Goal: Task Accomplishment & Management: Manage account settings

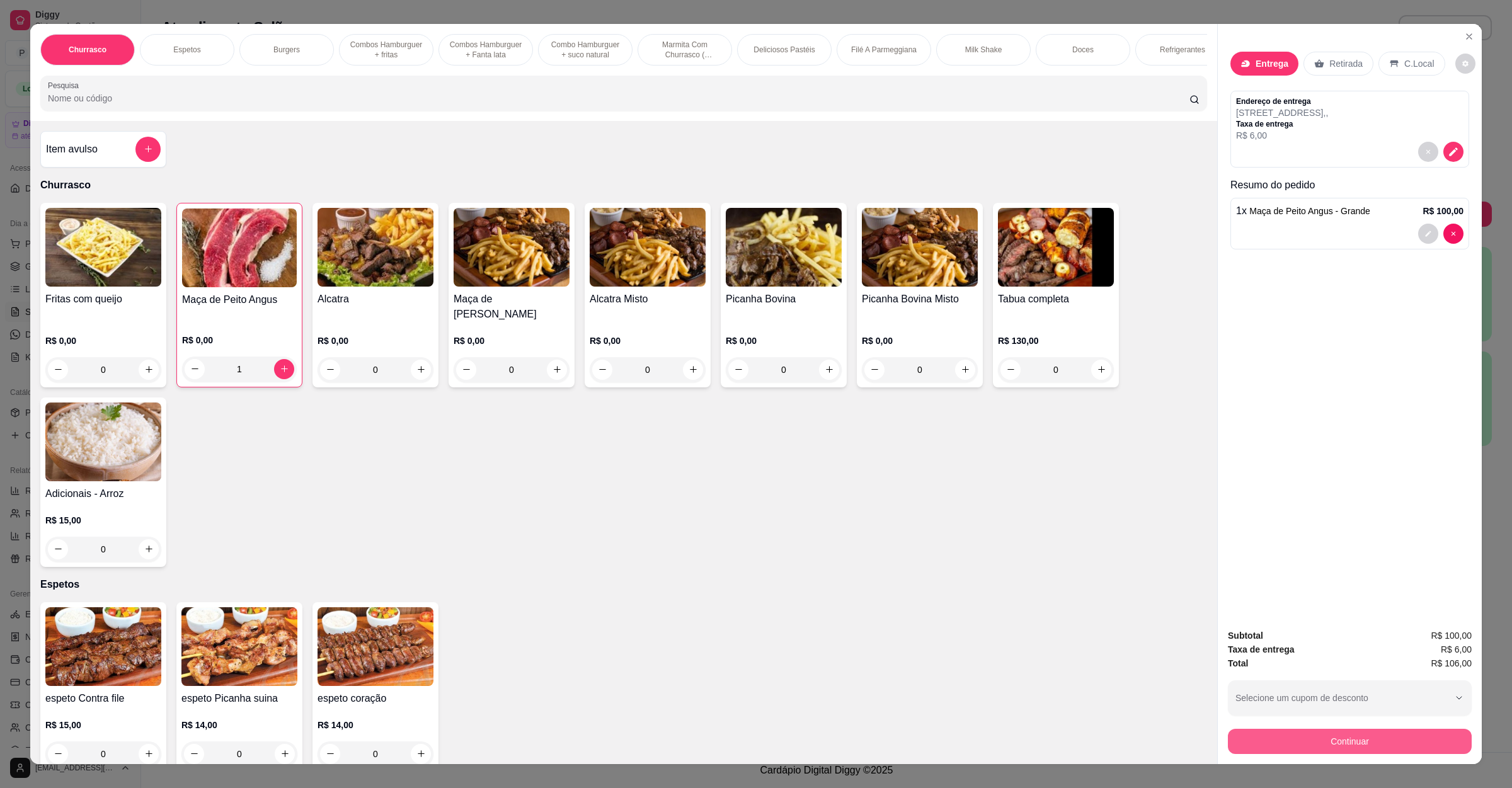
click at [1338, 747] on button "Continuar" at bounding box center [1349, 741] width 244 height 25
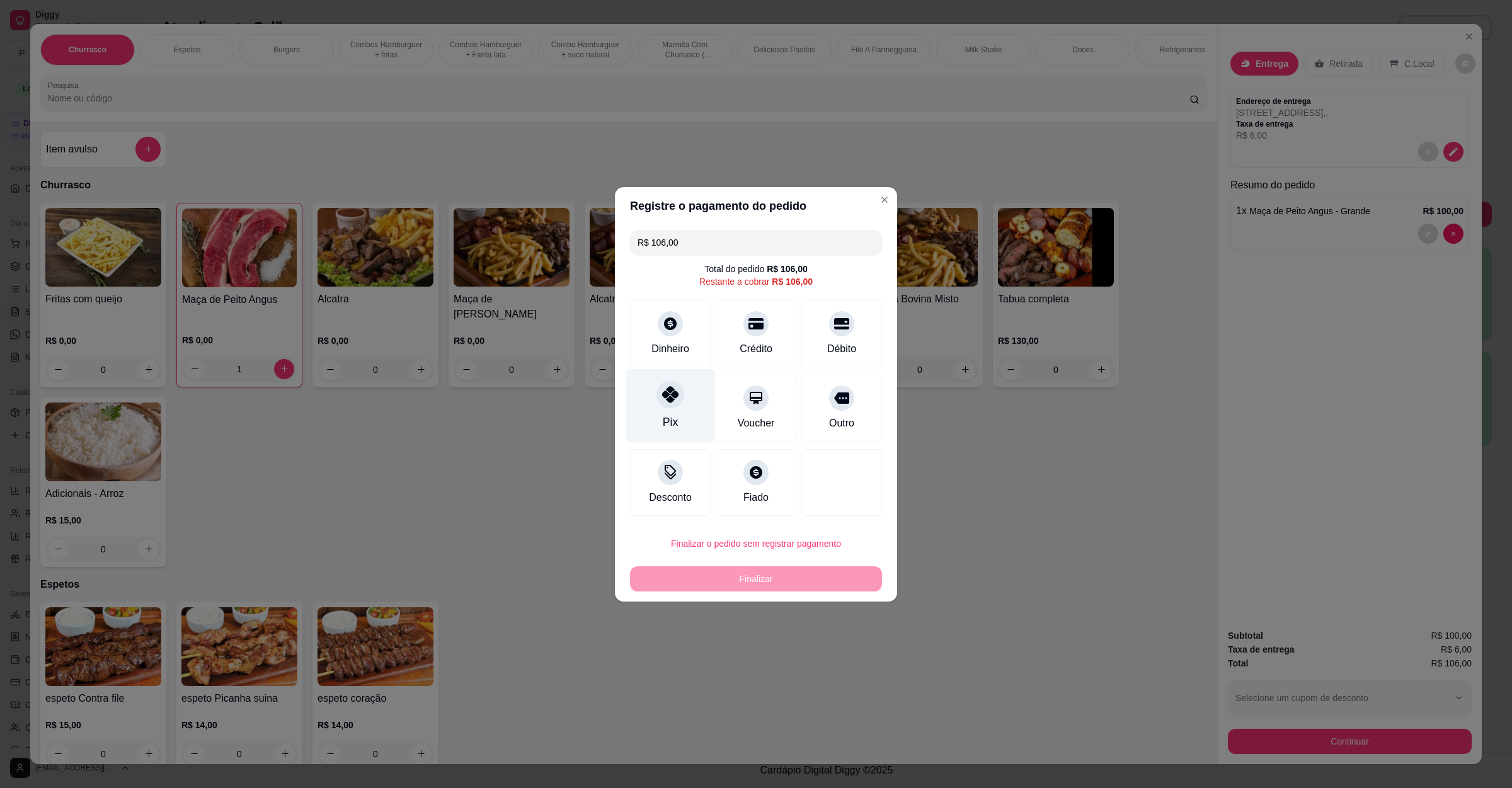
click at [685, 422] on div "Pix" at bounding box center [671, 405] width 89 height 74
type input "R$ 0,00"
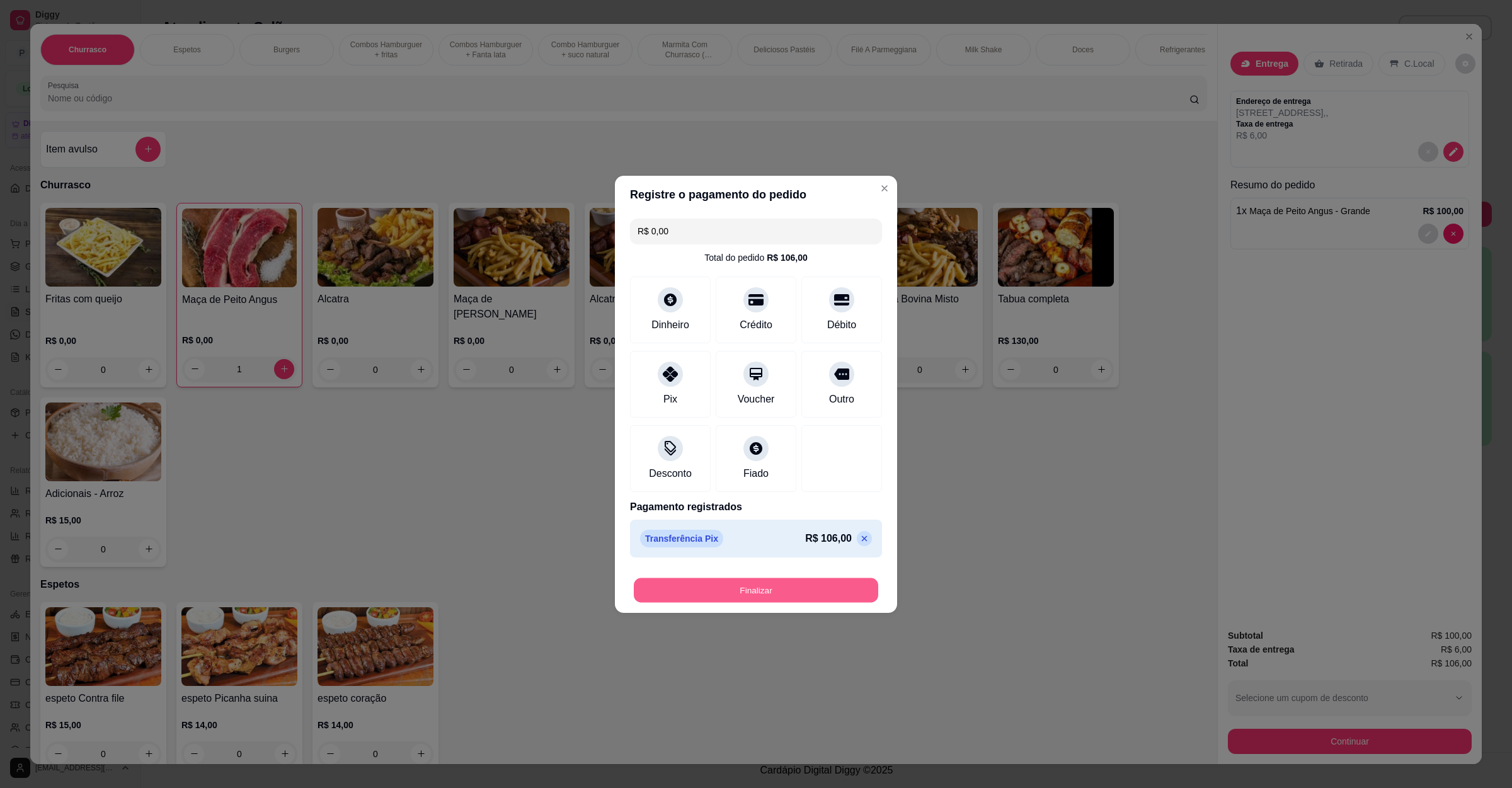
click at [751, 602] on button "Finalizar" at bounding box center [756, 590] width 245 height 24
type input "0"
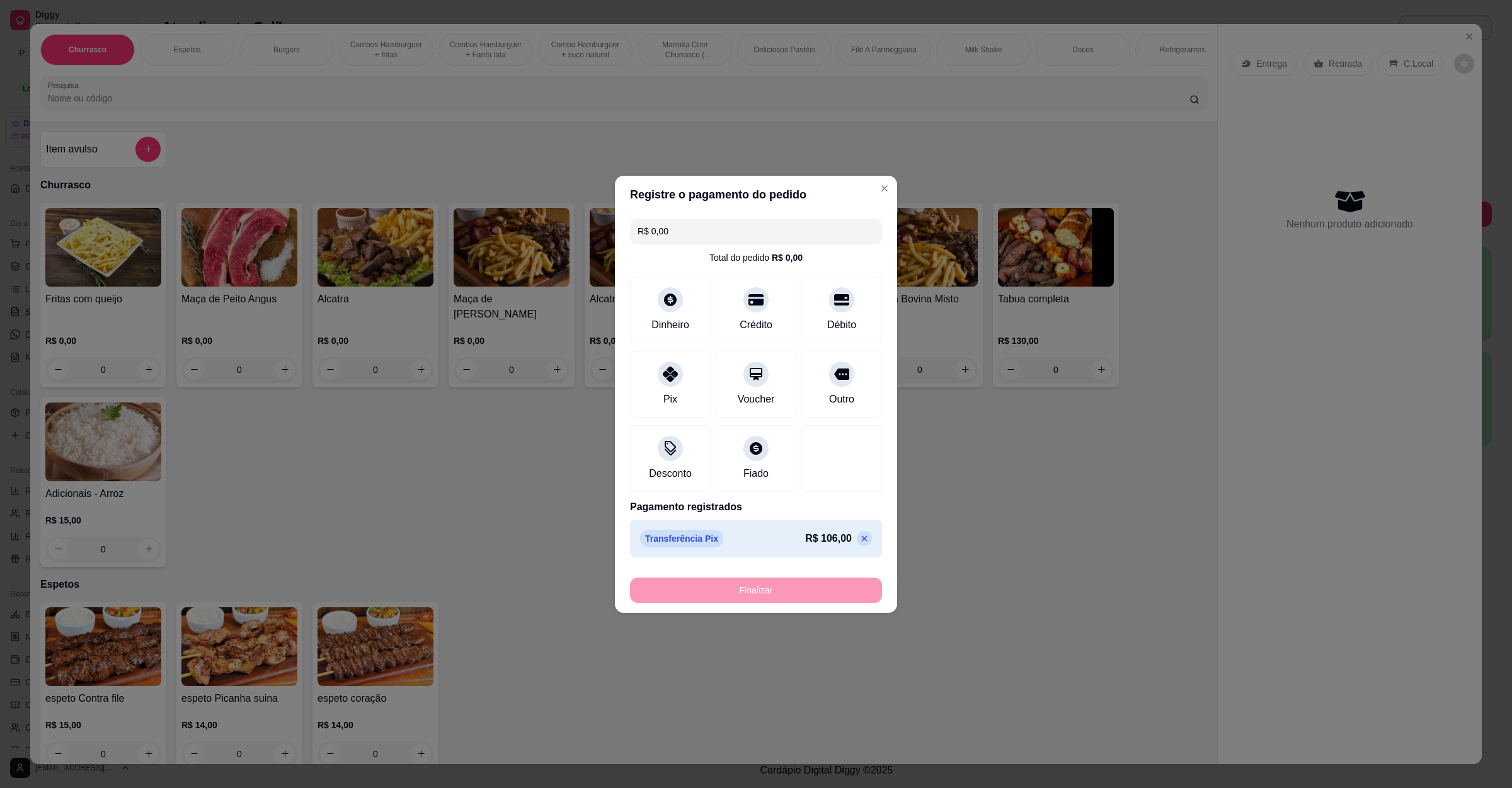
type input "-R$ 106,00"
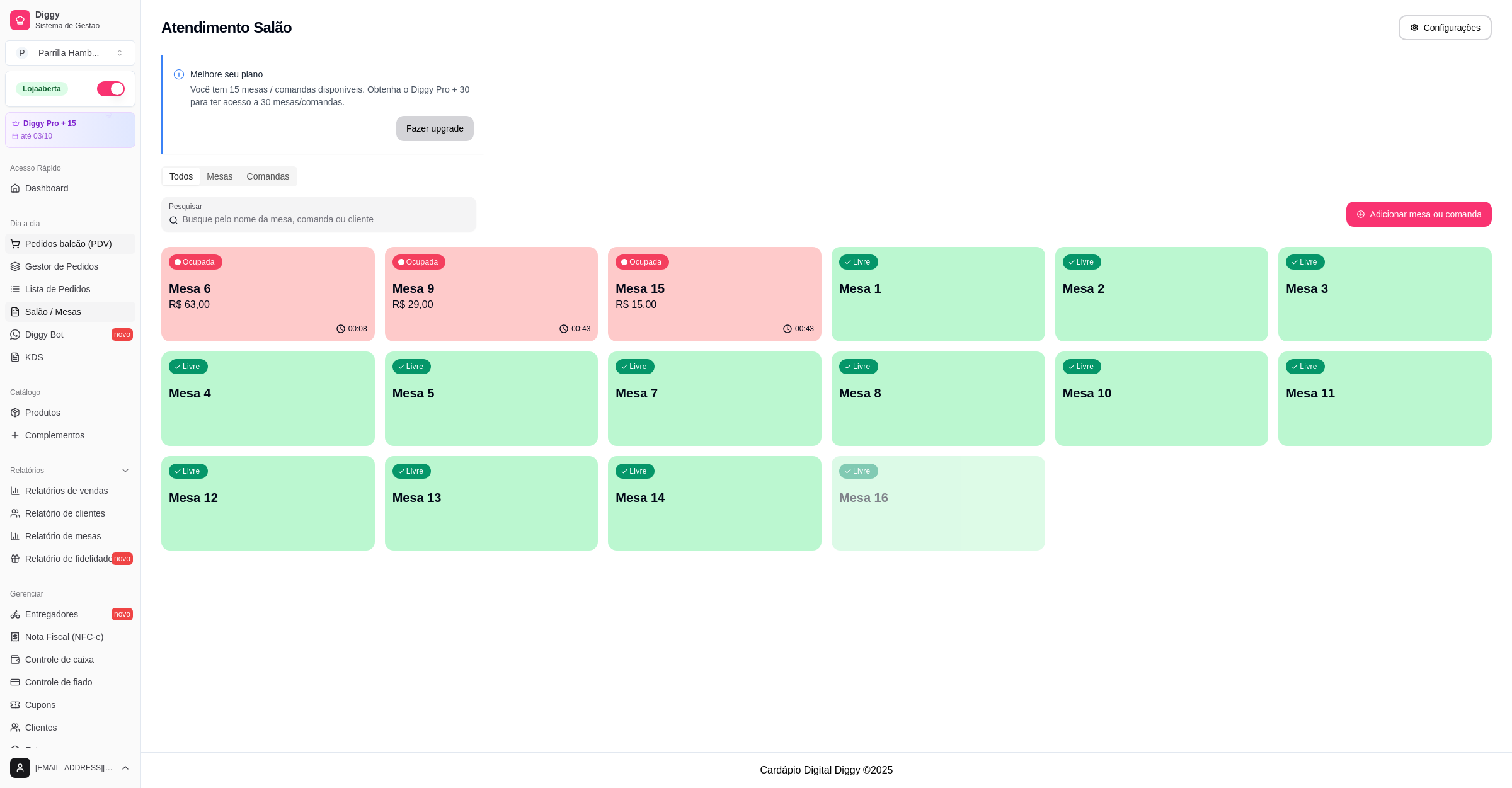
click at [78, 245] on span "Pedidos balcão (PDV)" at bounding box center [68, 244] width 87 height 13
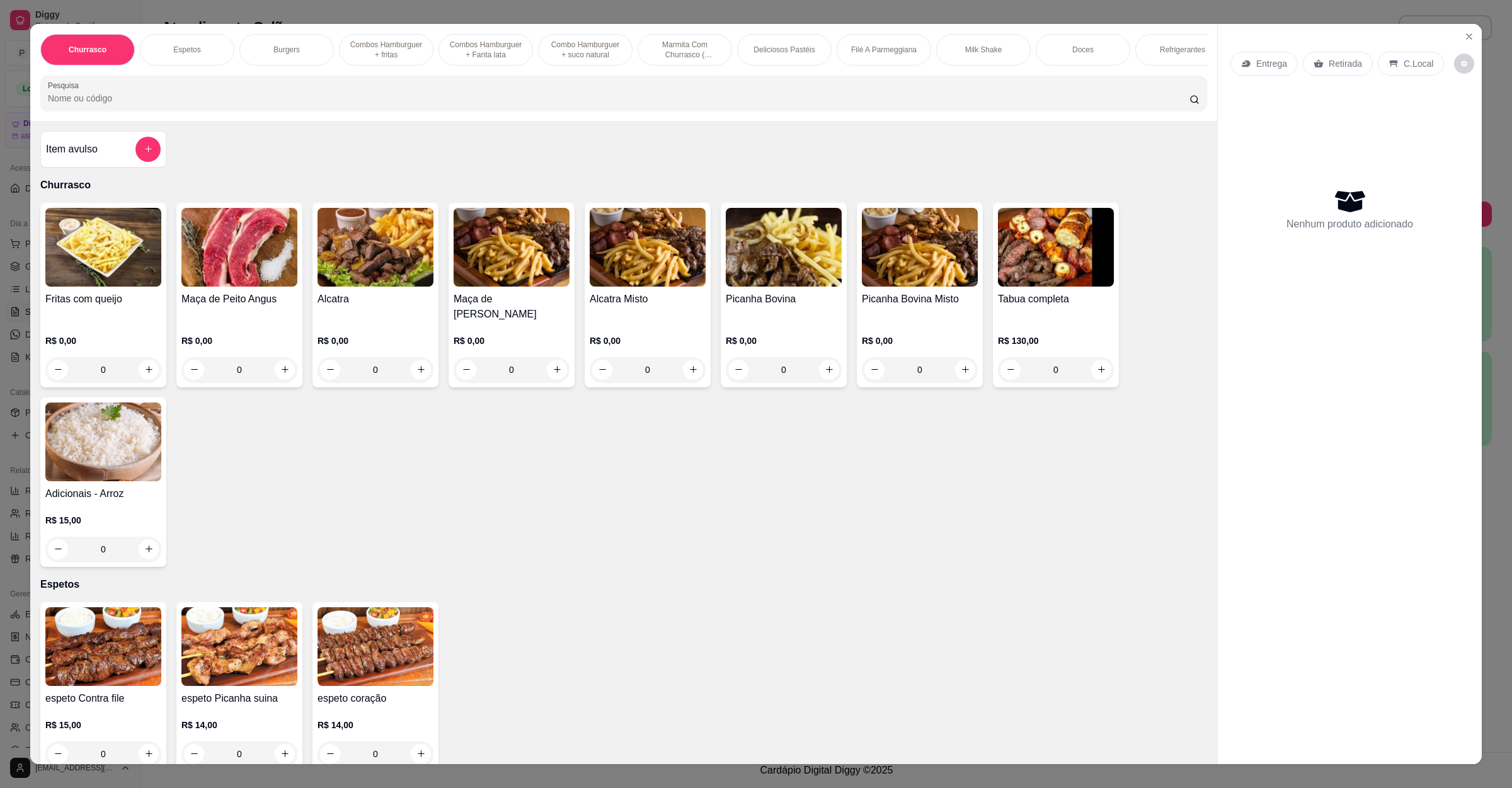
click at [1276, 58] on p "Entrega" at bounding box center [1271, 64] width 31 height 13
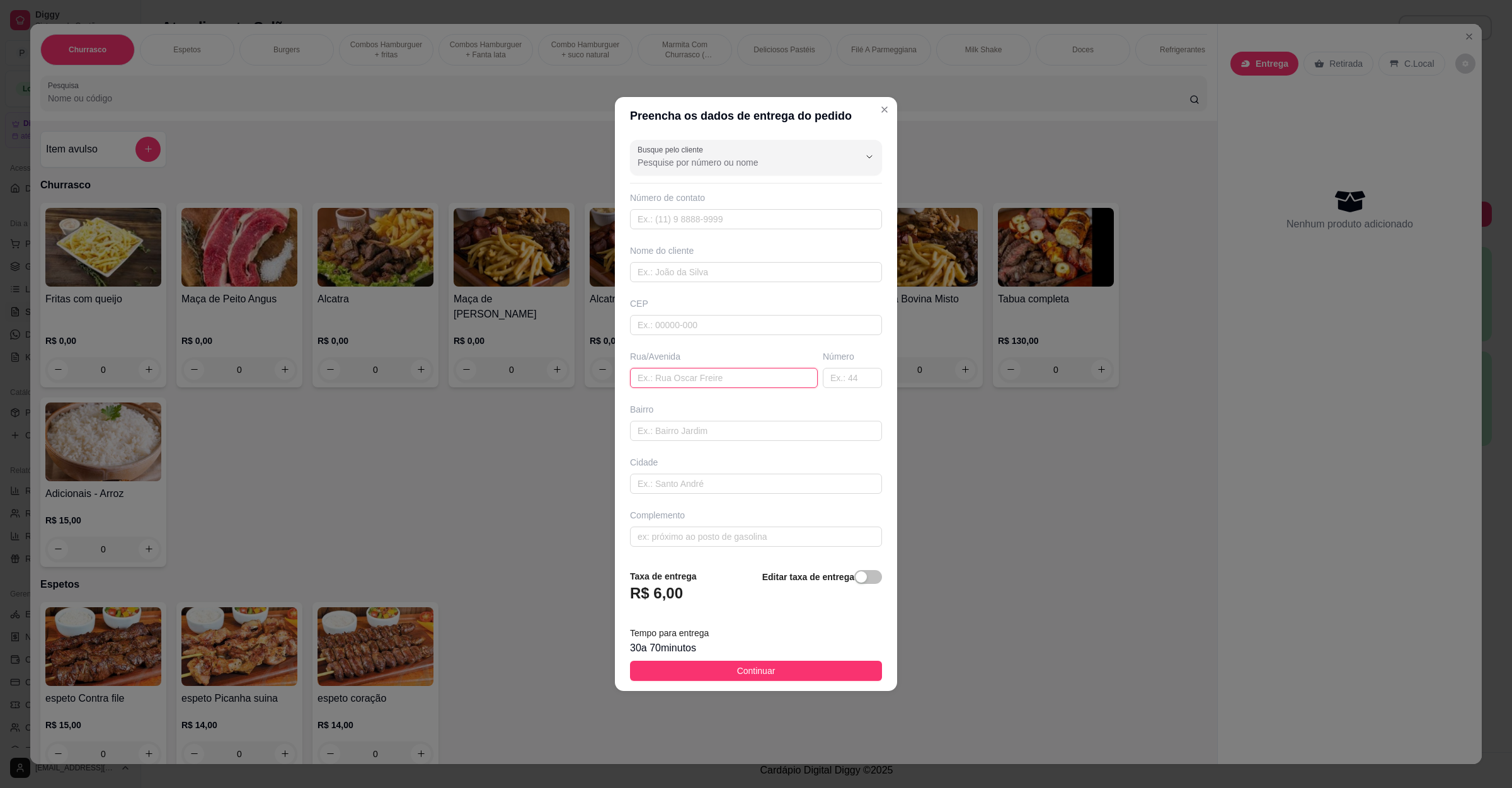
click at [706, 380] on input "text" at bounding box center [724, 378] width 188 height 20
paste input "[STREET_ADDRESS] nova."
type input "[STREET_ADDRESS] nova."
click at [737, 671] on span "Continuar" at bounding box center [755, 670] width 38 height 14
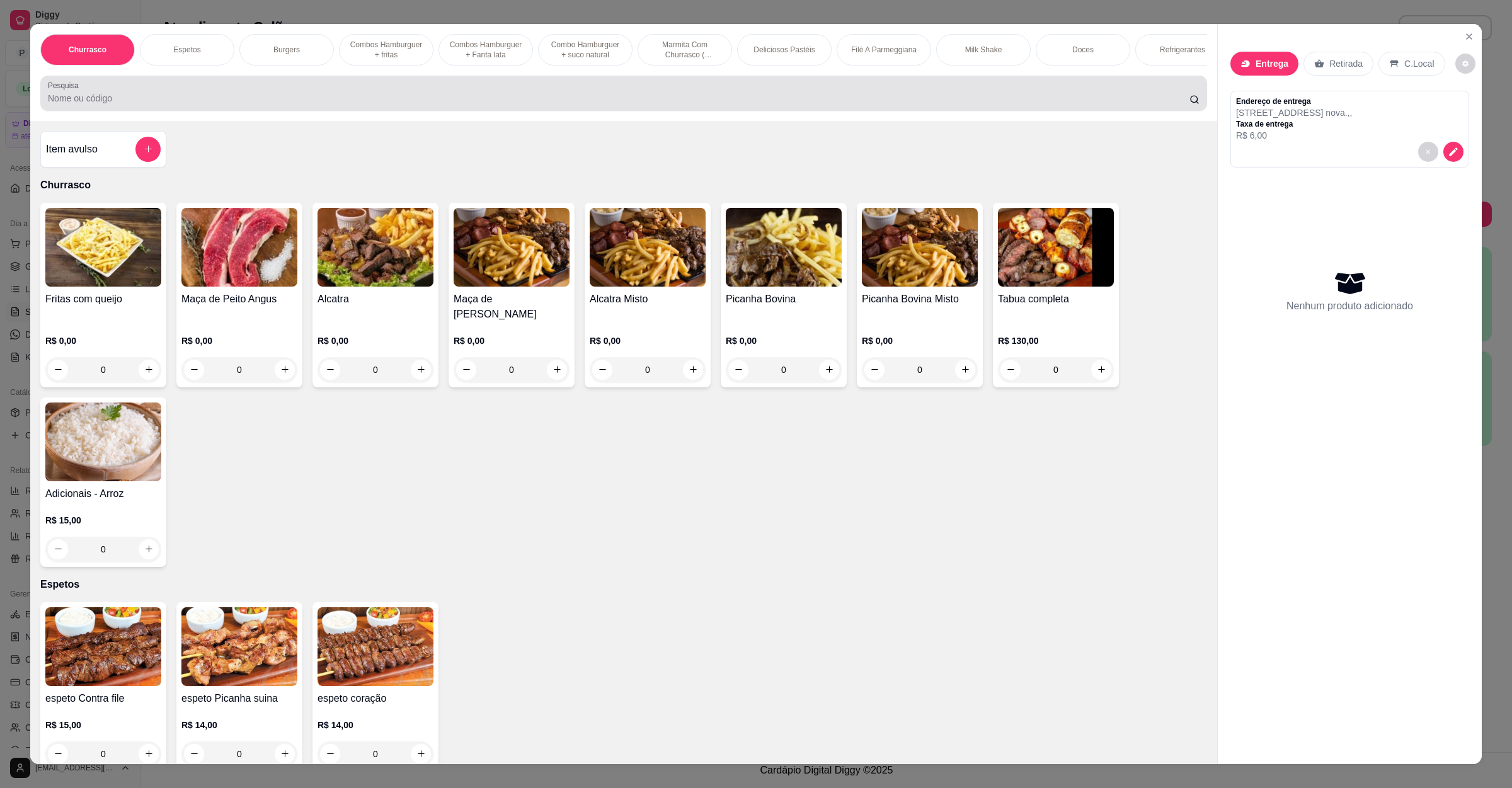
click at [435, 105] on input "Pesquisa" at bounding box center [618, 98] width 1141 height 13
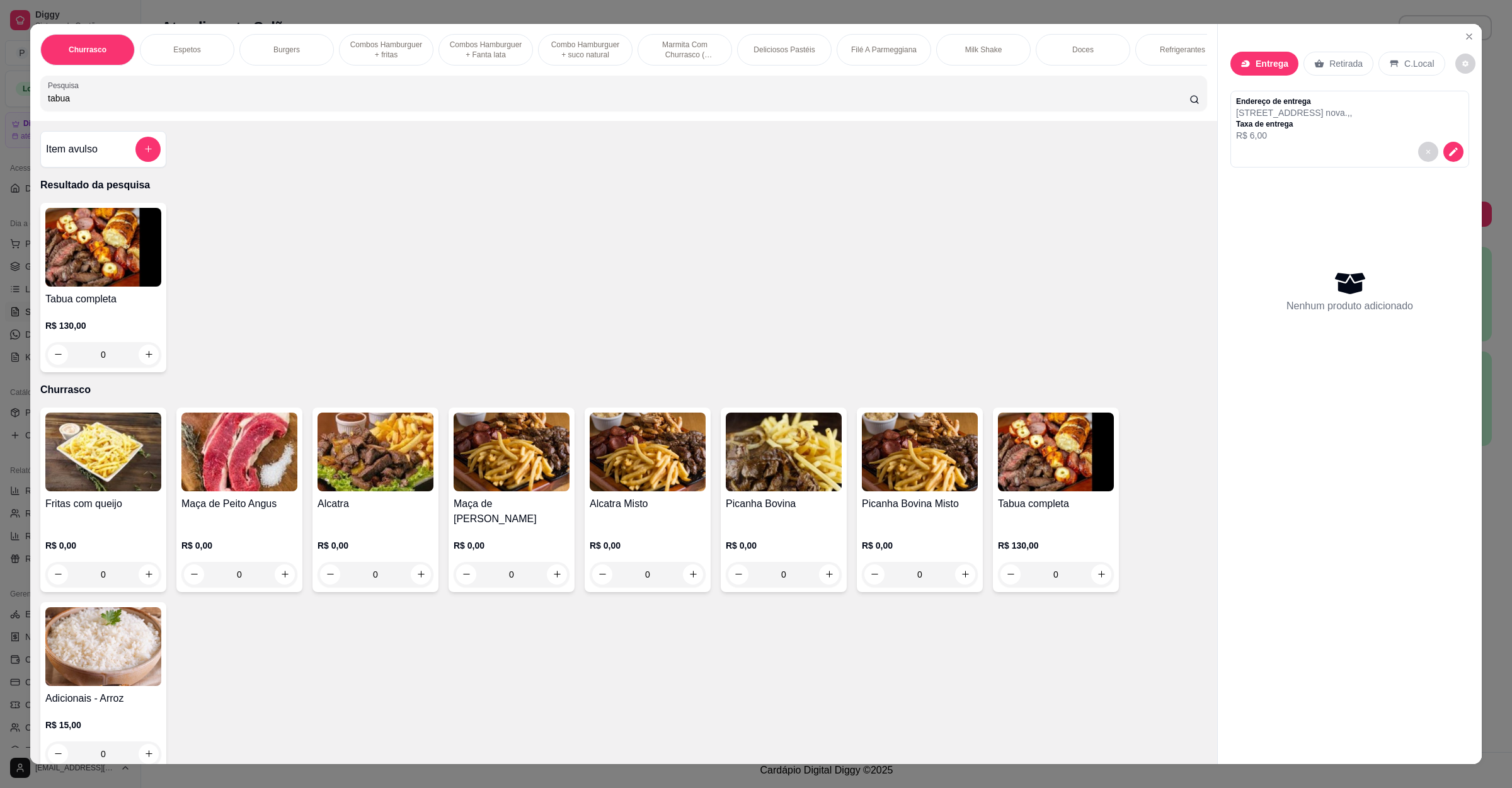
type input "tabua"
click at [147, 366] on div "0" at bounding box center [103, 354] width 116 height 25
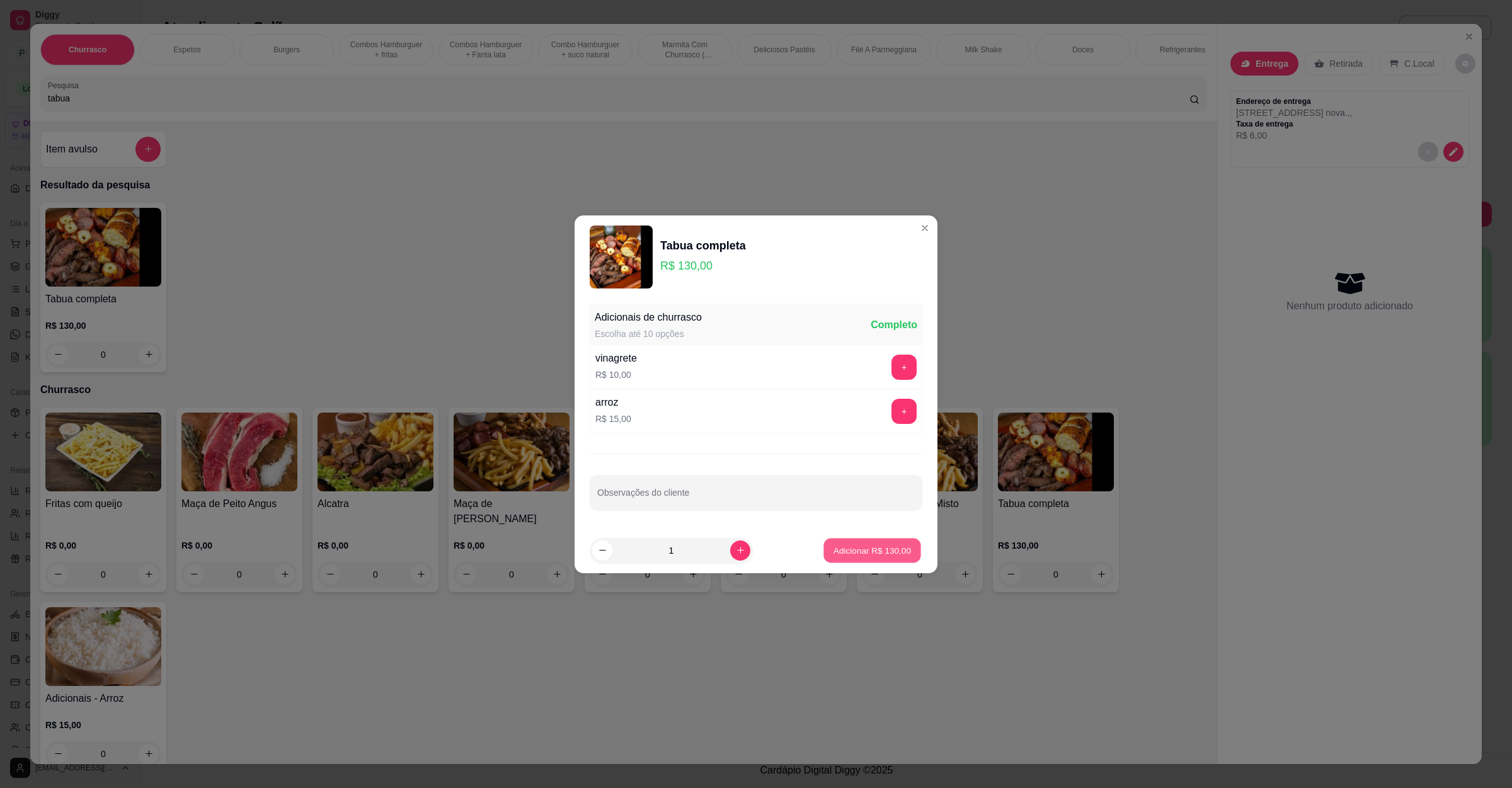
click at [866, 553] on p "Adicionar R$ 130,00" at bounding box center [872, 550] width 78 height 12
type input "1"
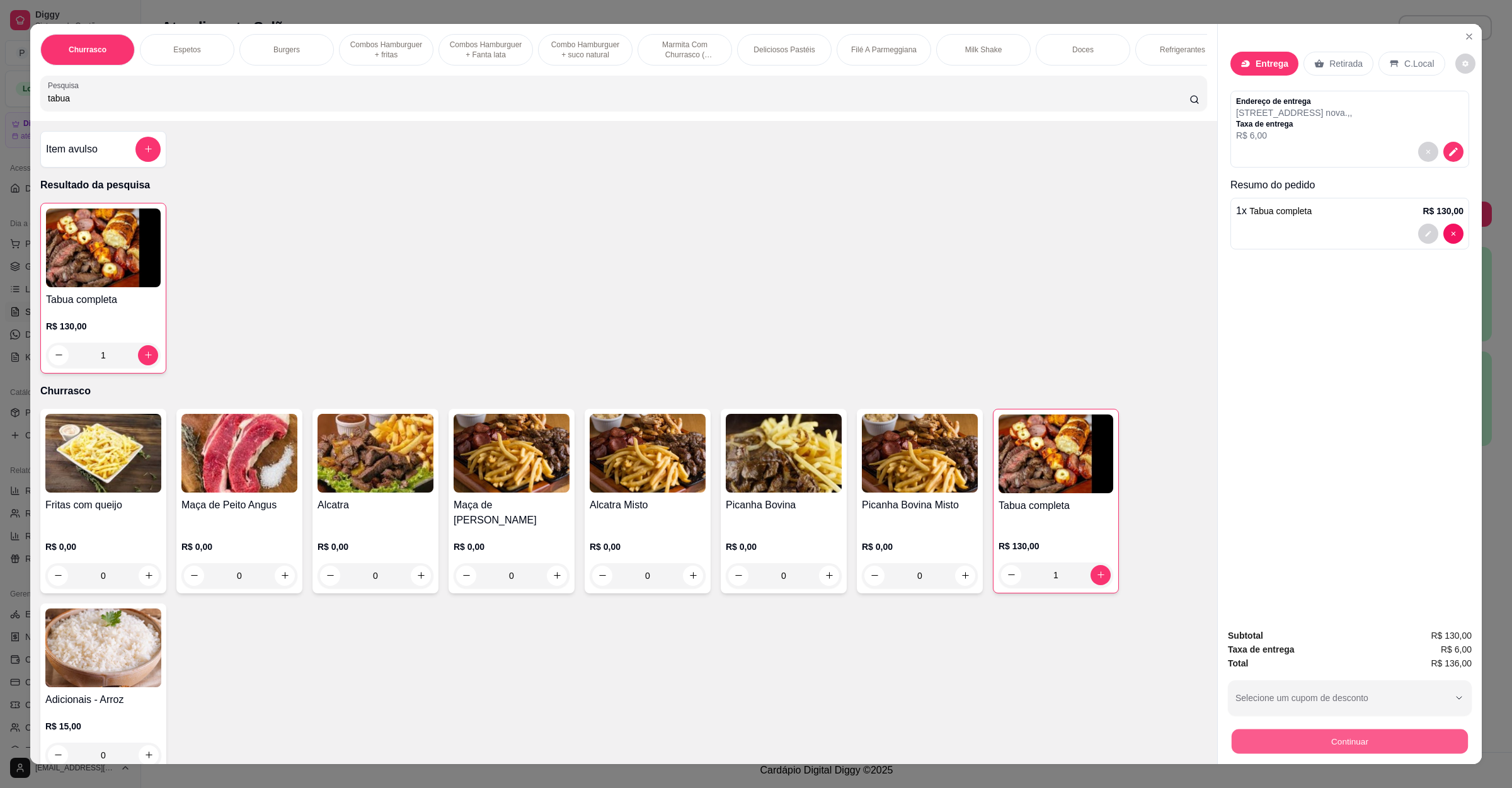
click at [1301, 736] on button "Continuar" at bounding box center [1349, 742] width 236 height 24
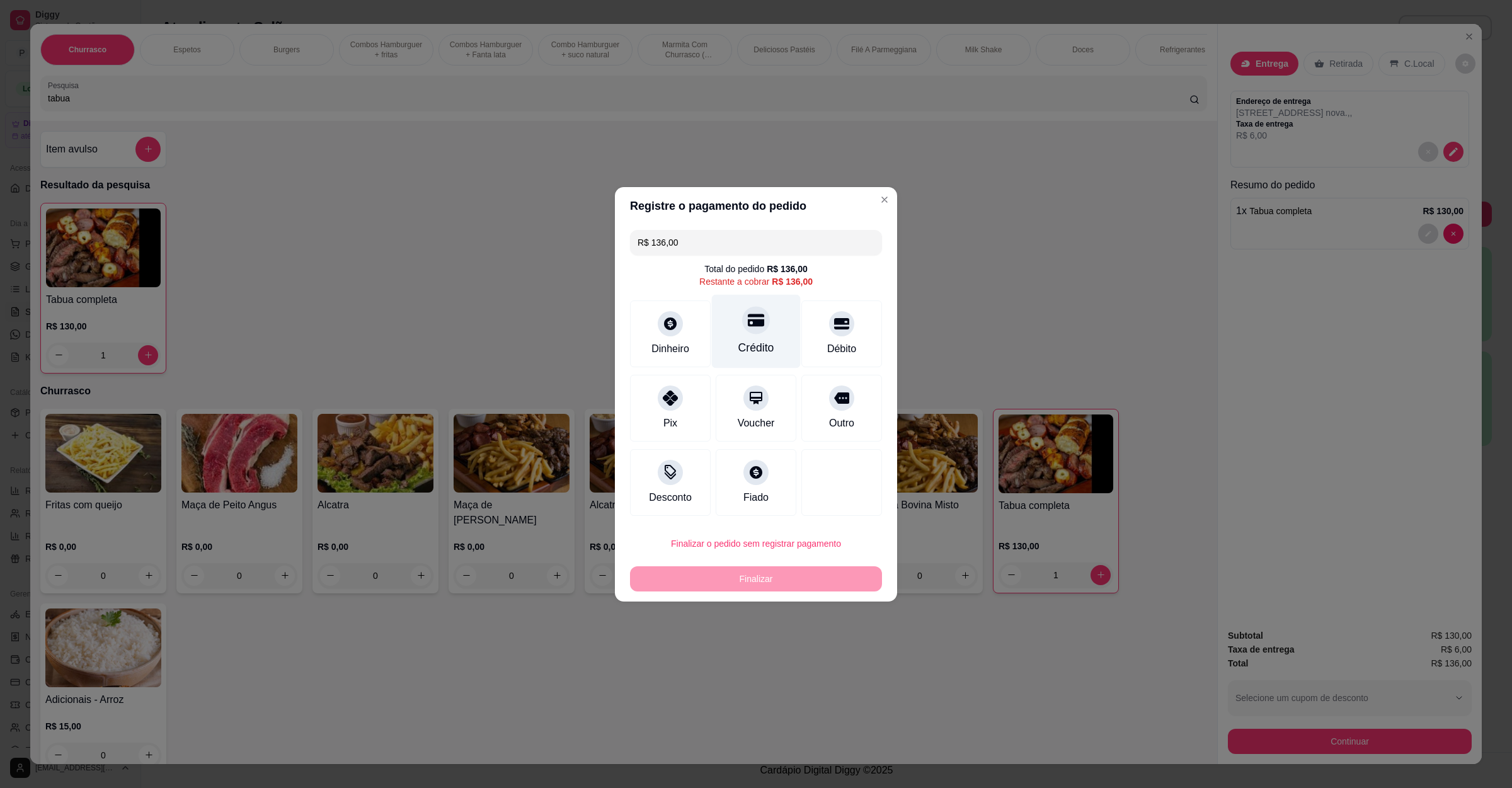
click at [758, 347] on div "Crédito" at bounding box center [756, 348] width 36 height 16
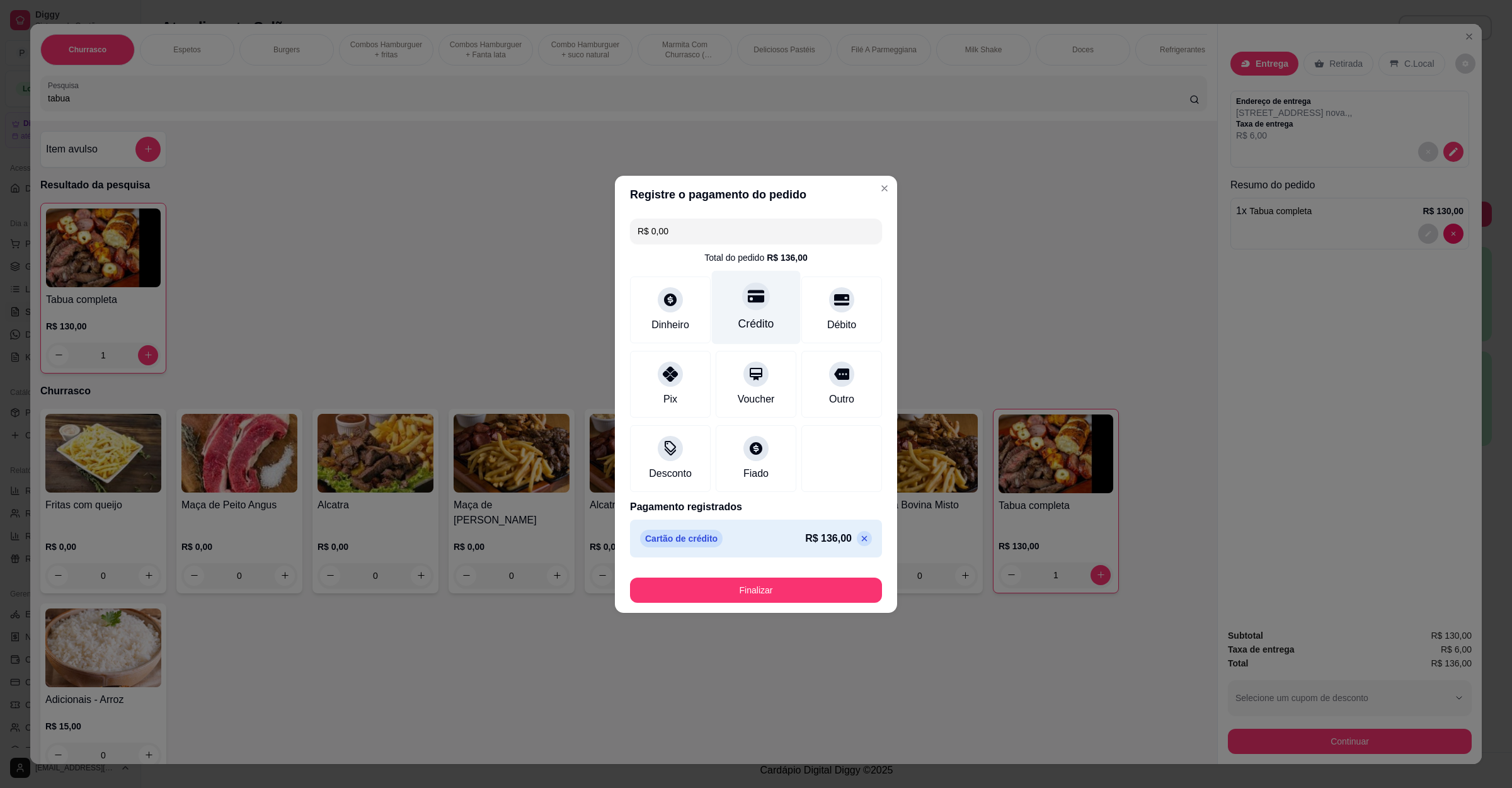
type input "R$ 0,00"
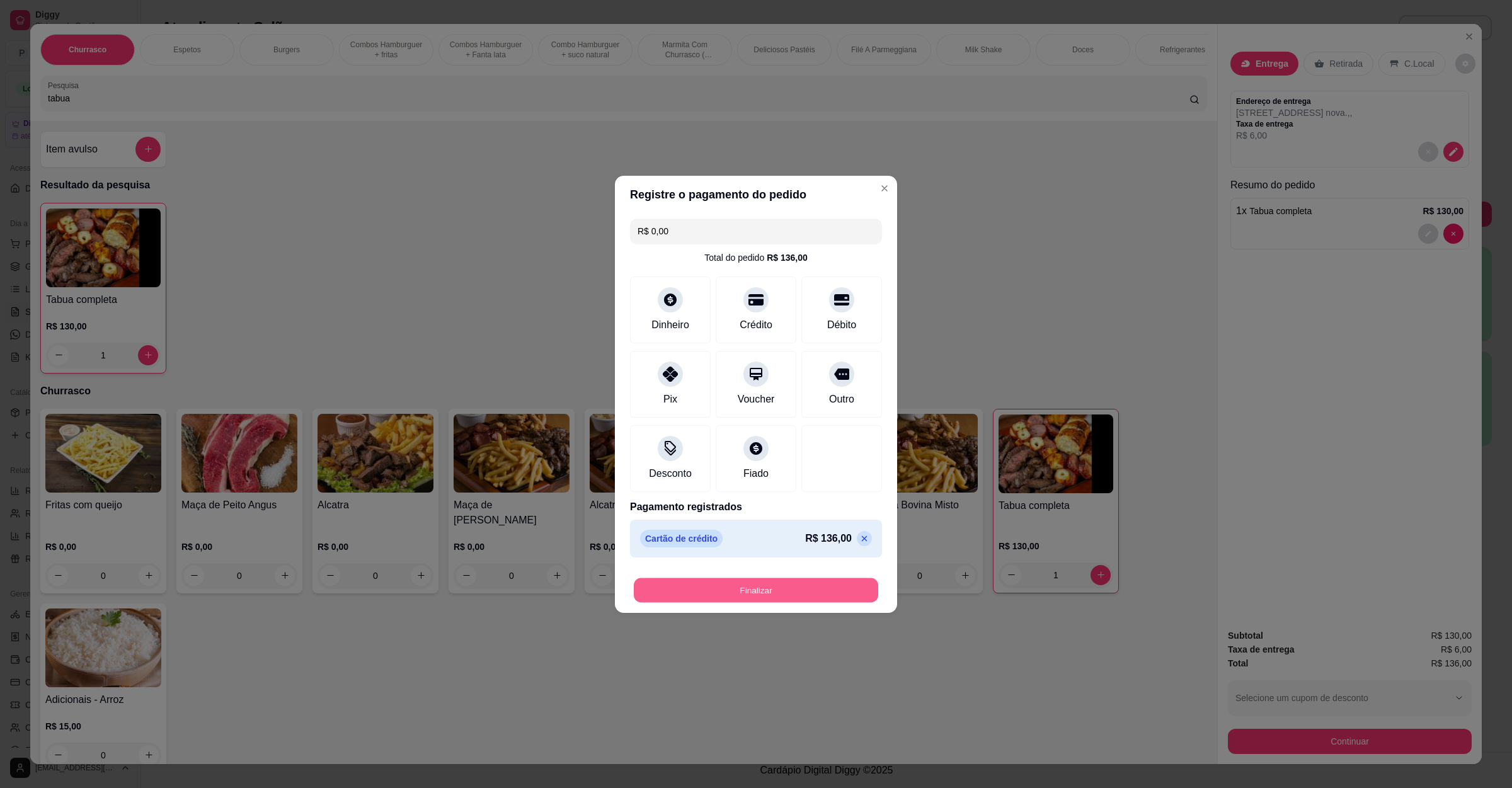
click at [773, 581] on button "Finalizar" at bounding box center [756, 590] width 245 height 24
type input "0"
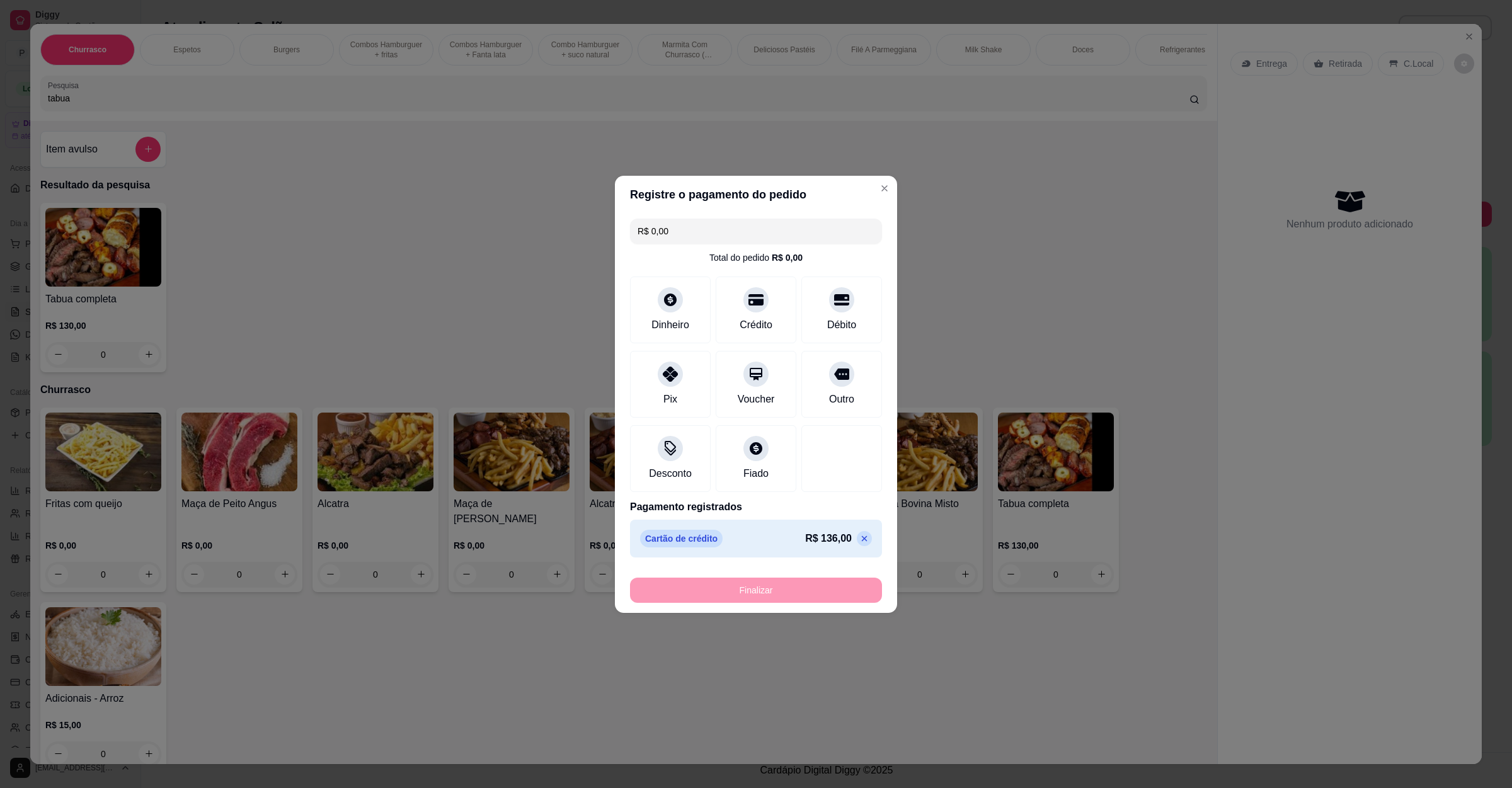
type input "-R$ 136,00"
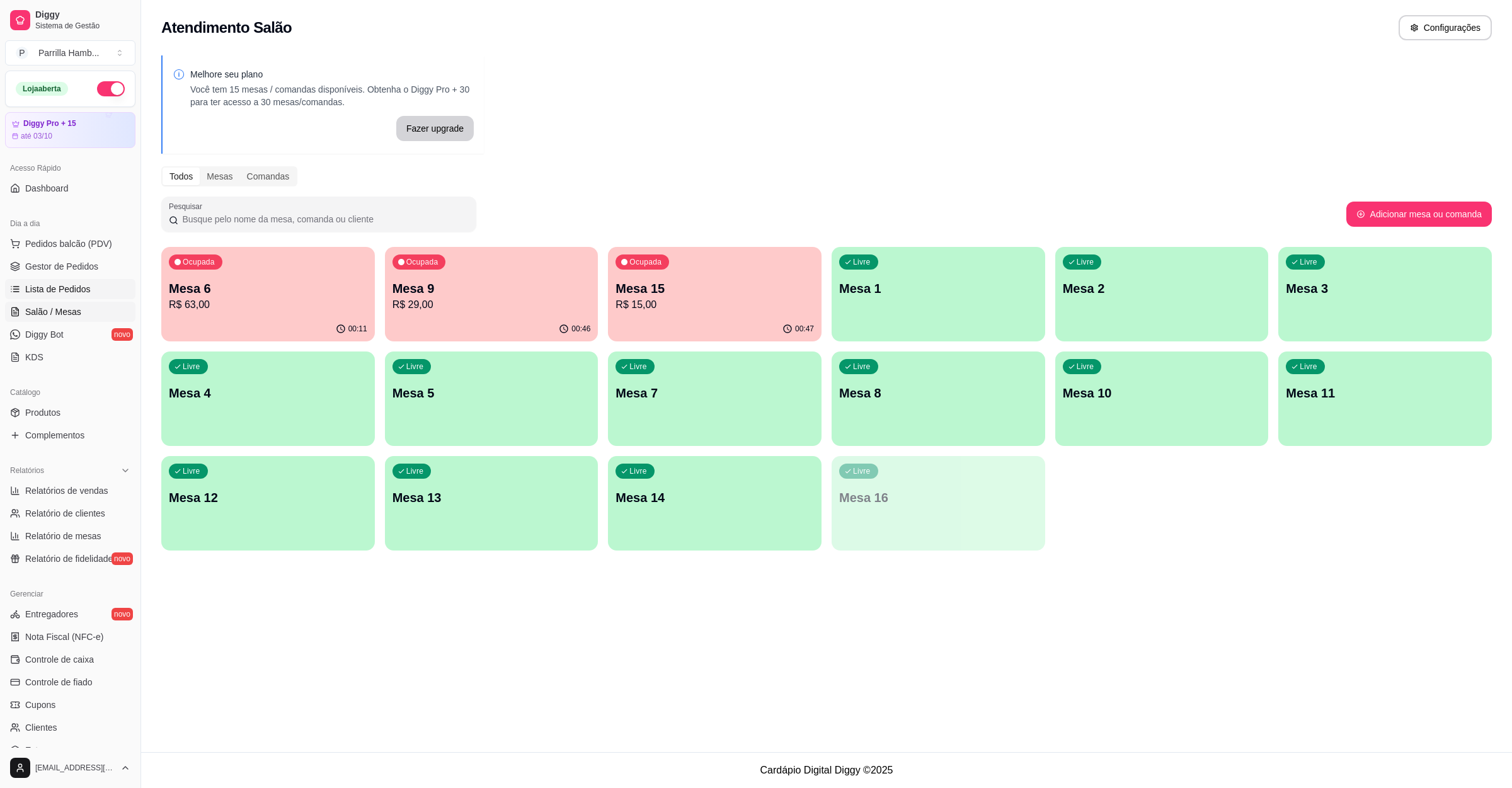
click at [82, 297] on link "Lista de Pedidos" at bounding box center [70, 289] width 130 height 20
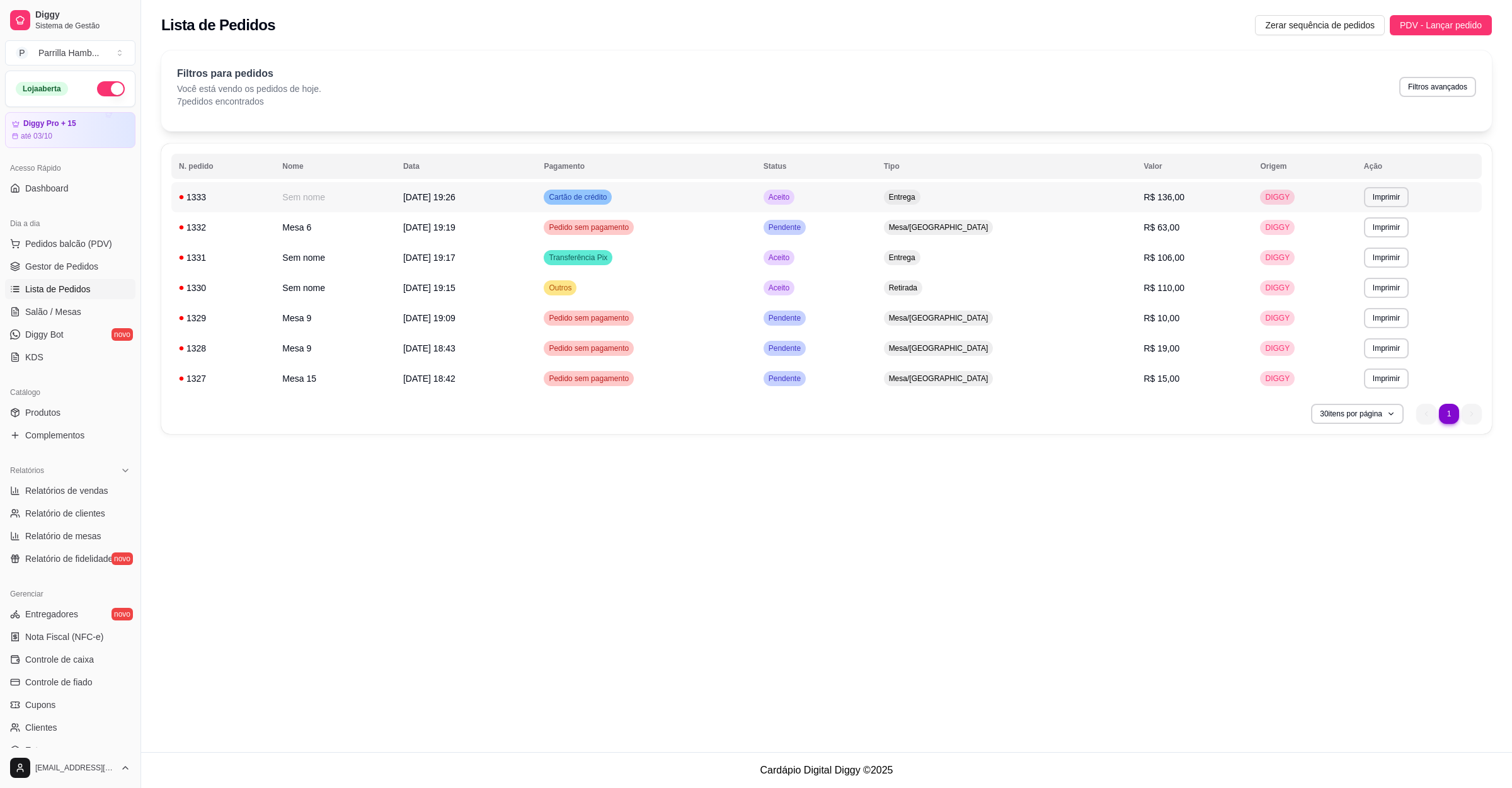
click at [755, 194] on td "Cartão de crédito" at bounding box center [645, 197] width 220 height 30
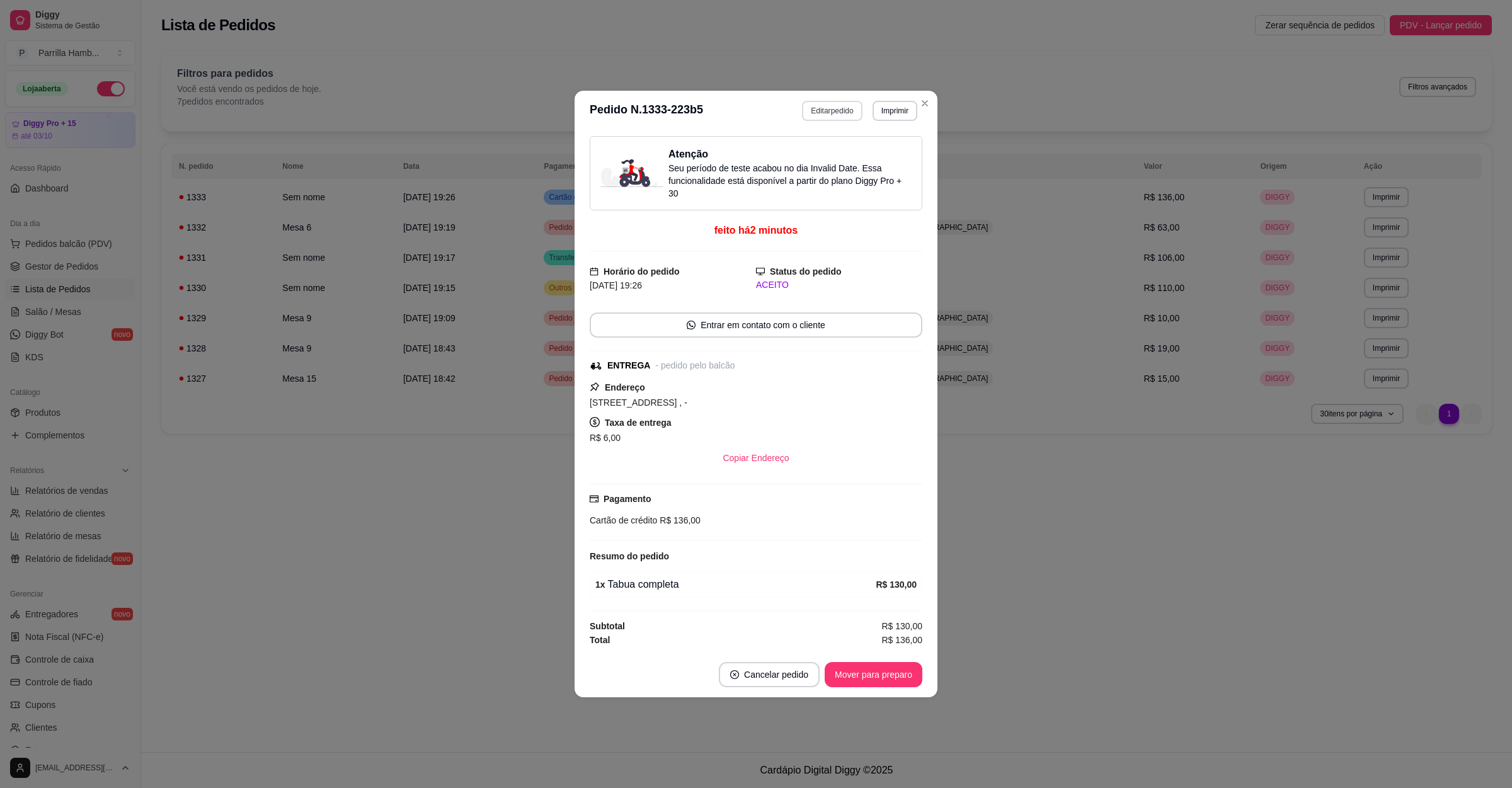
click at [824, 108] on button "Editar pedido" at bounding box center [832, 110] width 60 height 20
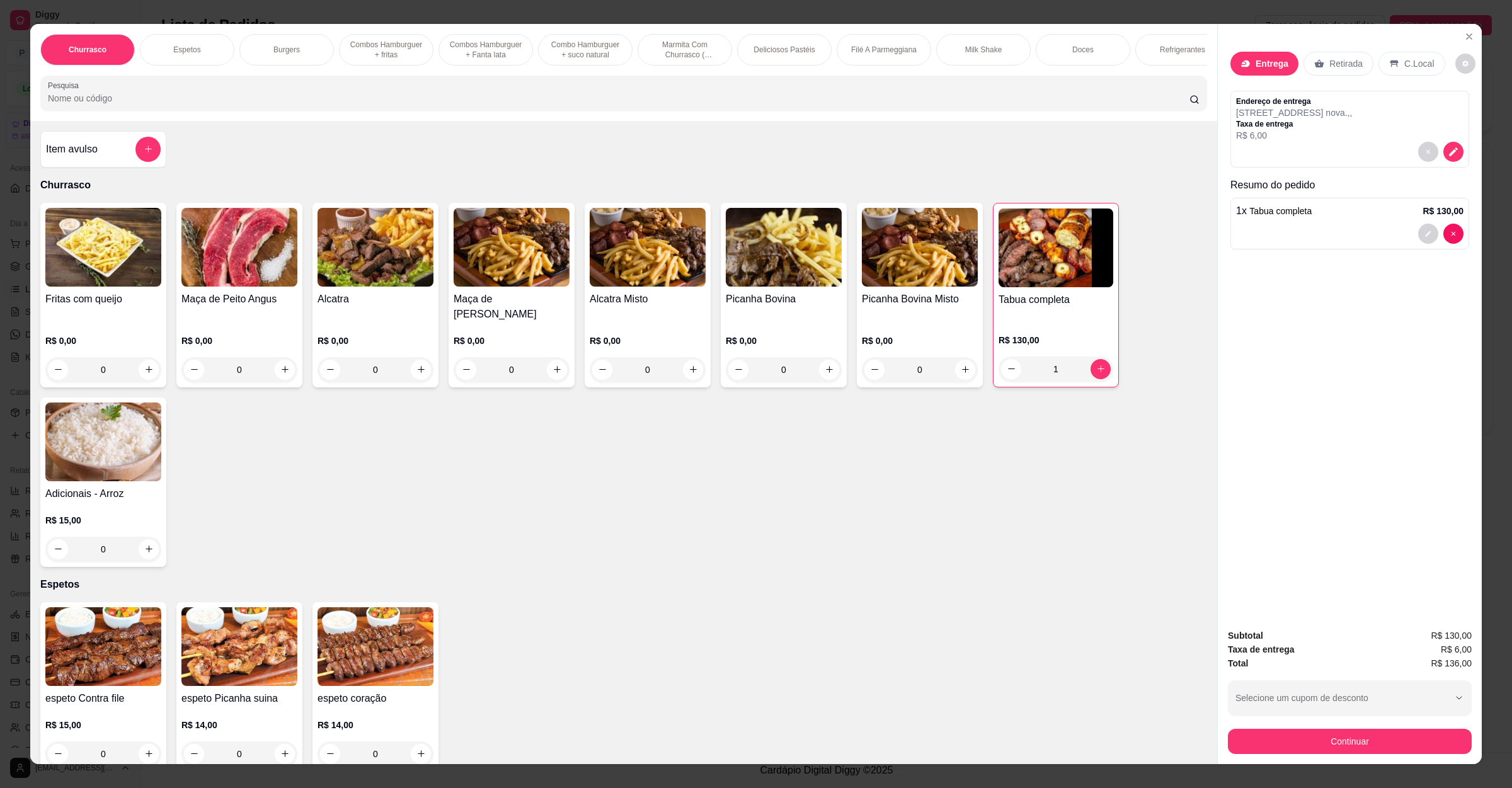
click at [421, 105] on input "Pesquisa" at bounding box center [618, 98] width 1141 height 13
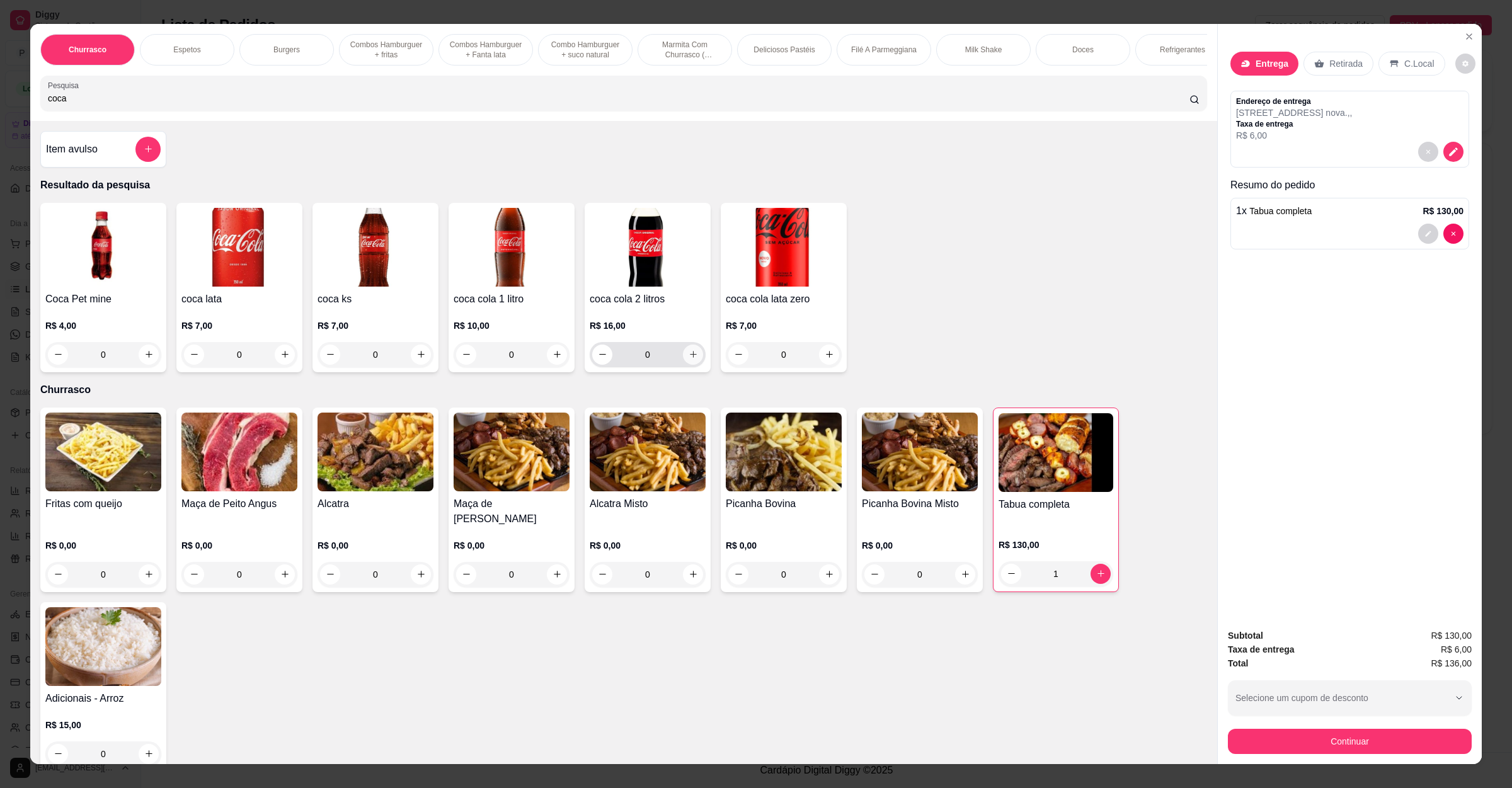
type input "coca"
click at [689, 359] on icon "increase-product-quantity" at bounding box center [694, 354] width 10 height 10
type input "1"
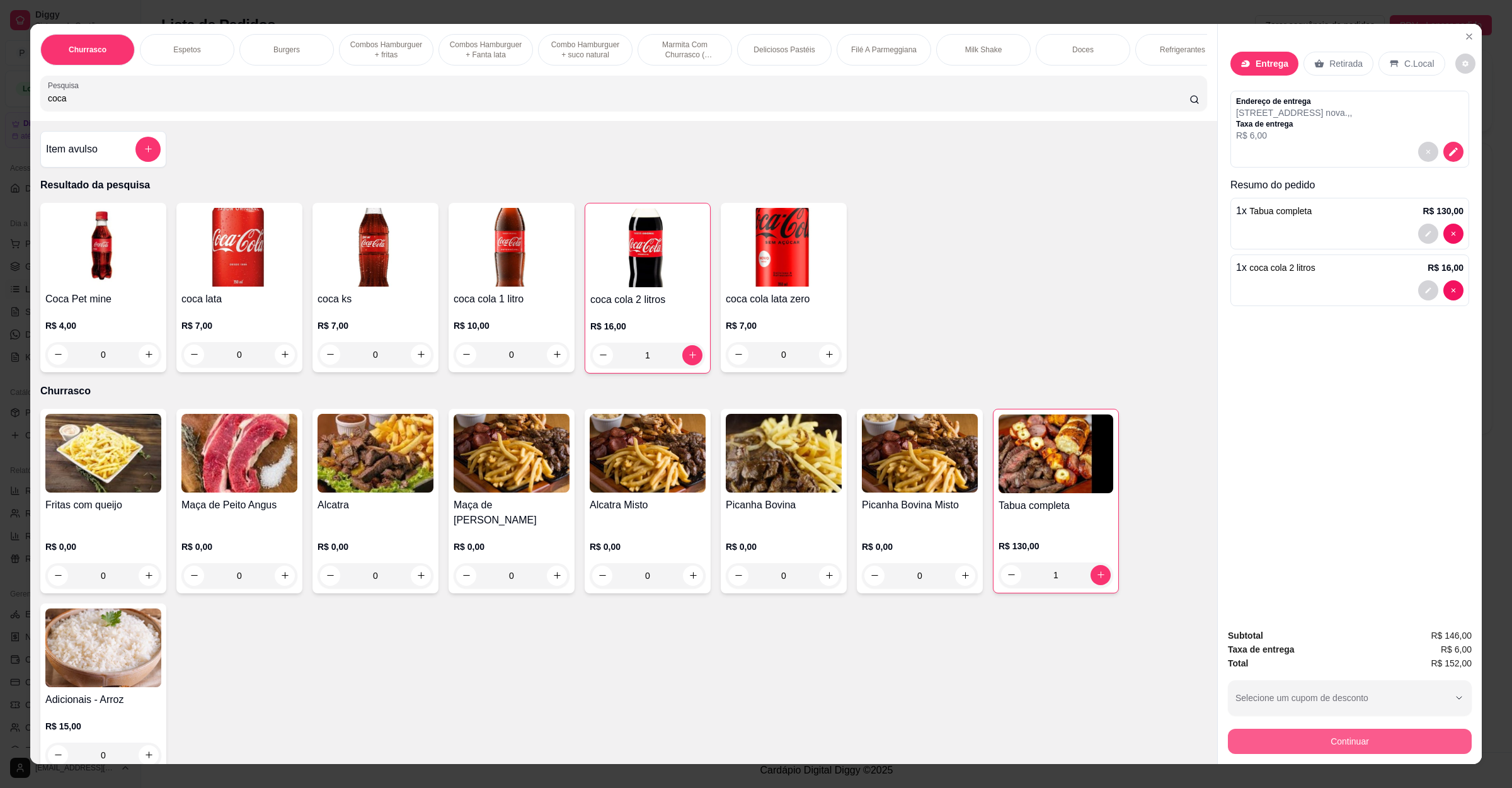
click at [1316, 732] on button "Continuar" at bounding box center [1349, 741] width 244 height 25
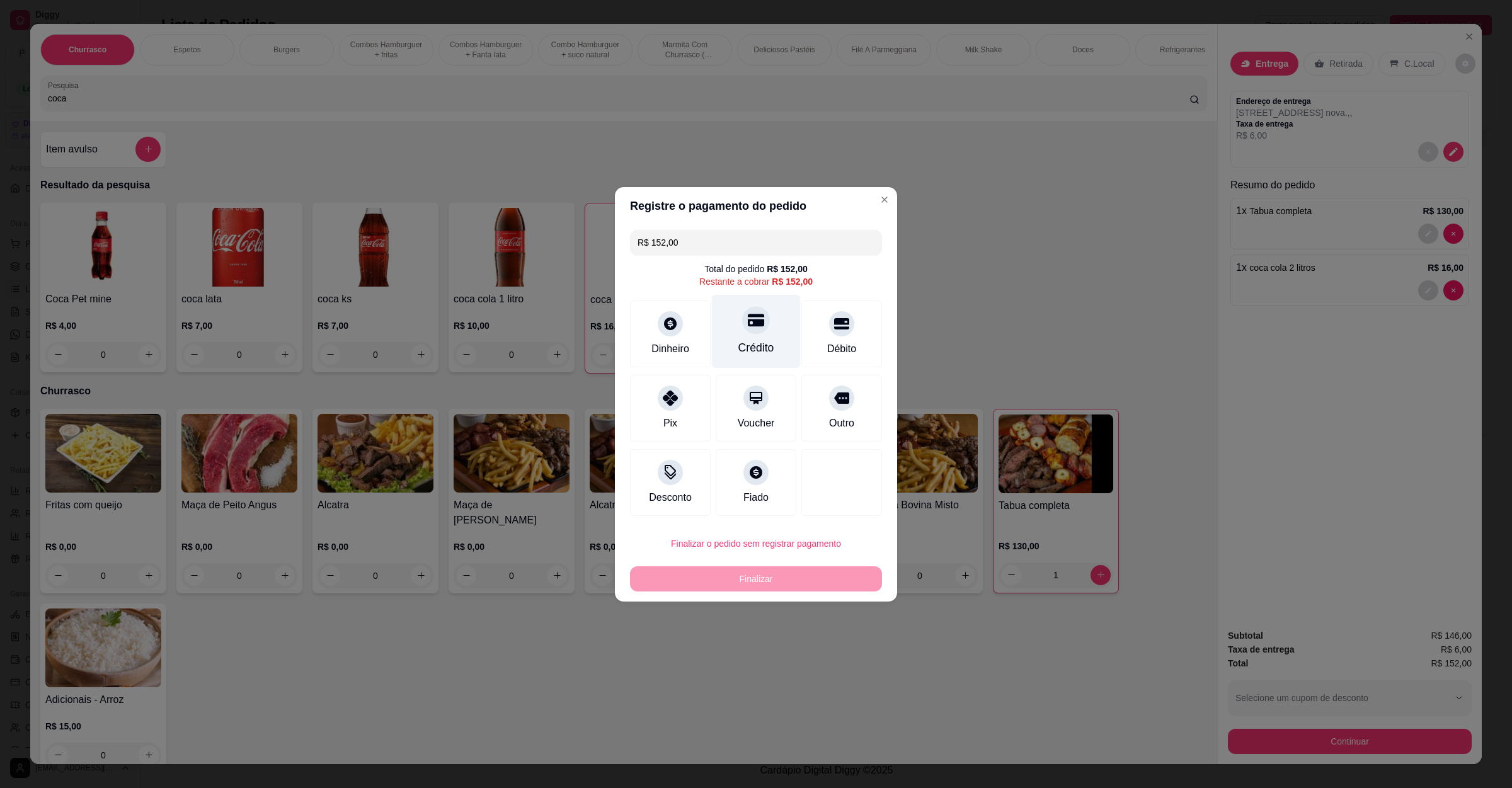
click at [758, 331] on div "Crédito" at bounding box center [756, 331] width 89 height 74
type input "R$ 0,00"
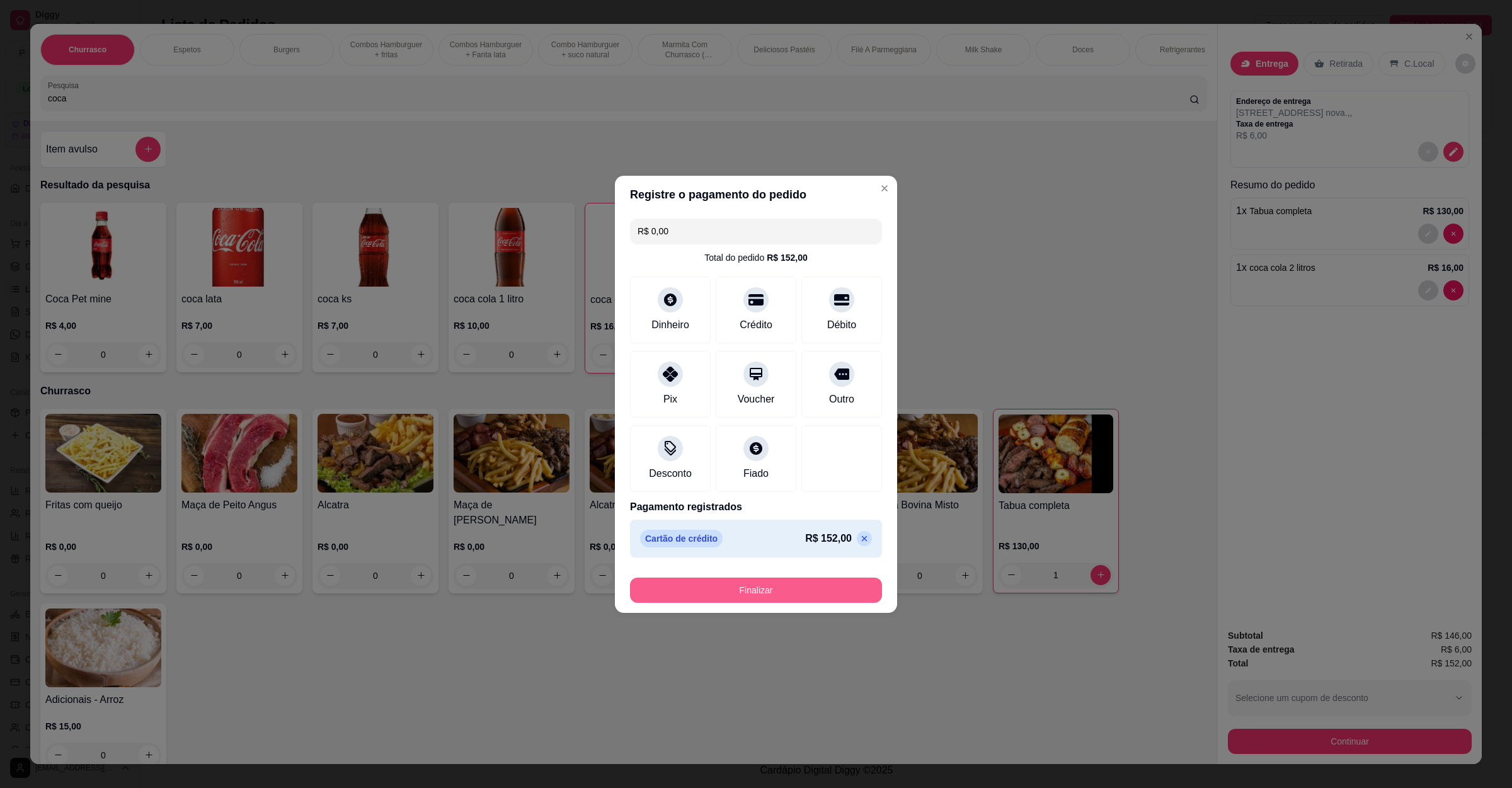
click at [771, 596] on button "Finalizar" at bounding box center [755, 590] width 252 height 25
type input "0"
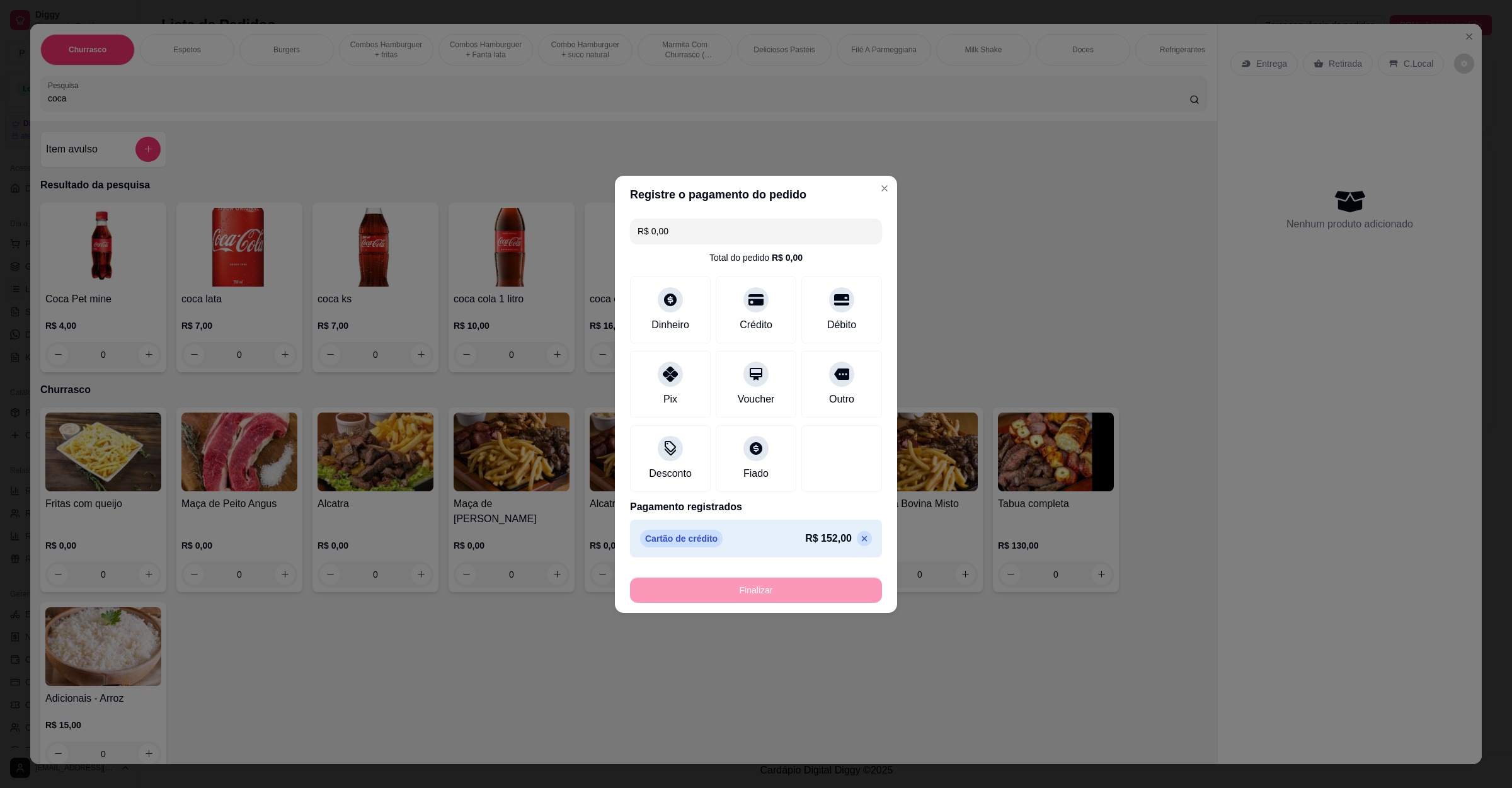
type input "-R$ 152,00"
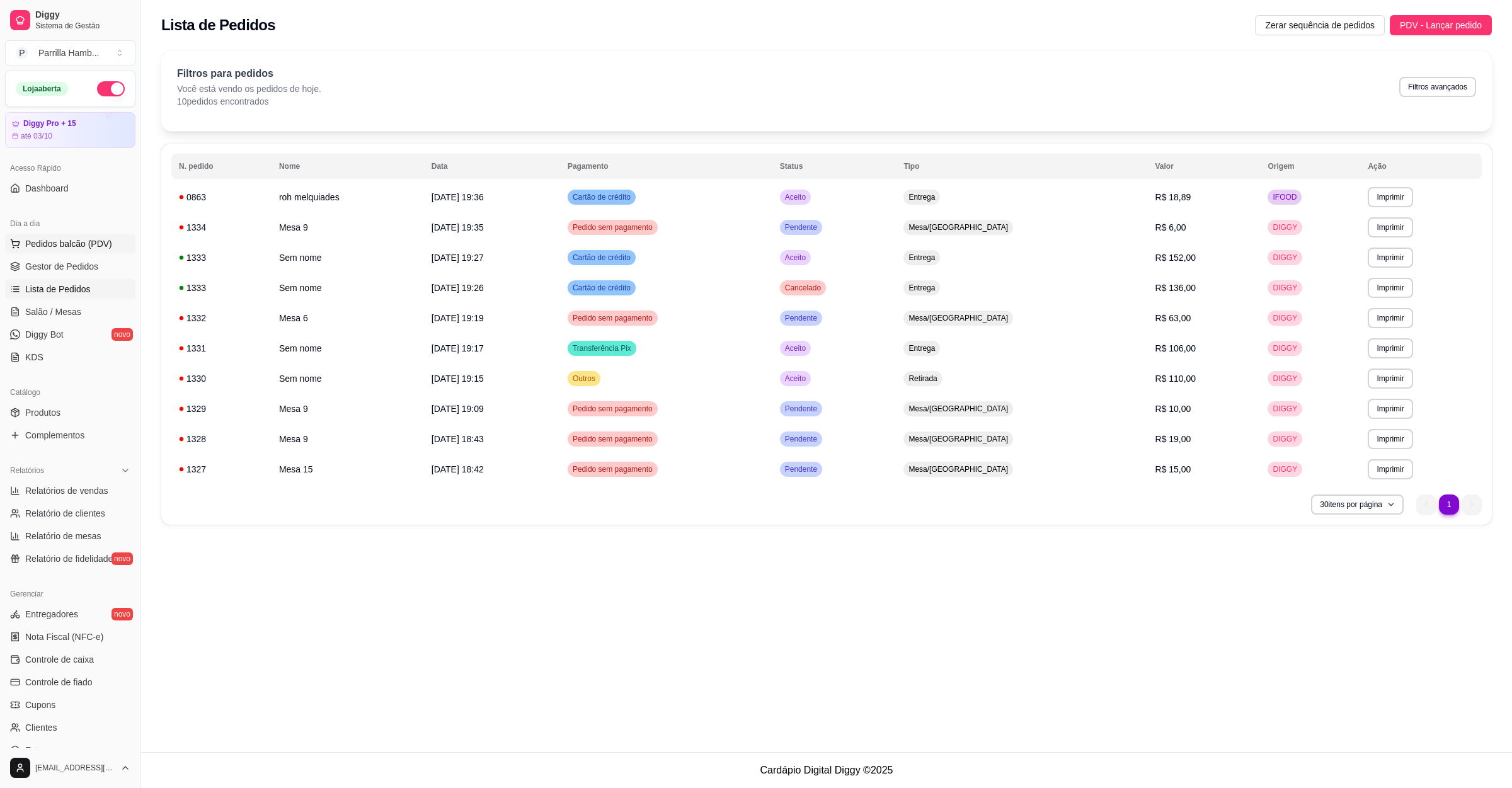
click at [63, 246] on span "Pedidos balcão (PDV)" at bounding box center [68, 244] width 87 height 13
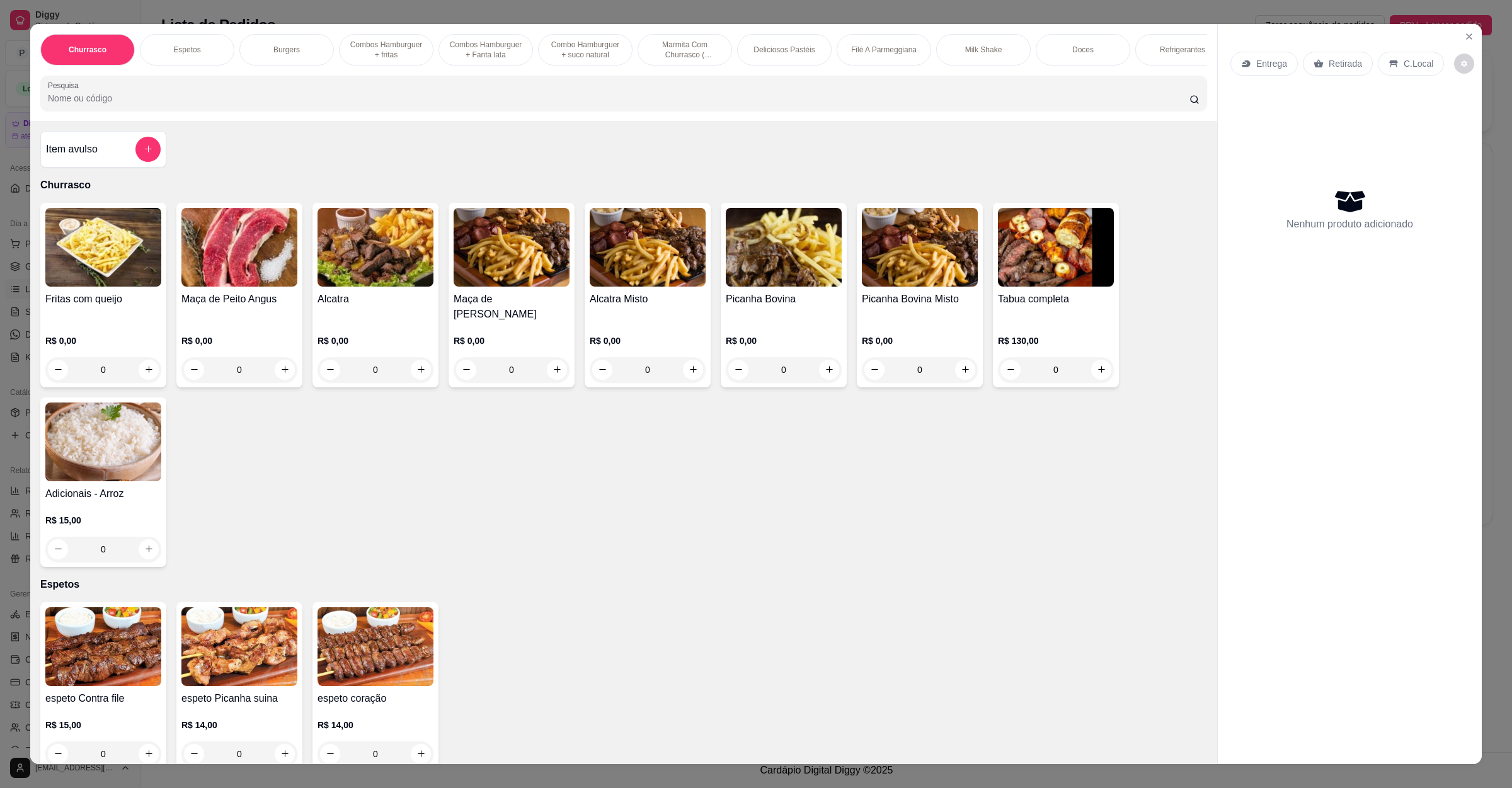
click at [1257, 62] on p "Entrega" at bounding box center [1271, 64] width 31 height 13
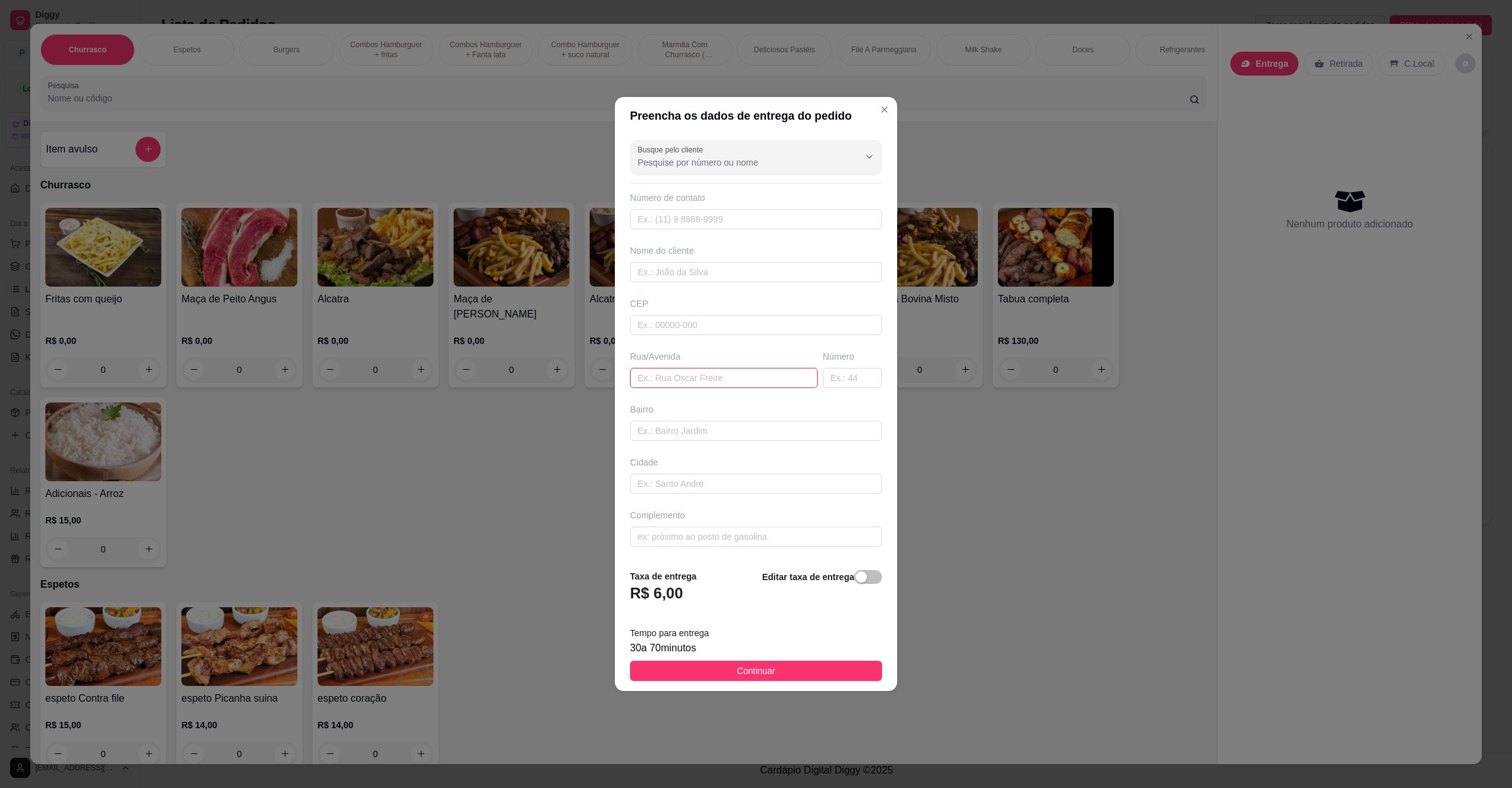
click at [732, 383] on input "text" at bounding box center [724, 378] width 188 height 20
paste input "[STREET_ADDRESS][GEOGRAPHIC_DATA]"
type input "[STREET_ADDRESS][GEOGRAPHIC_DATA]"
click at [769, 677] on button "Continuar" at bounding box center [755, 670] width 252 height 20
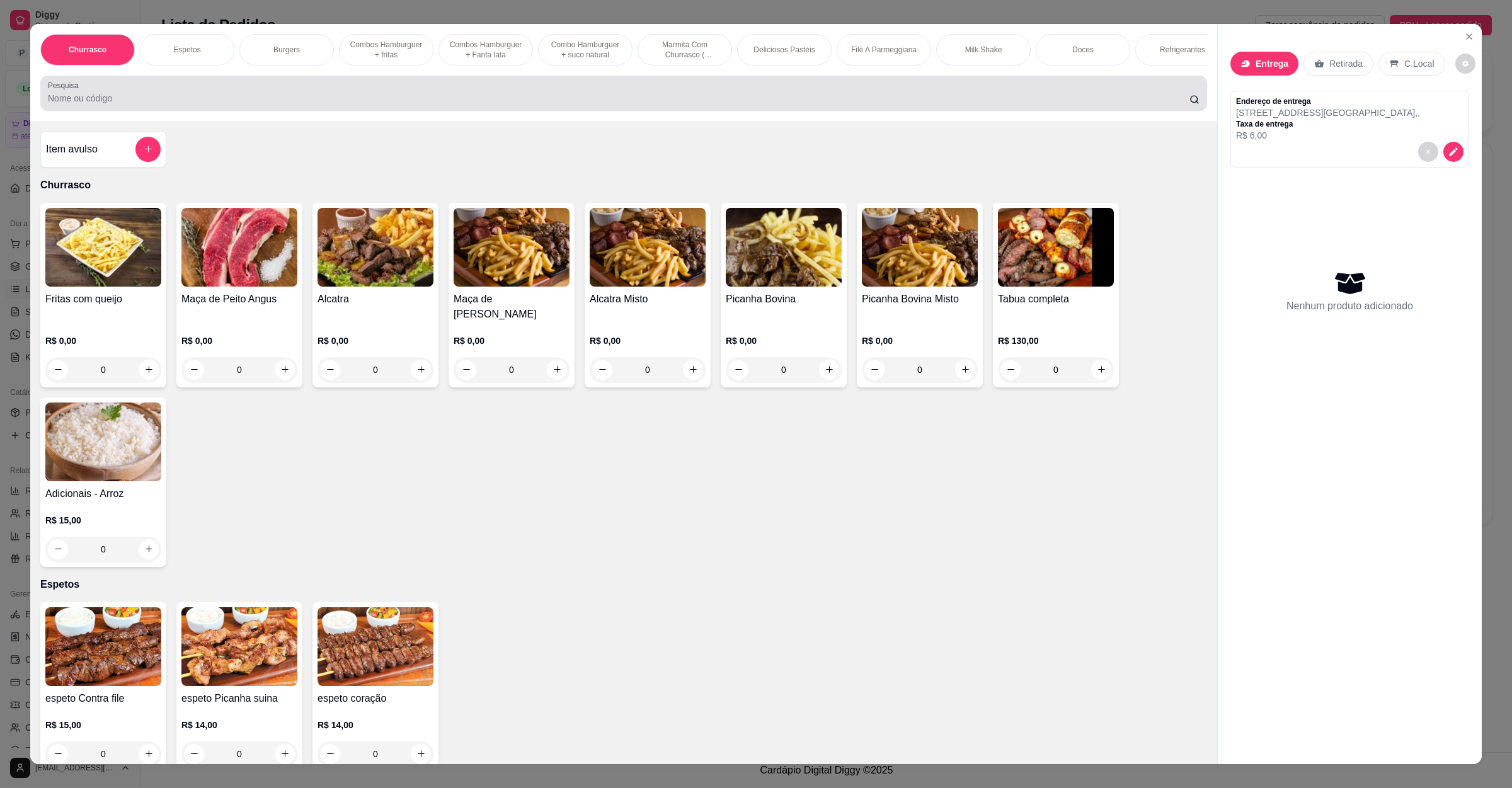
click at [316, 105] on input "Pesquisa" at bounding box center [618, 98] width 1141 height 13
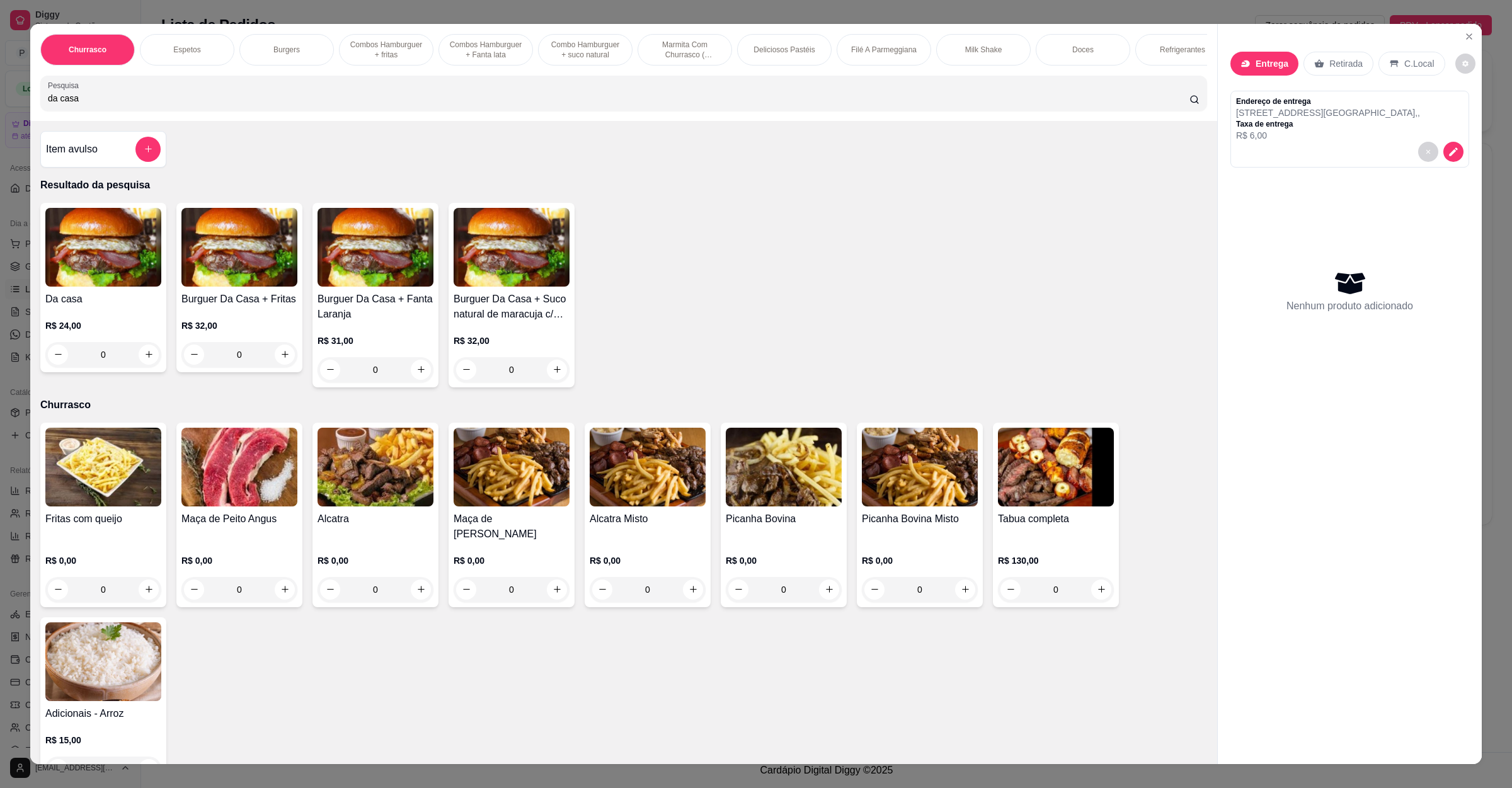
type input "da casa"
click at [148, 367] on div "0" at bounding box center [103, 354] width 116 height 25
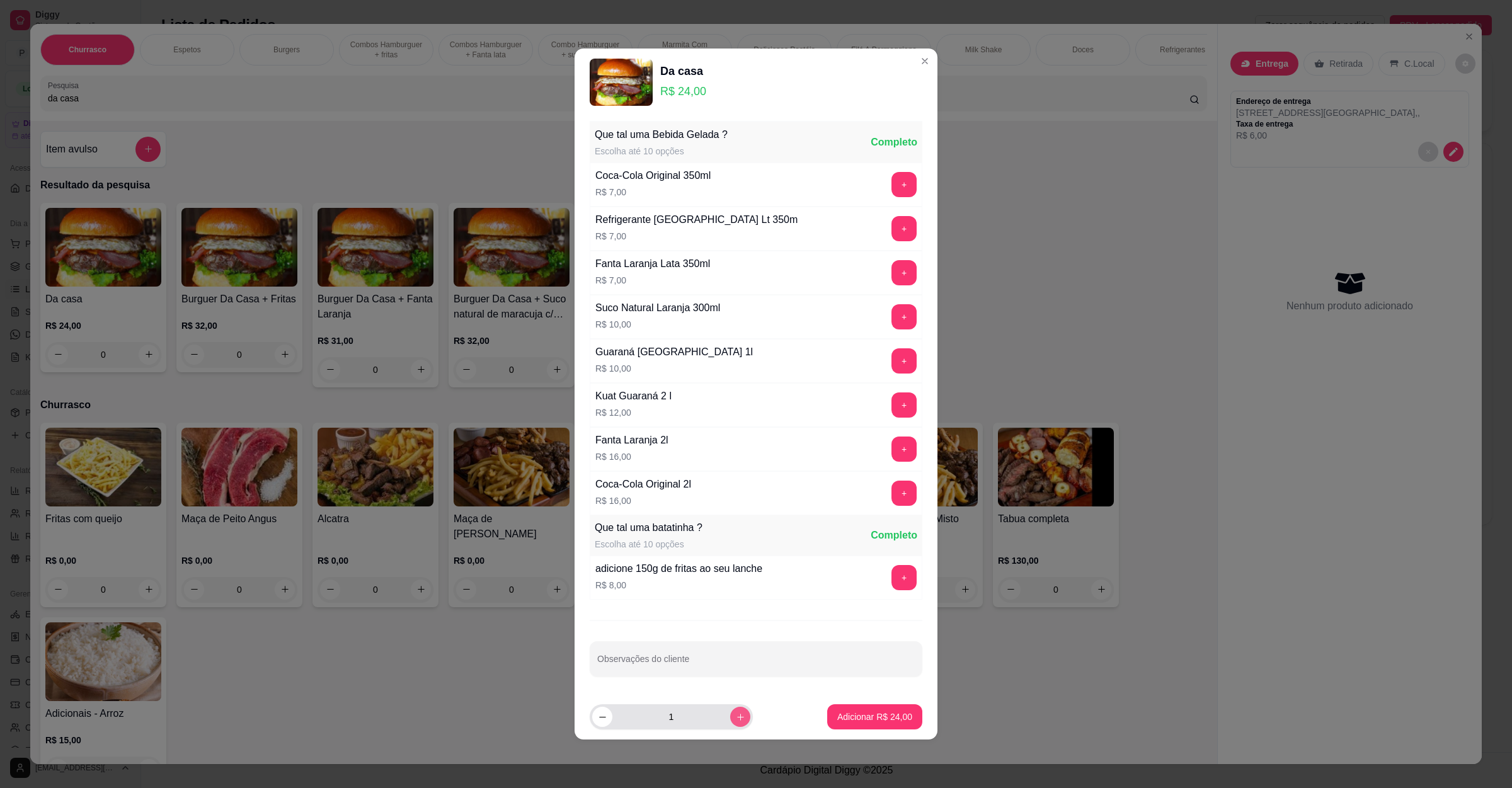
click at [730, 720] on button "increase-product-quantity" at bounding box center [740, 717] width 20 height 20
type input "2"
click at [873, 719] on p "Adicionar R$ 48,00" at bounding box center [874, 717] width 75 height 13
type input "2"
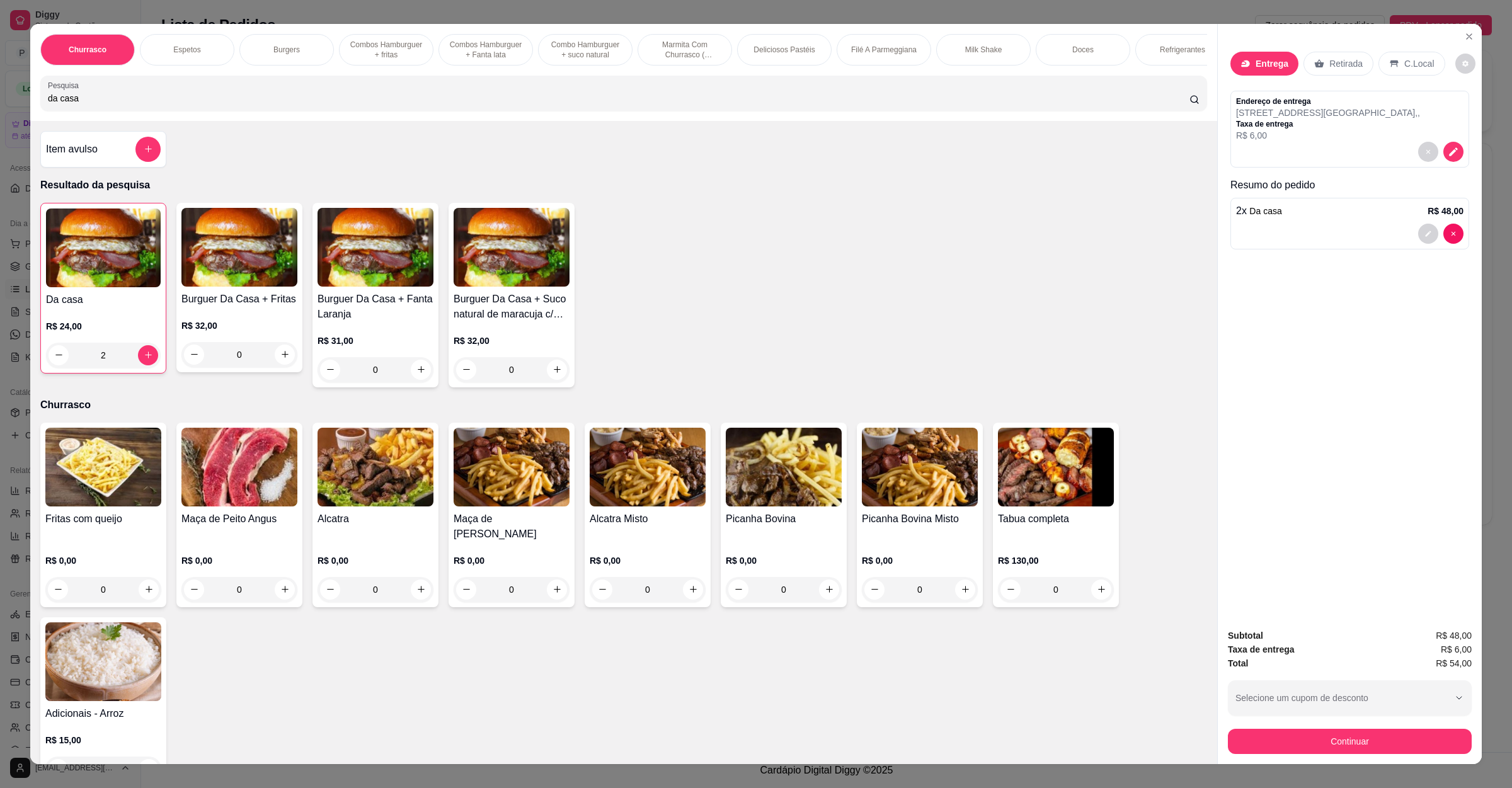
click at [1356, 729] on div "Continuar" at bounding box center [1349, 739] width 244 height 28
click at [1313, 737] on button "Continuar" at bounding box center [1349, 741] width 244 height 25
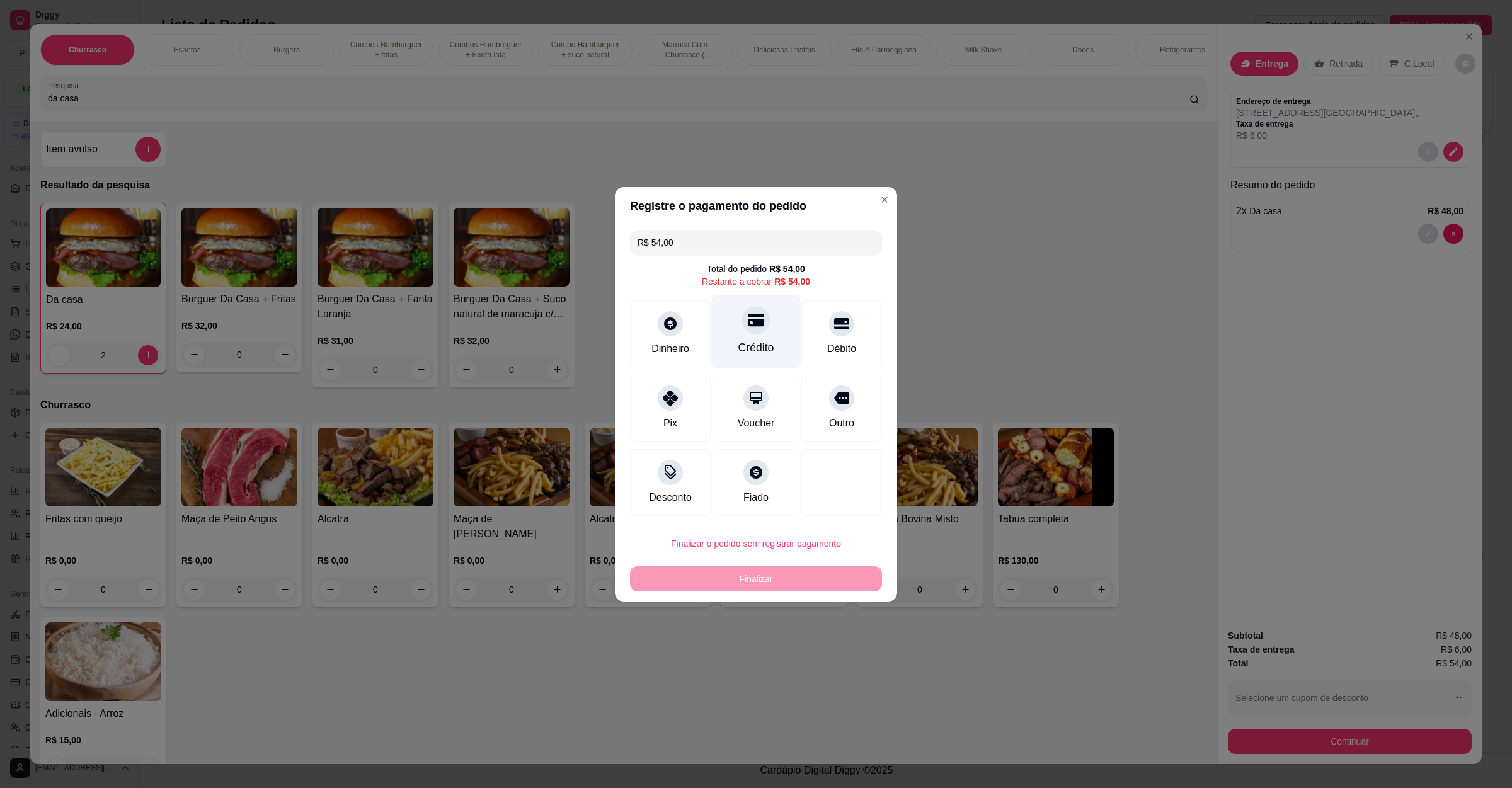
click at [760, 355] on div "Crédito" at bounding box center [756, 348] width 36 height 16
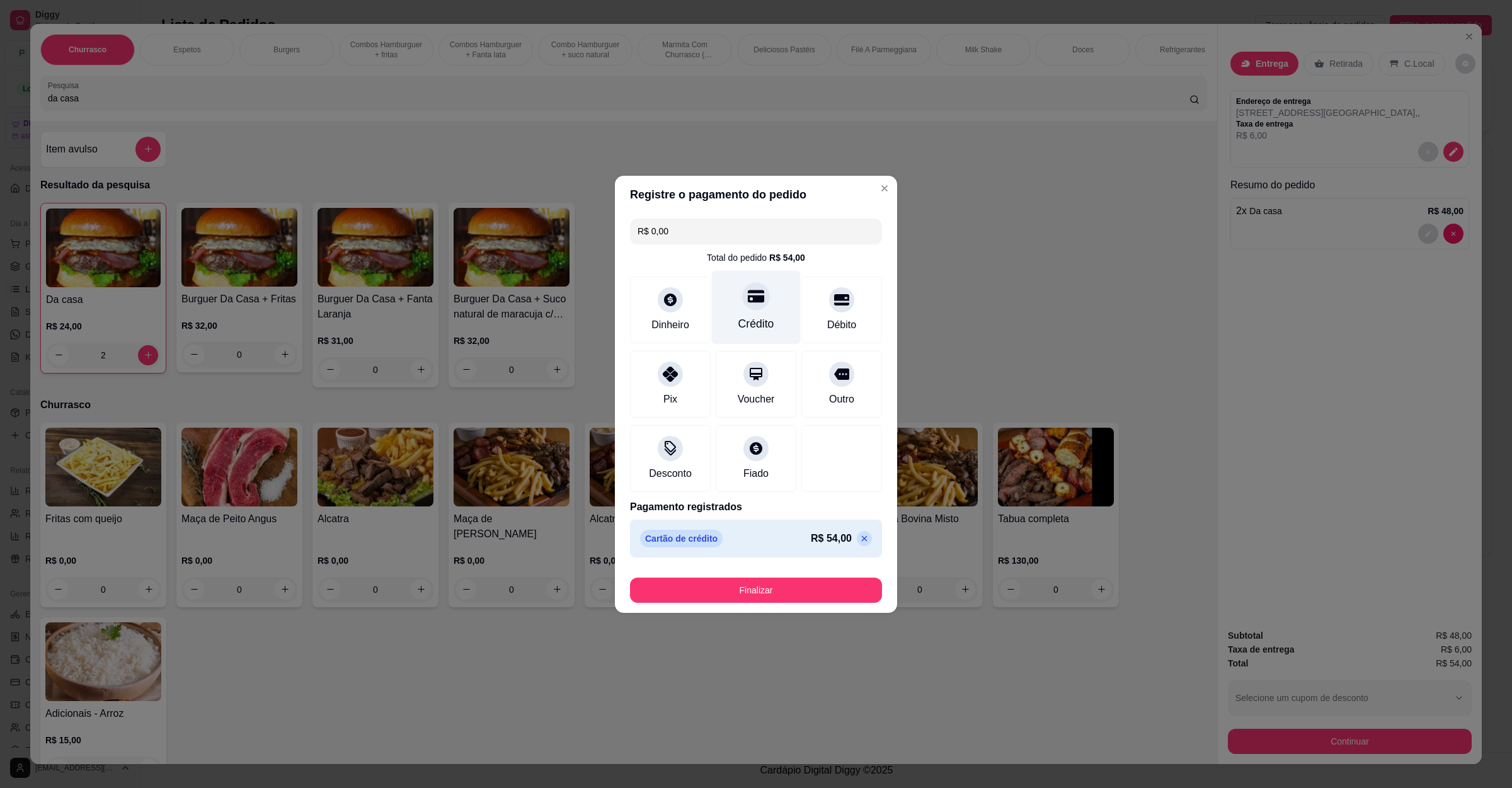
type input "R$ 0,00"
click at [742, 582] on button "Finalizar" at bounding box center [755, 590] width 252 height 25
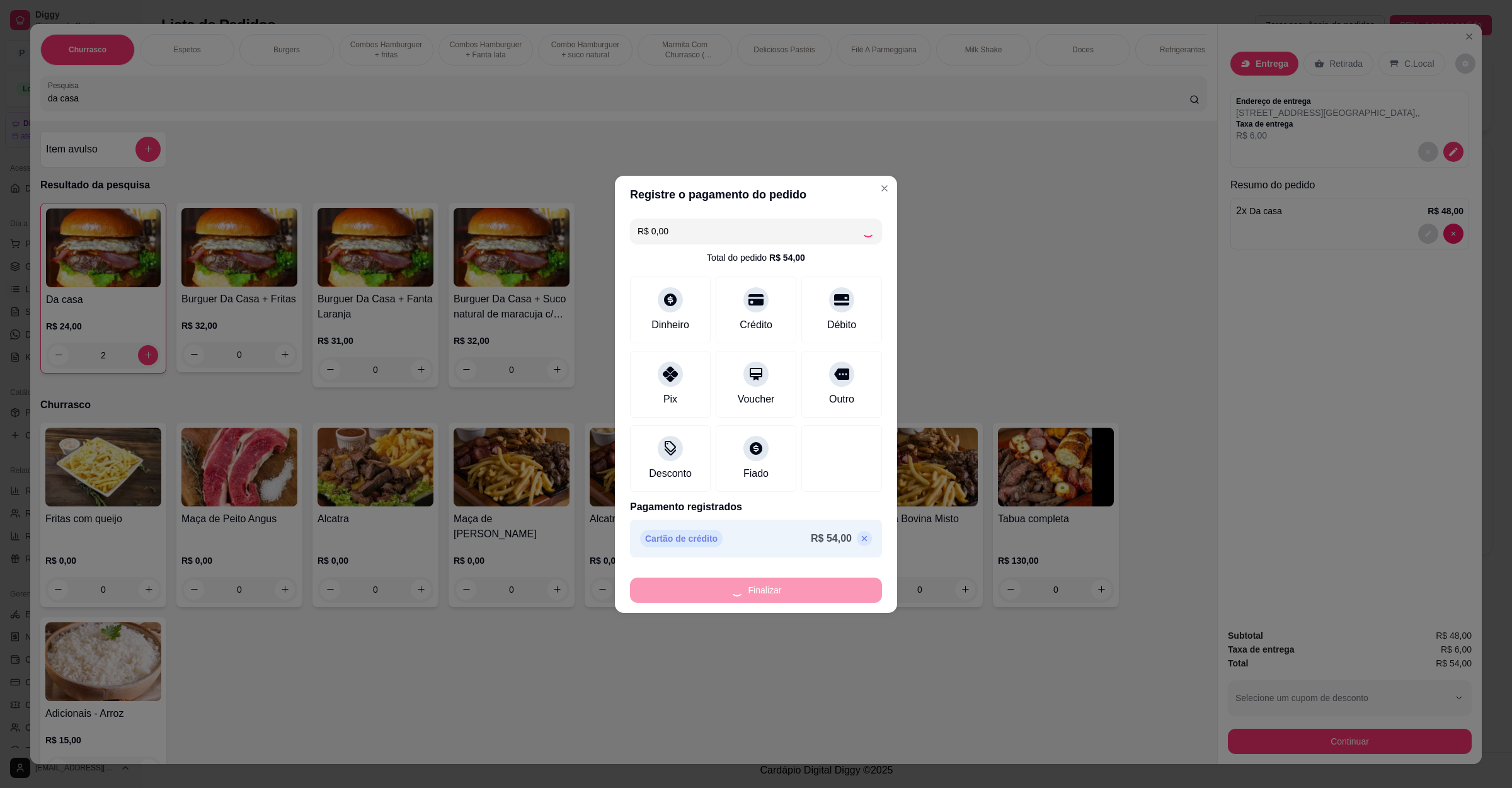
type input "0"
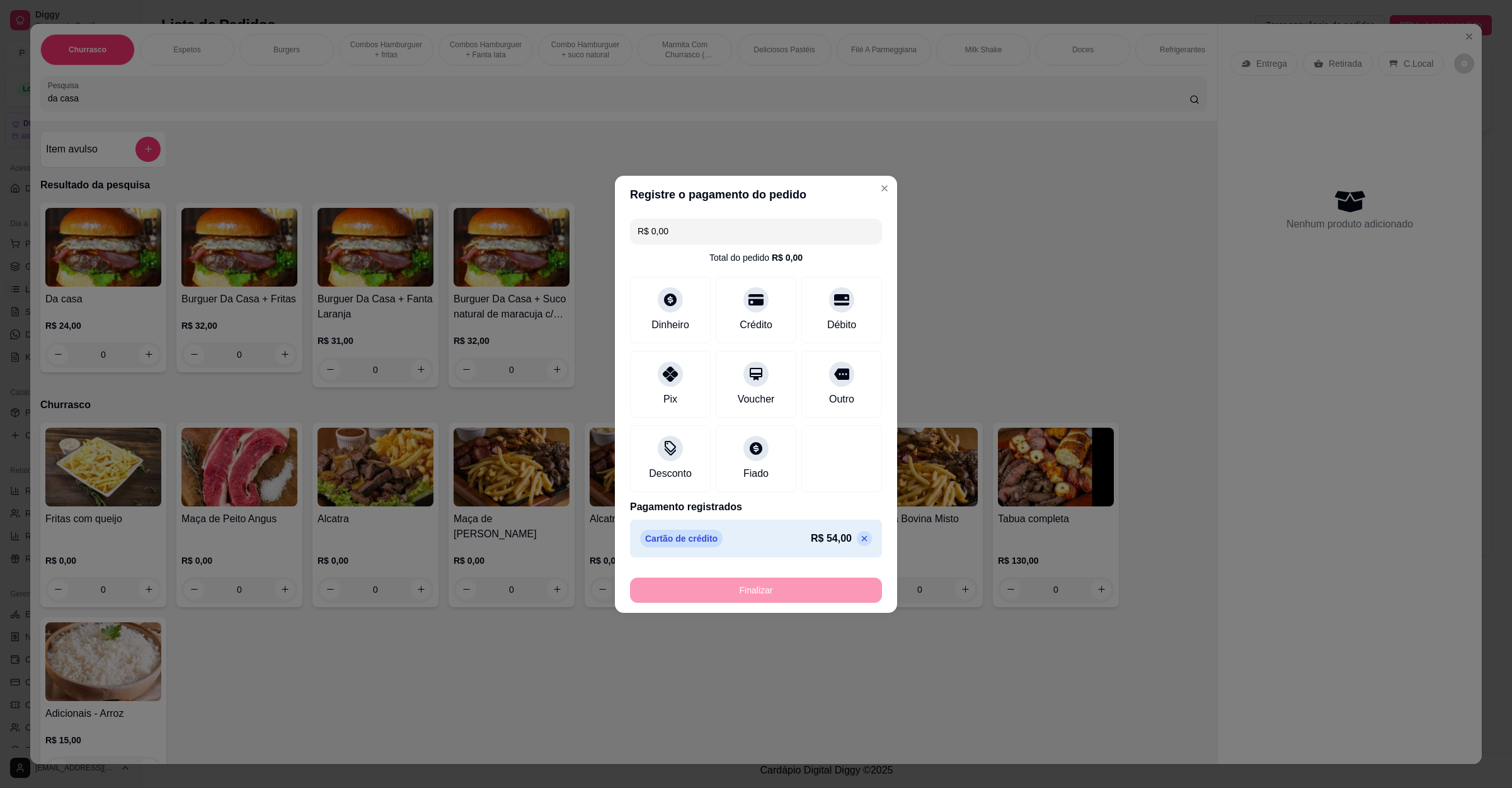
type input "-R$ 54,00"
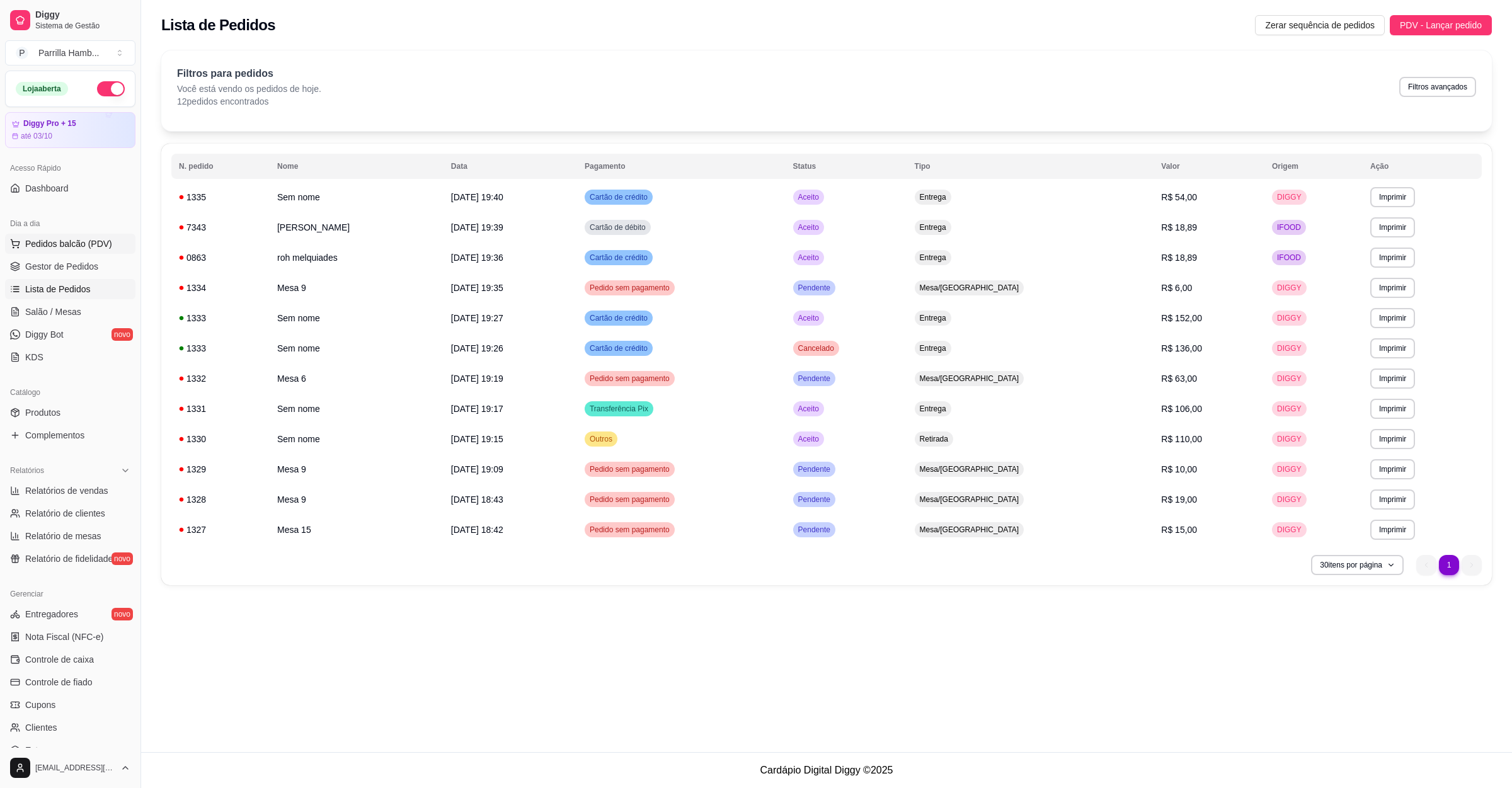
click at [82, 240] on span "Pedidos balcão (PDV)" at bounding box center [68, 244] width 87 height 13
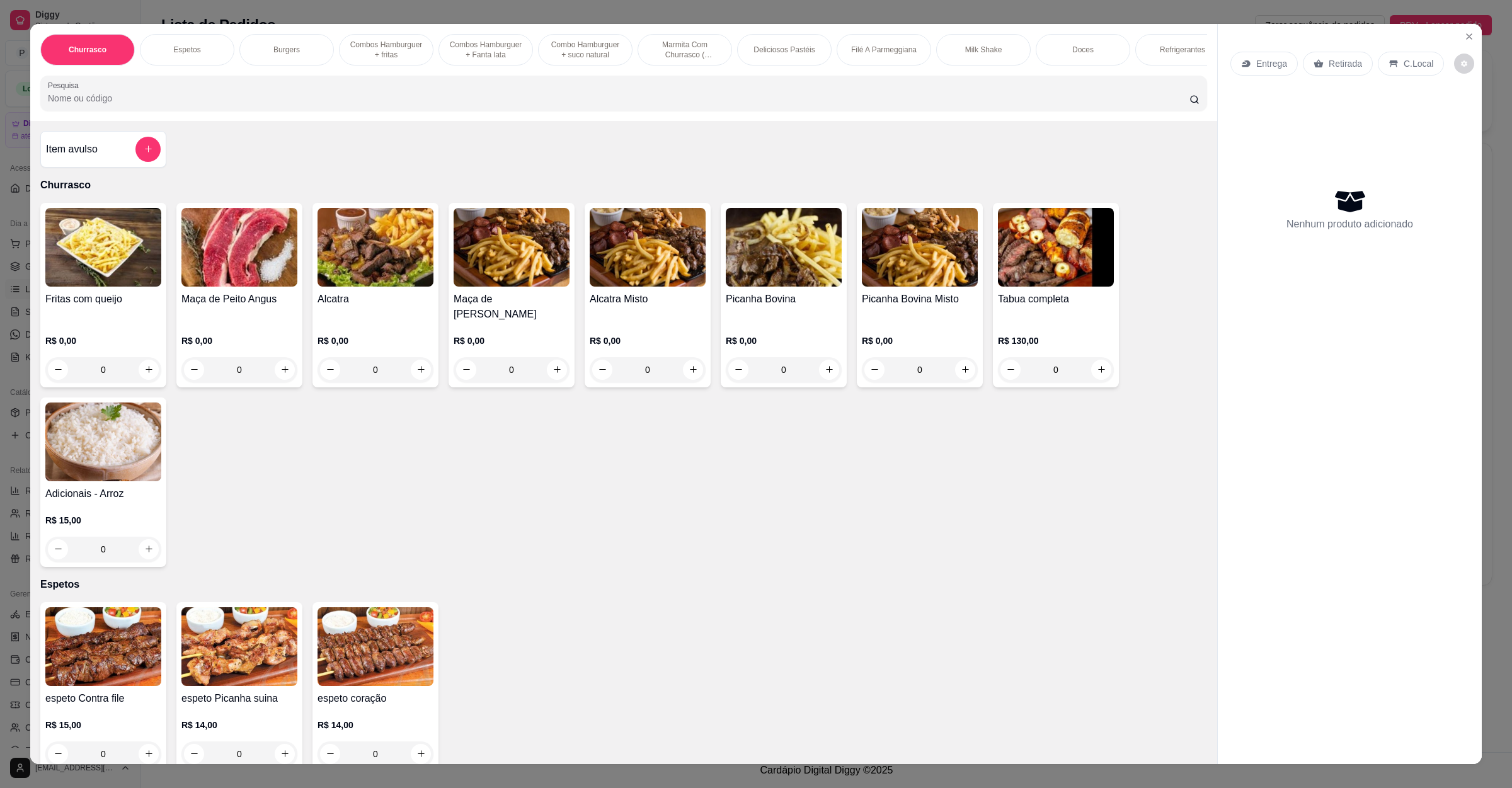
click at [1315, 58] on icon at bounding box center [1318, 63] width 10 height 10
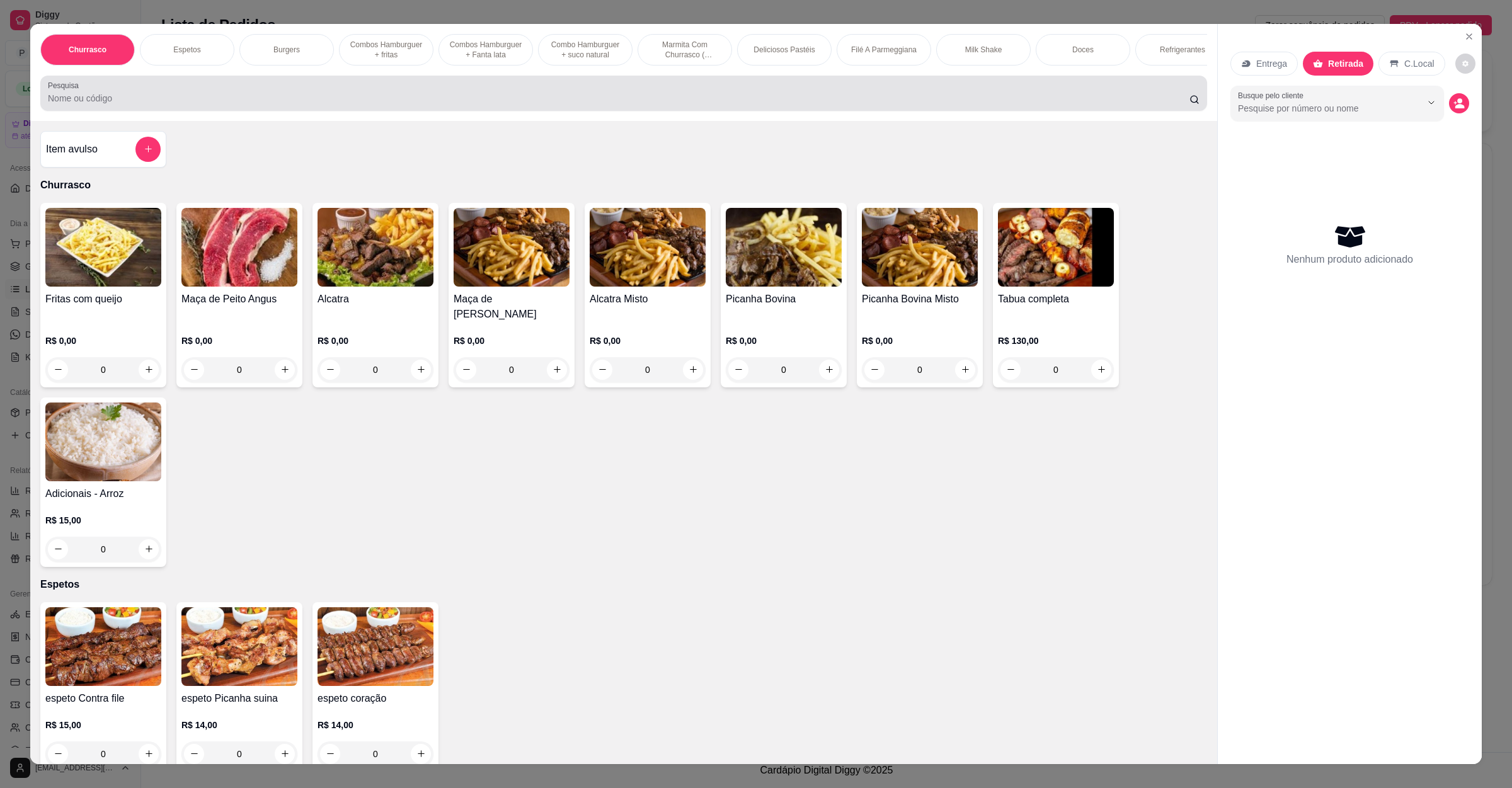
click at [860, 106] on div at bounding box center [623, 92] width 1151 height 25
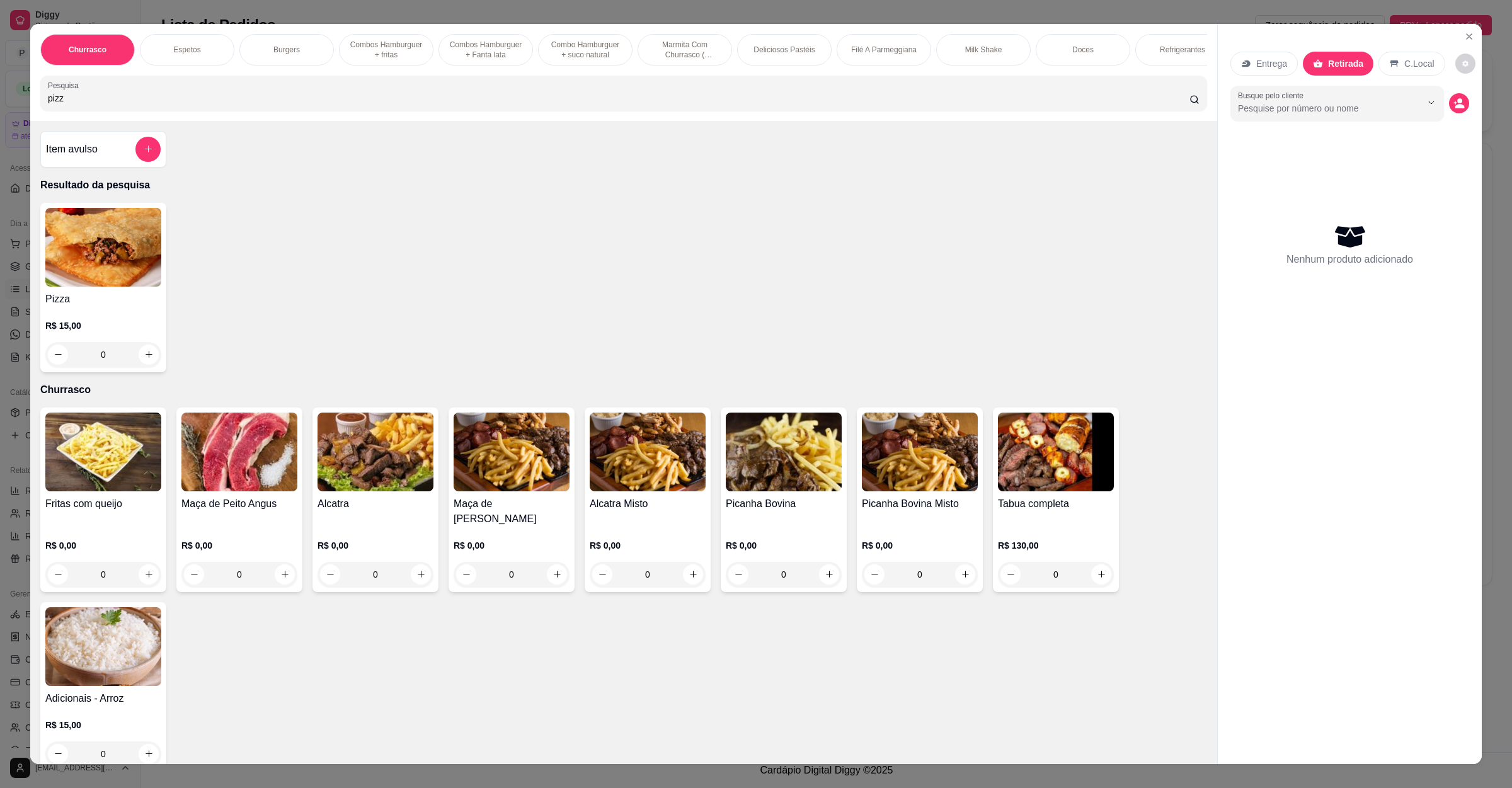
type input "pizz"
click at [143, 363] on div "0" at bounding box center [103, 354] width 116 height 25
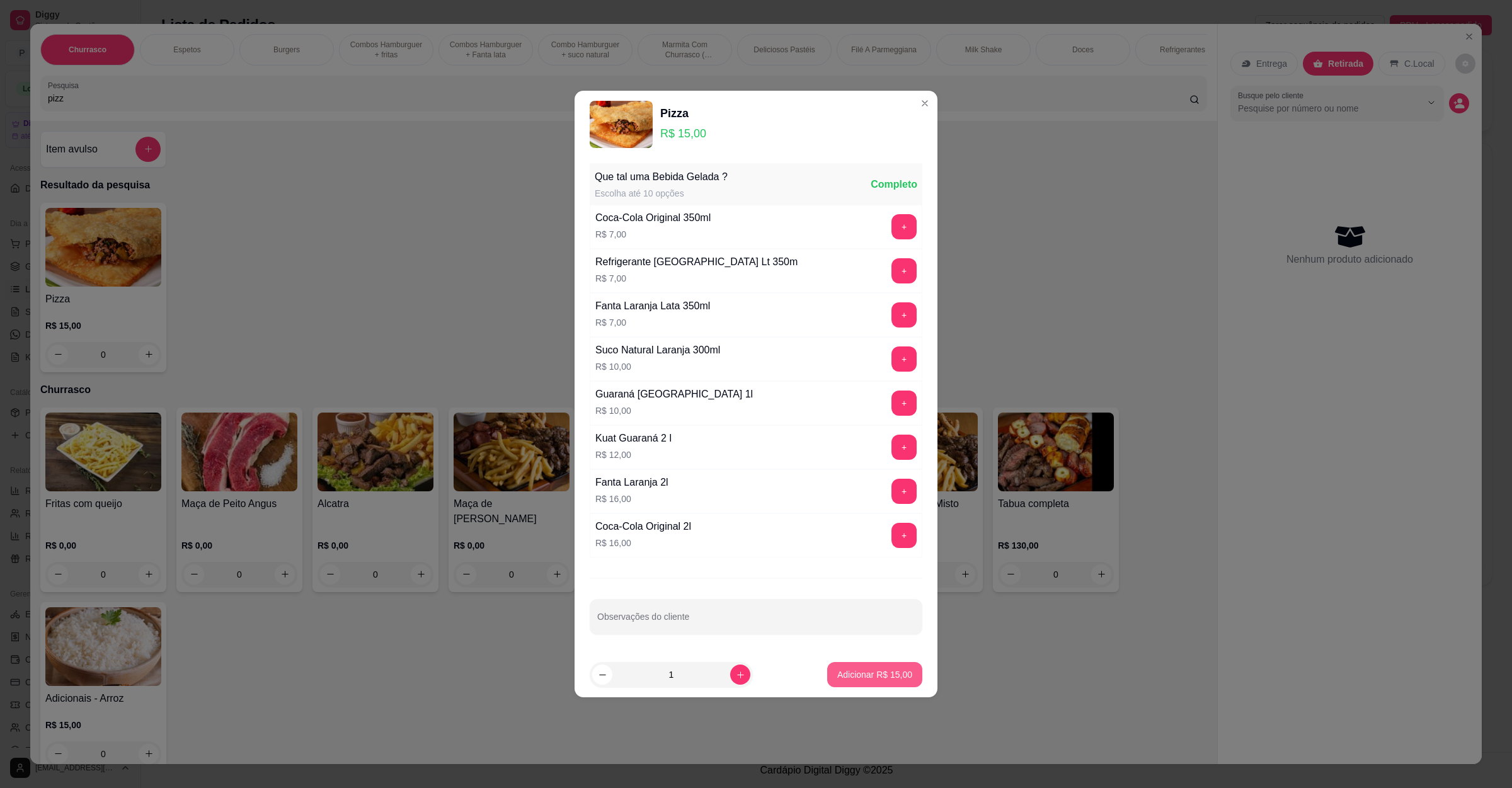
click at [884, 672] on p "Adicionar R$ 15,00" at bounding box center [874, 675] width 75 height 13
type input "1"
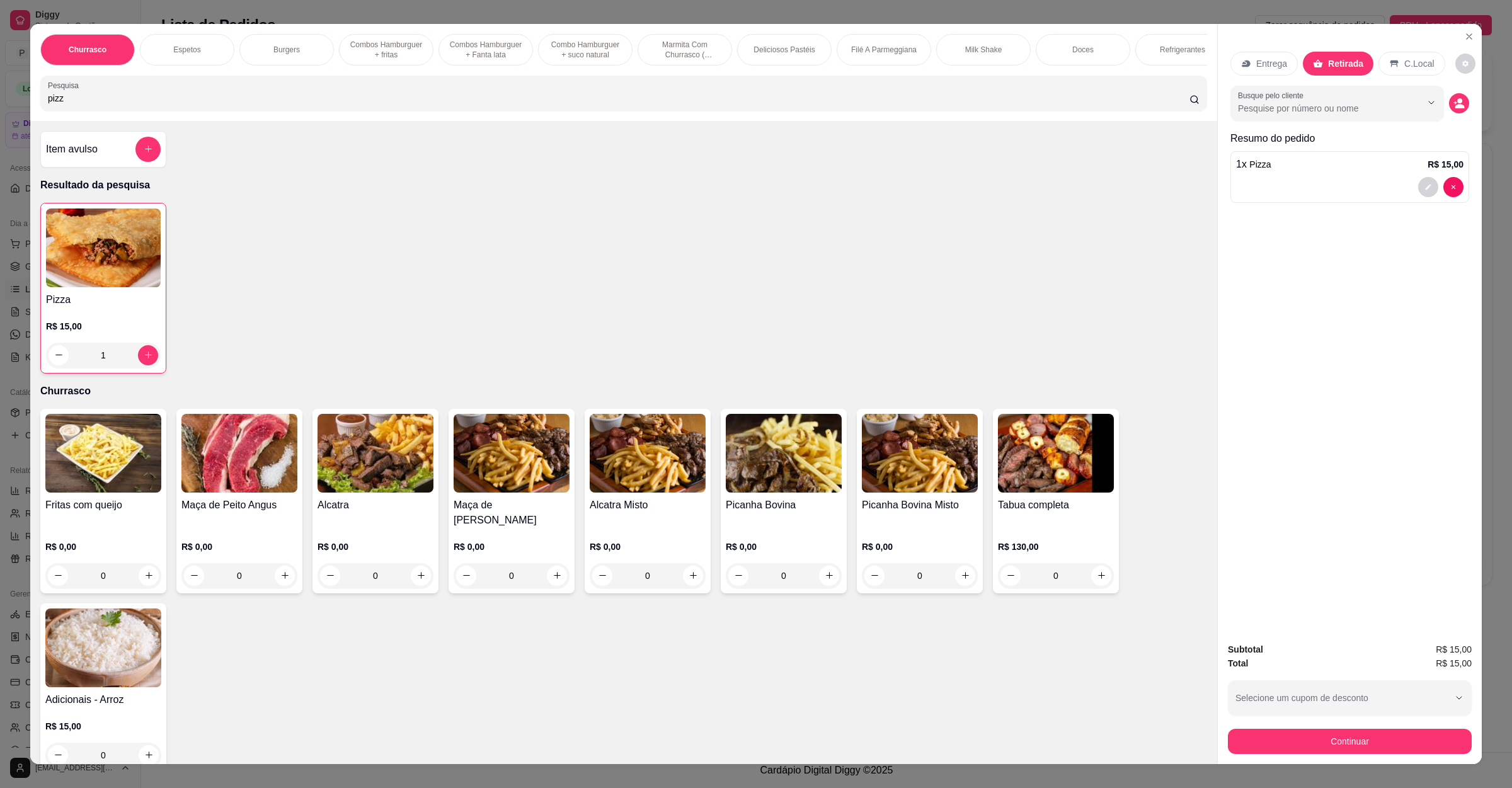
click at [1270, 755] on div "Subtotal R$ 15,00 Total R$ 15,00 Selecione um cupom de desconto GANHEI10 Seleci…" at bounding box center [1350, 698] width 264 height 131
click at [1270, 751] on button "Continuar" at bounding box center [1349, 741] width 244 height 25
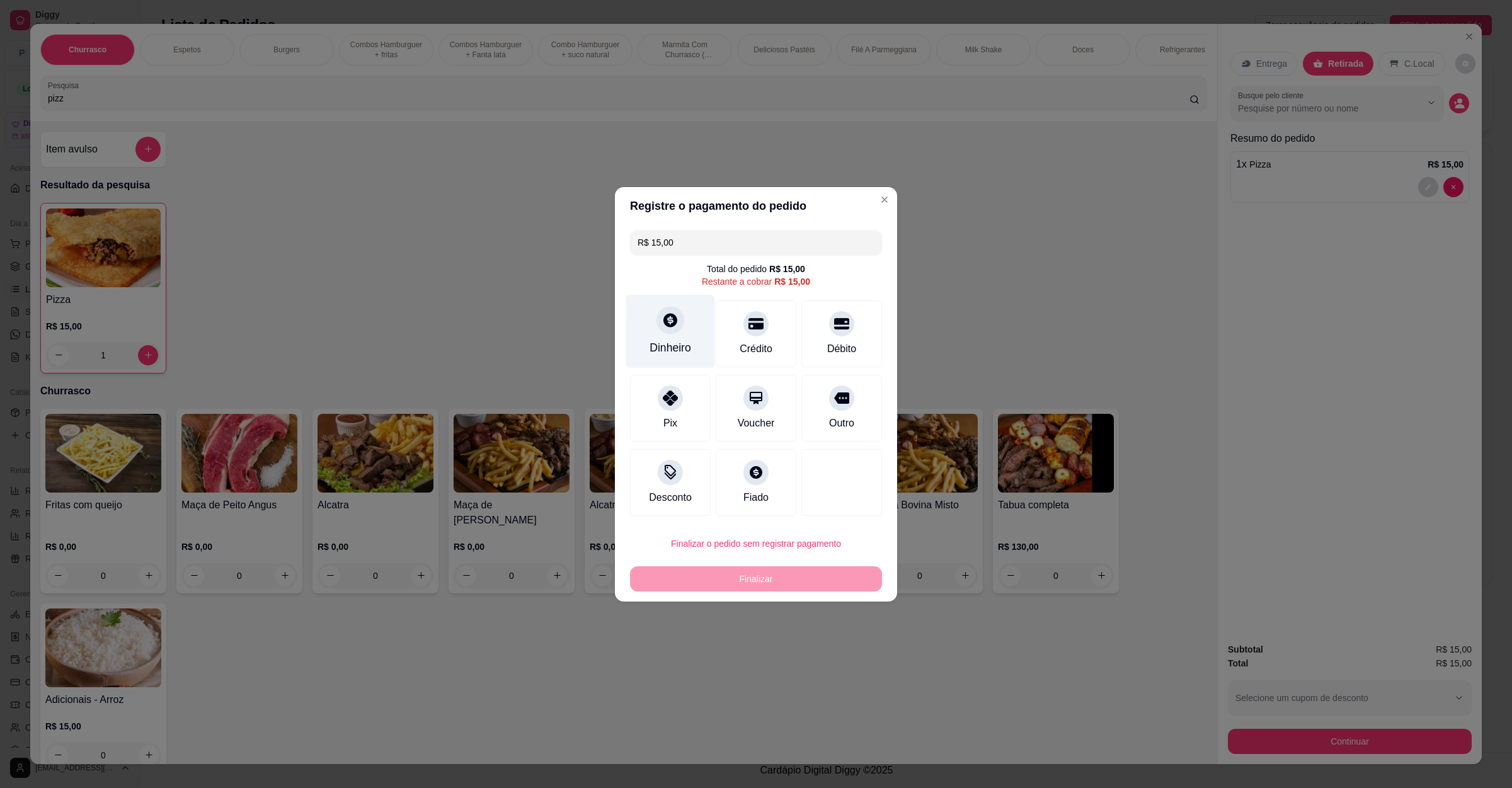
click at [690, 340] on div "Dinheiro" at bounding box center [671, 331] width 89 height 74
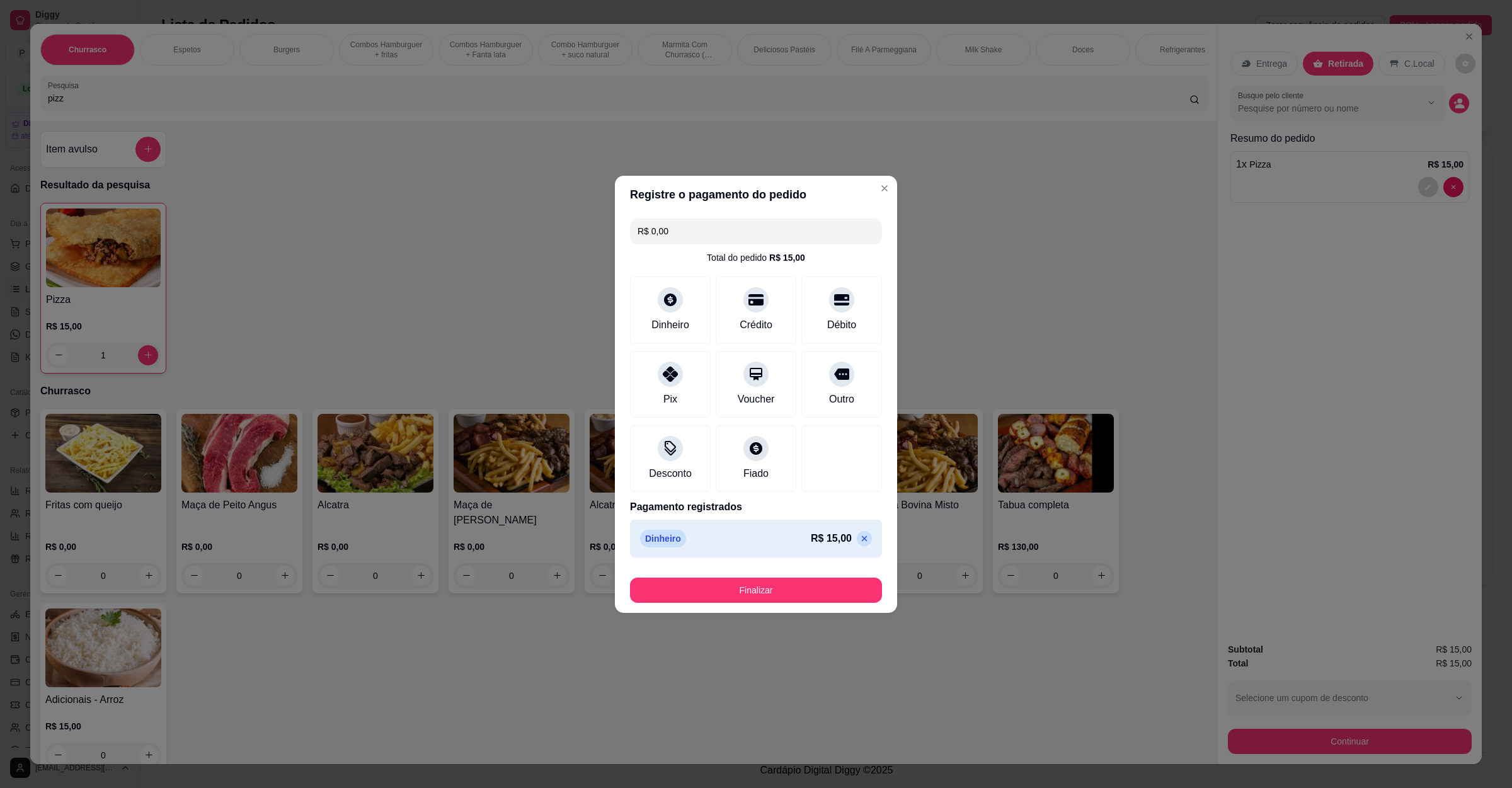
type input "R$ 0,00"
click at [777, 588] on button "Finalizar" at bounding box center [755, 590] width 252 height 25
type input "0"
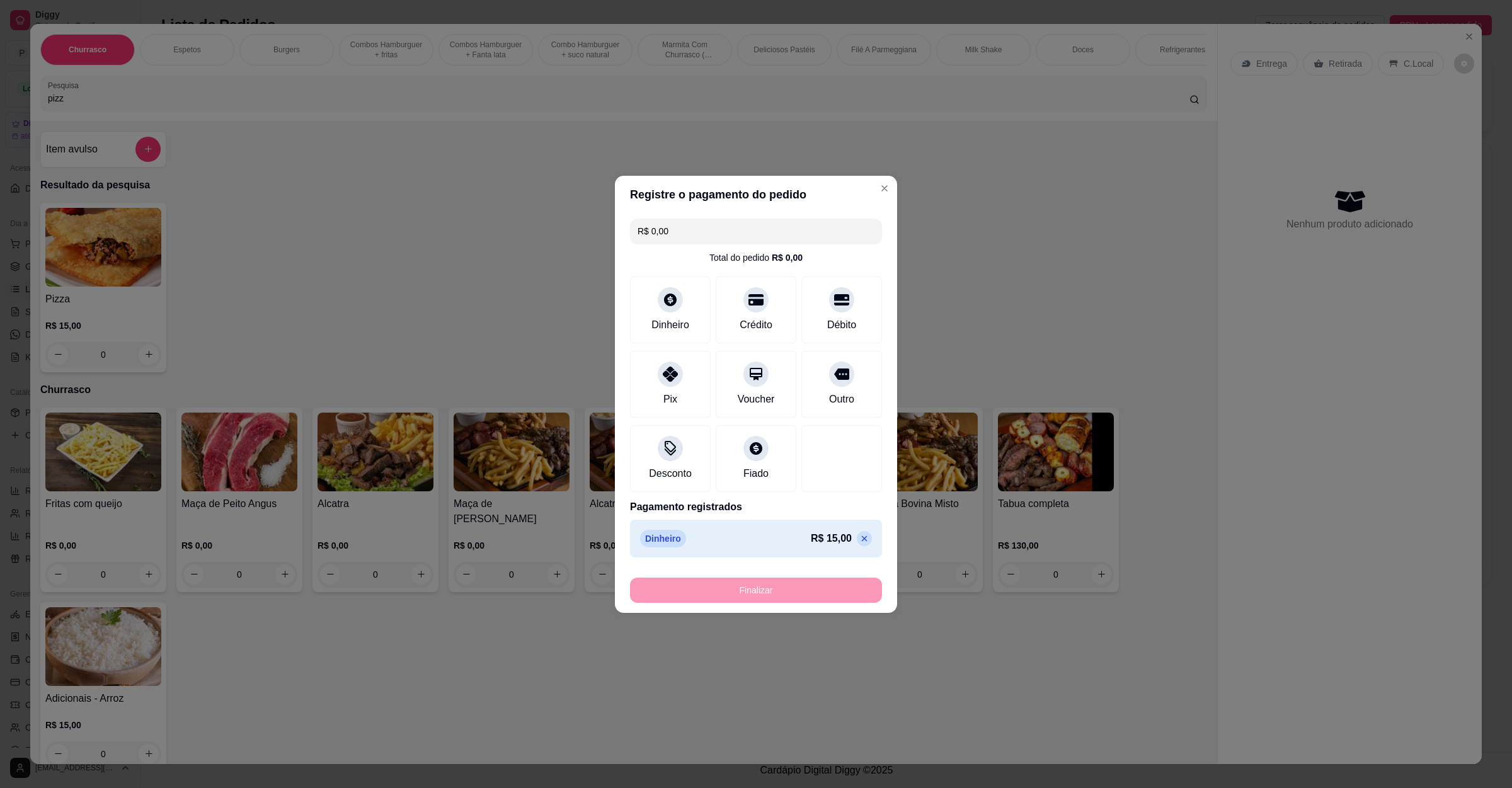
type input "-R$ 15,00"
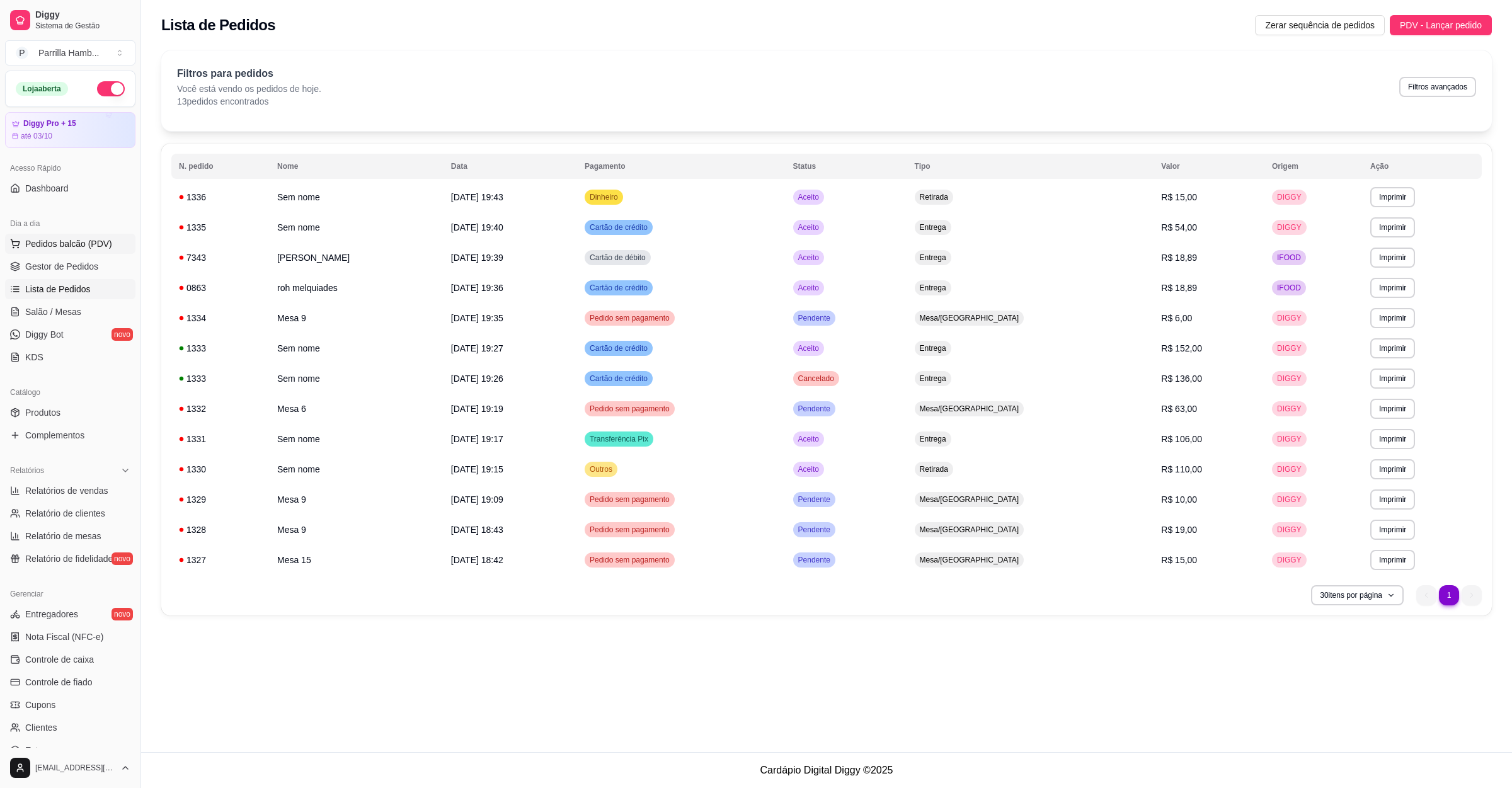
click at [95, 247] on span "Pedidos balcão (PDV)" at bounding box center [68, 244] width 87 height 13
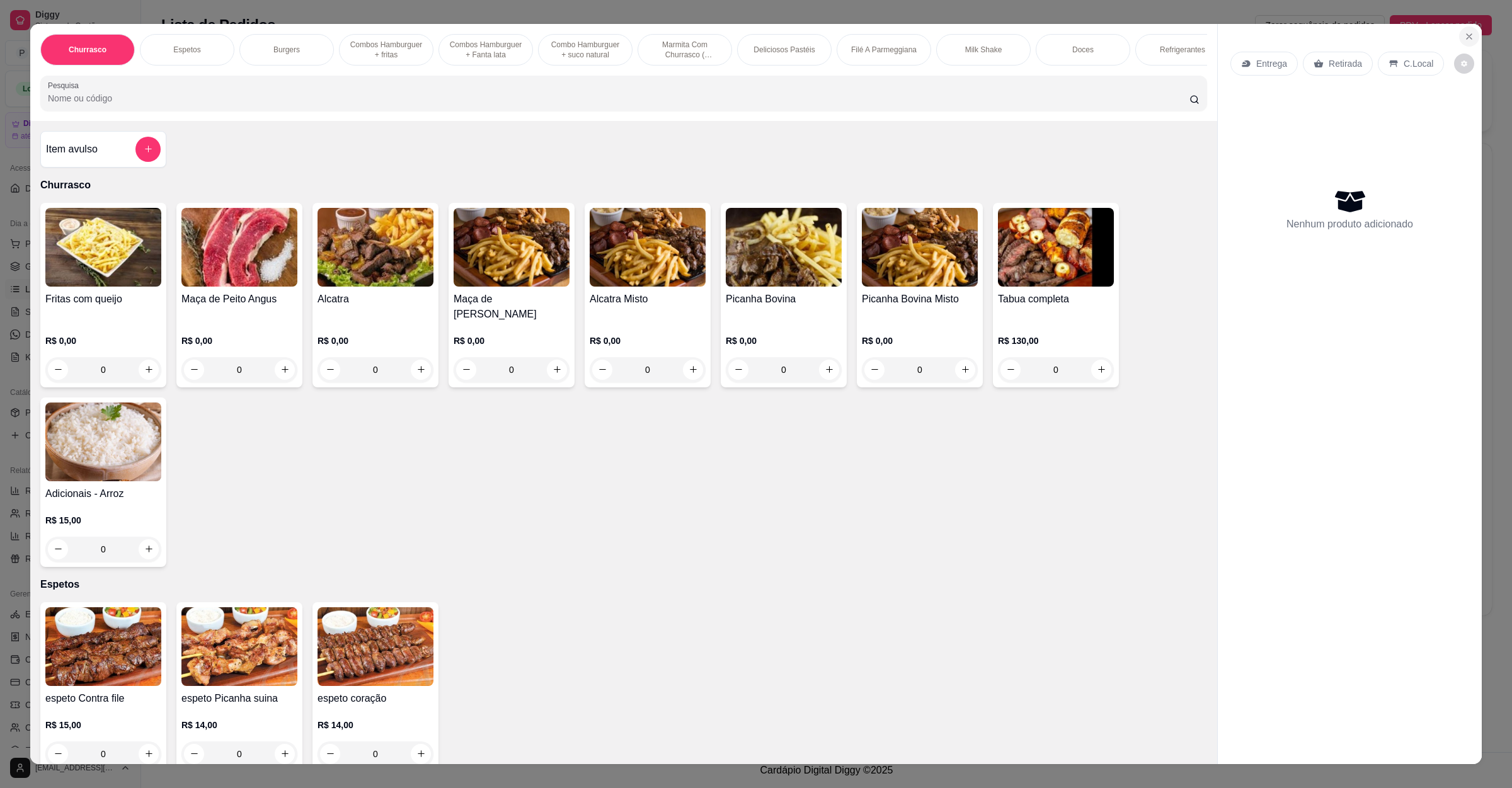
click at [1461, 27] on button "Close" at bounding box center [1468, 36] width 20 height 20
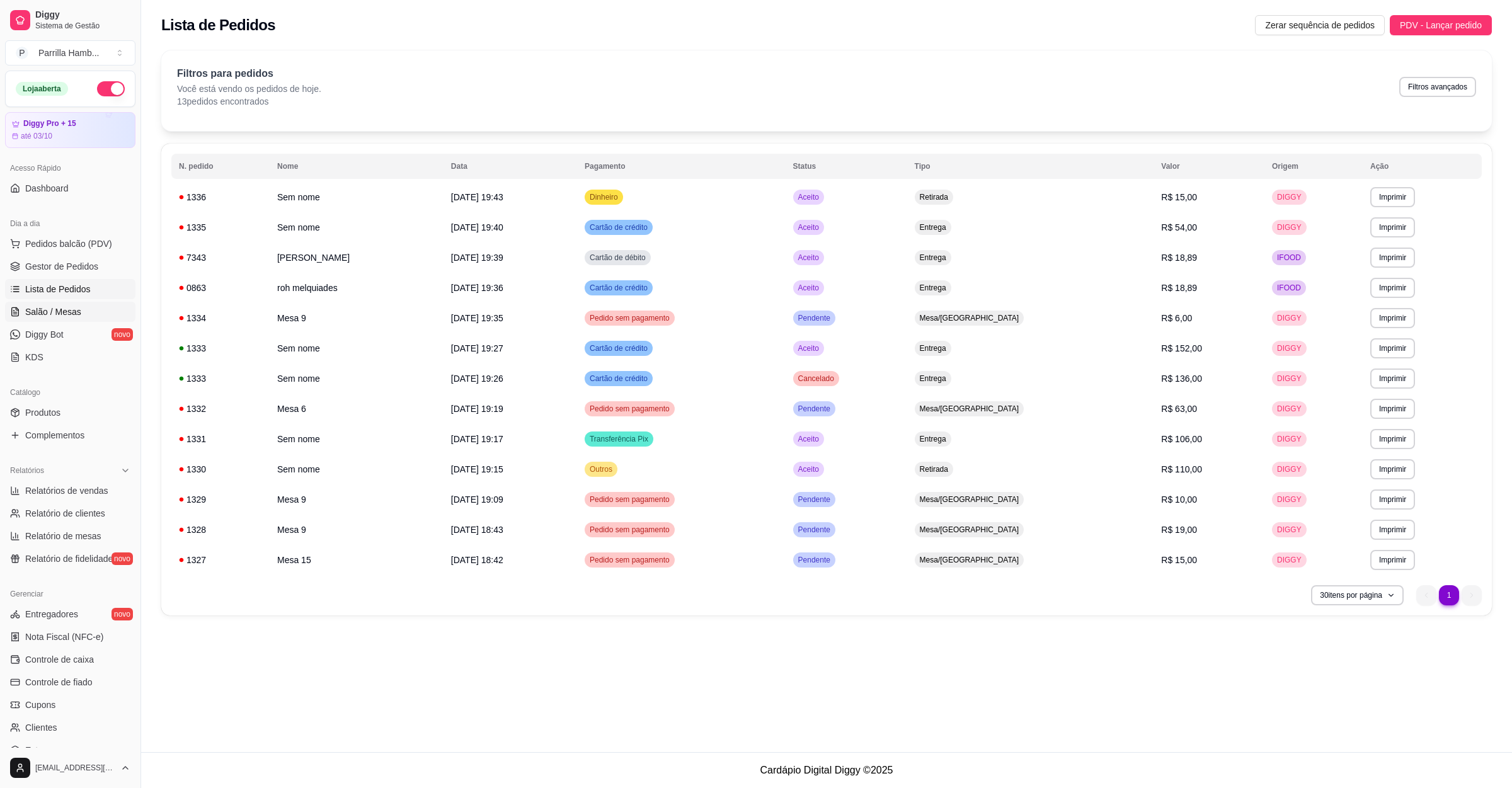
click at [87, 310] on link "Salão / Mesas" at bounding box center [70, 311] width 130 height 20
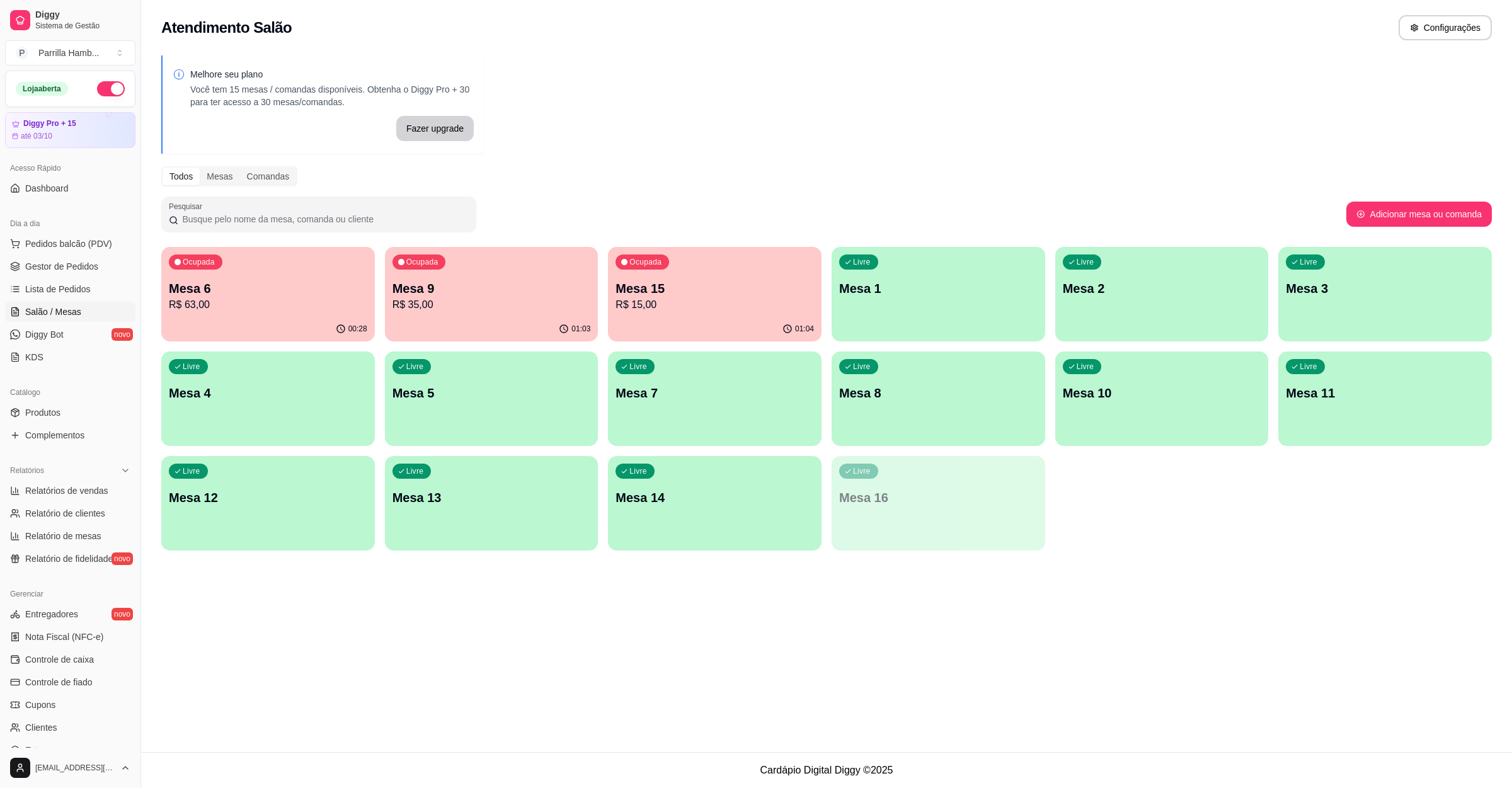
click at [546, 314] on div "Ocupada Mesa 9 R$ 35,00" at bounding box center [492, 282] width 214 height 70
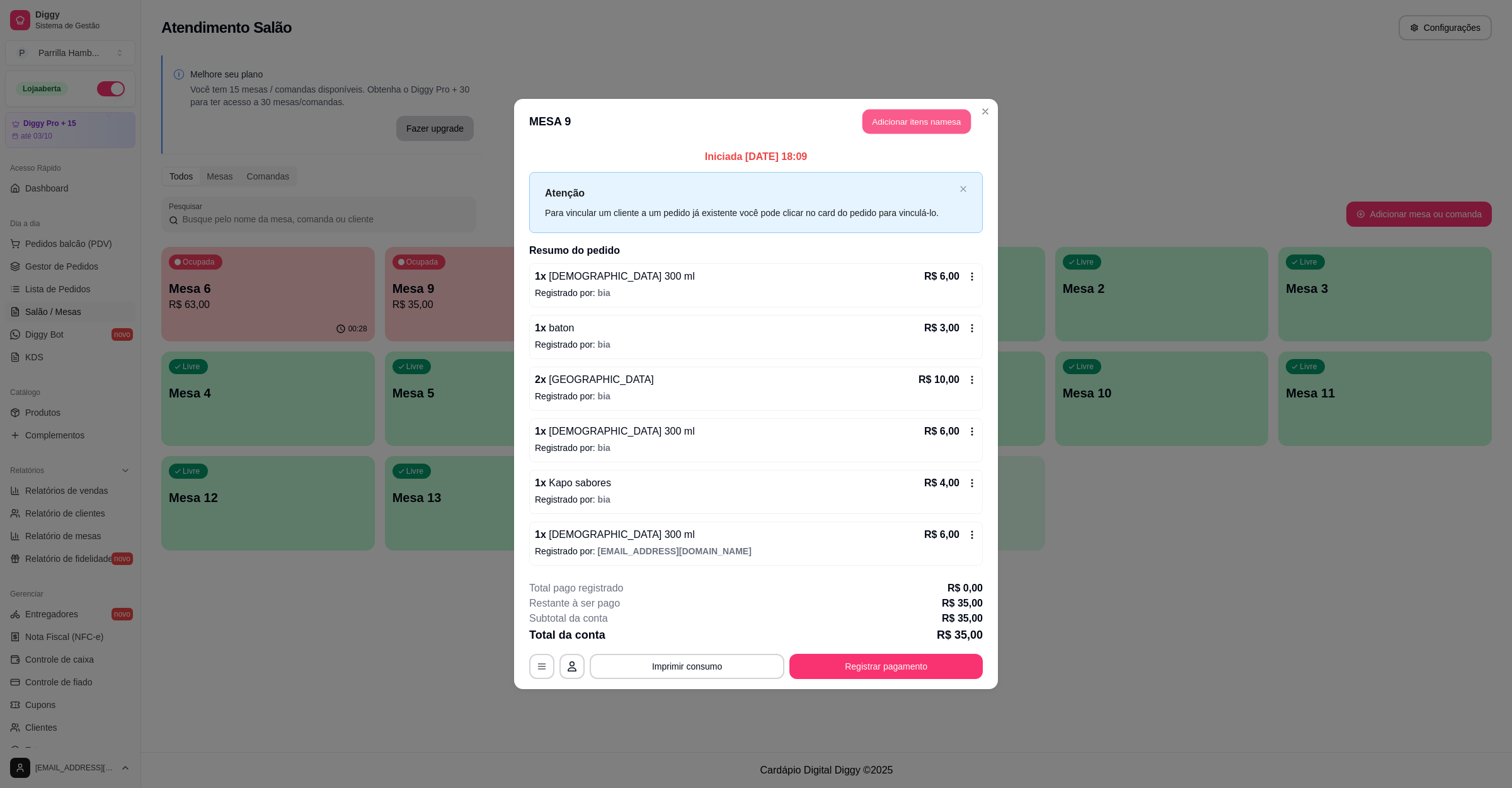
click at [895, 131] on button "Adicionar itens na mesa" at bounding box center [916, 122] width 109 height 24
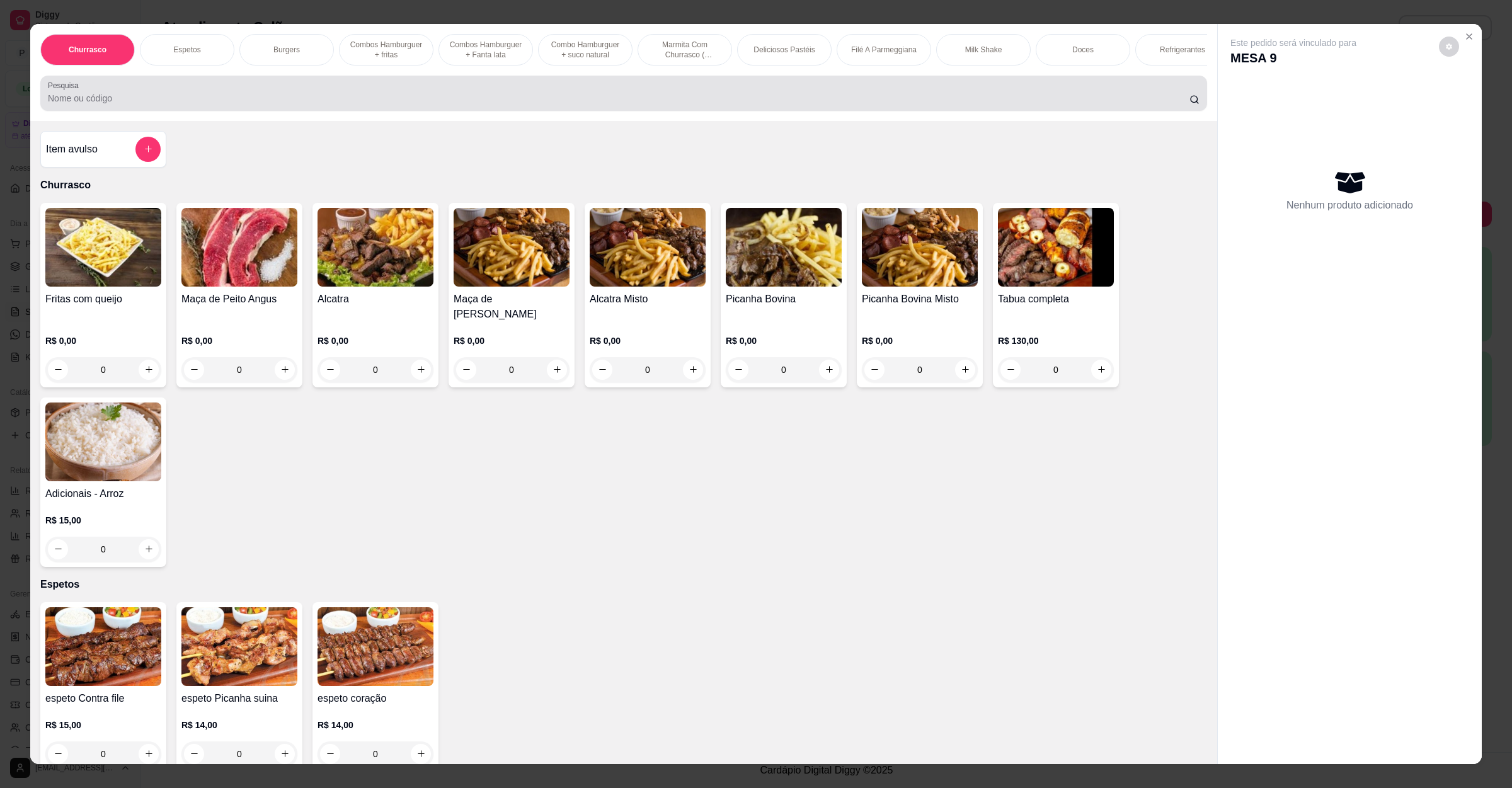
click at [434, 105] on input "Pesquisa" at bounding box center [618, 98] width 1141 height 13
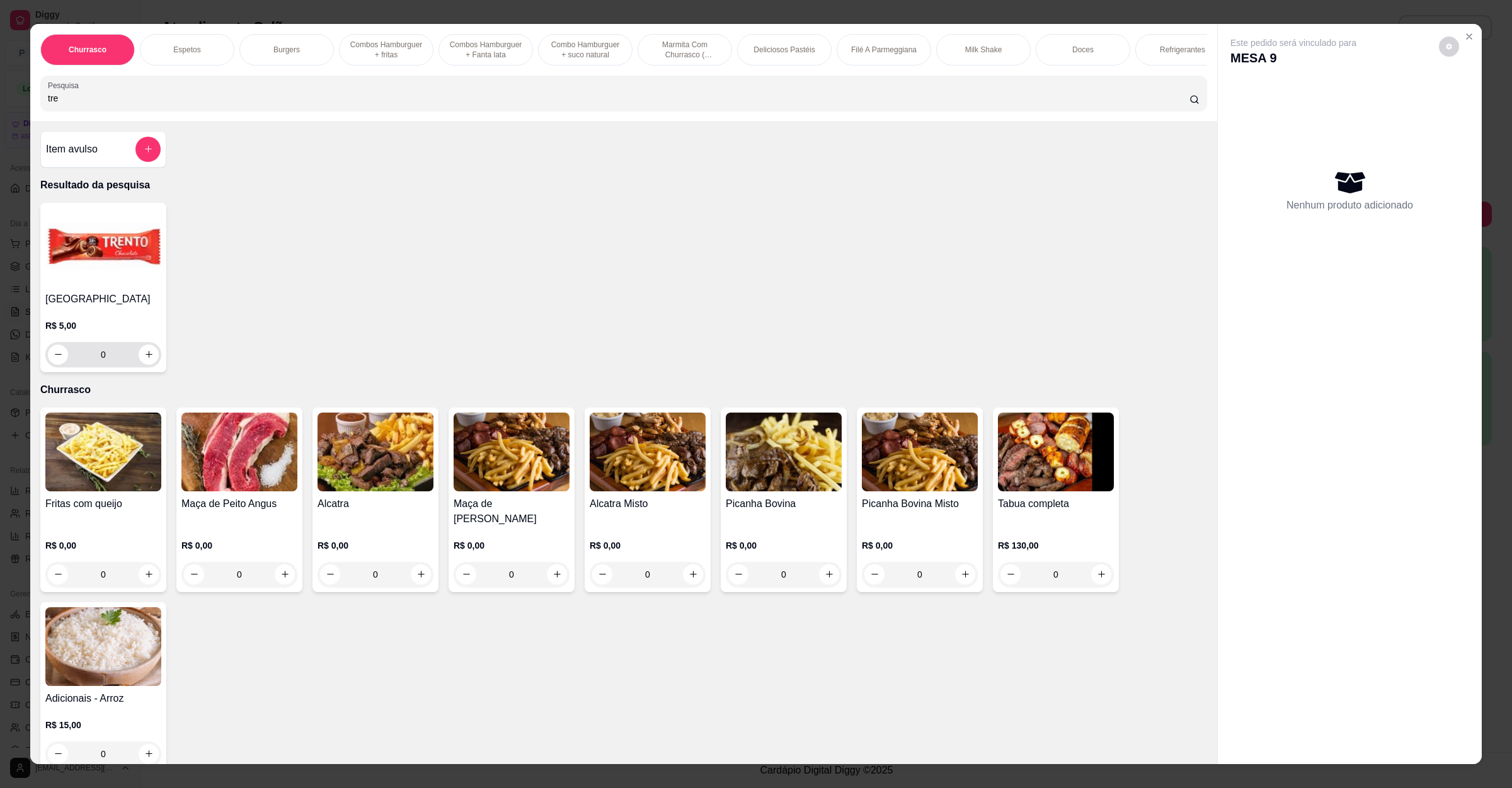
type input "tre"
click at [147, 364] on button "increase-product-quantity" at bounding box center [148, 354] width 19 height 19
type input "1"
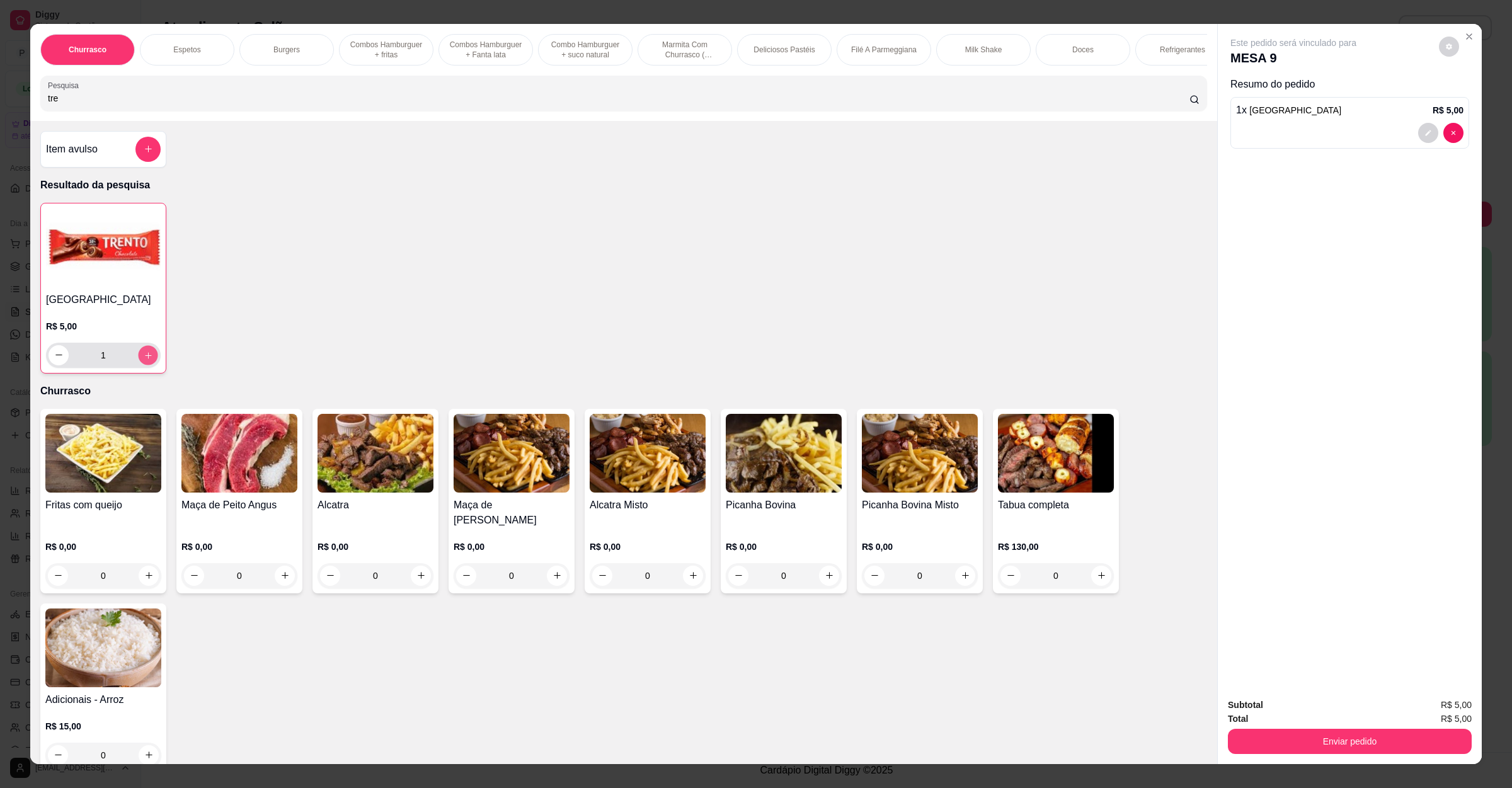
click at [147, 365] on button "increase-product-quantity" at bounding box center [147, 355] width 19 height 19
type input "2"
click at [143, 360] on icon "increase-product-quantity" at bounding box center [148, 355] width 10 height 10
type input "3"
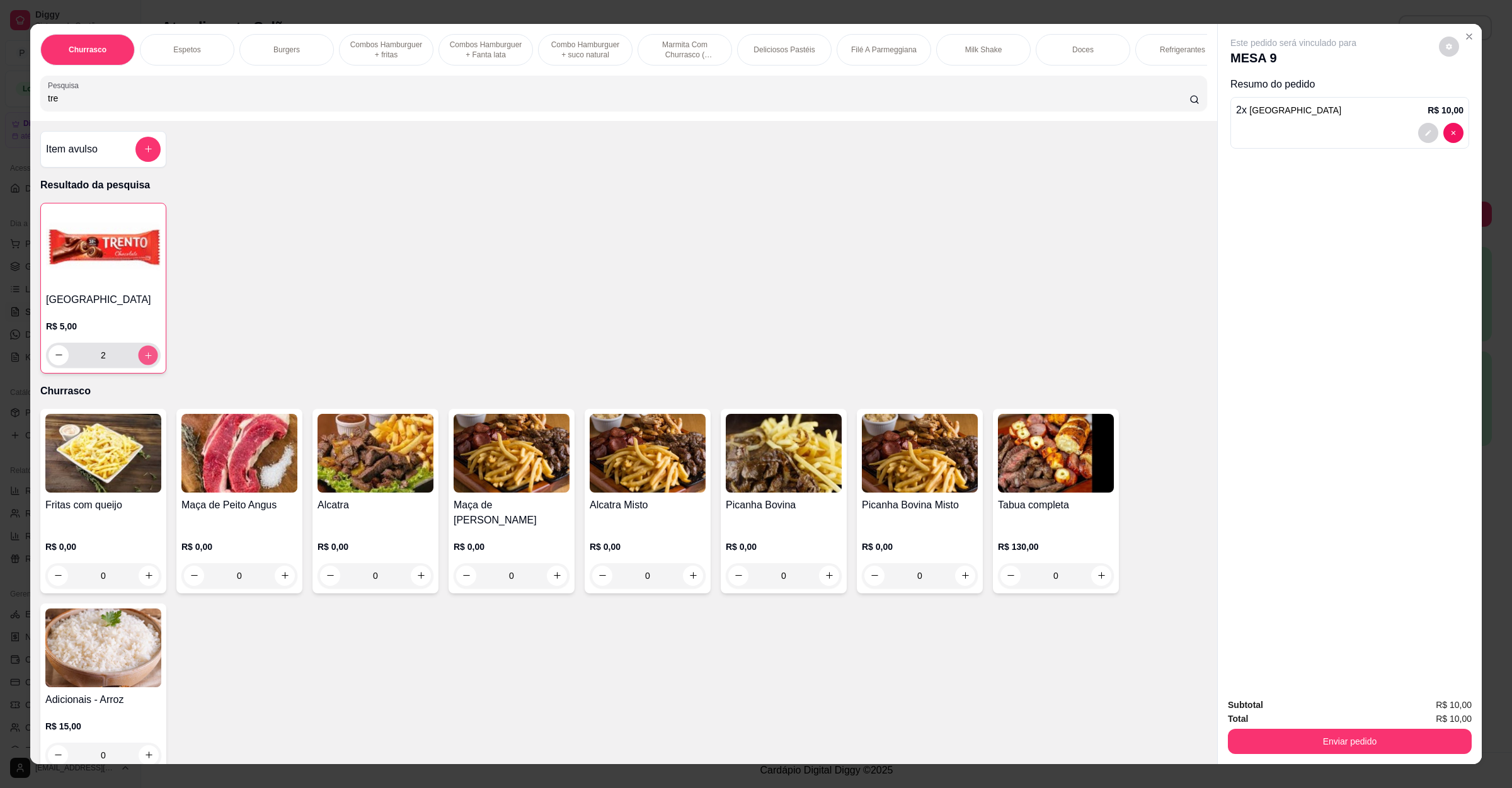
type input "3"
click at [1300, 747] on button "Enviar pedido" at bounding box center [1349, 741] width 244 height 25
click at [1294, 711] on button "Não registrar e enviar pedido" at bounding box center [1305, 710] width 127 height 24
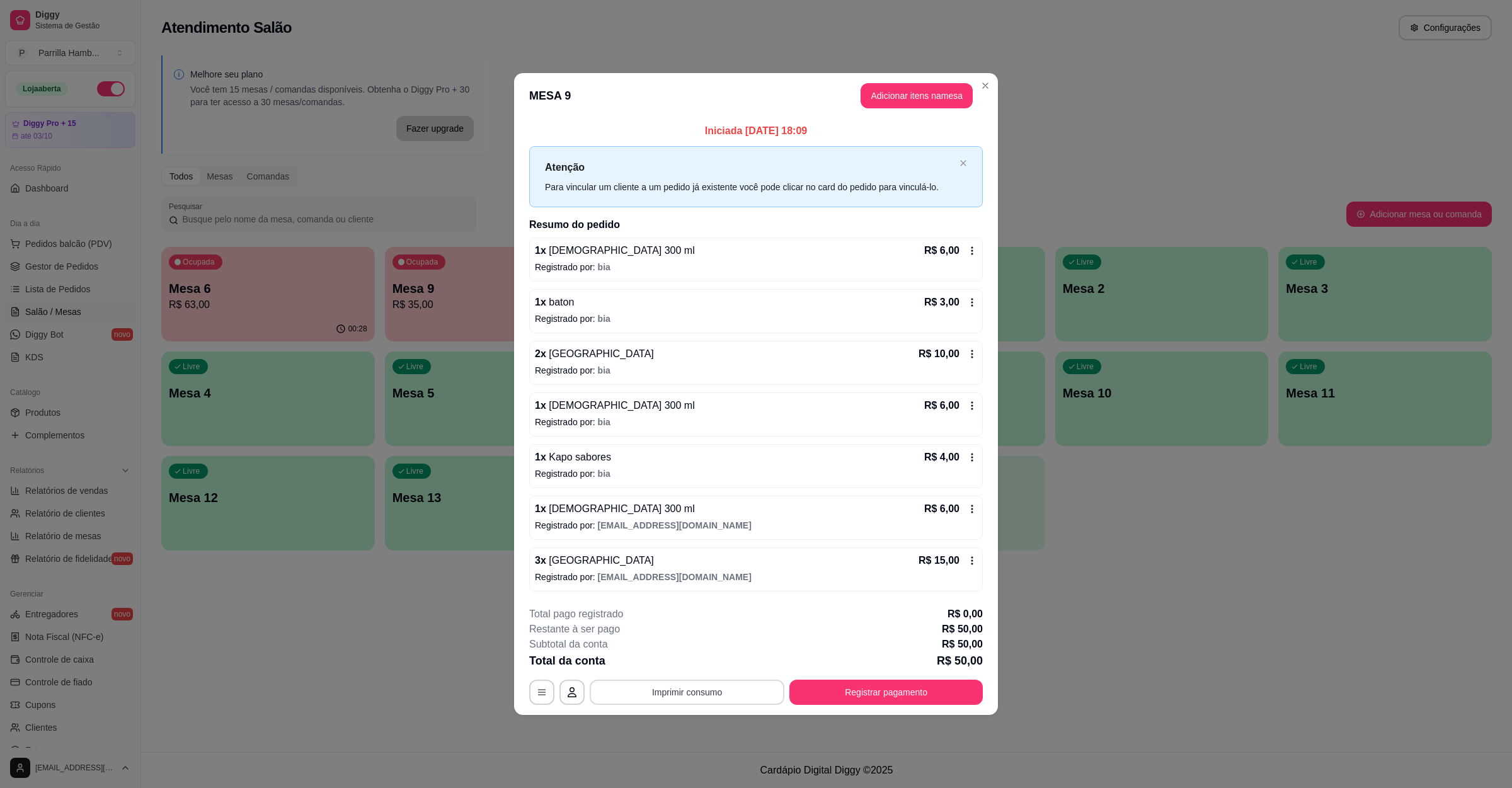
click at [695, 695] on button "Imprimir consumo" at bounding box center [687, 692] width 194 height 25
click at [696, 671] on button "IMPRESSORA" at bounding box center [690, 665] width 92 height 20
click at [850, 694] on button "Registrar pagamento" at bounding box center [886, 692] width 188 height 24
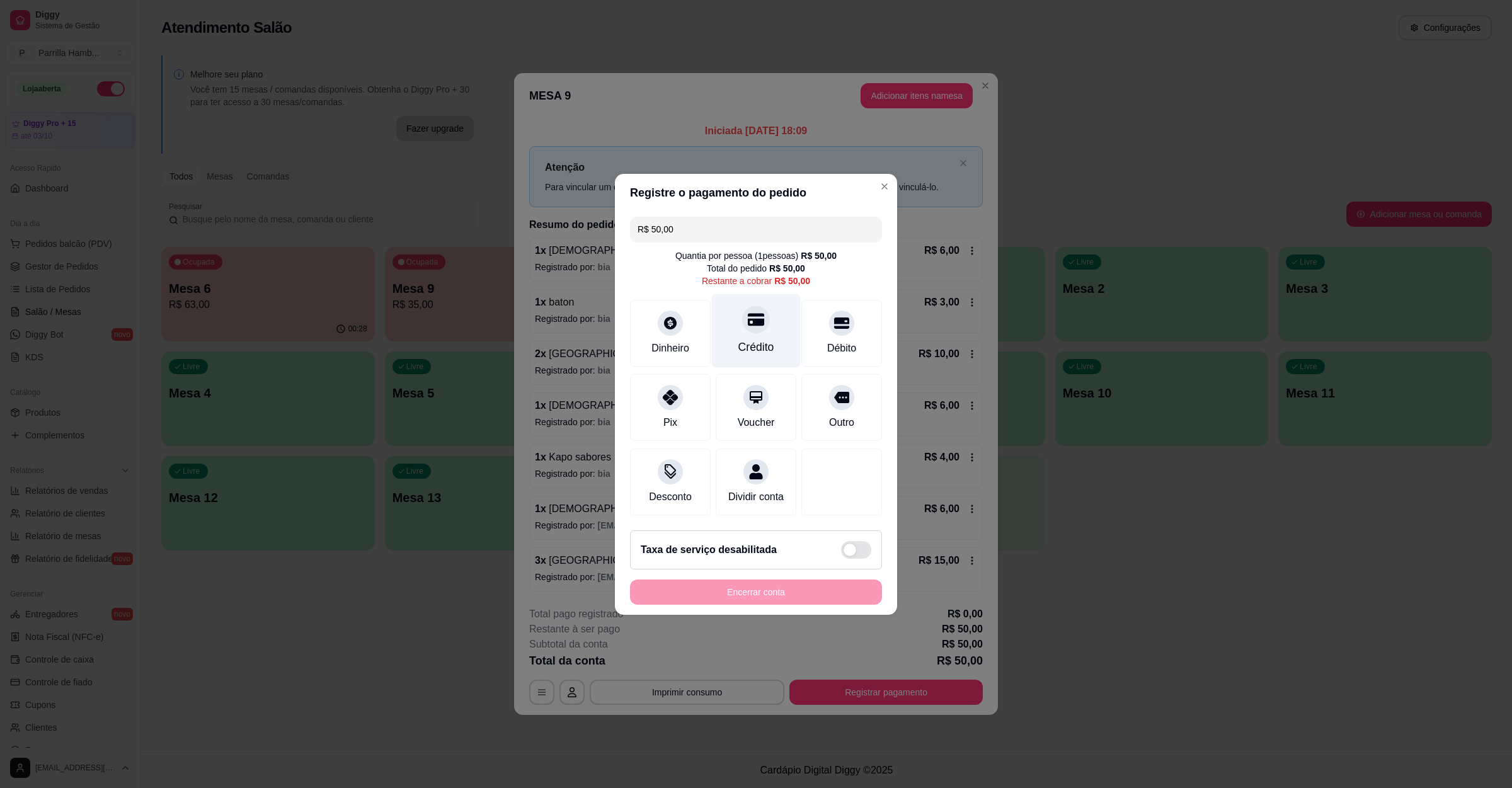
click at [735, 302] on div "Crédito" at bounding box center [756, 330] width 89 height 74
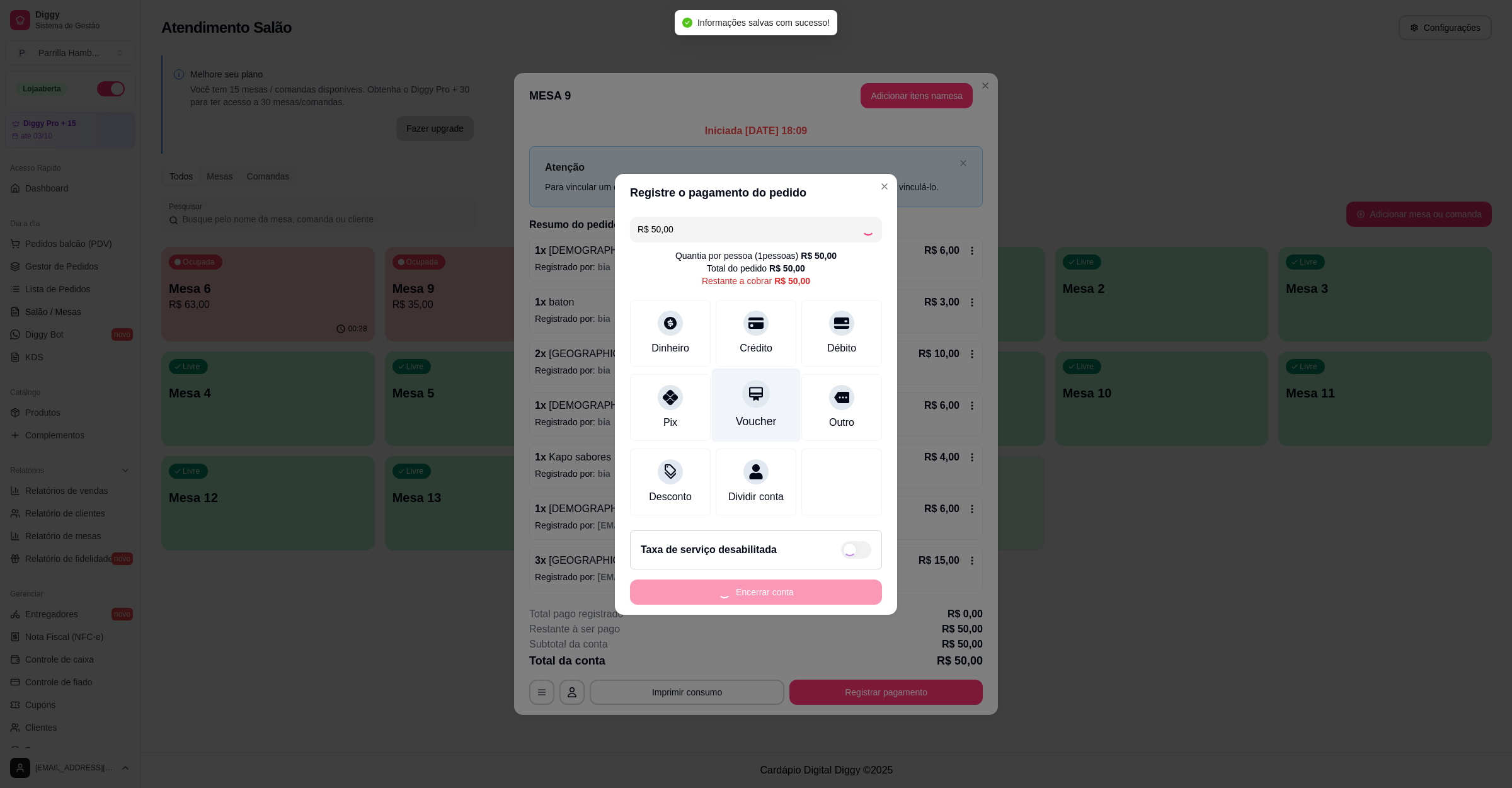
type input "R$ 0,00"
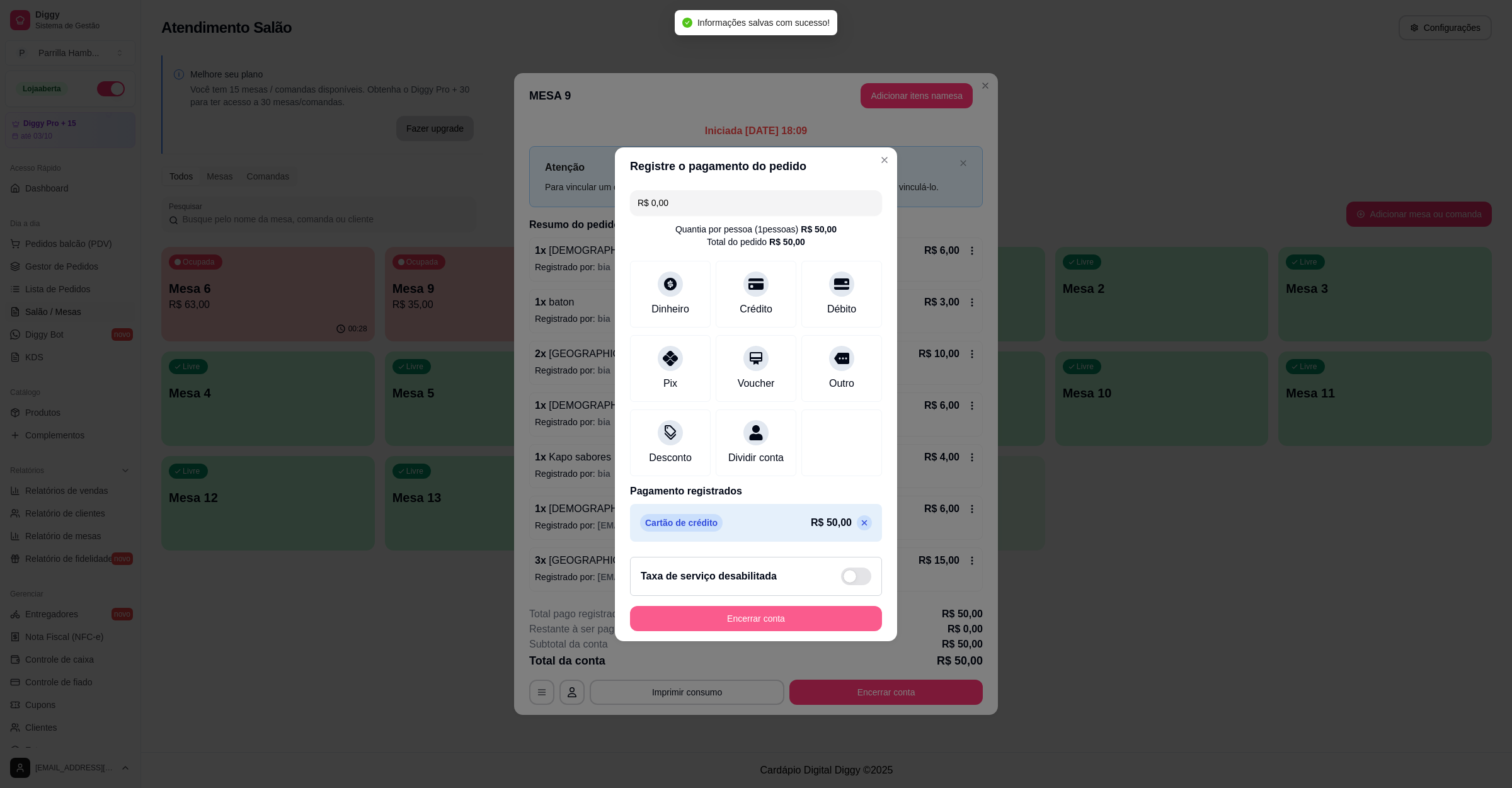
click at [746, 632] on button "Encerrar conta" at bounding box center [755, 619] width 252 height 25
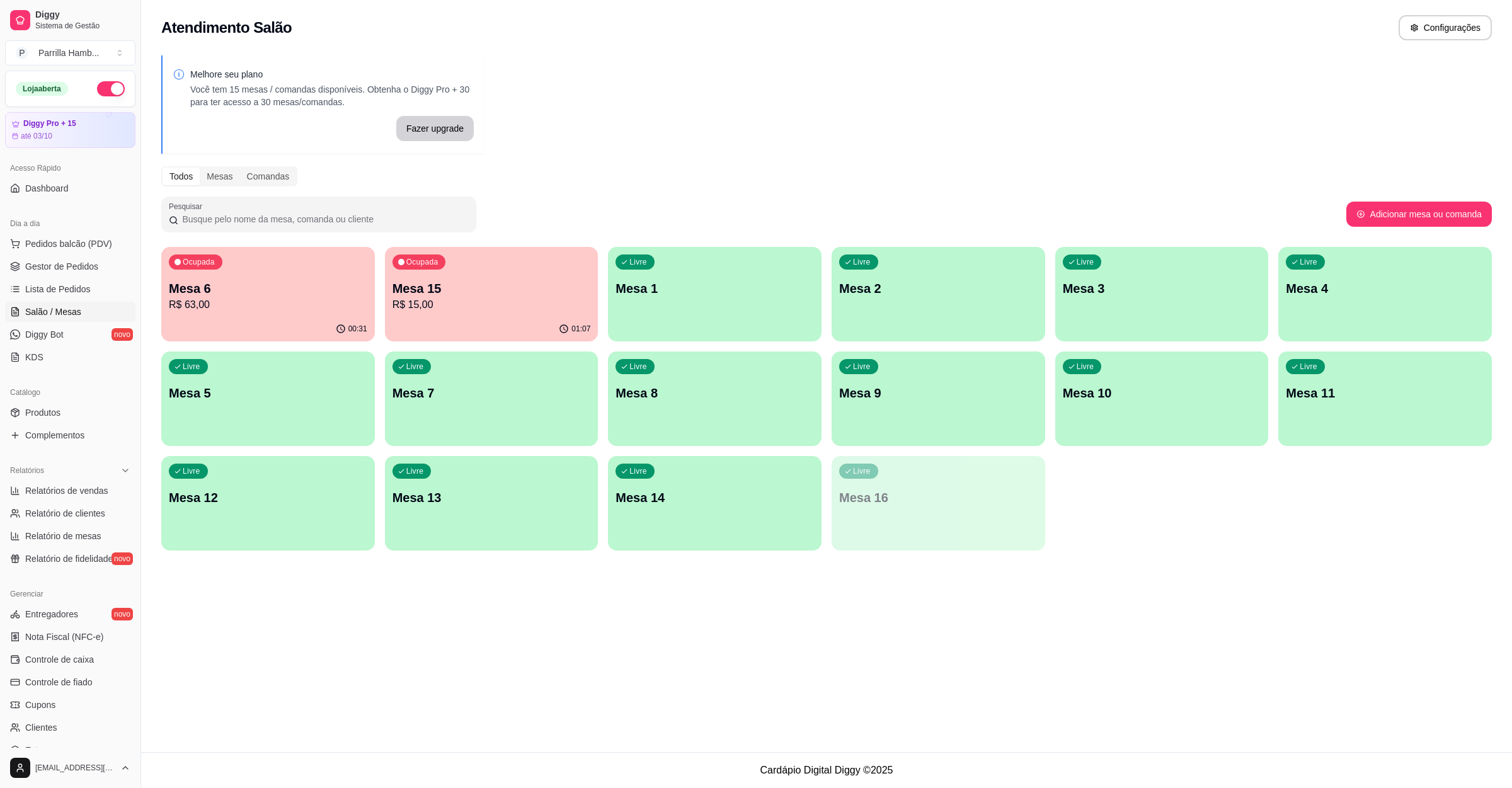
click at [446, 309] on p "R$ 15,00" at bounding box center [491, 305] width 199 height 15
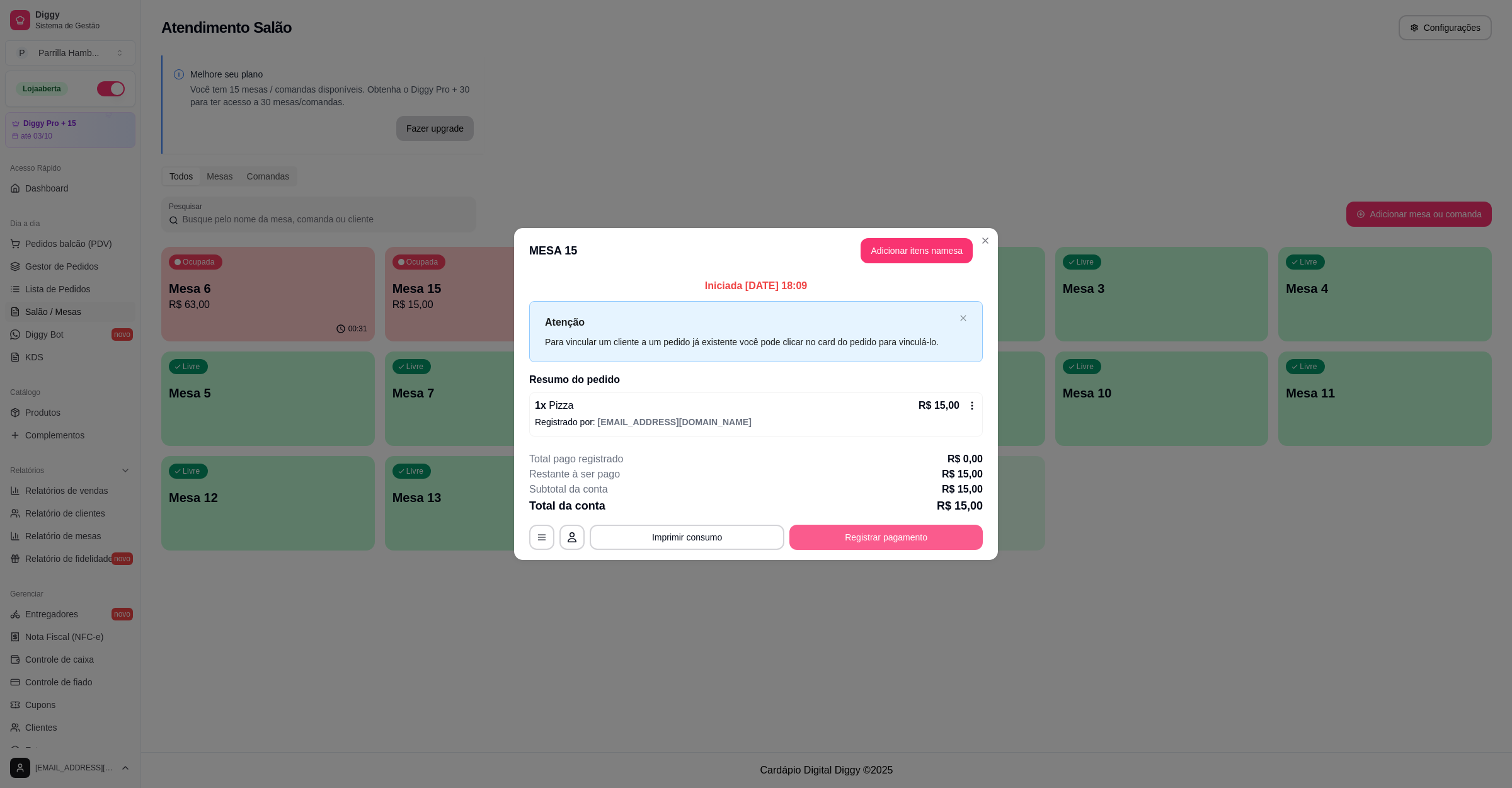
click at [841, 530] on button "Registrar pagamento" at bounding box center [886, 537] width 194 height 25
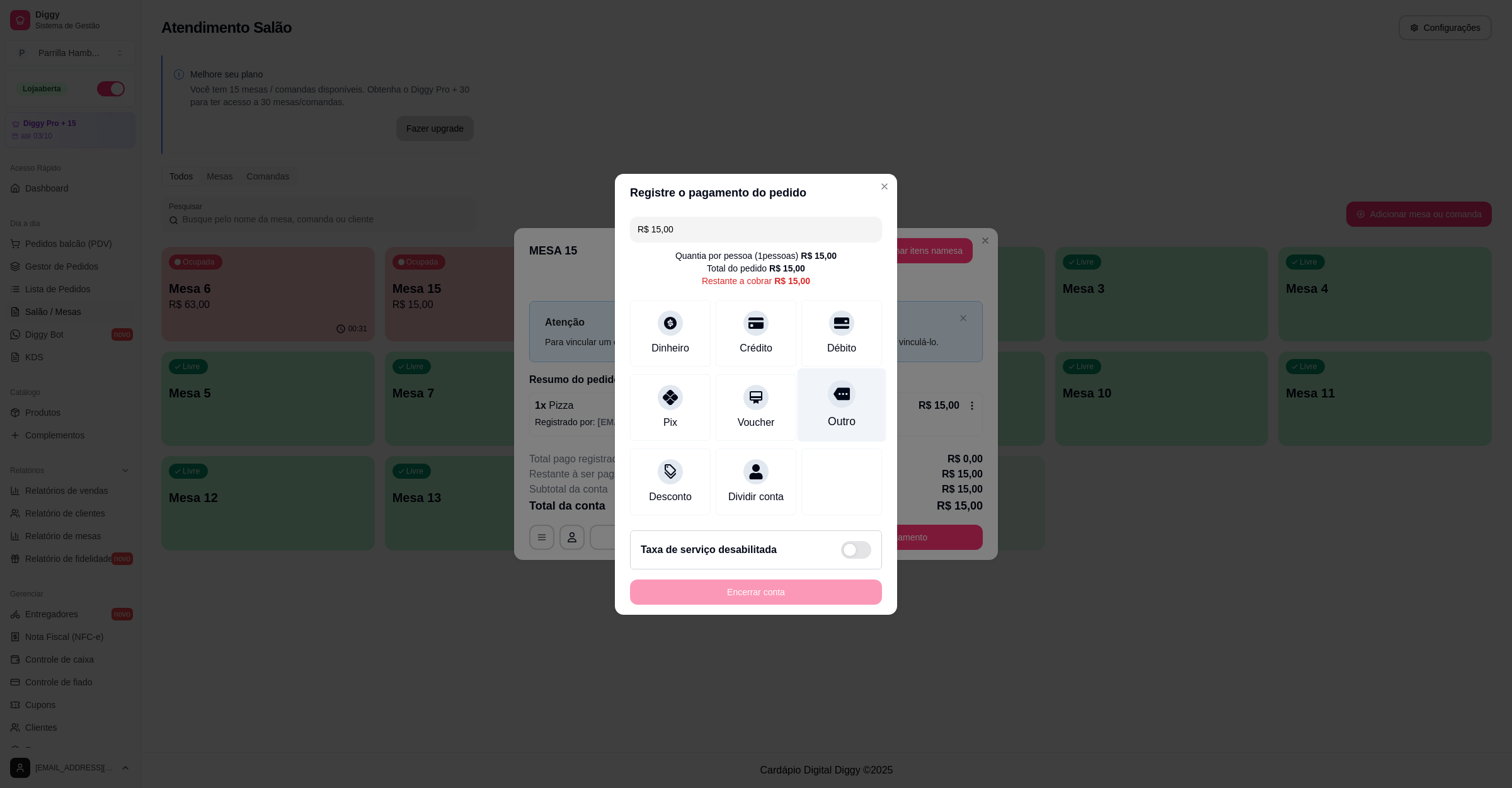
click at [834, 416] on div "Outro" at bounding box center [841, 422] width 28 height 16
type input "R$ 0,00"
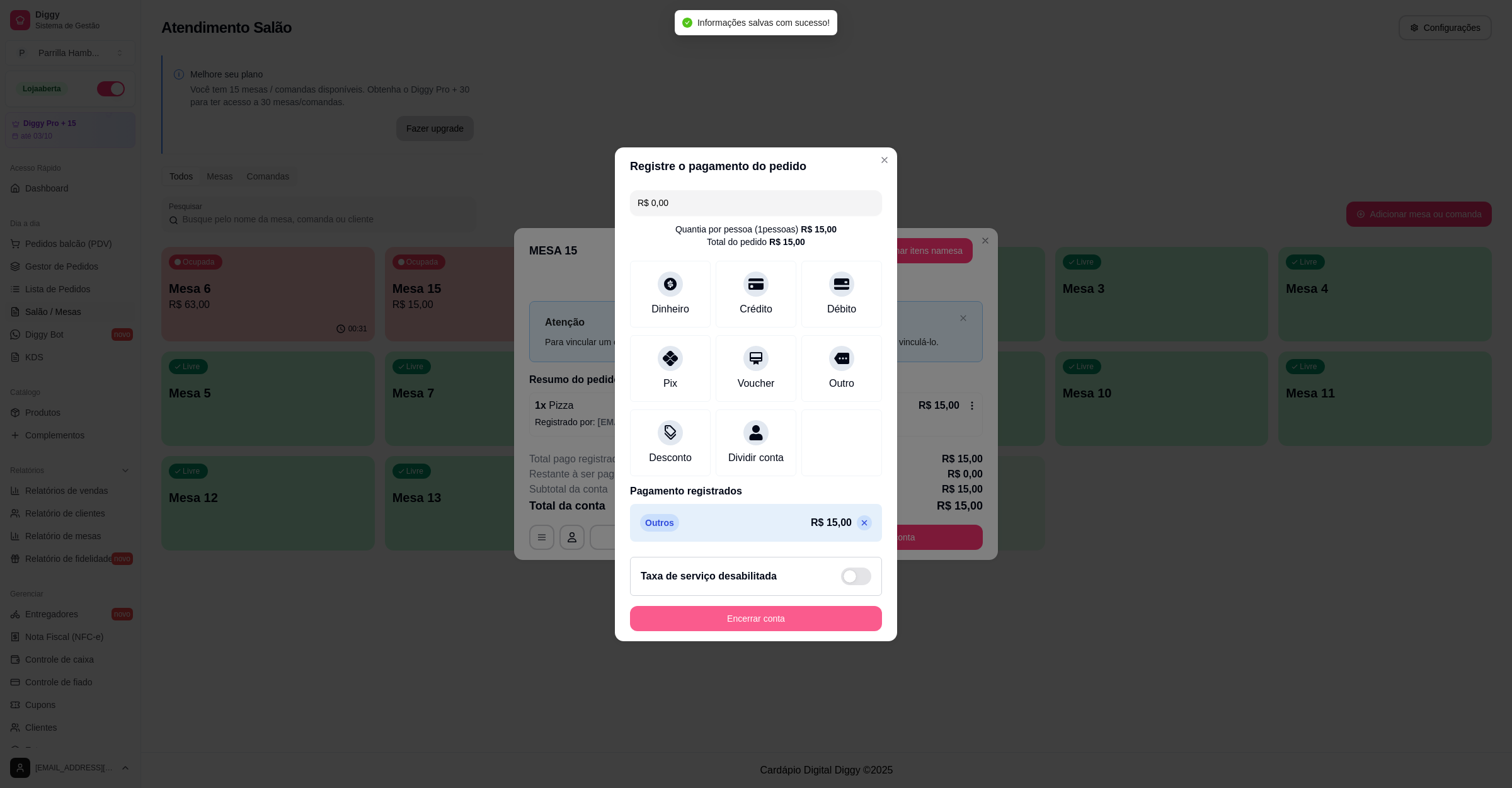
click at [741, 630] on button "Encerrar conta" at bounding box center [755, 619] width 252 height 25
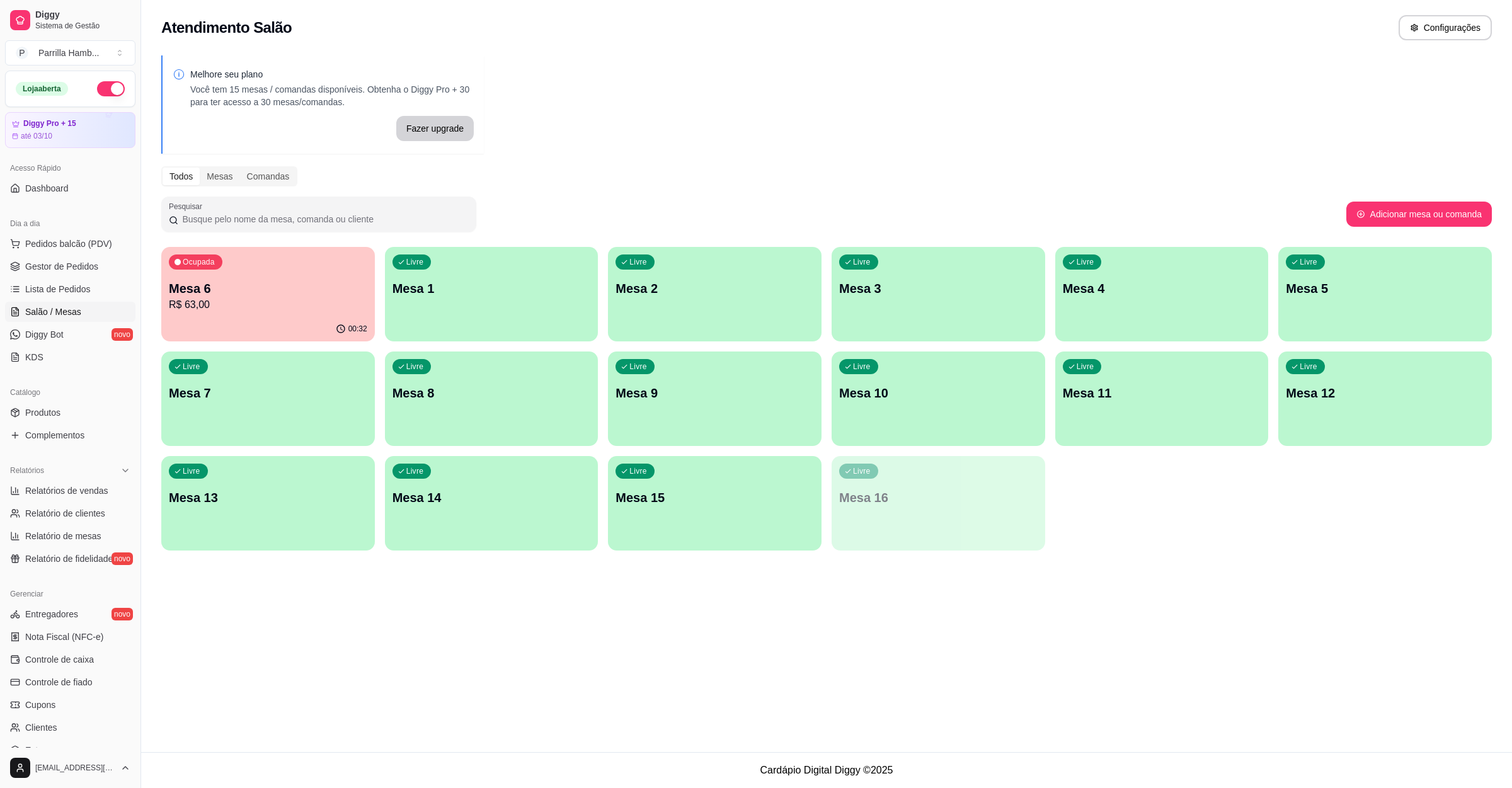
click at [258, 306] on p "R$ 63,00" at bounding box center [267, 305] width 199 height 15
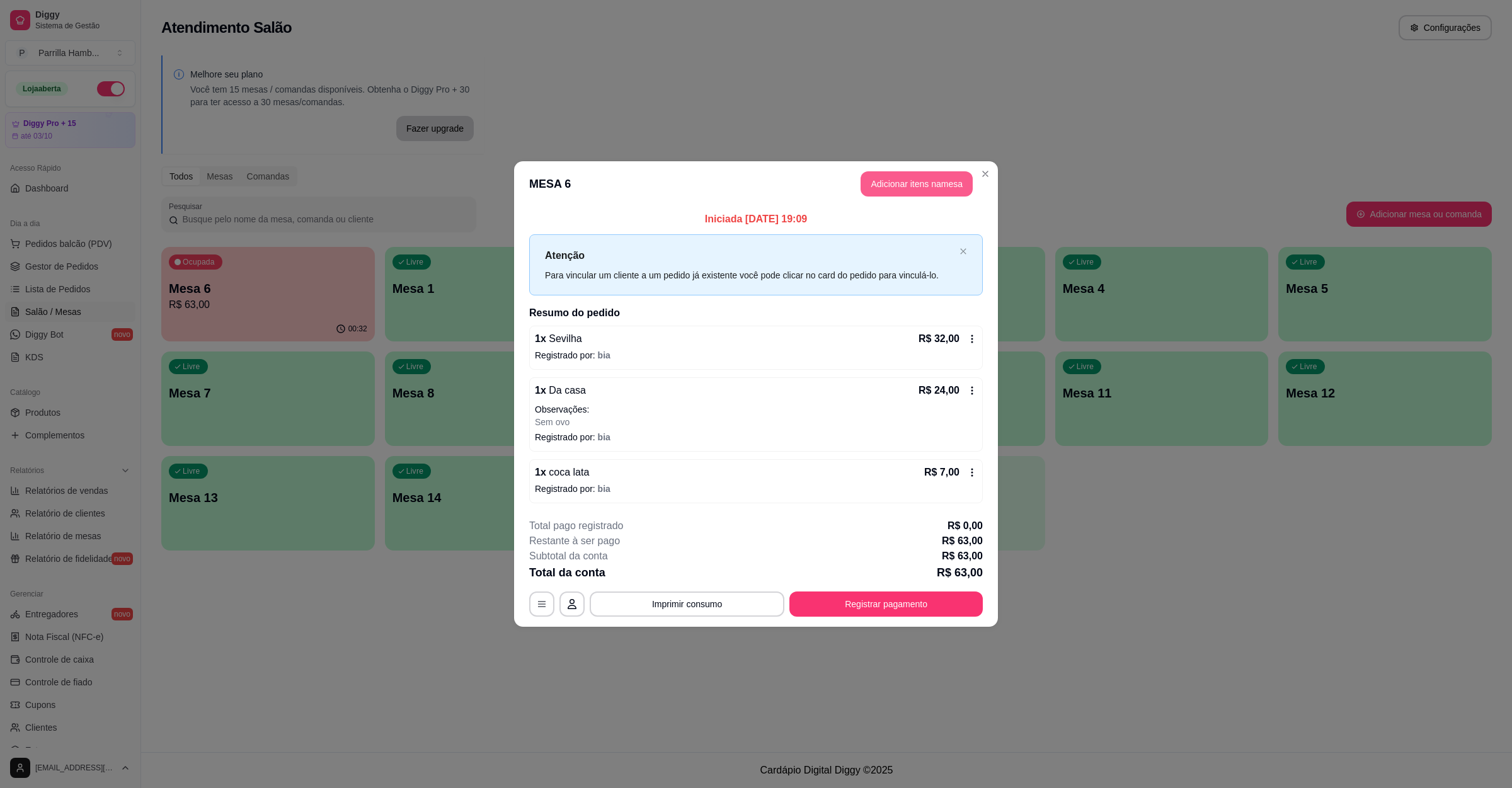
click at [926, 188] on button "Adicionar itens na mesa" at bounding box center [916, 183] width 112 height 25
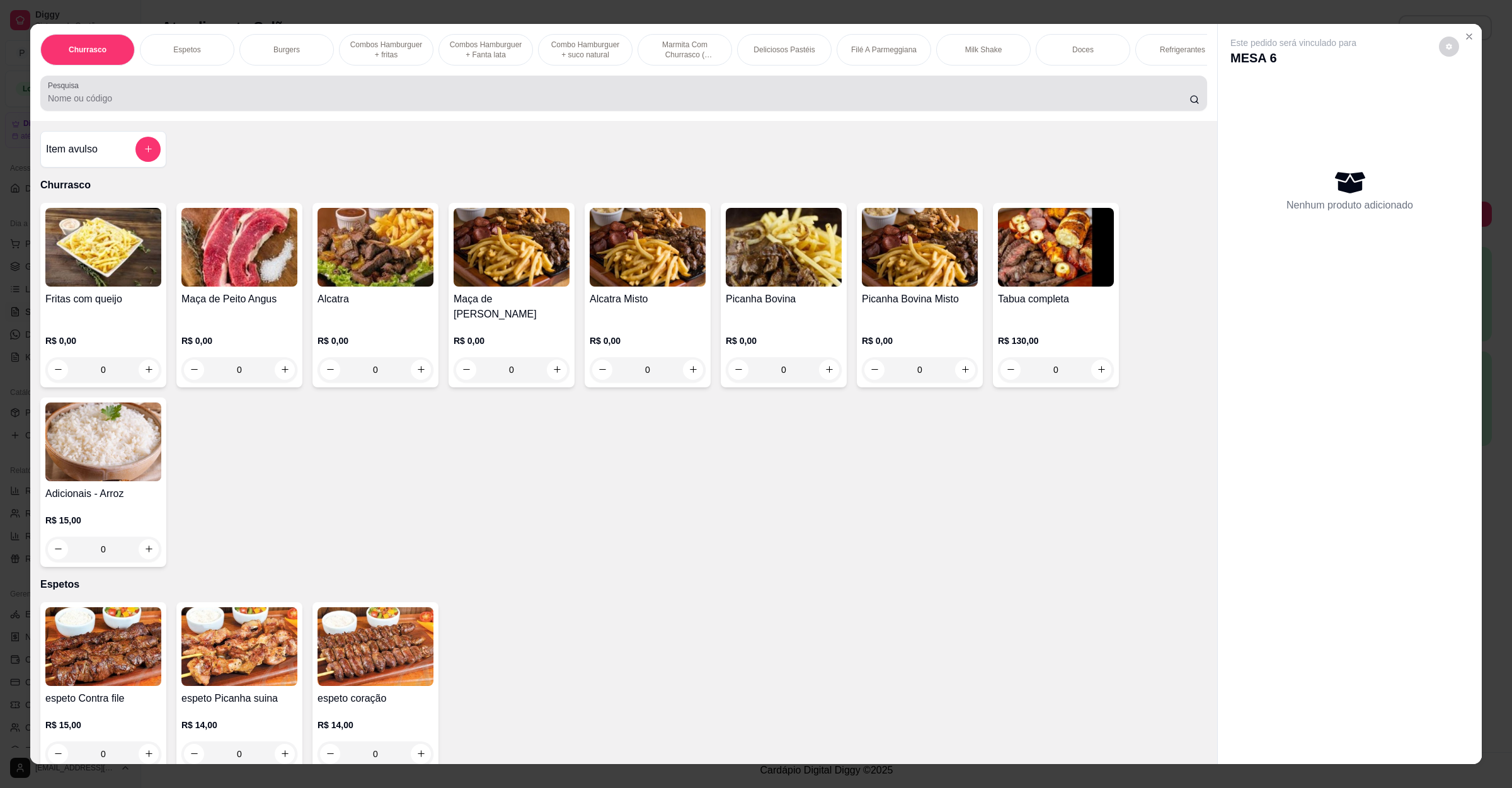
click at [429, 105] on input "Pesquisa" at bounding box center [618, 98] width 1141 height 13
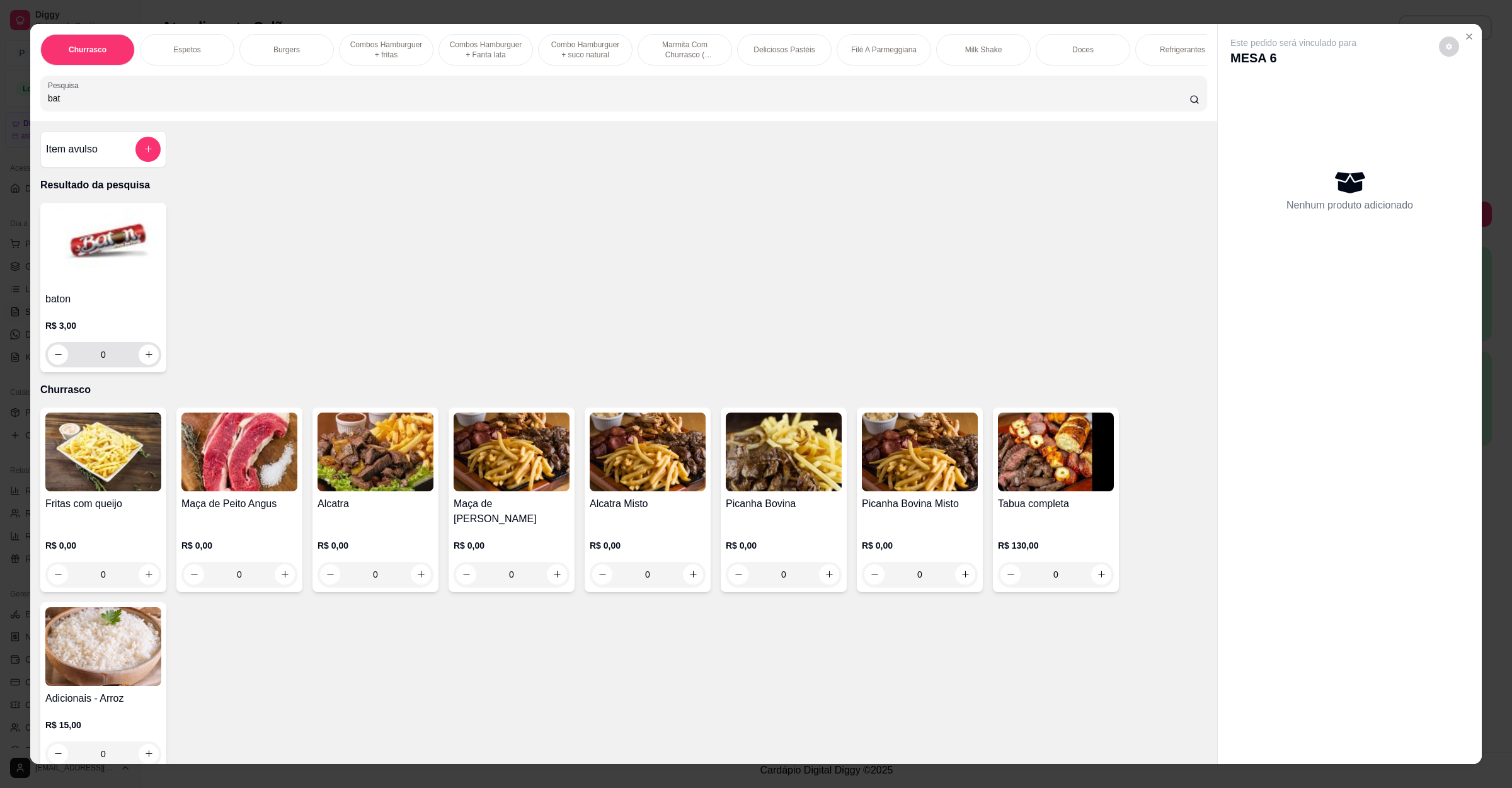
type input "bat"
click at [144, 359] on icon "increase-product-quantity" at bounding box center [149, 354] width 10 height 10
type input "1"
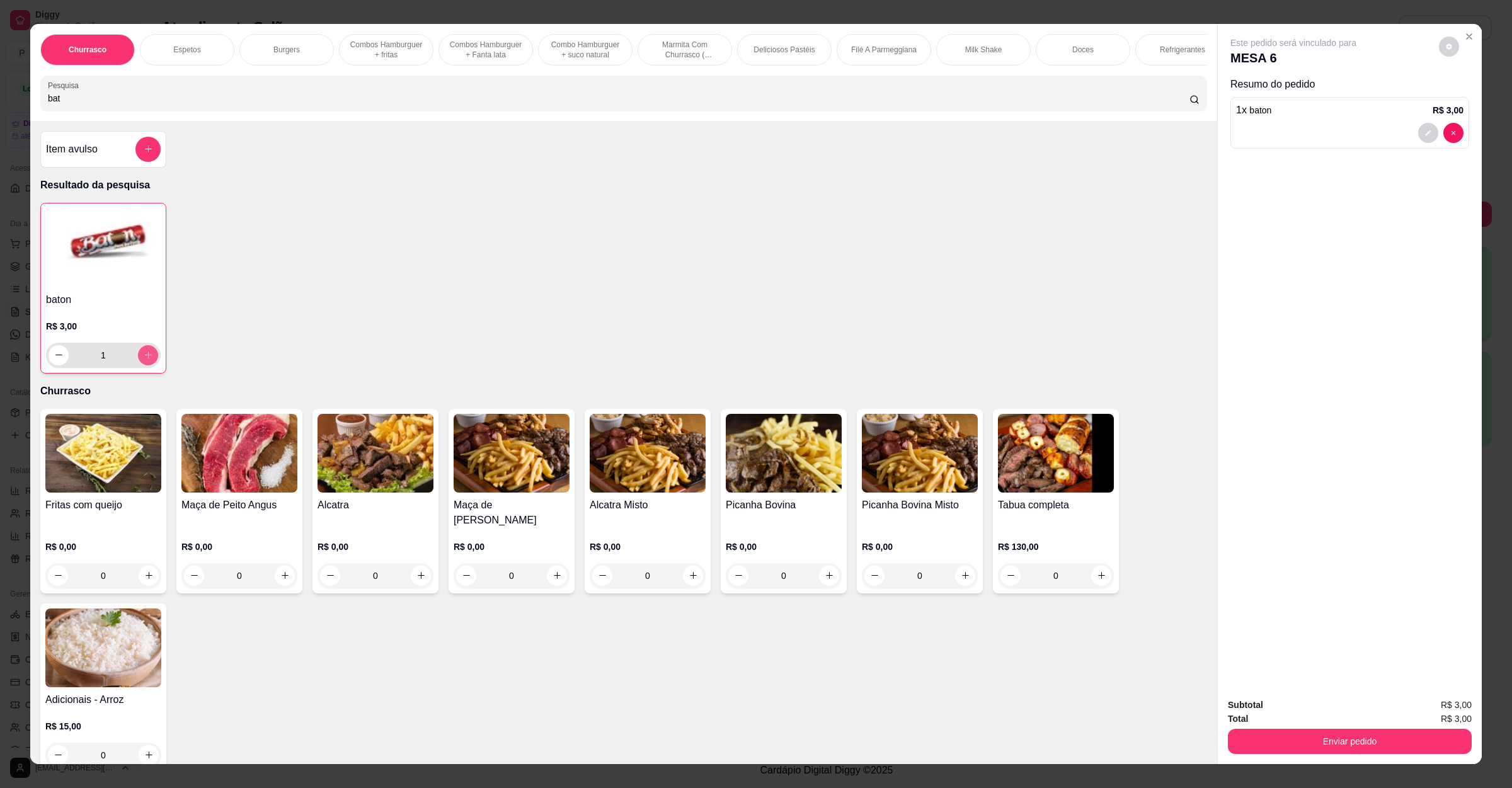
click at [143, 360] on icon "increase-product-quantity" at bounding box center [148, 355] width 10 height 10
type input "2"
click at [1282, 730] on button "Enviar pedido" at bounding box center [1349, 741] width 244 height 25
click at [1305, 704] on button "Não registrar e enviar pedido" at bounding box center [1305, 710] width 127 height 24
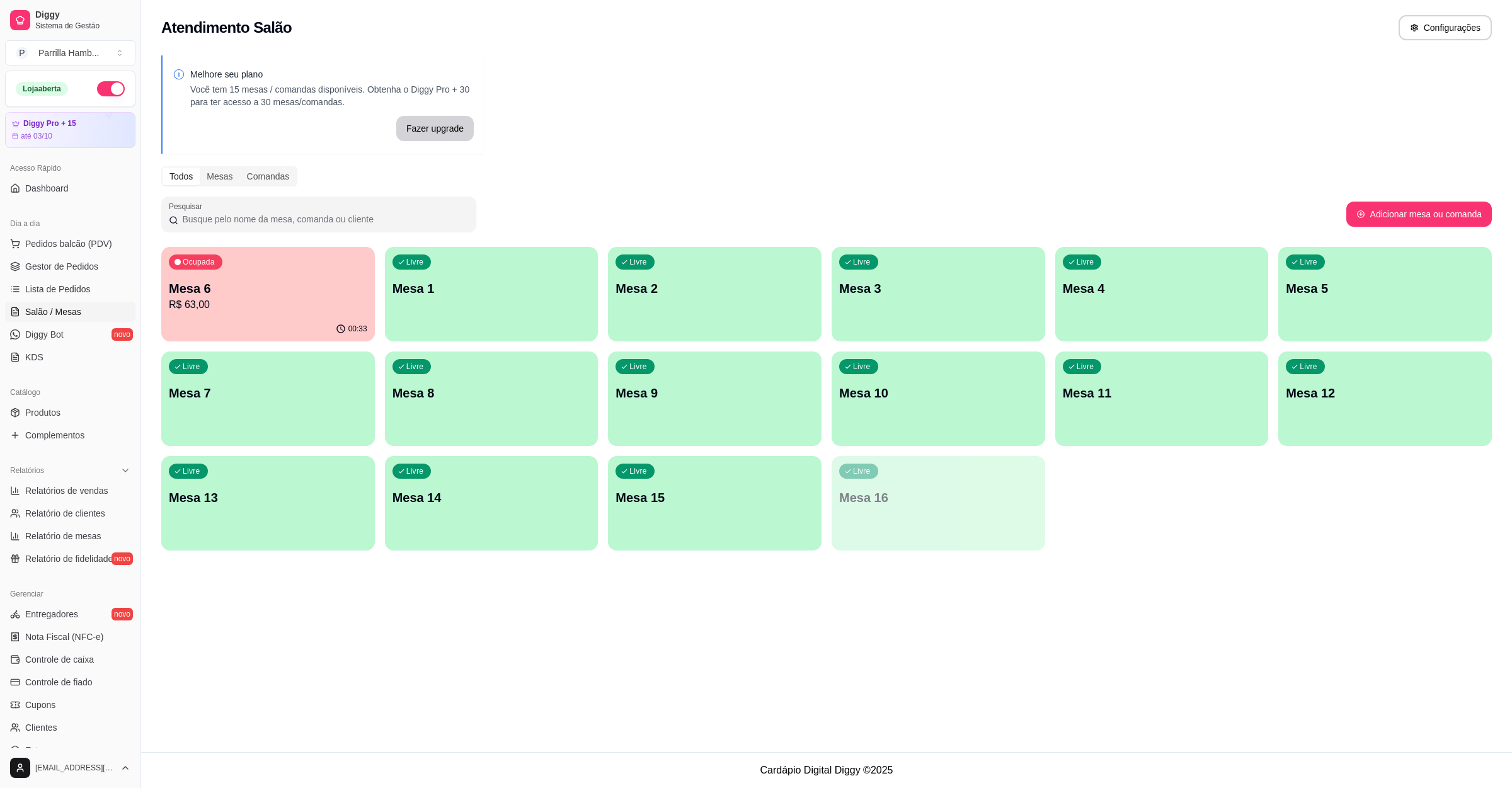
click at [229, 310] on p "R$ 63,00" at bounding box center [267, 305] width 199 height 15
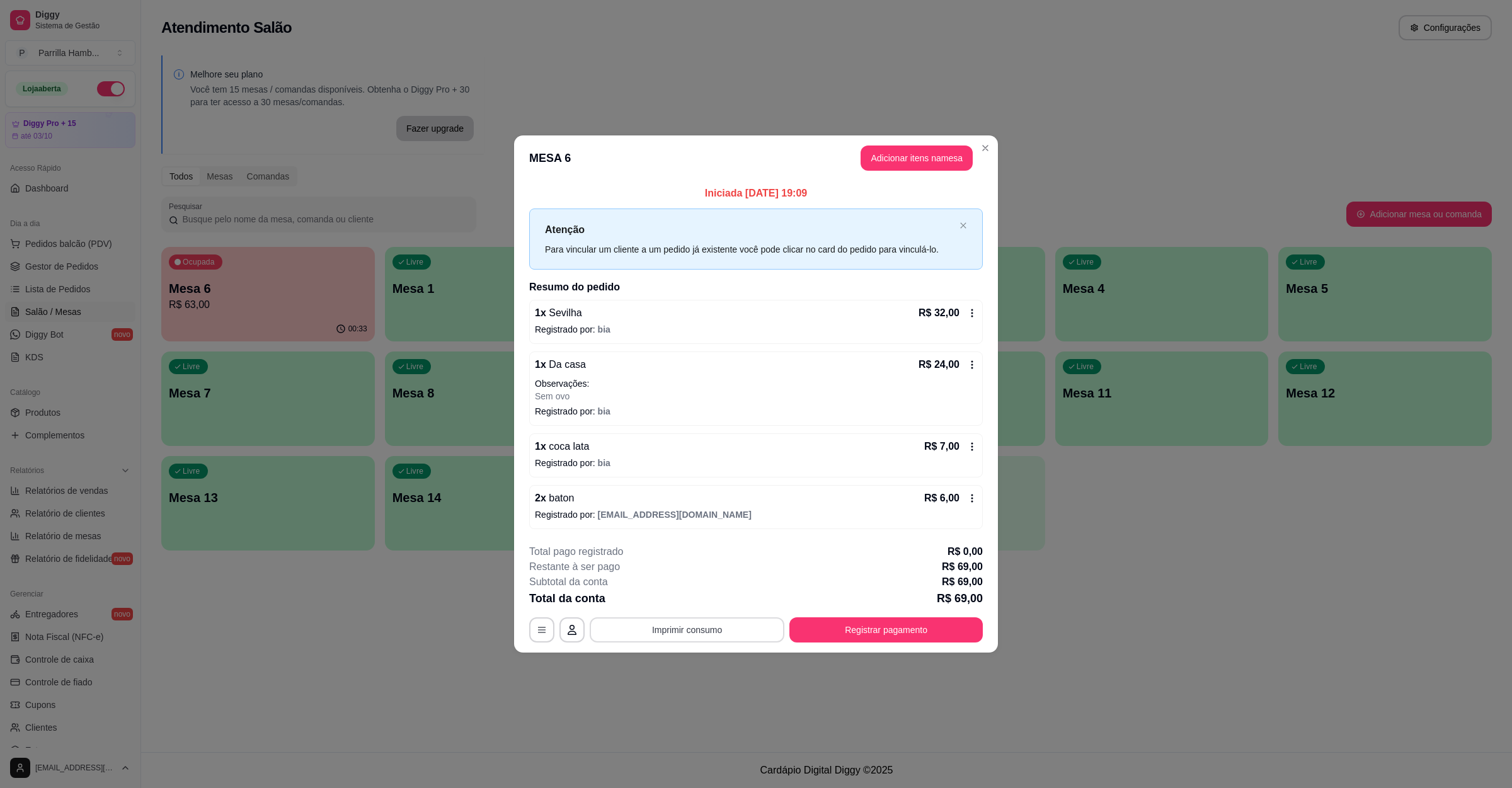
click at [707, 630] on button "Imprimir consumo" at bounding box center [687, 630] width 194 height 25
click at [712, 599] on button "IMPRESSORA" at bounding box center [690, 602] width 92 height 20
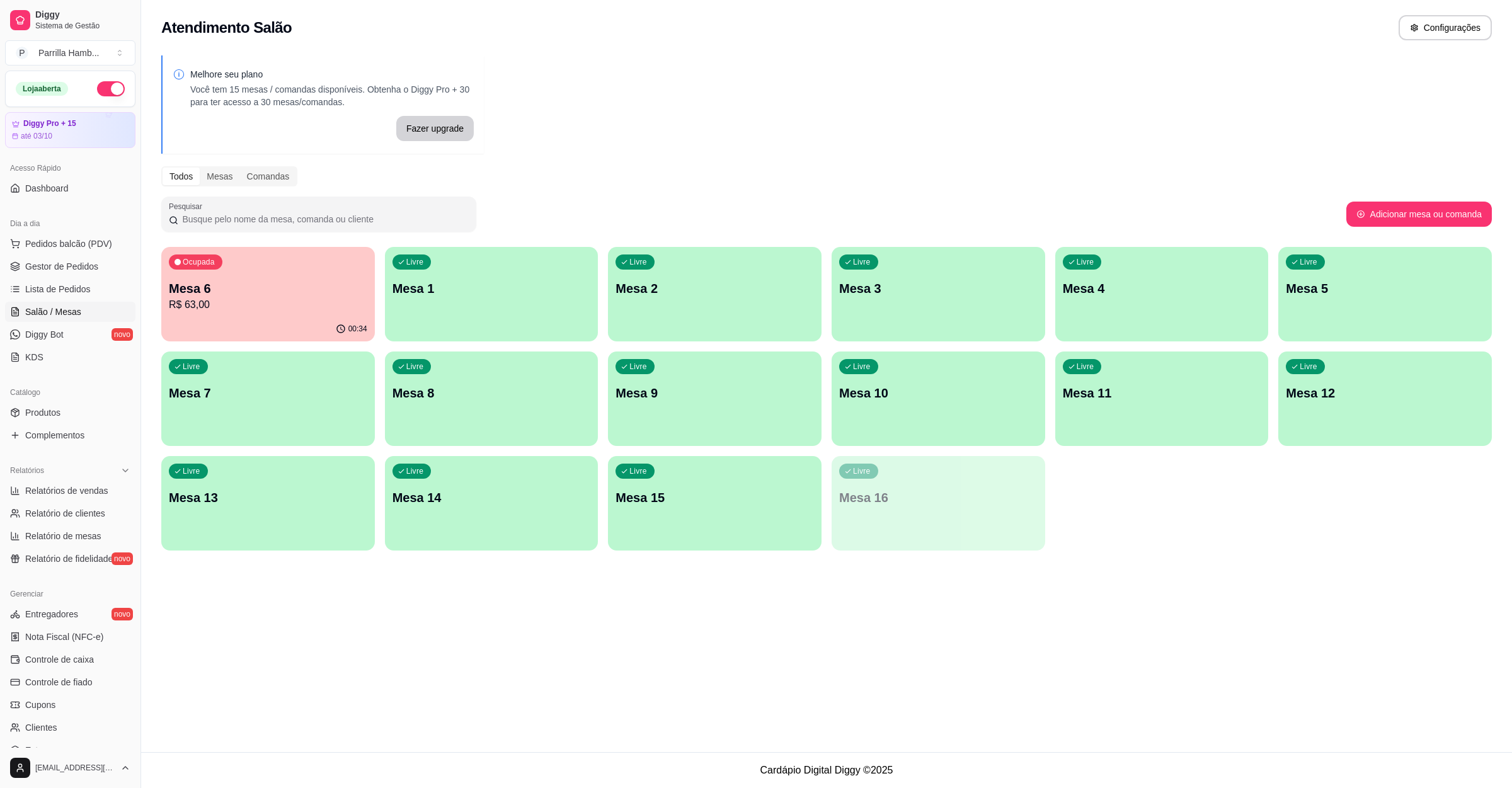
click at [286, 321] on div "00:34" at bounding box center [268, 329] width 214 height 24
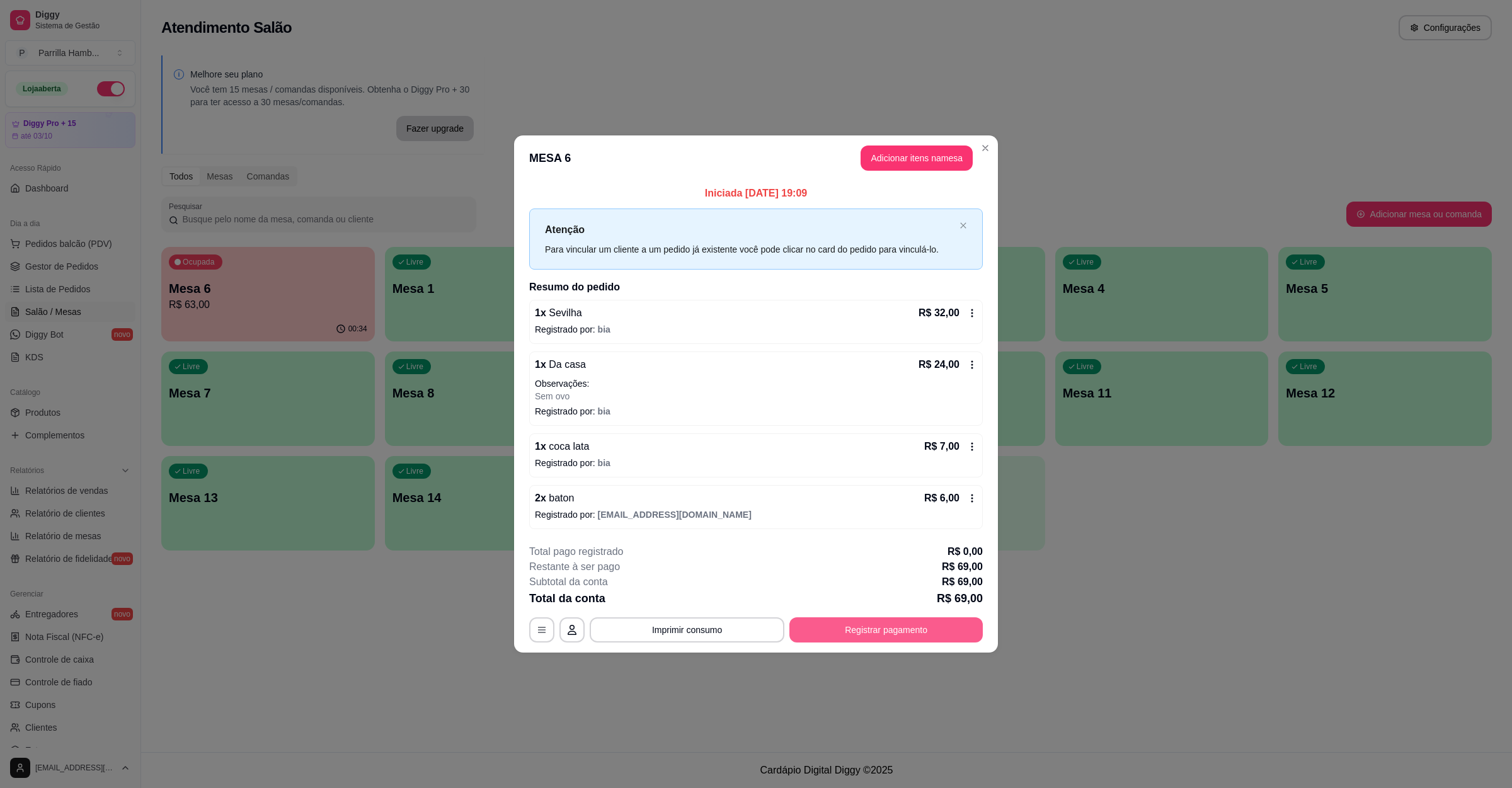
click at [847, 621] on button "Registrar pagamento" at bounding box center [886, 630] width 194 height 25
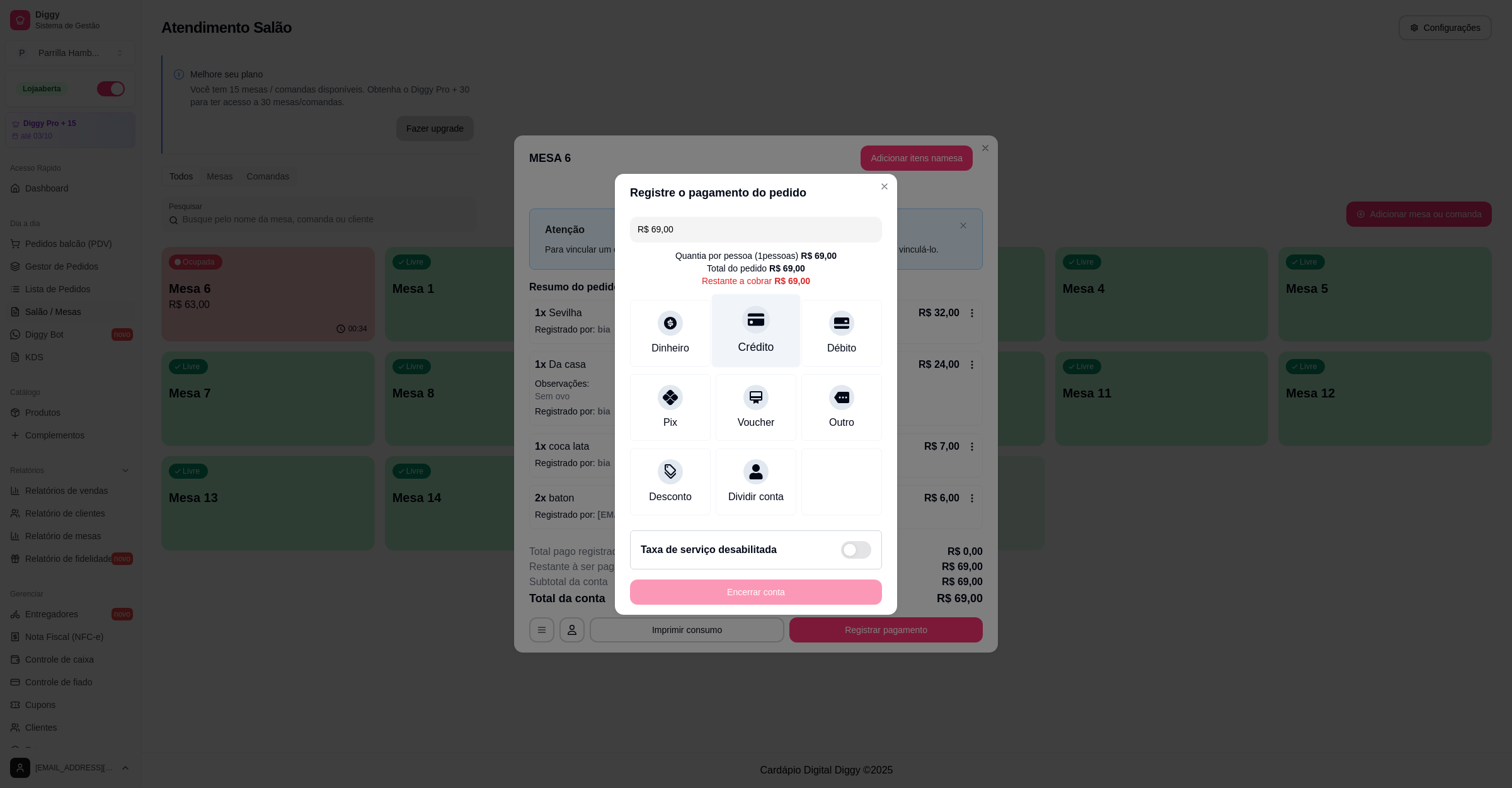
click at [740, 329] on div "Crédito" at bounding box center [756, 330] width 89 height 74
type input "R$ 0,00"
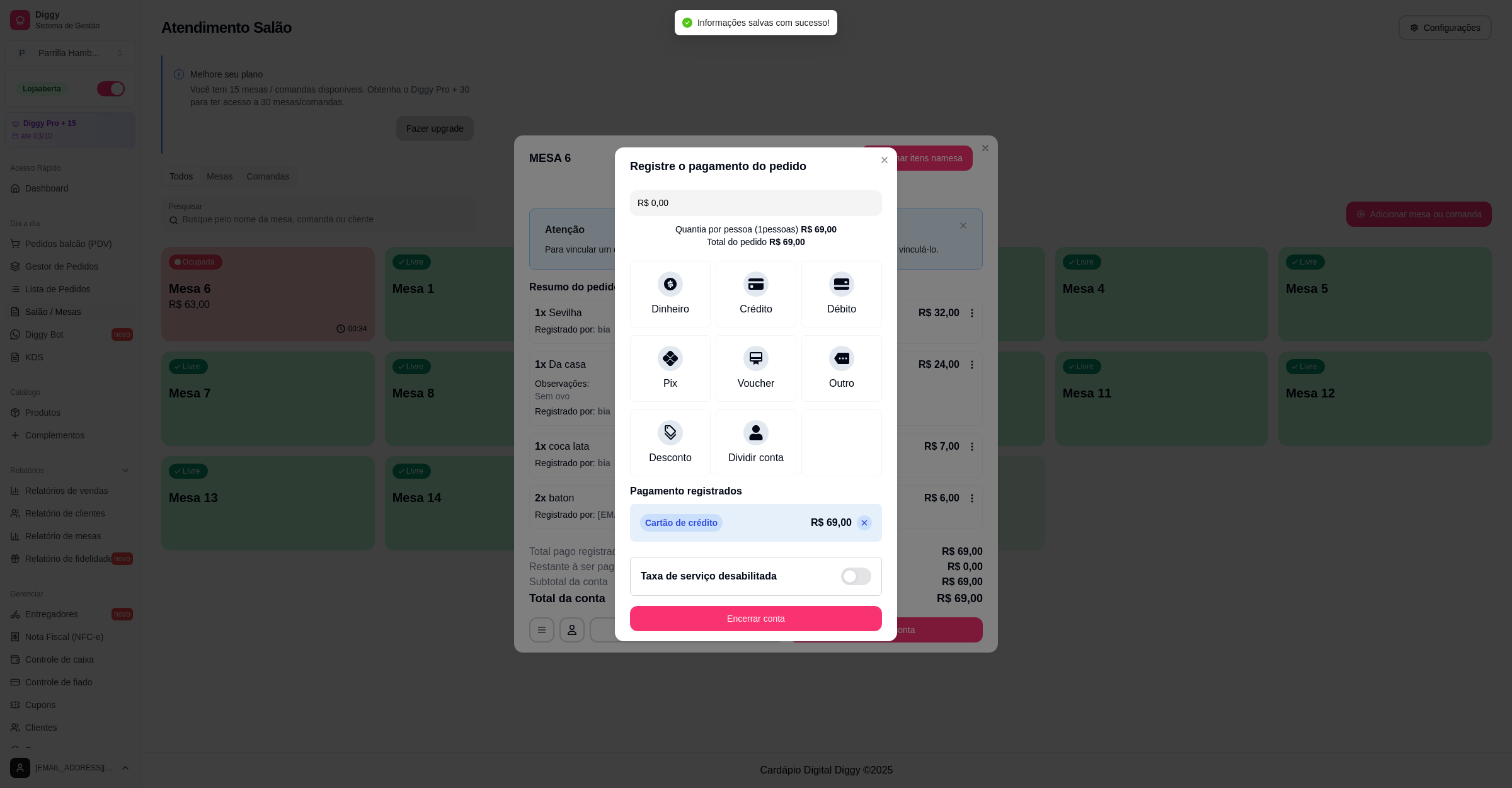
click at [743, 613] on footer "Taxa de serviço desabilitada Encerrar conta" at bounding box center [756, 594] width 282 height 95
click at [741, 623] on button "Encerrar conta" at bounding box center [755, 619] width 252 height 25
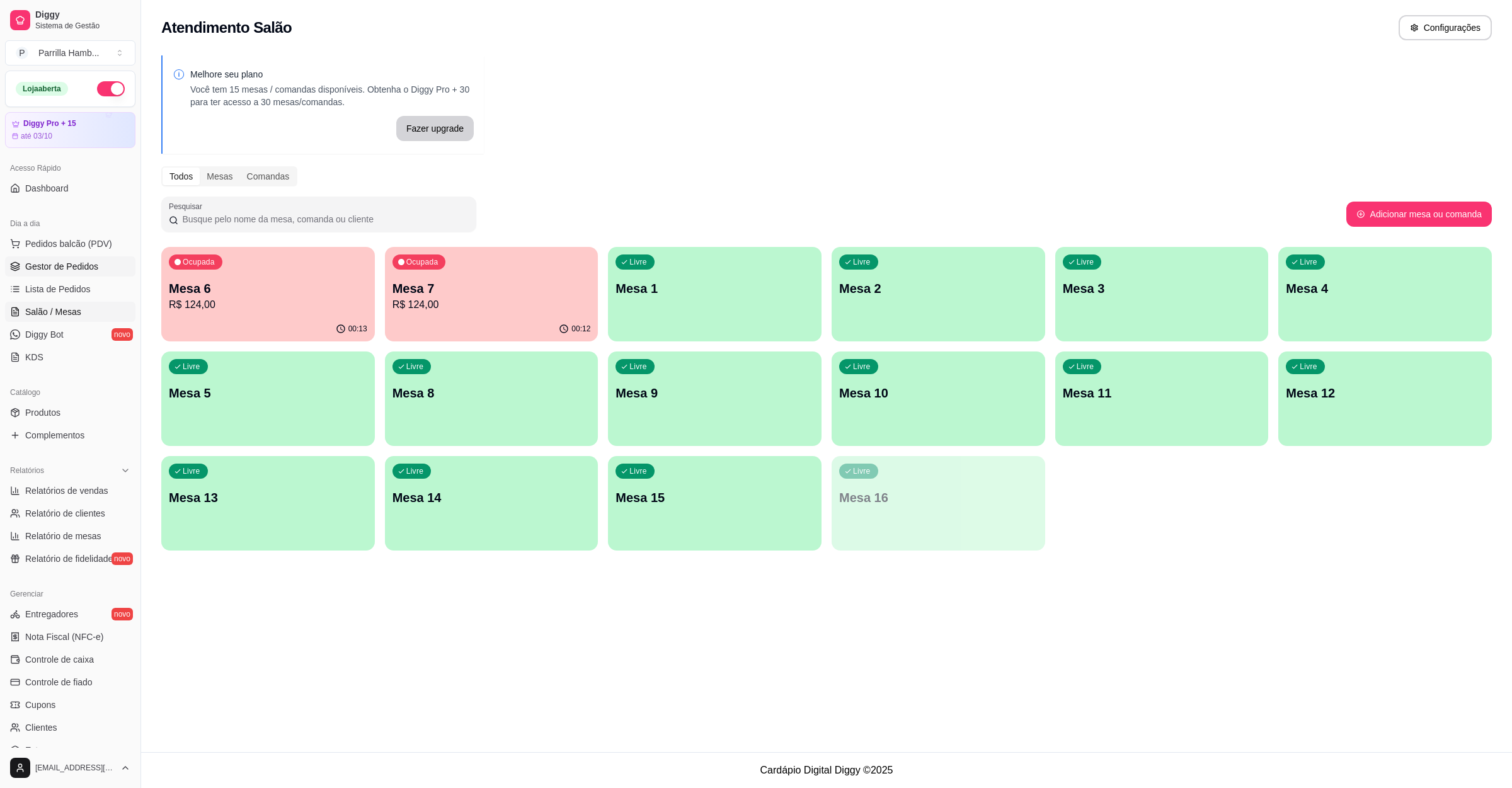
click at [65, 269] on span "Gestor de Pedidos" at bounding box center [62, 267] width 73 height 13
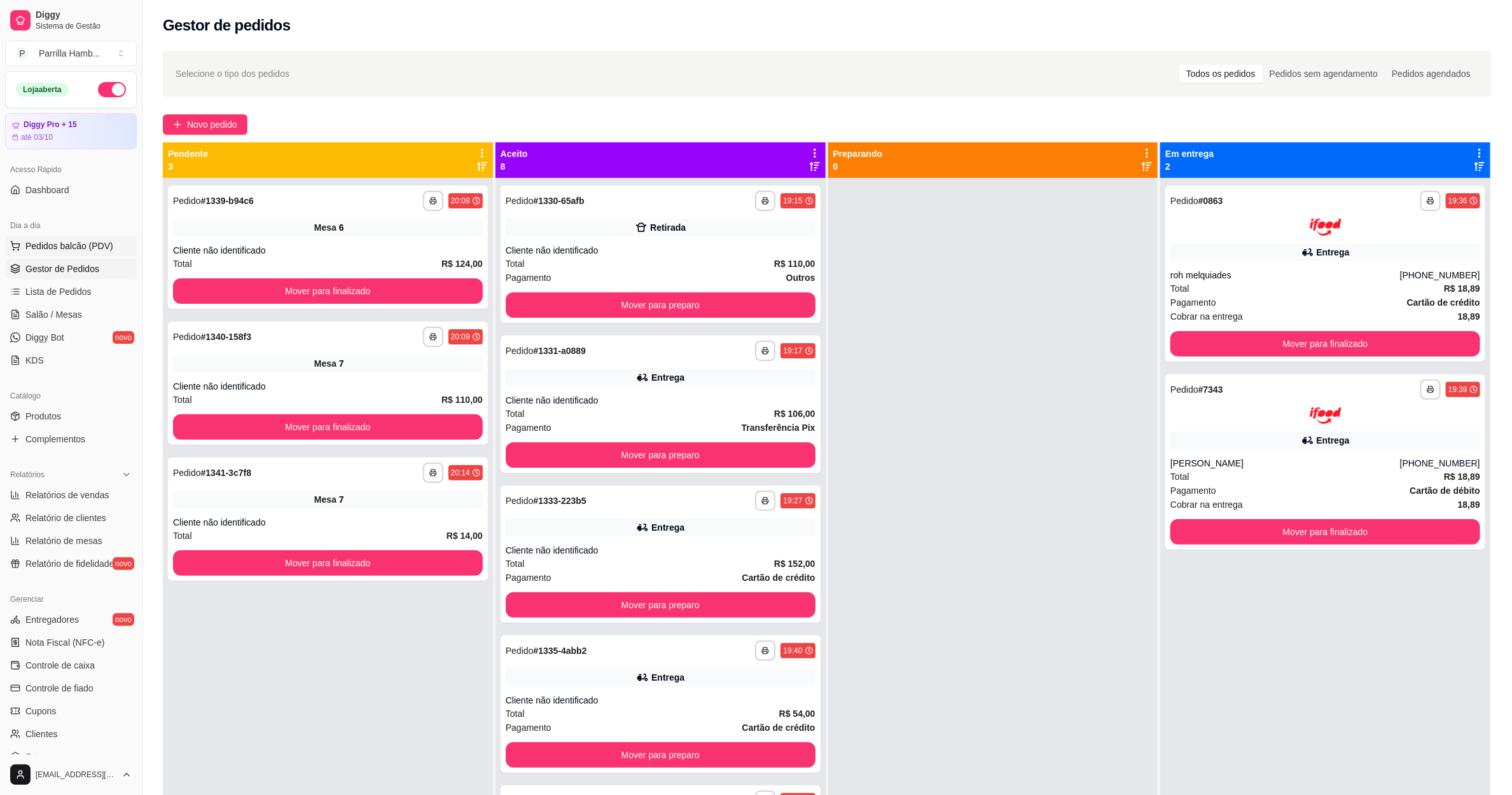
click at [90, 236] on button "Pedidos balcão (PDV)" at bounding box center [70, 245] width 132 height 20
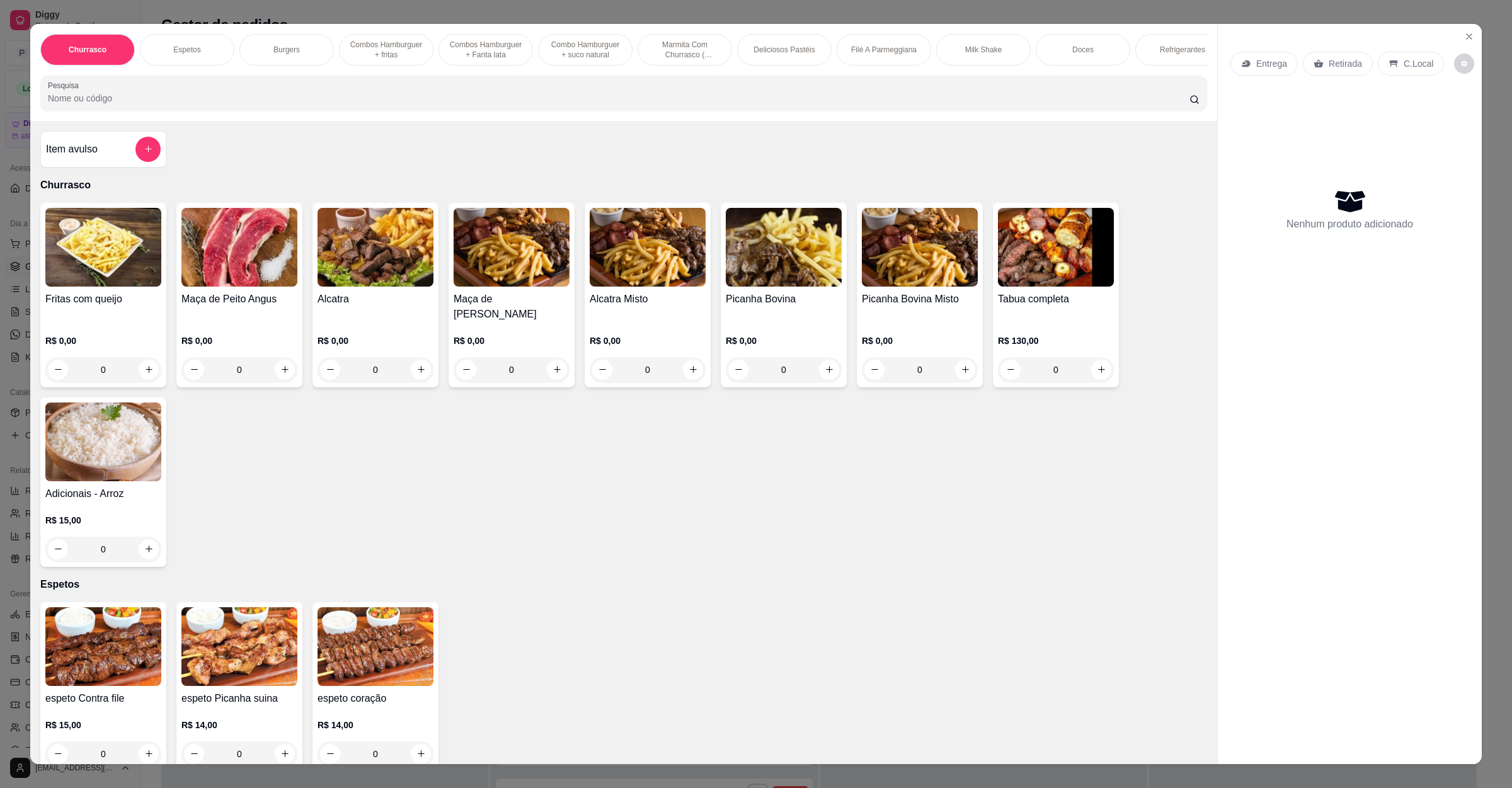
click at [1242, 55] on div "Entrega" at bounding box center [1263, 64] width 67 height 24
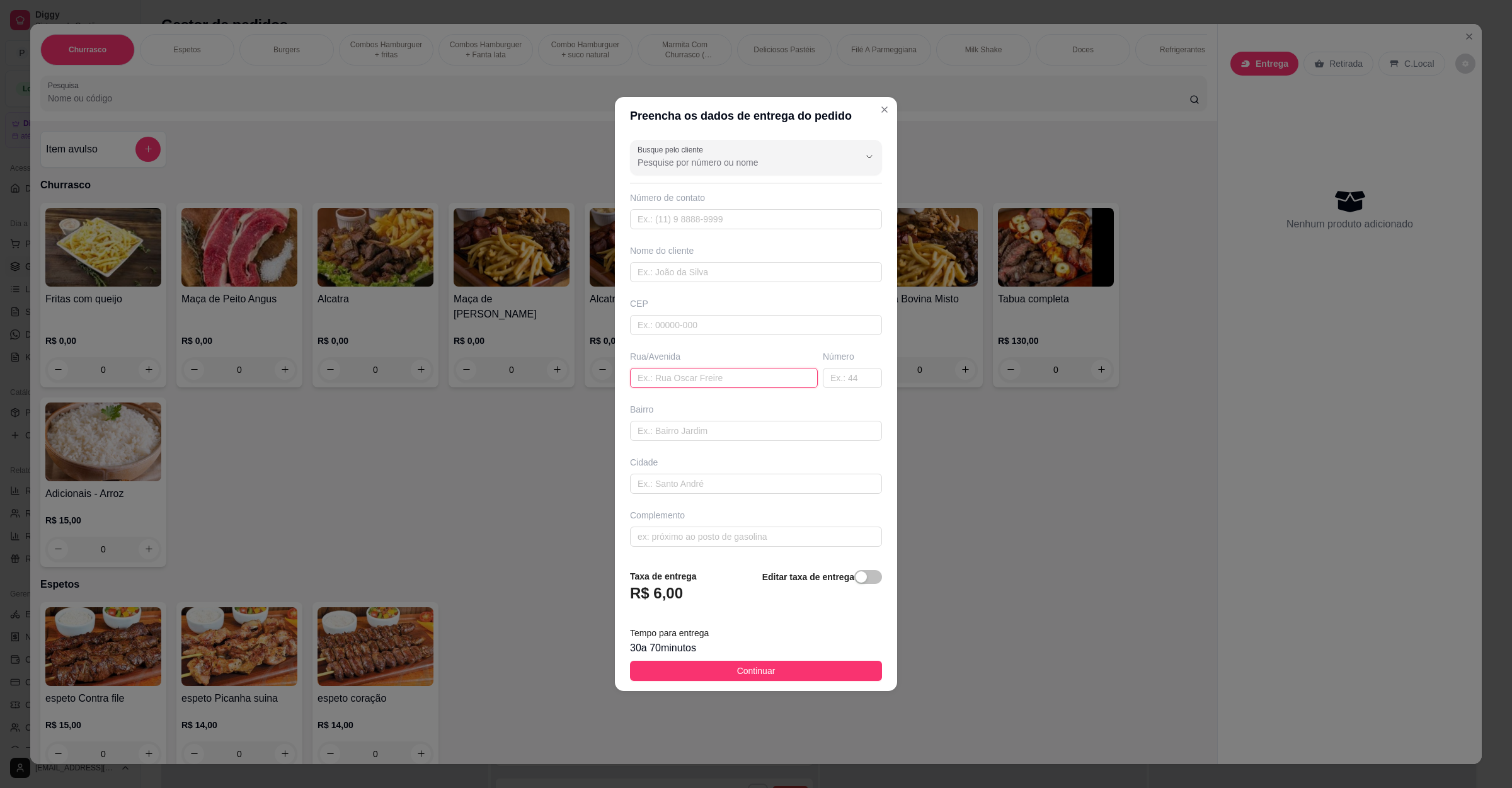
click at [713, 380] on input "text" at bounding box center [724, 378] width 188 height 20
paste input "[STREET_ADDRESS],naçoes"
type input "[STREET_ADDRESS],naçoes"
click at [759, 668] on span "Continuar" at bounding box center [755, 670] width 38 height 14
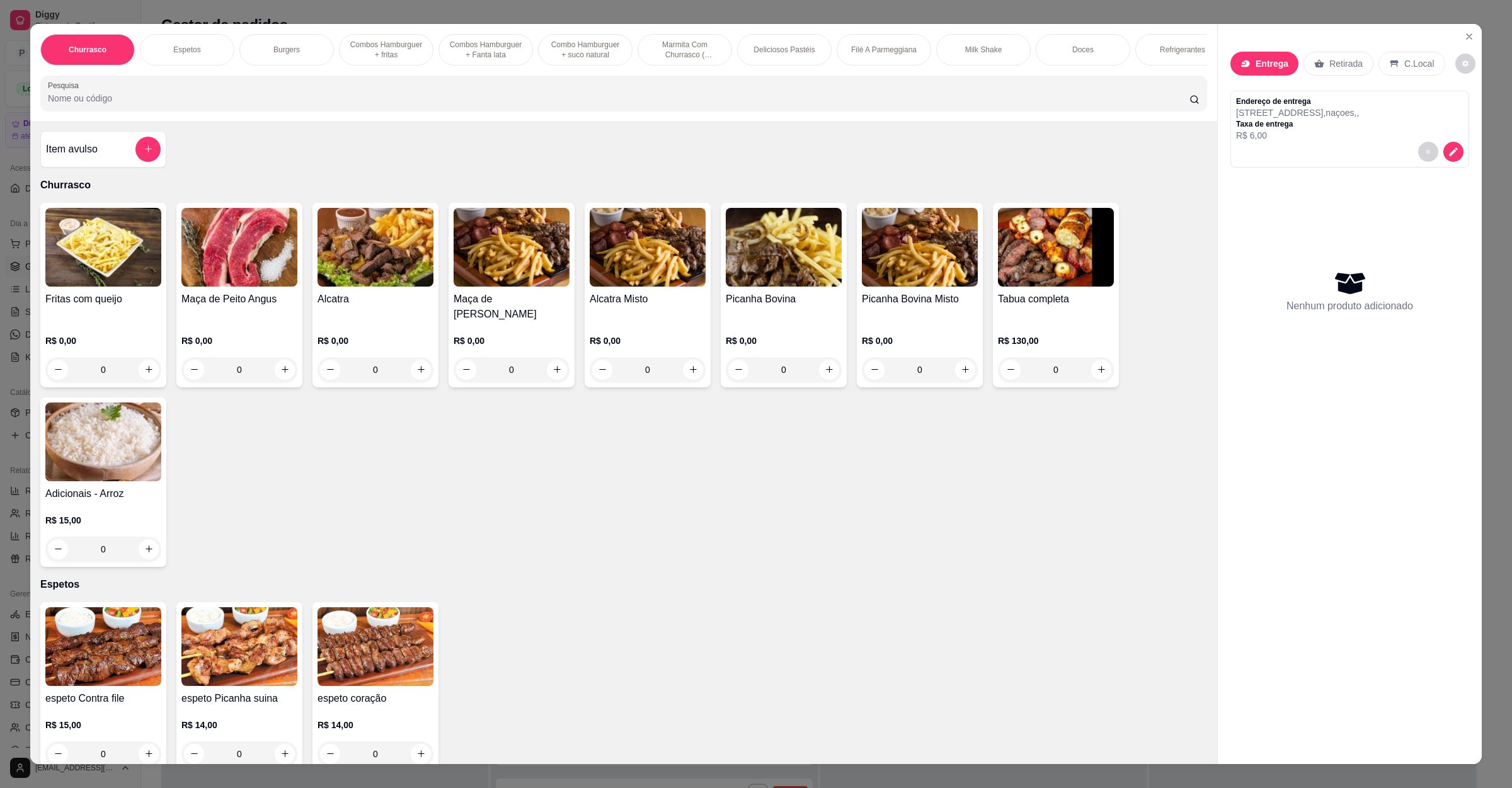
click at [284, 105] on input "Pesquisa" at bounding box center [618, 98] width 1141 height 13
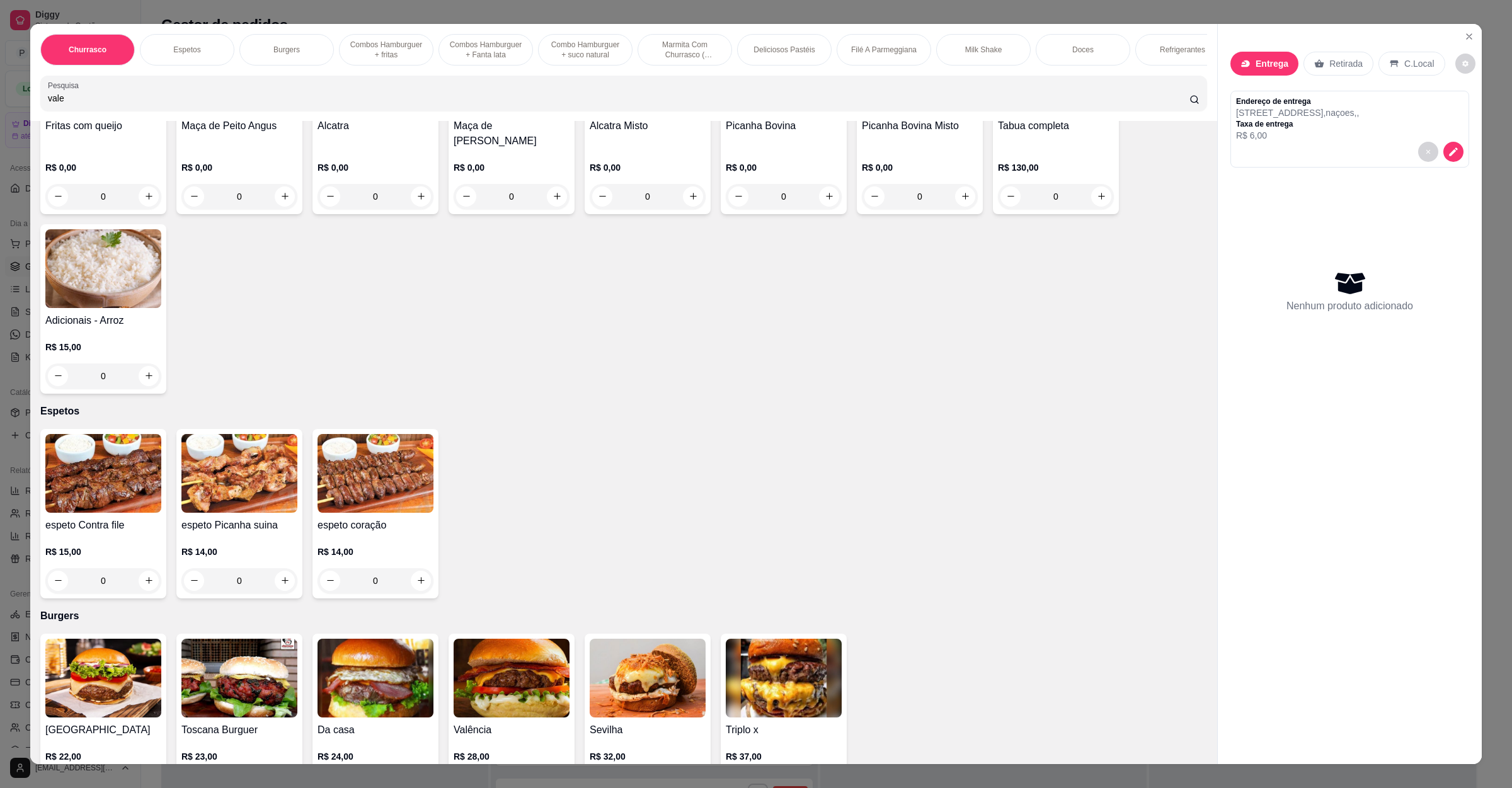
scroll to position [662, 0]
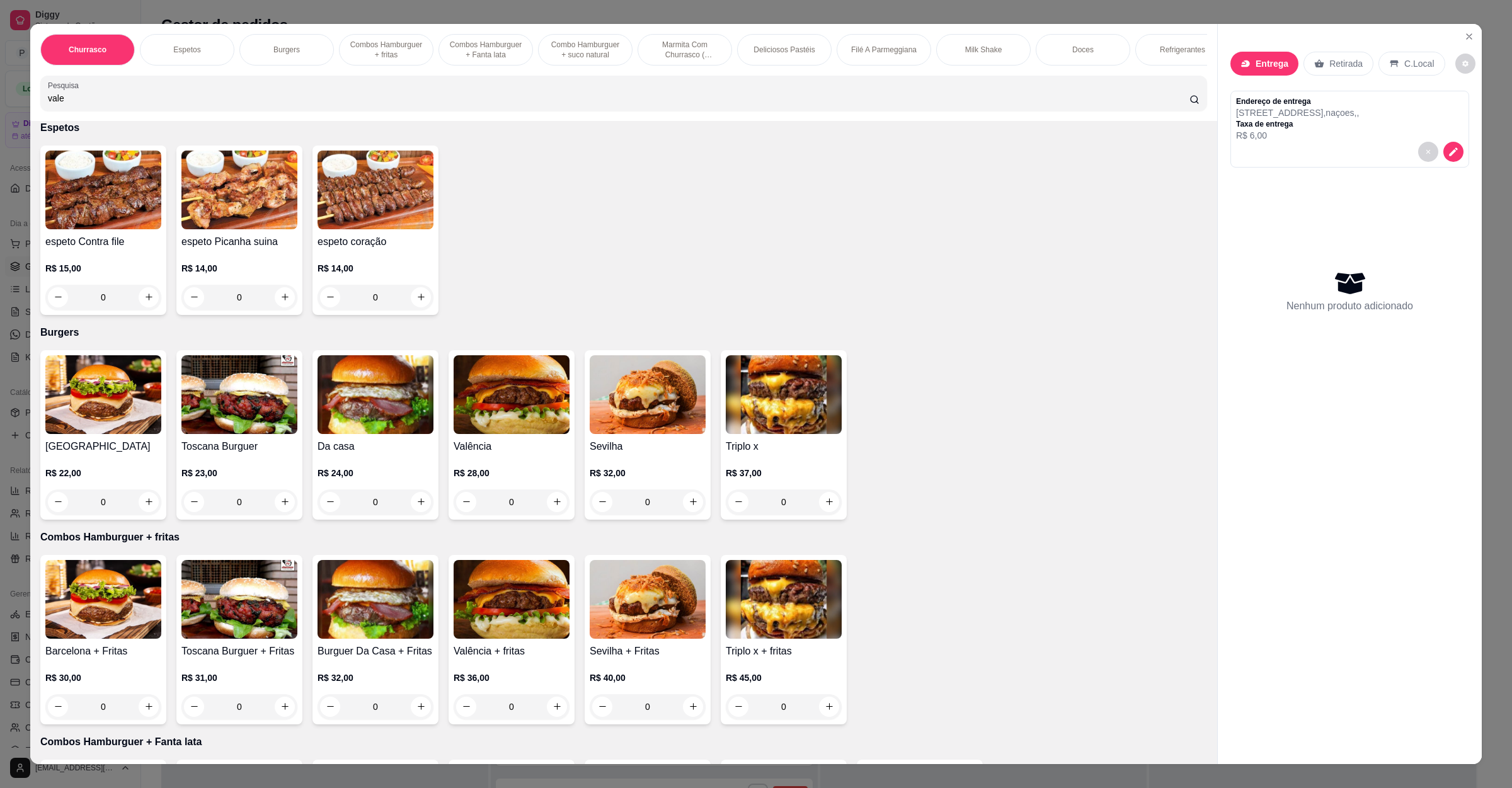
type input "vale"
click at [546, 501] on div "0" at bounding box center [511, 502] width 116 height 25
click at [553, 501] on div "0" at bounding box center [511, 502] width 116 height 25
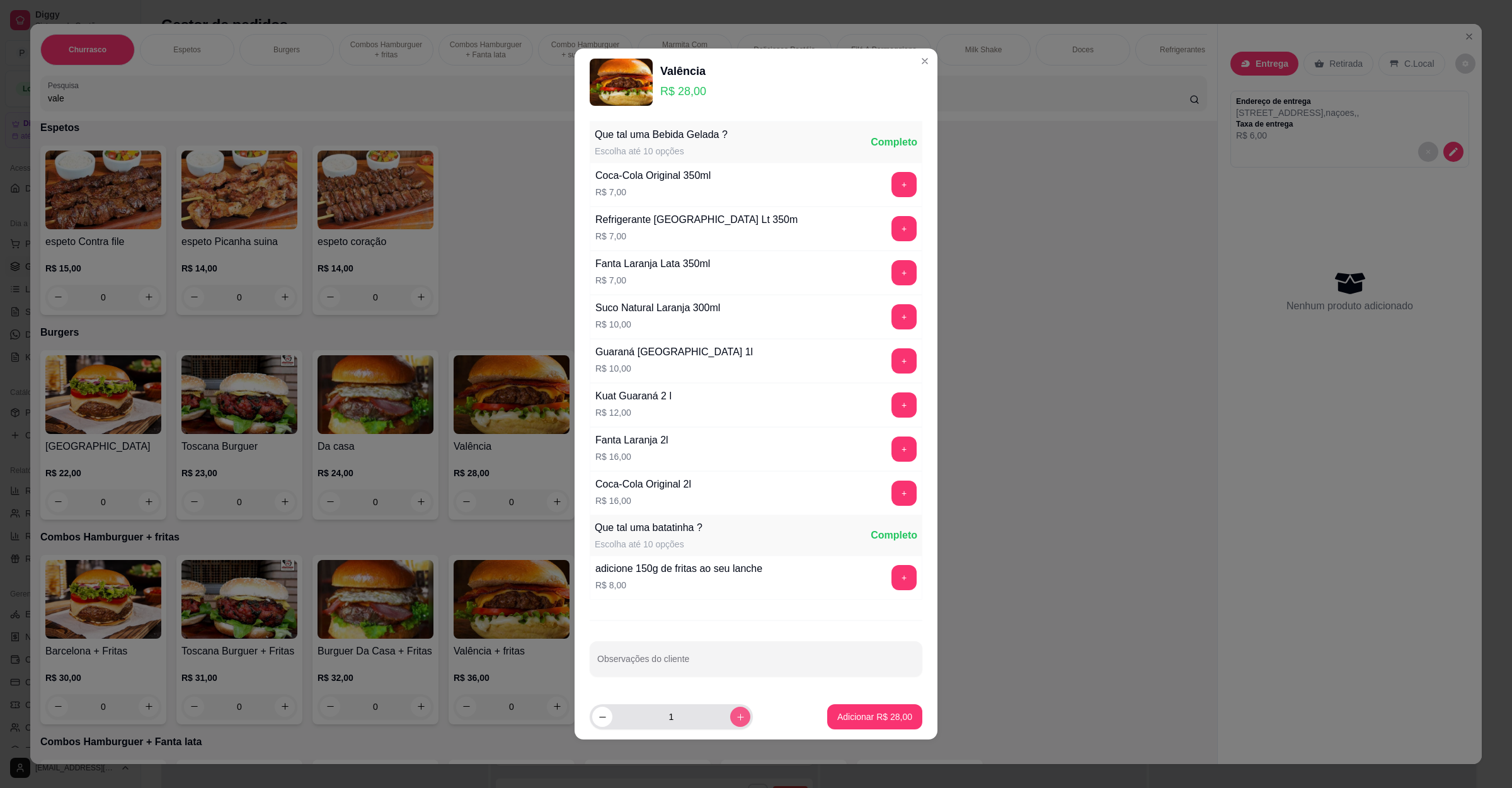
click at [736, 722] on icon "increase-product-quantity" at bounding box center [741, 717] width 10 height 10
type input "2"
click at [892, 586] on button "+" at bounding box center [903, 577] width 25 height 25
click at [861, 717] on p "Adicionar R$ 88,00" at bounding box center [875, 717] width 73 height 12
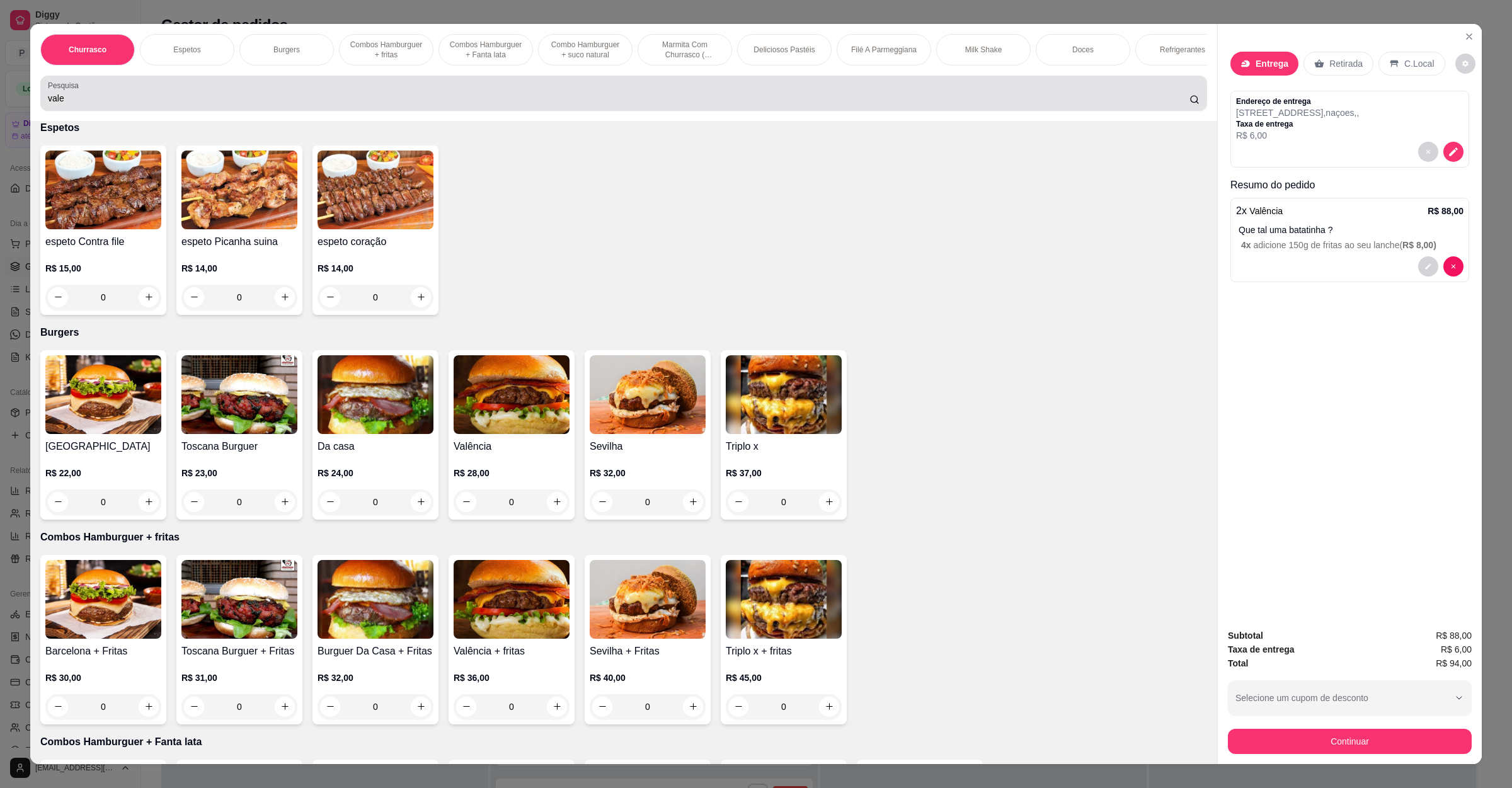
click at [144, 106] on div "vale" at bounding box center [623, 92] width 1151 height 25
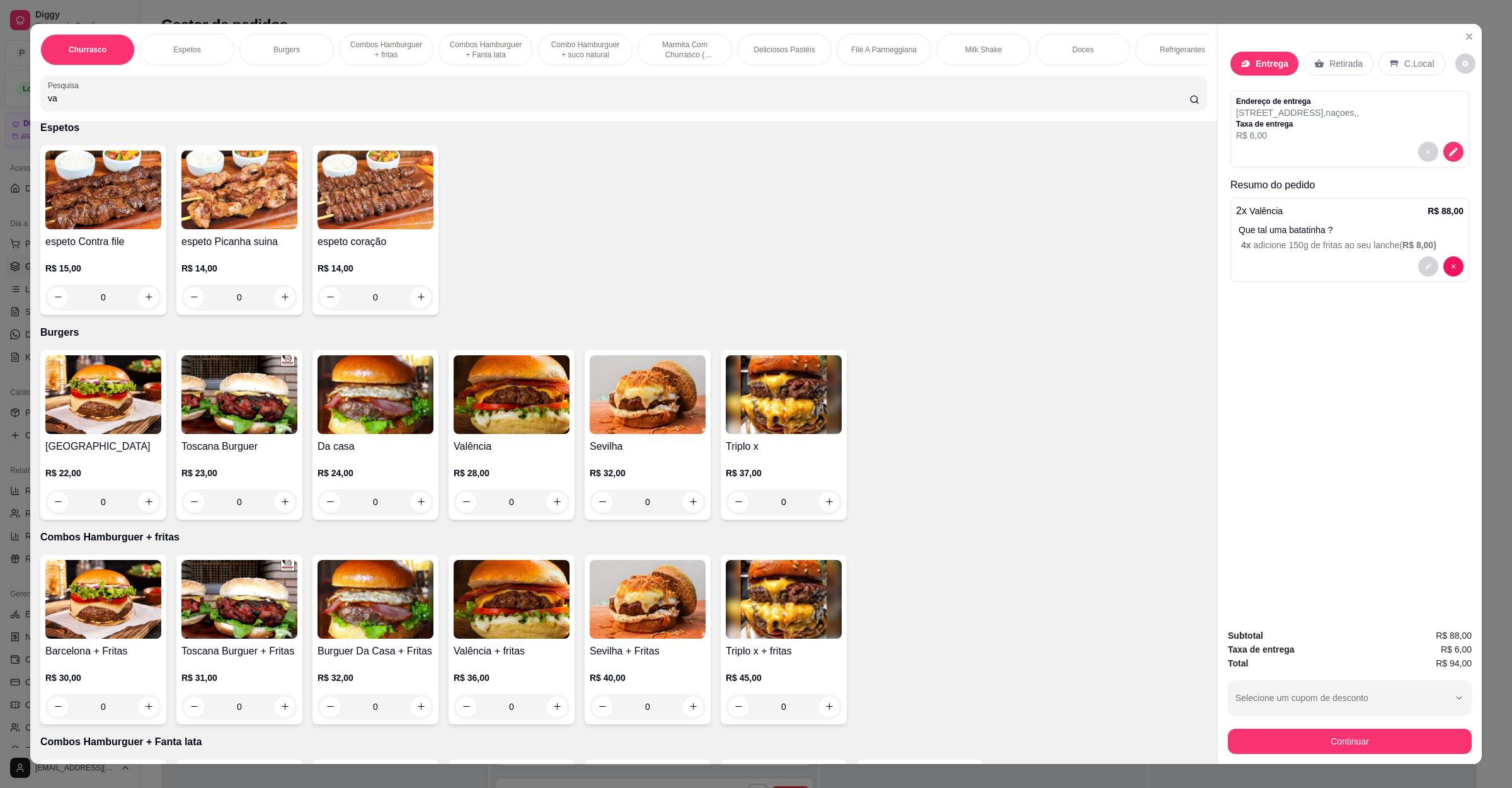
type input "v"
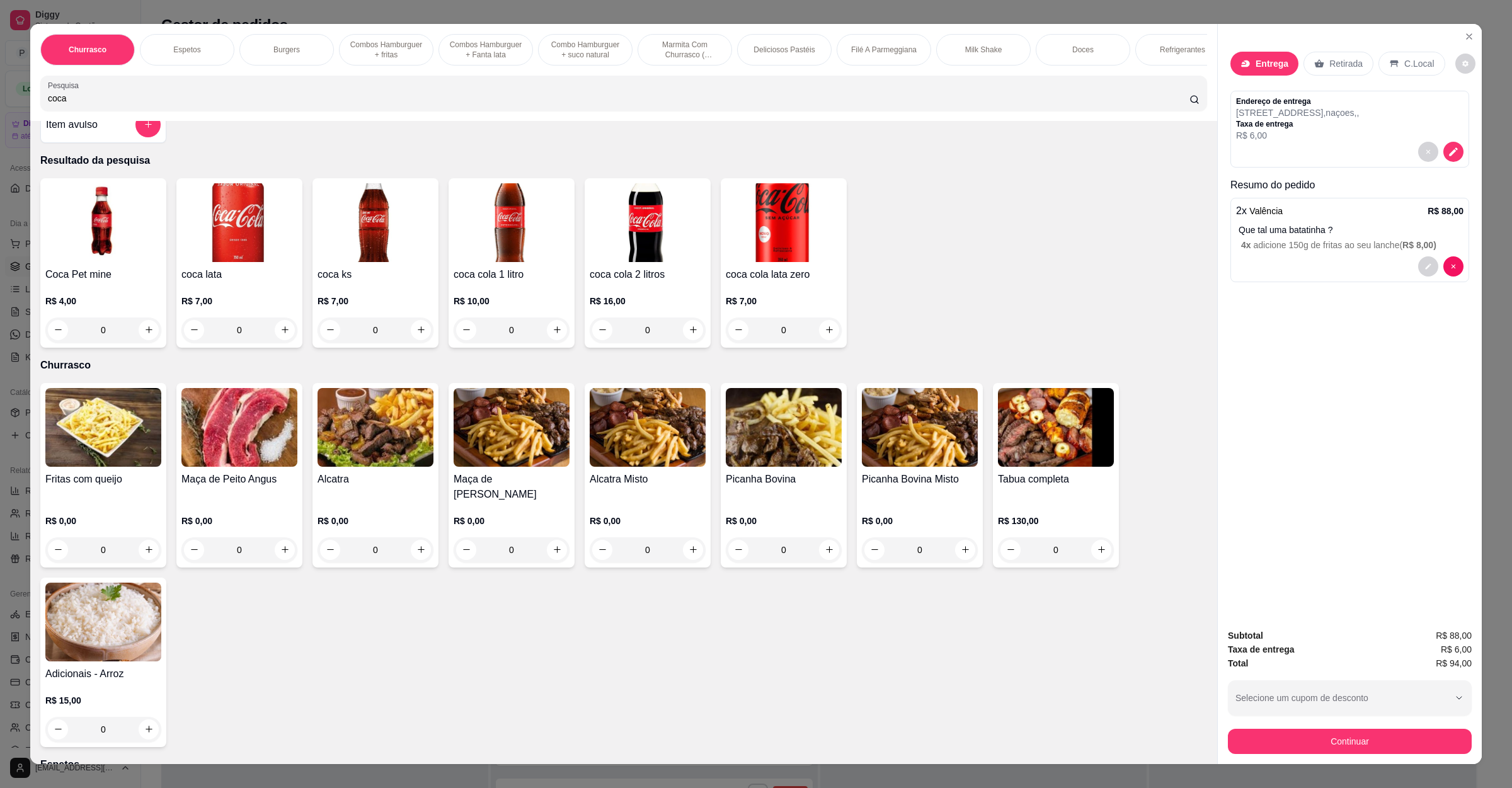
scroll to position [0, 0]
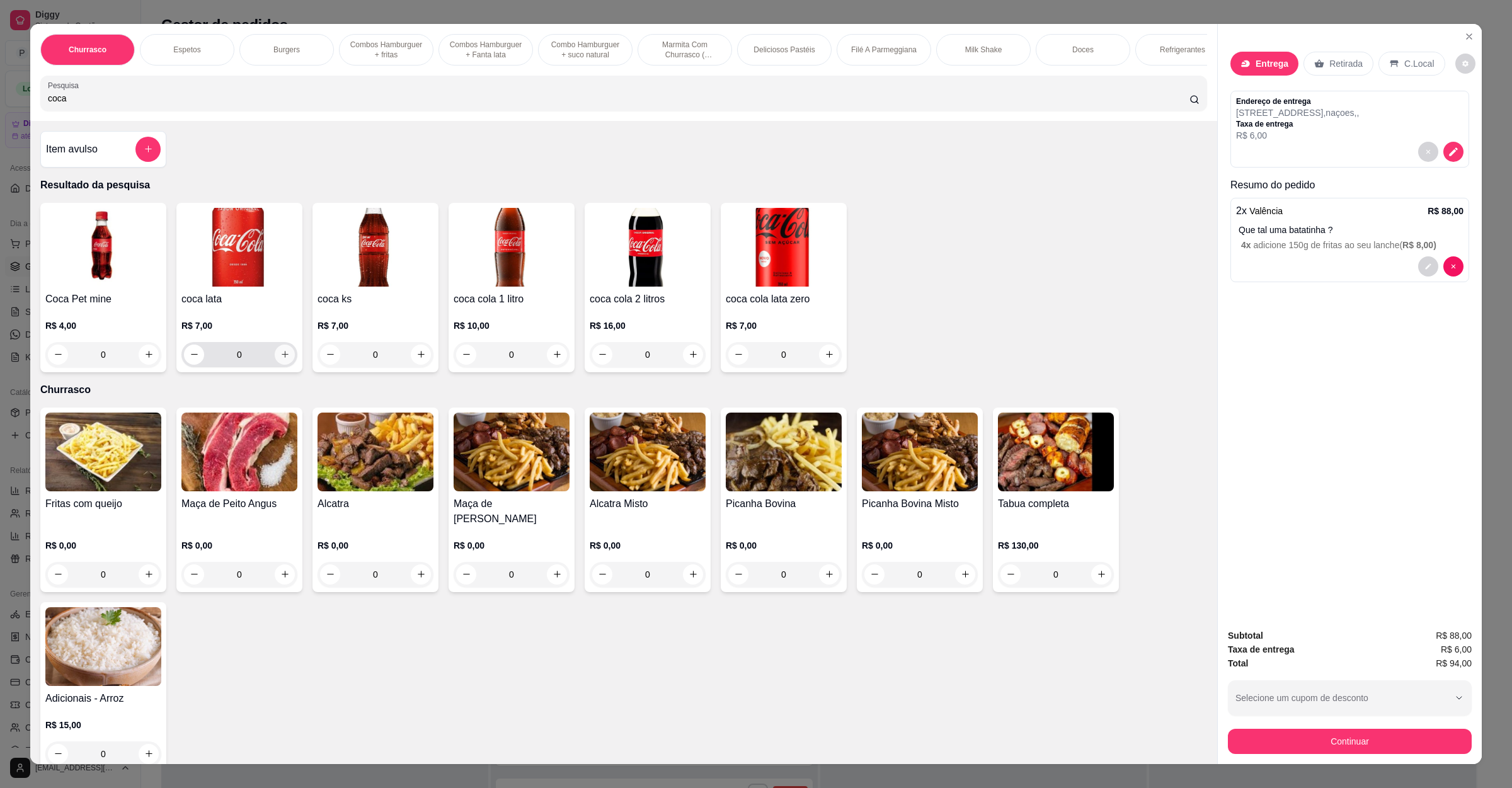
type input "coca"
click at [281, 365] on button "increase-product-quantity" at bounding box center [284, 354] width 20 height 20
type input "1"
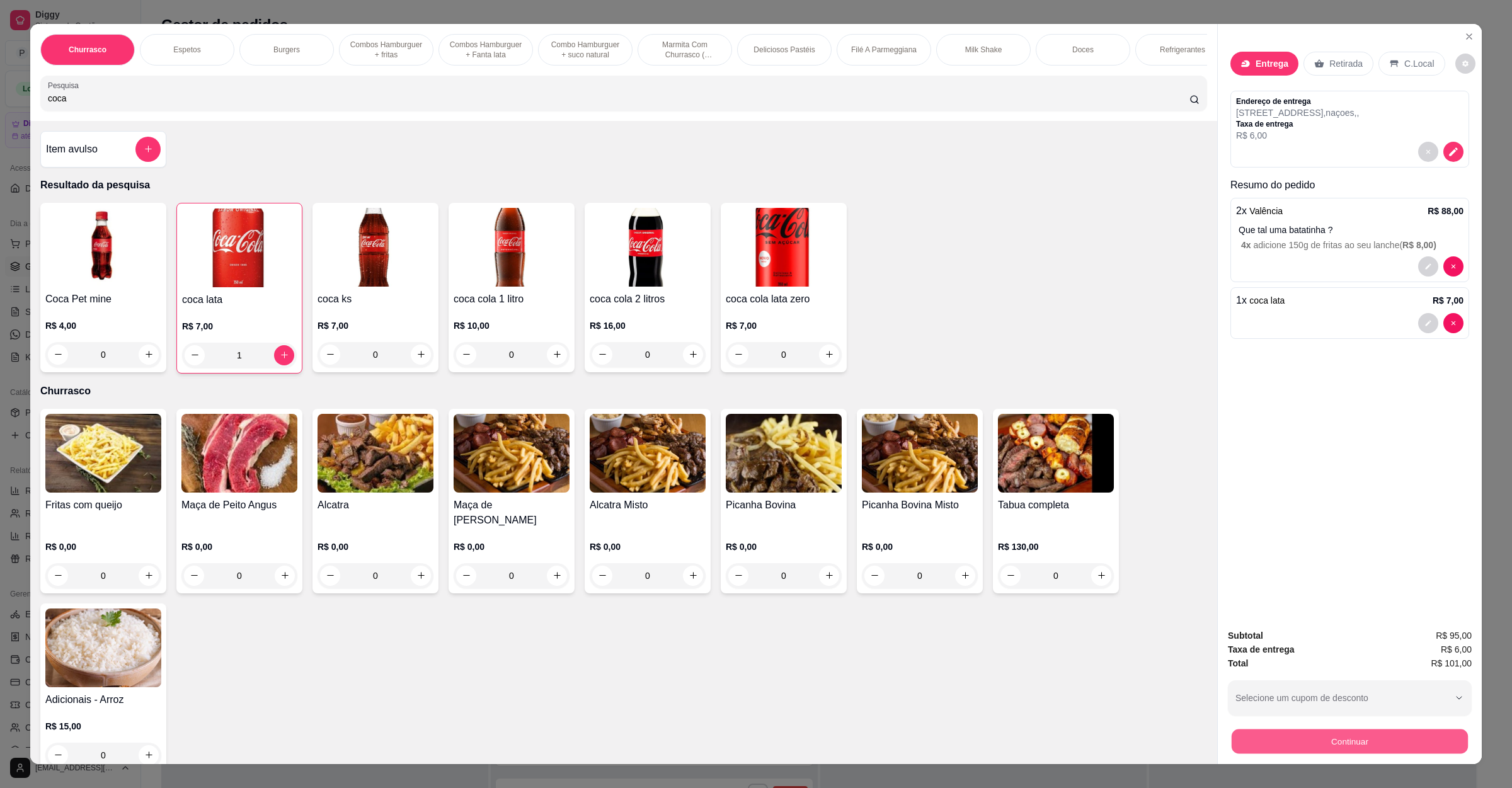
click at [1274, 734] on button "Continuar" at bounding box center [1349, 742] width 236 height 24
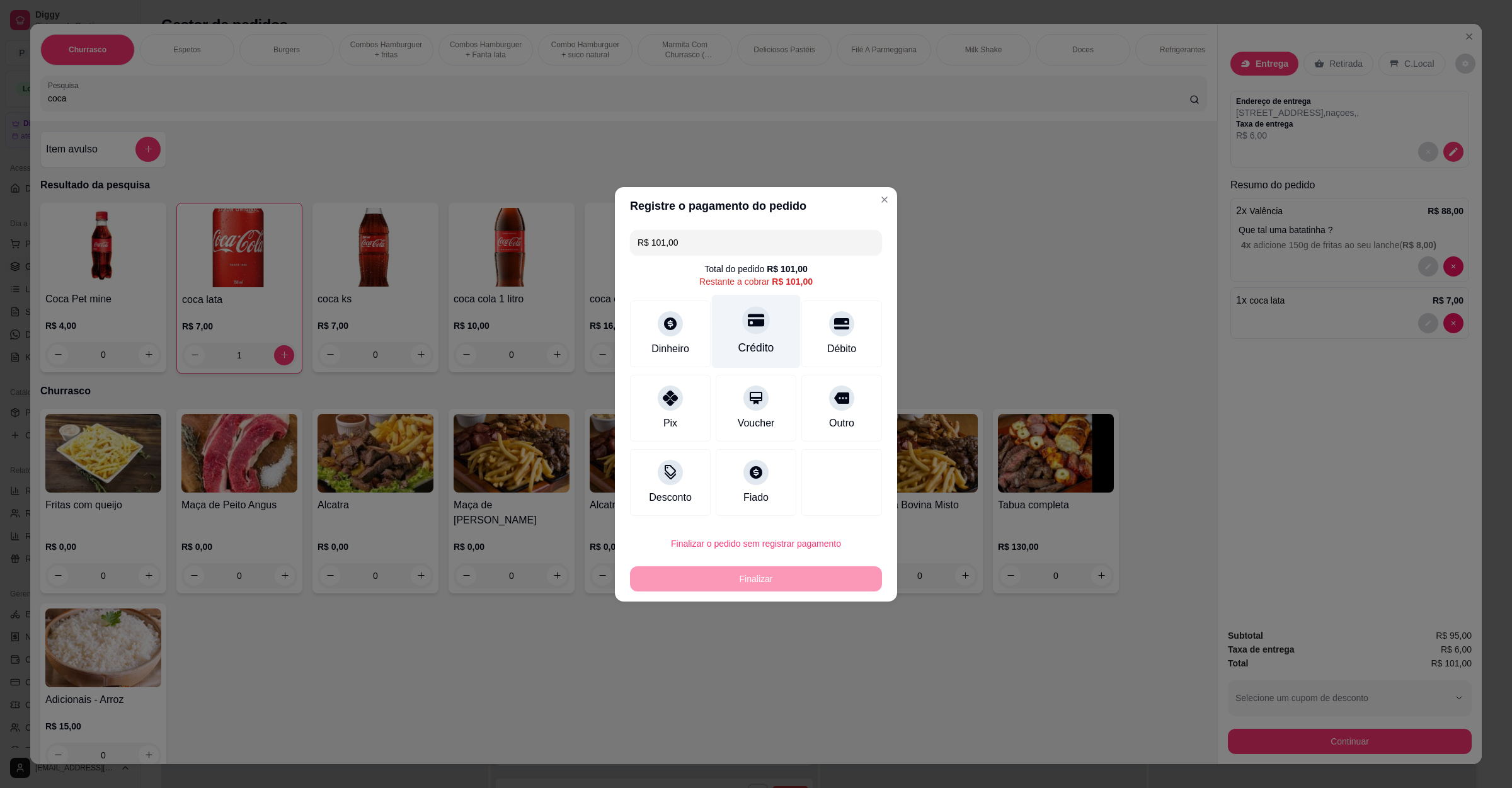
click at [758, 336] on div "Crédito" at bounding box center [756, 331] width 89 height 74
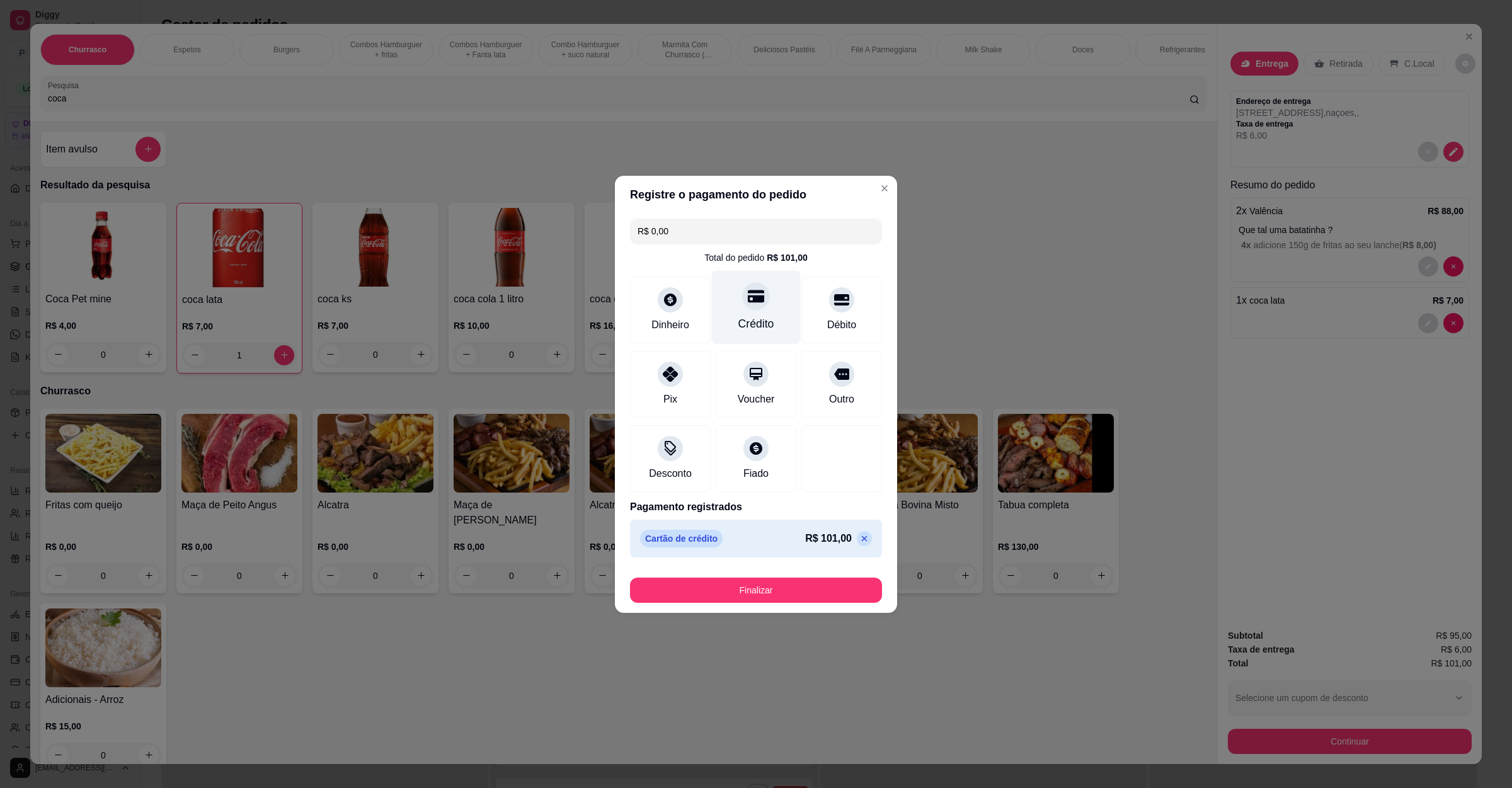
type input "R$ 0,00"
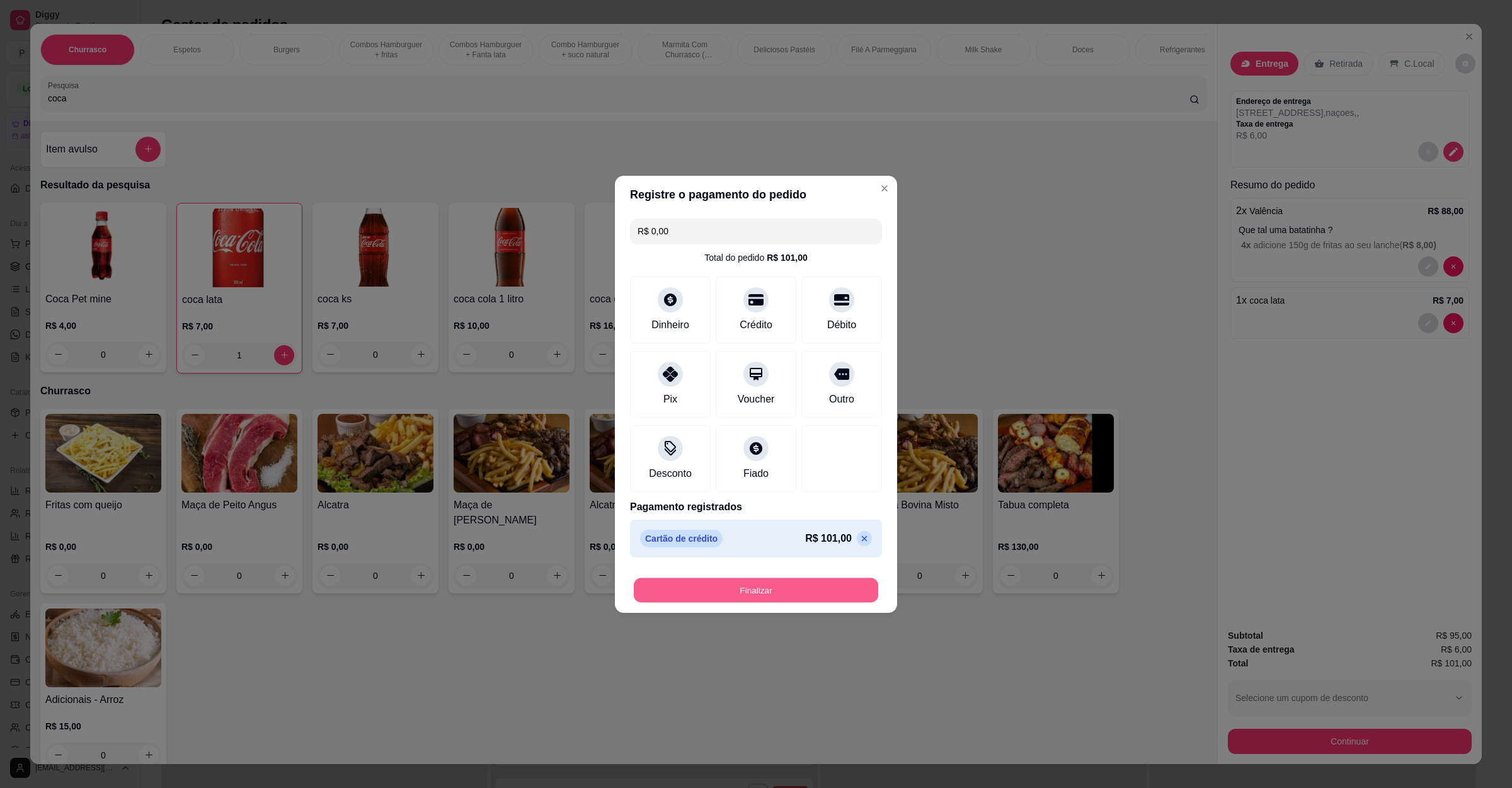
click at [740, 578] on div "Finalizar" at bounding box center [755, 590] width 252 height 25
click at [766, 599] on button "Finalizar" at bounding box center [755, 590] width 252 height 25
type input "0"
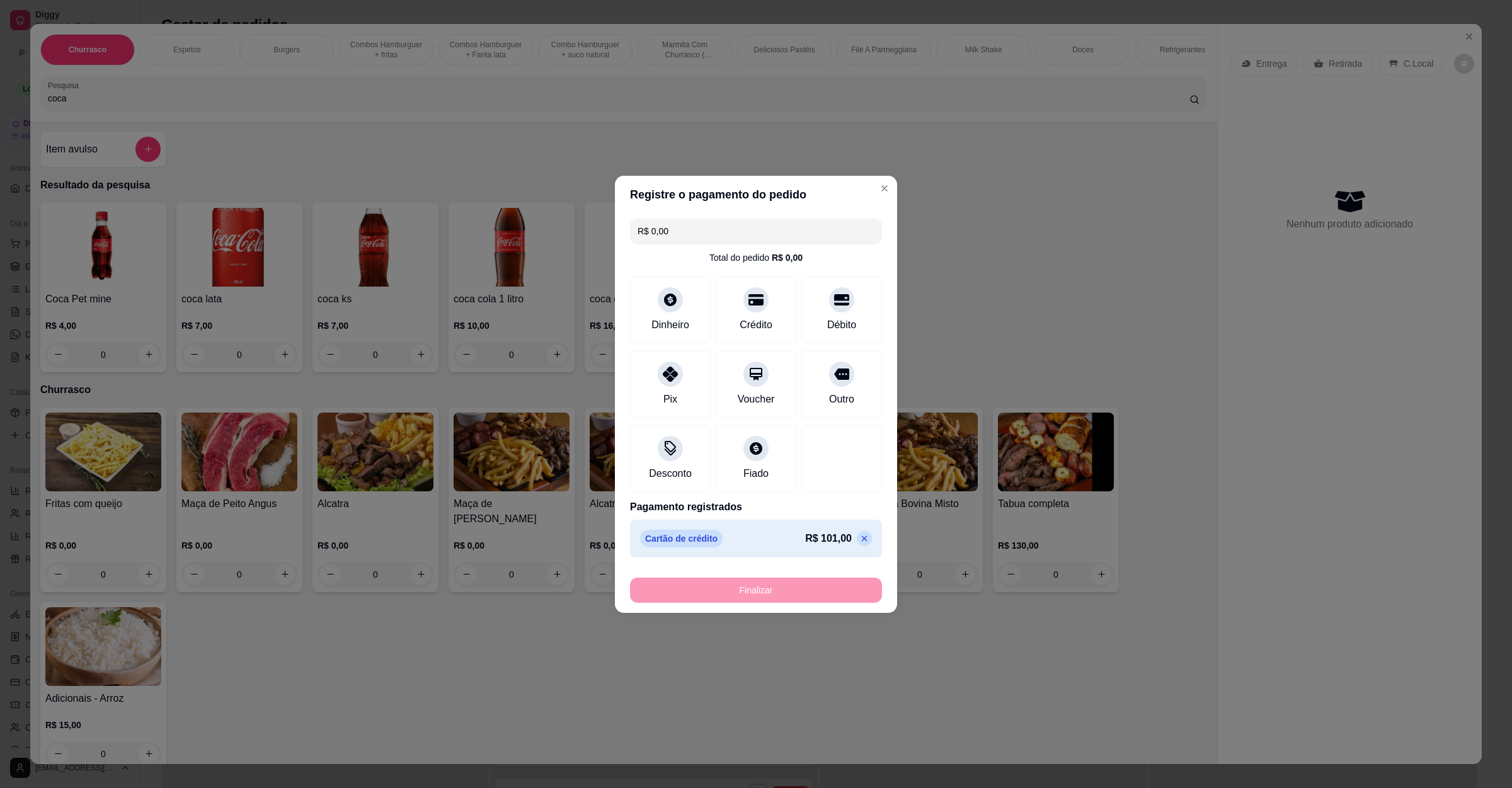
type input "-R$ 101,00"
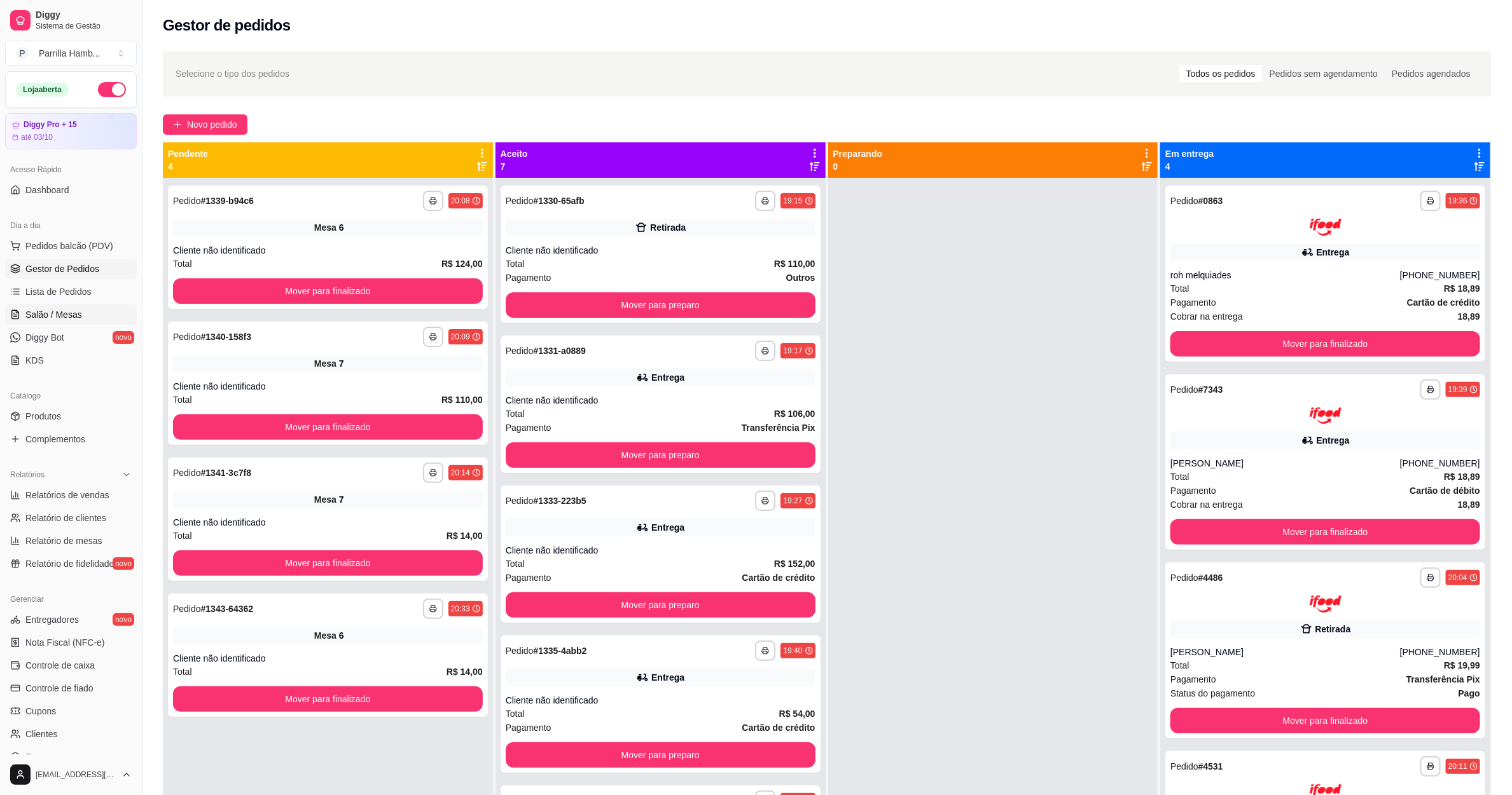
click at [86, 315] on link "Salão / Mesas" at bounding box center [70, 314] width 132 height 20
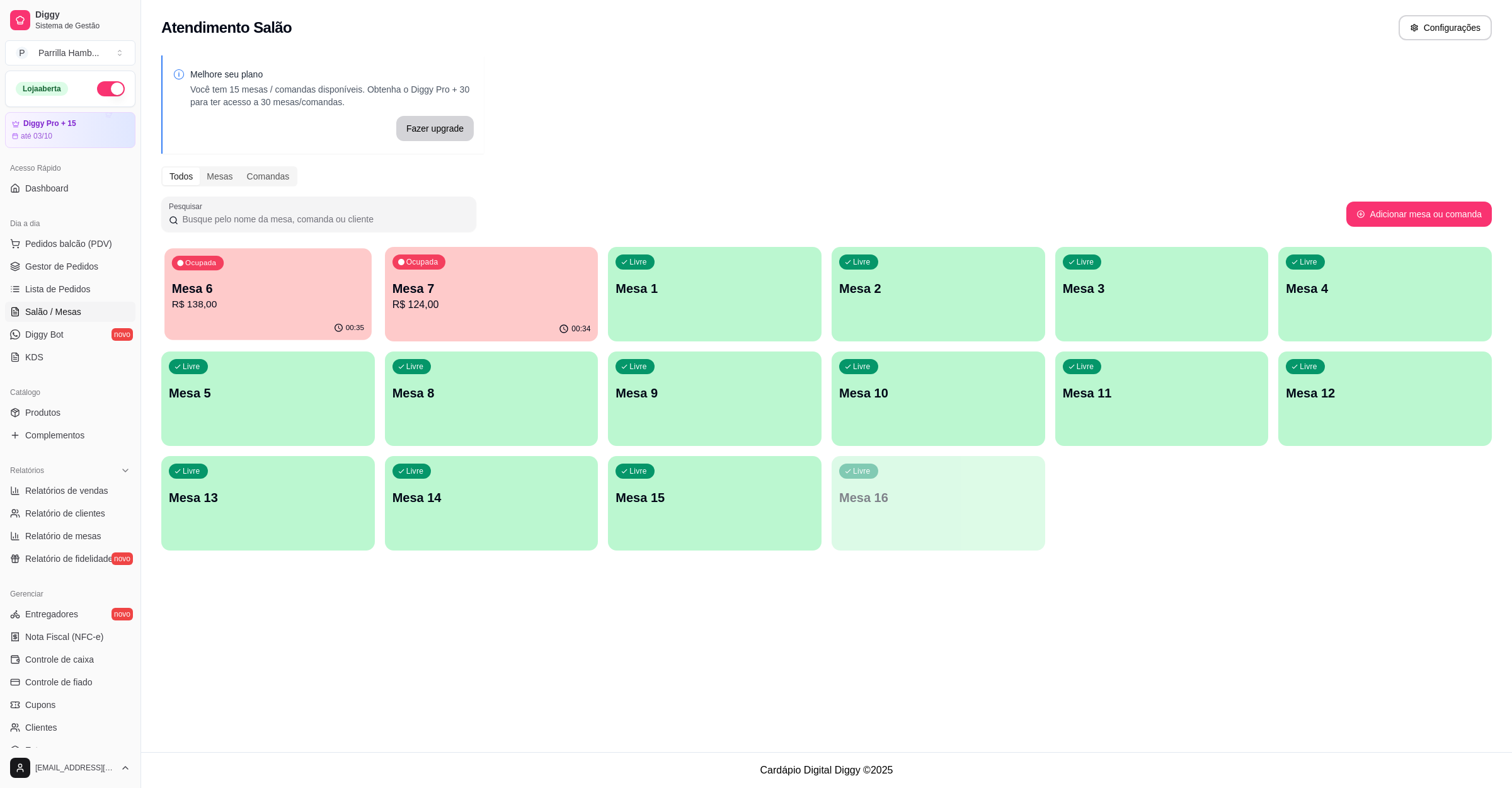
click at [223, 322] on div "00:35" at bounding box center [267, 328] width 207 height 24
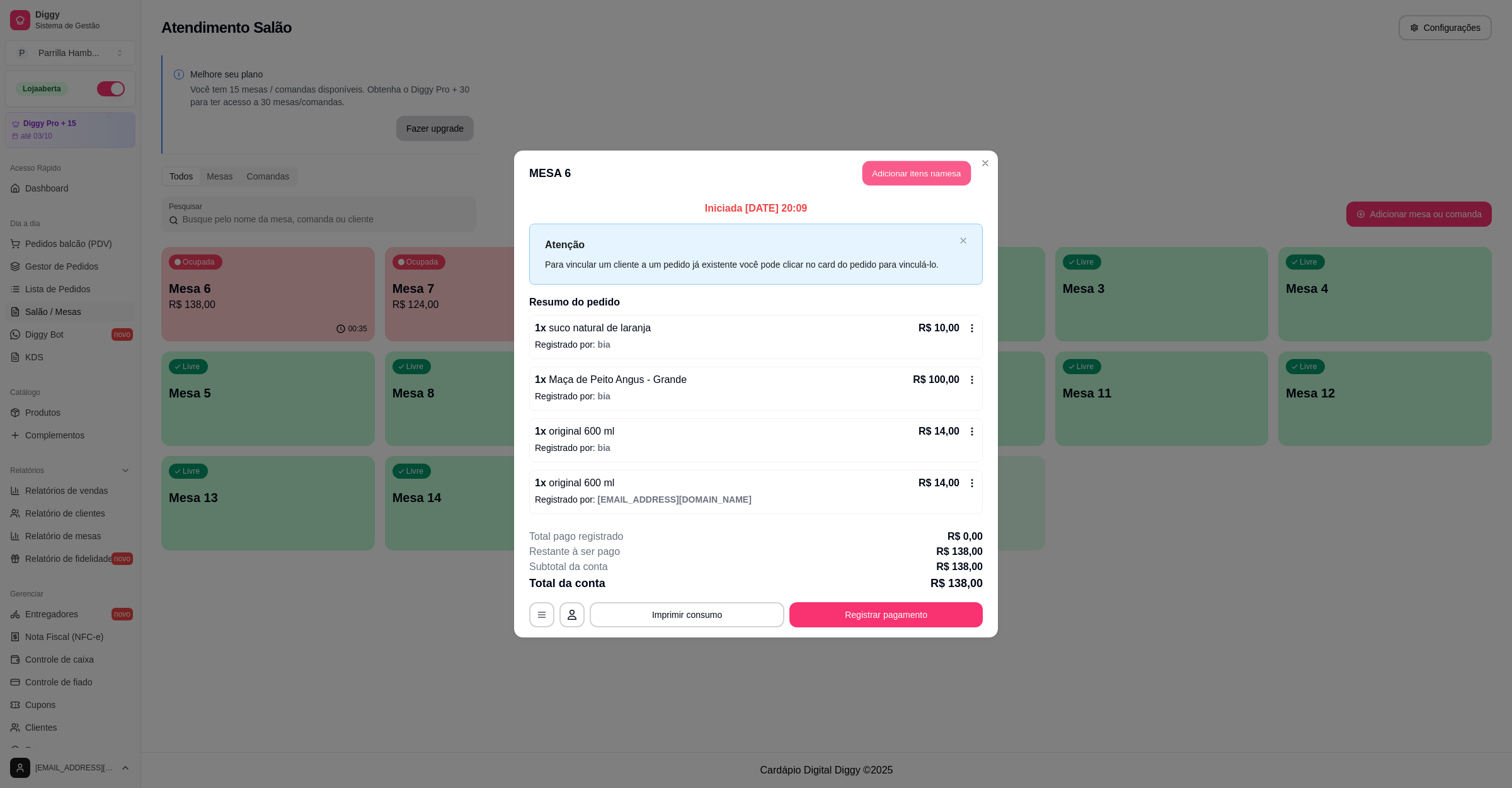
click at [871, 182] on button "Adicionar itens na mesa" at bounding box center [916, 173] width 109 height 24
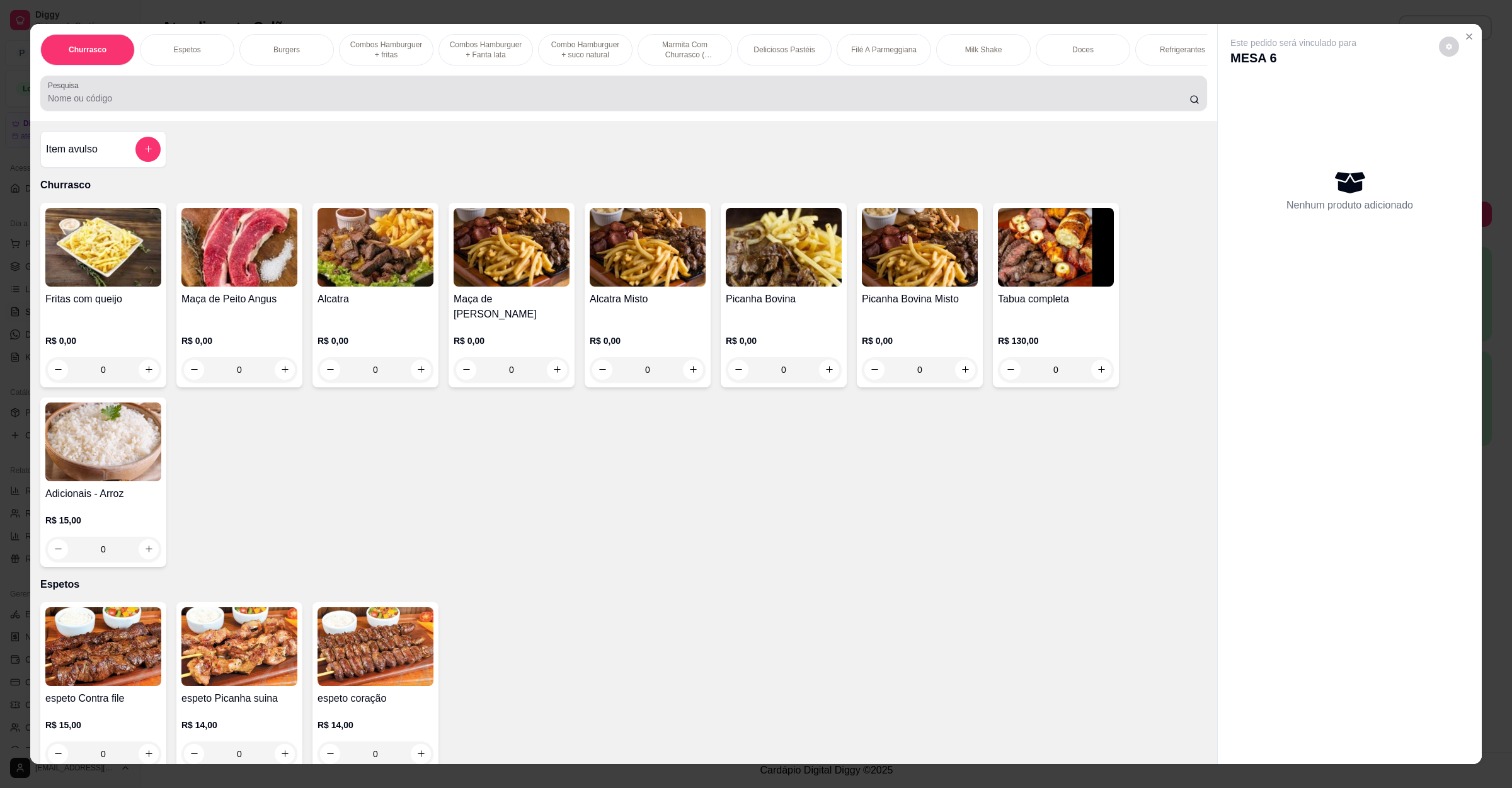
click at [543, 101] on div at bounding box center [623, 92] width 1151 height 25
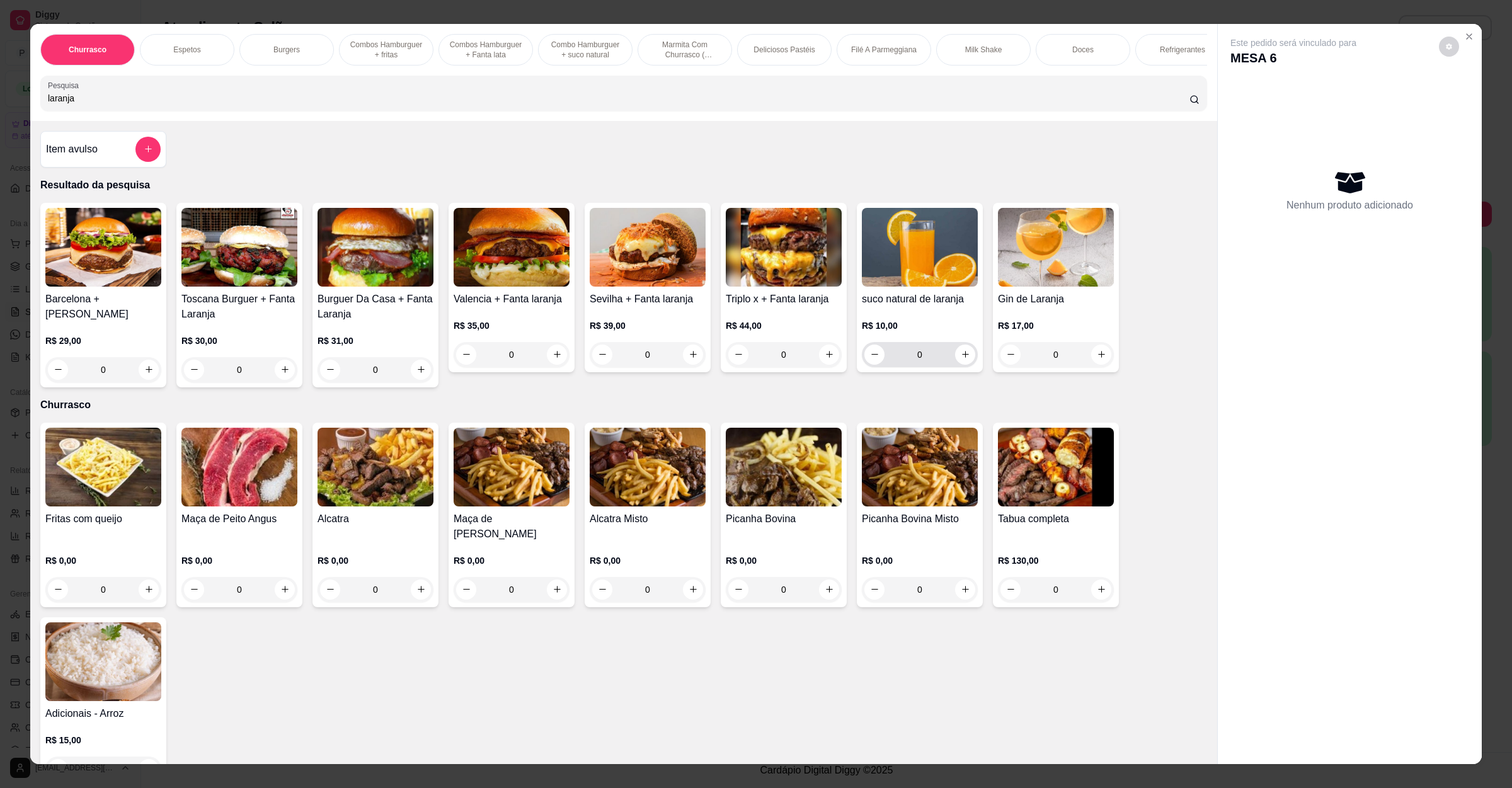
type input "laranja"
click at [962, 365] on button "increase-product-quantity" at bounding box center [964, 354] width 20 height 20
type input "1"
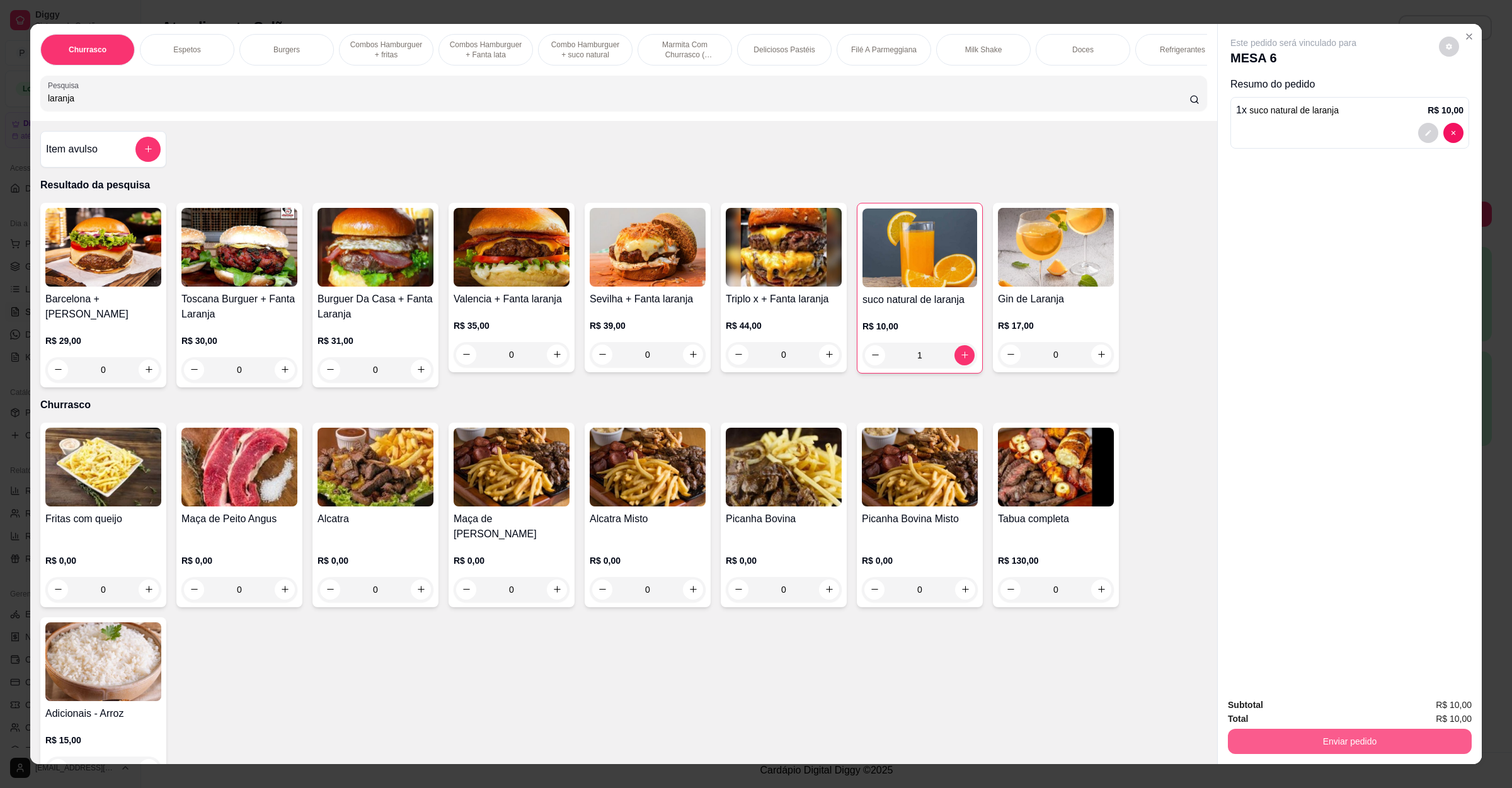
click at [1322, 749] on button "Enviar pedido" at bounding box center [1349, 741] width 244 height 25
click at [1313, 708] on button "Não registrar e enviar pedido" at bounding box center [1306, 711] width 131 height 24
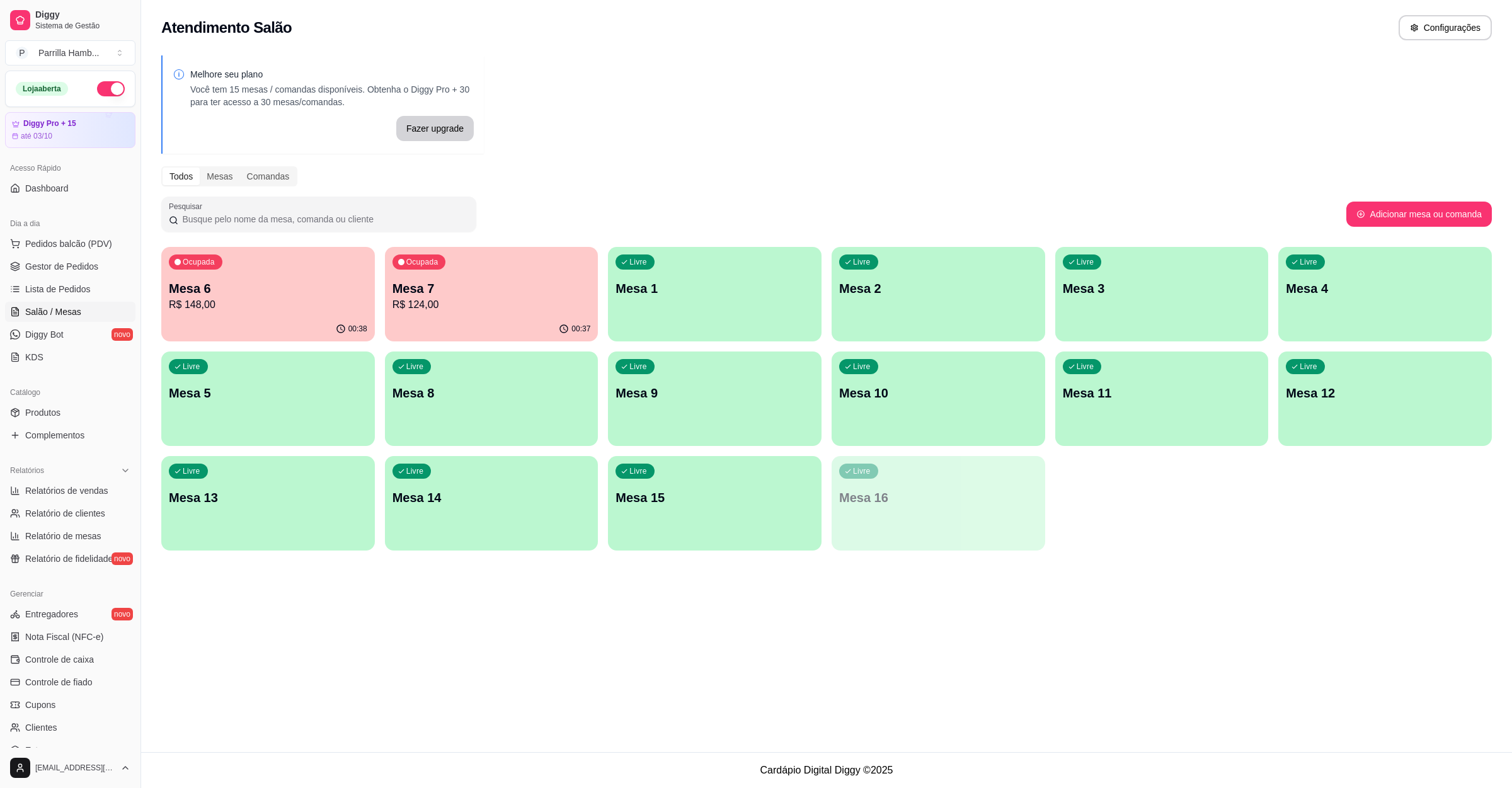
click at [476, 257] on div "Ocupada Mesa 7 R$ 124,00" at bounding box center [492, 282] width 214 height 70
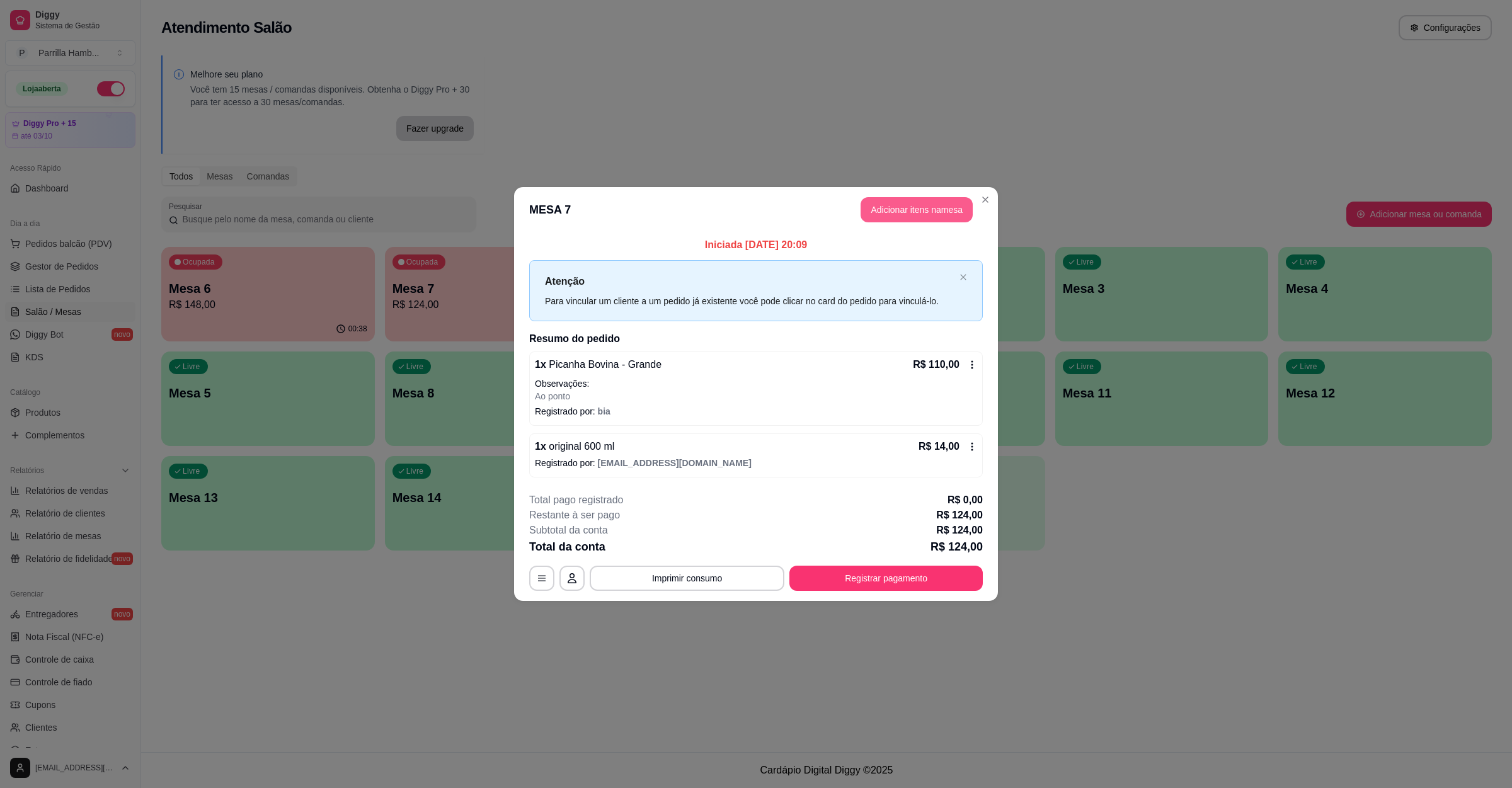
click at [932, 211] on button "Adicionar itens na mesa" at bounding box center [916, 209] width 112 height 25
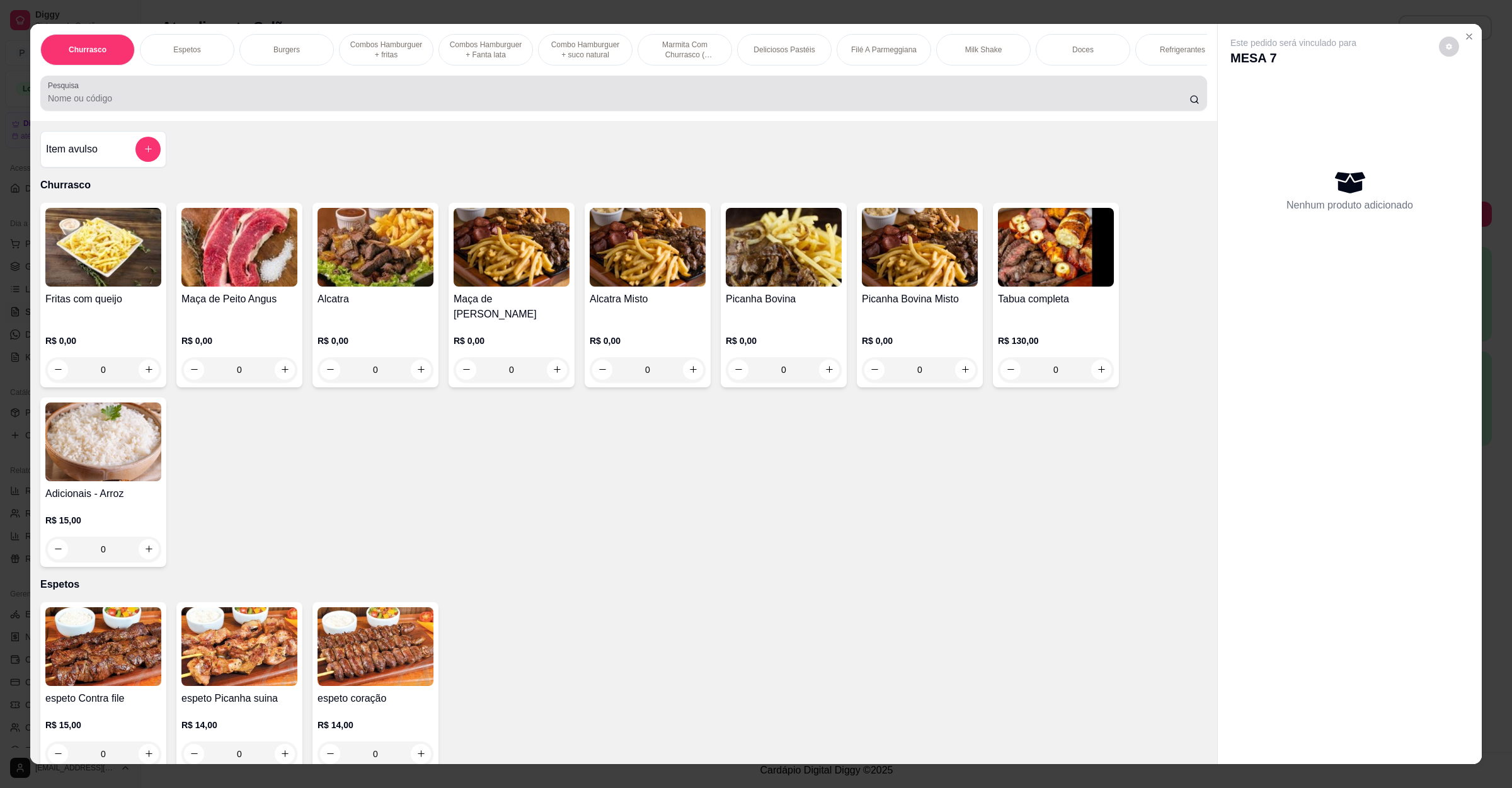
click at [533, 105] on input "Pesquisa" at bounding box center [618, 98] width 1141 height 13
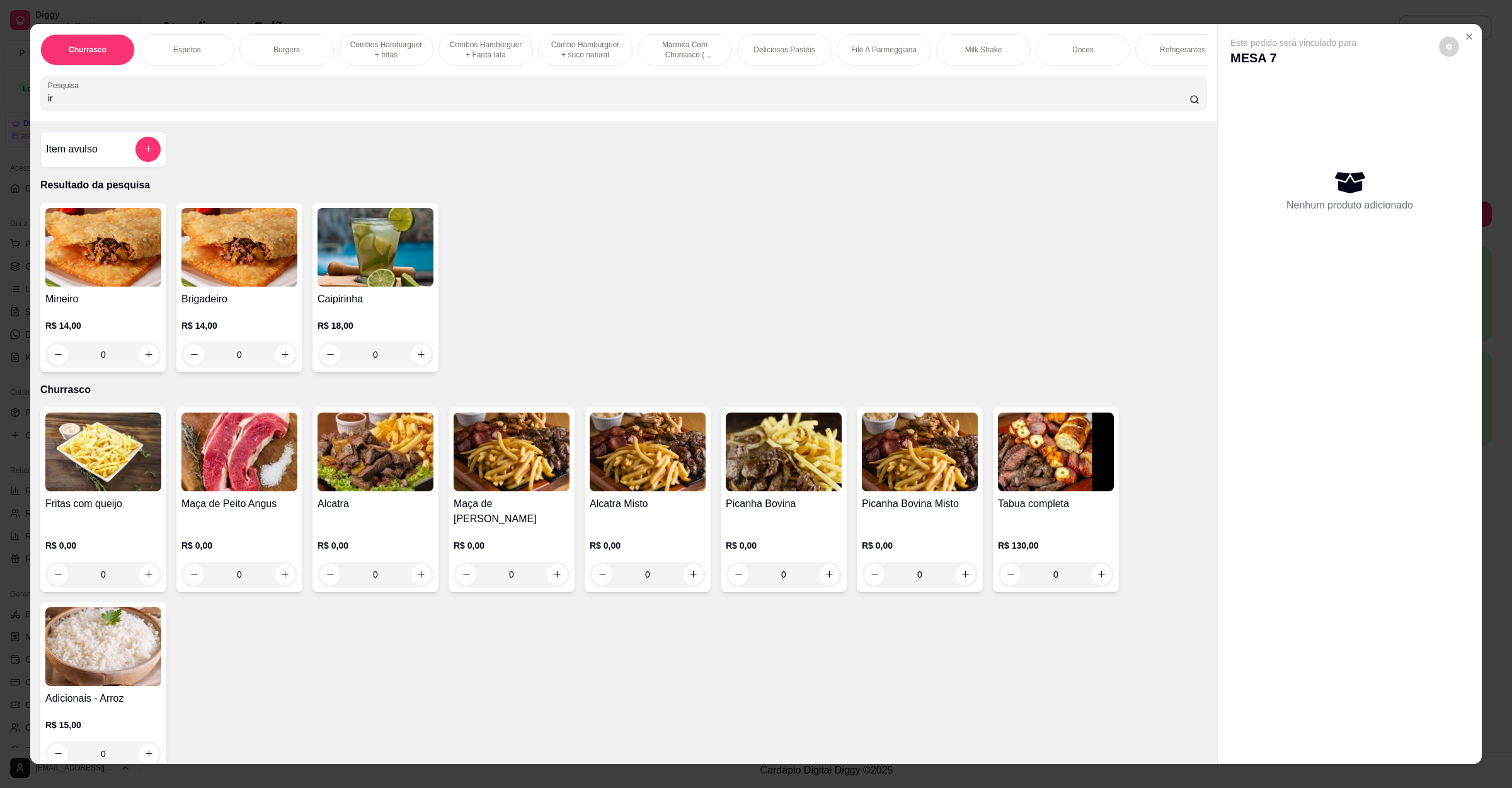
type input "i"
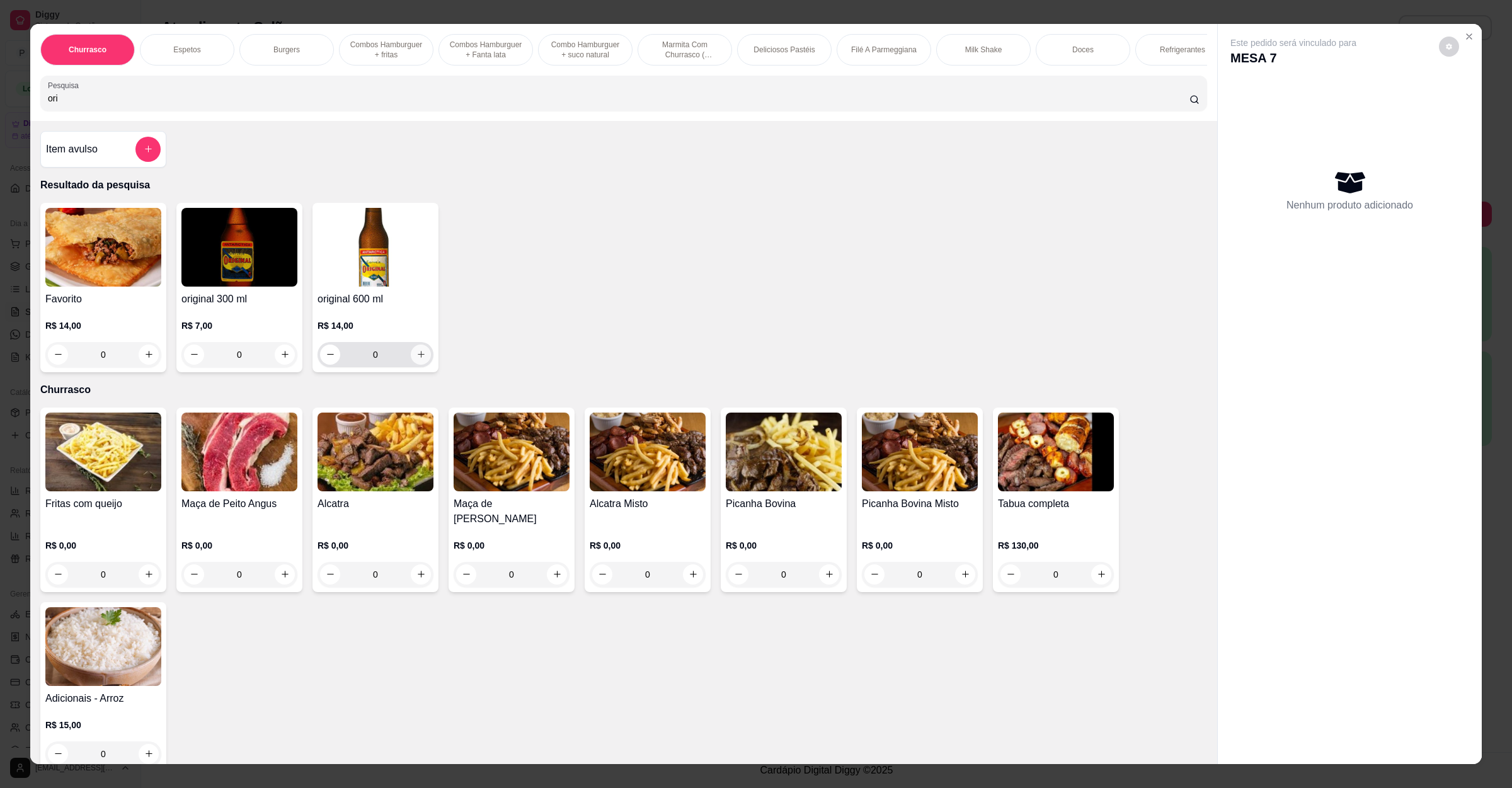
type input "ori"
click at [416, 359] on icon "increase-product-quantity" at bounding box center [421, 354] width 10 height 10
type input "1"
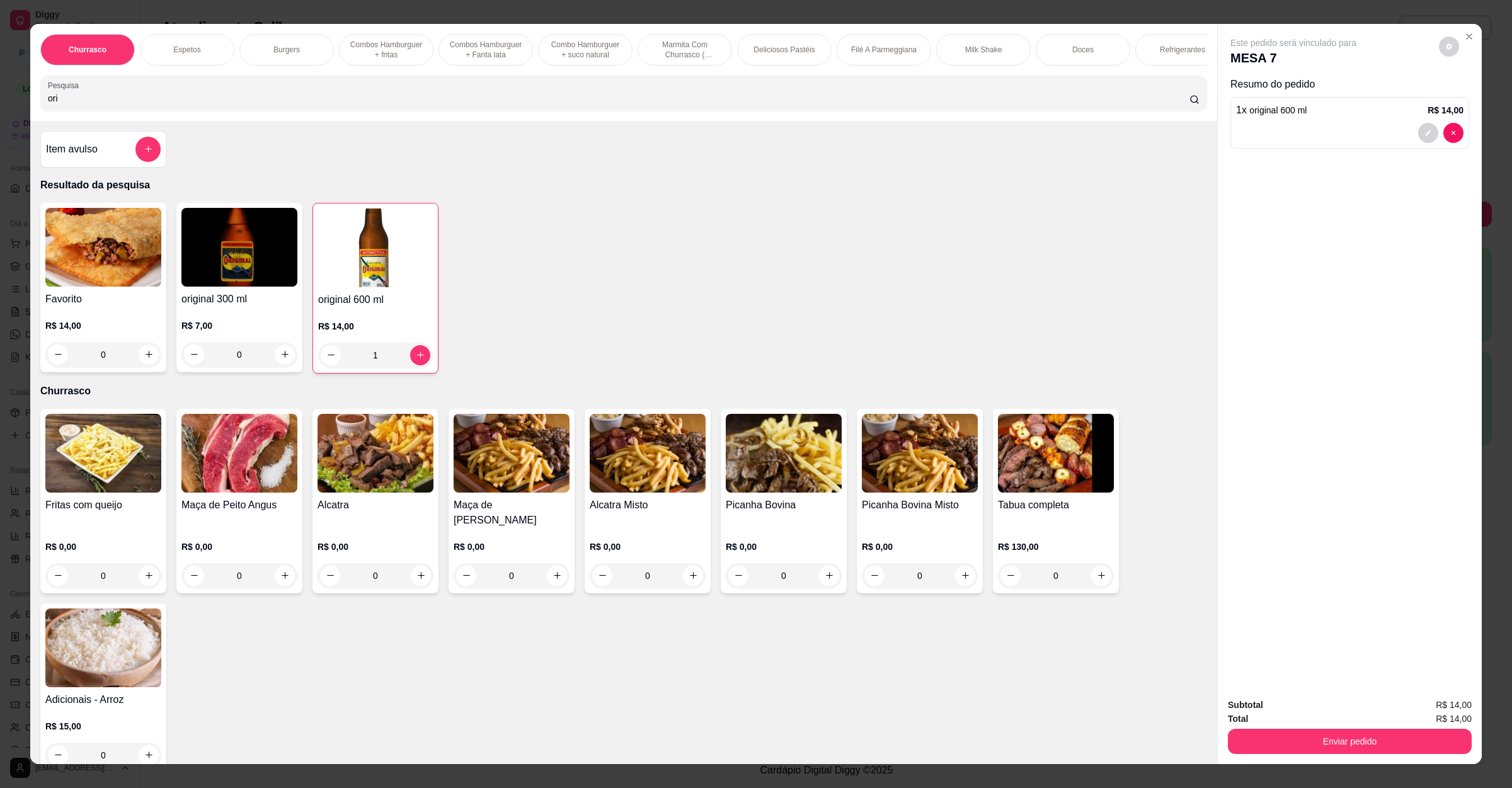
click at [1312, 735] on button "Enviar pedido" at bounding box center [1349, 741] width 244 height 25
click at [1327, 717] on button "Não registrar e enviar pedido" at bounding box center [1305, 710] width 127 height 24
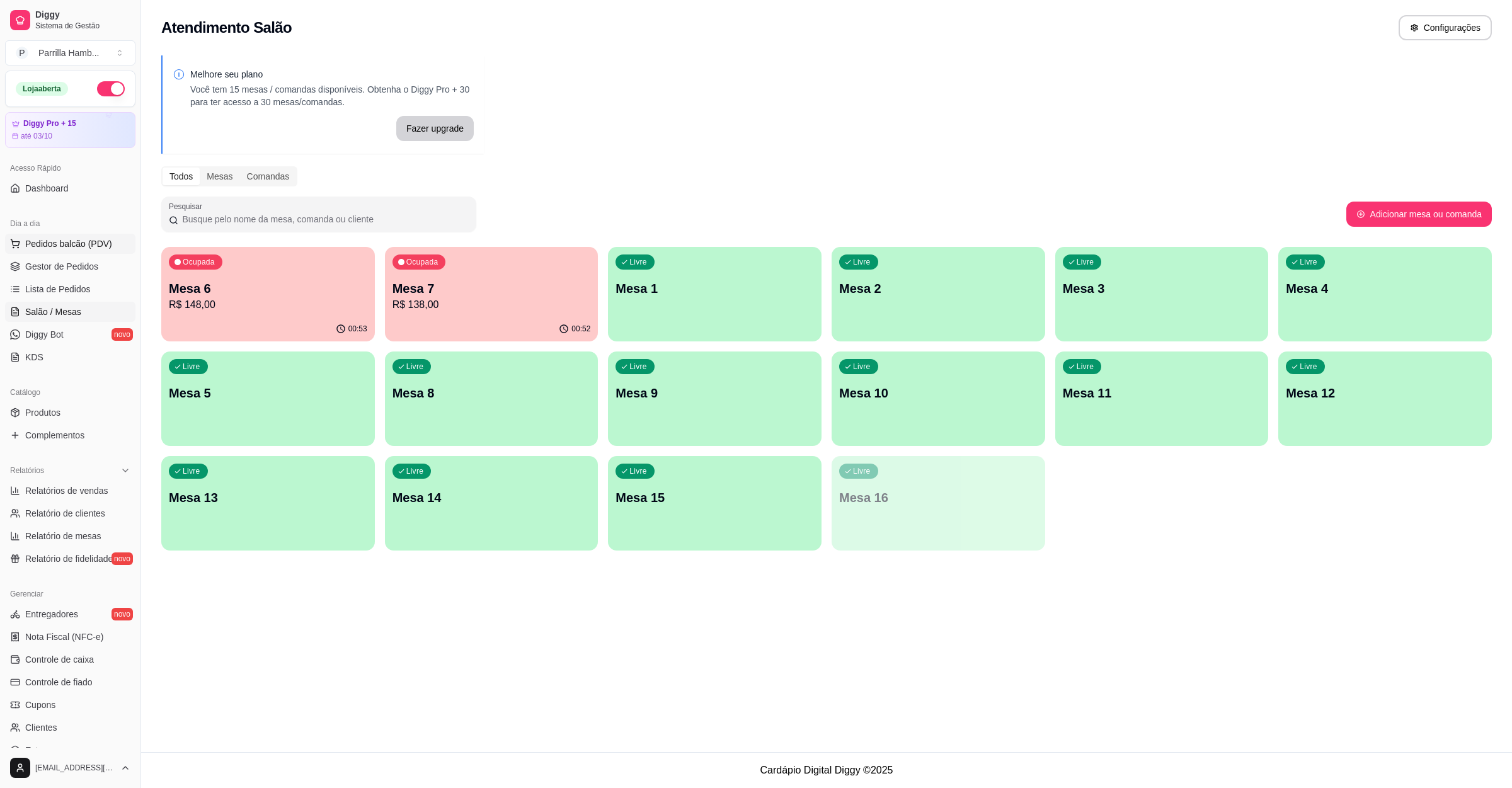
click at [105, 245] on span "Pedidos balcão (PDV)" at bounding box center [68, 244] width 87 height 13
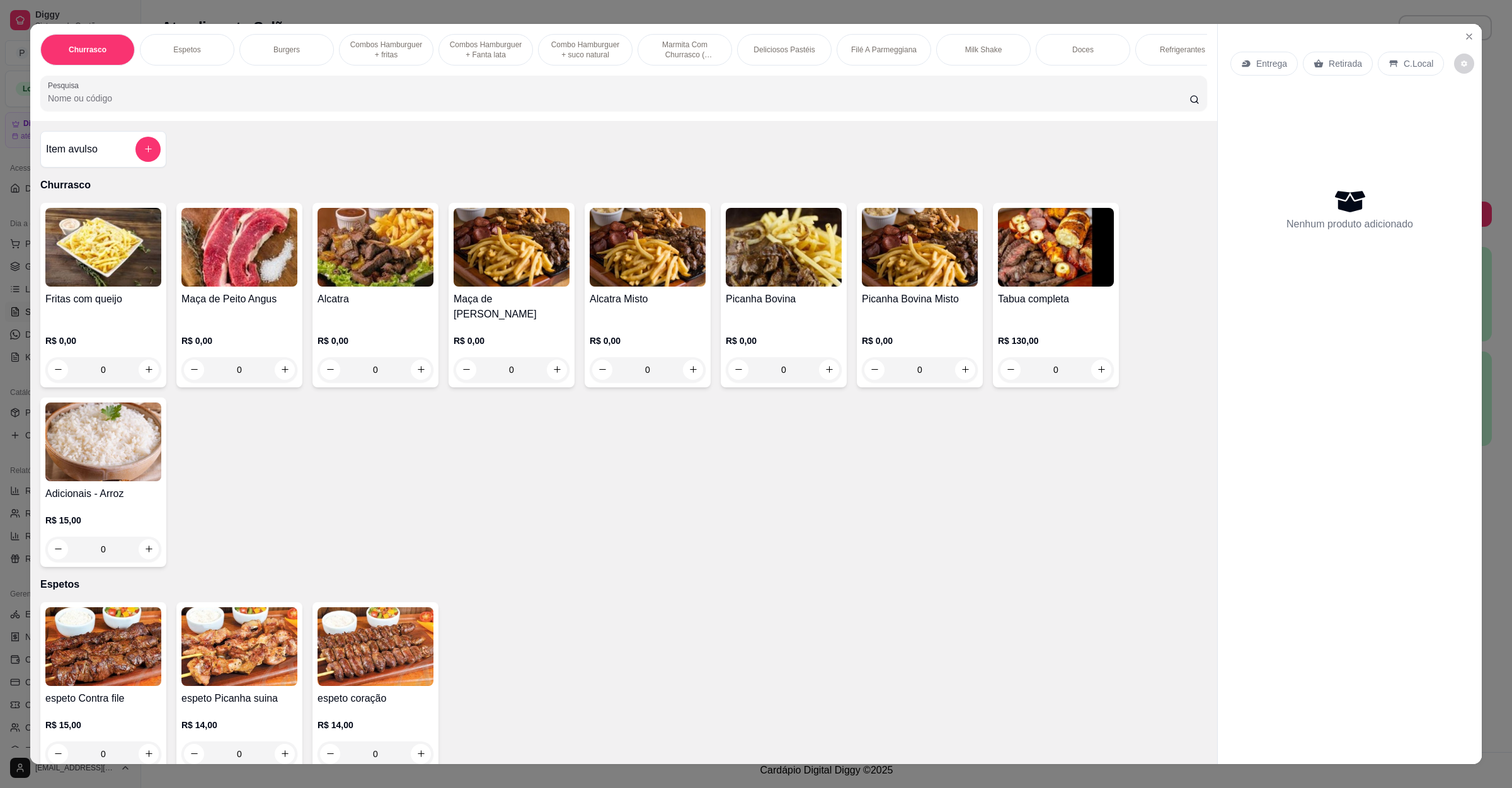
click at [1258, 58] on p "Entrega" at bounding box center [1271, 64] width 31 height 13
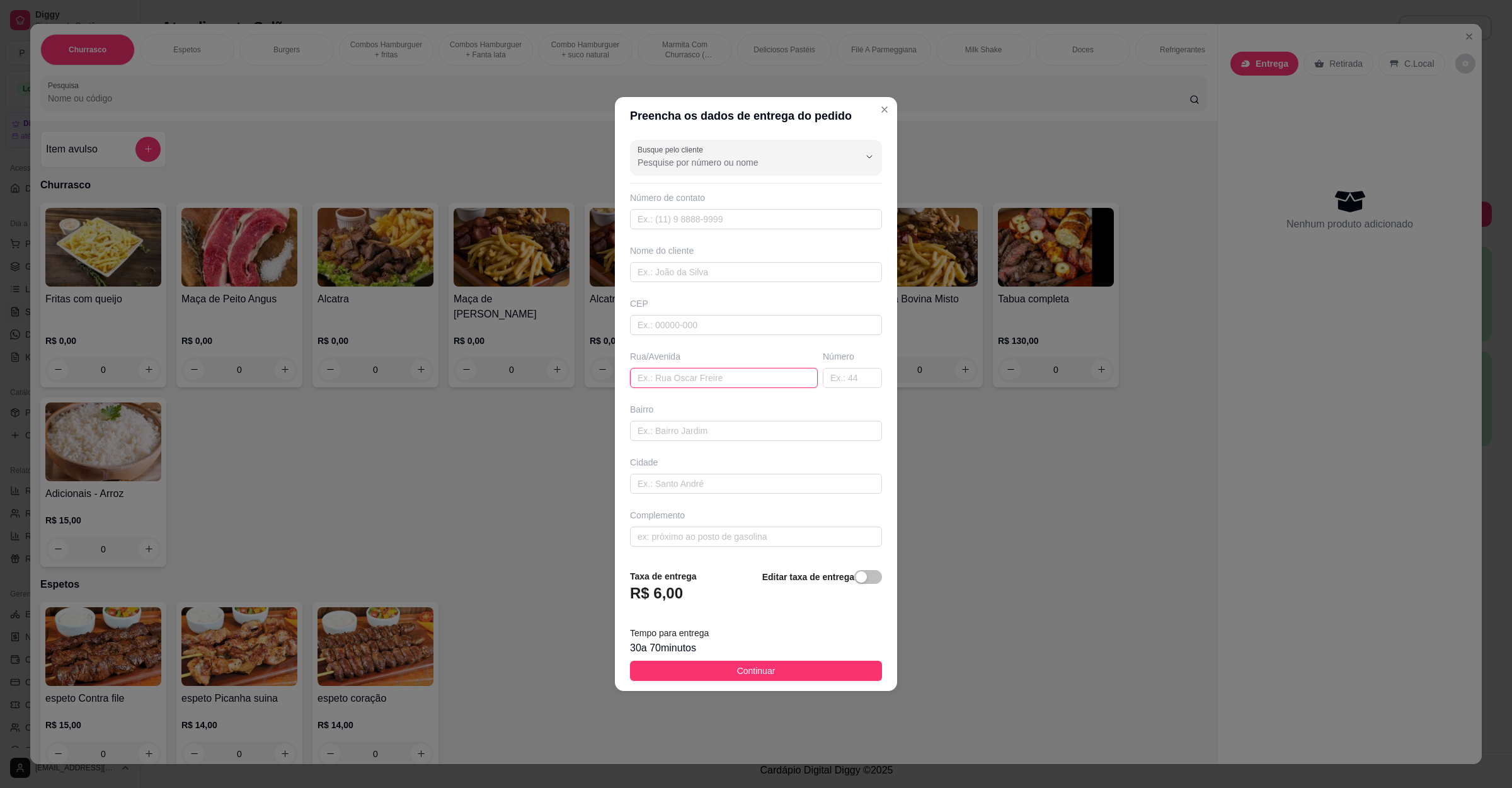
click at [660, 378] on input "text" at bounding box center [724, 378] width 188 height 20
paste input "[21:00[DATE]] Gil: [GEOGRAPHIC_DATA] [21:00[DATE]] Gil: 553"
click at [787, 377] on input "[21:00[DATE]] Gil: [GEOGRAPHIC_DATA] [21:00[DATE]] Gil: 553" at bounding box center [724, 378] width 188 height 20
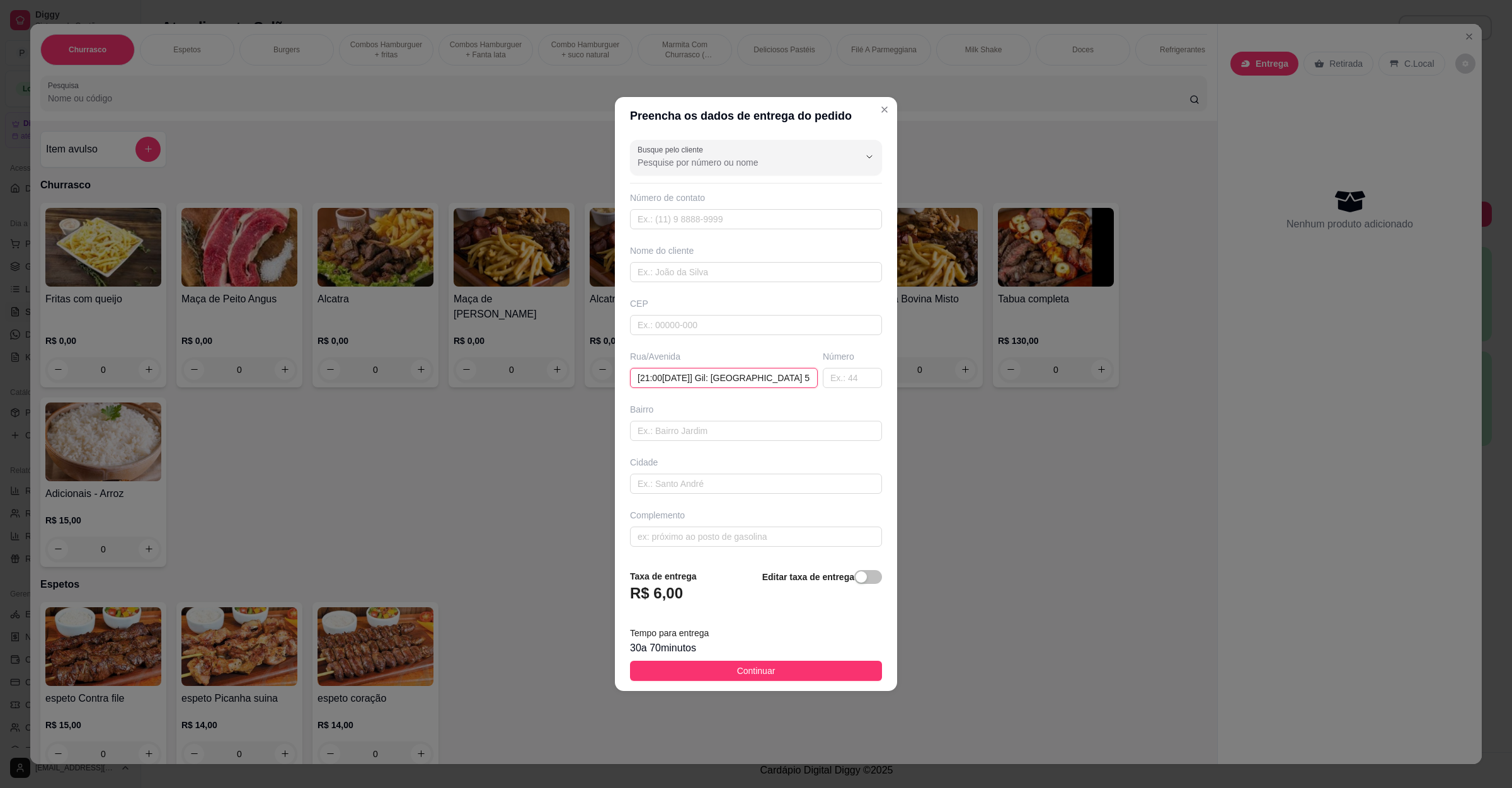
click at [714, 377] on input "[21:00[DATE]] Gil: [GEOGRAPHIC_DATA] 553" at bounding box center [724, 378] width 188 height 20
type input "Gil: [GEOGRAPHIC_DATA] 553"
click at [754, 678] on span "Continuar" at bounding box center [755, 670] width 38 height 14
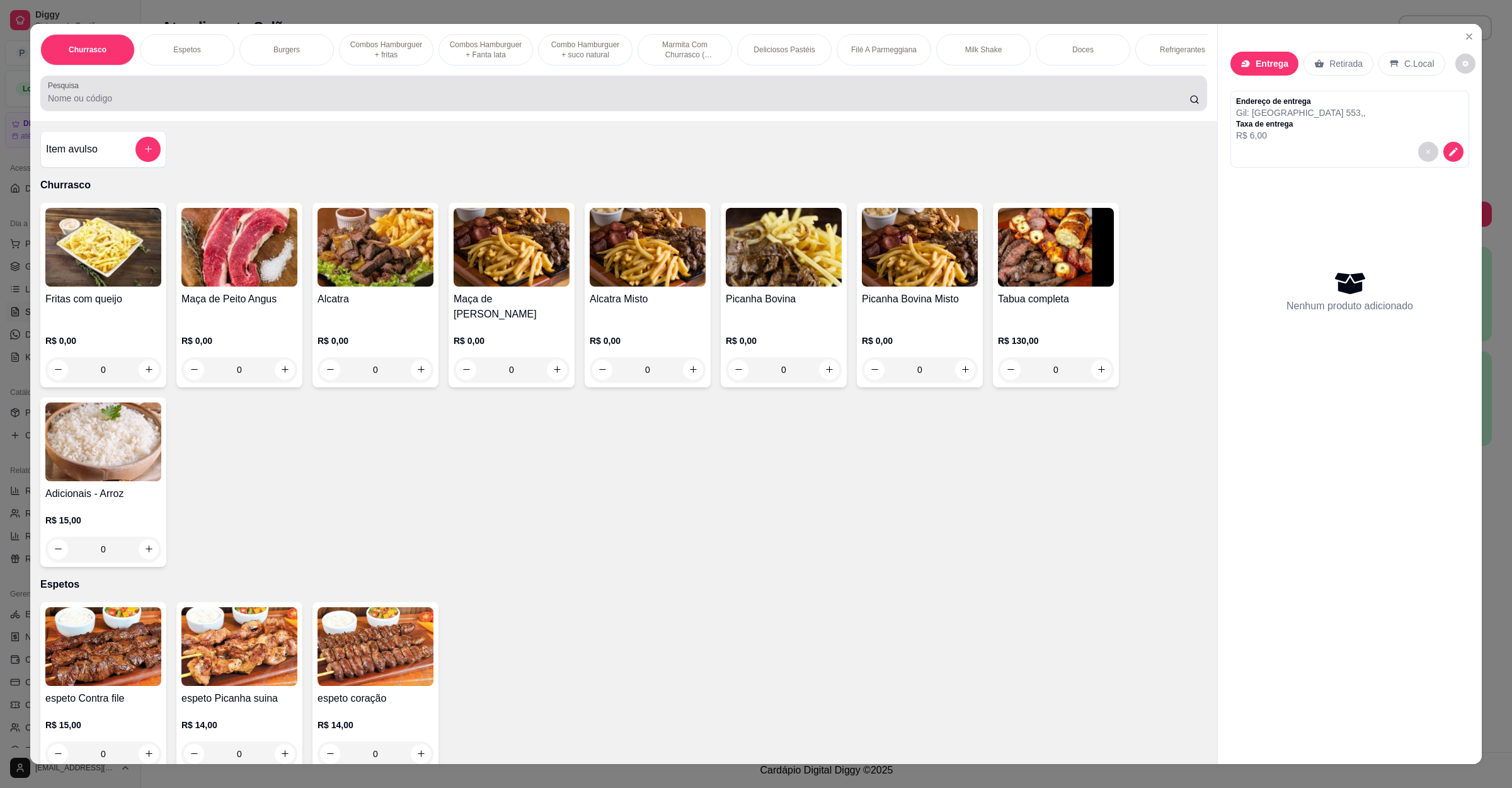
click at [457, 111] on div "Pesquisa" at bounding box center [624, 93] width 1167 height 36
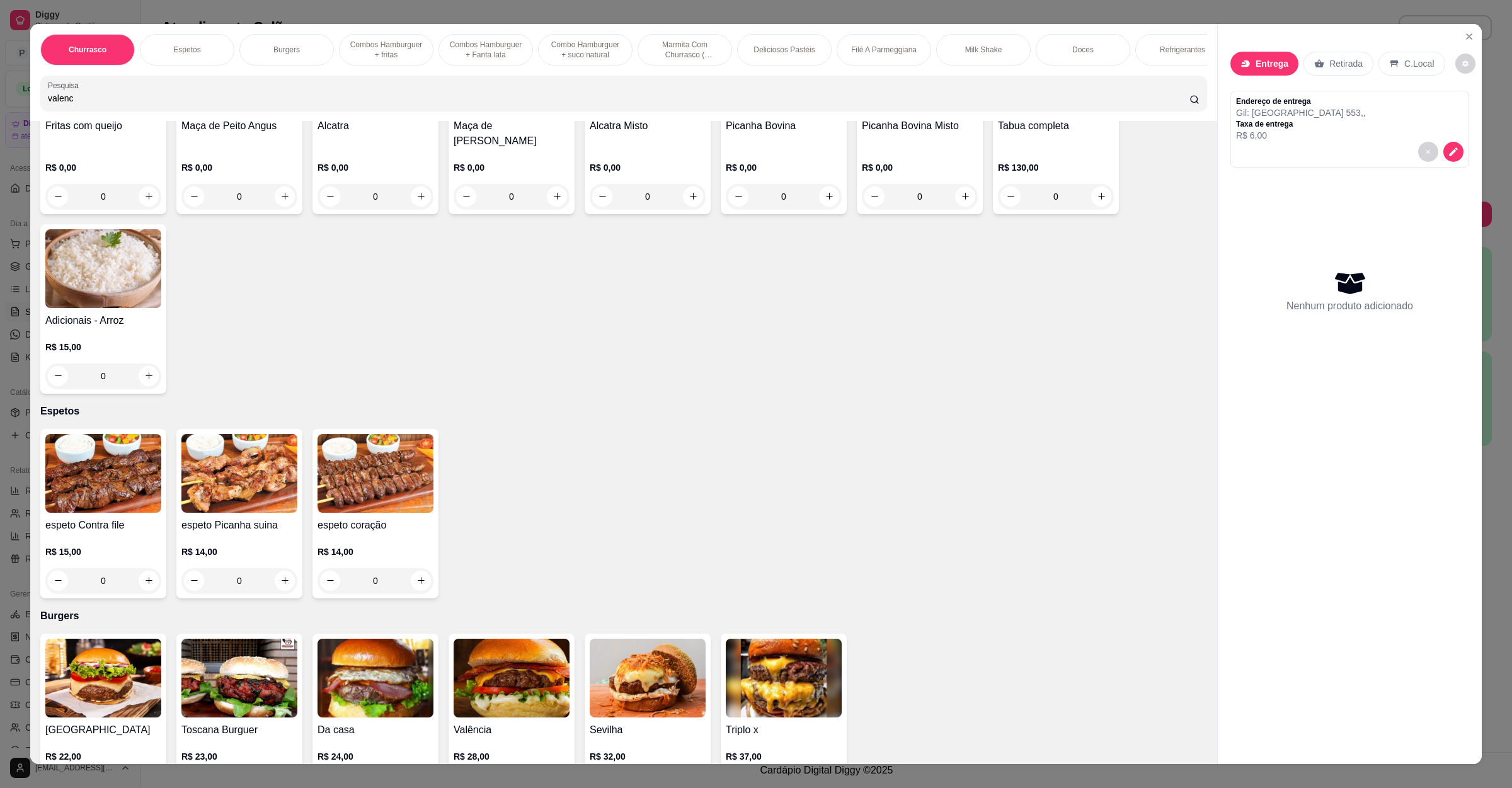
scroll to position [567, 0]
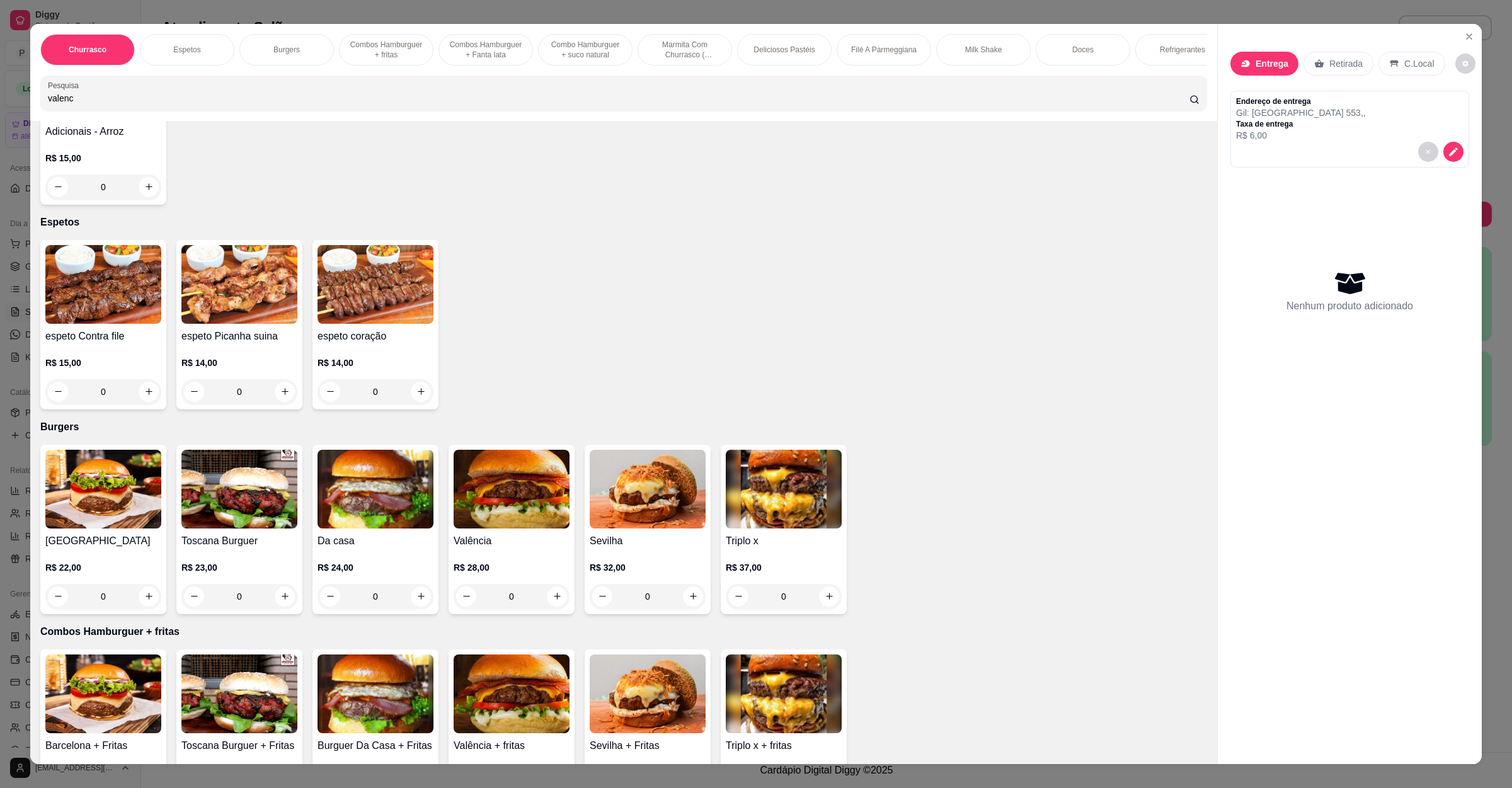
type input "valenc"
click at [550, 593] on div "0" at bounding box center [511, 597] width 116 height 25
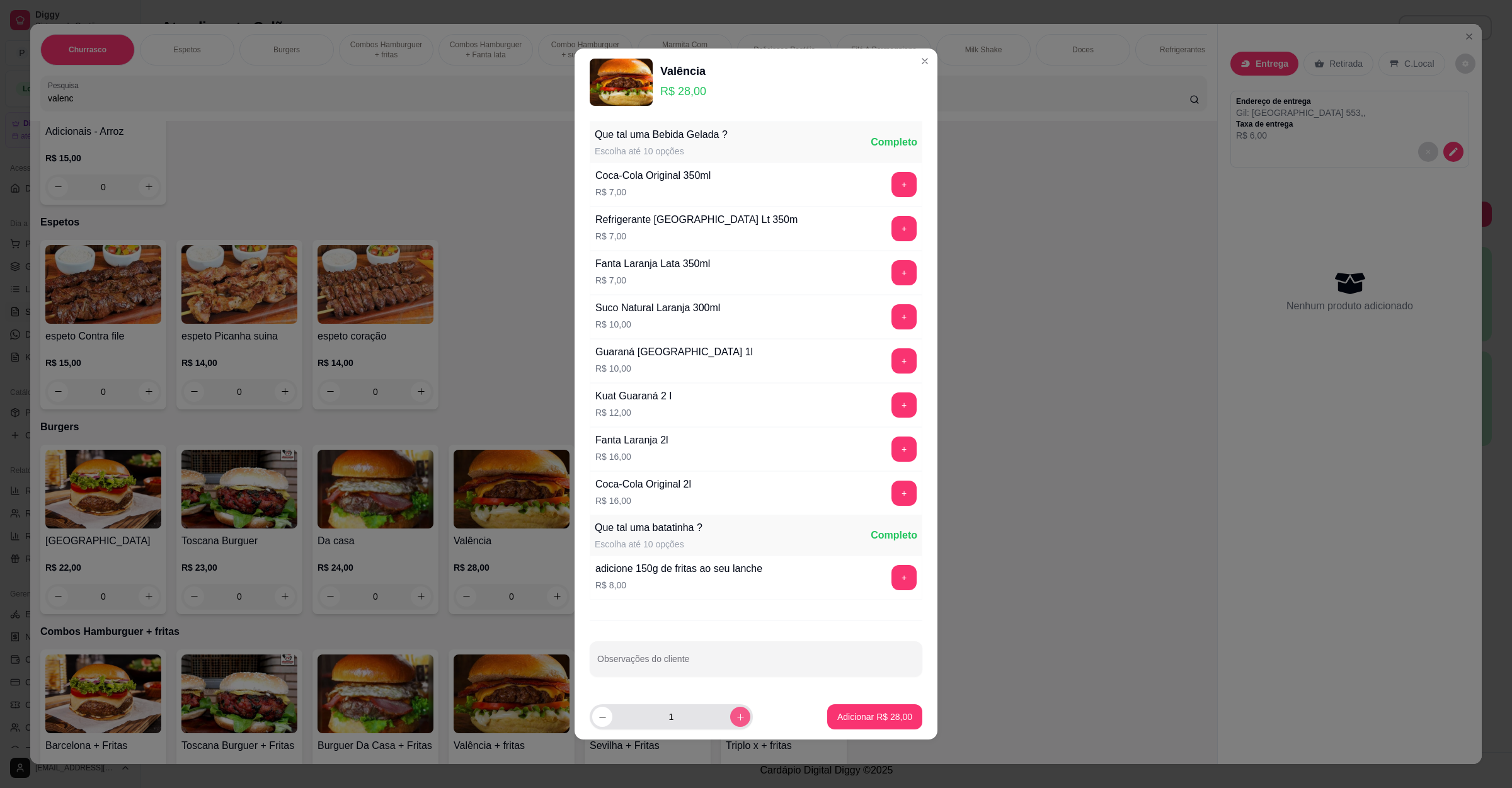
click at [736, 722] on icon "increase-product-quantity" at bounding box center [741, 717] width 10 height 10
type input "2"
click at [891, 180] on button "+" at bounding box center [903, 184] width 25 height 25
click at [869, 723] on p "Adicionar R$ 70,00" at bounding box center [874, 717] width 75 height 13
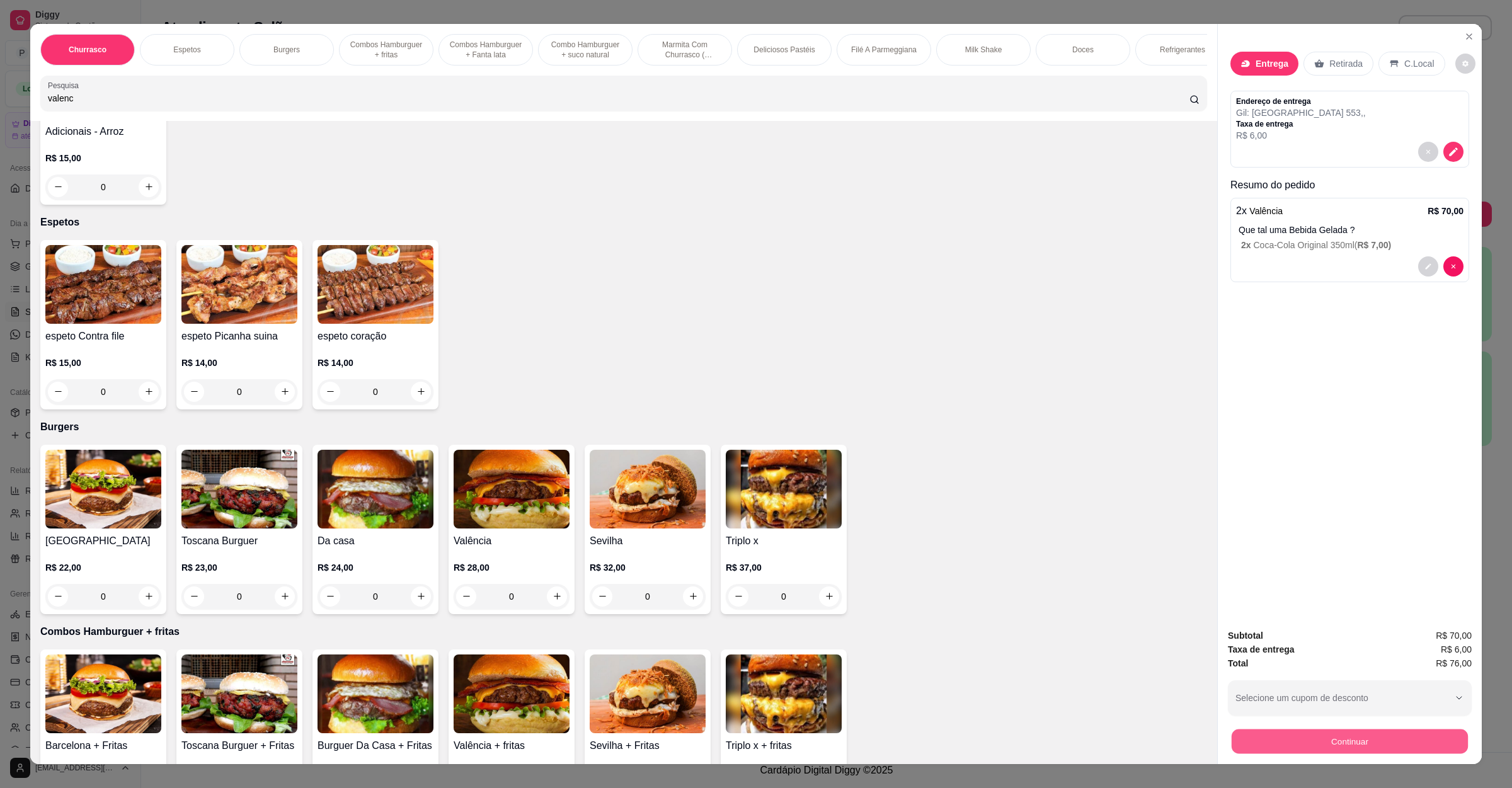
click at [1373, 747] on button "Continuar" at bounding box center [1349, 742] width 236 height 24
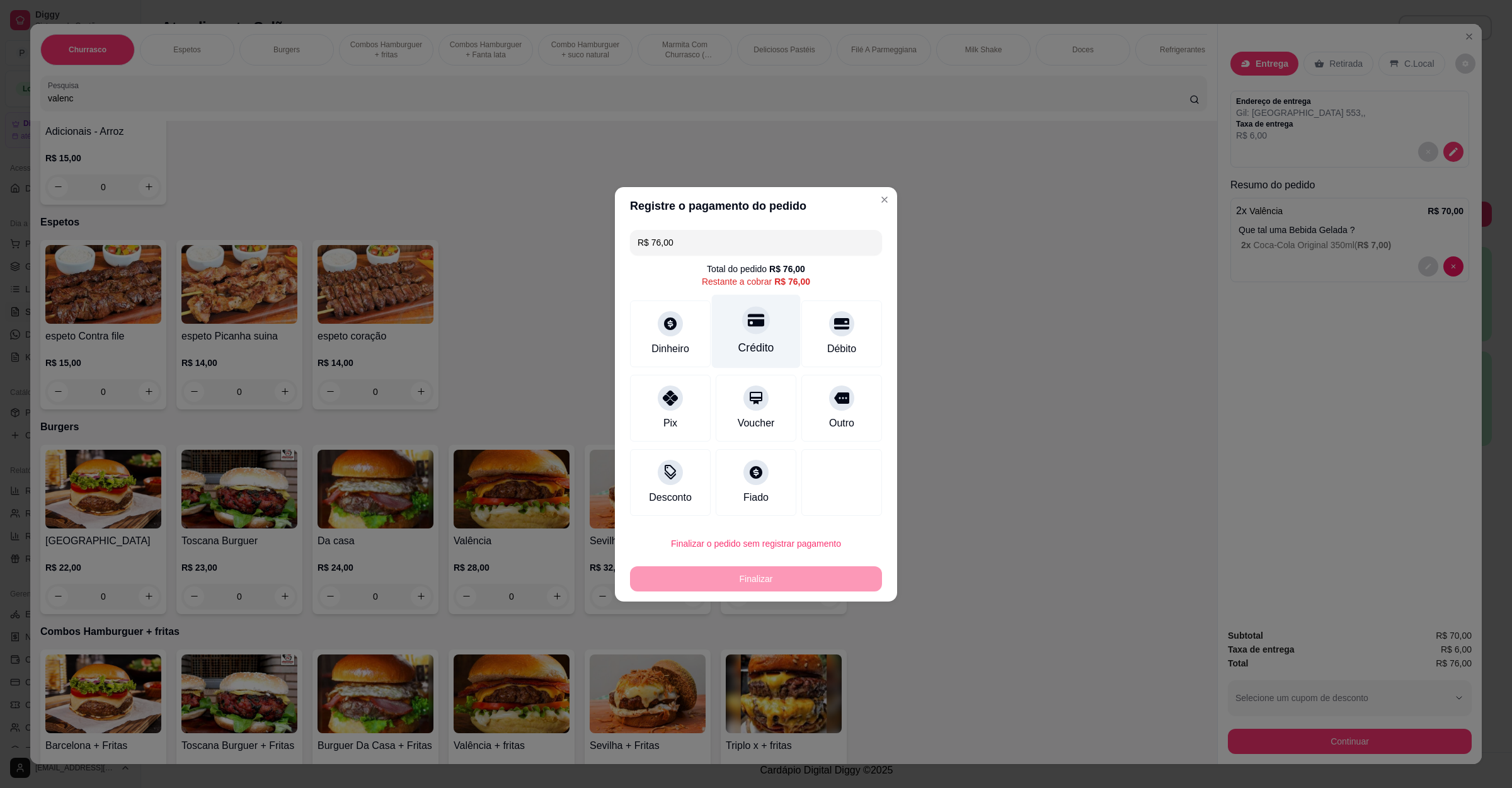
click at [731, 331] on div "Crédito" at bounding box center [756, 331] width 89 height 74
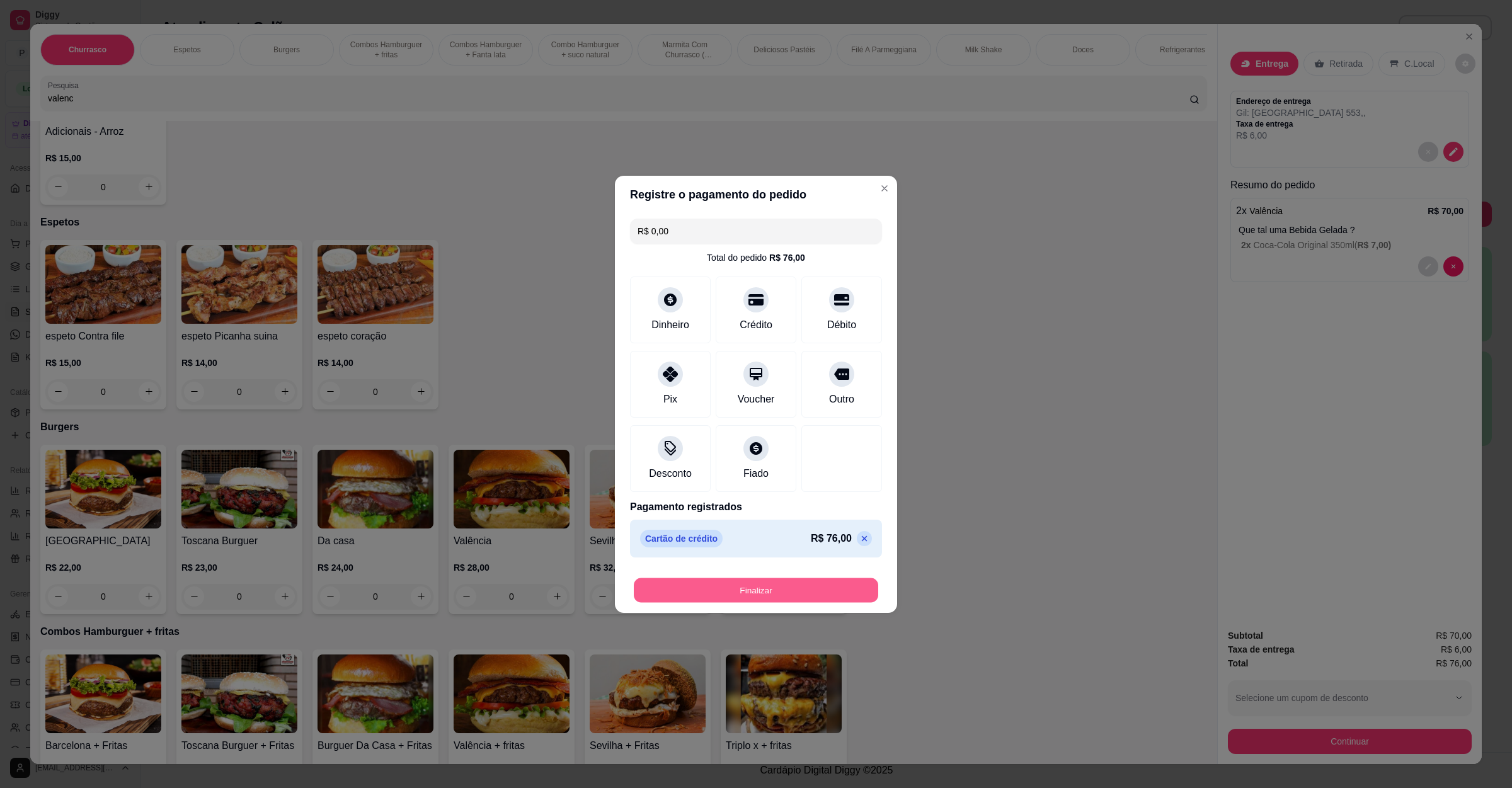
click at [737, 602] on button "Finalizar" at bounding box center [756, 590] width 245 height 24
click at [737, 602] on div "Finalizar" at bounding box center [755, 590] width 252 height 25
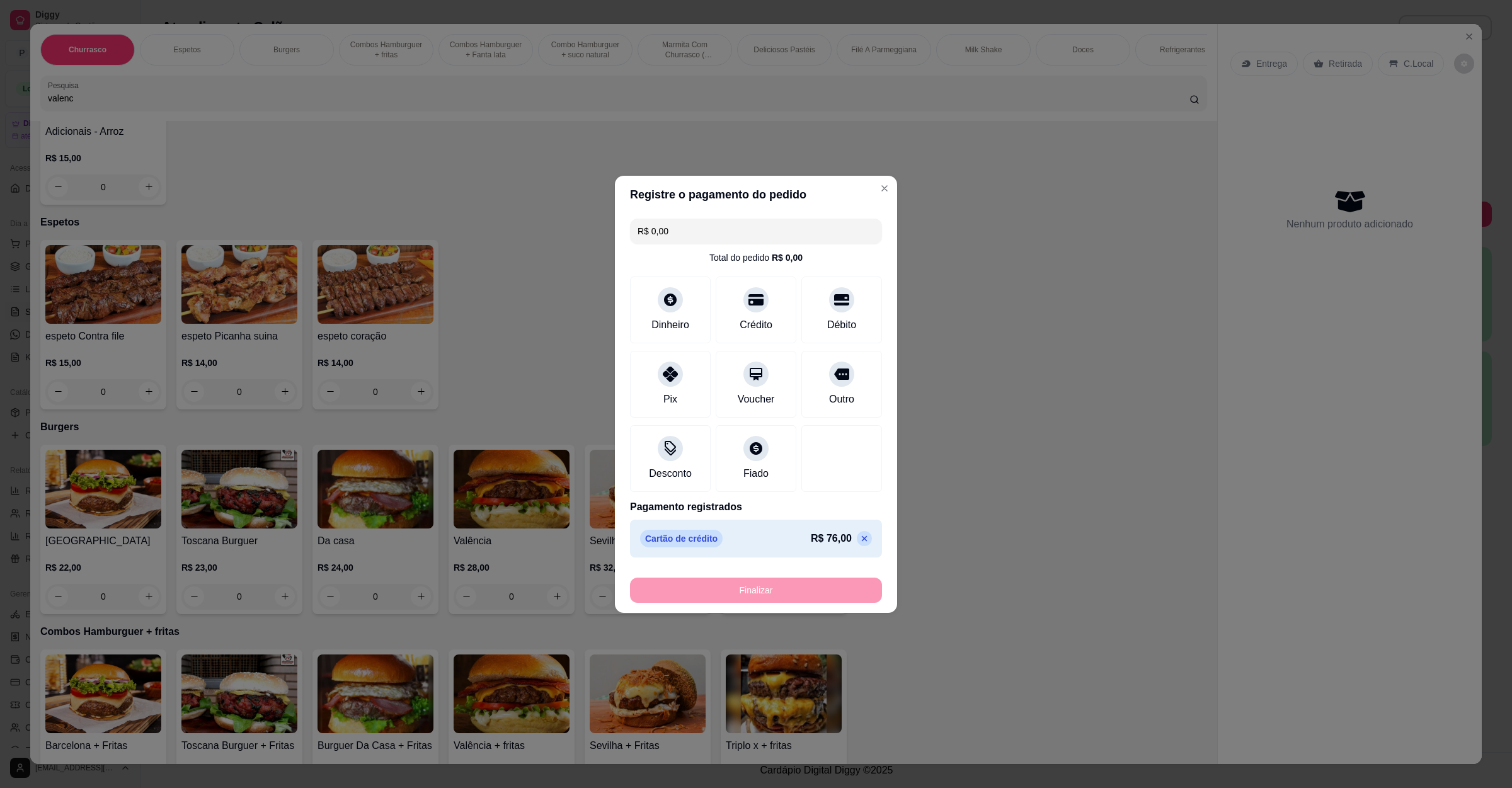
type input "-R$ 76,00"
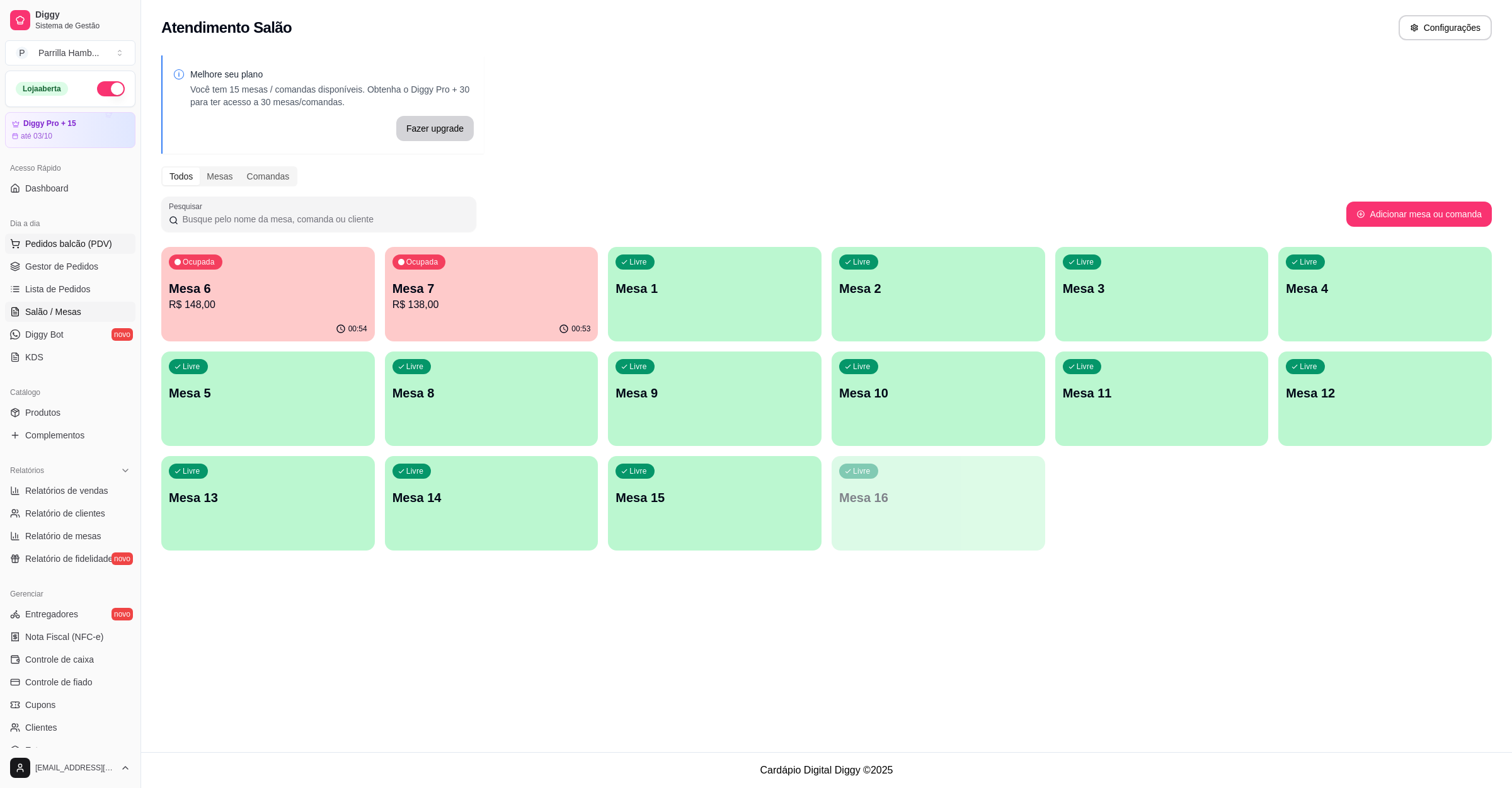
click at [78, 245] on span "Pedidos balcão (PDV)" at bounding box center [68, 244] width 87 height 13
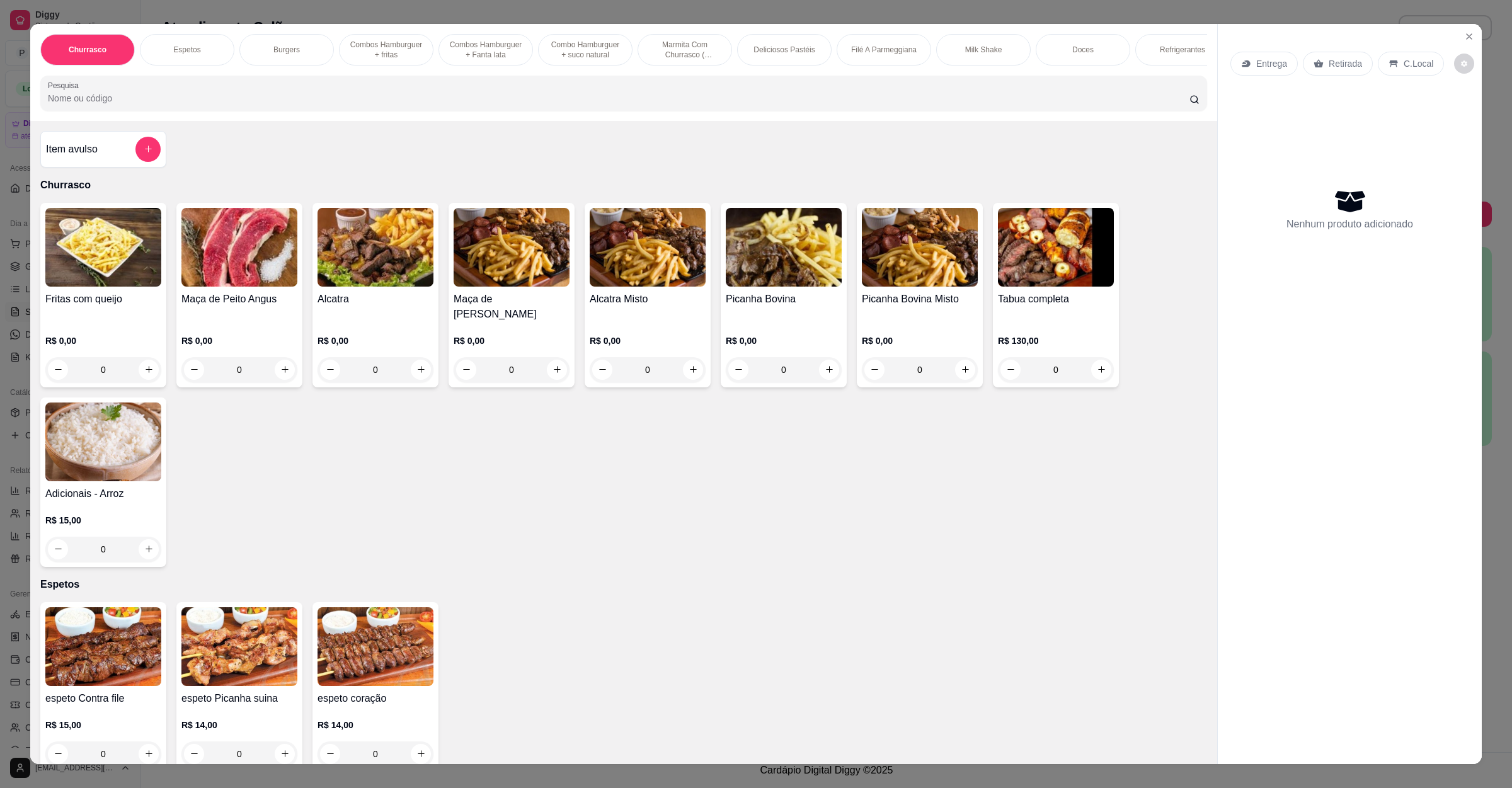
click at [1247, 64] on div "Entrega" at bounding box center [1263, 64] width 67 height 24
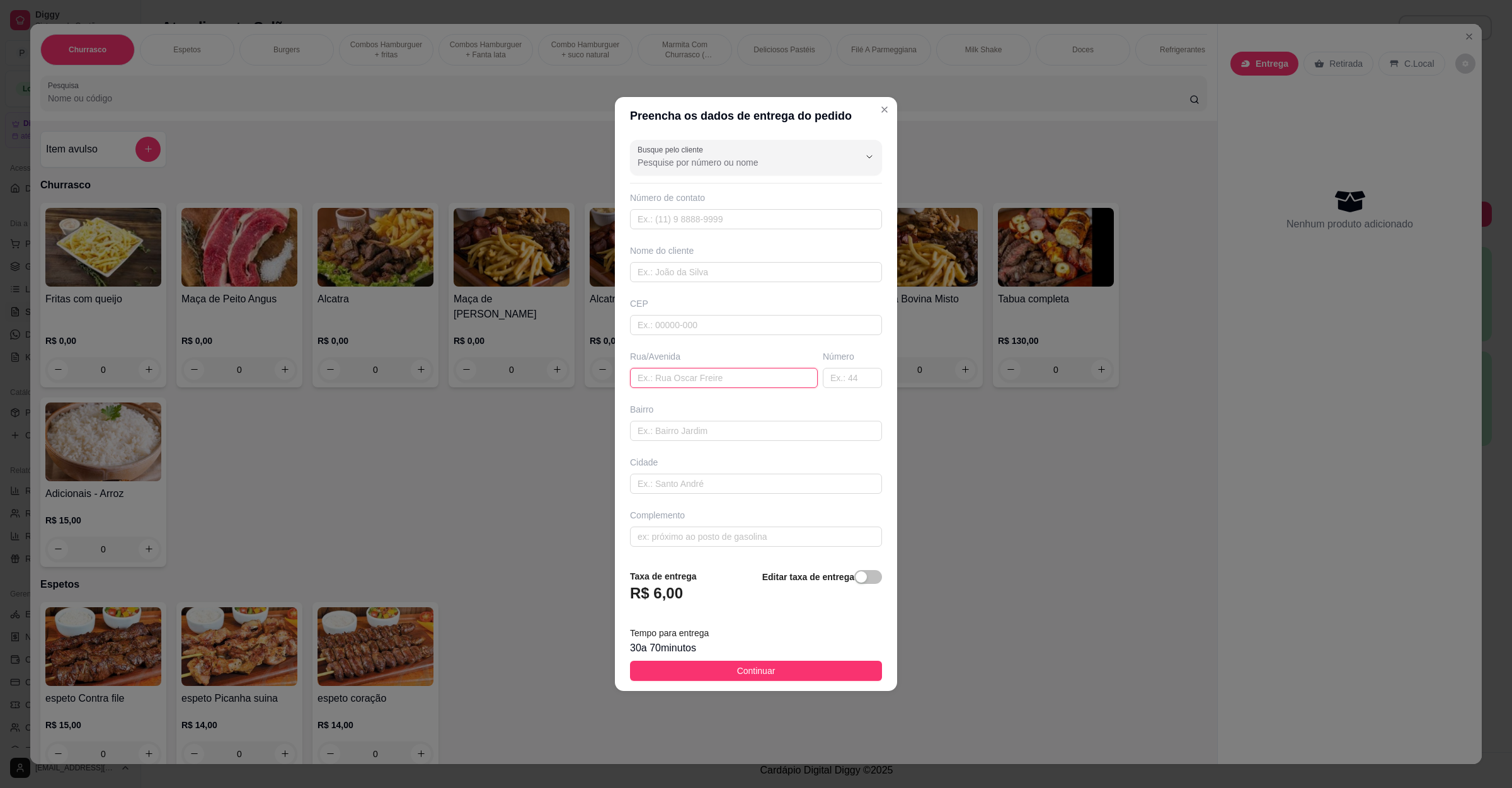
click at [737, 380] on input "text" at bounding box center [724, 378] width 188 height 20
paste input "[STREET_ADDRESS]"
type input "[STREET_ADDRESS]"
click at [762, 678] on span "Continuar" at bounding box center [755, 670] width 38 height 14
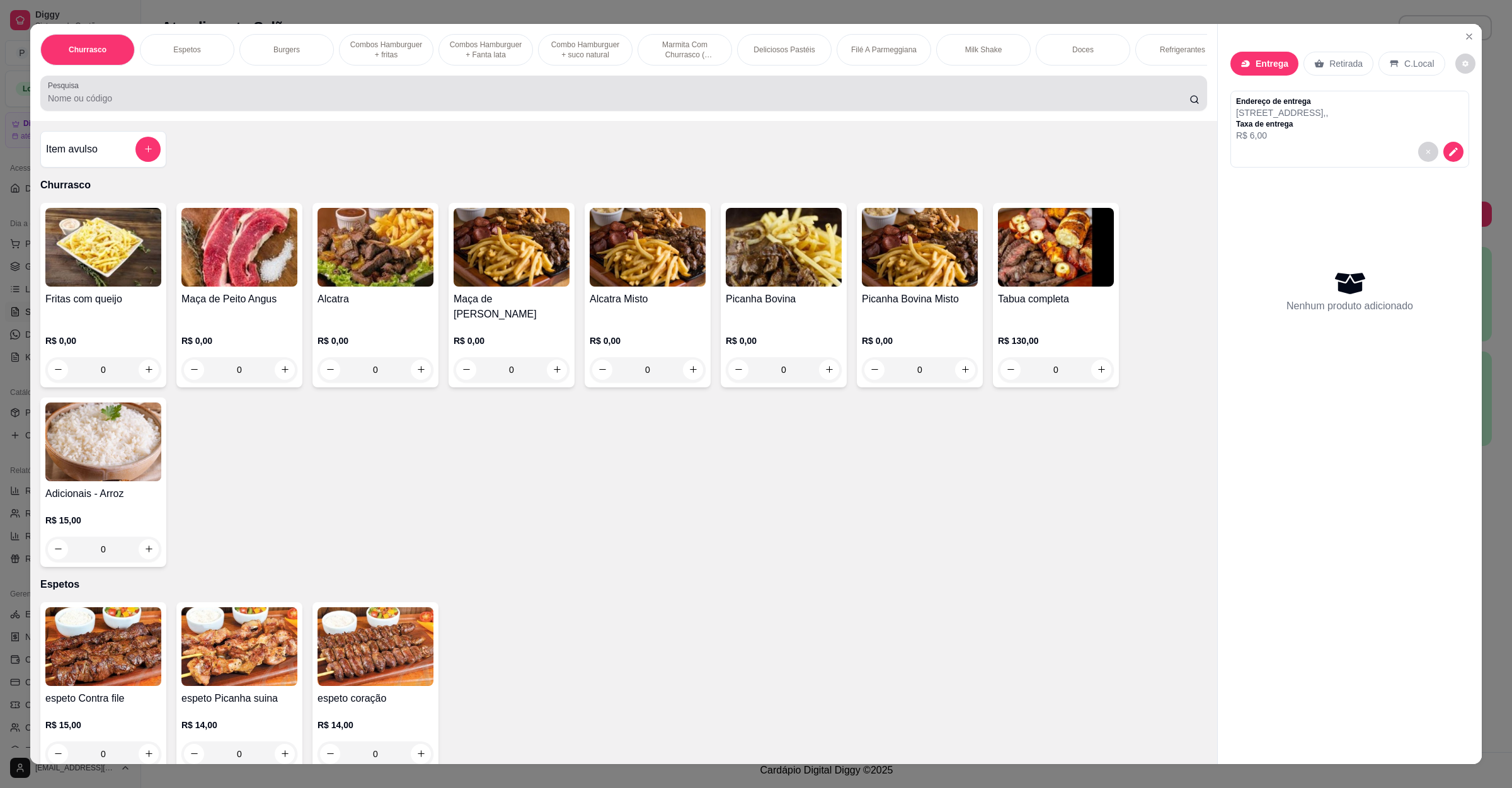
click at [407, 106] on div at bounding box center [623, 92] width 1151 height 25
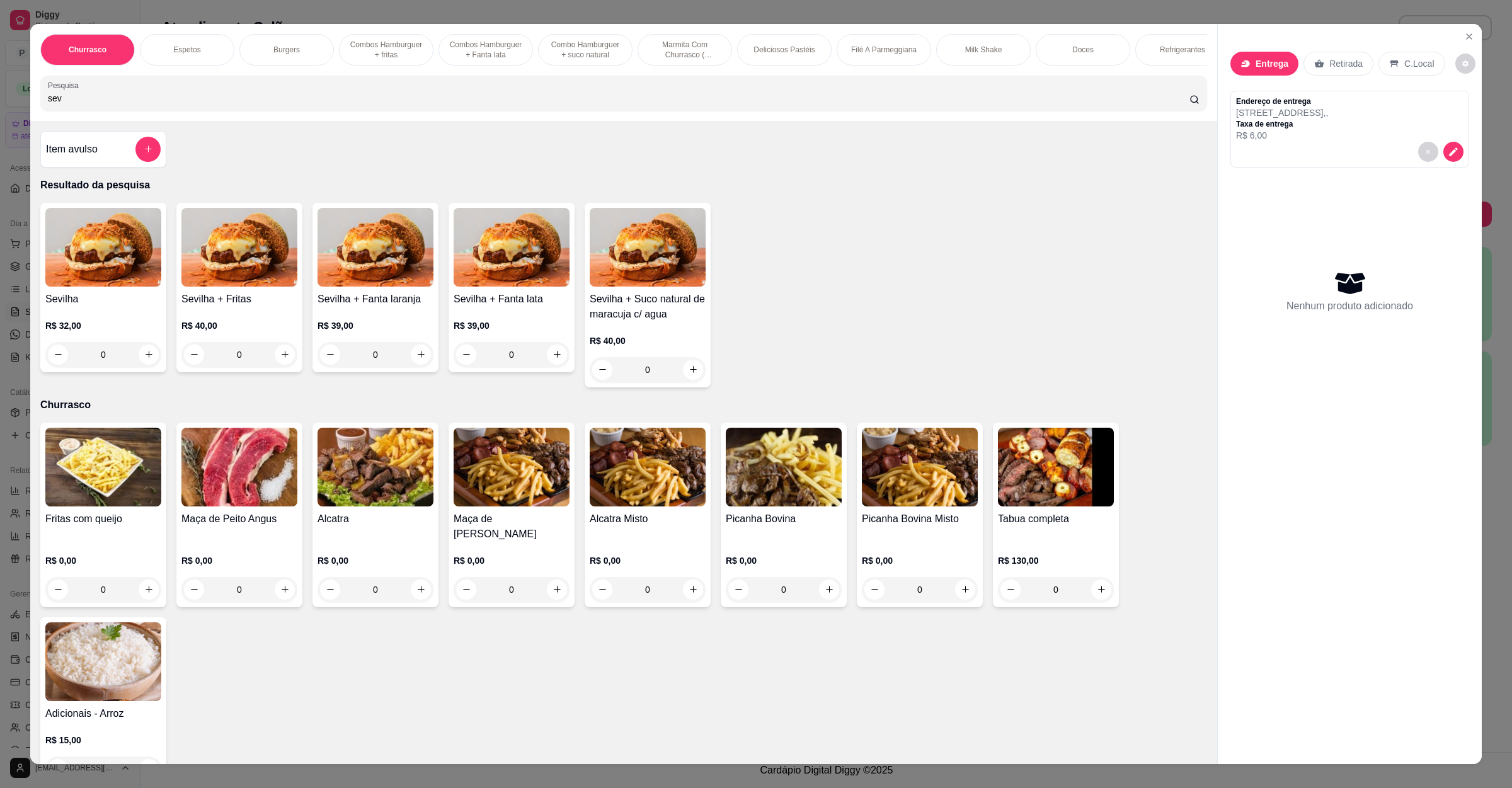
type input "sev"
click at [275, 364] on div "0" at bounding box center [239, 354] width 116 height 25
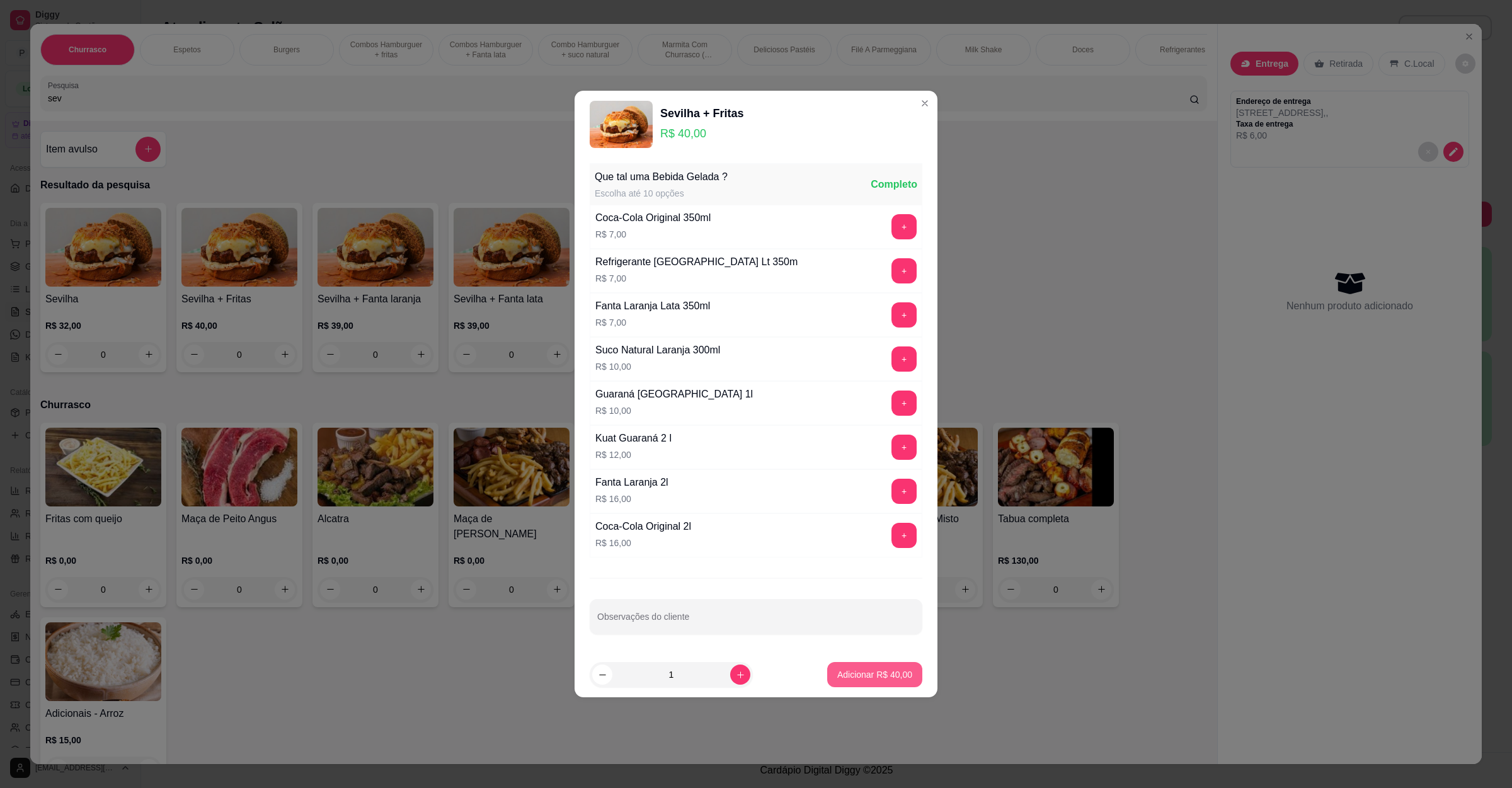
click at [867, 681] on p "Adicionar R$ 40,00" at bounding box center [874, 675] width 75 height 13
type input "1"
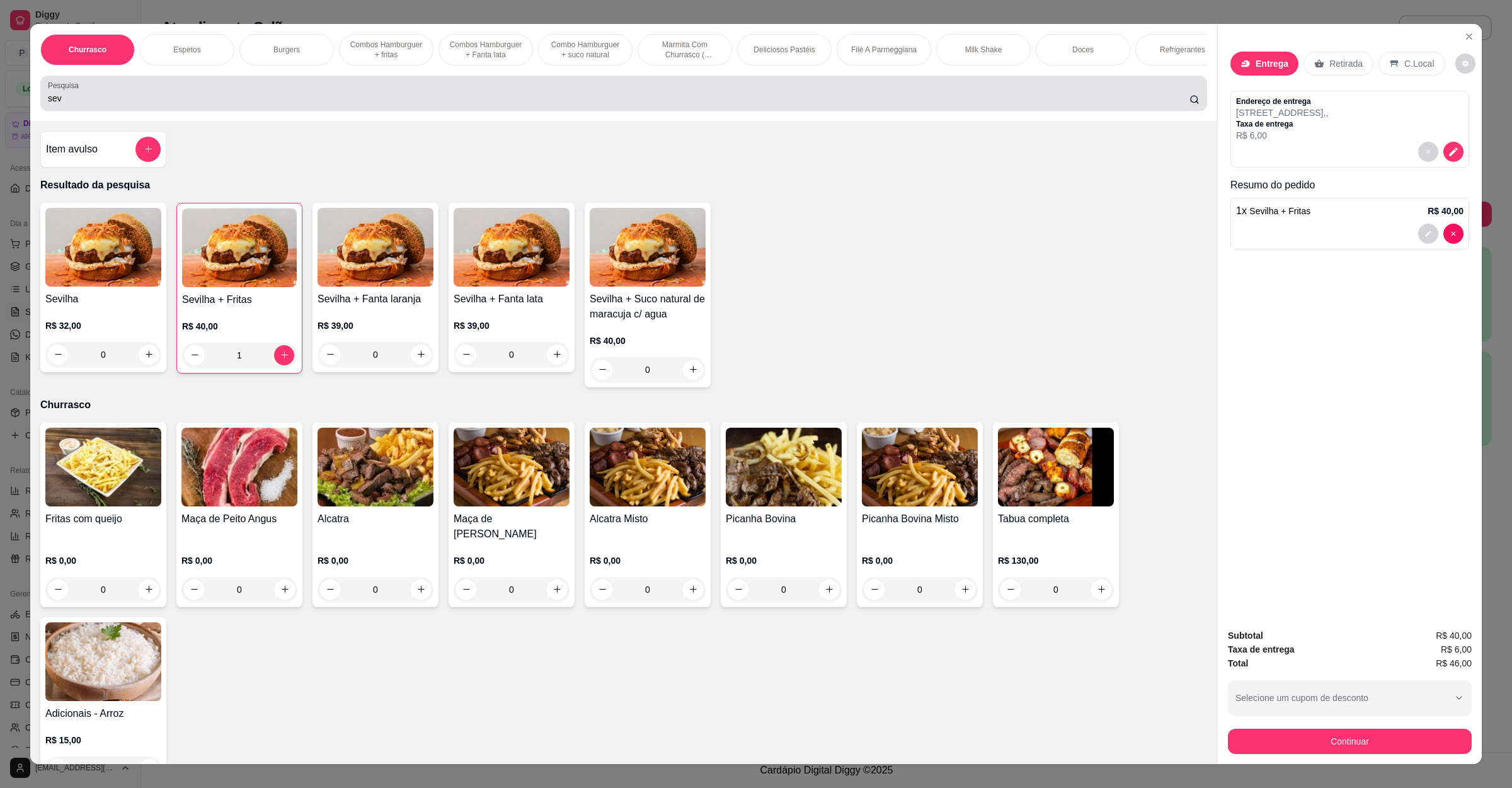
click at [357, 105] on input "sev" at bounding box center [618, 98] width 1141 height 13
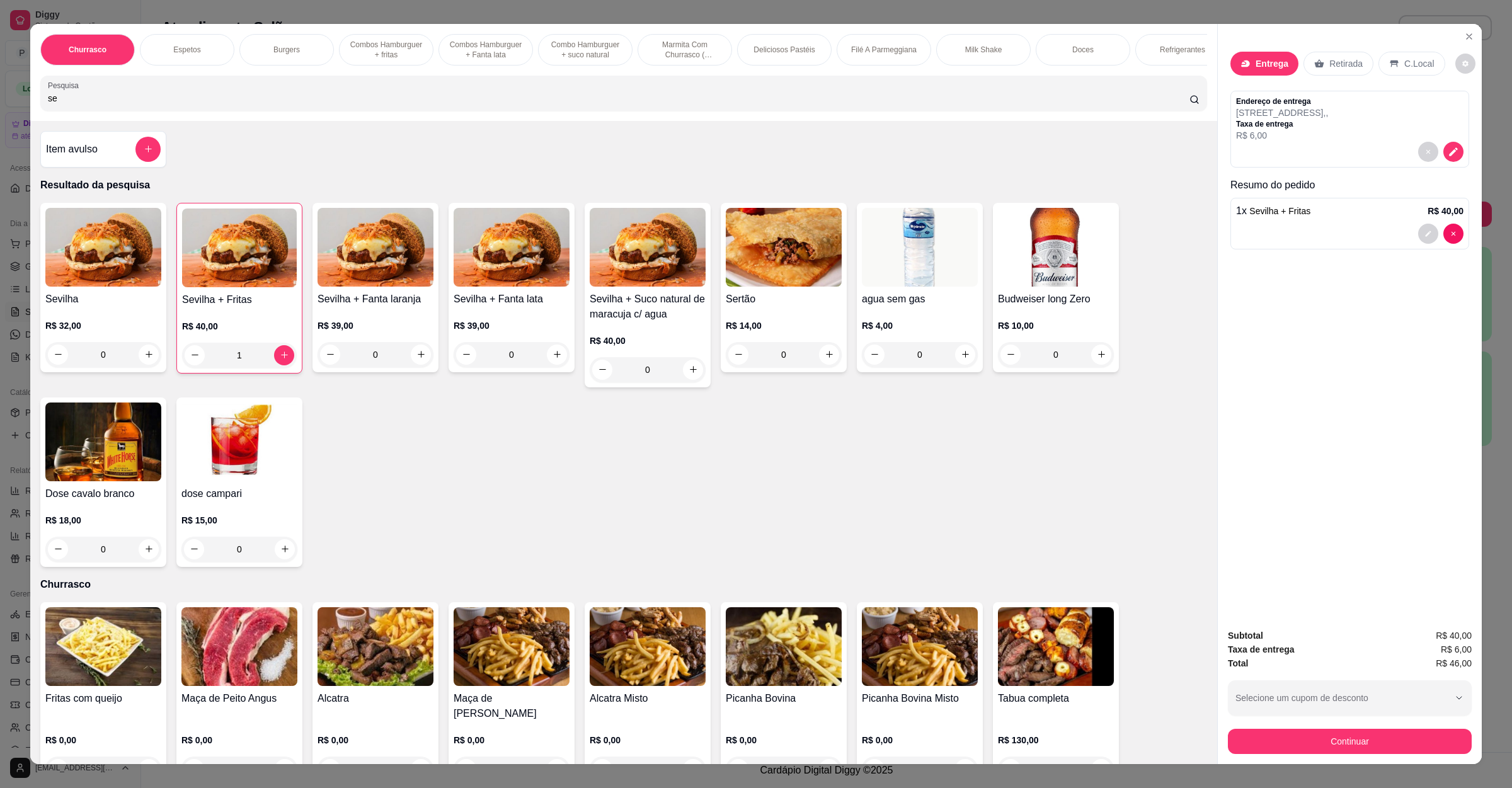
type input "s"
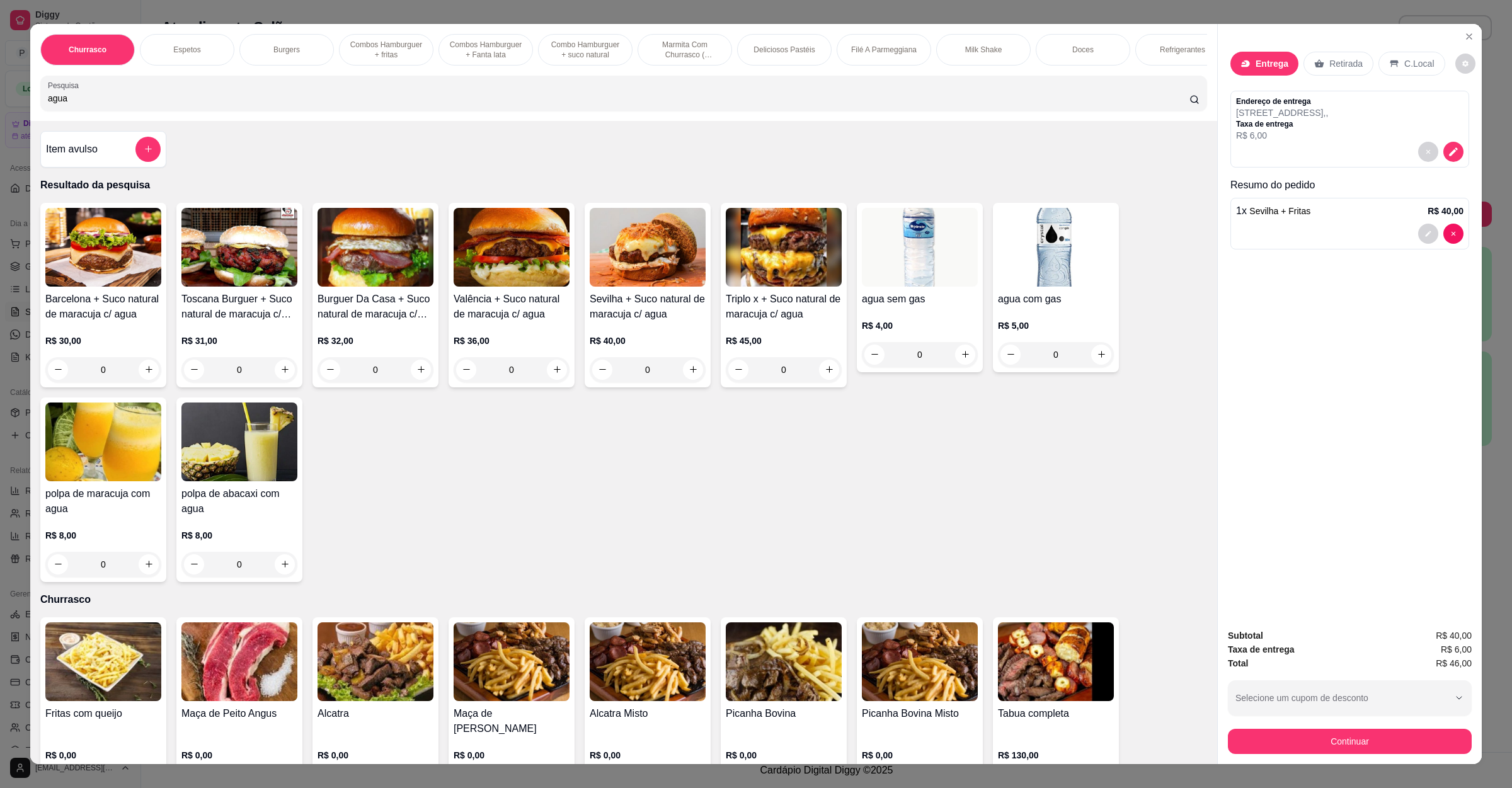
type input "agua"
click at [1100, 364] on button "increase-product-quantity" at bounding box center [1100, 354] width 19 height 19
type input "1"
click at [1339, 737] on button "Continuar" at bounding box center [1349, 742] width 236 height 24
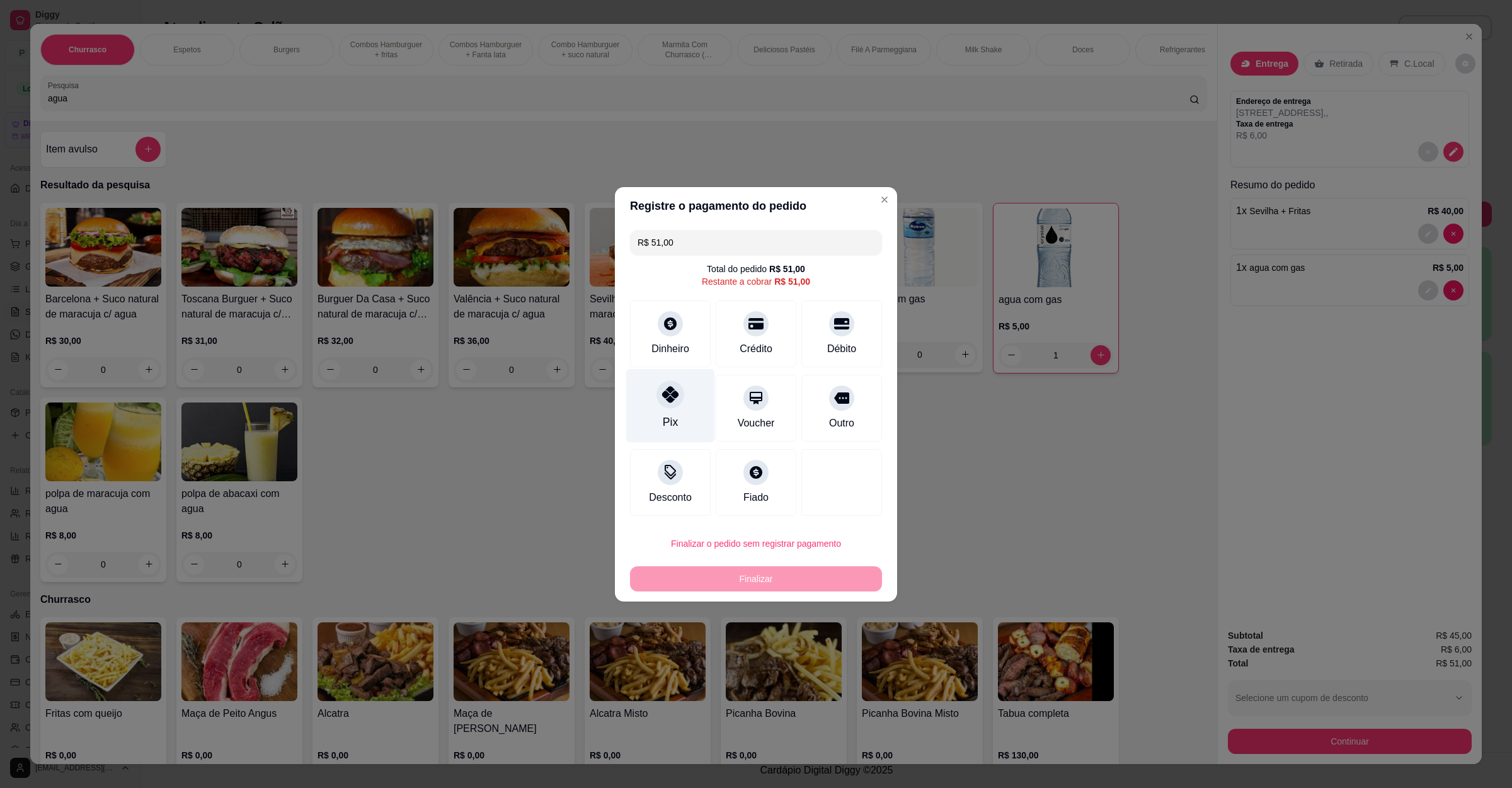
click at [668, 394] on icon at bounding box center [670, 394] width 16 height 16
type input "R$ 0,00"
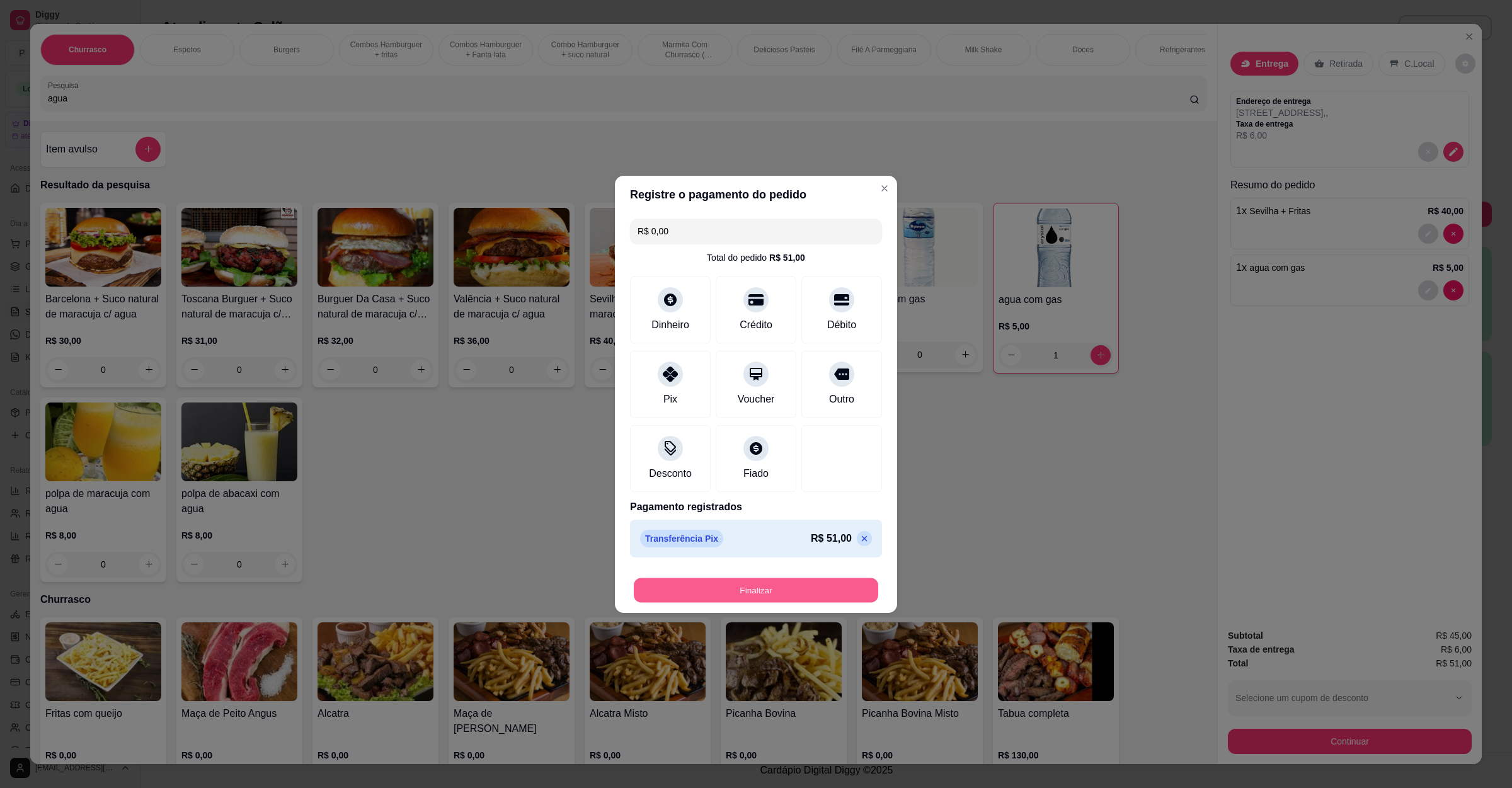
click at [728, 593] on button "Finalizar" at bounding box center [756, 590] width 245 height 24
type input "0"
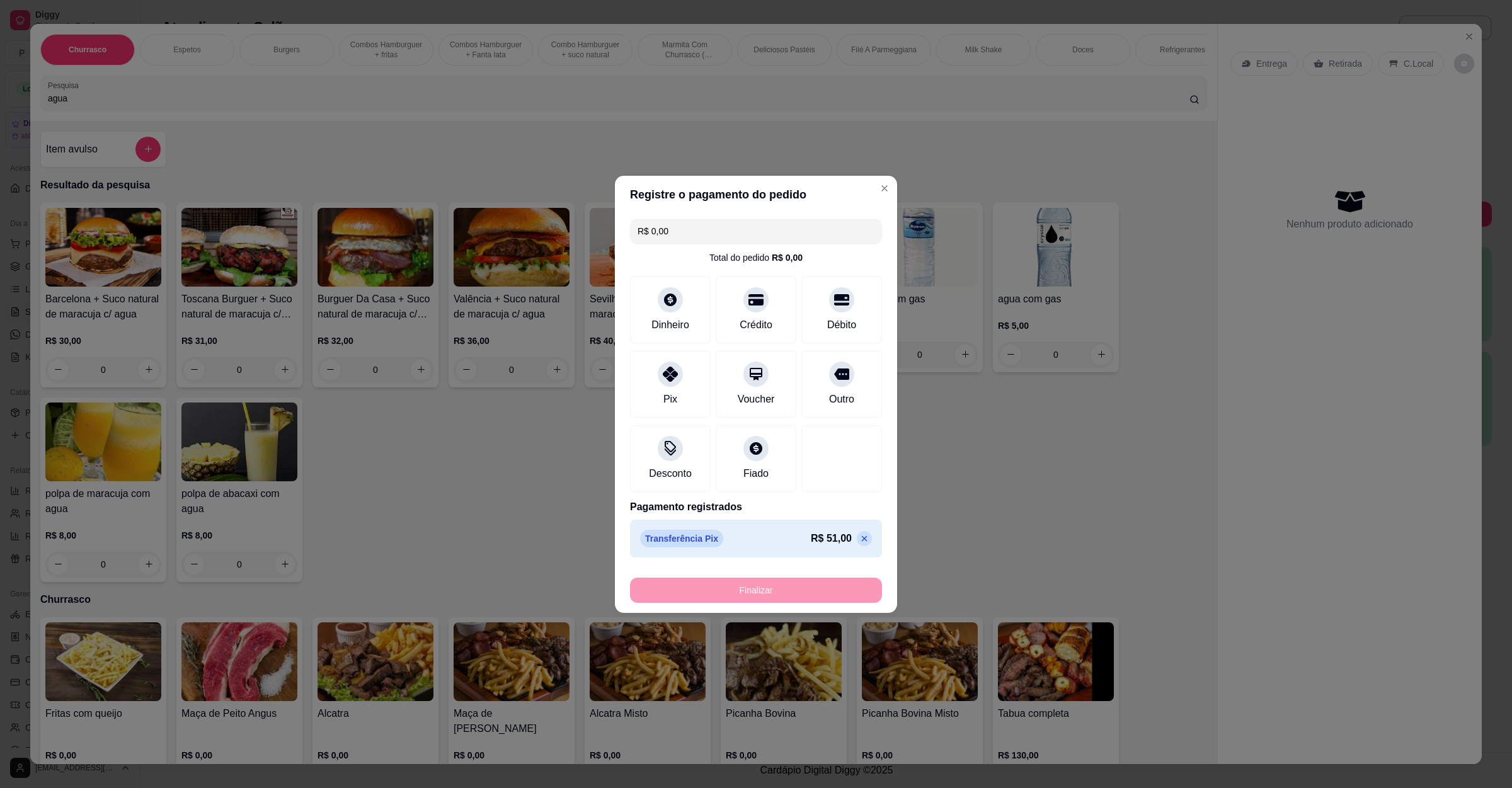
type input "-R$ 51,00"
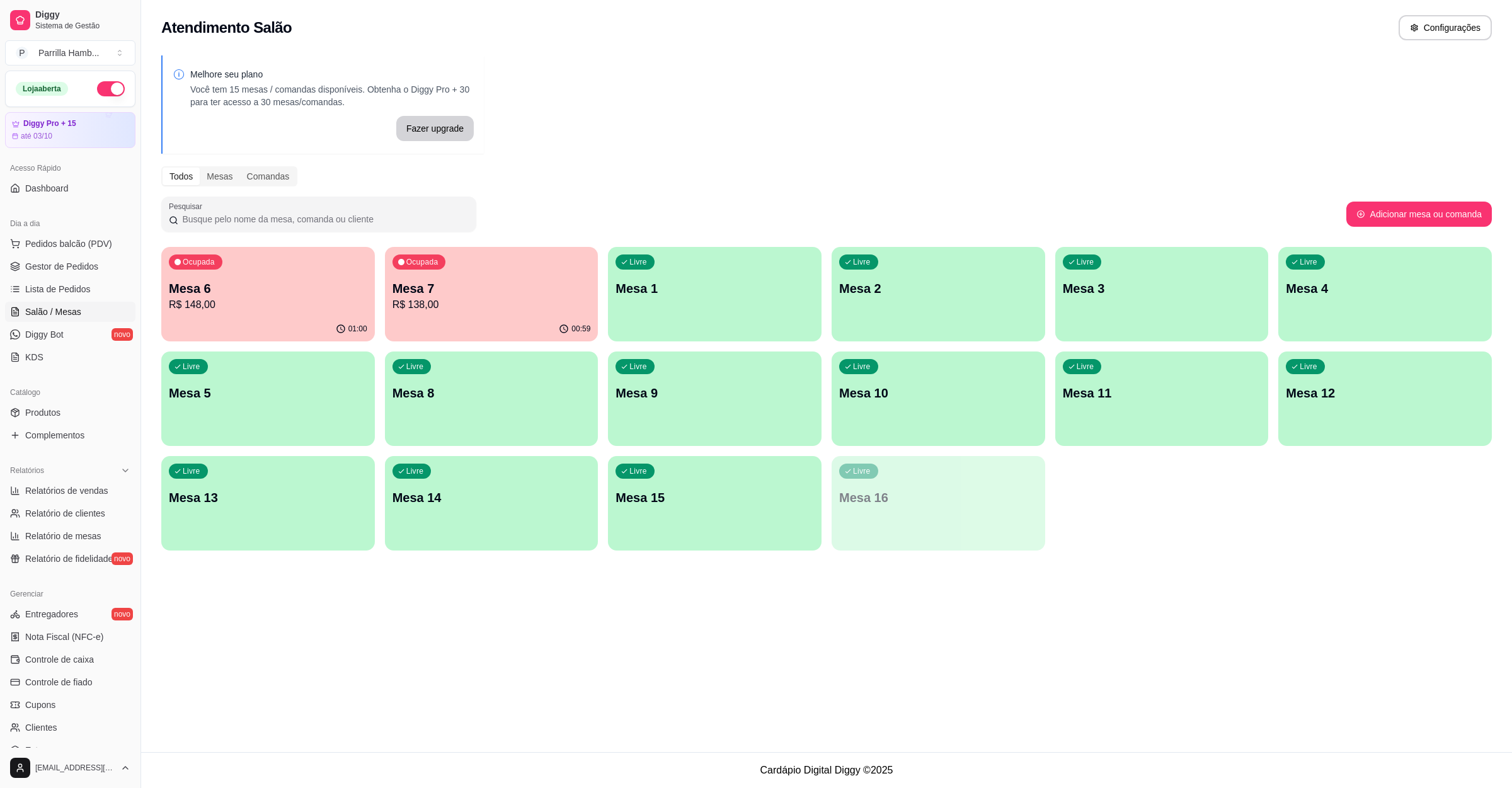
click at [288, 308] on p "R$ 148,00" at bounding box center [267, 305] width 199 height 15
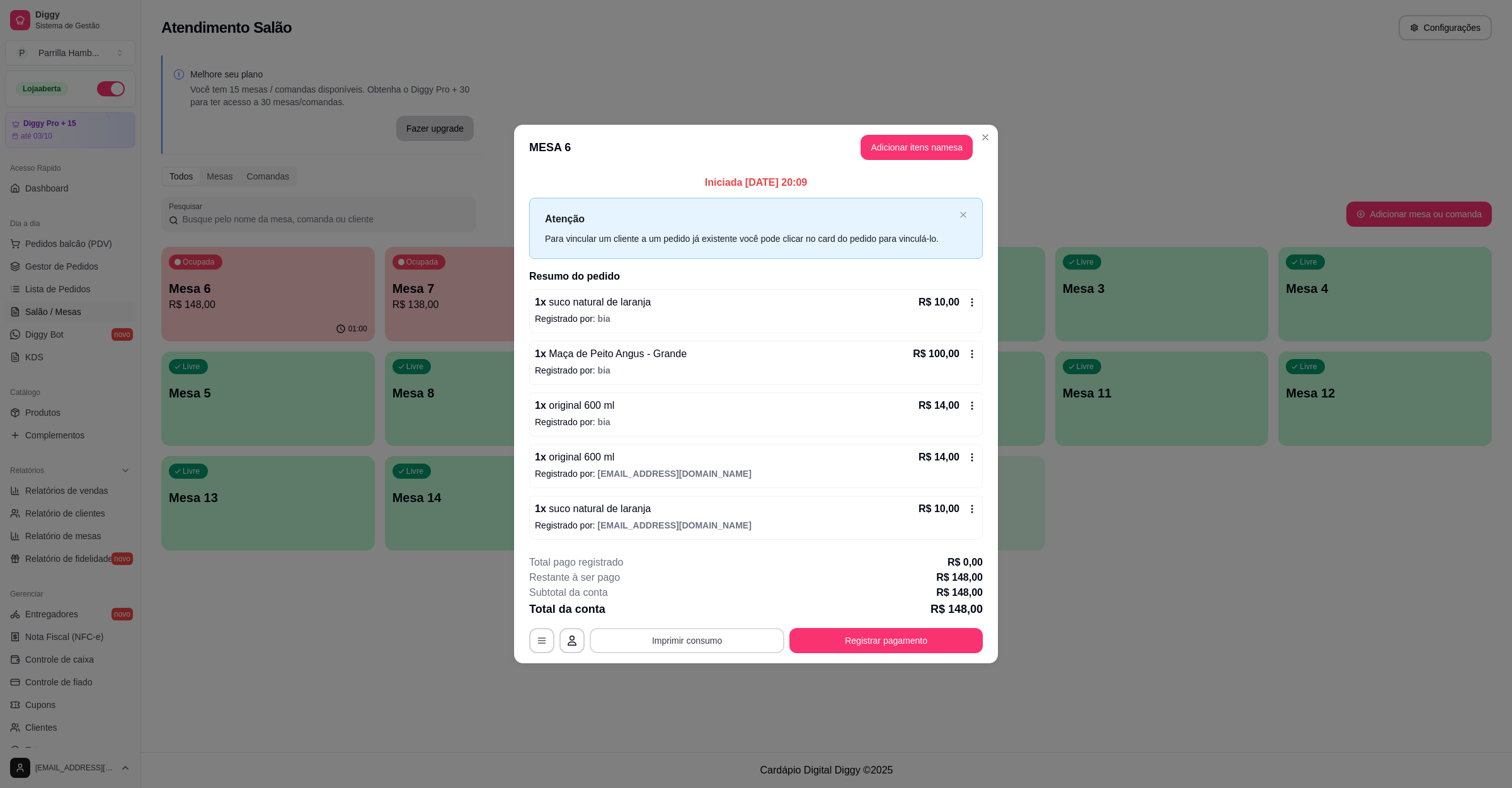
click at [694, 650] on button "Imprimir consumo" at bounding box center [687, 640] width 194 height 25
click at [688, 619] on button "IMPRESSORA" at bounding box center [690, 614] width 92 height 20
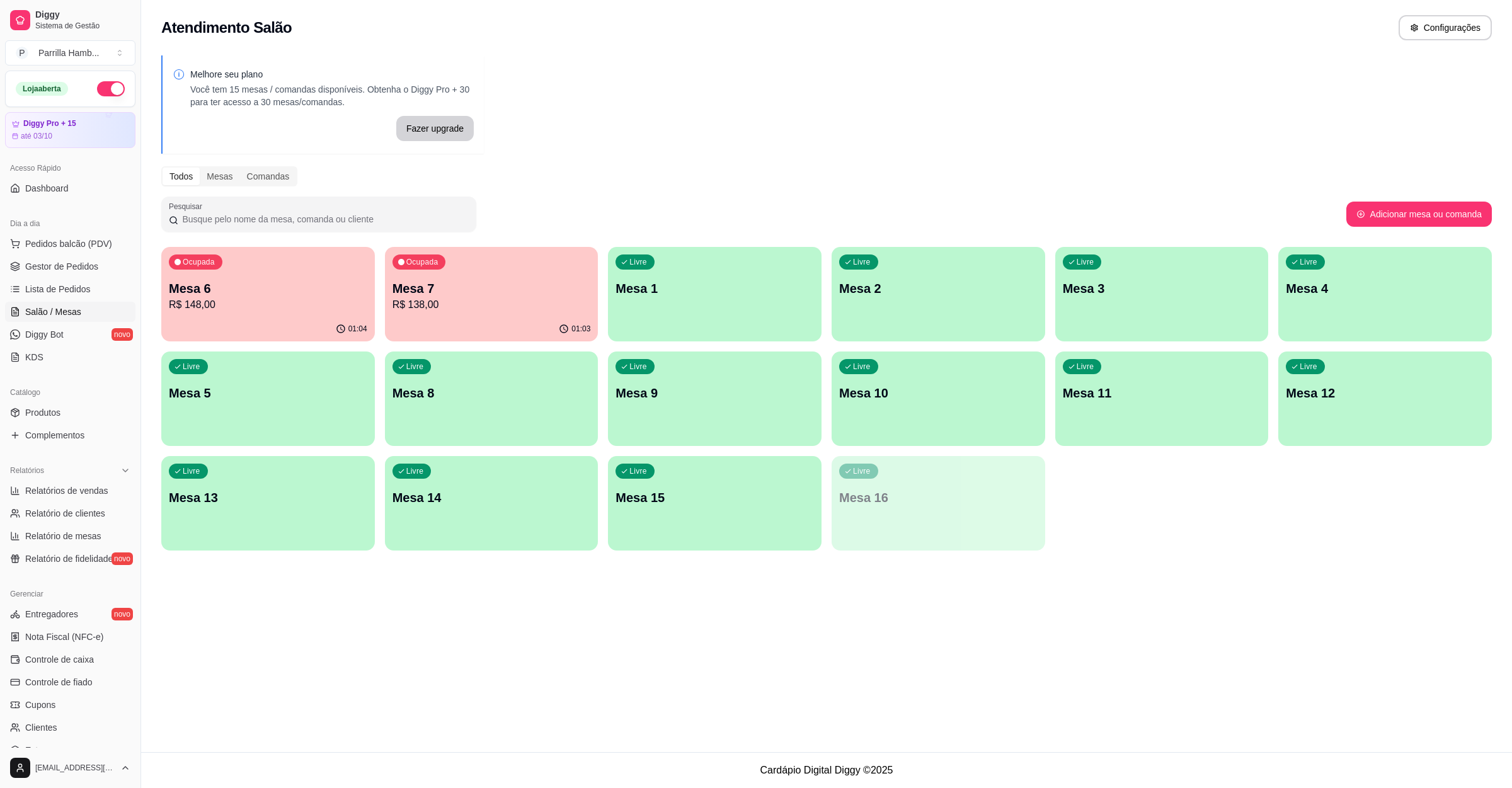
click at [297, 307] on p "R$ 148,00" at bounding box center [267, 305] width 199 height 15
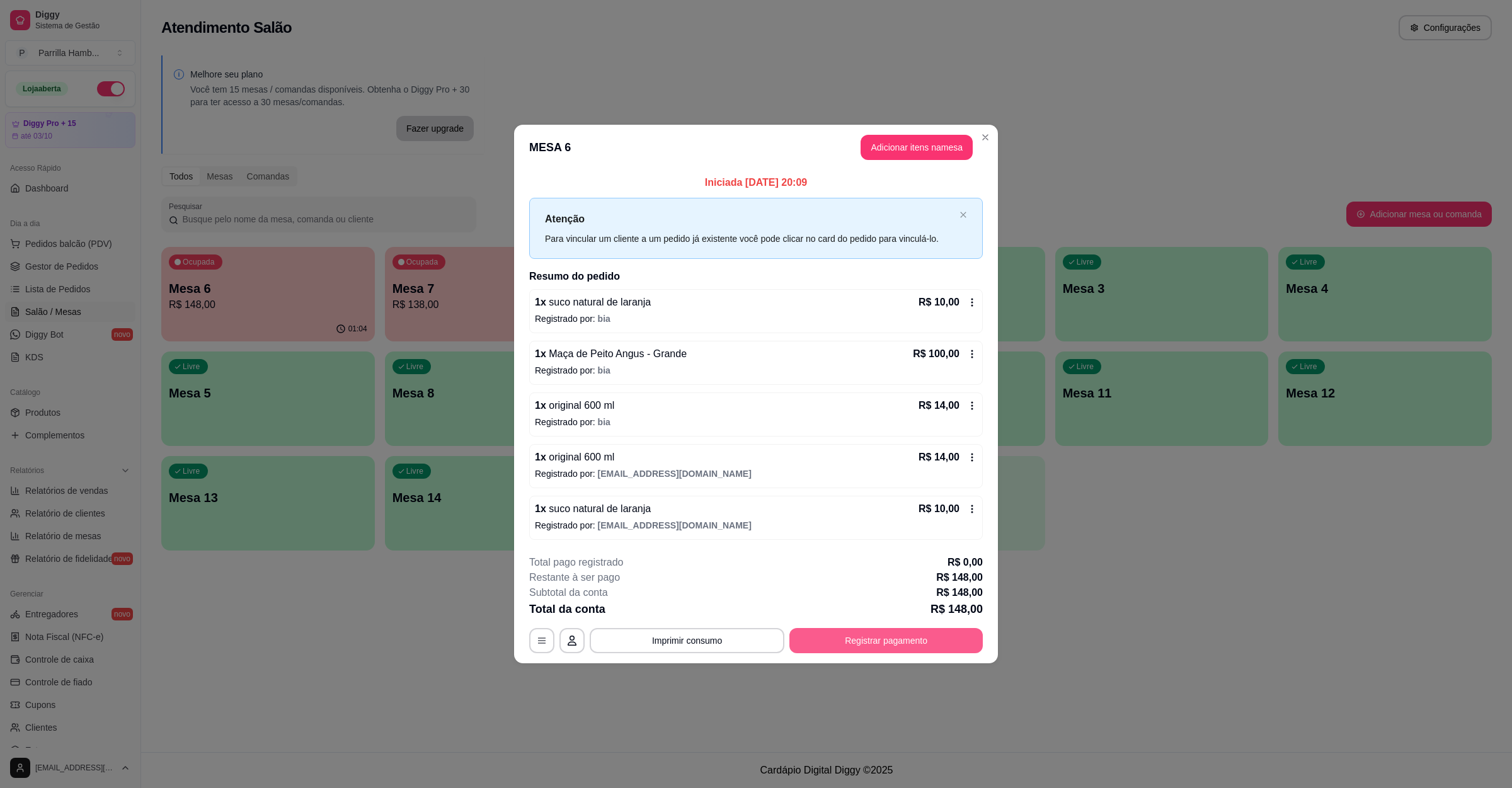
click at [854, 667] on div "**********" at bounding box center [756, 394] width 1512 height 788
click at [847, 630] on button "Registrar pagamento" at bounding box center [886, 640] width 194 height 25
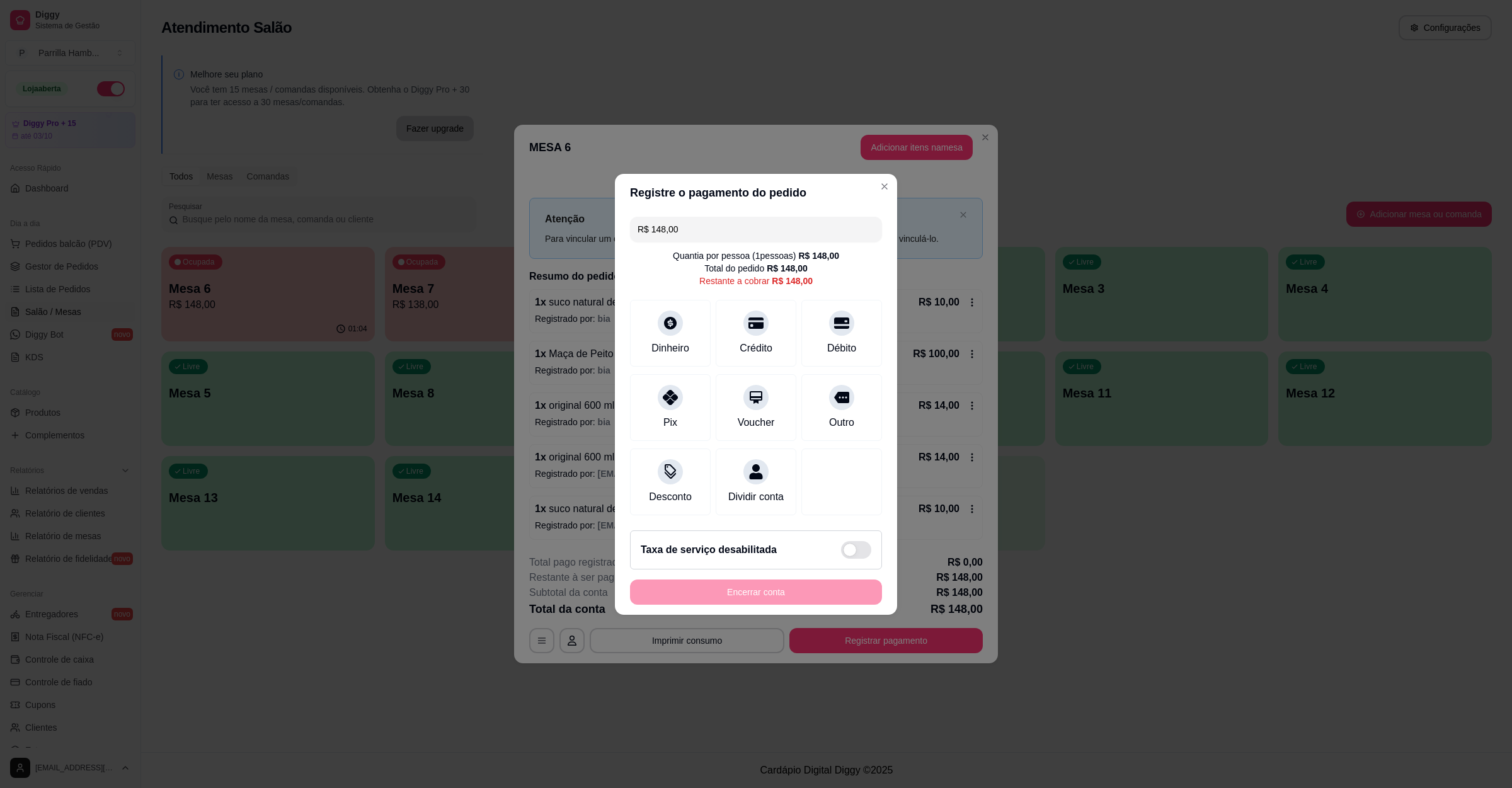
click at [688, 216] on input "R$ 148,00" at bounding box center [756, 229] width 237 height 25
click at [811, 319] on div "Débito" at bounding box center [842, 330] width 89 height 74
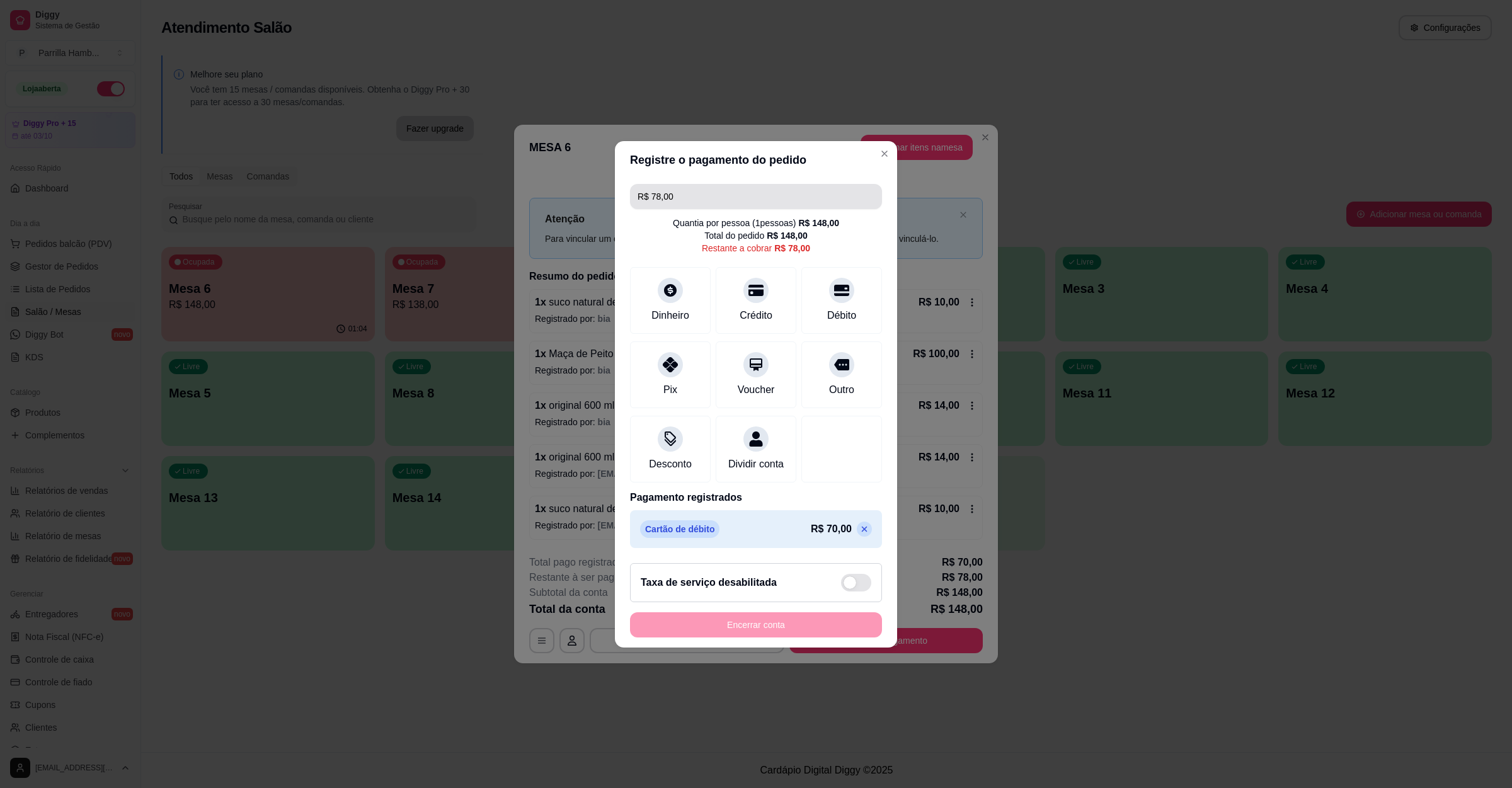
click at [682, 190] on input "R$ 78,00" at bounding box center [756, 196] width 237 height 25
click at [822, 292] on div "Débito" at bounding box center [842, 298] width 89 height 74
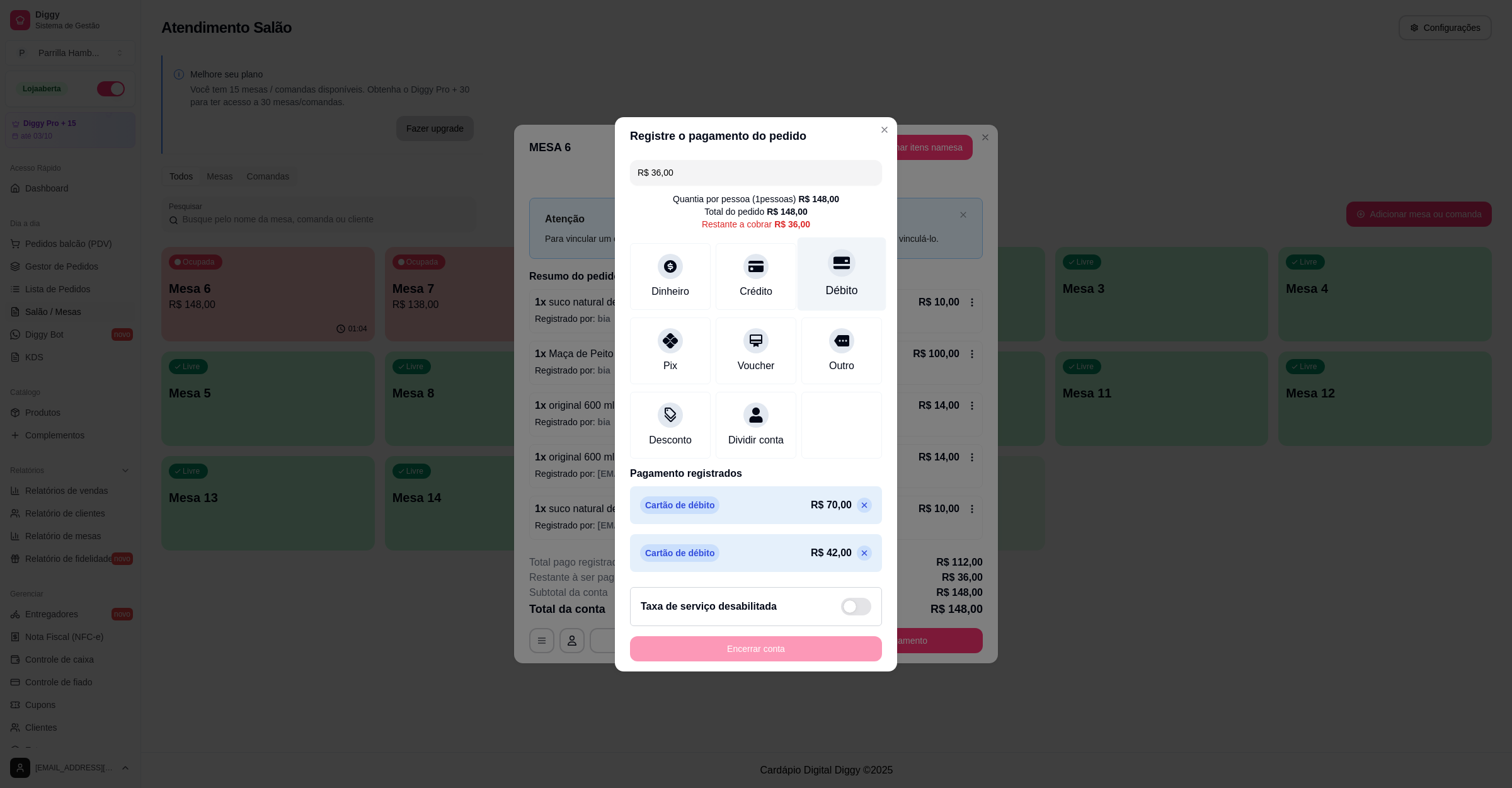
click at [811, 287] on div "Débito" at bounding box center [842, 273] width 89 height 74
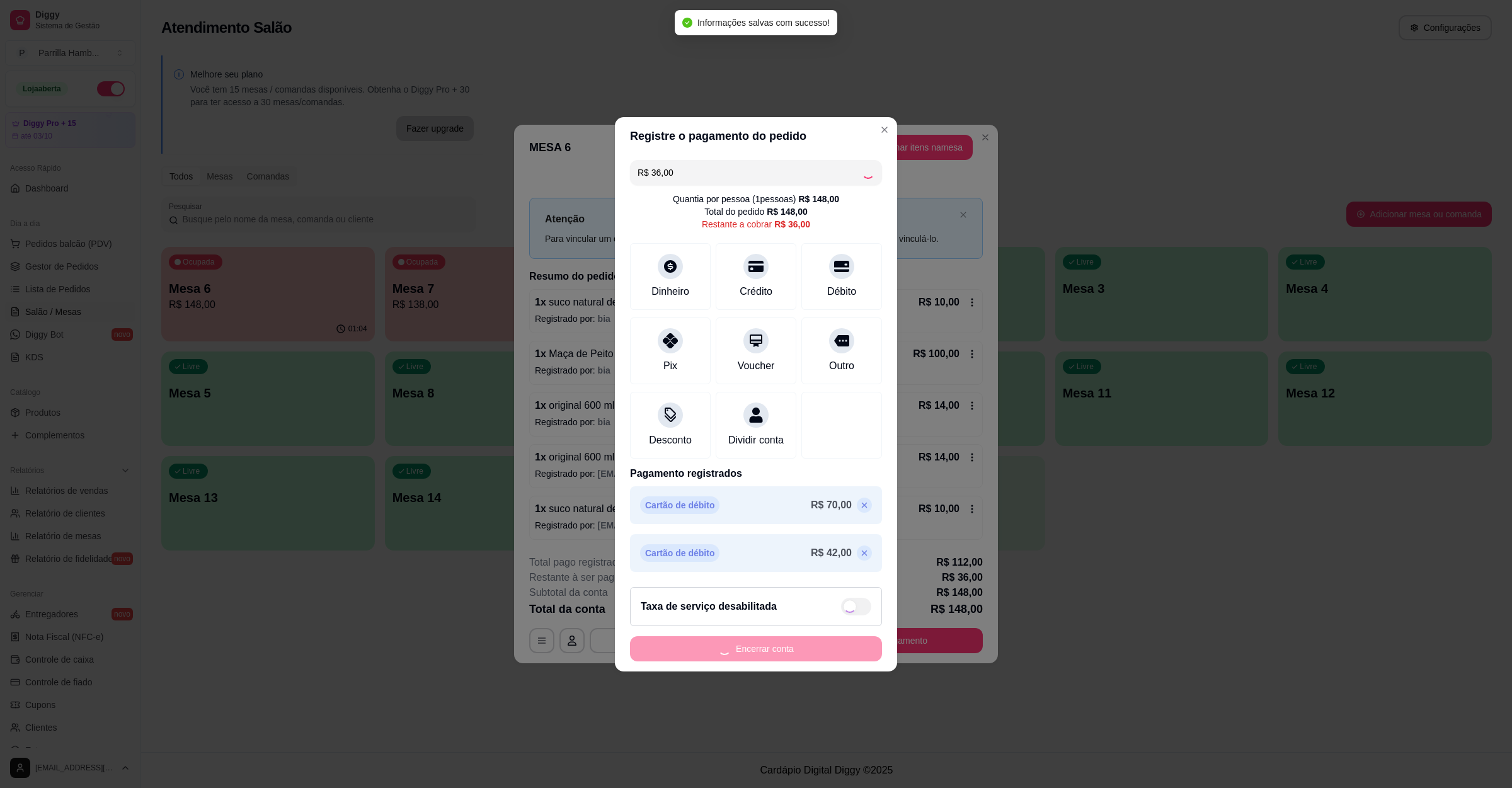
type input "R$ 0,00"
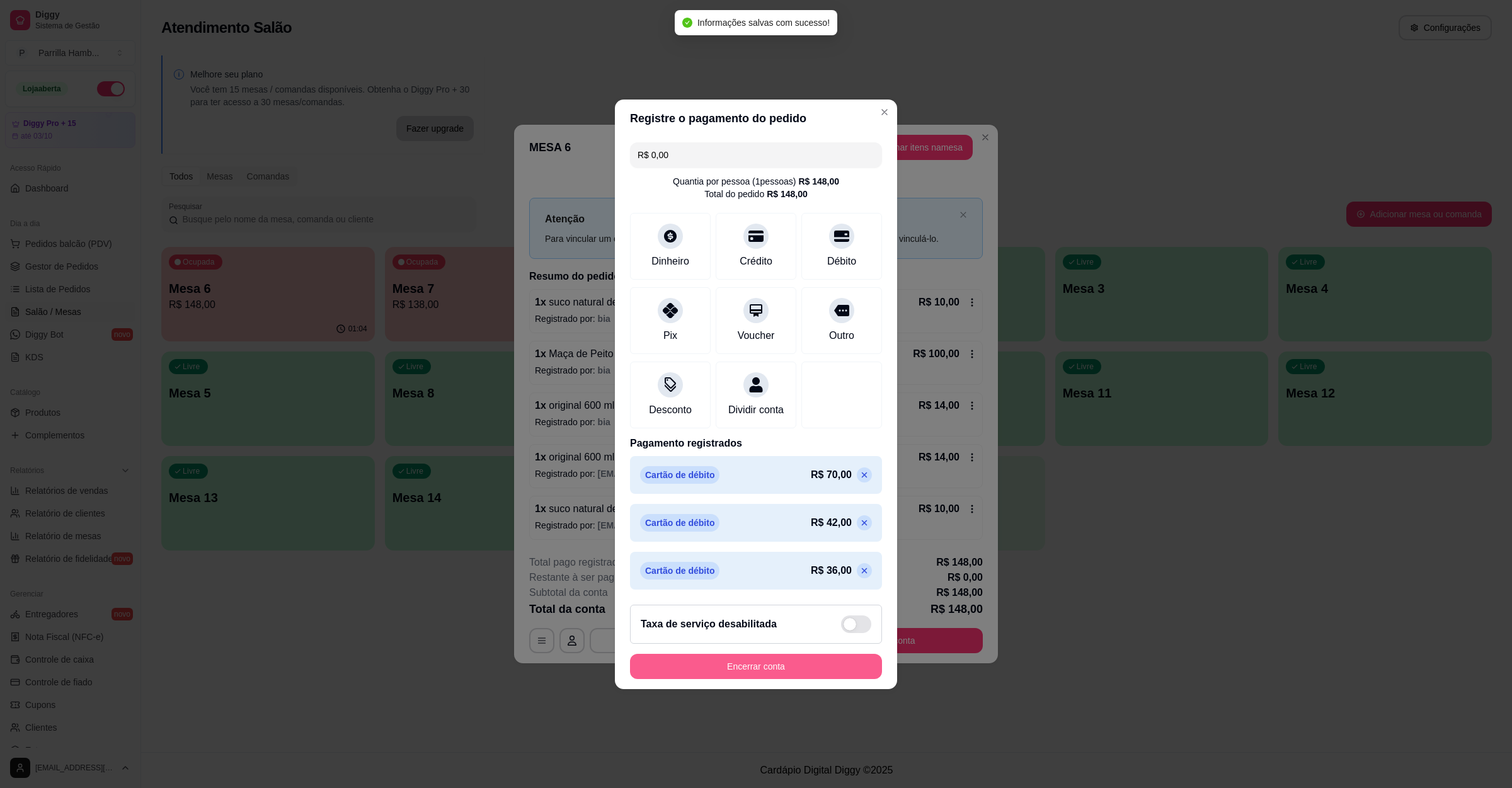
click at [775, 670] on button "Encerrar conta" at bounding box center [755, 666] width 252 height 25
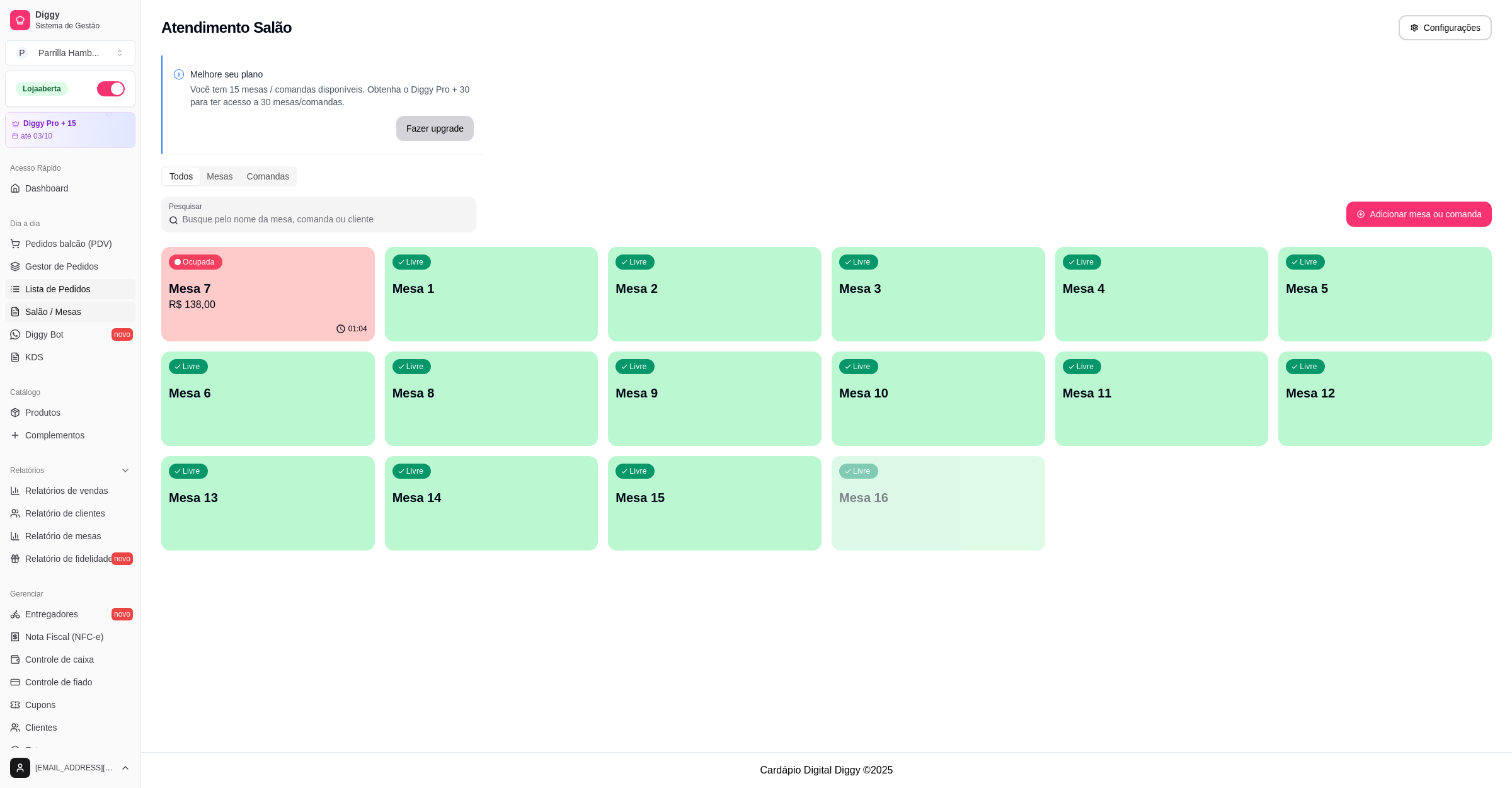
click at [88, 286] on span "Lista de Pedidos" at bounding box center [58, 289] width 66 height 13
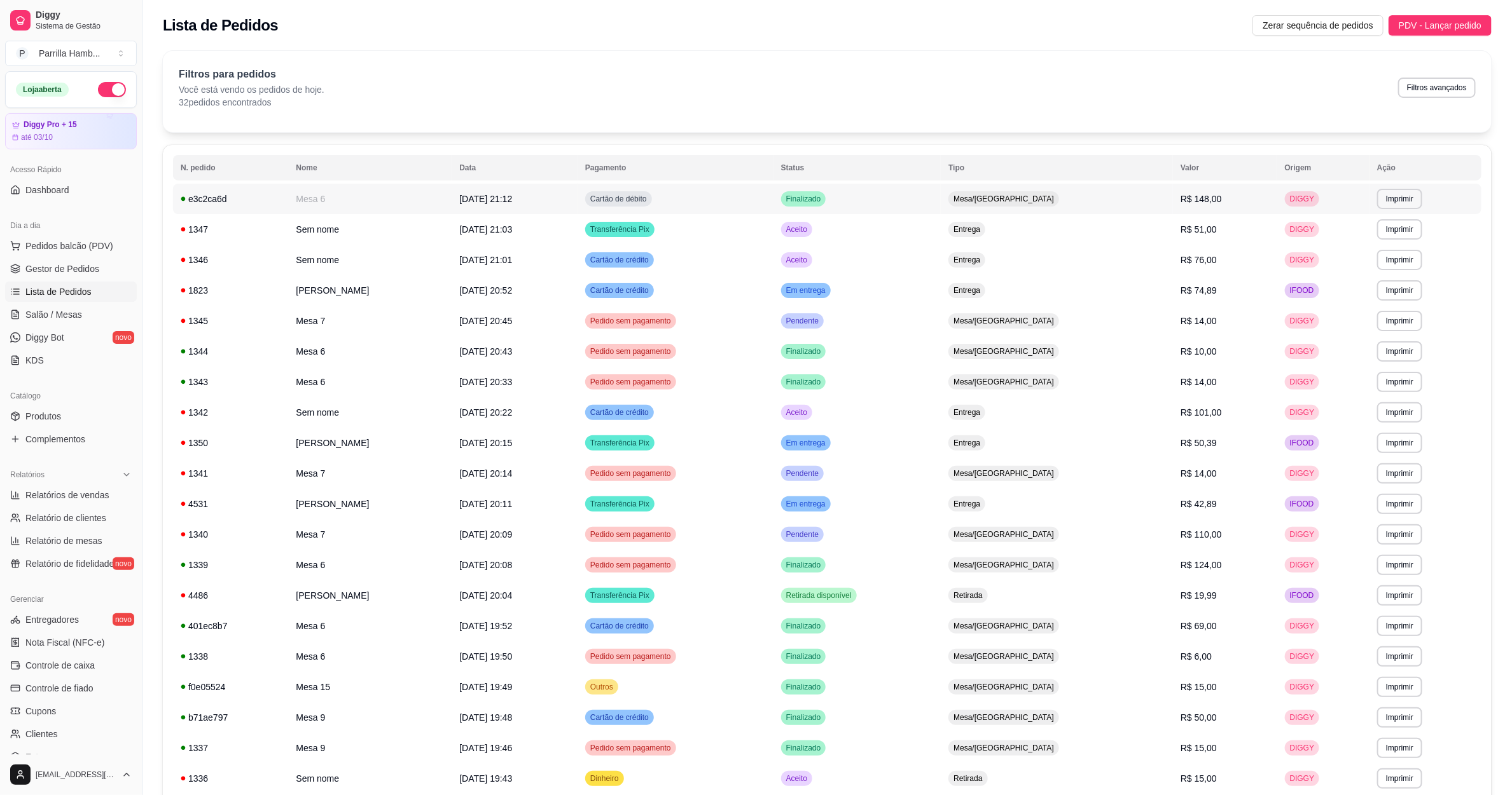
click at [313, 202] on td "Mesa 6" at bounding box center [370, 199] width 164 height 30
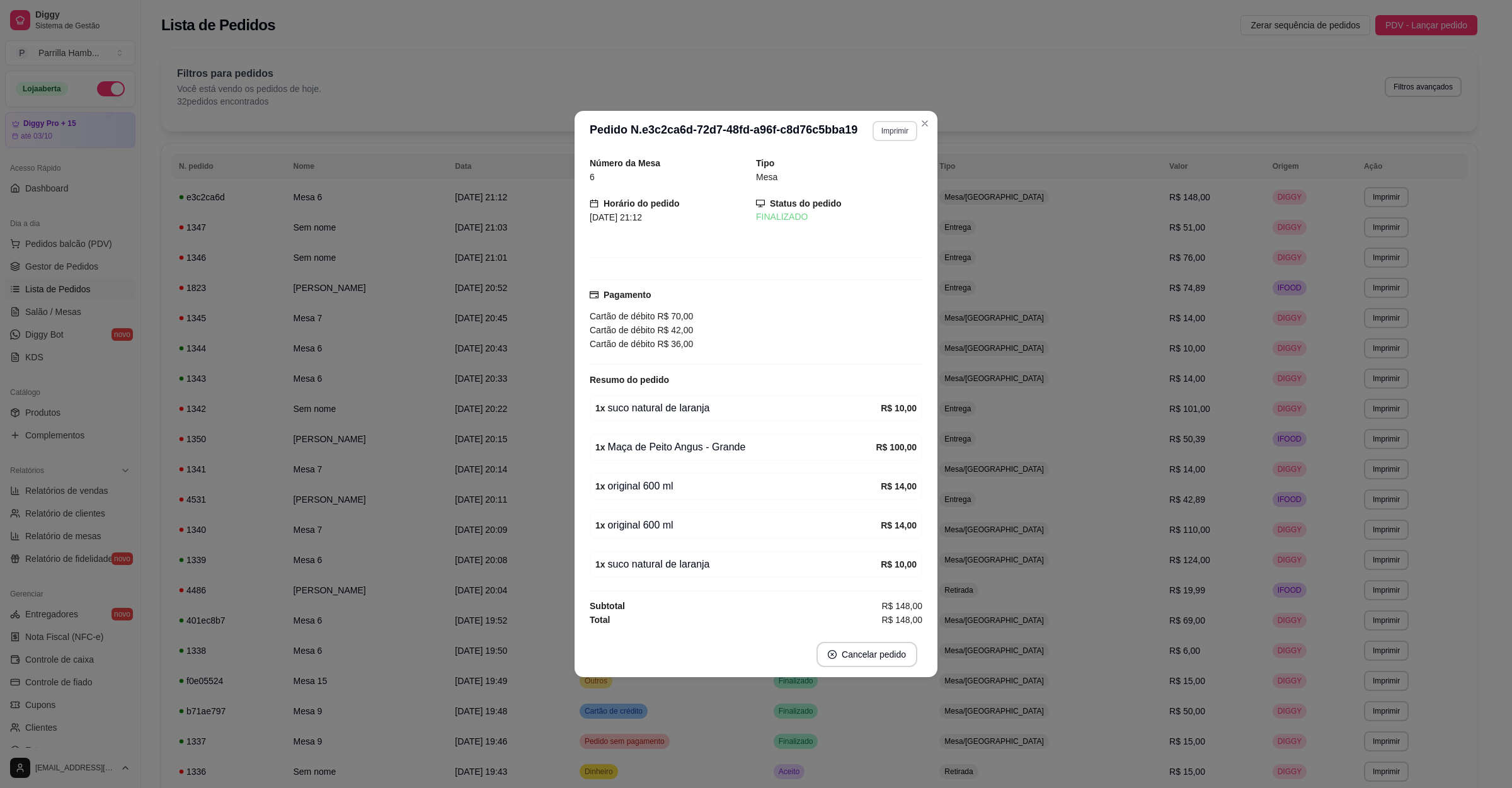
click at [886, 126] on button "Imprimir" at bounding box center [895, 131] width 45 height 20
click at [879, 172] on button "IMPRESSORA" at bounding box center [873, 171] width 92 height 20
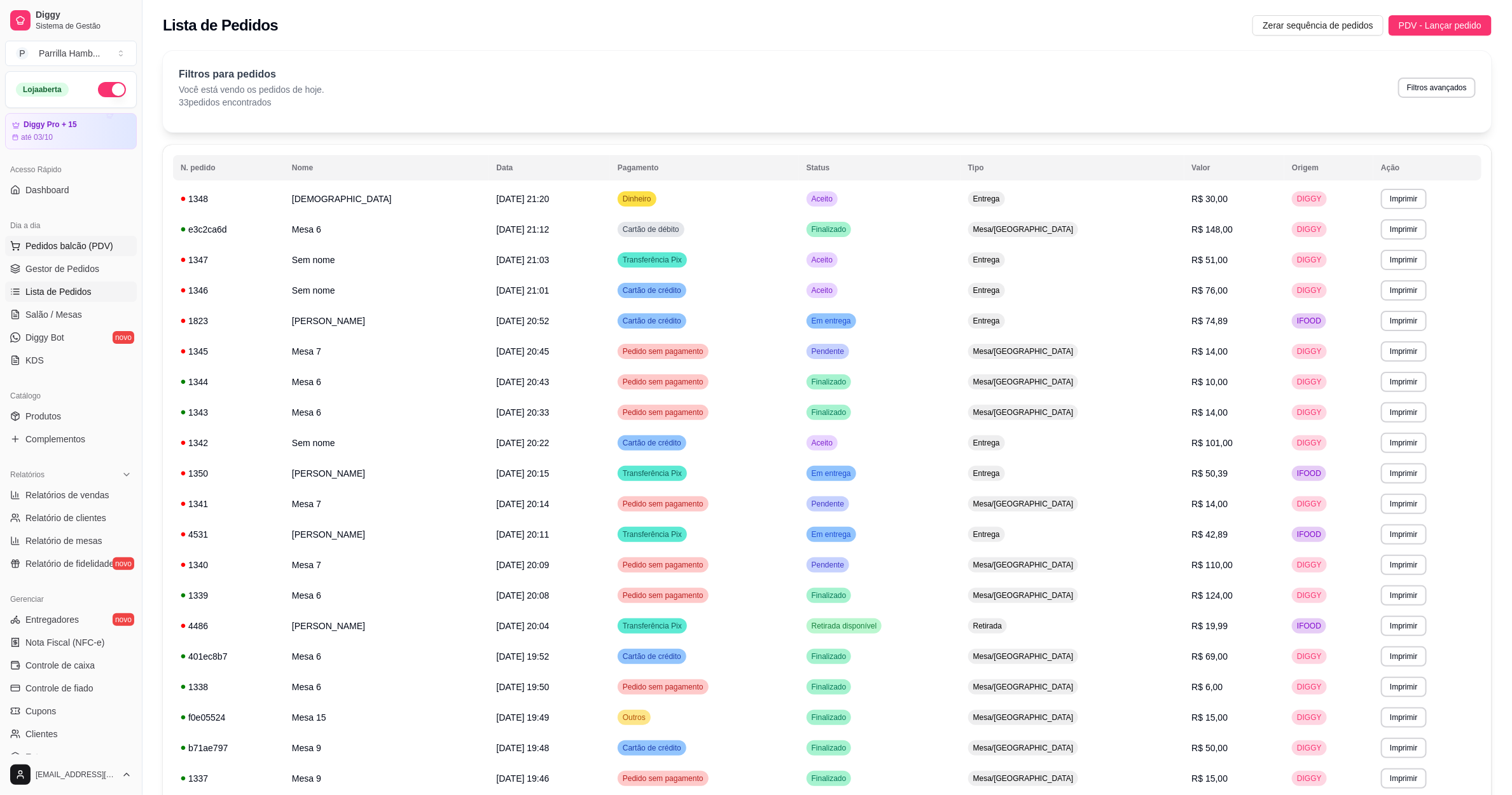
click at [50, 252] on span "Pedidos balcão (PDV)" at bounding box center [69, 246] width 88 height 13
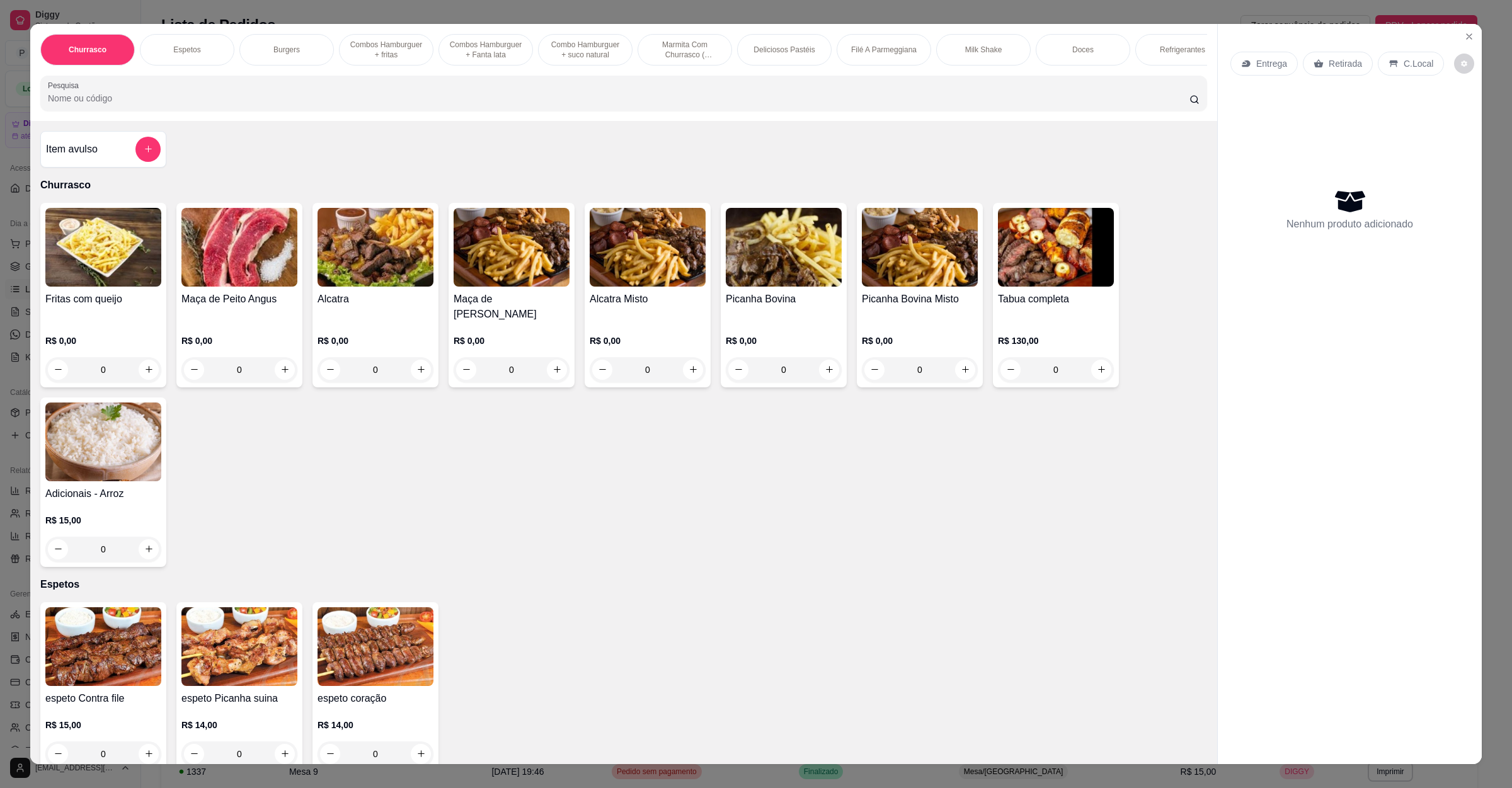
click at [827, 370] on div "0" at bounding box center [783, 370] width 116 height 25
click at [1463, 32] on icon "Close" at bounding box center [1468, 36] width 10 height 10
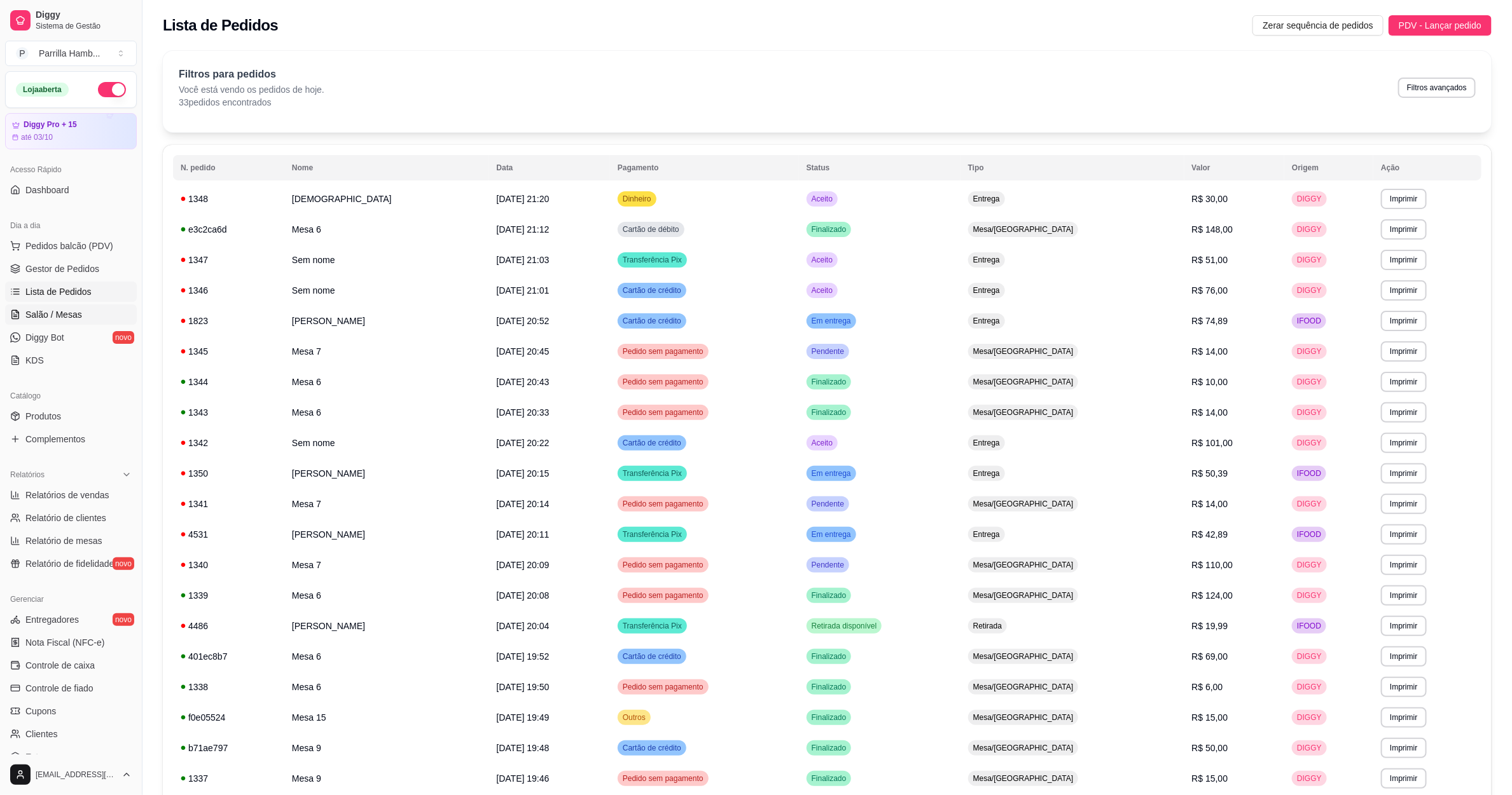
click at [88, 311] on link "Salão / Mesas" at bounding box center [70, 314] width 132 height 20
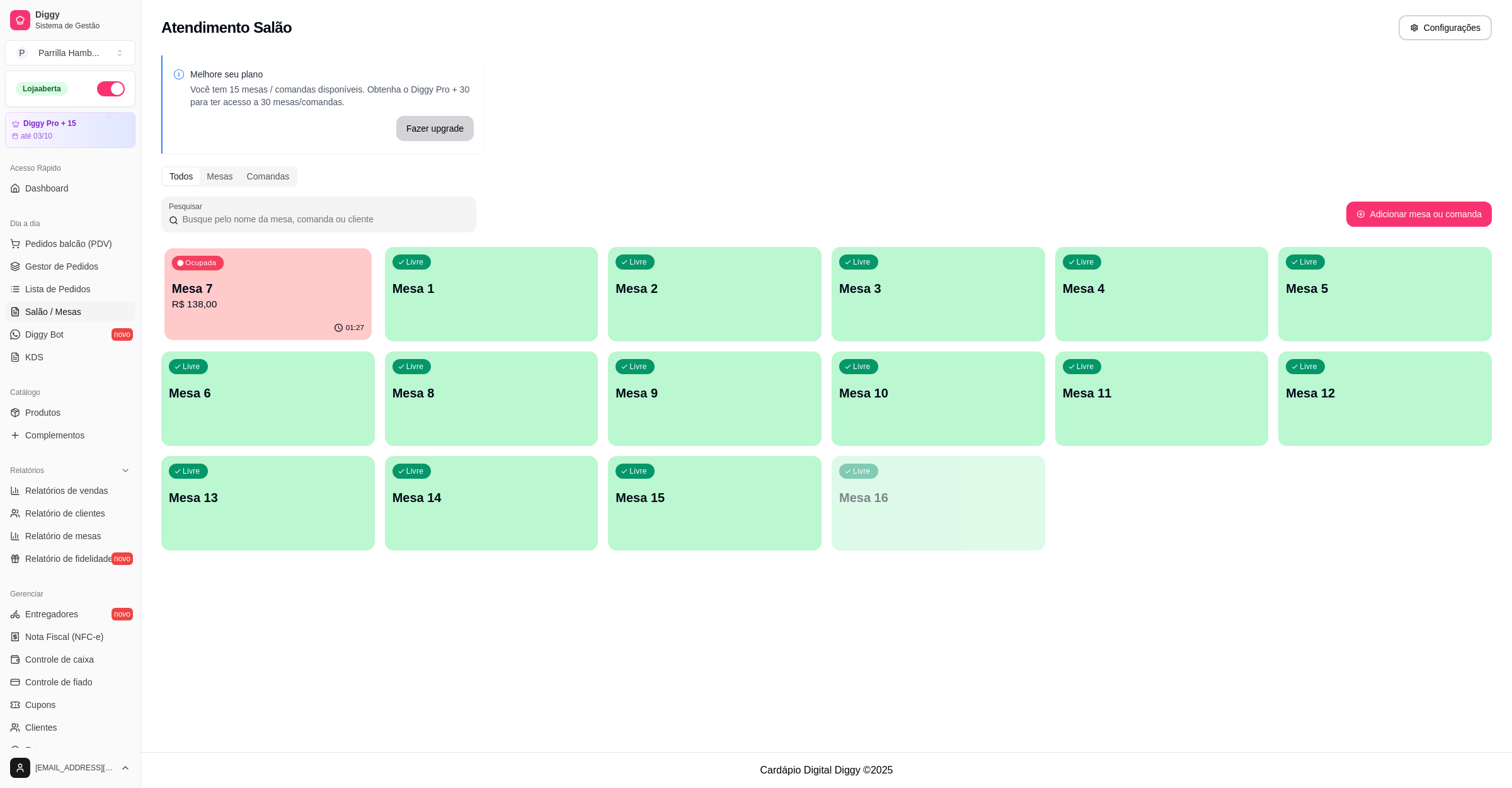
click at [325, 325] on div "01:27" at bounding box center [267, 328] width 207 height 24
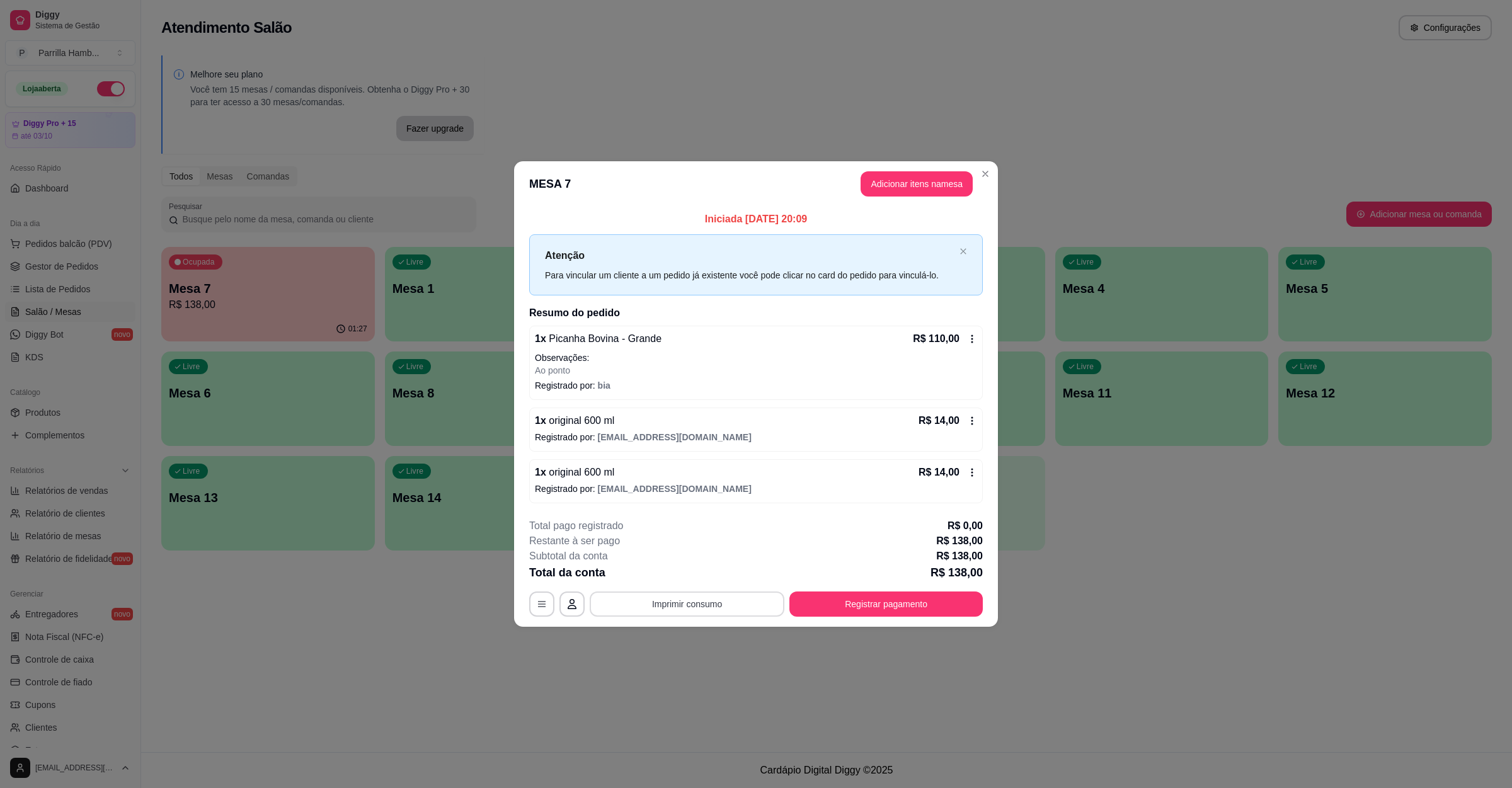
click at [716, 605] on button "Imprimir consumo" at bounding box center [687, 604] width 194 height 25
click at [692, 581] on button "IMPRESSORA" at bounding box center [690, 576] width 92 height 20
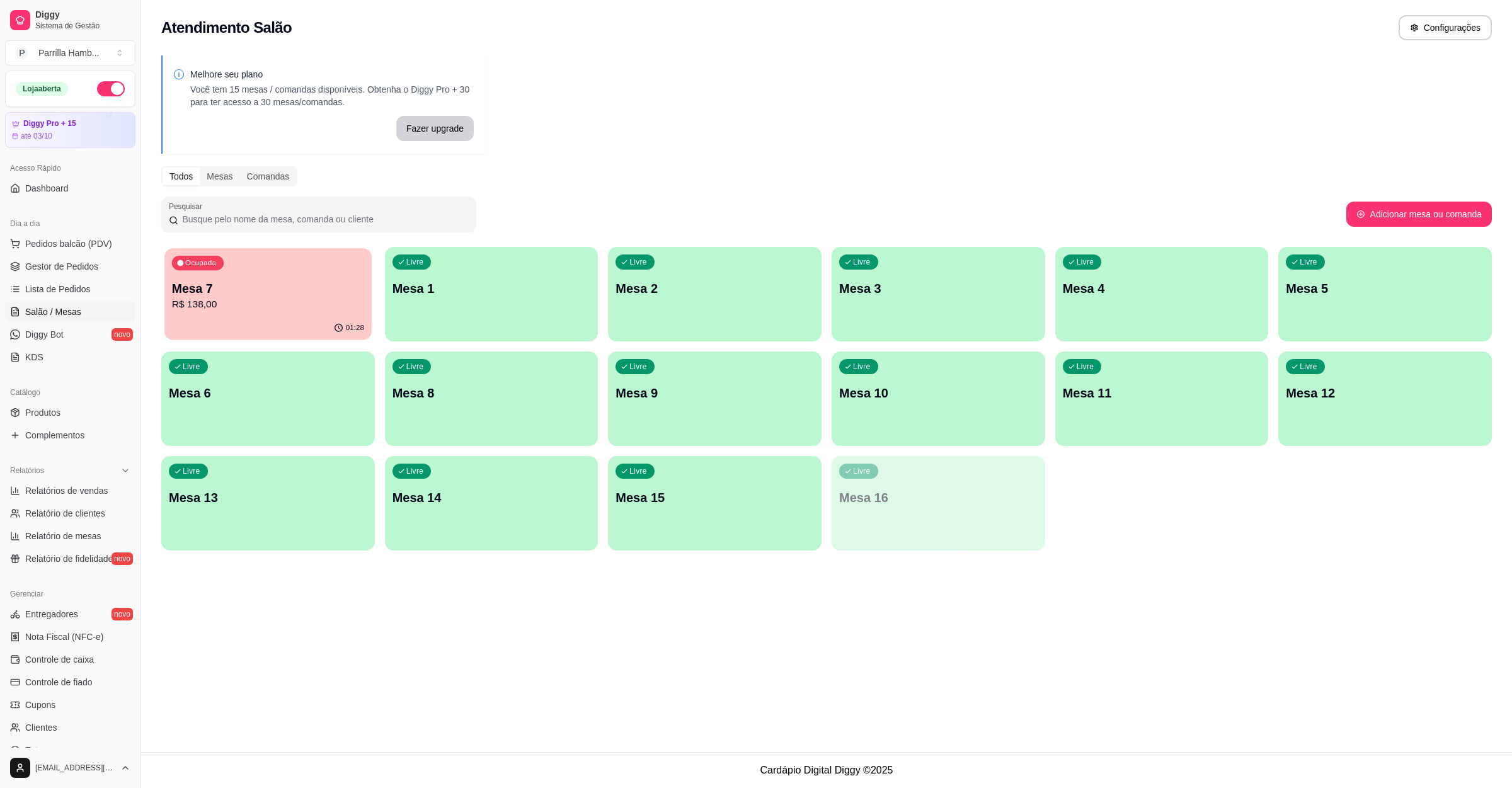
click at [324, 298] on p "R$ 138,00" at bounding box center [267, 305] width 192 height 15
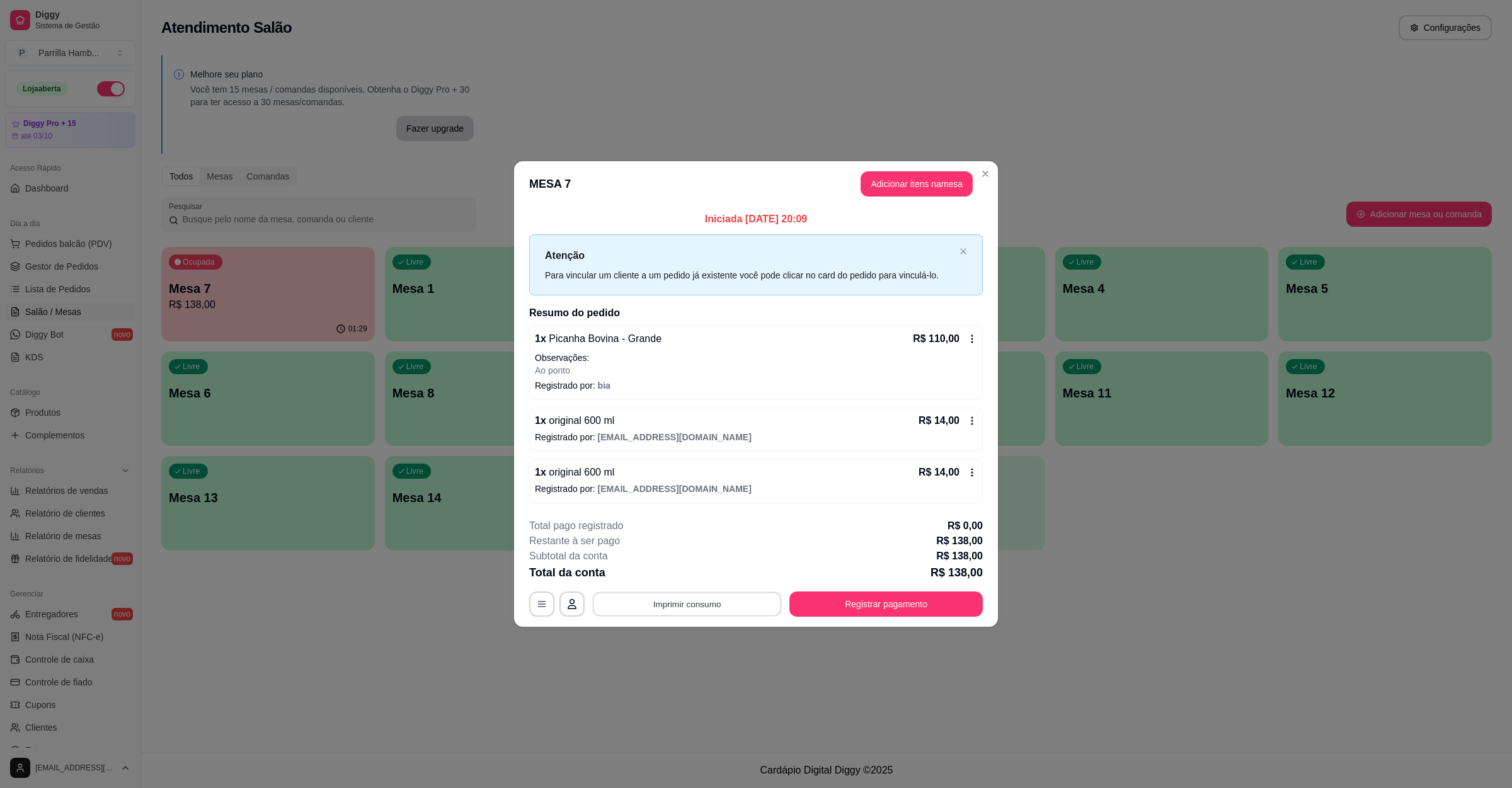
click at [679, 598] on button "Imprimir consumo" at bounding box center [686, 605] width 189 height 24
click at [711, 576] on button "IMPRESSORA" at bounding box center [690, 576] width 92 height 20
click at [912, 611] on button "Registrar pagamento" at bounding box center [886, 605] width 188 height 24
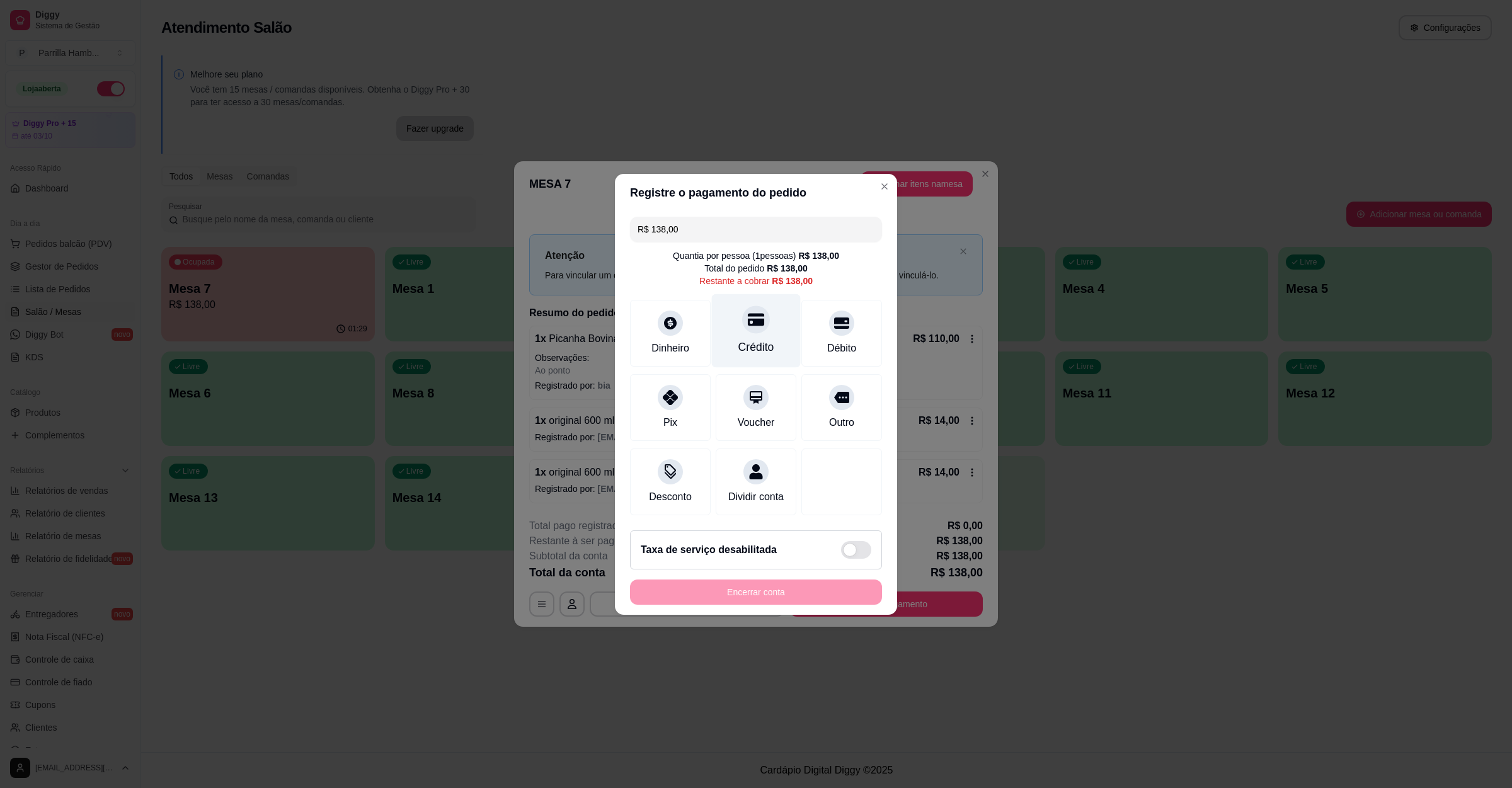
click at [740, 339] on div "Crédito" at bounding box center [756, 347] width 36 height 16
type input "R$ 0,00"
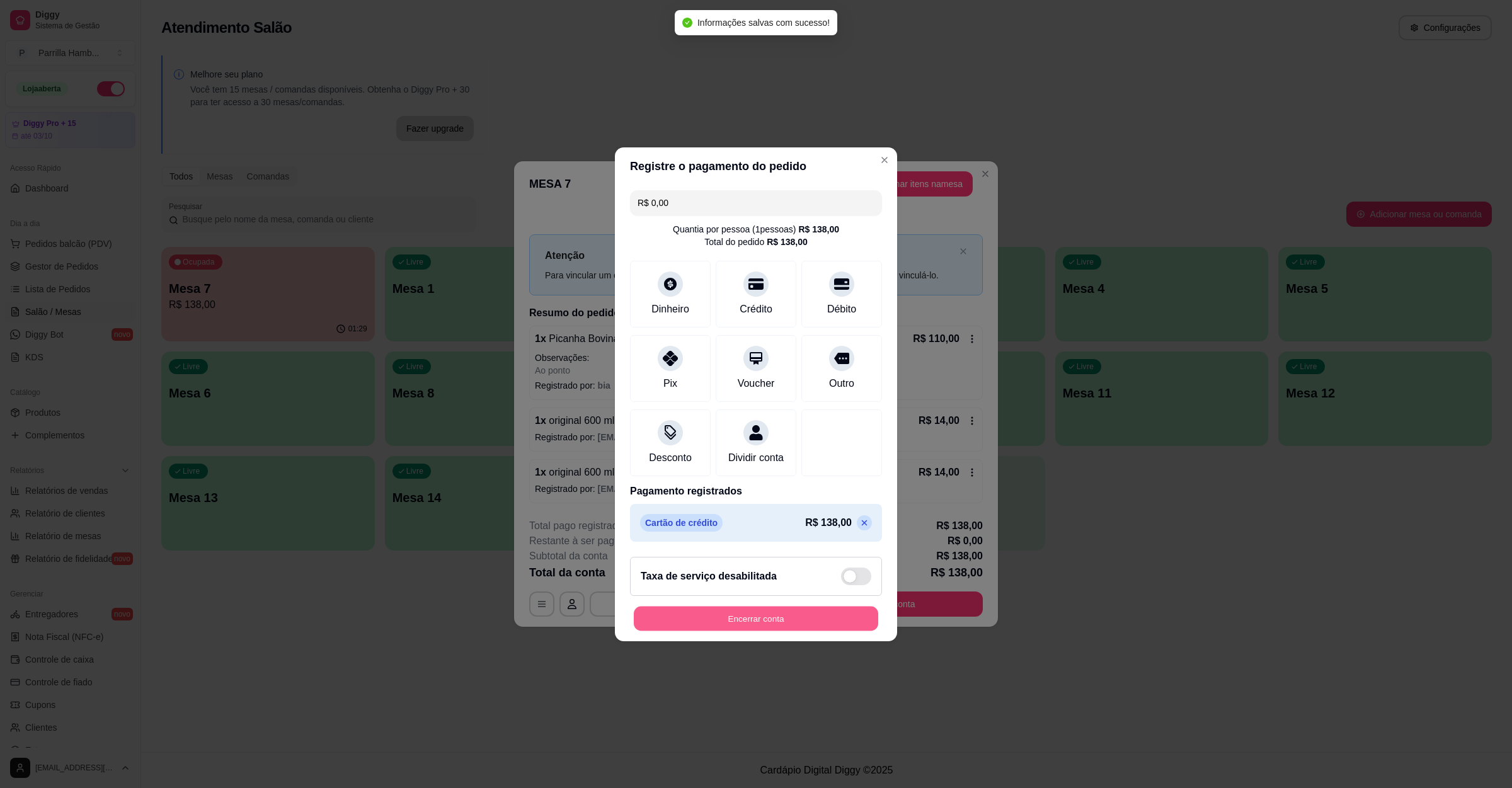
click at [707, 620] on button "Encerrar conta" at bounding box center [756, 619] width 245 height 24
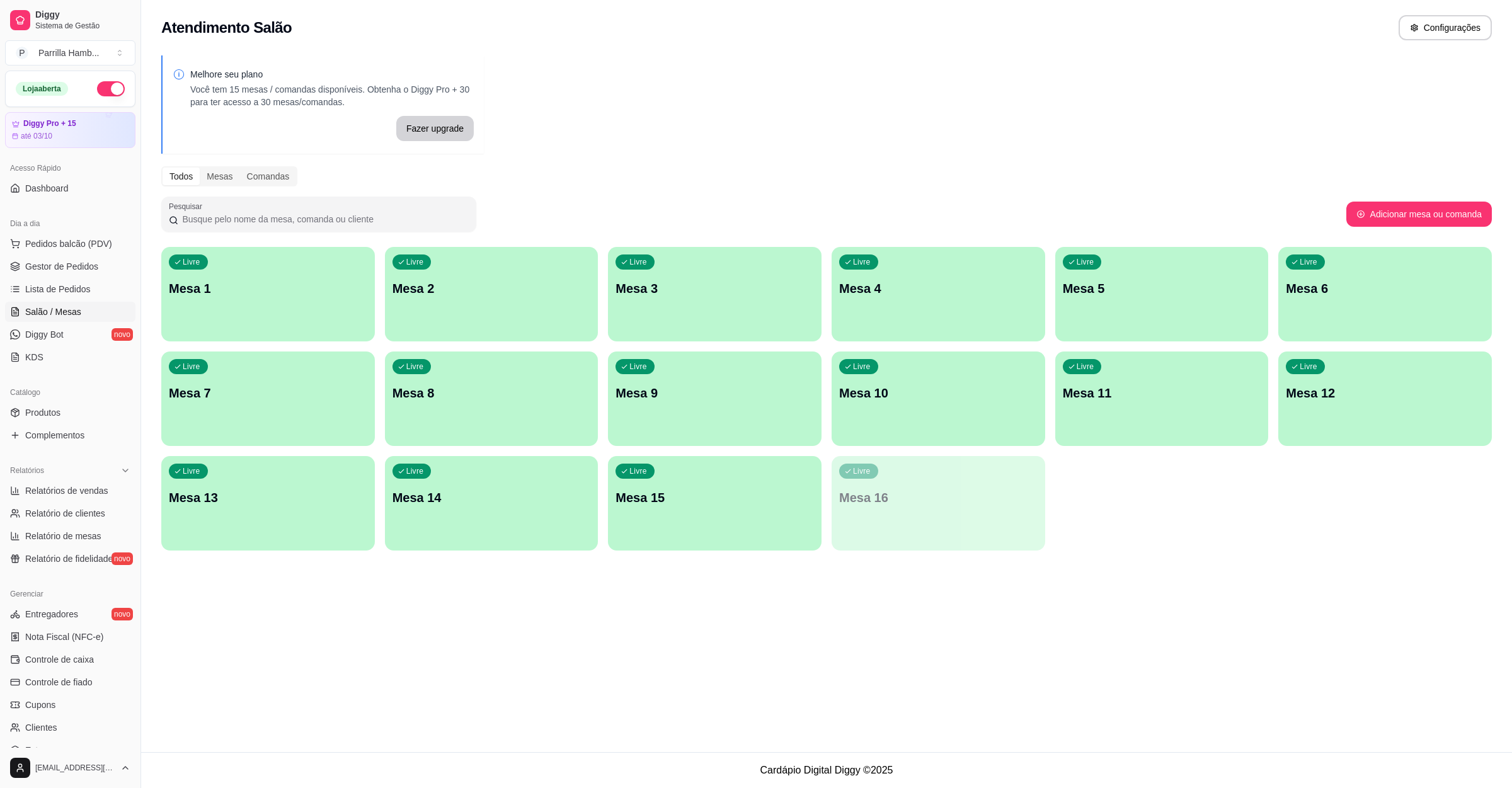
click at [61, 220] on div "Dia a dia" at bounding box center [70, 224] width 130 height 20
click at [83, 248] on span "Pedidos balcão (PDV)" at bounding box center [68, 244] width 87 height 13
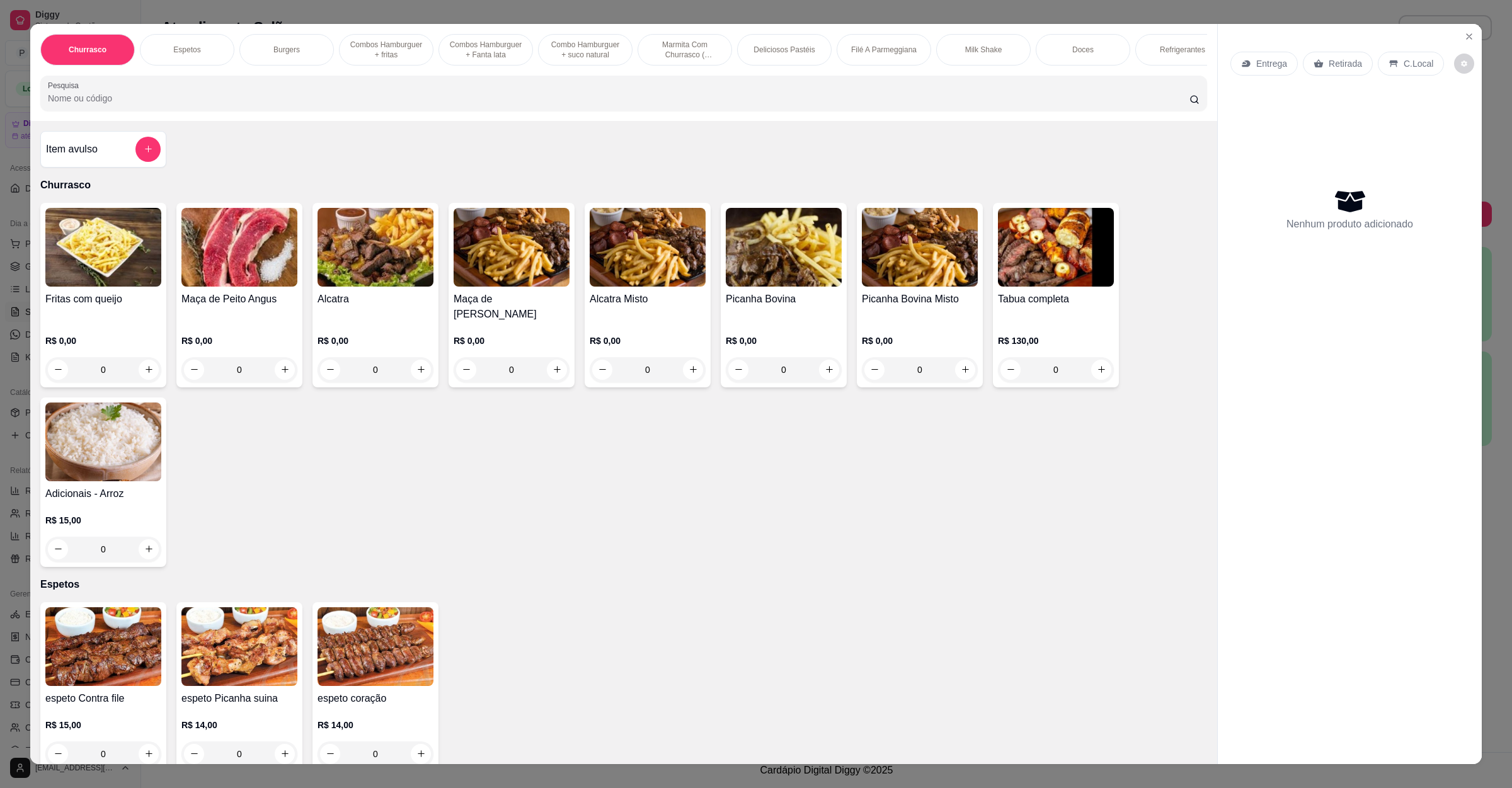
click at [1268, 63] on p "Entrega" at bounding box center [1271, 64] width 31 height 13
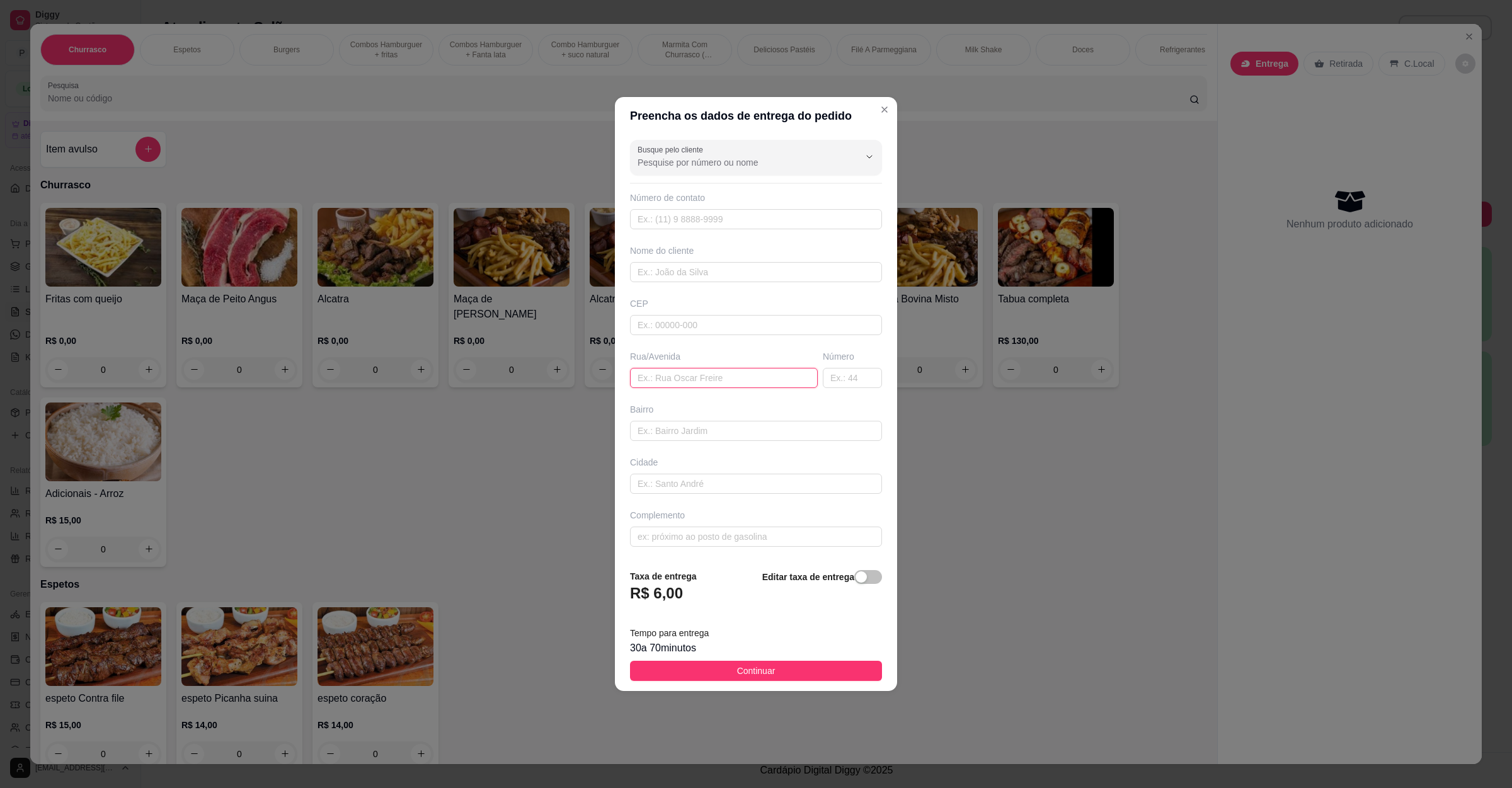
click at [674, 384] on input "text" at bounding box center [724, 378] width 188 height 20
click at [652, 377] on input "hodpital" at bounding box center [724, 378] width 188 height 20
type input "hospital"
click at [762, 671] on span "Continuar" at bounding box center [755, 670] width 38 height 14
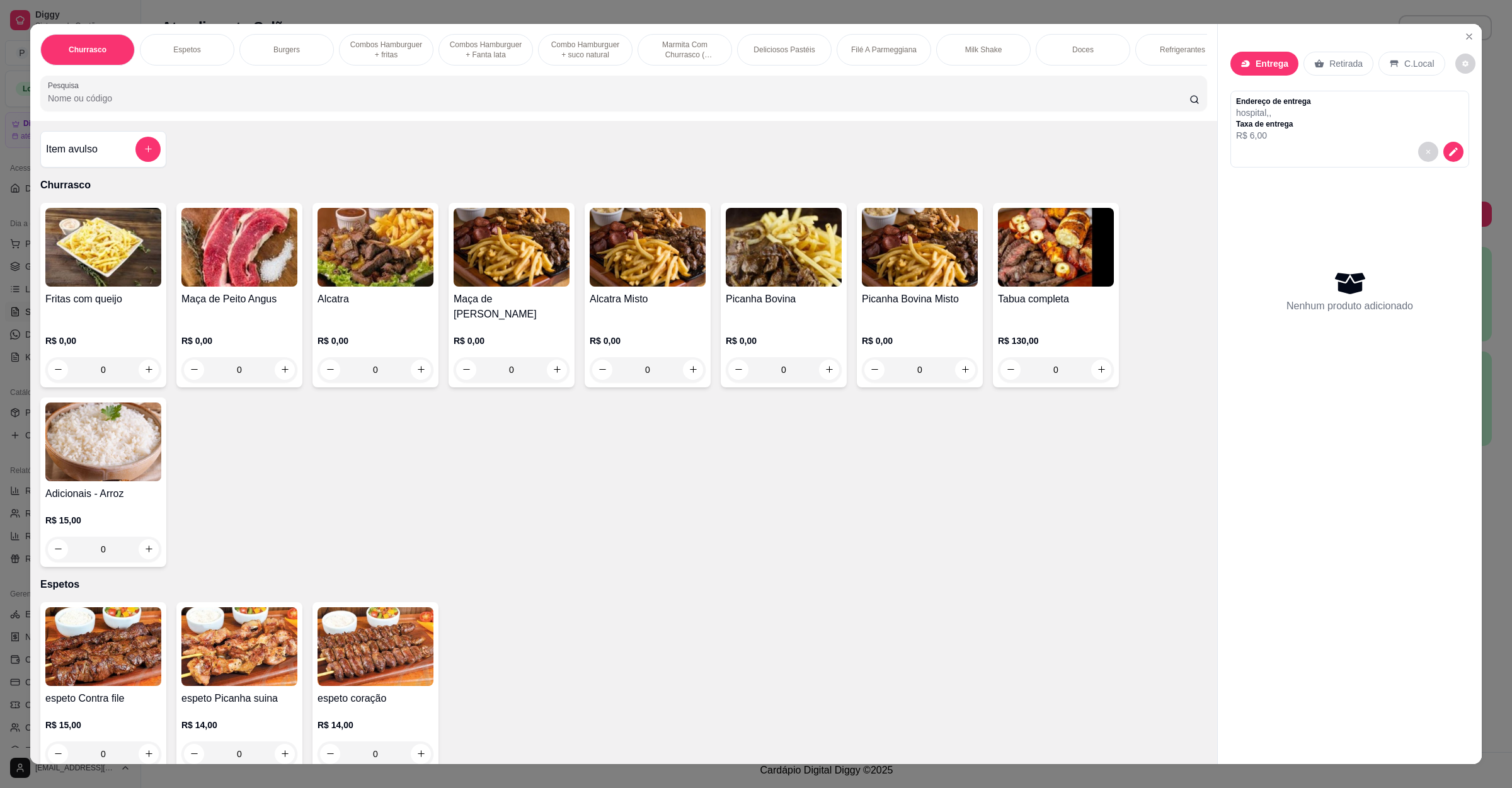
click at [286, 105] on input "Pesquisa" at bounding box center [618, 98] width 1141 height 13
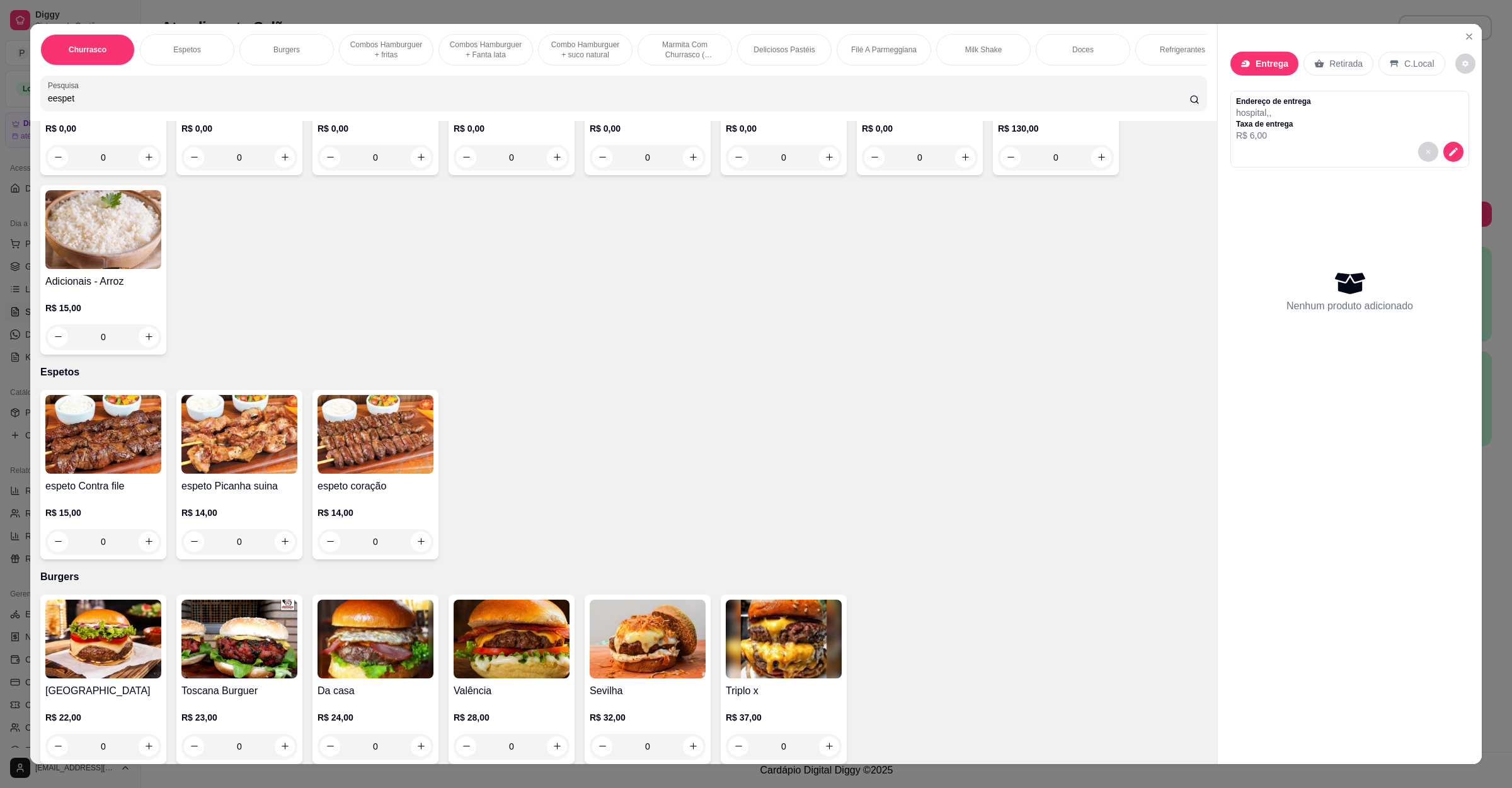
scroll to position [378, 0]
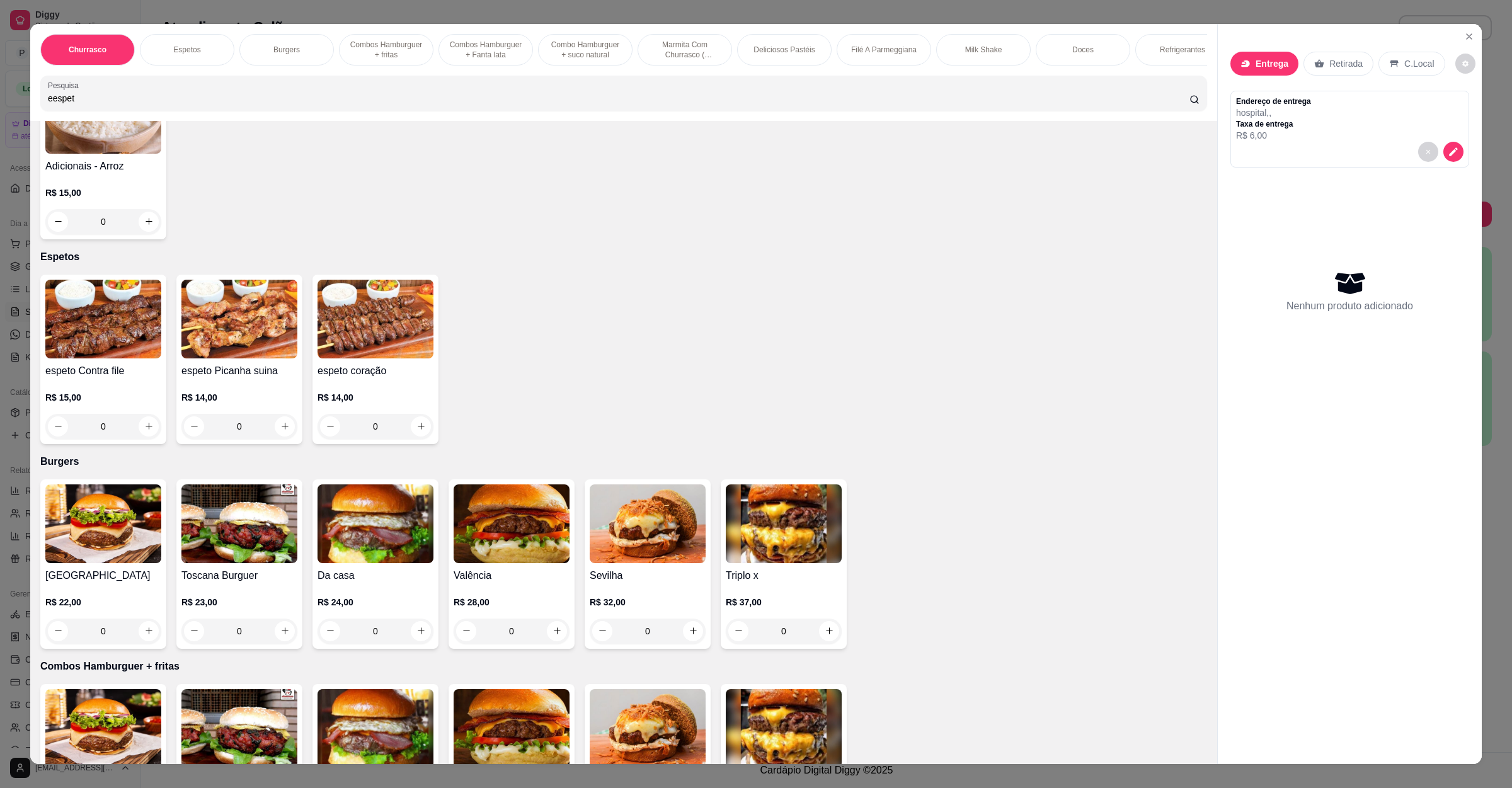
type input "eespet"
click at [284, 430] on button "increase-product-quantity" at bounding box center [284, 426] width 19 height 19
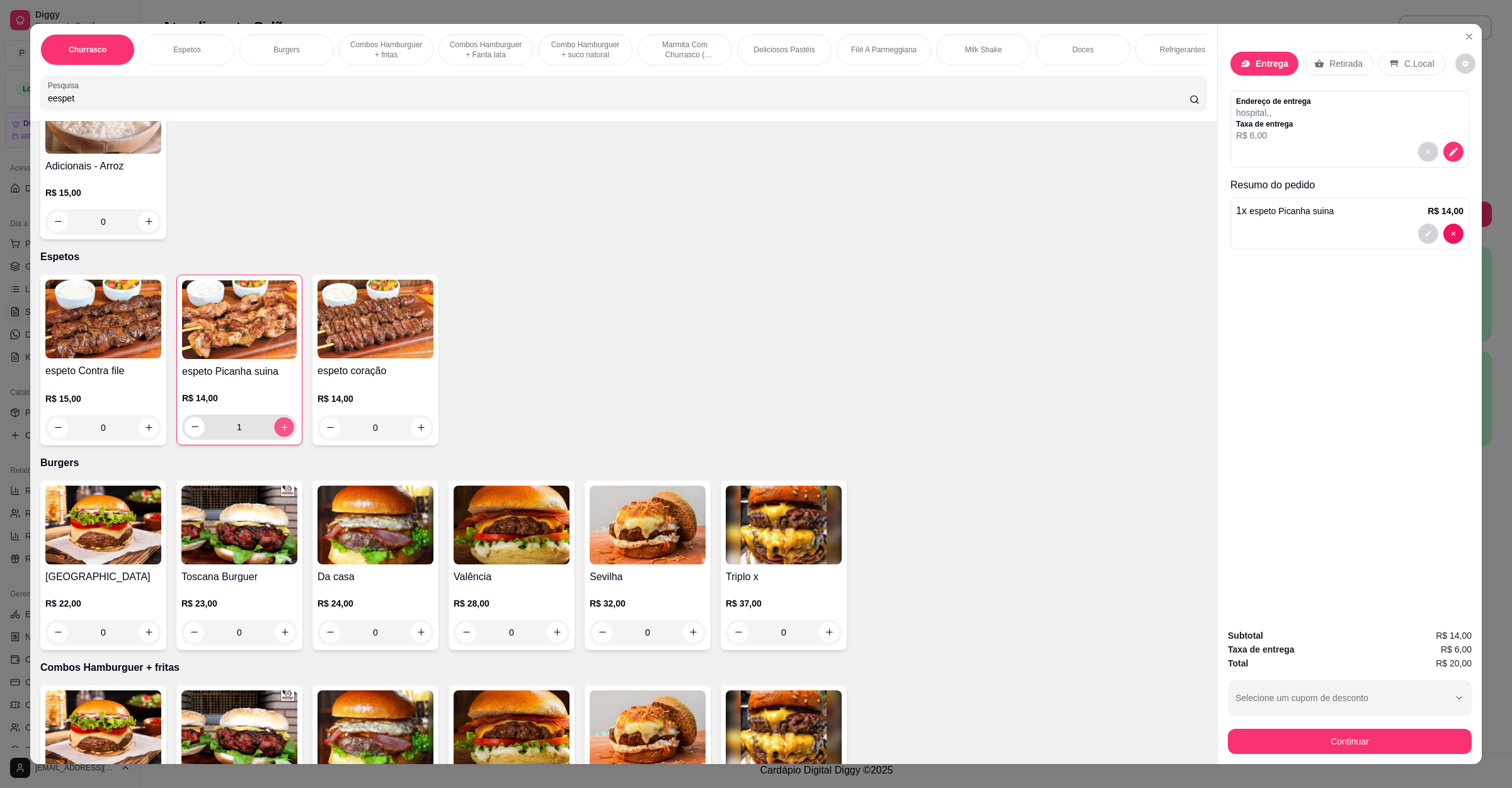
click at [284, 430] on button "increase-product-quantity" at bounding box center [284, 427] width 19 height 19
type input "2"
click at [1281, 756] on div "Subtotal R$ 28,00 Taxa de entrega R$ 6,00 Total R$ 34,00 Selecione um cupom de …" at bounding box center [1350, 692] width 264 height 146
click at [1342, 729] on div "Subtotal R$ 28,00 Taxa de entrega R$ 6,00 Total R$ 34,00 Selecione um cupom de …" at bounding box center [1349, 692] width 244 height 126
click at [1342, 729] on div "Continuar" at bounding box center [1349, 739] width 244 height 28
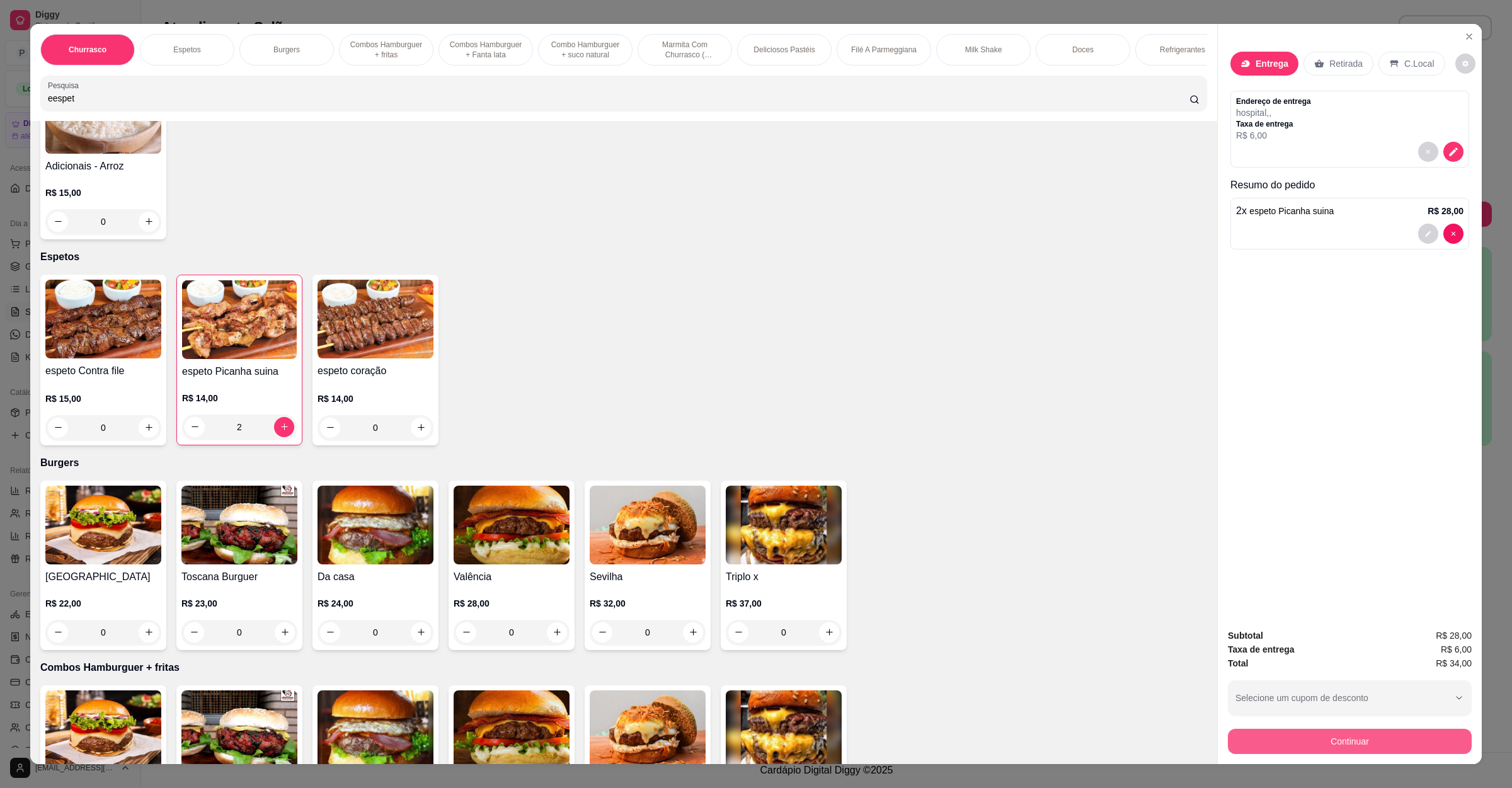
click at [1315, 731] on button "Continuar" at bounding box center [1349, 741] width 244 height 25
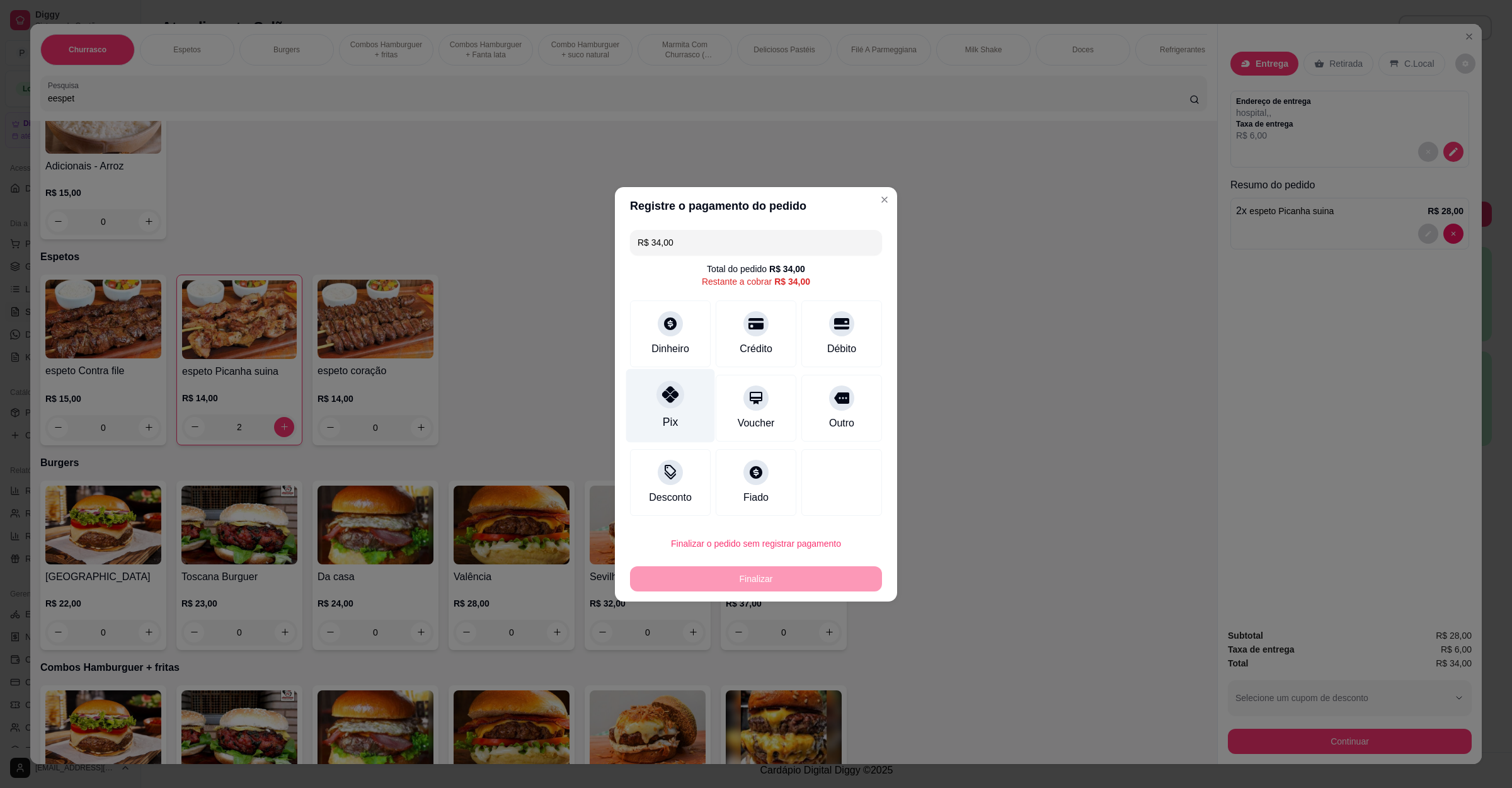
click at [658, 409] on div "Pix" at bounding box center [671, 405] width 89 height 74
type input "R$ 0,00"
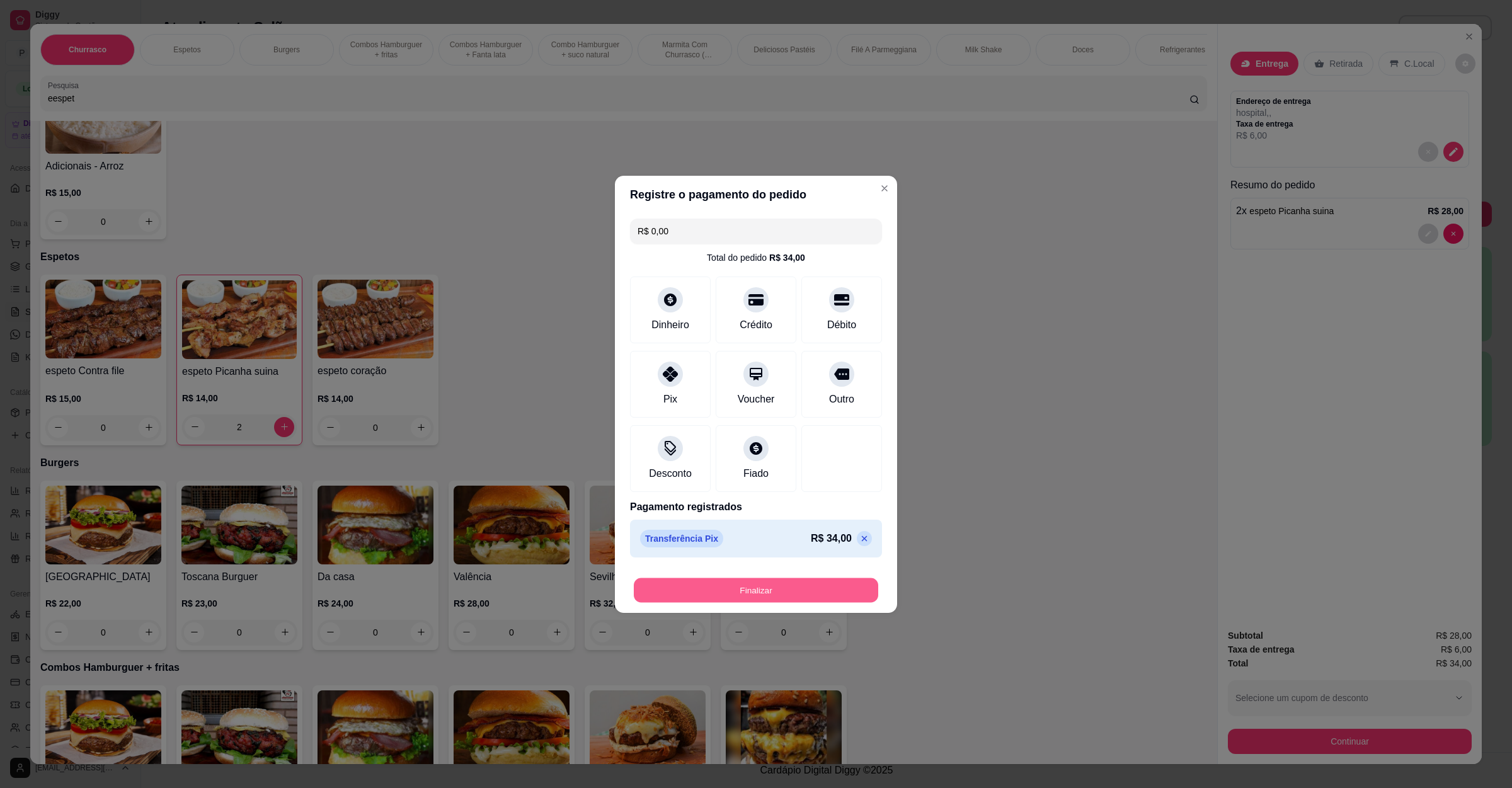
click at [714, 602] on button "Finalizar" at bounding box center [756, 590] width 245 height 24
type input "0"
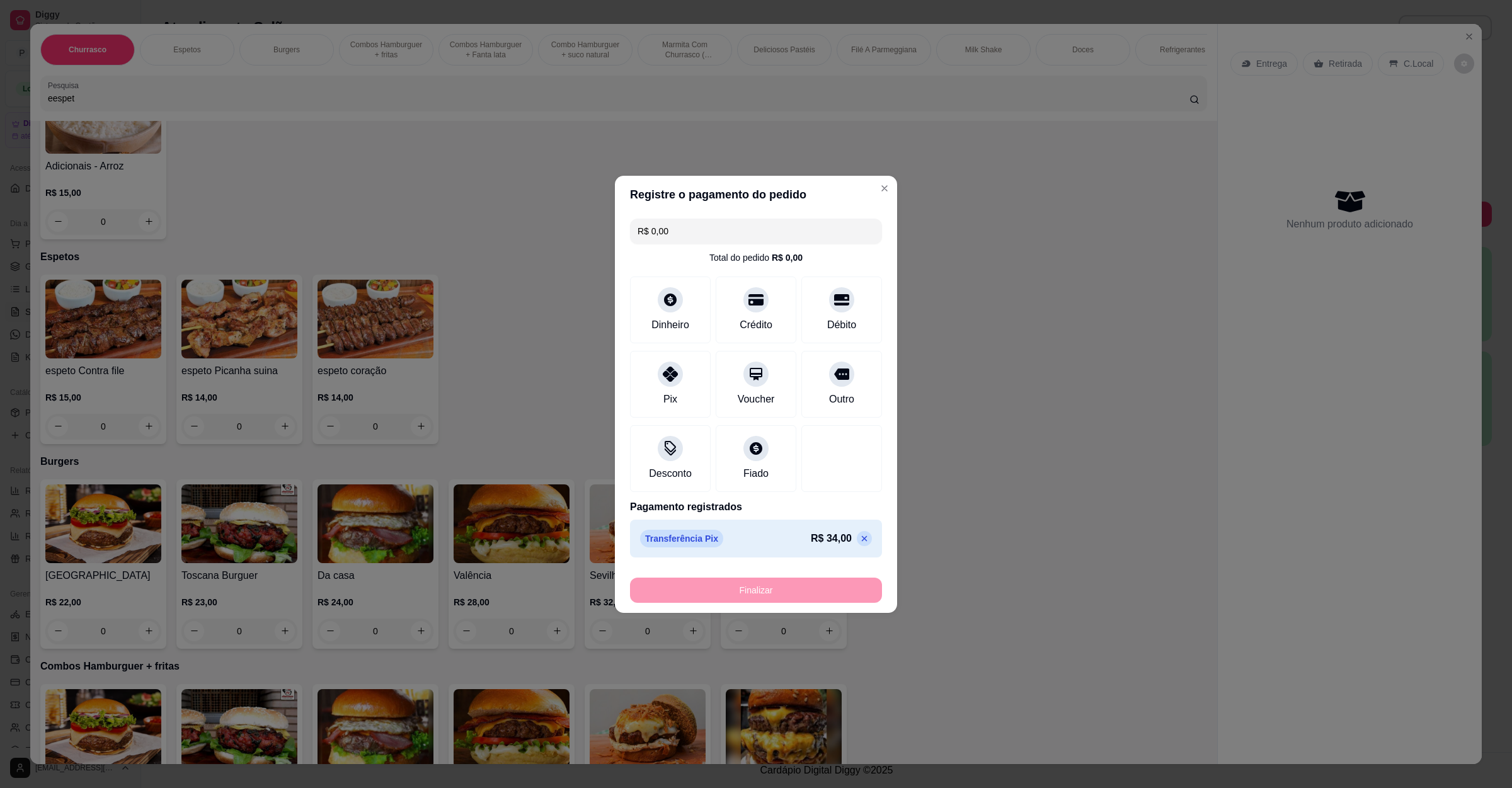
type input "-R$ 34,00"
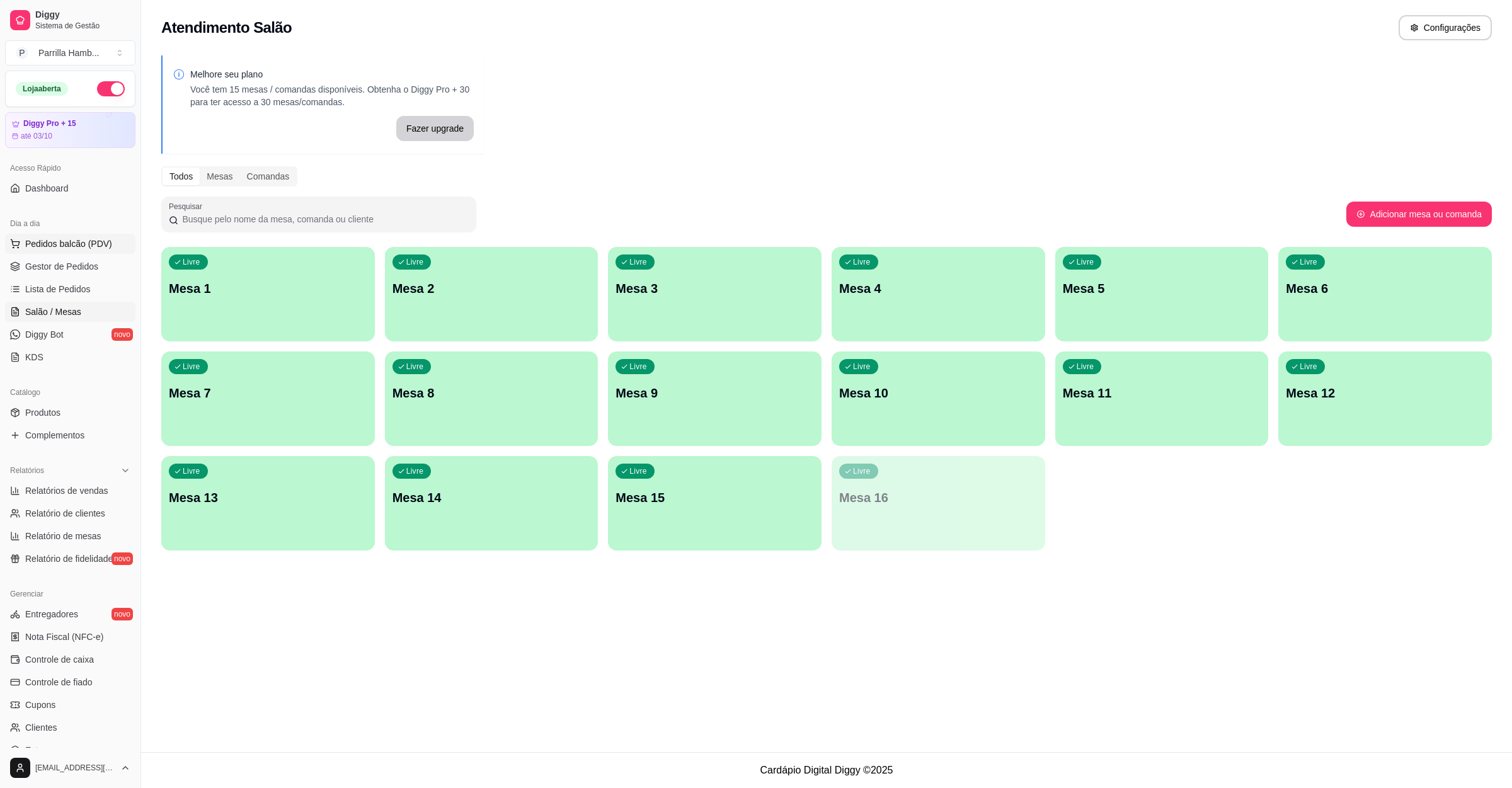
click at [78, 242] on span "Pedidos balcão (PDV)" at bounding box center [68, 244] width 87 height 13
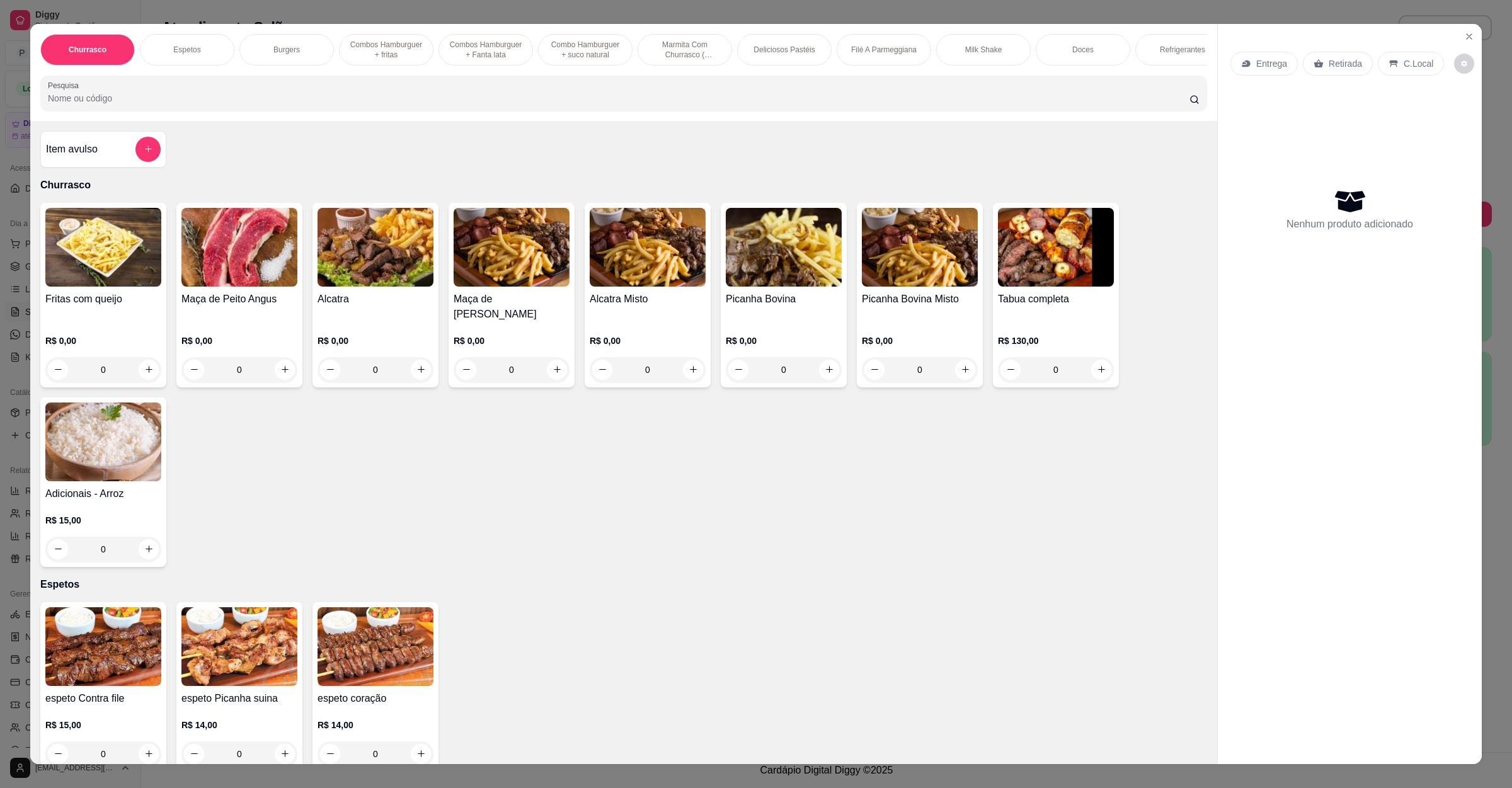
click at [1258, 58] on p "Entrega" at bounding box center [1271, 64] width 31 height 13
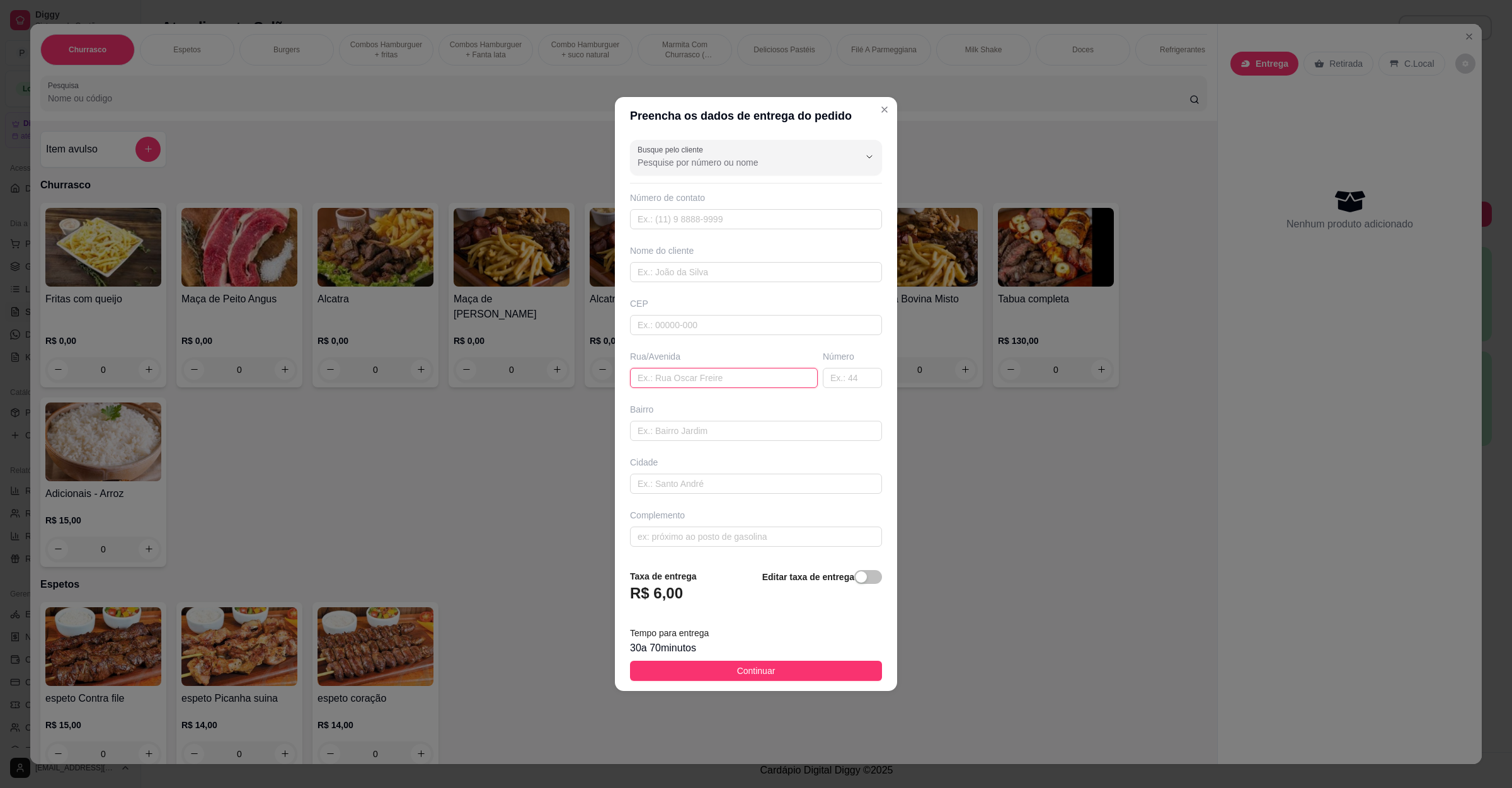
click at [660, 384] on input "text" at bounding box center [724, 378] width 188 height 20
paste input "[STREET_ADDRESS]"
type input "R"
paste input "[STREET_ADDRESS][DATE]"
type input "[STREET_ADDRESS][DATE]"
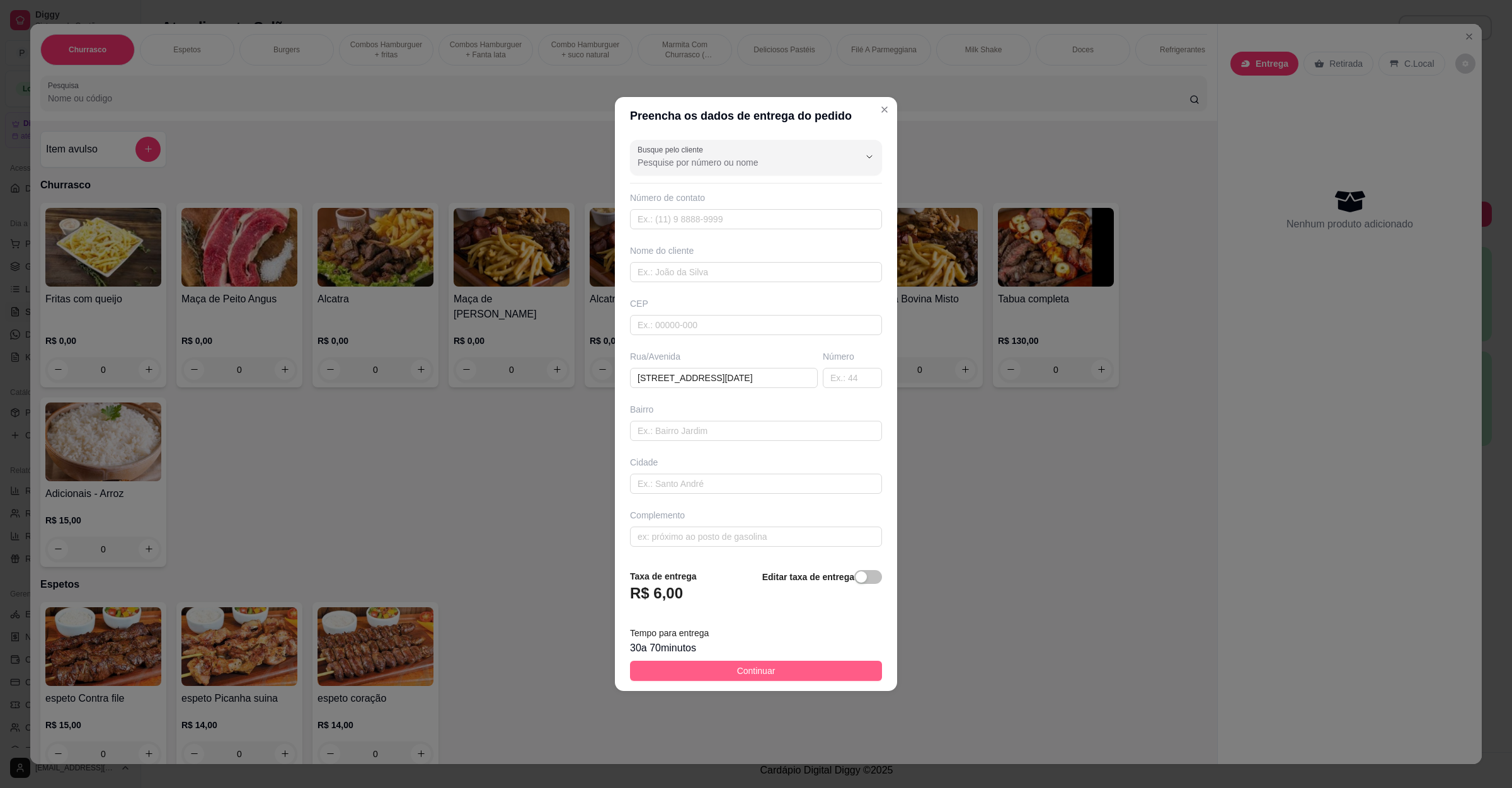
click at [797, 664] on button "Continuar" at bounding box center [755, 670] width 252 height 20
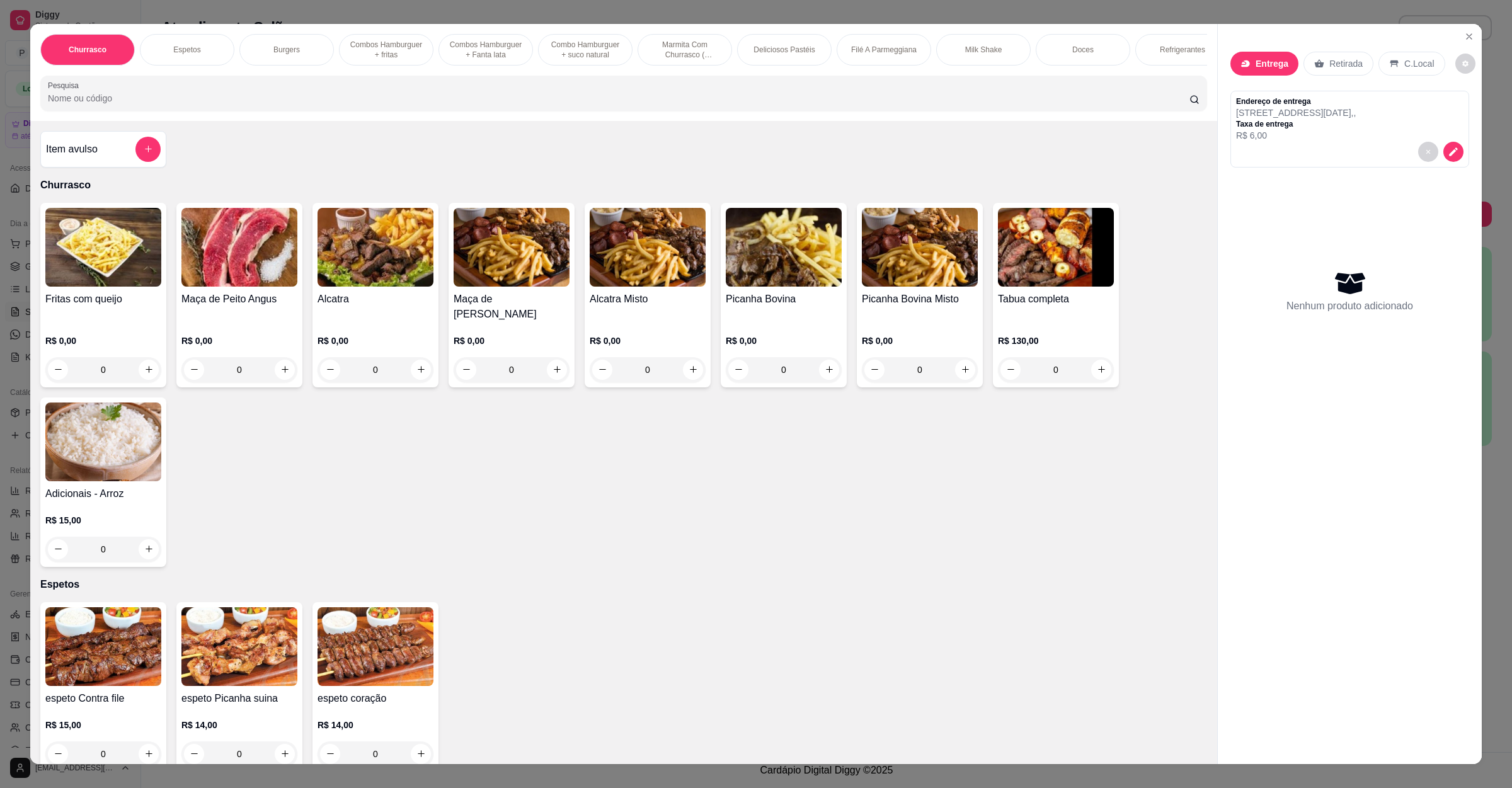
click at [1099, 367] on div "0" at bounding box center [1055, 370] width 116 height 25
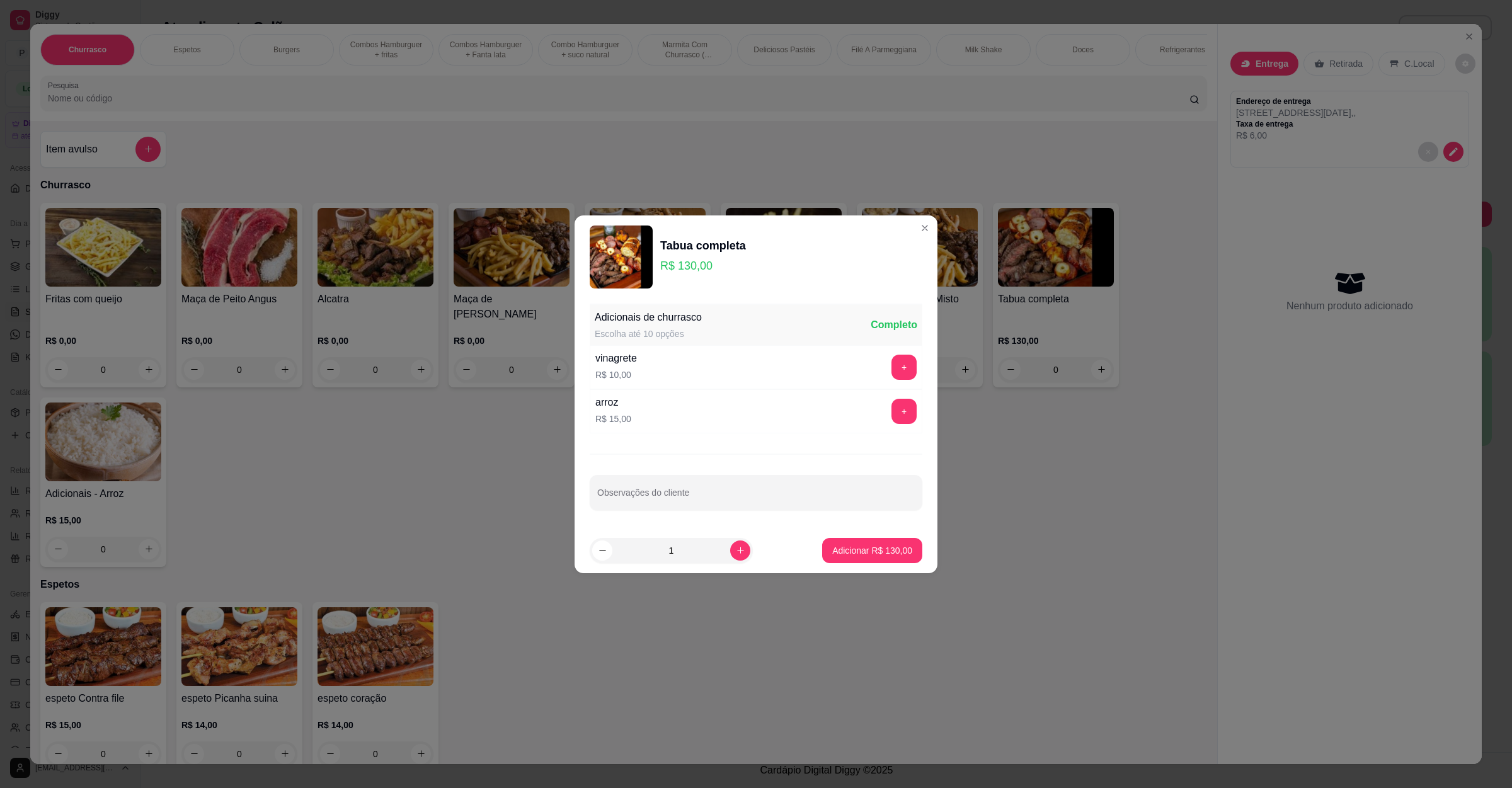
click at [856, 569] on footer "1 Adicionar R$ 130,00" at bounding box center [756, 550] width 363 height 45
click at [858, 560] on button "Adicionar R$ 130,00" at bounding box center [873, 550] width 97 height 24
type input "1"
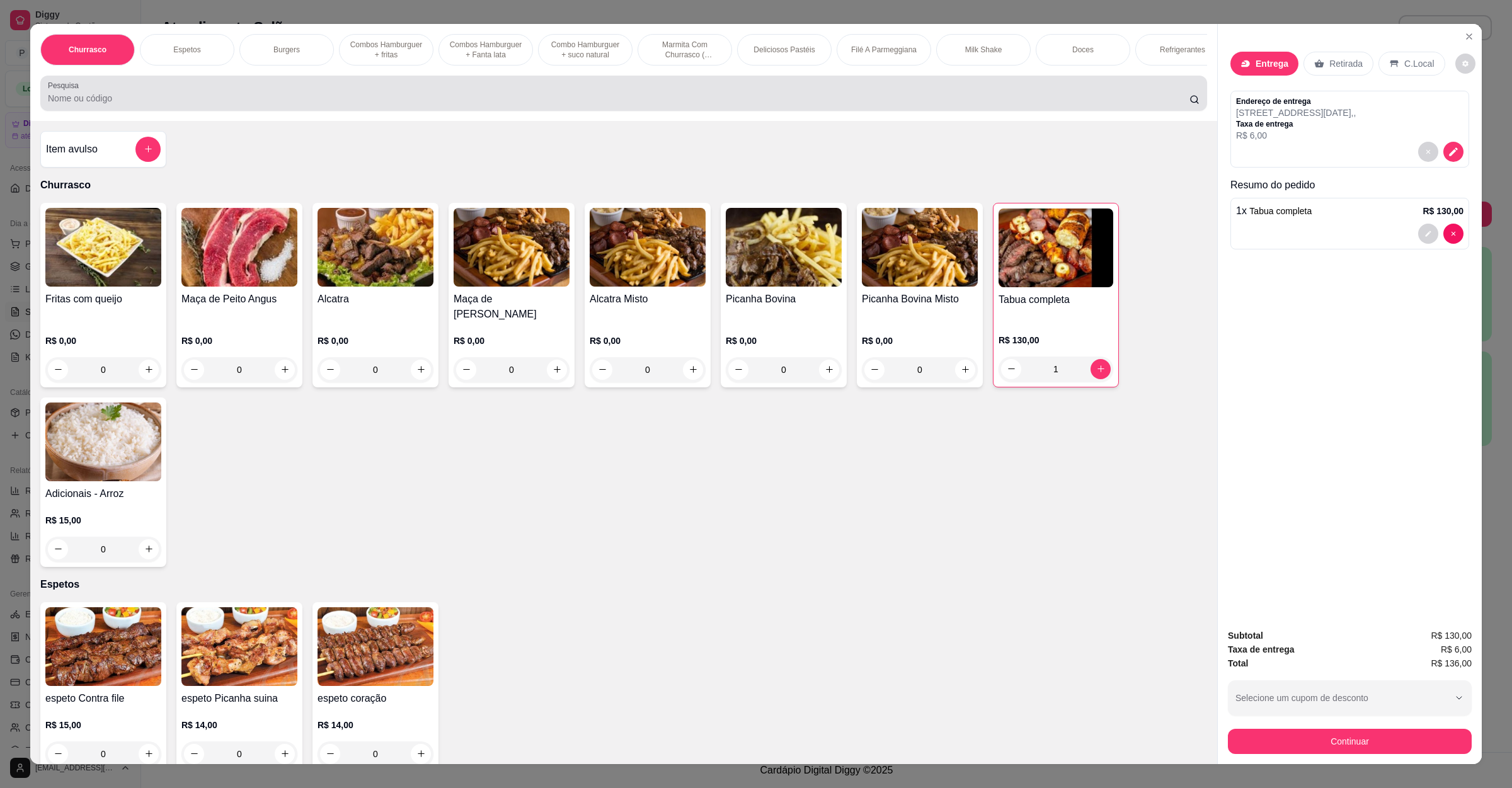
click at [446, 99] on div at bounding box center [623, 92] width 1151 height 25
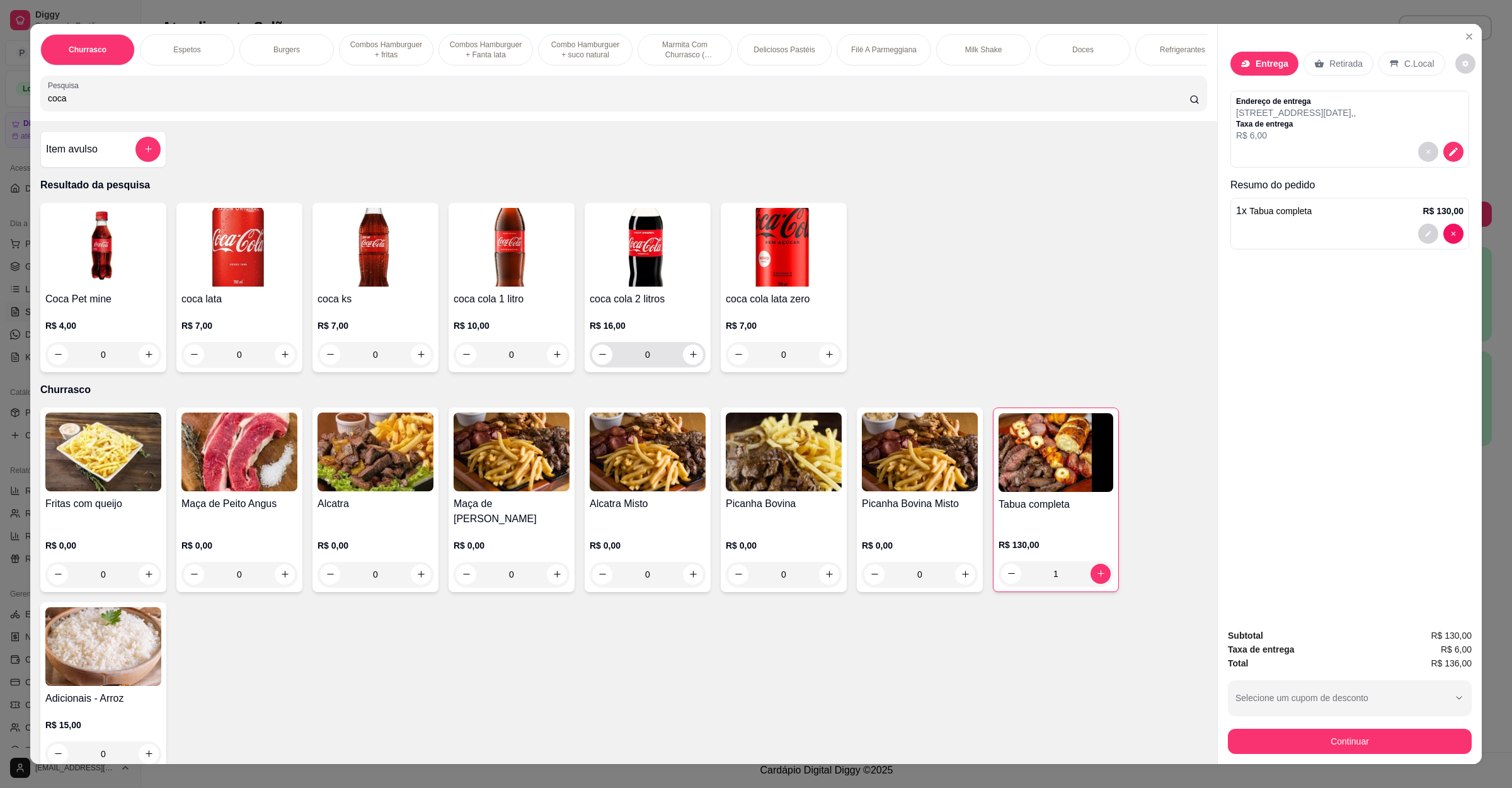
type input "coca"
click at [689, 359] on icon "increase-product-quantity" at bounding box center [694, 354] width 10 height 10
type input "1"
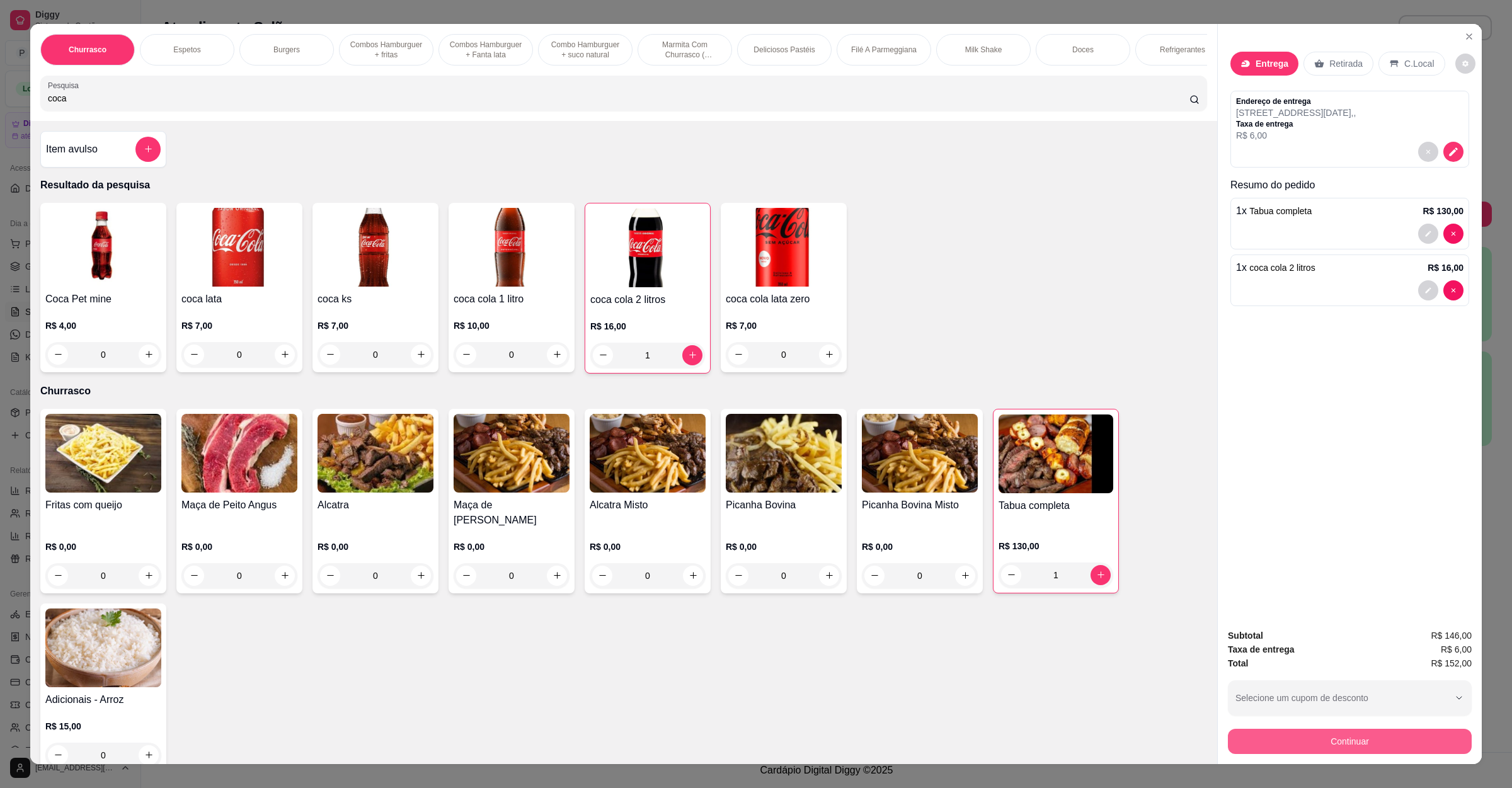
click at [1368, 754] on button "Continuar" at bounding box center [1349, 741] width 244 height 25
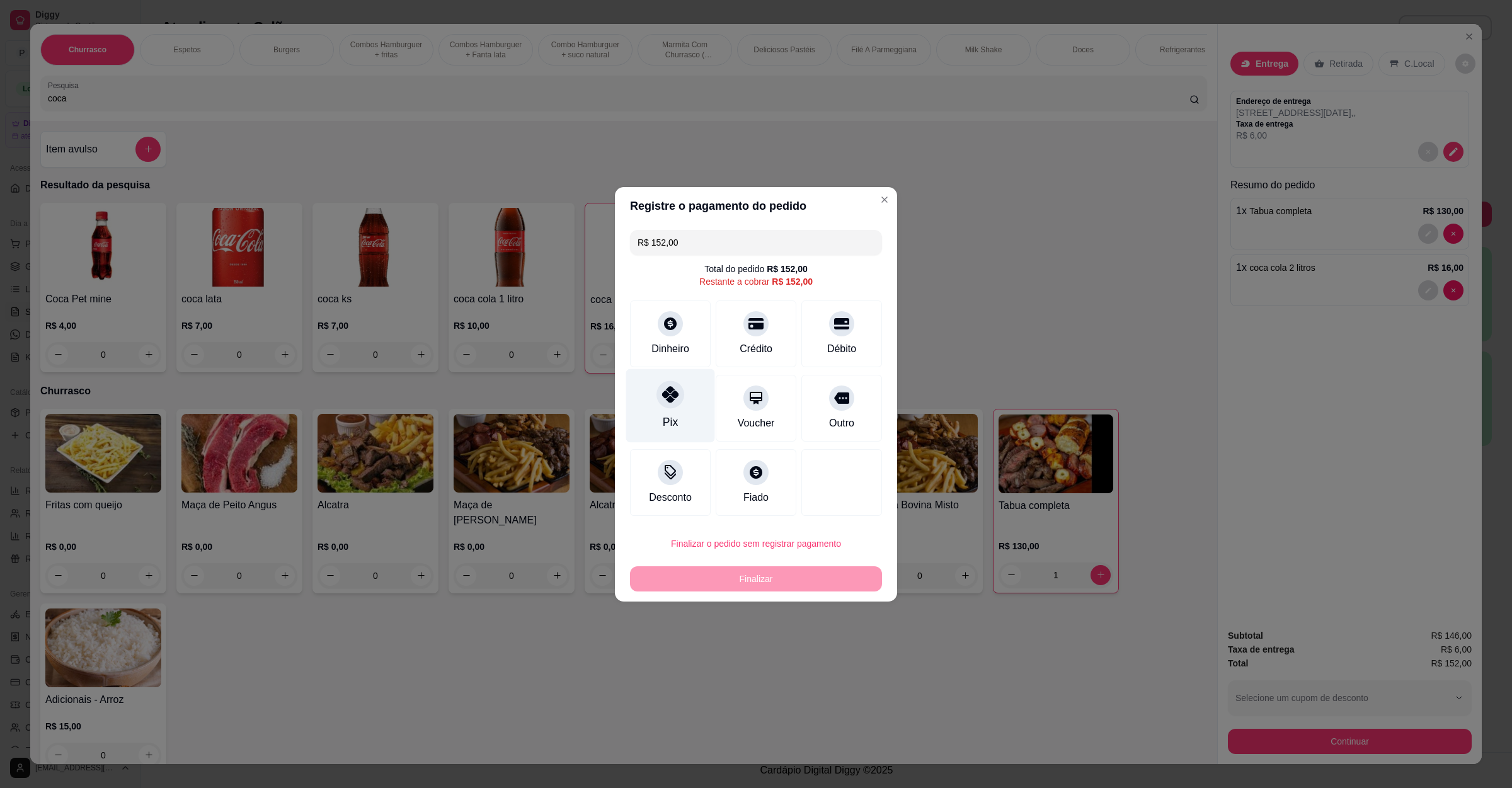
drag, startPoint x: 672, startPoint y: 405, endPoint x: 680, endPoint y: 405, distance: 8.0
click at [680, 405] on div "Pix" at bounding box center [671, 405] width 89 height 74
type input "R$ 0,00"
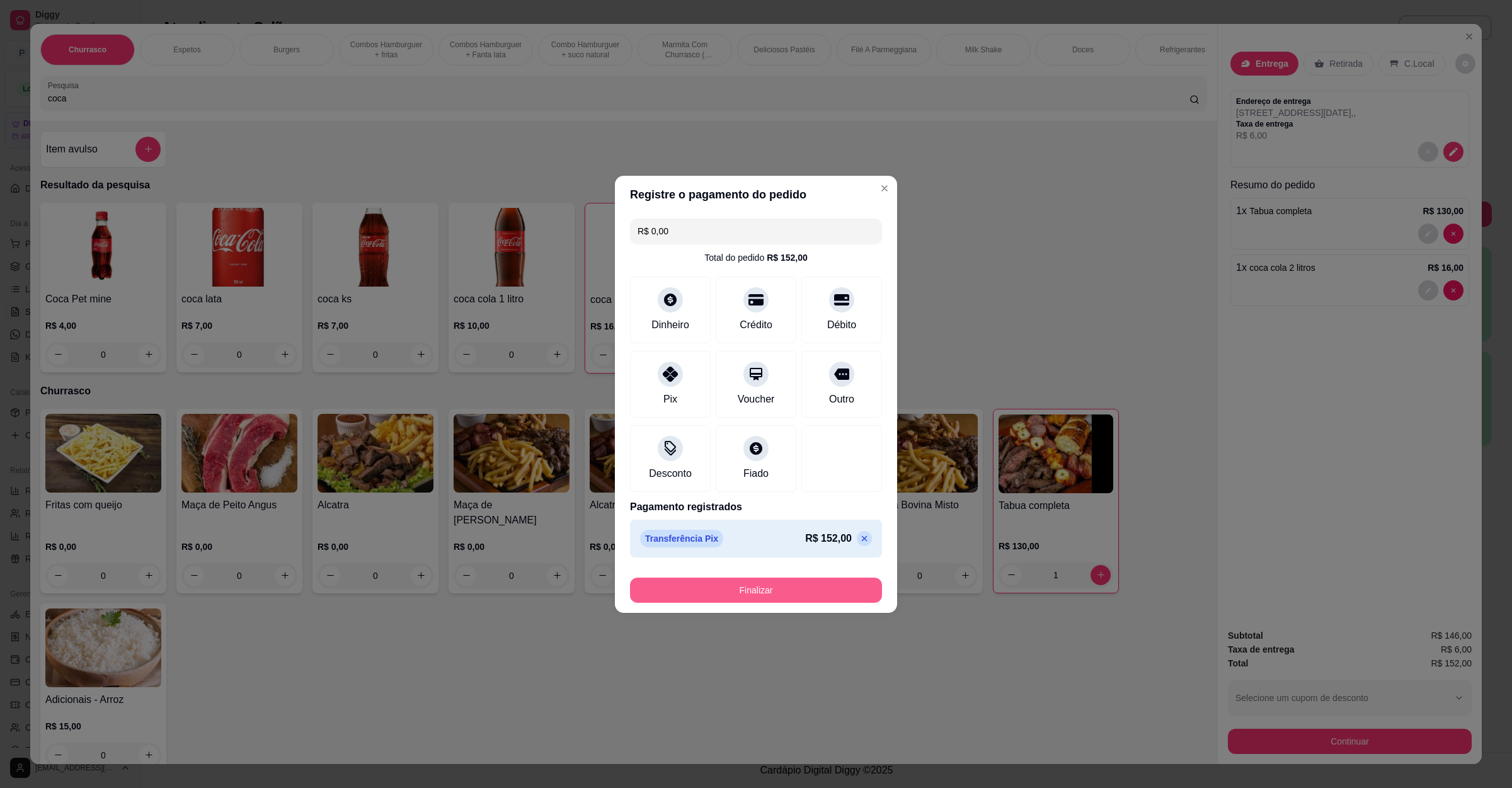
click at [741, 587] on button "Finalizar" at bounding box center [755, 590] width 252 height 25
type input "0"
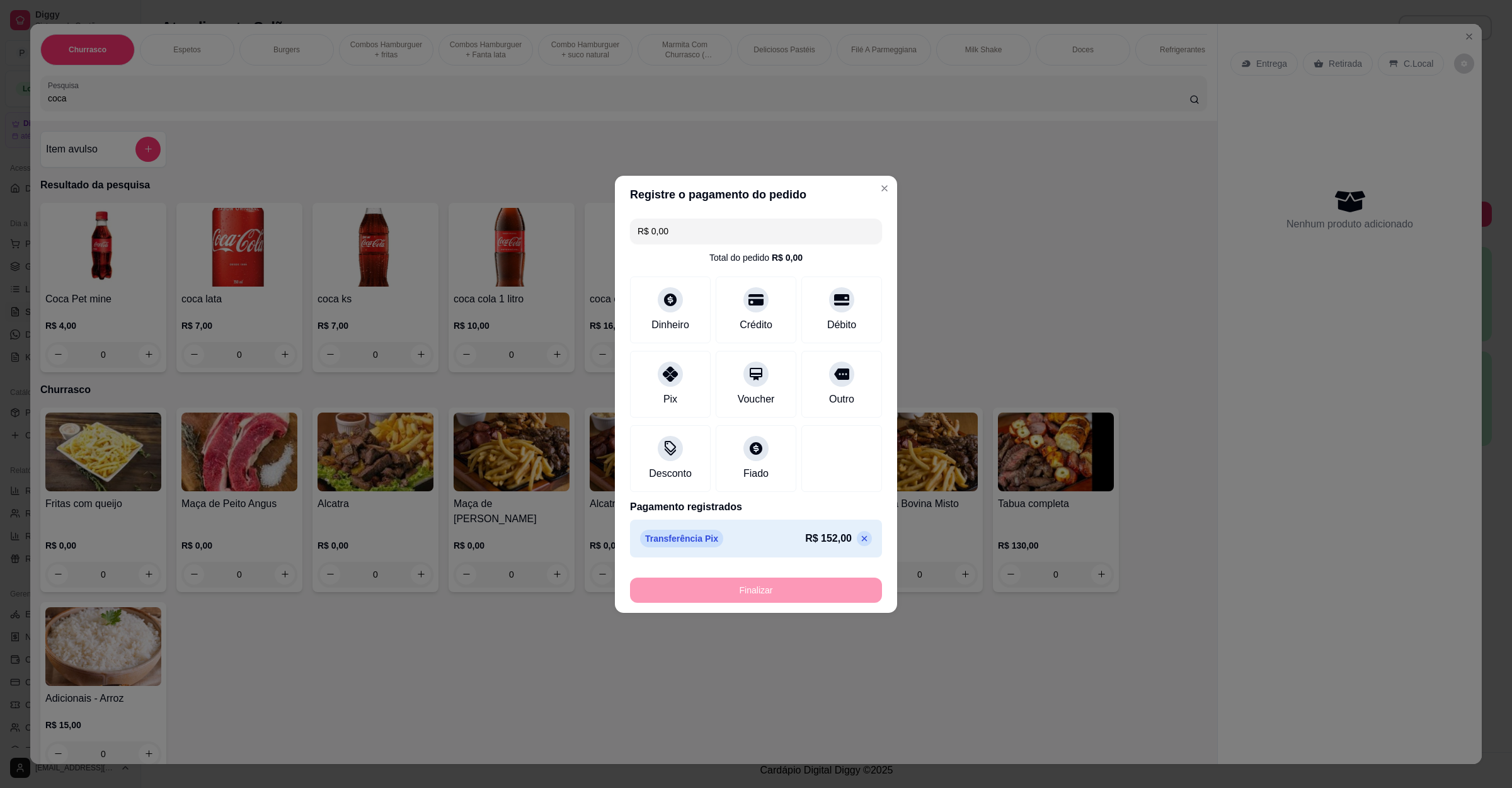
type input "-R$ 152,00"
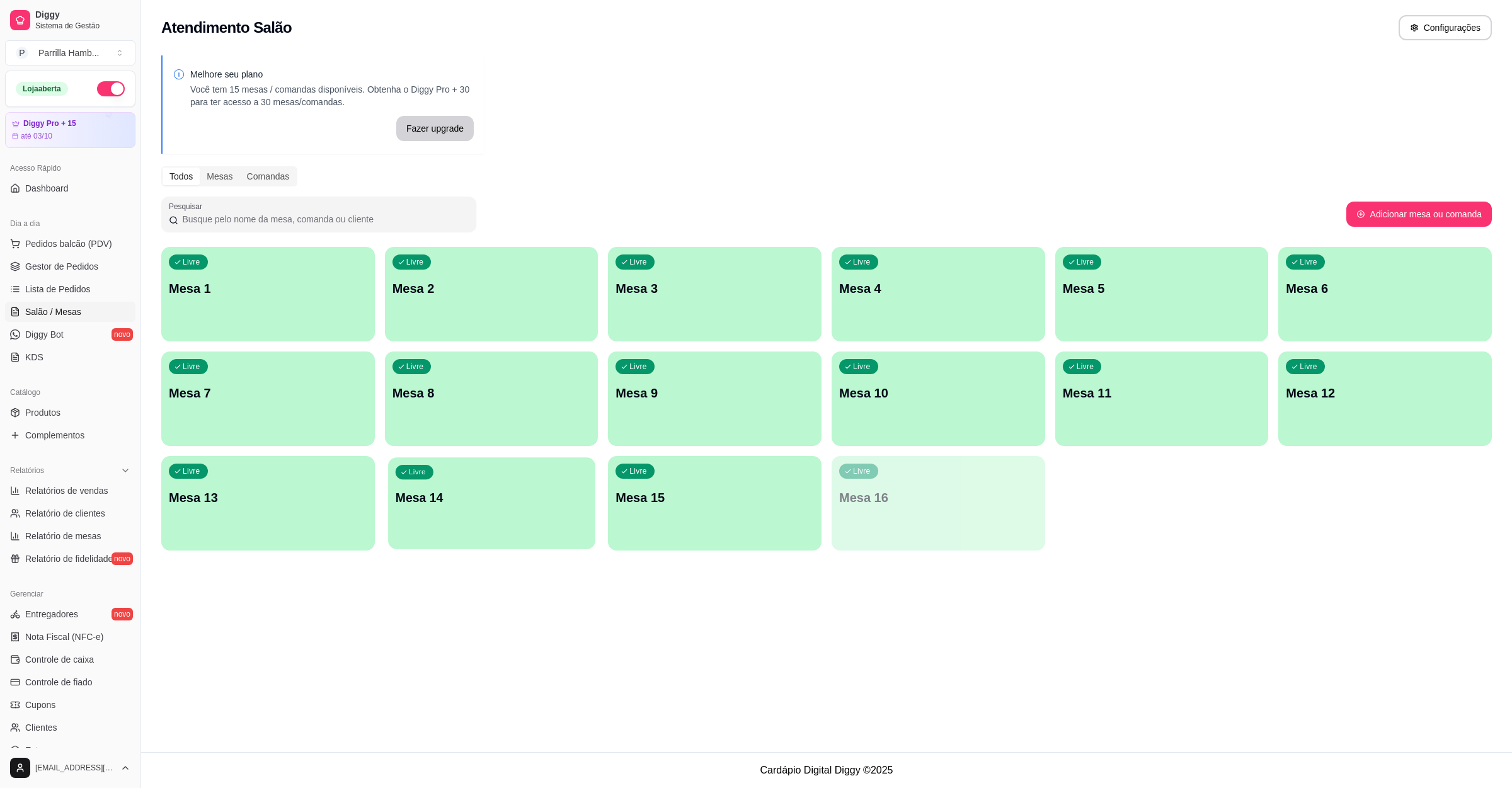
click at [467, 530] on div "Livre Mesa 14" at bounding box center [492, 495] width 207 height 77
click at [741, 520] on div "Livre Mesa 15" at bounding box center [714, 495] width 207 height 77
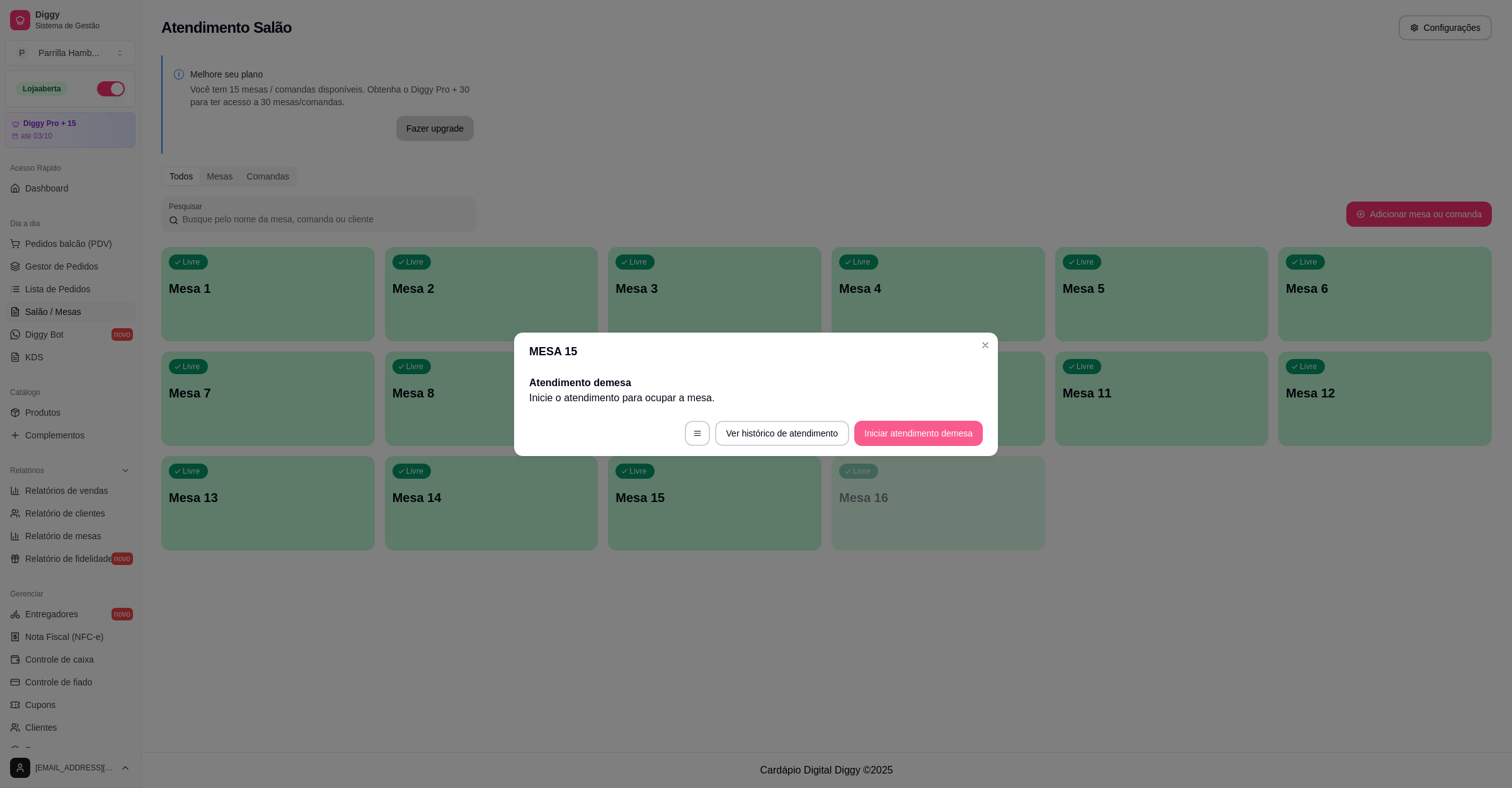
click at [899, 439] on button "Iniciar atendimento de mesa" at bounding box center [918, 433] width 129 height 25
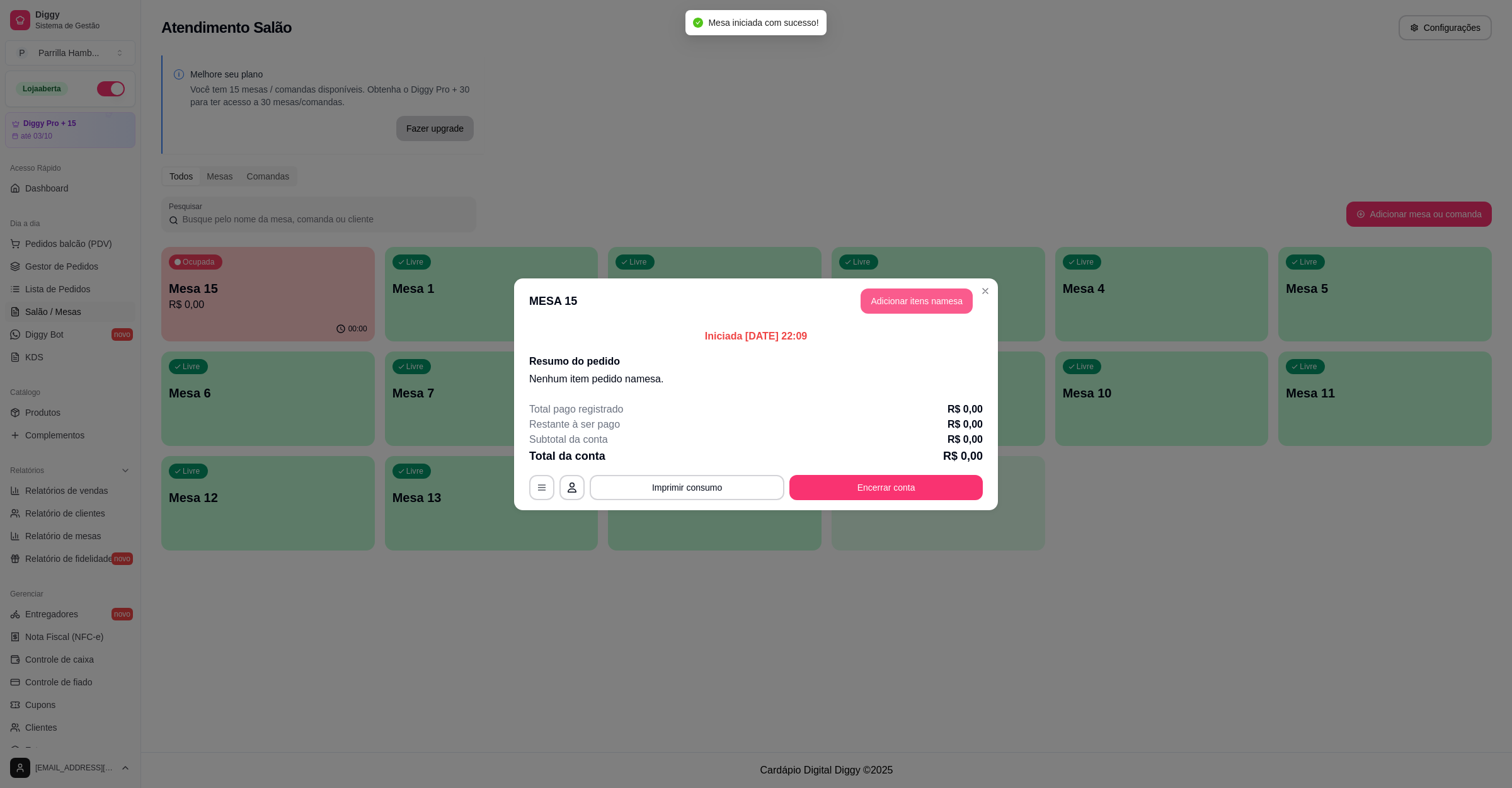
click at [878, 293] on button "Adicionar itens na mesa" at bounding box center [916, 301] width 112 height 25
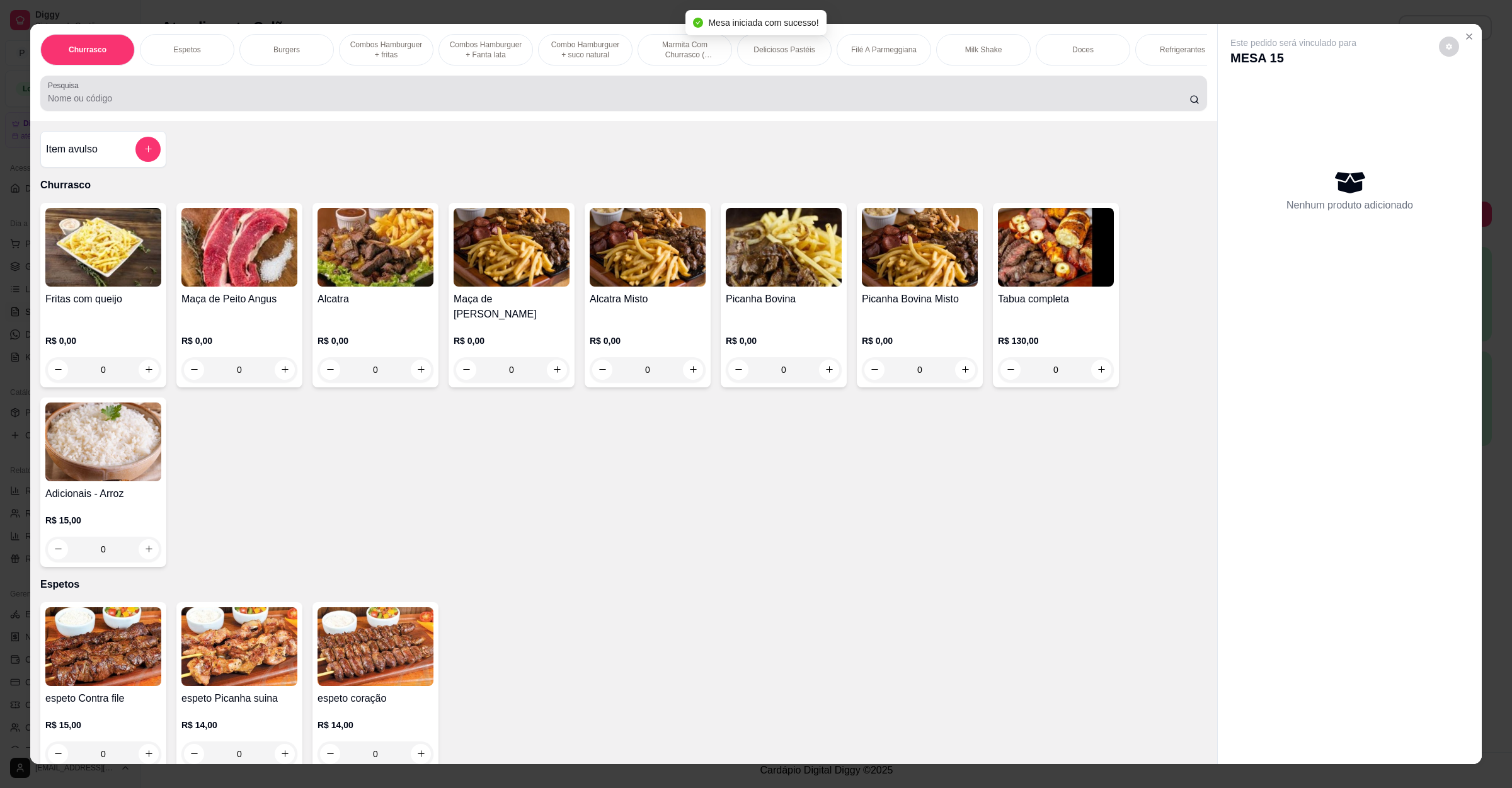
click at [191, 105] on input "Pesquisa" at bounding box center [618, 98] width 1141 height 13
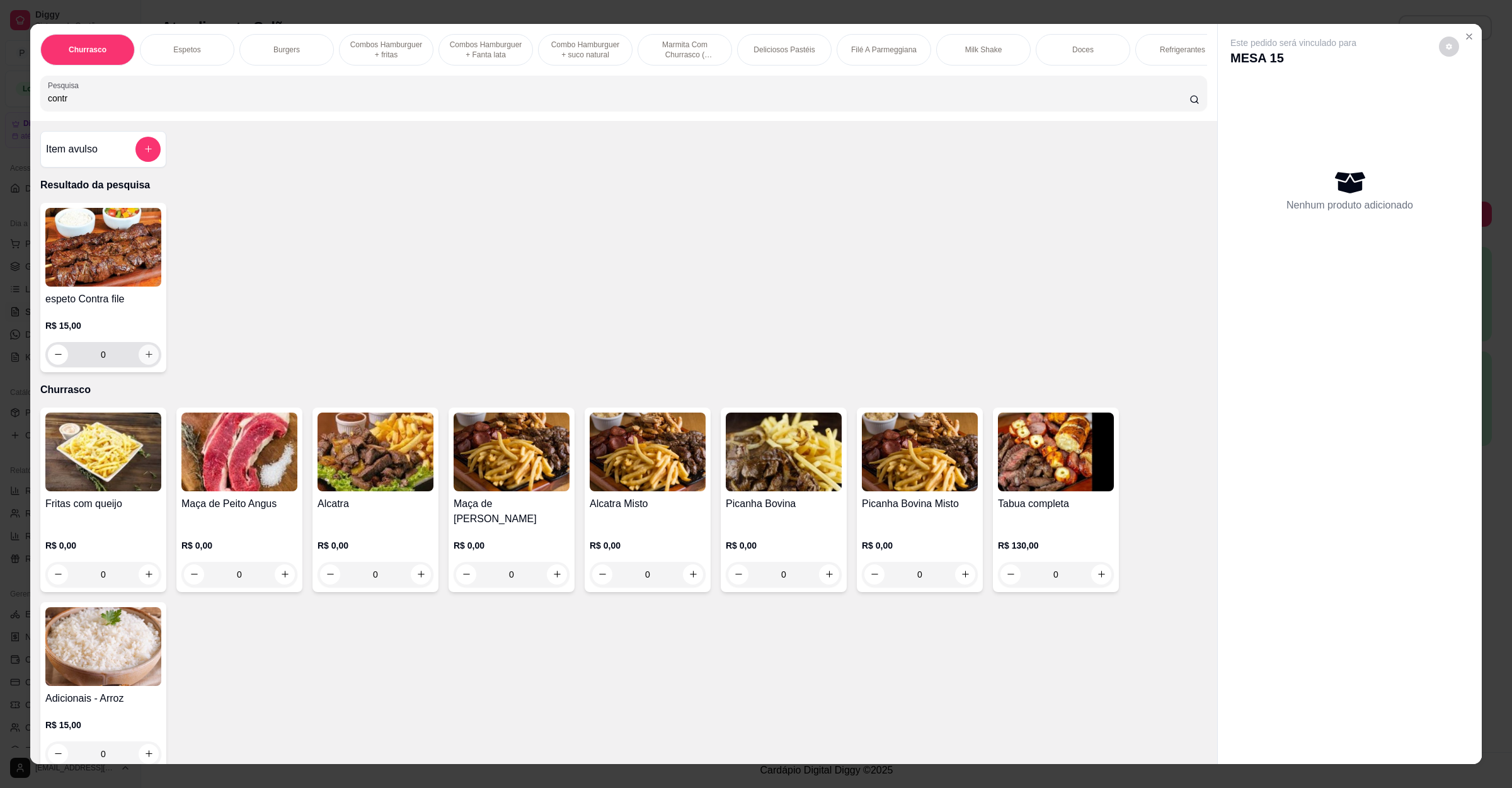
type input "contr"
click at [144, 359] on icon "increase-product-quantity" at bounding box center [149, 354] width 10 height 10
type input "1"
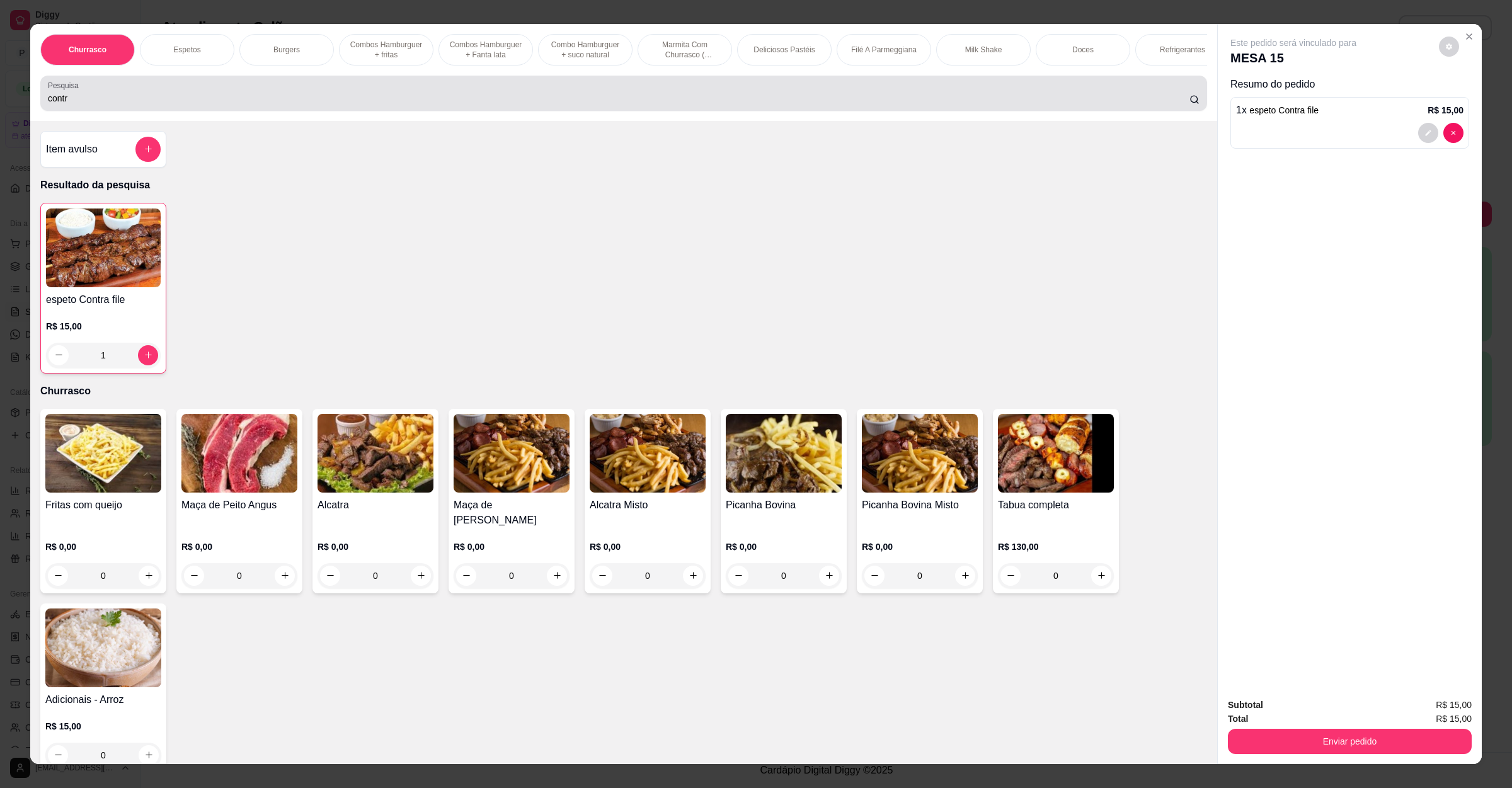
click at [180, 105] on input "contr" at bounding box center [618, 98] width 1141 height 13
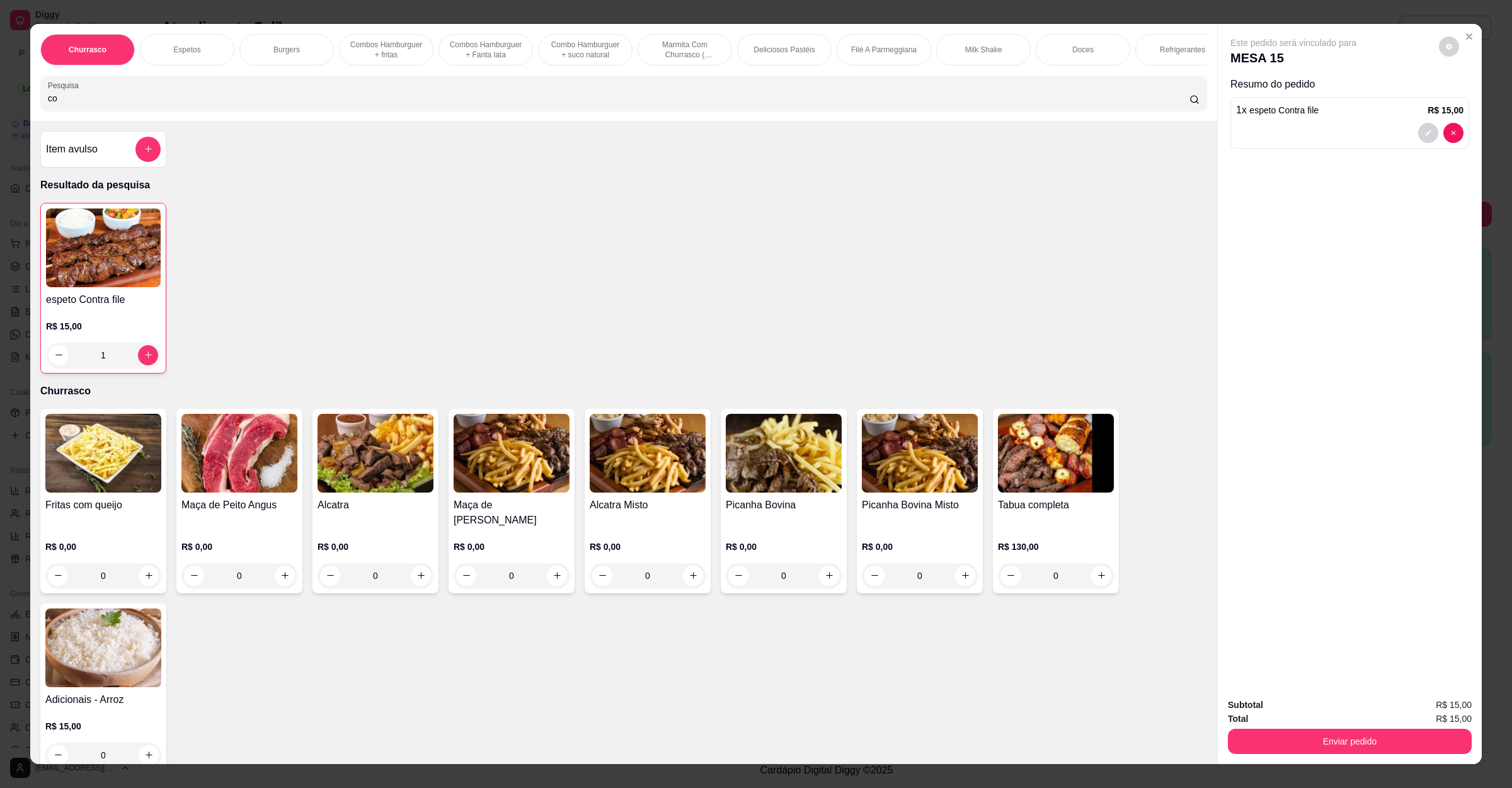
type input "c"
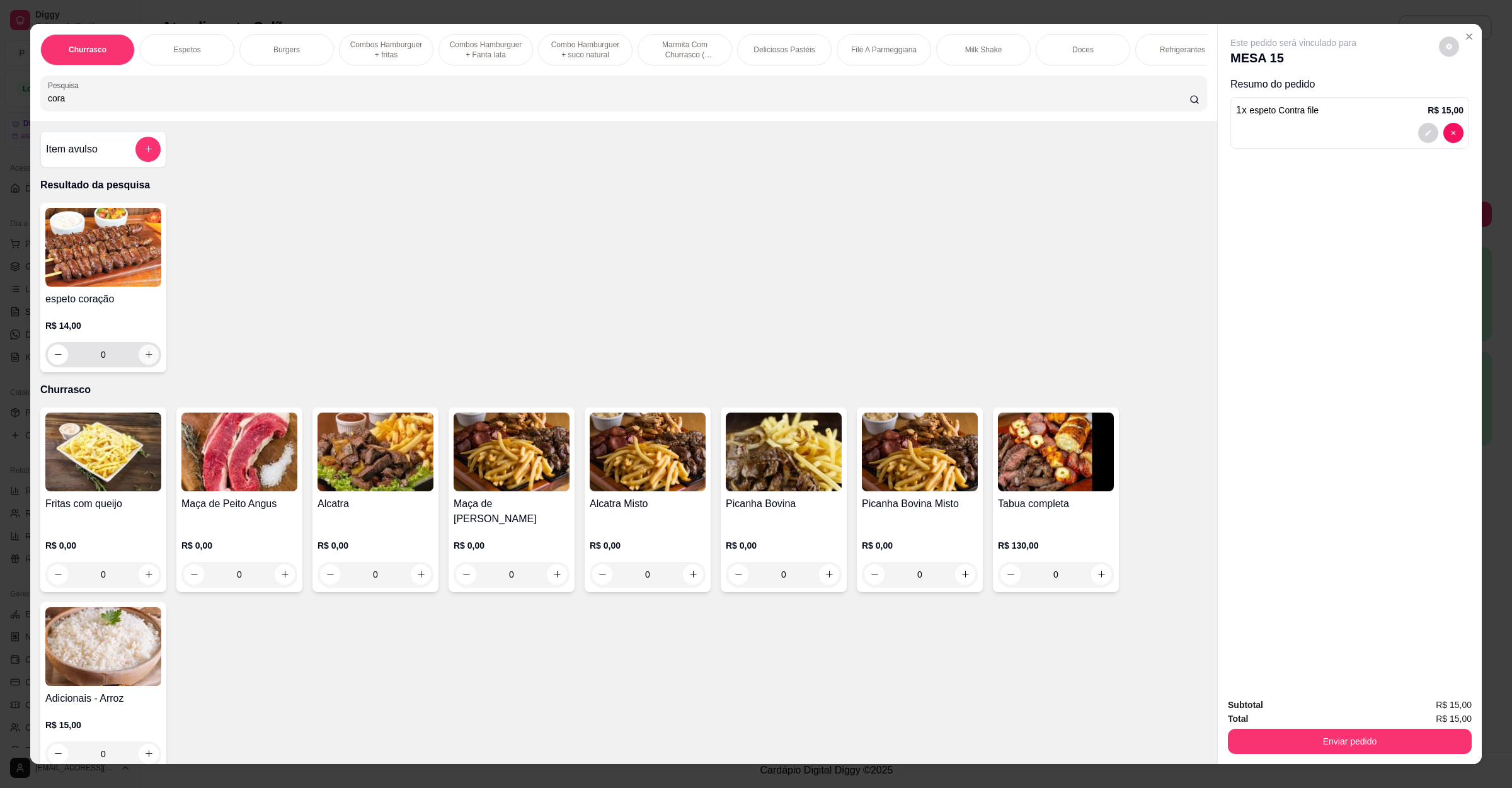
type input "cora"
click at [144, 359] on icon "increase-product-quantity" at bounding box center [149, 354] width 10 height 10
type input "1"
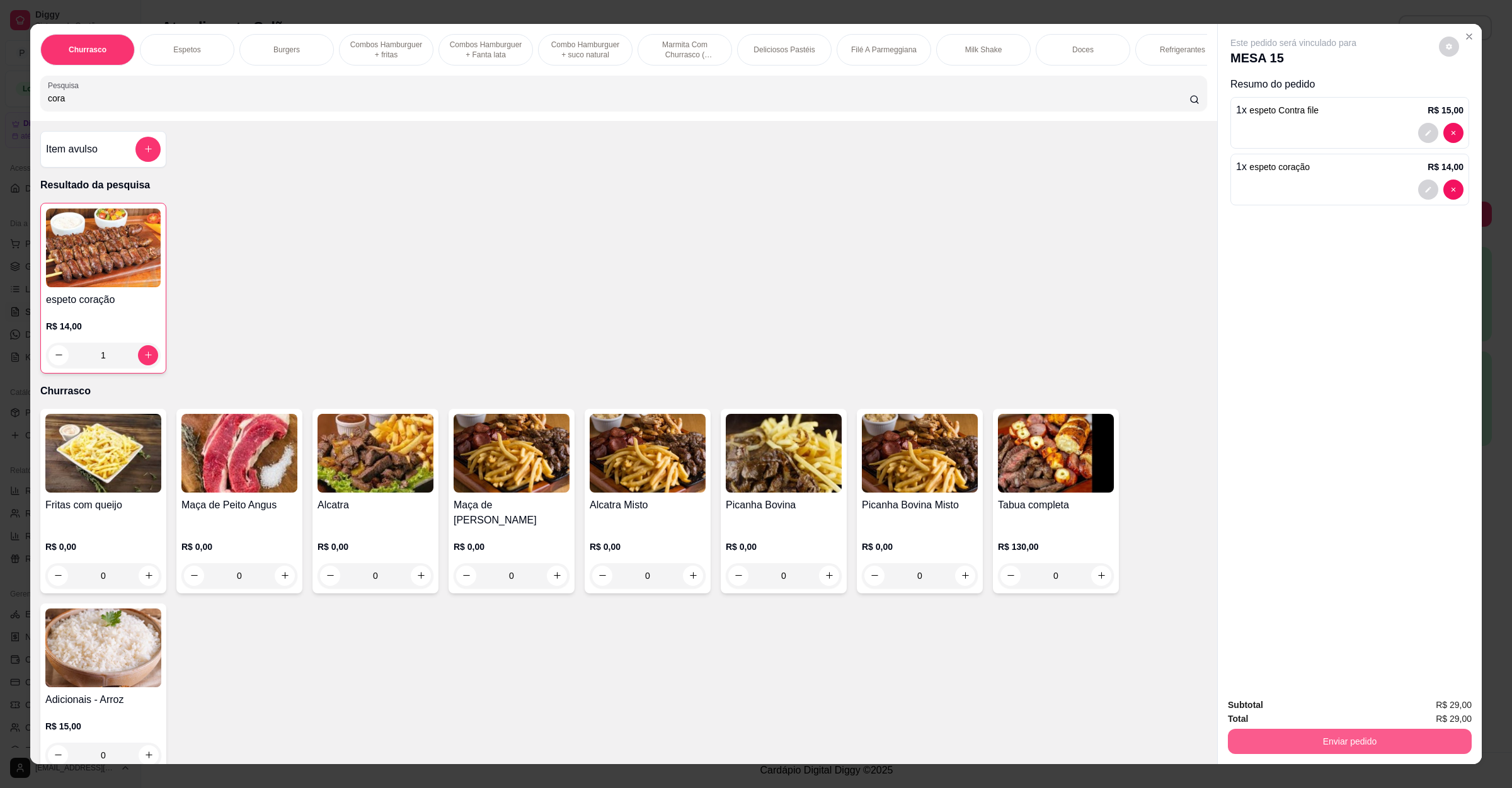
click at [1319, 740] on button "Enviar pedido" at bounding box center [1349, 741] width 244 height 25
click at [1319, 707] on button "Não registrar e enviar pedido" at bounding box center [1306, 711] width 131 height 24
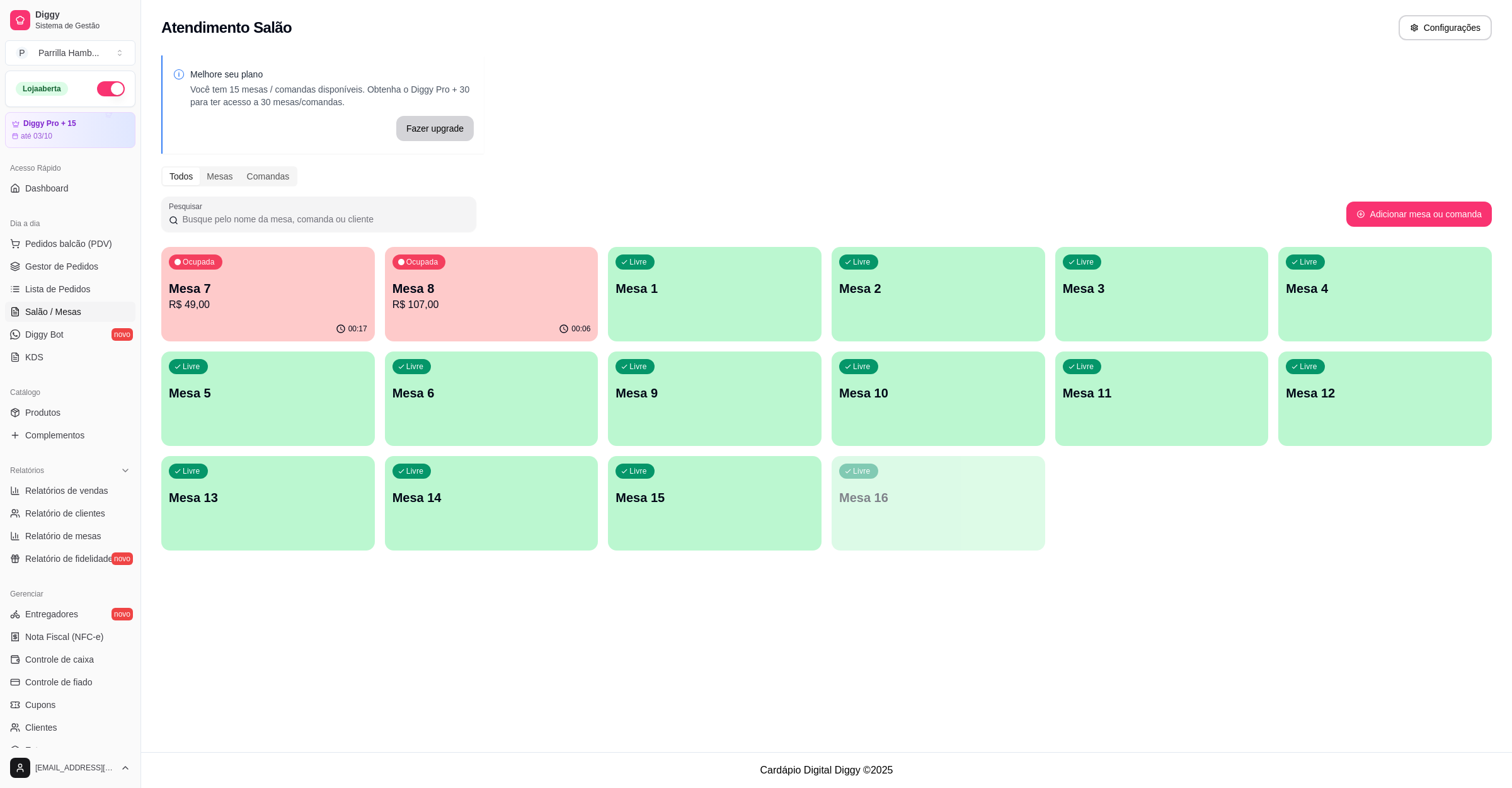
click at [481, 298] on p "R$ 107,00" at bounding box center [491, 305] width 199 height 15
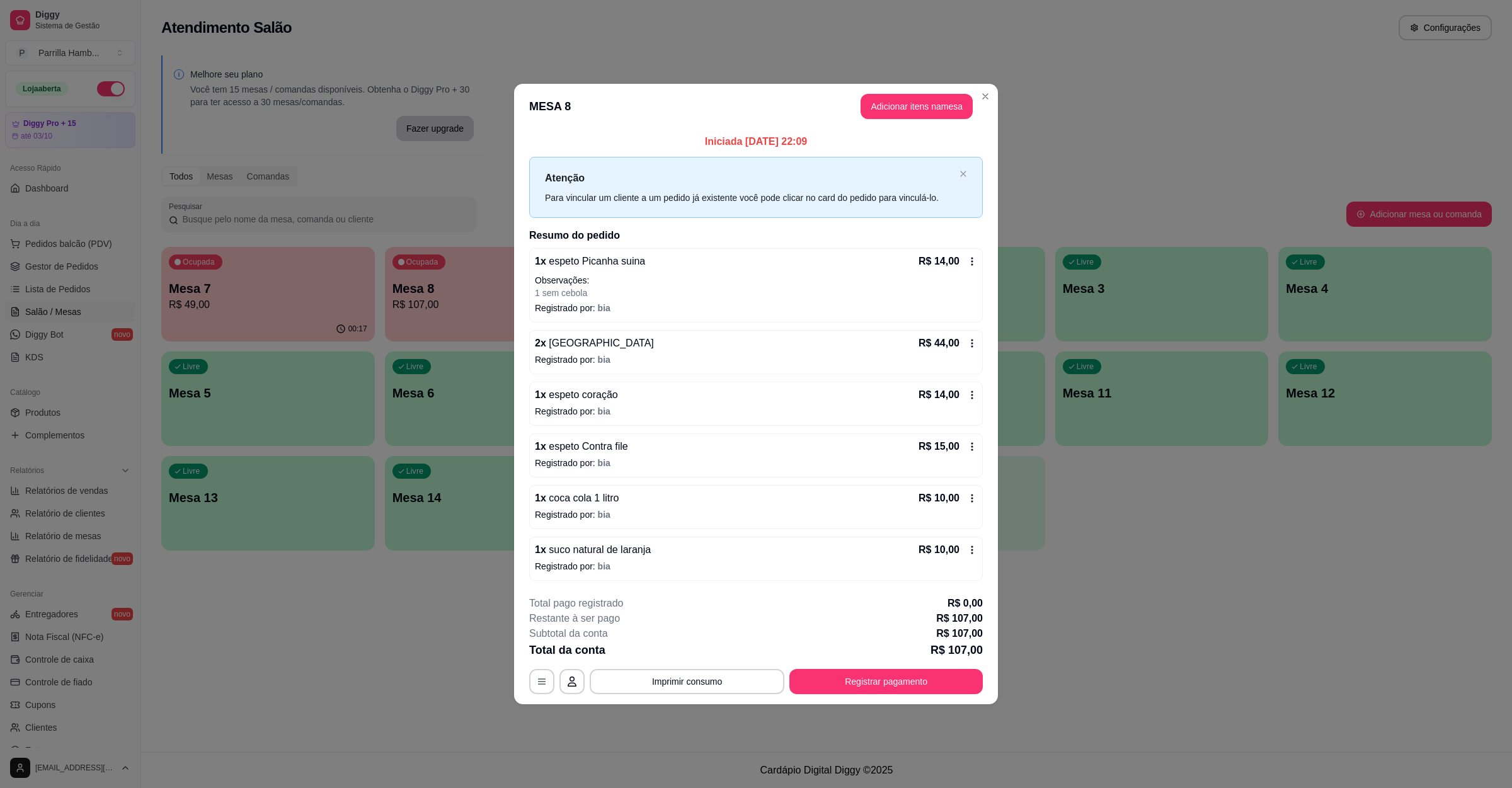
click at [869, 454] on div "1 x espeto Contra file R$ 15,00" at bounding box center [756, 447] width 442 height 15
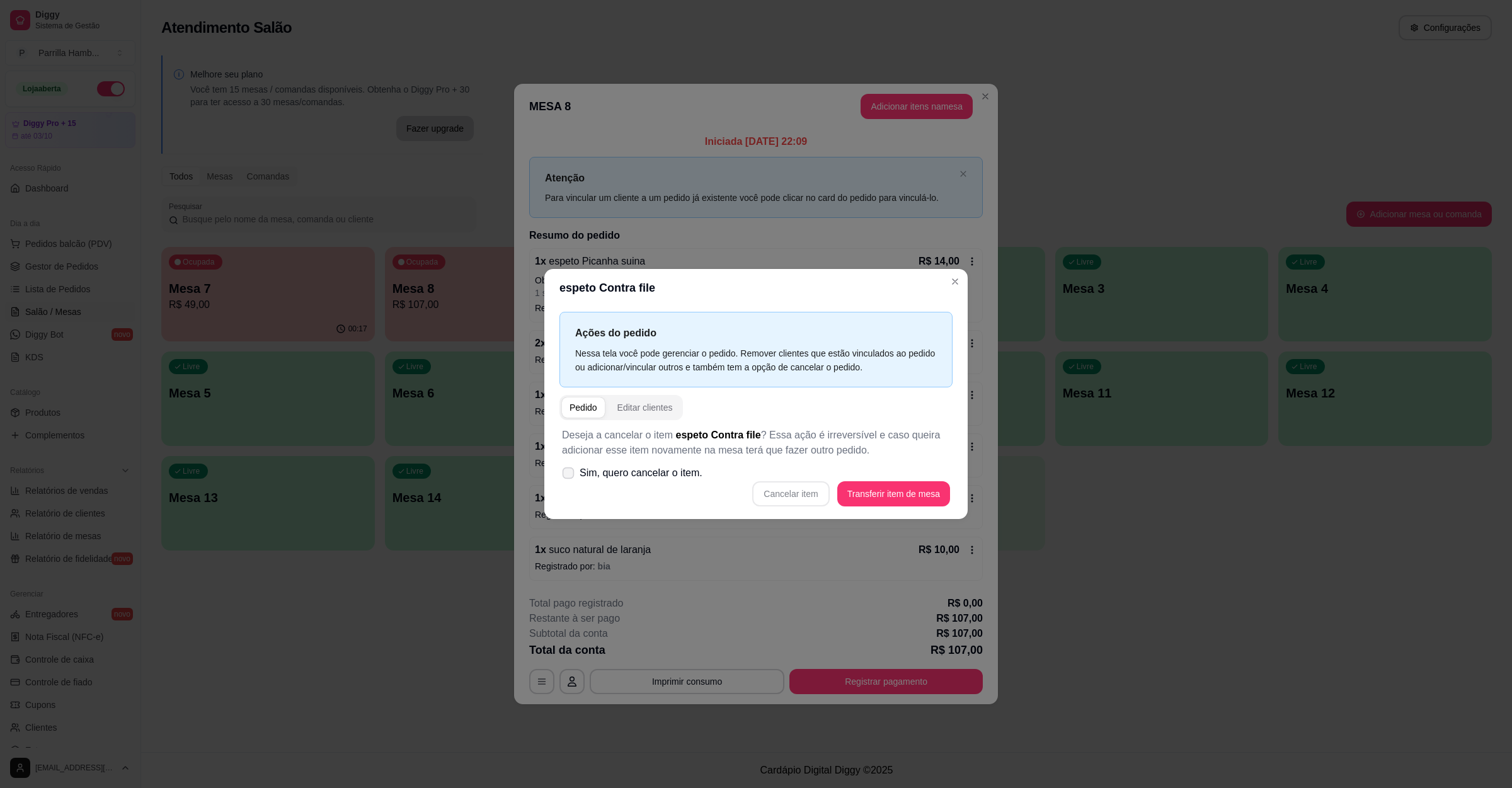
click at [574, 469] on label "Sim, quero cancelar o item." at bounding box center [632, 473] width 151 height 25
click at [570, 475] on input "Sim, quero cancelar o item." at bounding box center [566, 479] width 8 height 8
checkbox input "true"
click at [797, 491] on button "Cancelar item" at bounding box center [790, 494] width 77 height 25
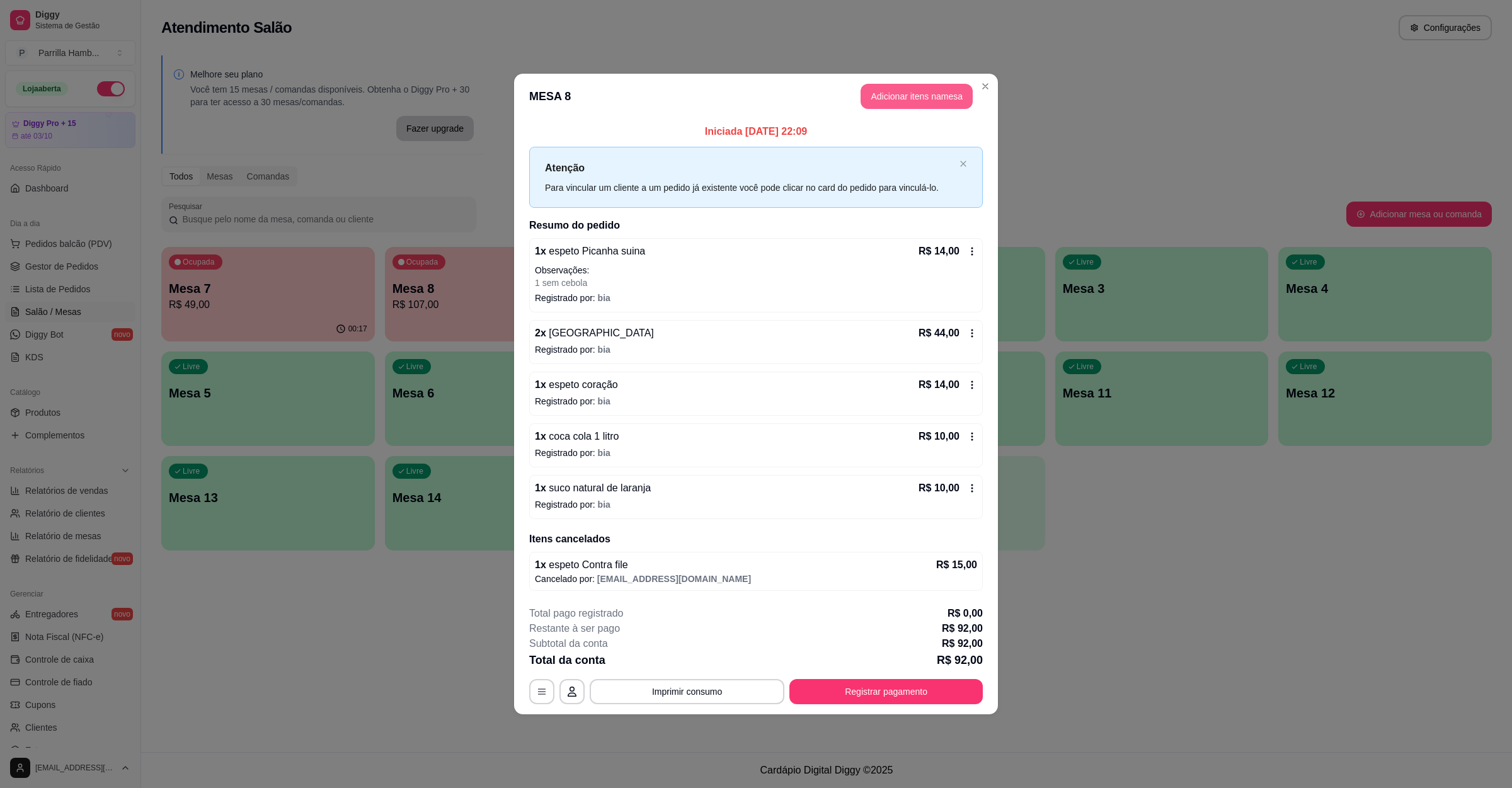
click at [895, 89] on button "Adicionar itens na mesa" at bounding box center [916, 96] width 112 height 25
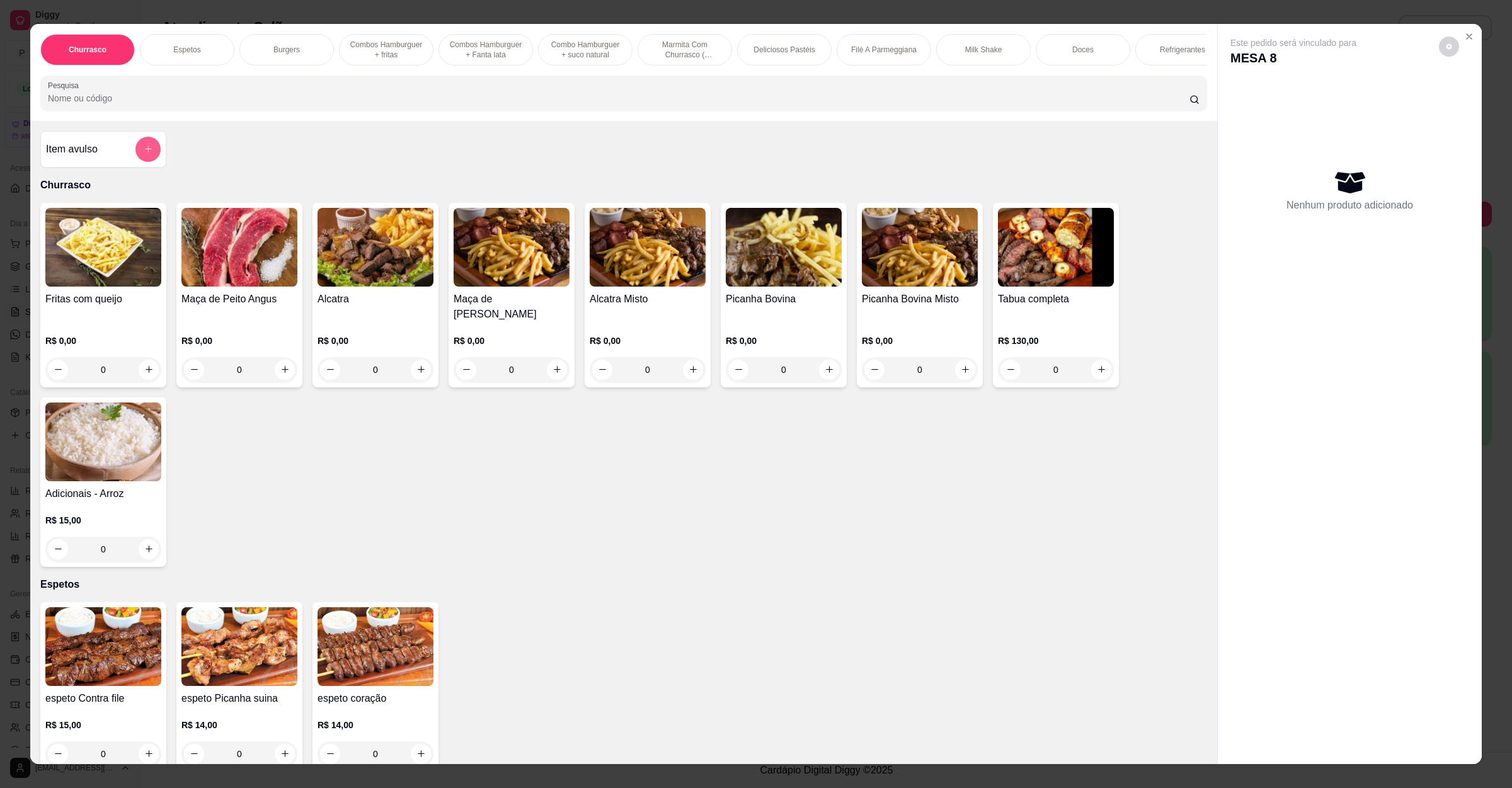
click at [140, 156] on button "add-separate-item" at bounding box center [147, 149] width 25 height 25
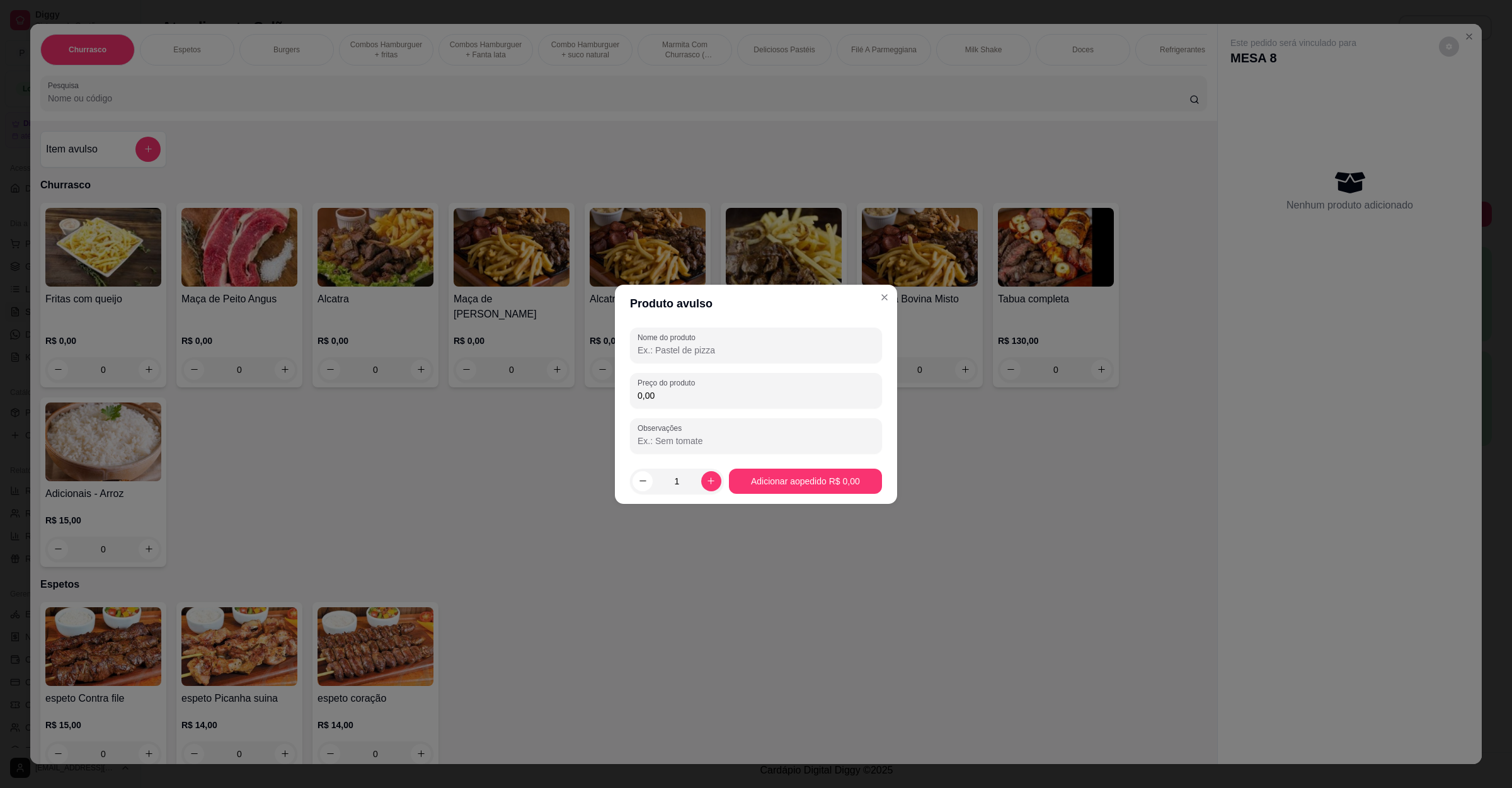
click at [717, 349] on input "Nome do produto" at bounding box center [756, 350] width 237 height 13
type input "espeto contra apenas espeto"
click at [737, 390] on input "0,00" at bounding box center [756, 396] width 237 height 13
type input "12,00"
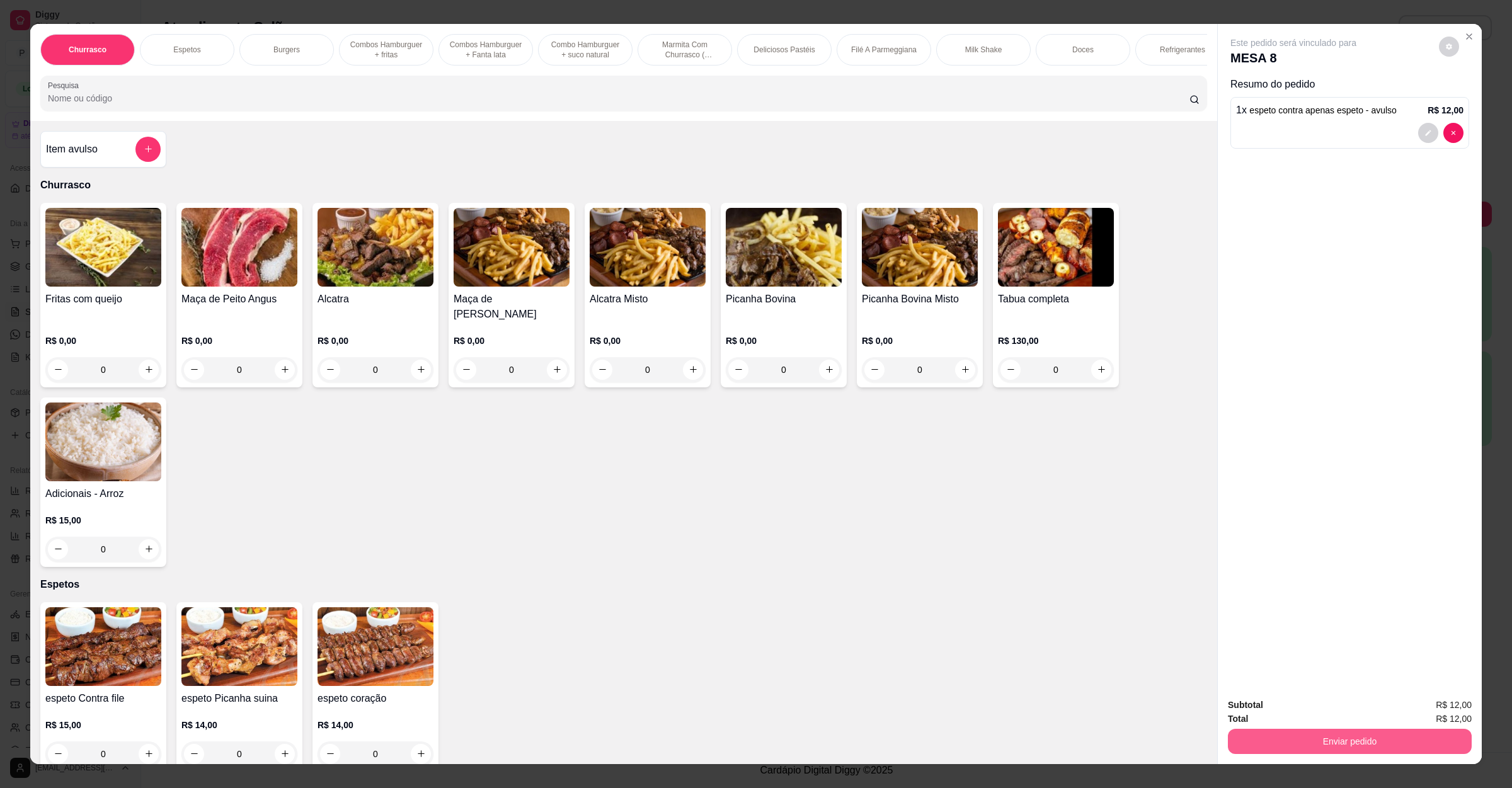
click at [1336, 746] on button "Enviar pedido" at bounding box center [1349, 741] width 244 height 25
click at [1332, 722] on button "Não registrar e enviar pedido" at bounding box center [1306, 712] width 131 height 24
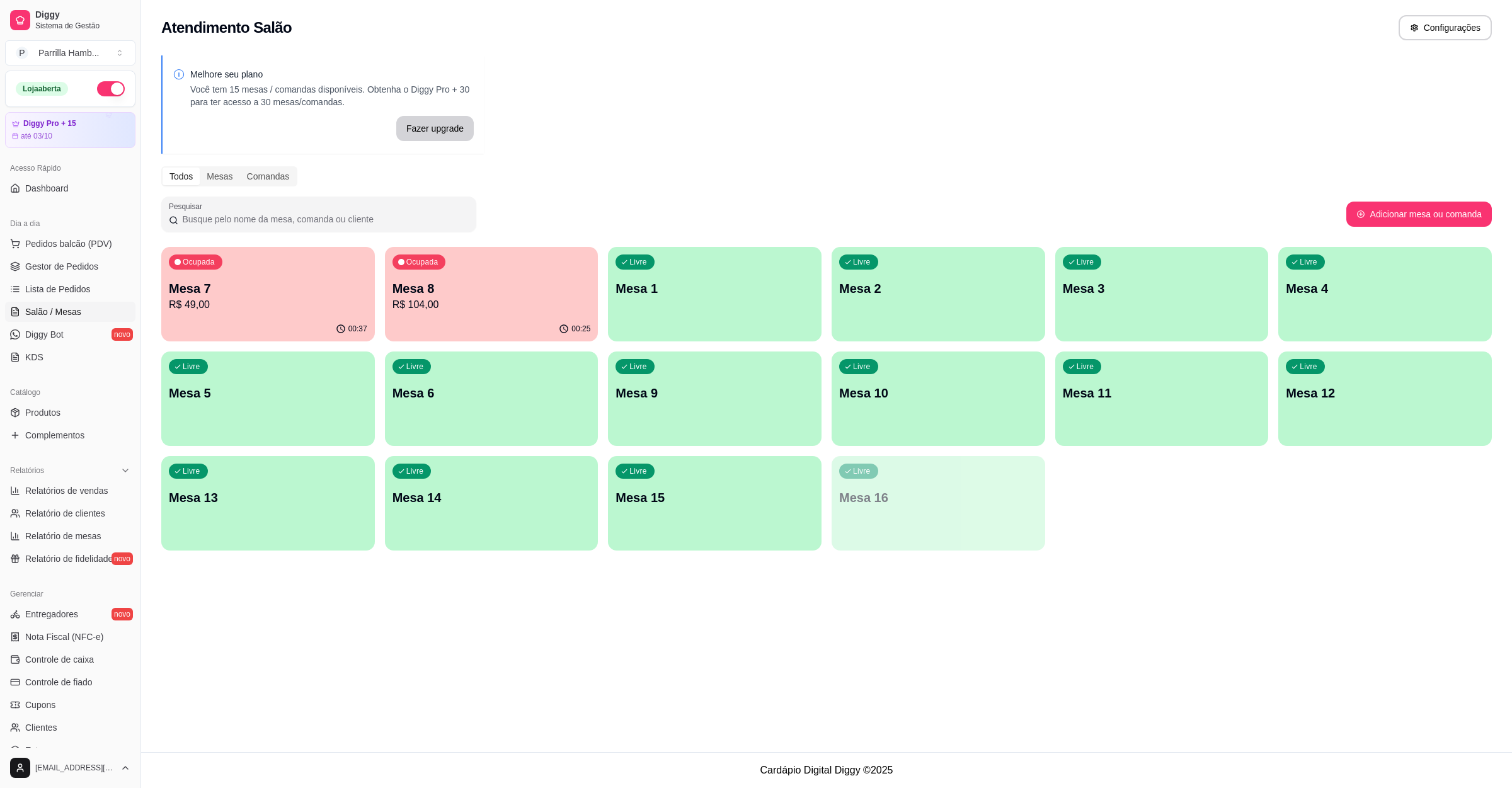
click at [250, 321] on div "00:37" at bounding box center [268, 329] width 214 height 24
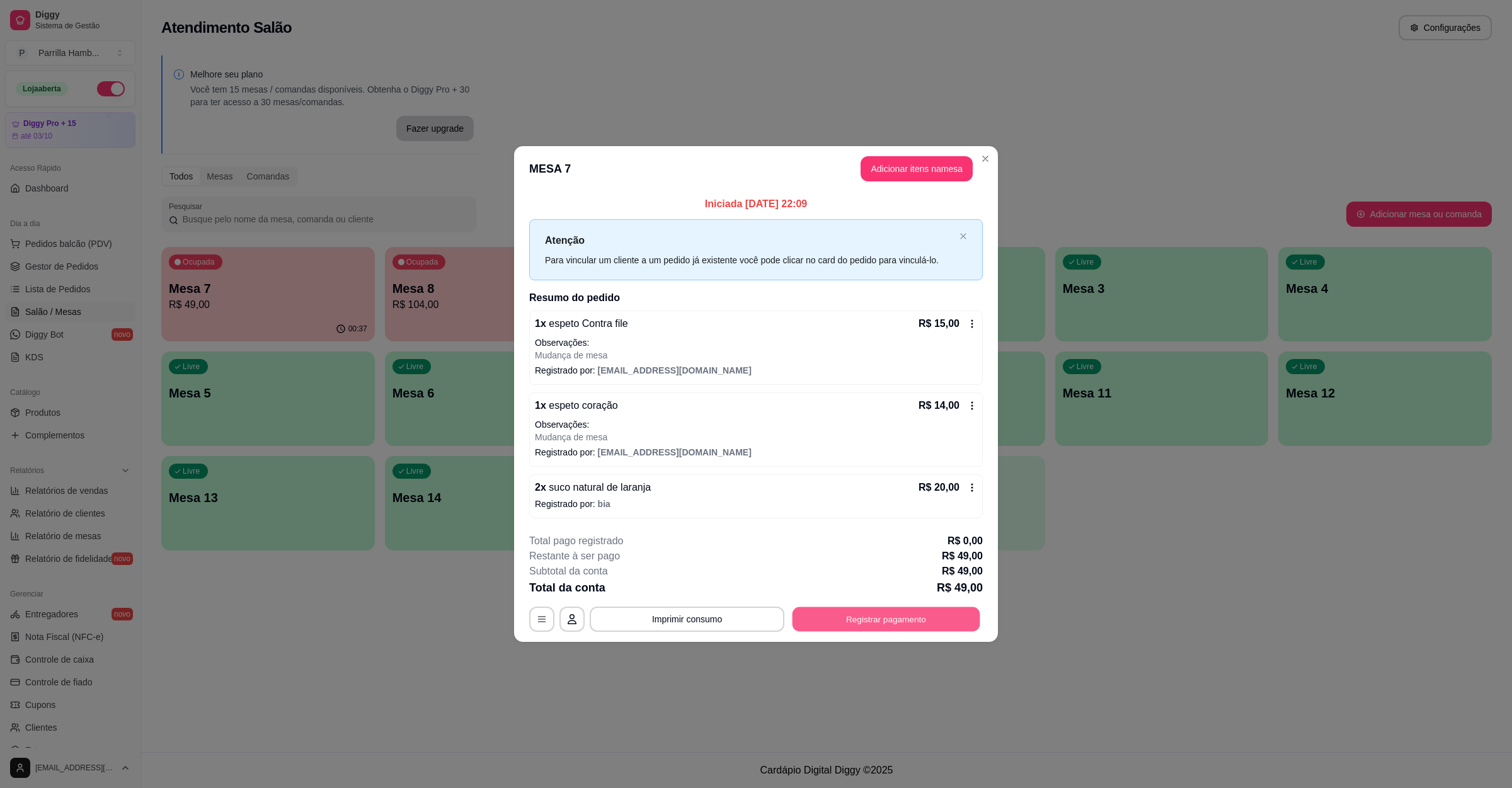
click at [895, 611] on button "Registrar pagamento" at bounding box center [886, 619] width 188 height 24
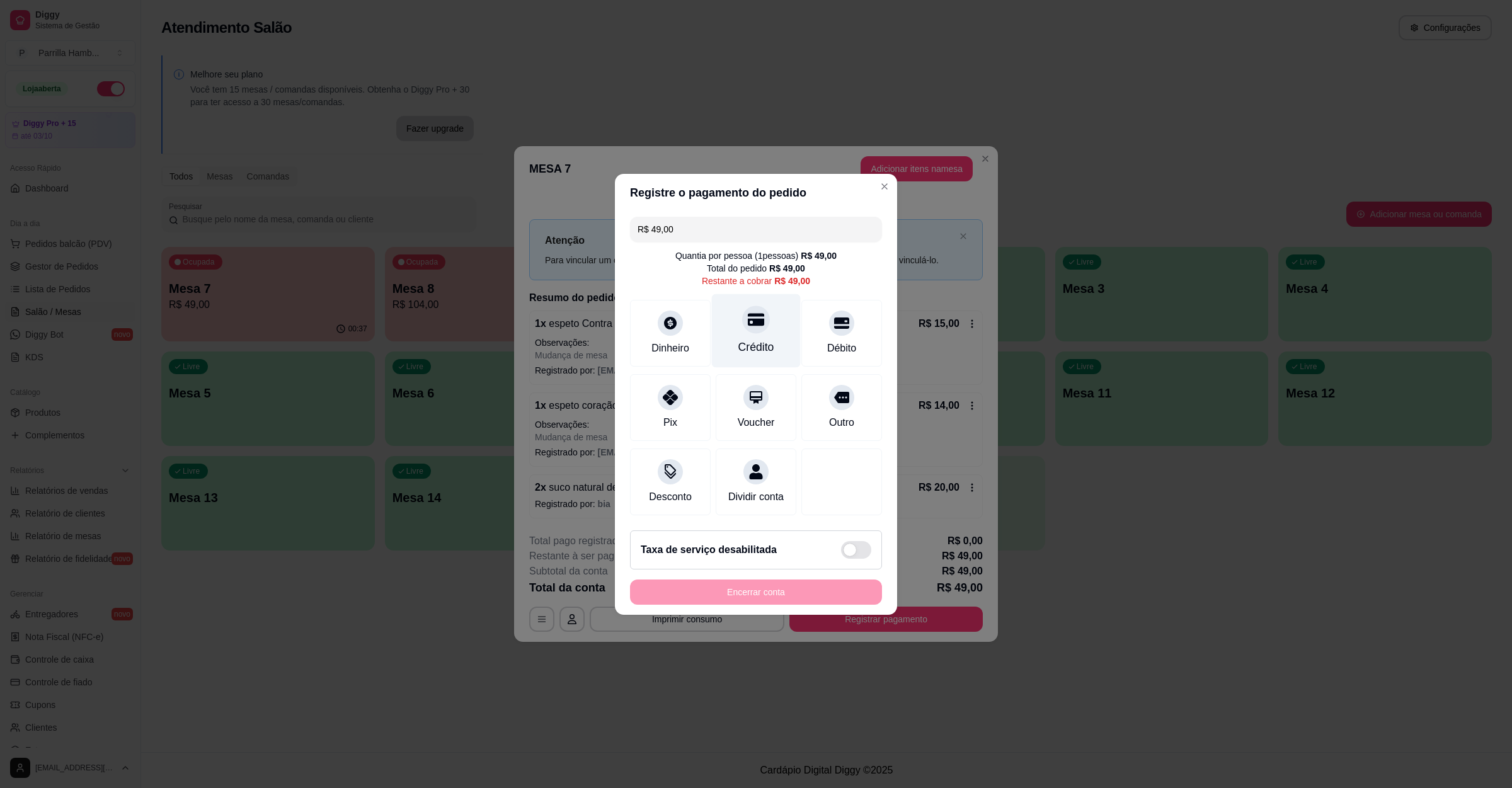
click at [729, 320] on div "Crédito" at bounding box center [756, 330] width 89 height 74
type input "R$ 0,00"
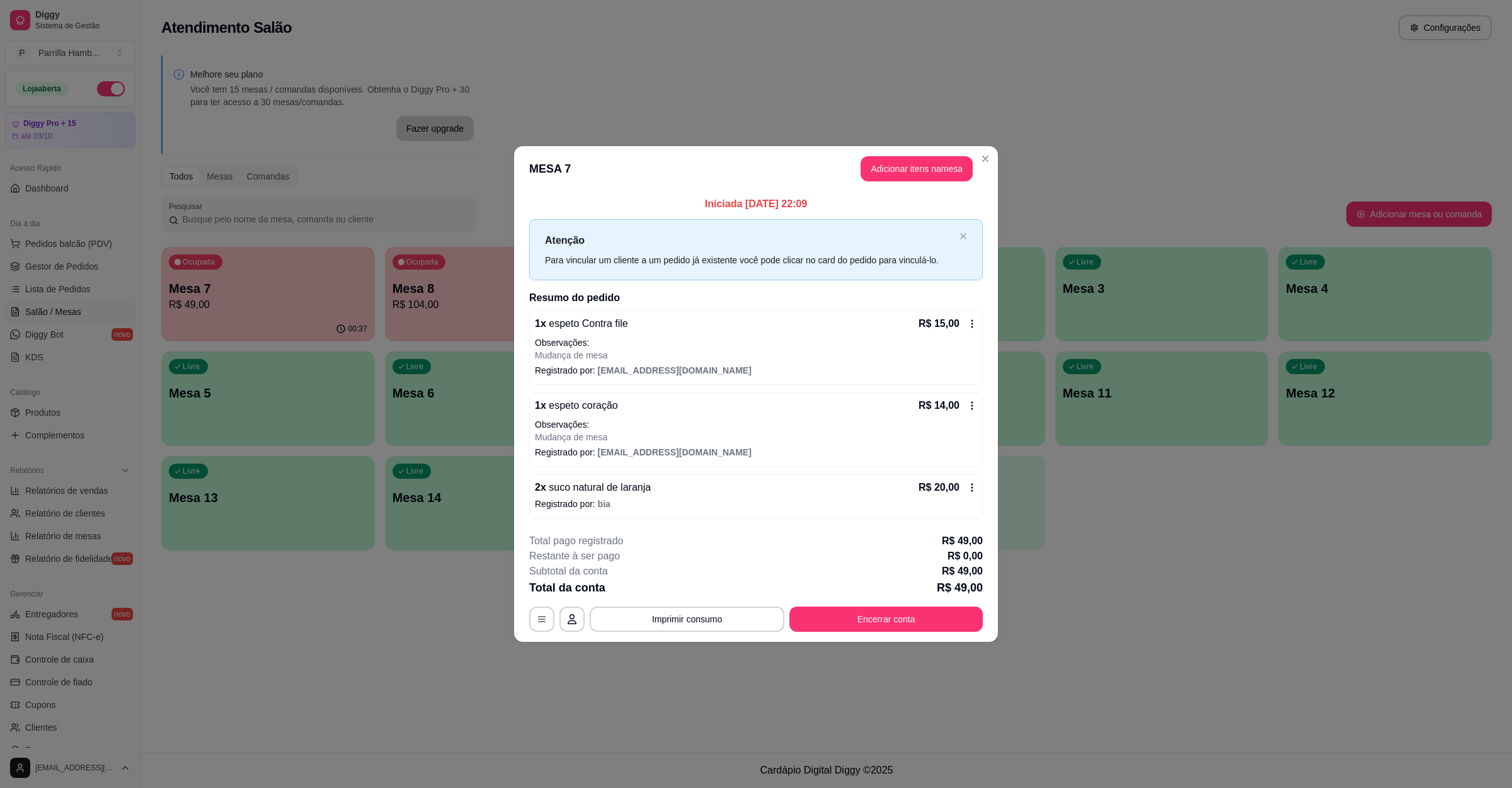
click at [841, 626] on button "Encerrar conta" at bounding box center [886, 619] width 194 height 25
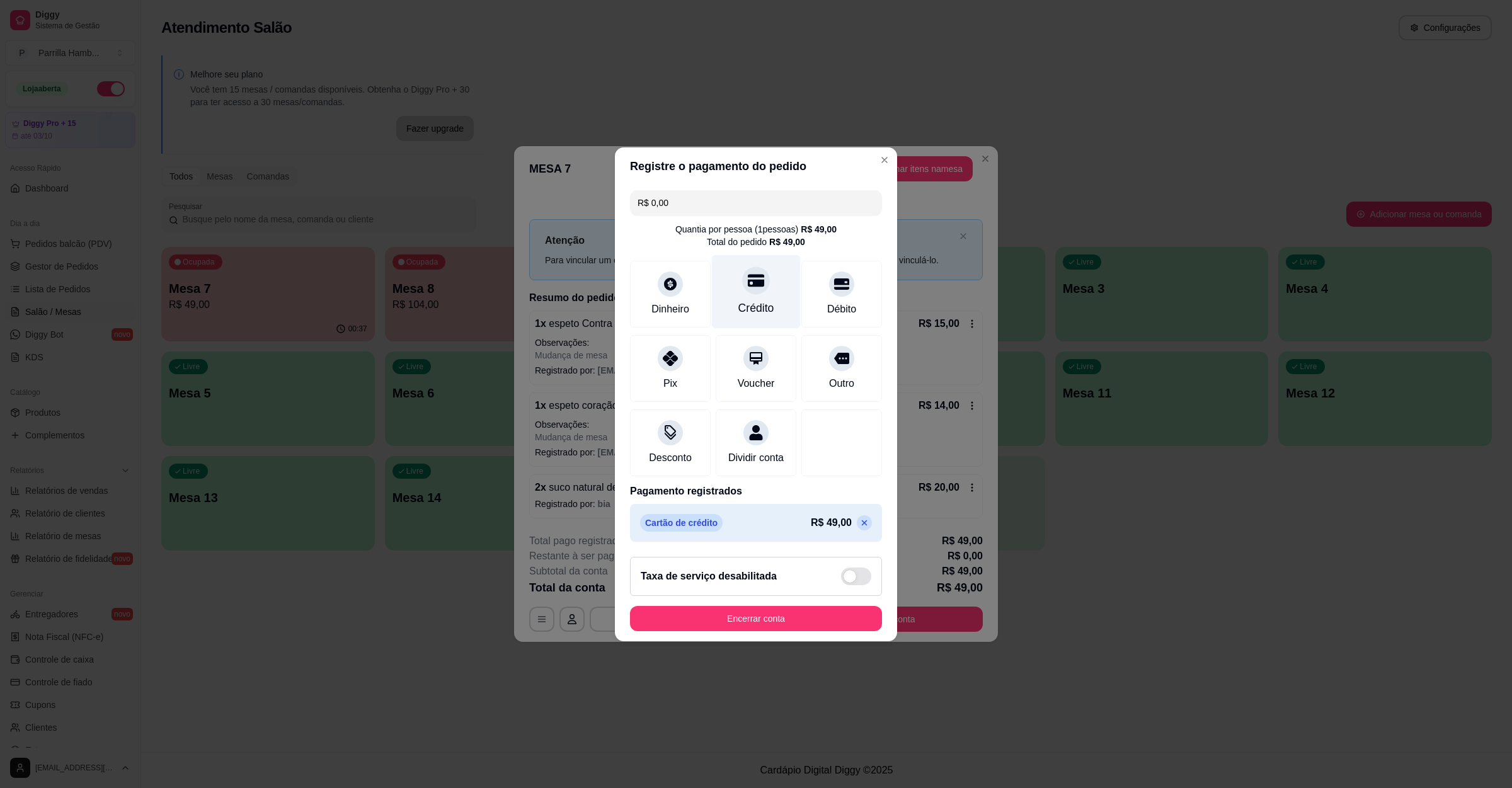
click at [750, 276] on icon at bounding box center [756, 281] width 16 height 13
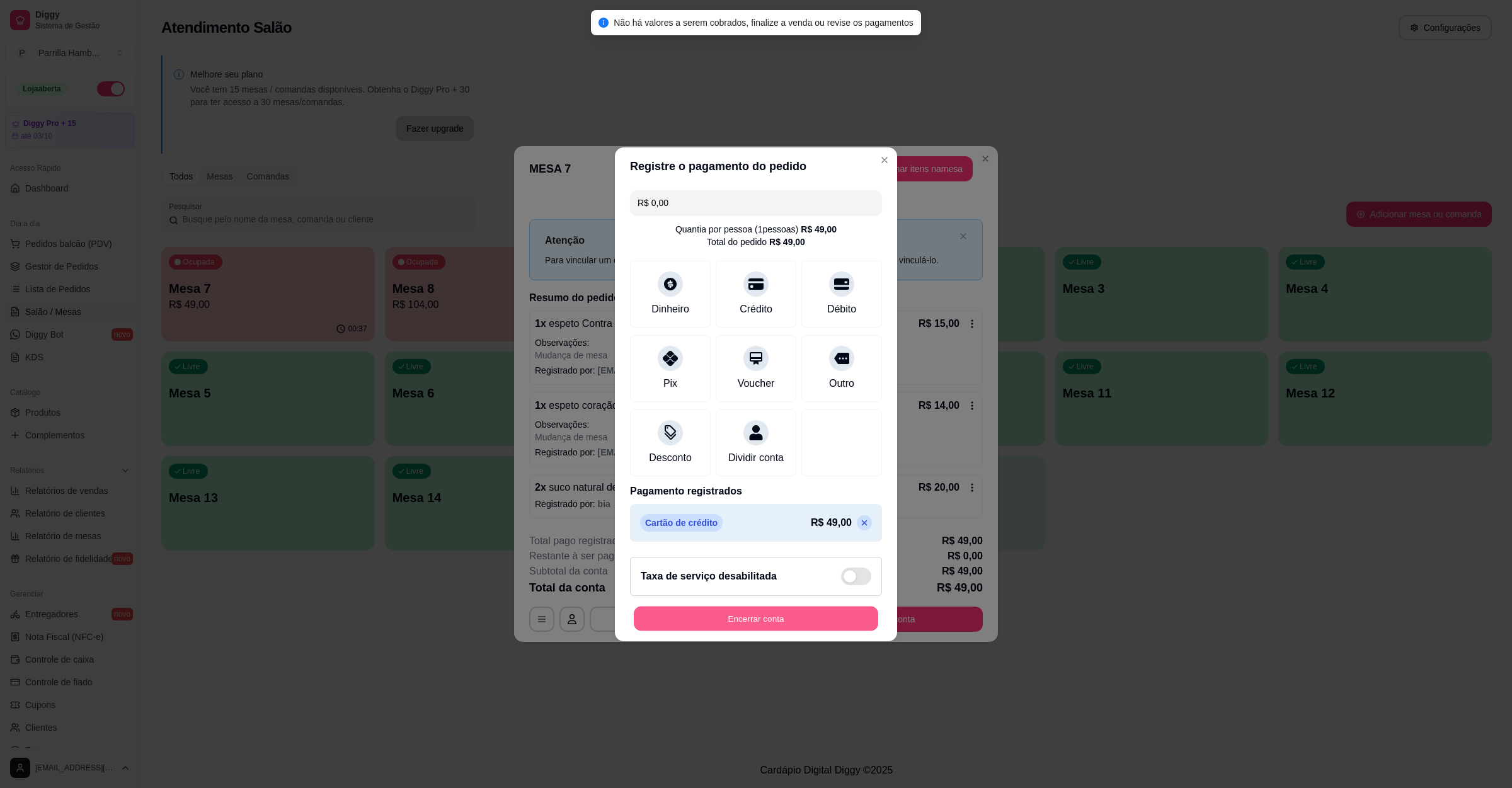
click at [767, 621] on button "Encerrar conta" at bounding box center [756, 619] width 245 height 24
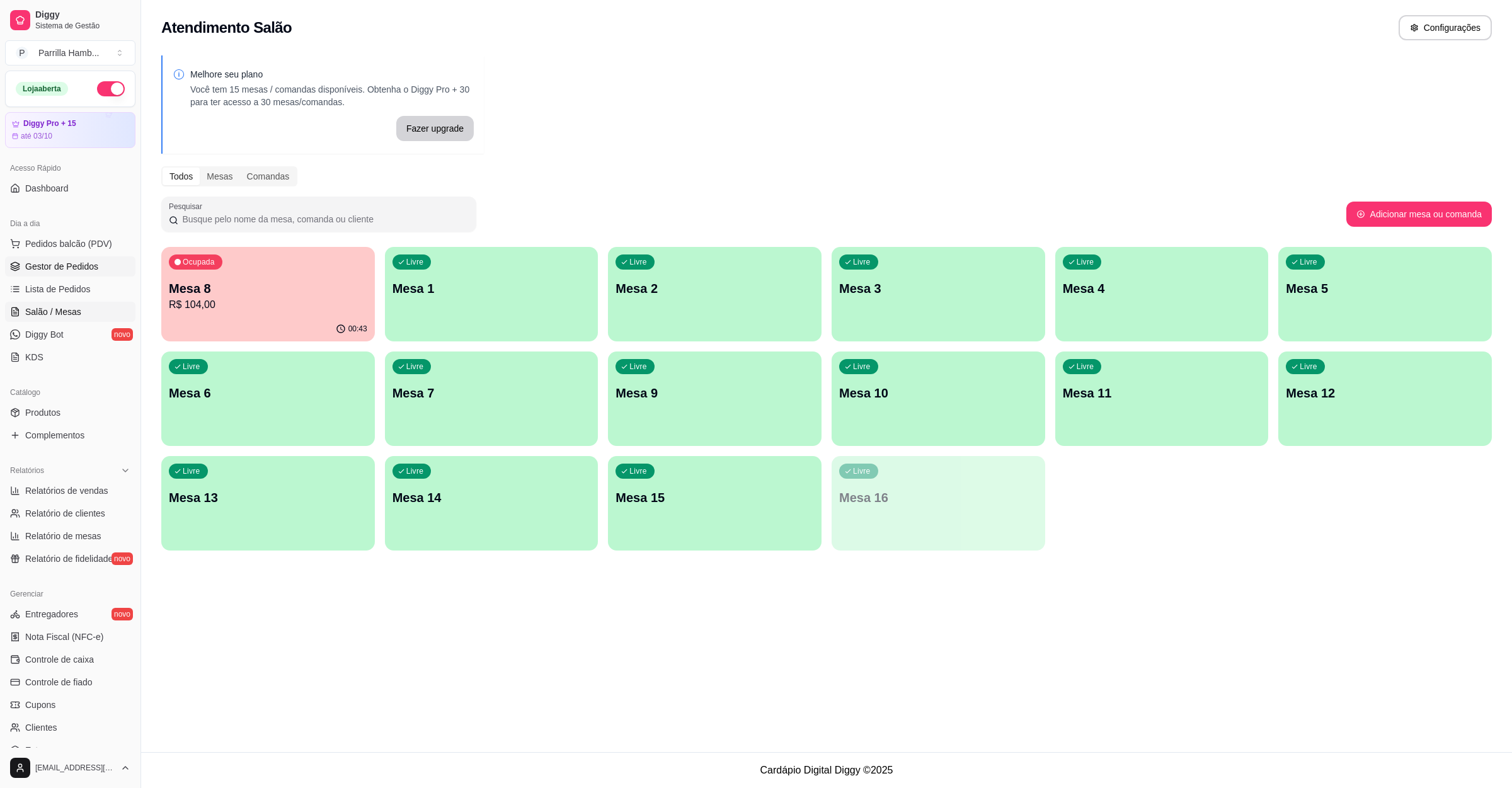
click at [63, 257] on link "Gestor de Pedidos" at bounding box center [70, 266] width 130 height 20
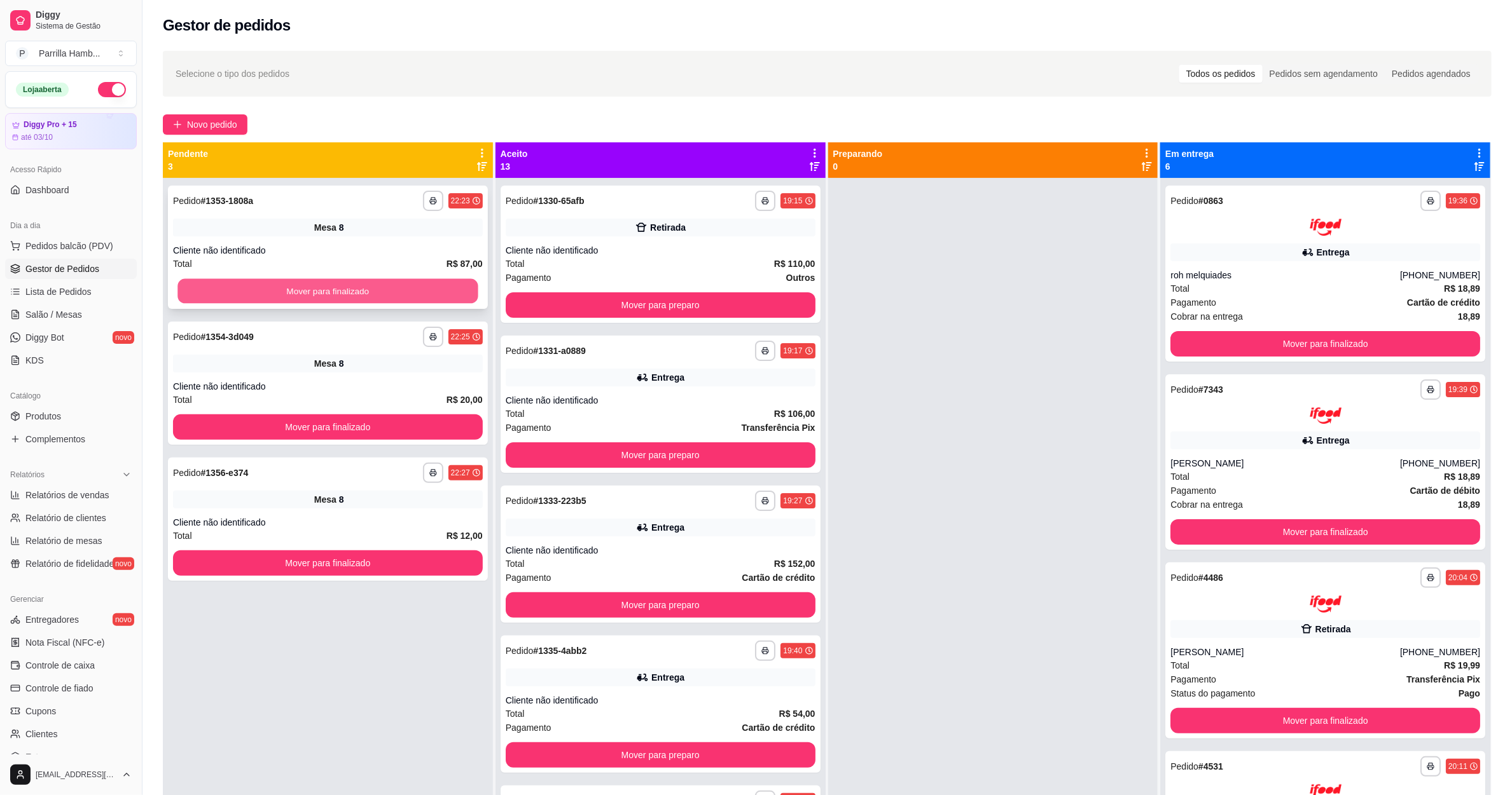
click at [393, 302] on button "Mover para finalizado" at bounding box center [327, 291] width 300 height 25
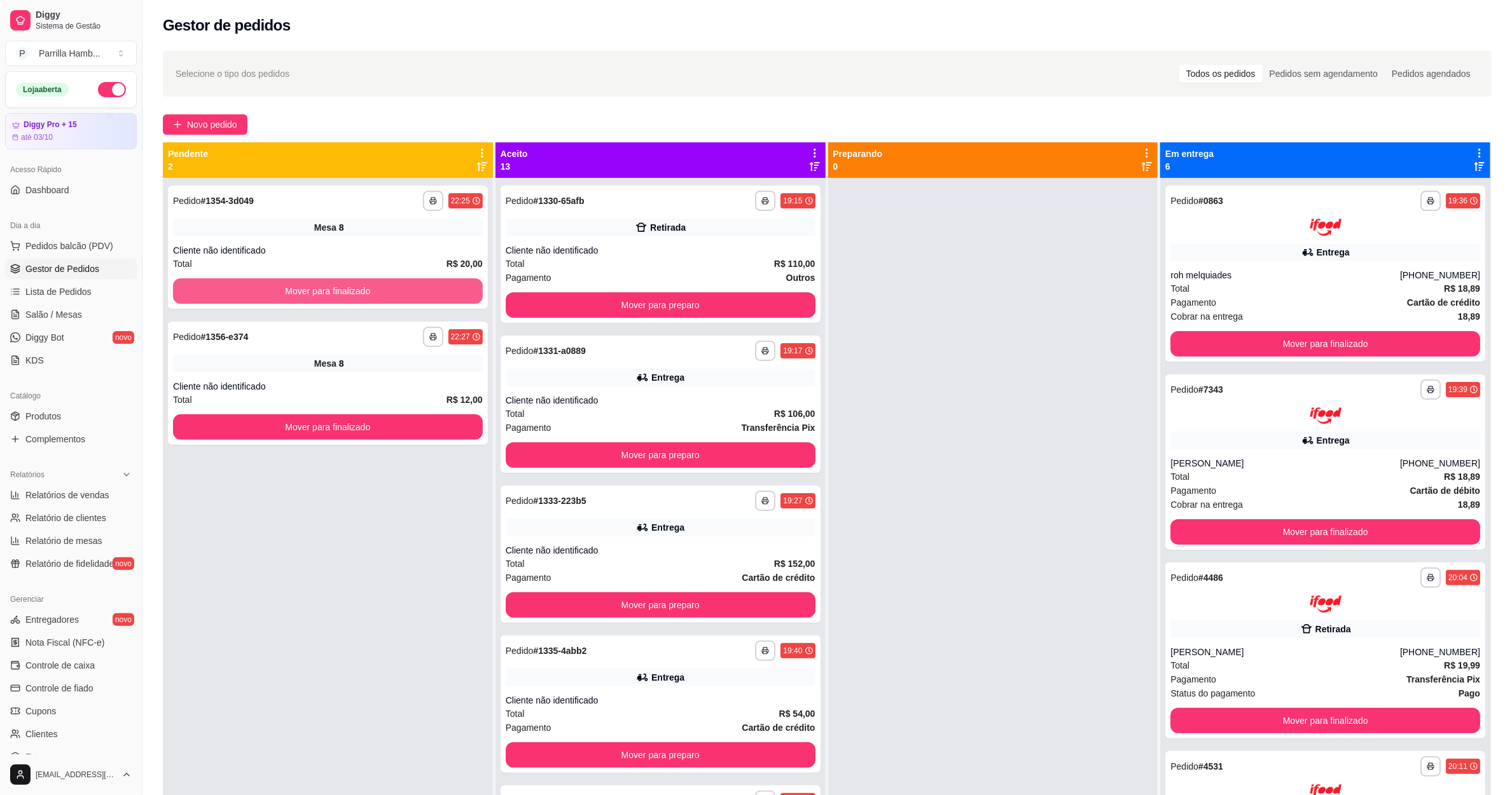
click at [399, 294] on button "Mover para finalizado" at bounding box center [327, 290] width 310 height 25
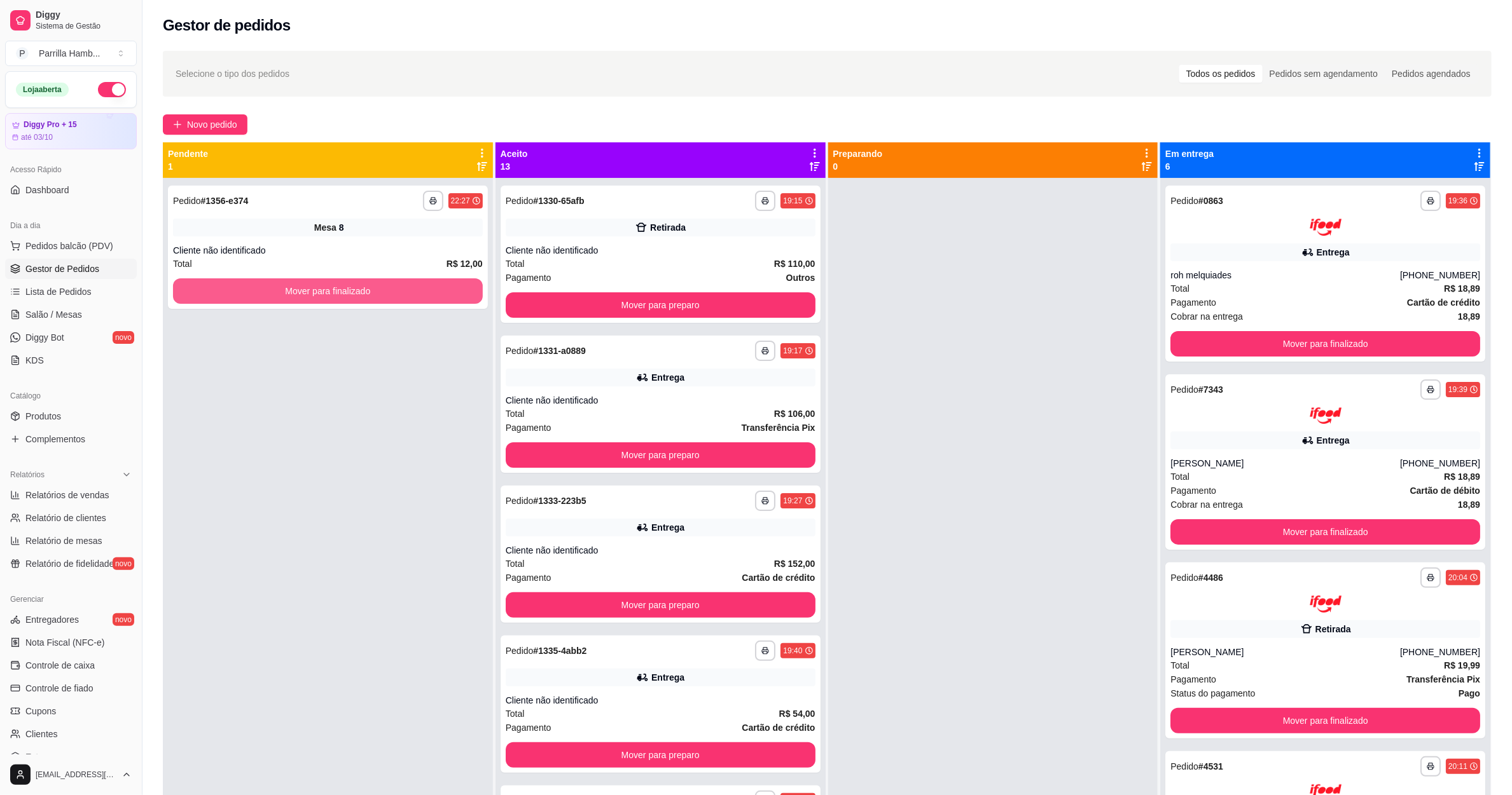
click at [407, 288] on button "Mover para finalizado" at bounding box center [327, 290] width 310 height 25
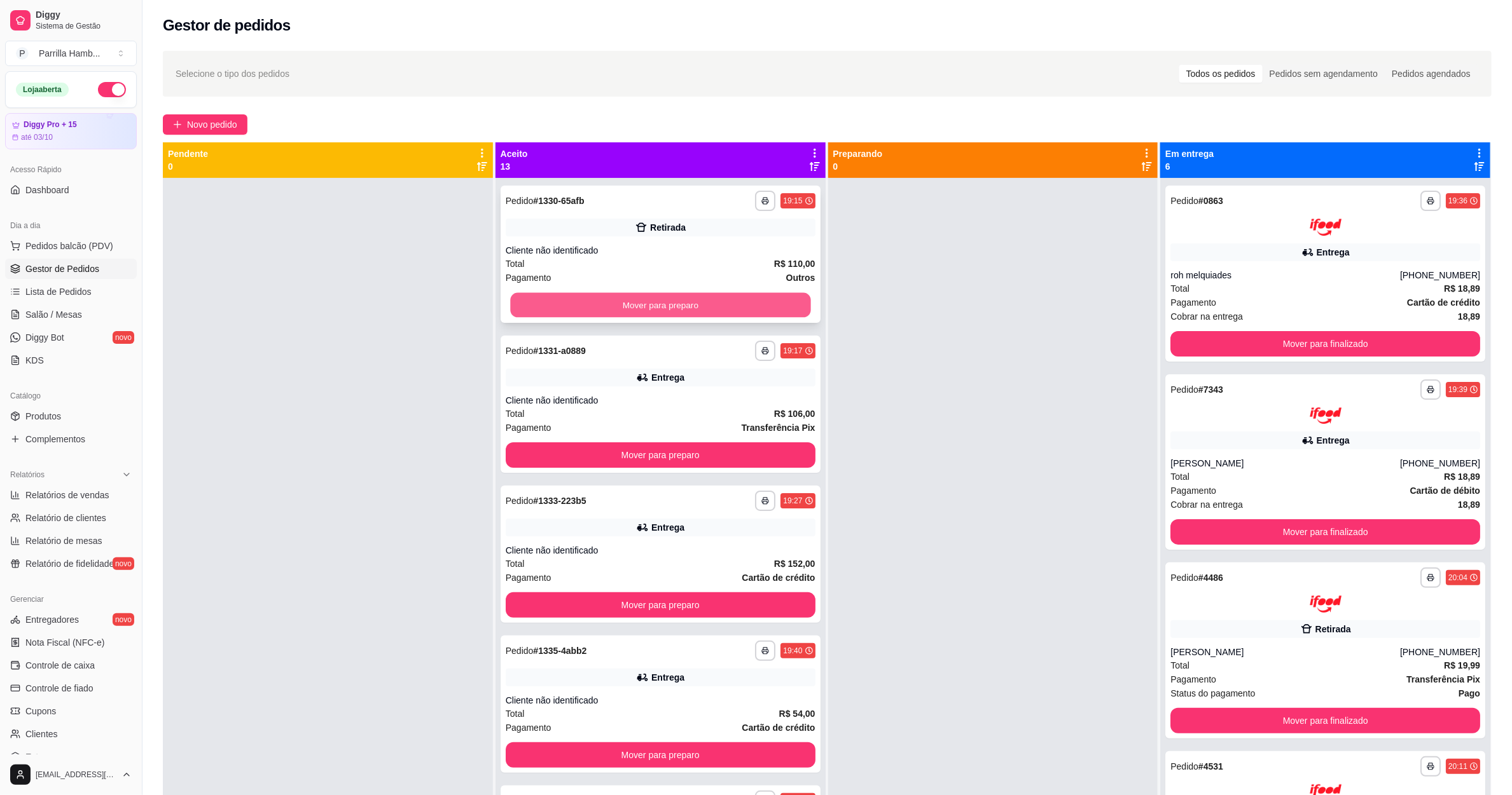
click at [739, 306] on button "Mover para preparo" at bounding box center [659, 305] width 300 height 25
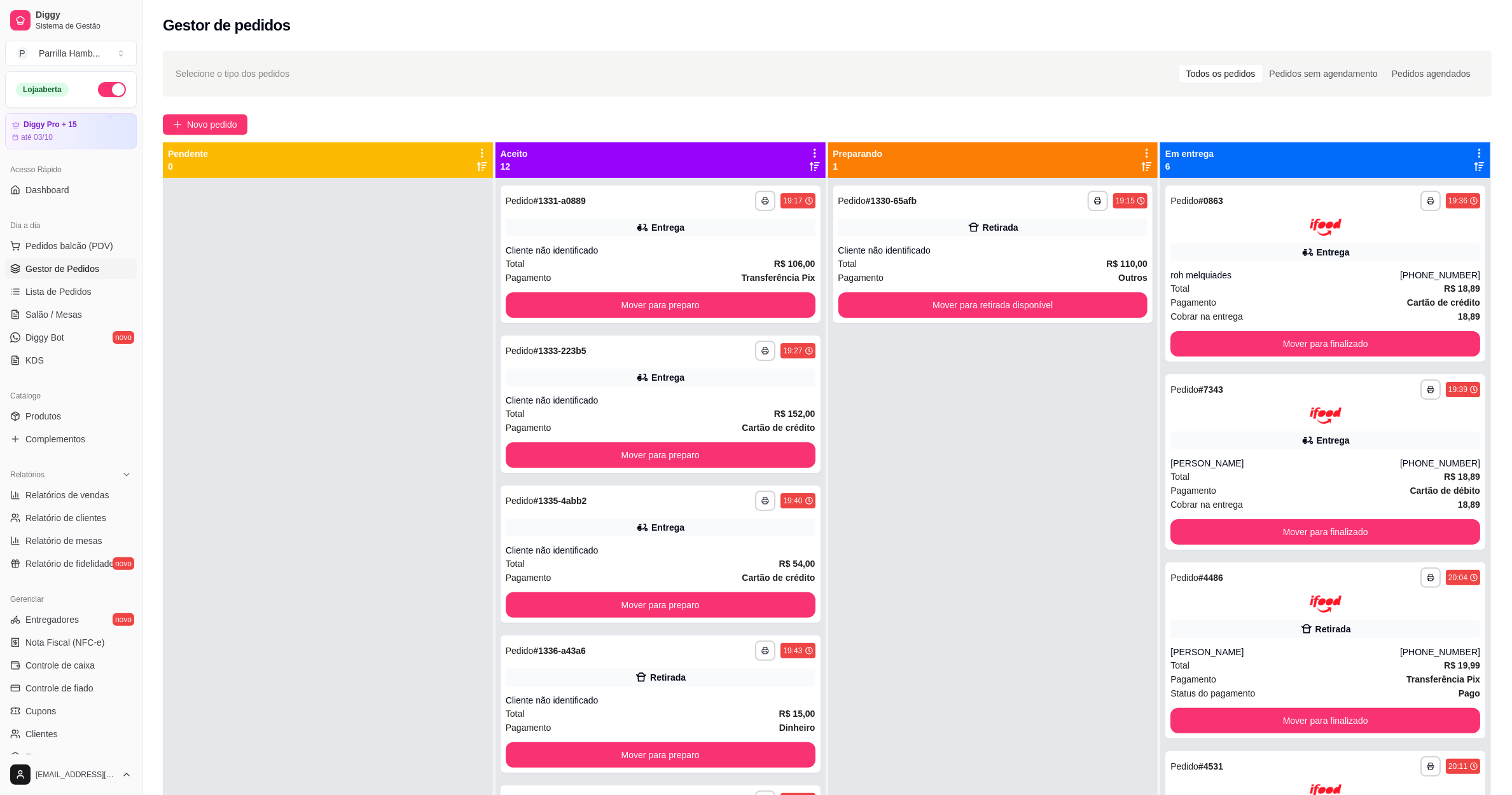
click at [809, 149] on icon at bounding box center [815, 153] width 11 height 11
click at [738, 210] on span "Com essa opção você tem a opção de mover todos os pedidos que estão em uma etap…" at bounding box center [709, 199] width 188 height 30
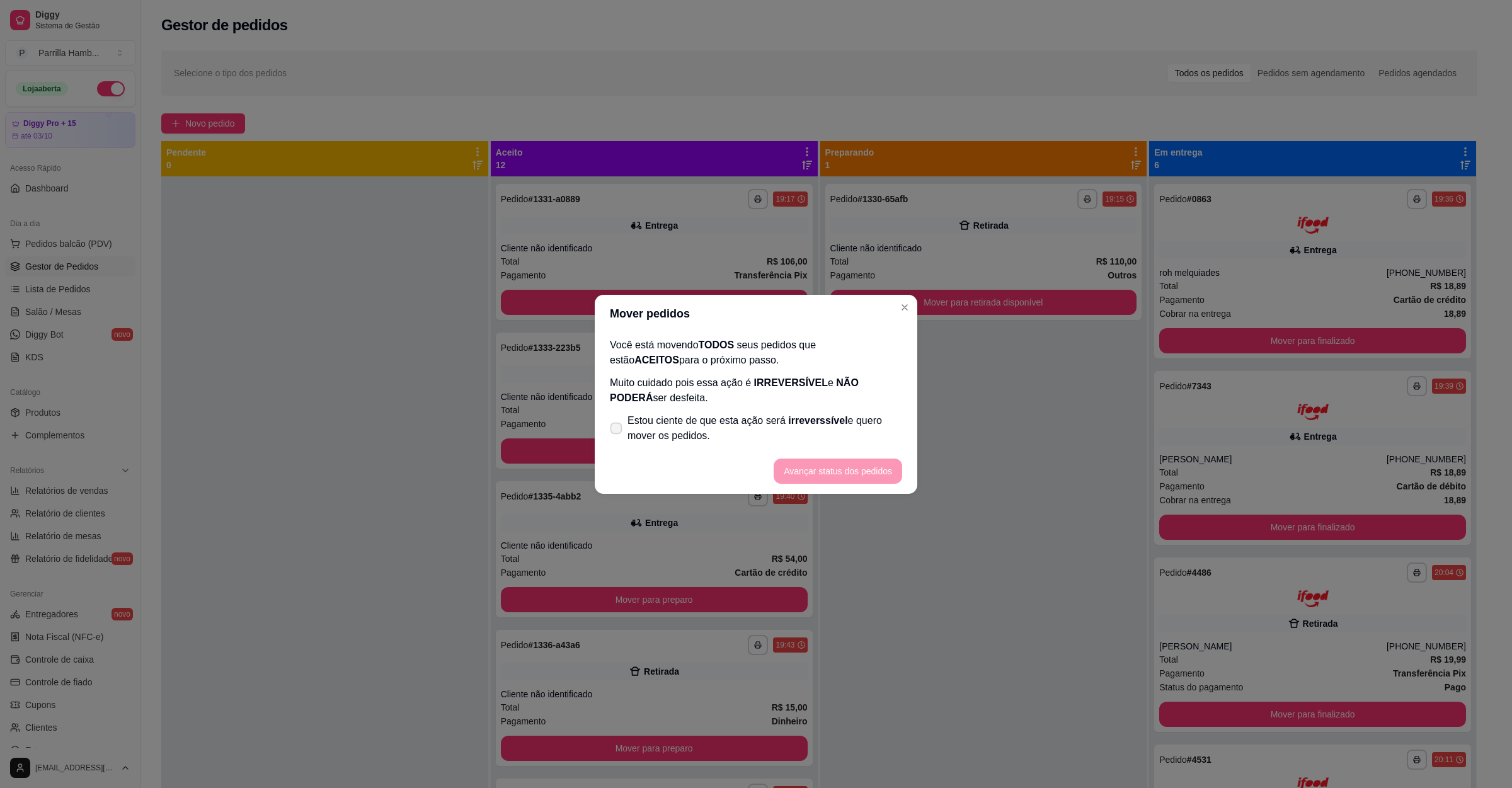
click at [760, 426] on span "Estou ciente de que esta ação será irreverssível e quero mover os pedidos." at bounding box center [764, 428] width 275 height 30
click at [617, 430] on input "Estou ciente de que esta ação será irreverssível e quero mover os pedidos." at bounding box center [613, 435] width 8 height 8
checkbox input "true"
click at [820, 465] on button "Avançar status dos pedidos" at bounding box center [838, 471] width 129 height 25
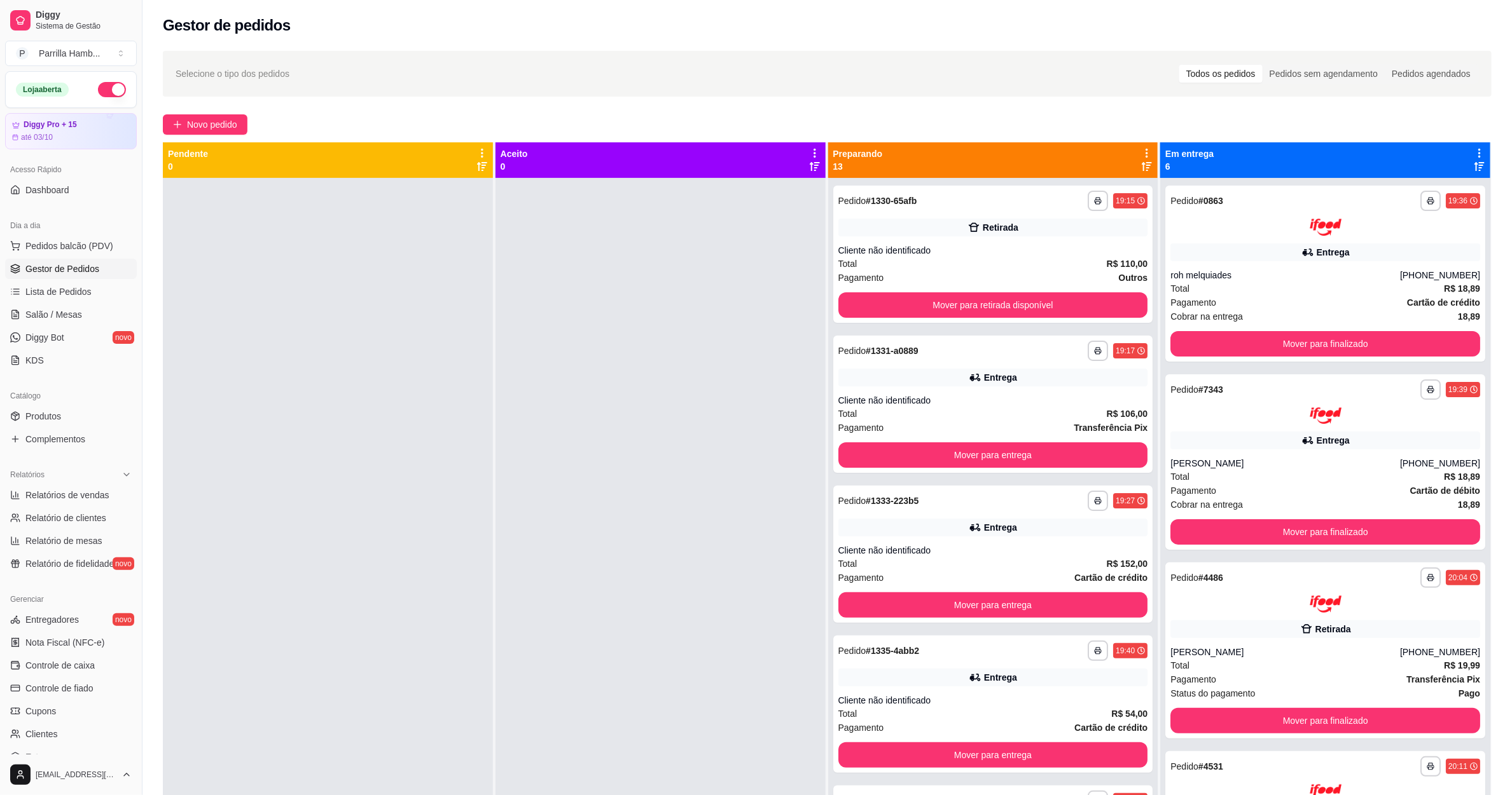
click at [1141, 151] on icon at bounding box center [1146, 153] width 11 height 11
click at [1064, 182] on div "Mover pedidos de etapa Com essa opção você tem a opção de mover todos os pedido…" at bounding box center [1038, 193] width 188 height 43
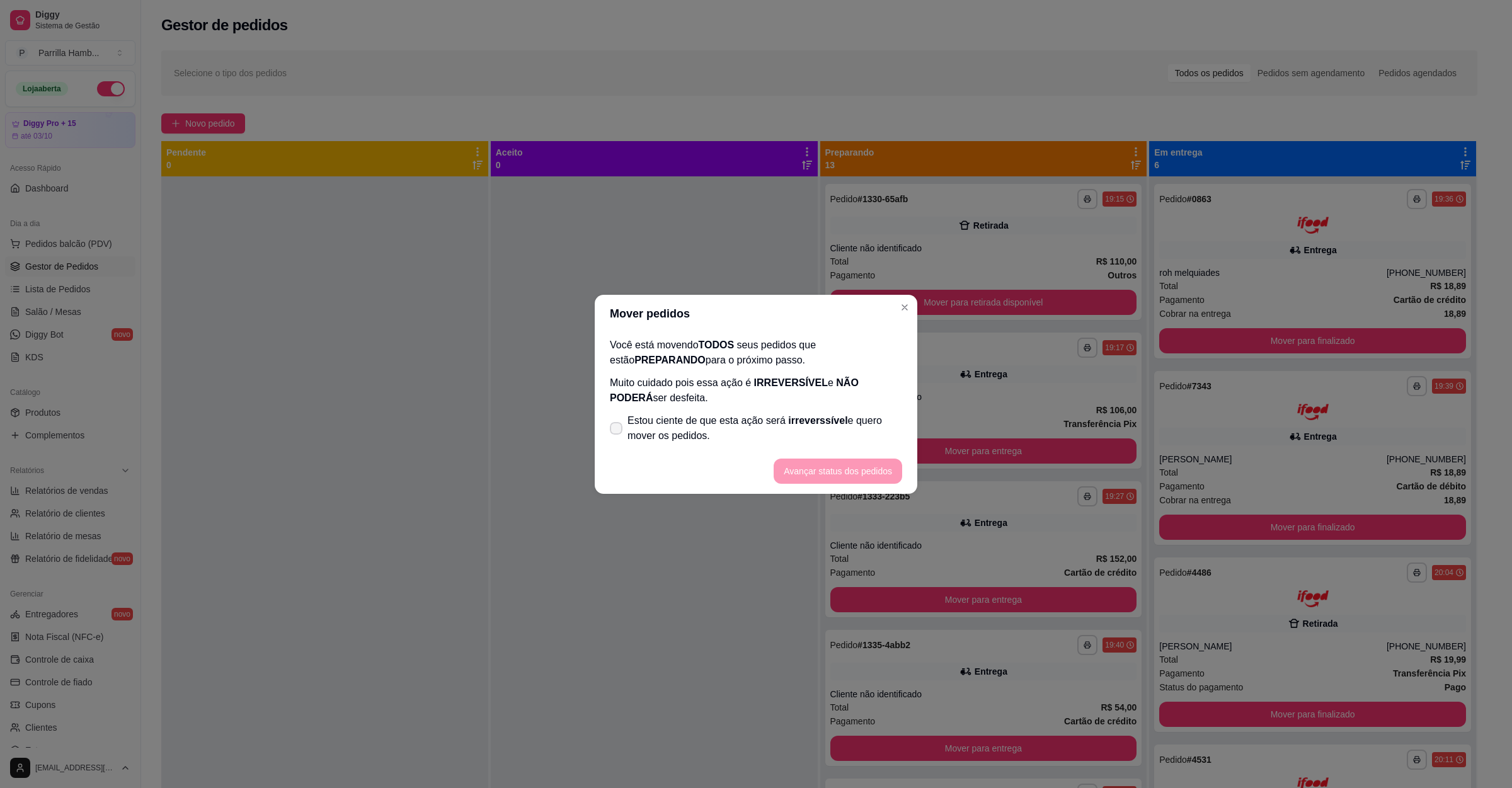
click at [690, 413] on span "Estou ciente de que esta ação será irreverssível e quero mover os pedidos." at bounding box center [764, 428] width 275 height 30
click at [617, 430] on input "Estou ciente de que esta ação será irreverssível e quero mover os pedidos." at bounding box center [613, 435] width 8 height 8
checkbox input "true"
click at [830, 454] on footer "Avançar status dos pedidos" at bounding box center [756, 471] width 322 height 45
click at [830, 459] on button "Avançar status dos pedidos" at bounding box center [838, 471] width 129 height 25
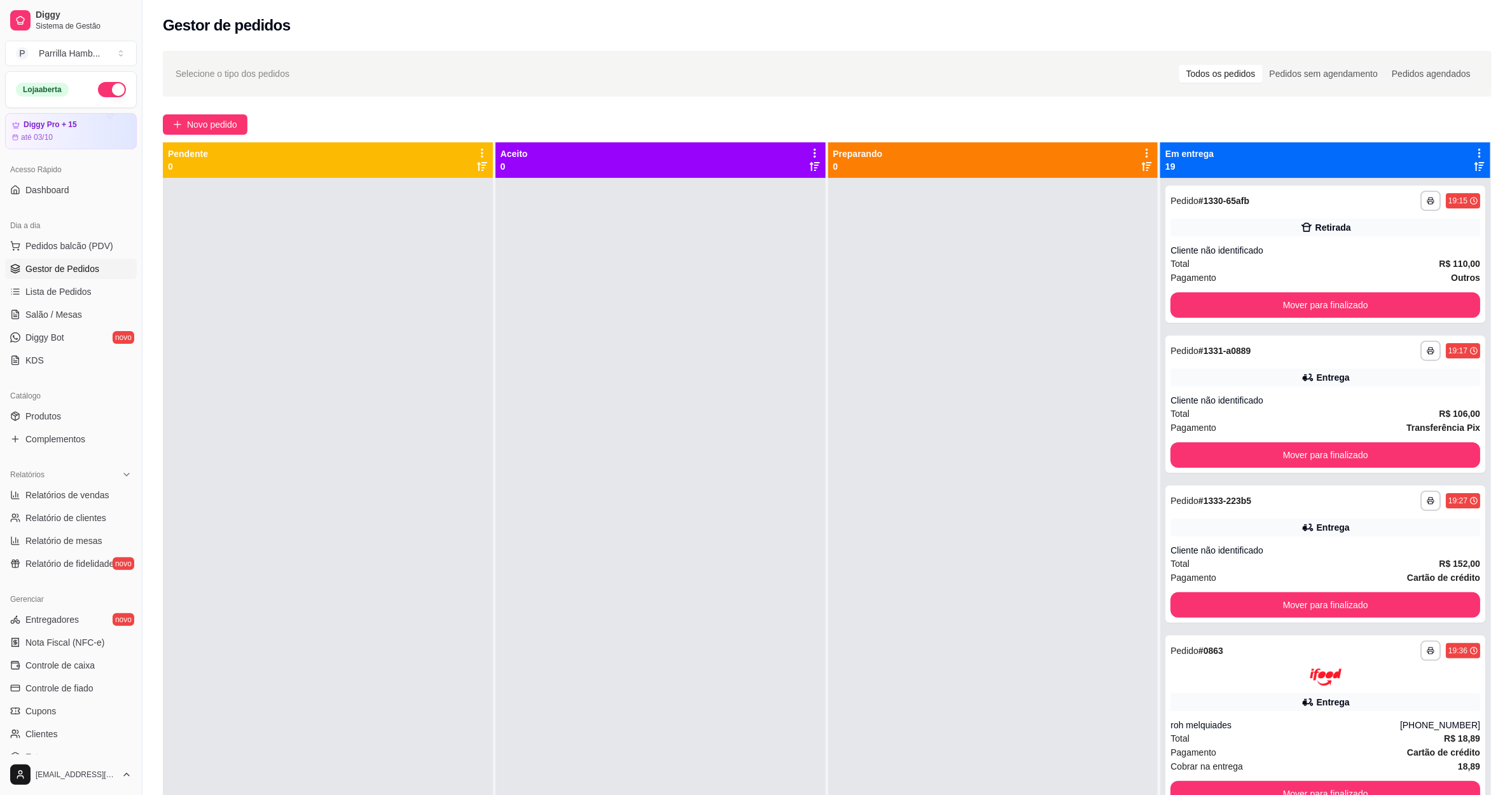
click at [1461, 146] on div "Em entrega 19" at bounding box center [1325, 160] width 330 height 36
click at [1474, 153] on icon at bounding box center [1479, 153] width 11 height 11
click at [1349, 179] on span "Mover pedidos de etapa" at bounding box center [1320, 178] width 96 height 13
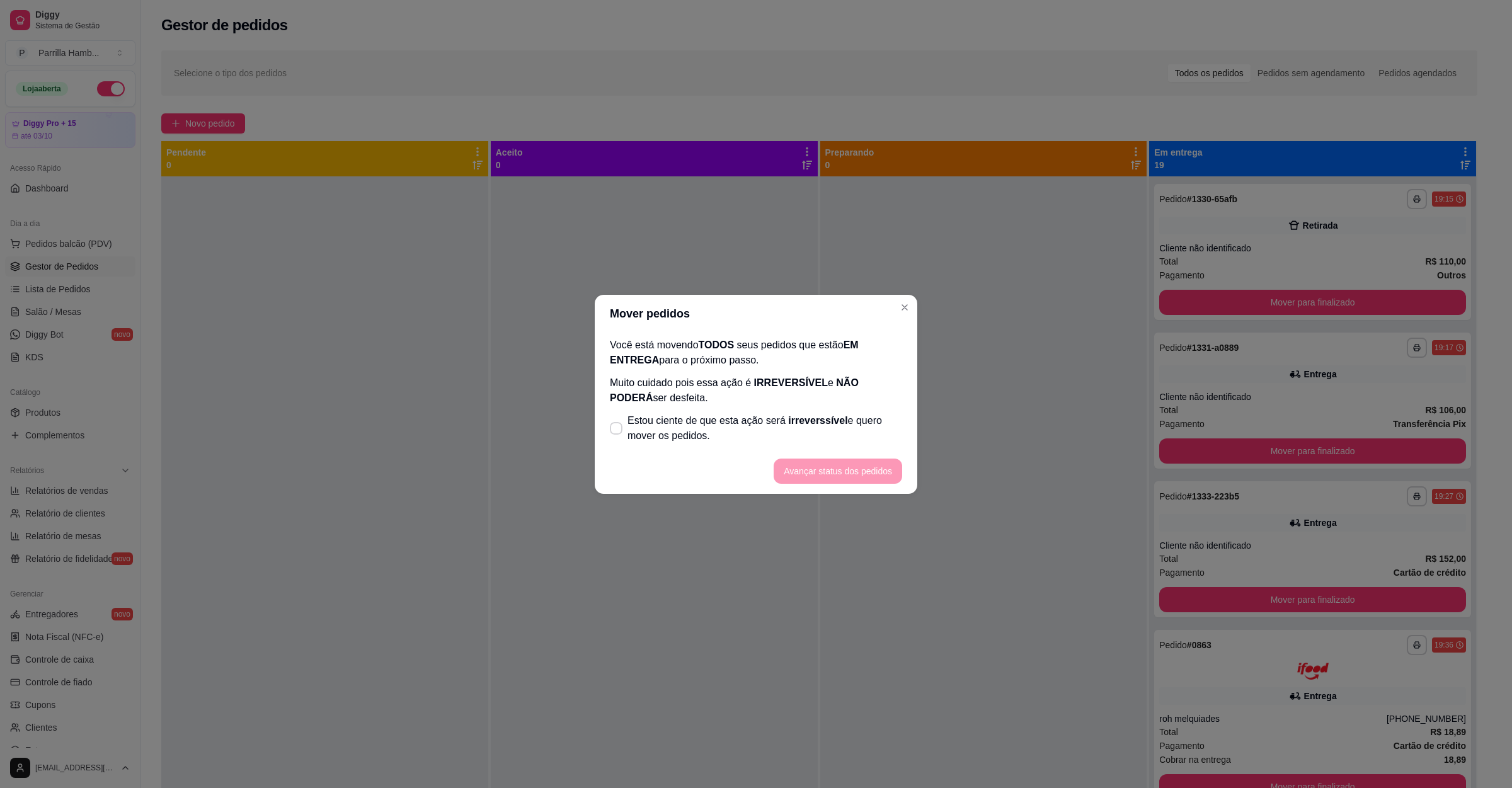
click at [677, 433] on span "Estou ciente de que esta ação será irreverssível e quero mover os pedidos." at bounding box center [764, 428] width 275 height 30
click at [617, 433] on input "Estou ciente de que esta ação será irreverssível e quero mover os pedidos." at bounding box center [613, 435] width 8 height 8
checkbox input "true"
click at [838, 473] on button "Avançar status dos pedidos" at bounding box center [838, 471] width 129 height 25
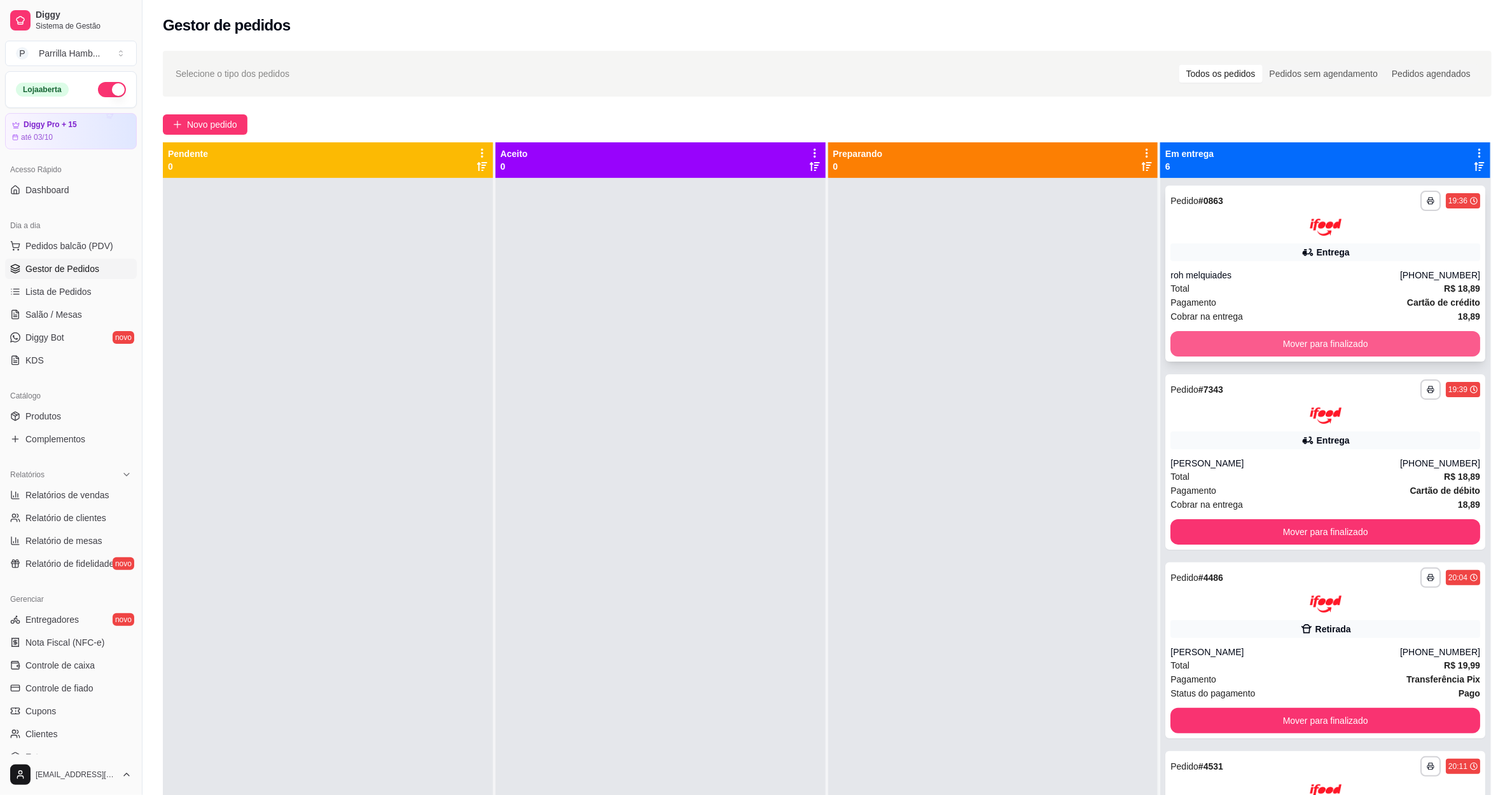
click at [1305, 335] on button "Mover para finalizado" at bounding box center [1325, 344] width 310 height 25
click at [1317, 335] on button "Mover para finalizado" at bounding box center [1325, 344] width 310 height 25
click at [1317, 335] on button "Mover para finalizado" at bounding box center [1325, 344] width 310 height 25
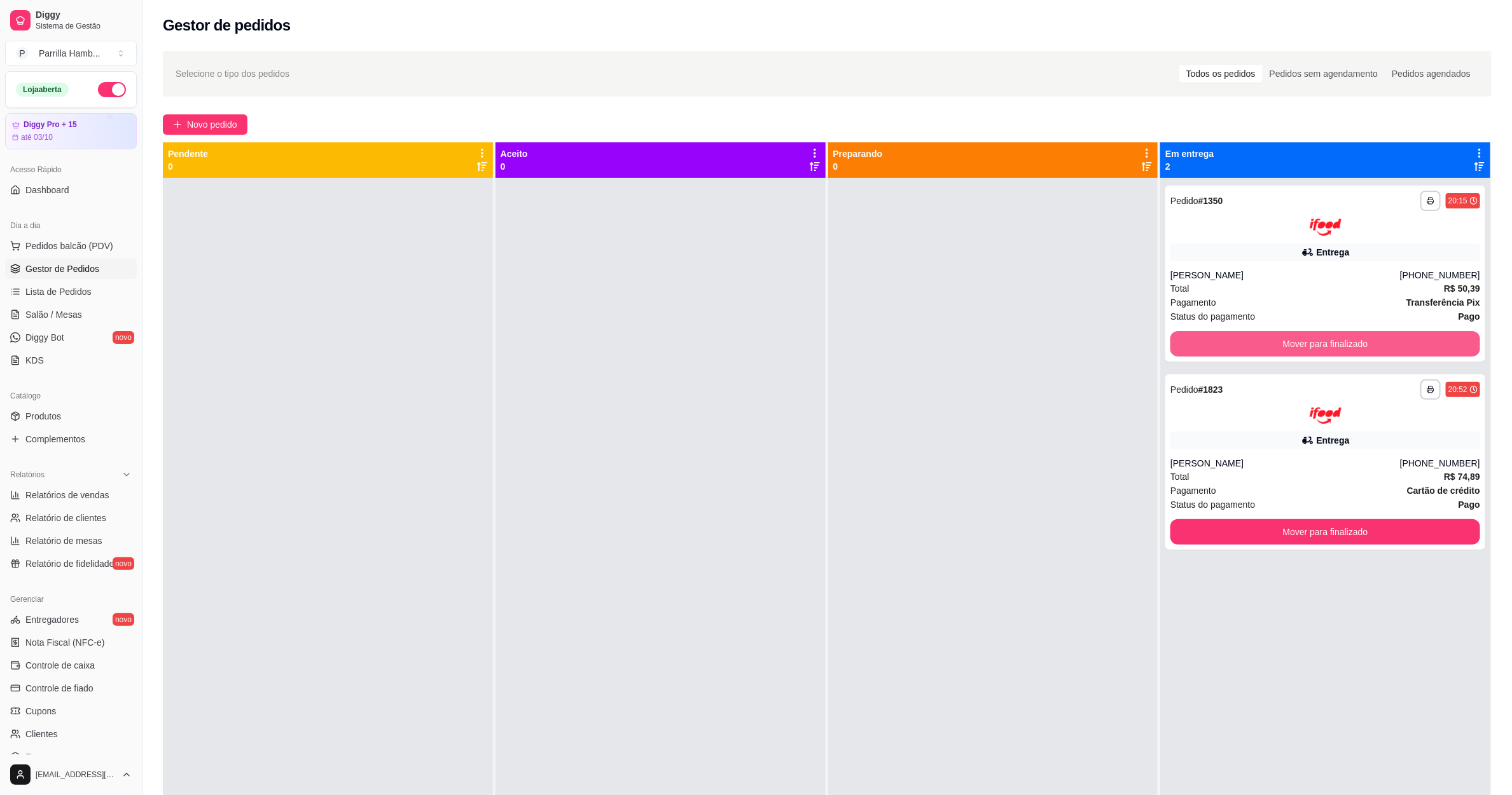
click at [1317, 335] on button "Mover para finalizado" at bounding box center [1325, 344] width 310 height 25
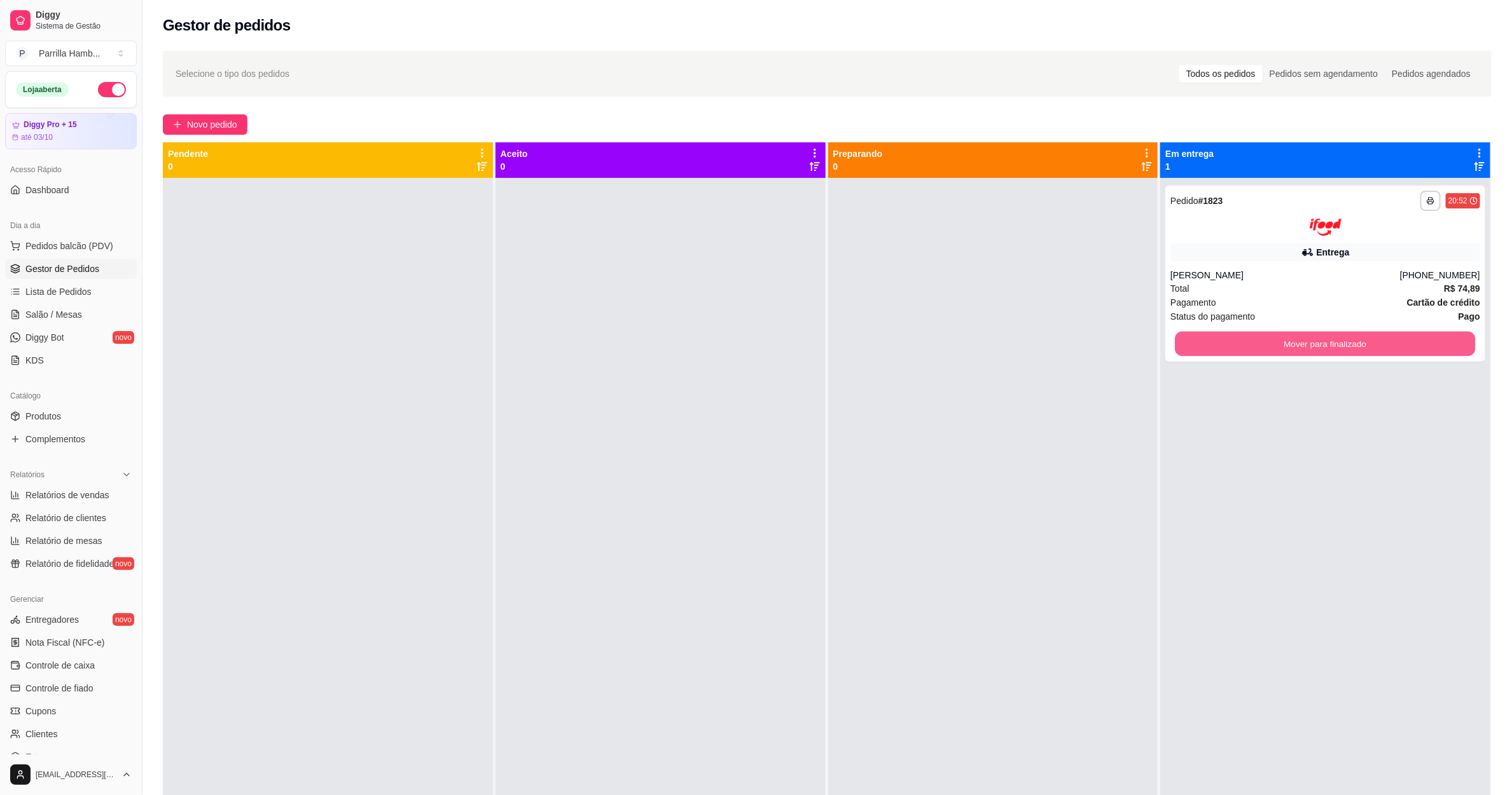
click at [1317, 335] on button "Mover para finalizado" at bounding box center [1325, 344] width 300 height 25
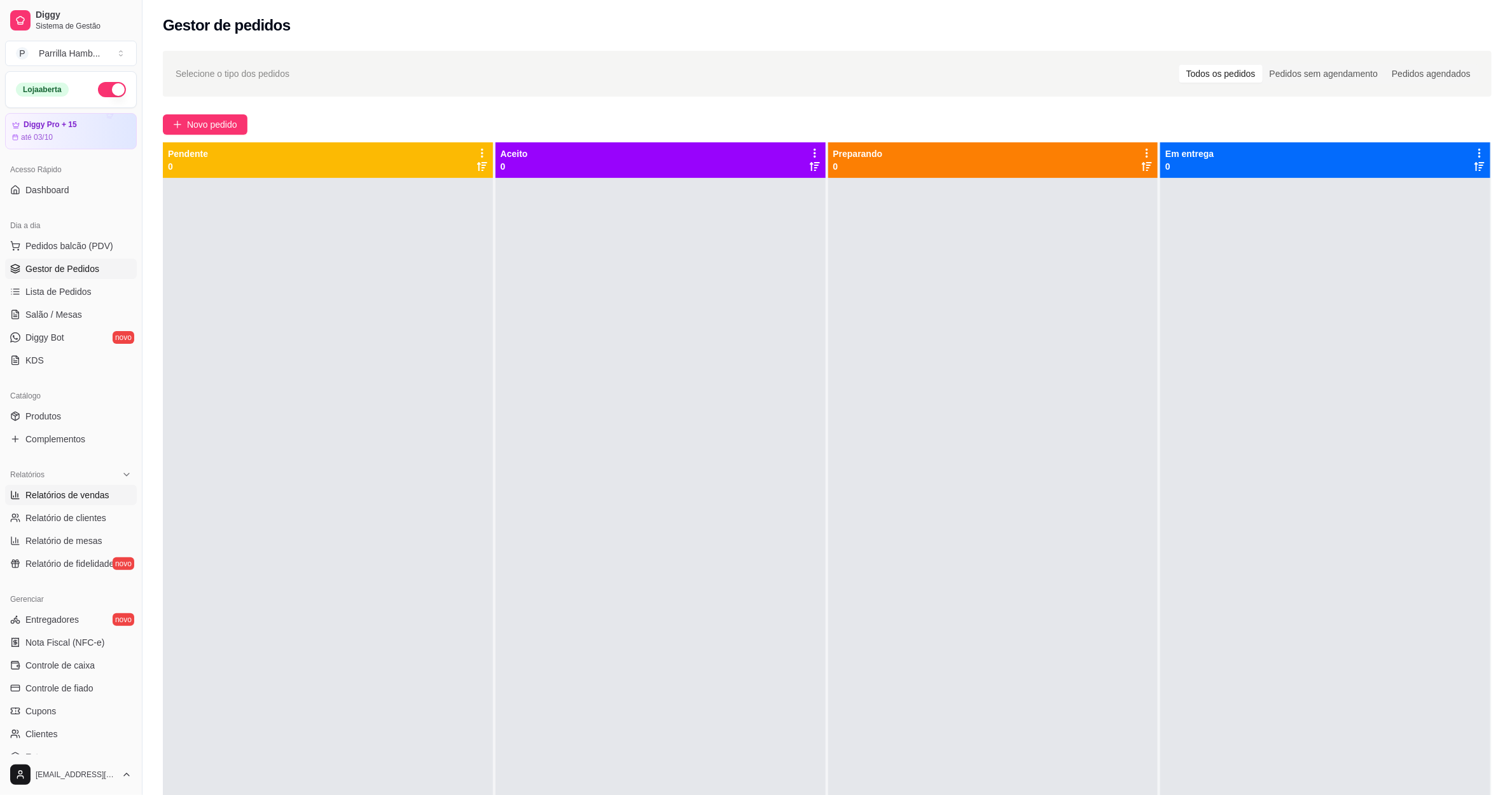
click at [84, 494] on span "Relatórios de vendas" at bounding box center [67, 496] width 84 height 13
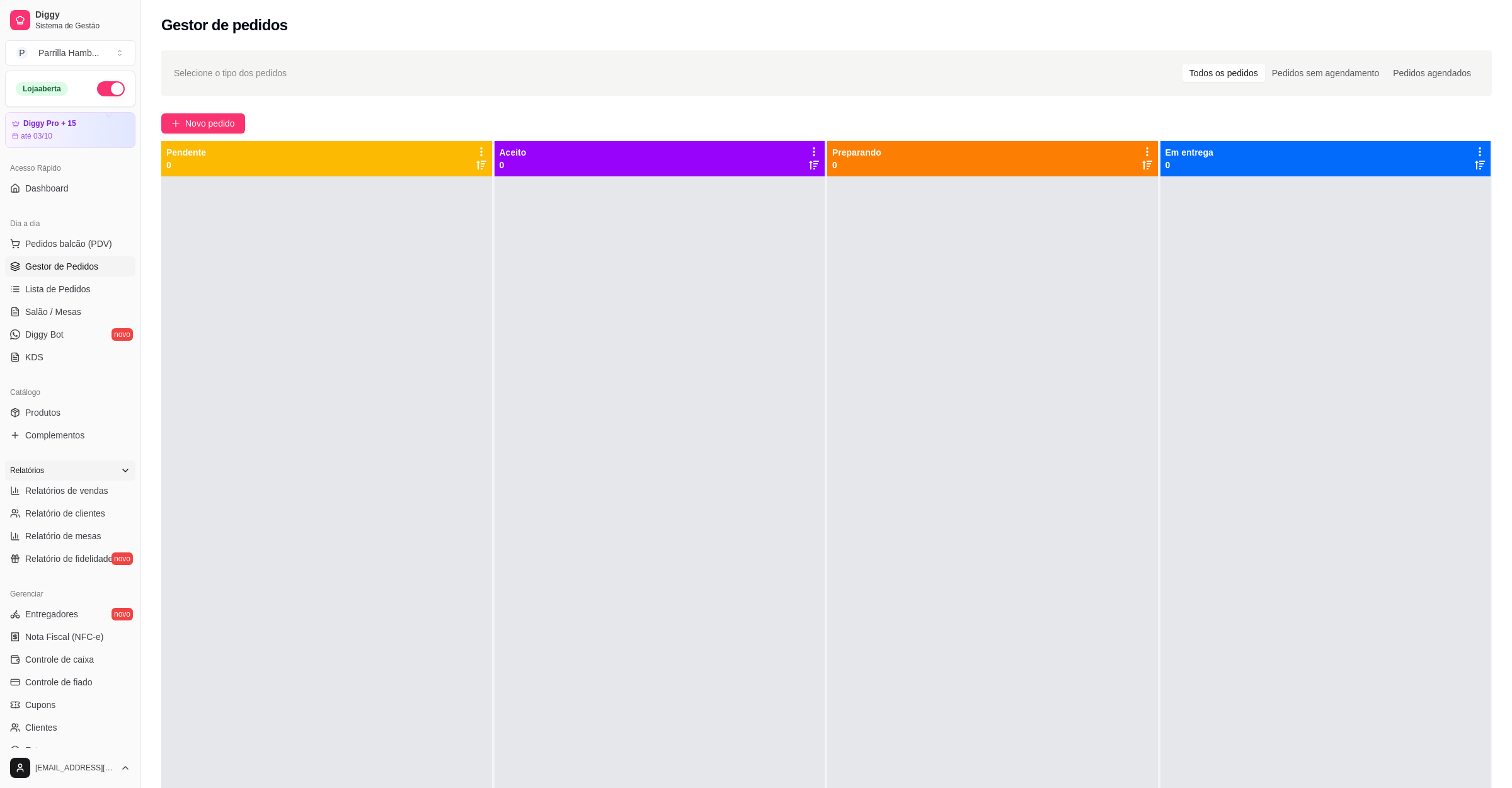
select select "ALL"
select select "0"
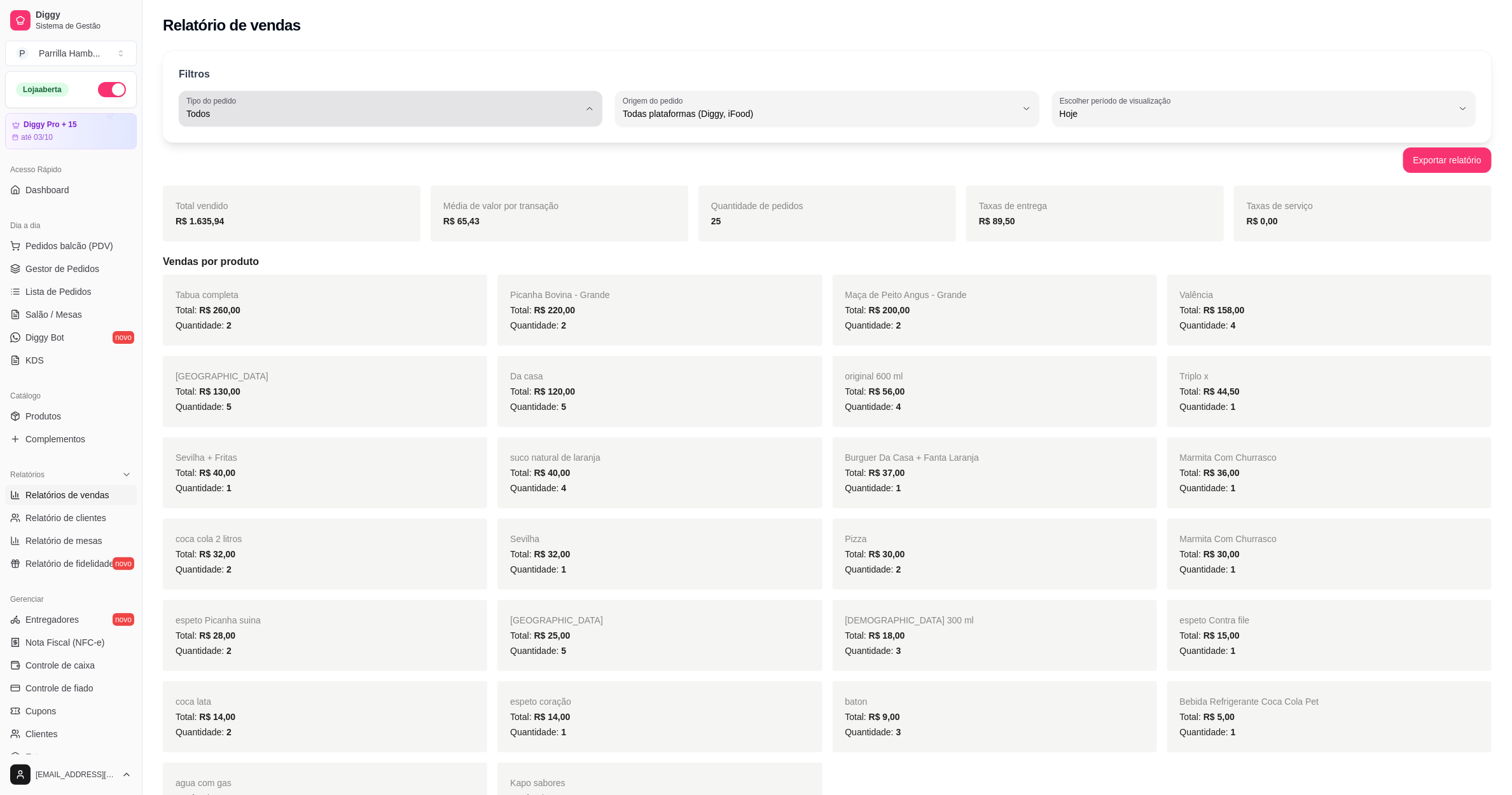
click at [418, 115] on span "Todos" at bounding box center [383, 114] width 393 height 13
click at [371, 138] on span "Todos" at bounding box center [385, 144] width 376 height 12
click at [722, 79] on div "Filtros" at bounding box center [826, 75] width 1297 height 16
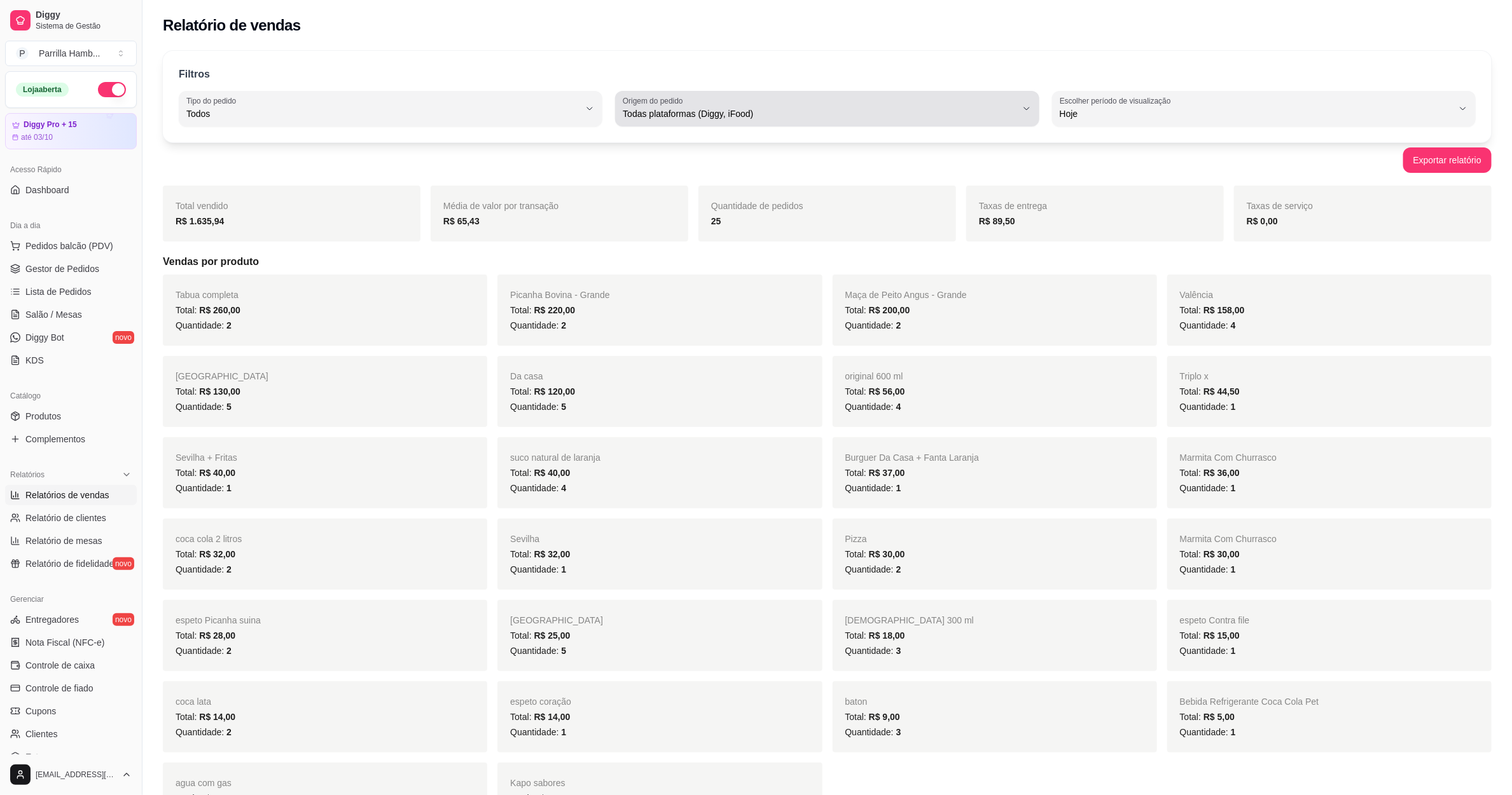
click at [695, 109] on span "Todas plataformas (Diggy, iFood)" at bounding box center [819, 114] width 393 height 13
click at [668, 161] on span "Diggy" at bounding box center [821, 164] width 376 height 12
type input "DIGGY"
select select "DIGGY"
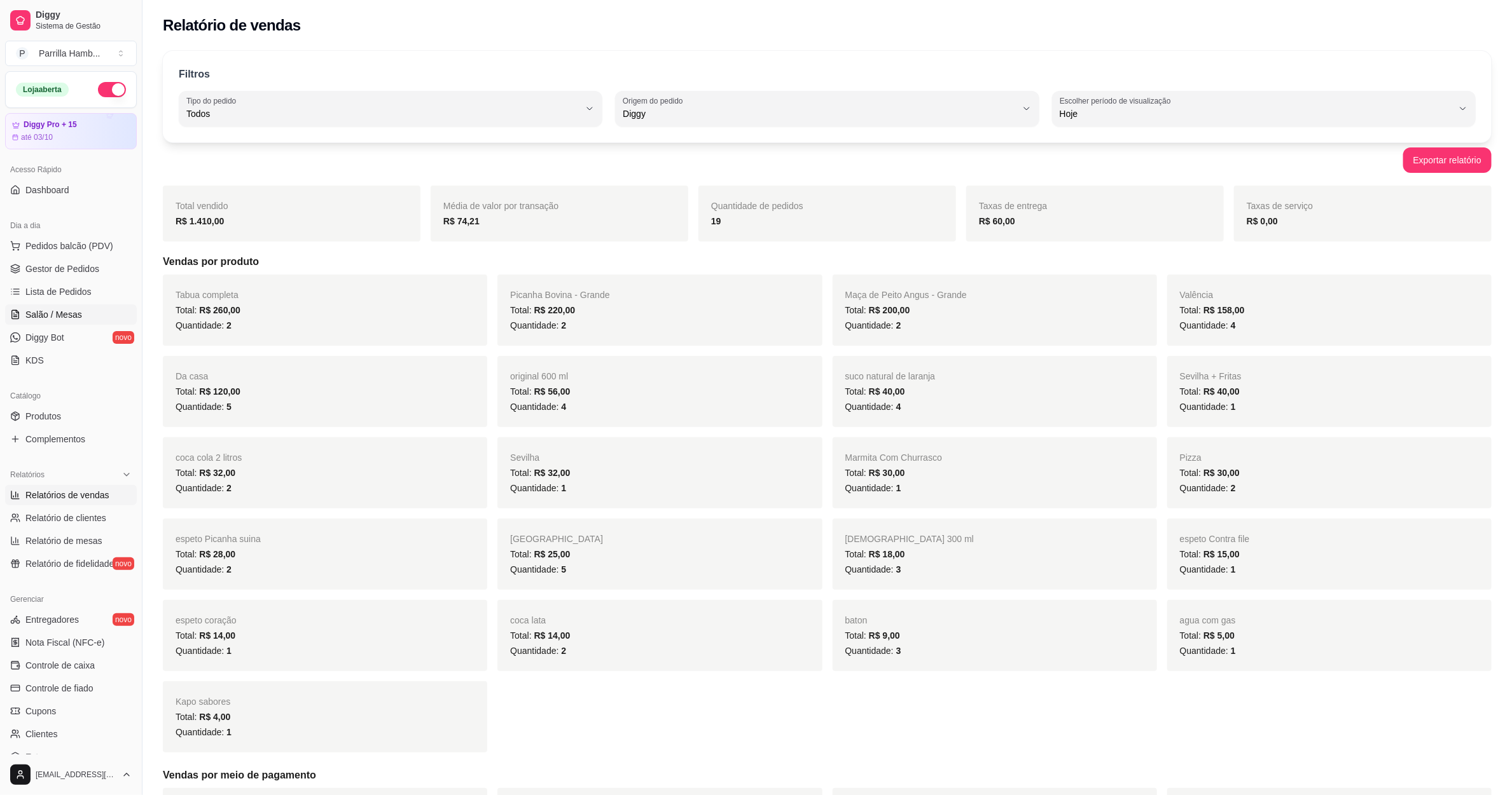
click at [63, 318] on span "Salão / Mesas" at bounding box center [53, 315] width 56 height 13
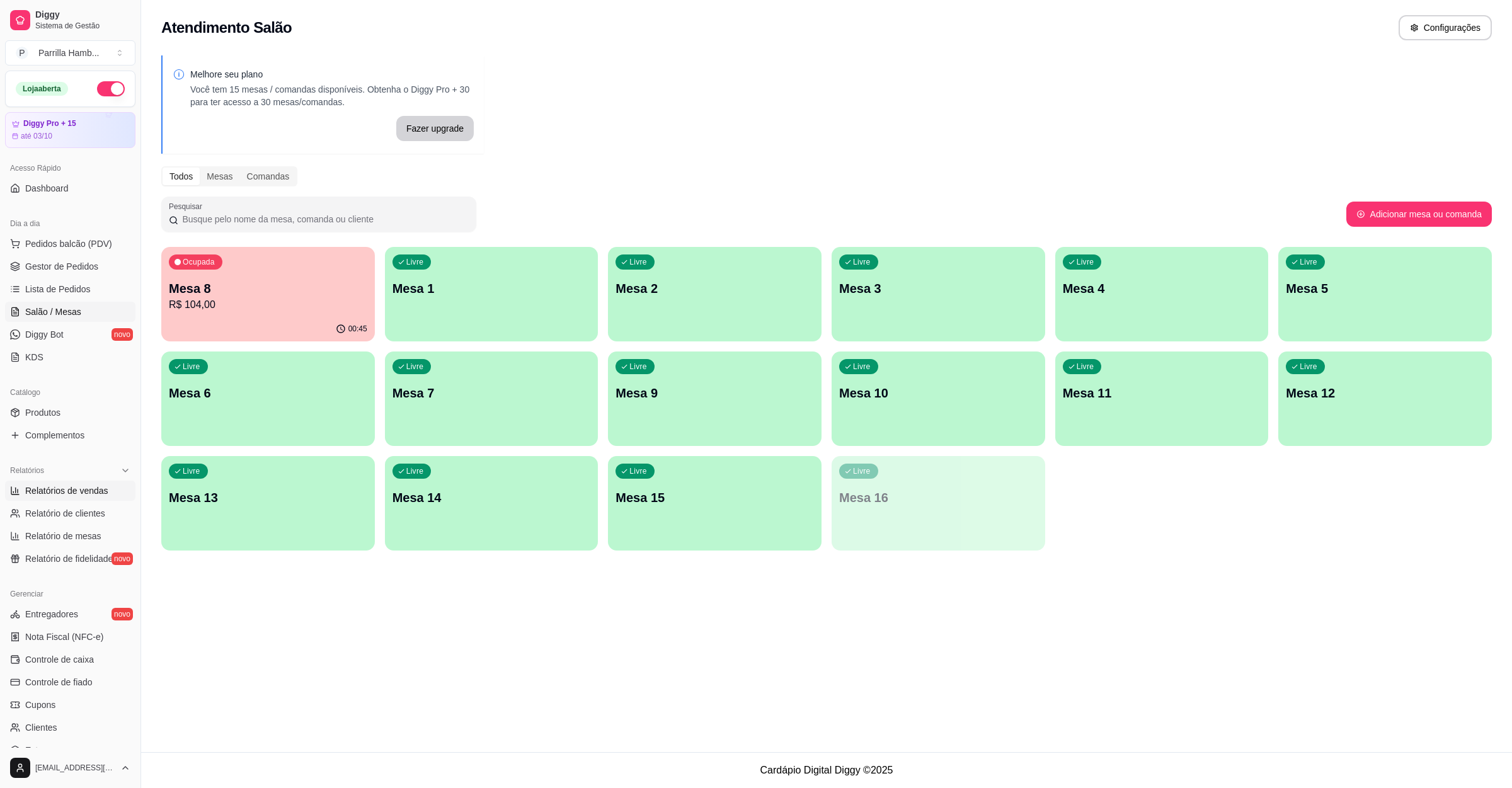
click at [59, 488] on span "Relatórios de vendas" at bounding box center [66, 491] width 83 height 13
select select "ALL"
select select "0"
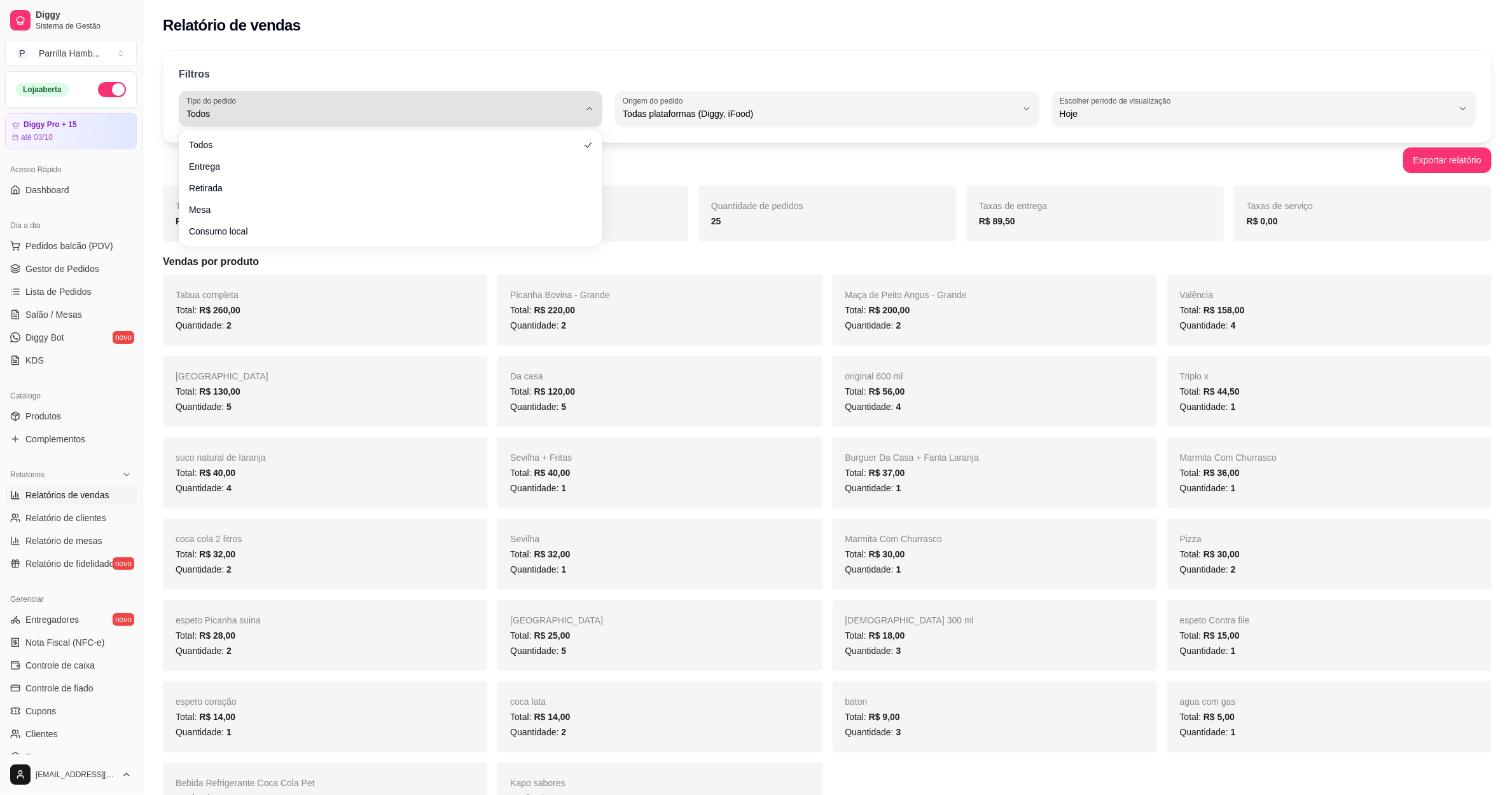
click at [513, 100] on div "Todos" at bounding box center [383, 108] width 393 height 25
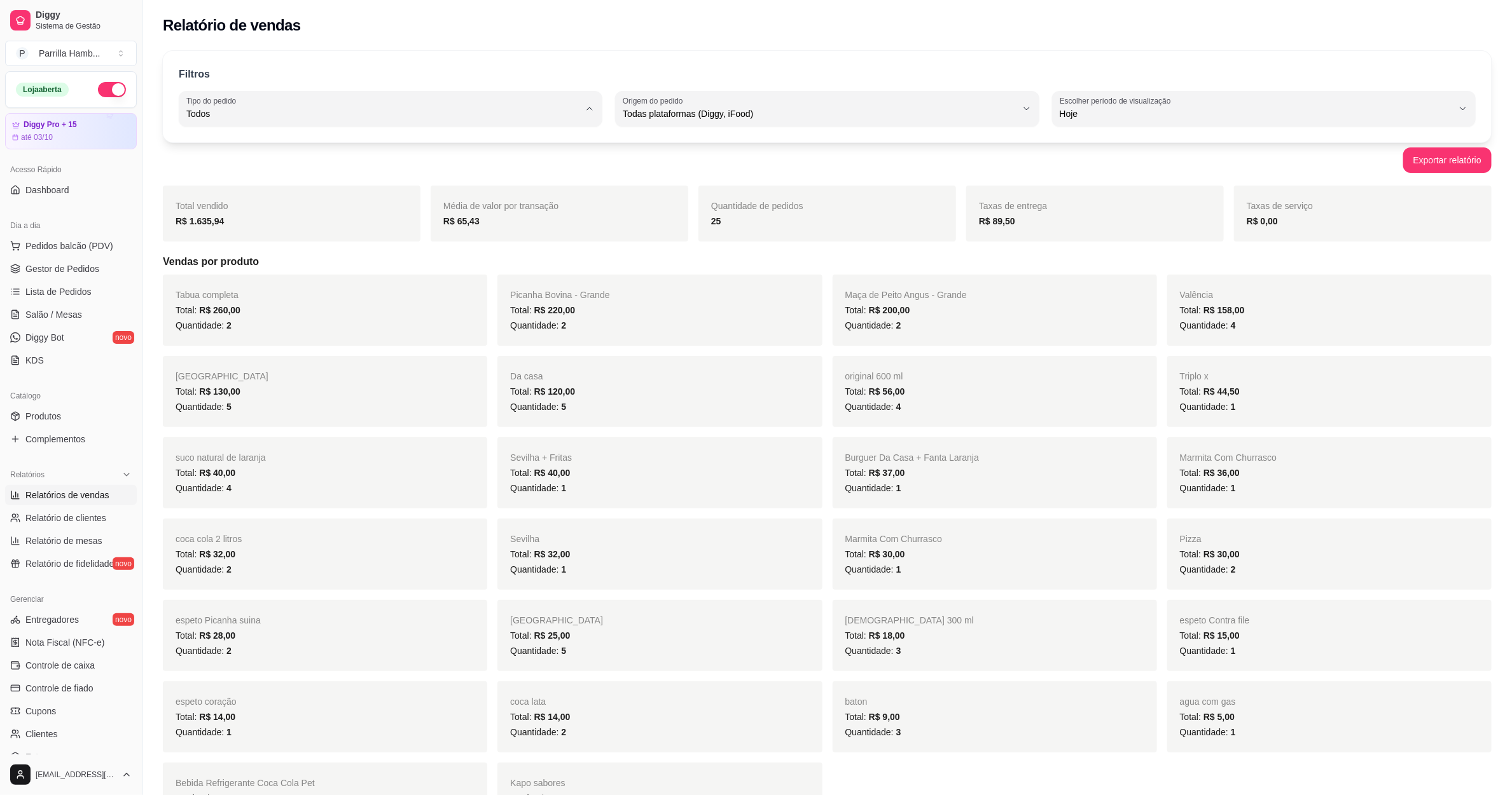
click at [275, 170] on span "Entrega" at bounding box center [385, 164] width 376 height 12
type input "DELIVERY"
select select "DELIVERY"
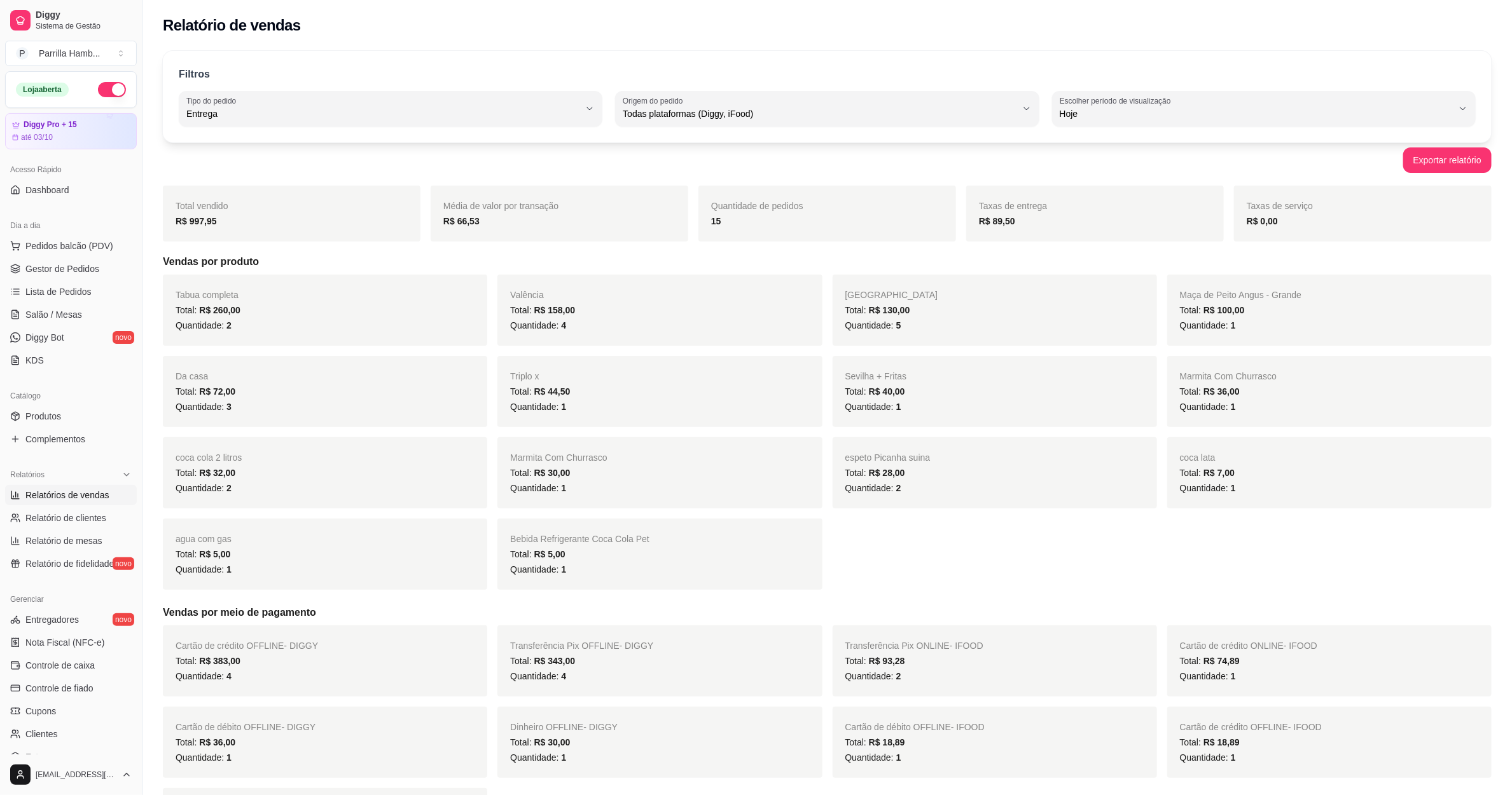
click at [97, 492] on span "Relatórios de vendas" at bounding box center [67, 496] width 84 height 13
click at [83, 323] on link "Salão / Mesas" at bounding box center [70, 314] width 132 height 20
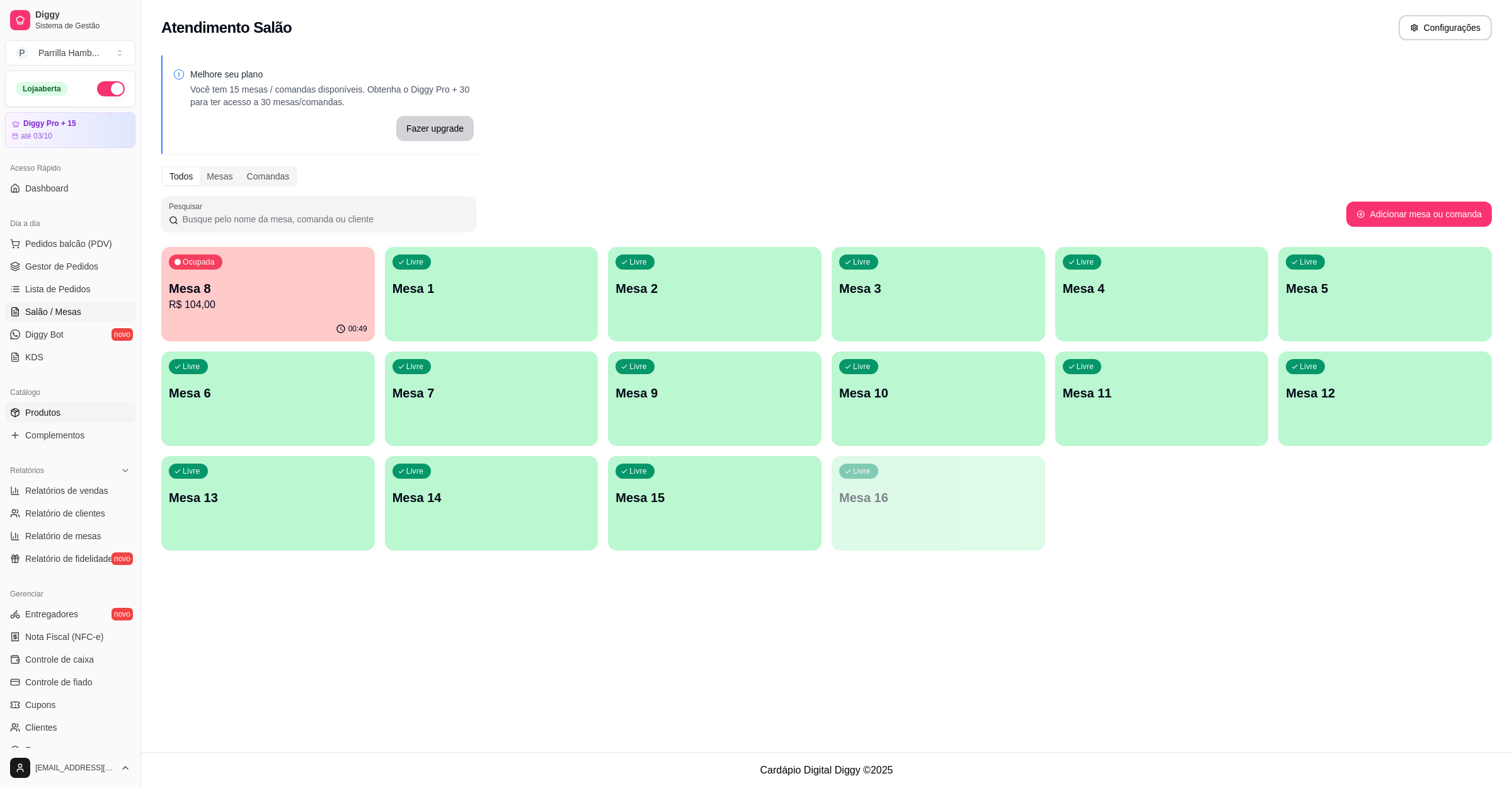
click at [61, 405] on link "Produtos" at bounding box center [70, 413] width 130 height 20
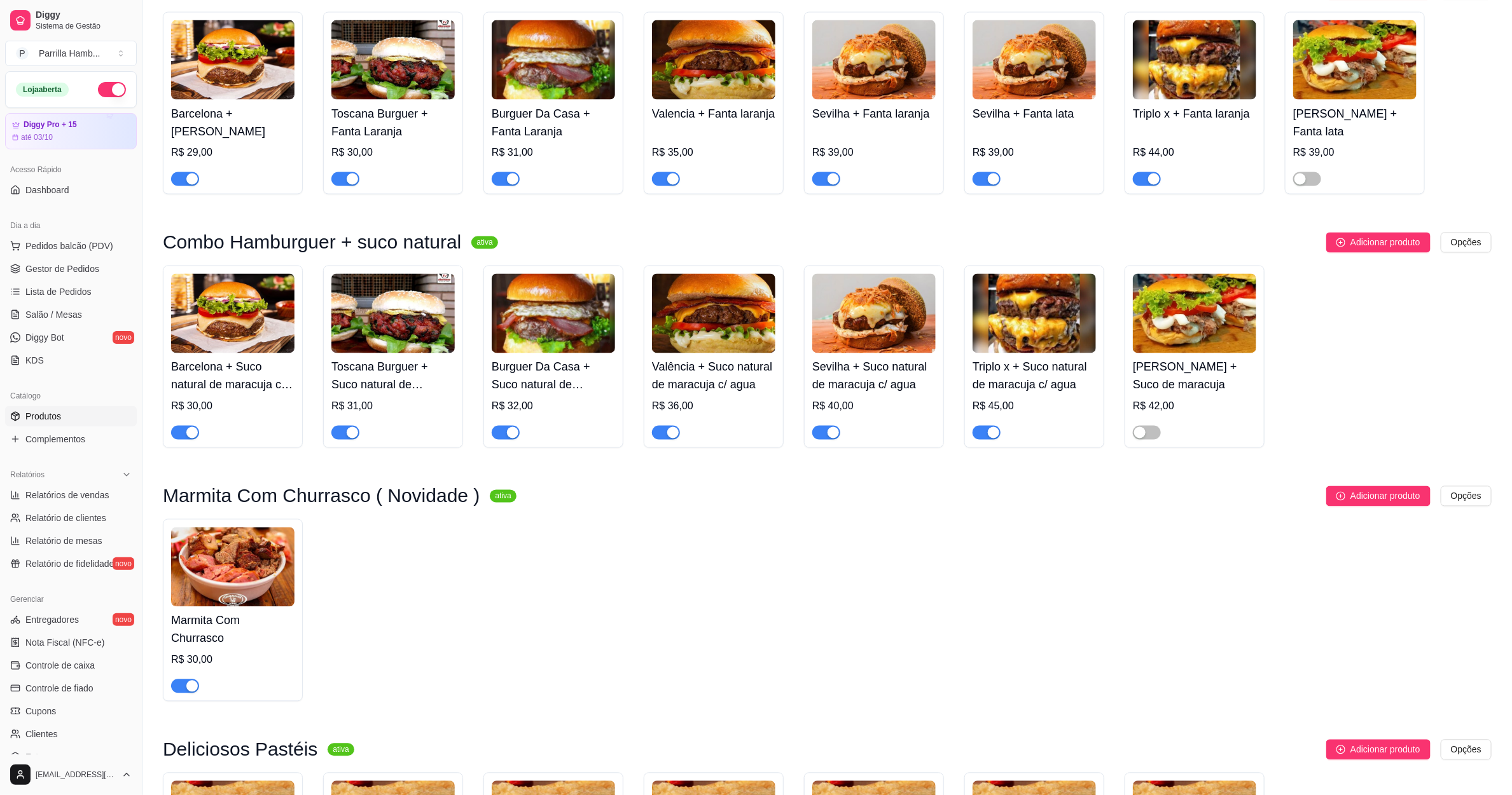
scroll to position [1526, 0]
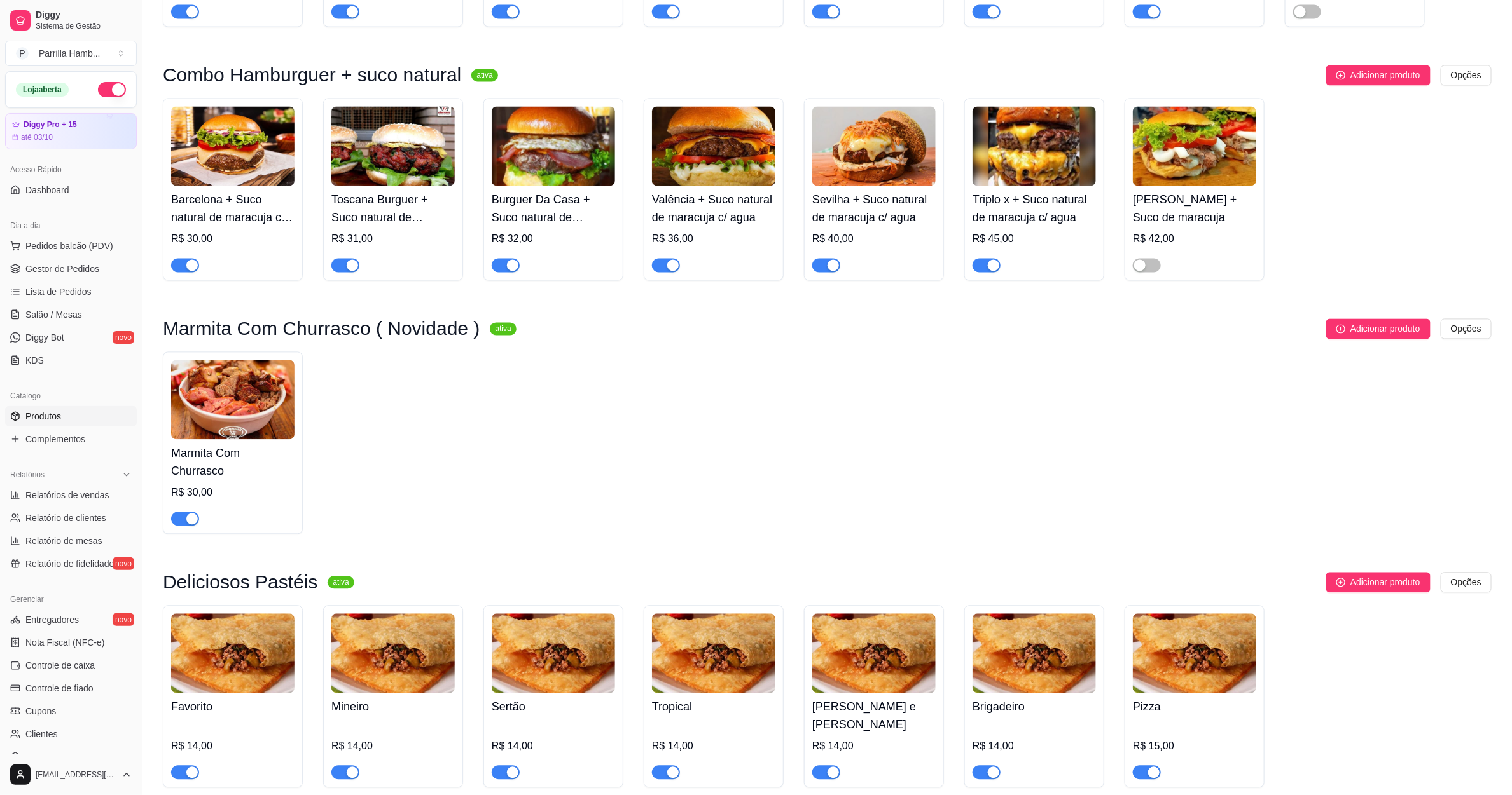
click at [190, 513] on div "button" at bounding box center [192, 519] width 11 height 11
click at [80, 316] on link "Salão / Mesas" at bounding box center [70, 314] width 132 height 20
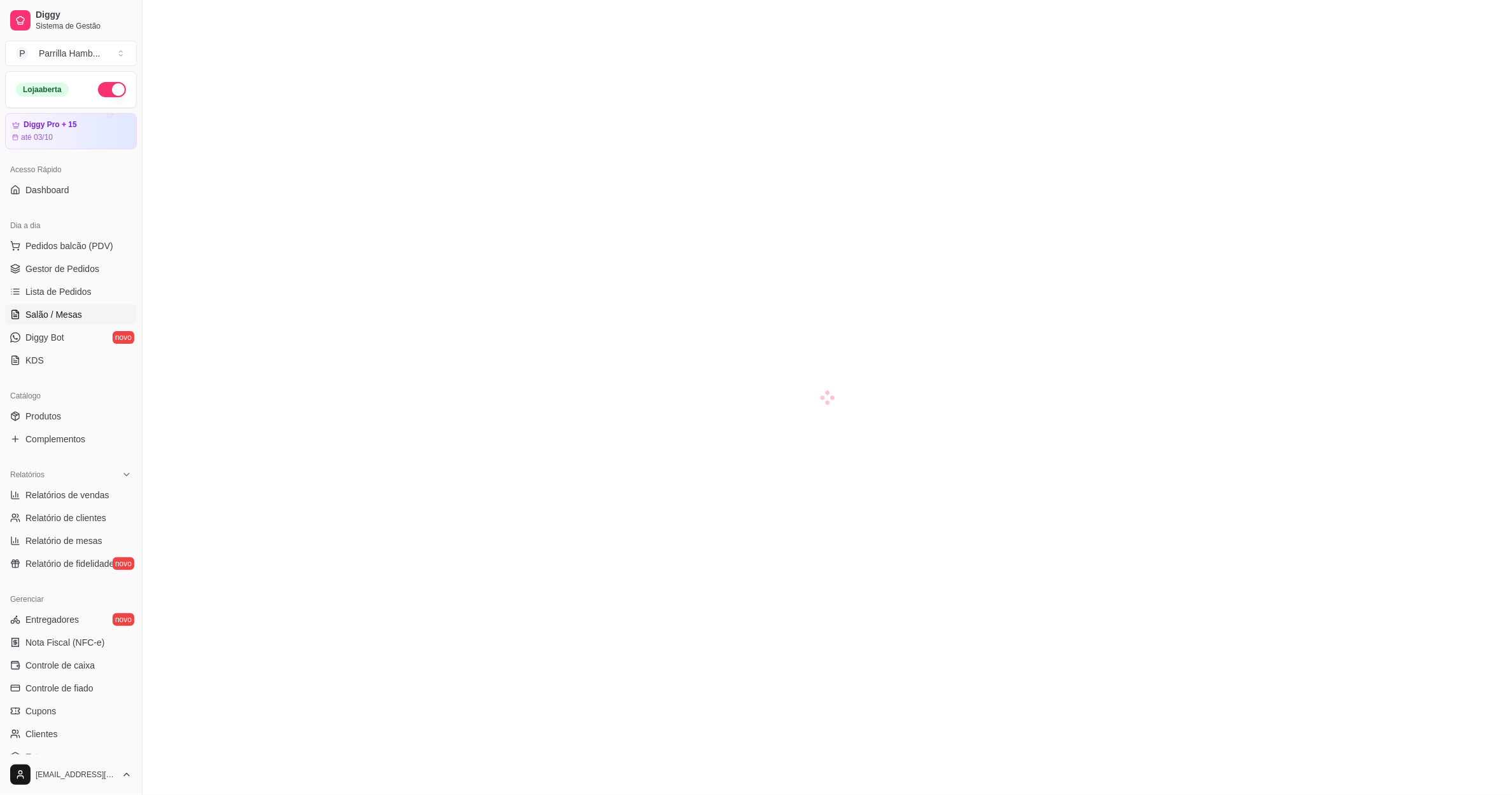
click at [59, 321] on span "Salão / Mesas" at bounding box center [53, 315] width 56 height 13
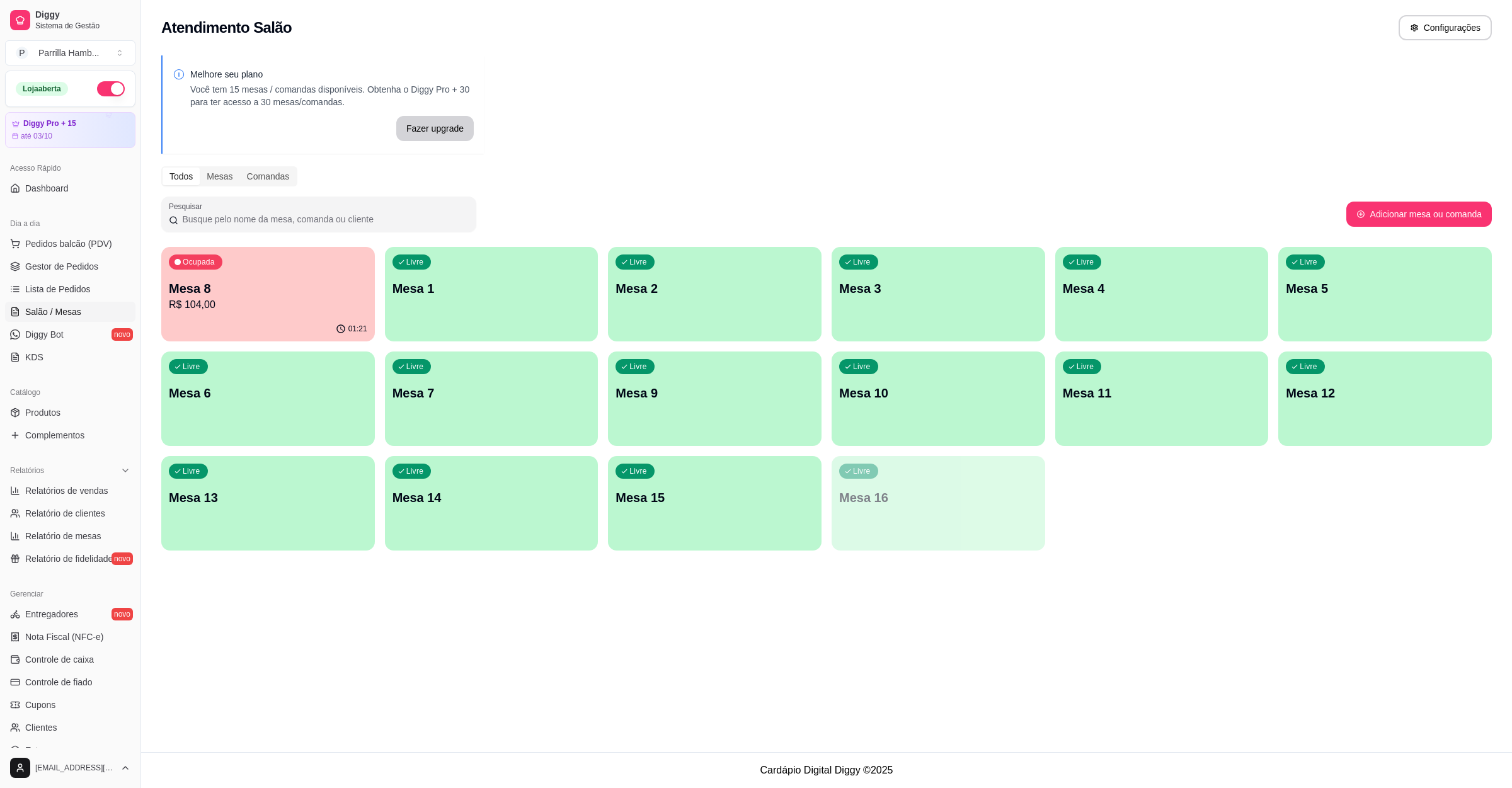
click at [241, 314] on div "Ocupada Mesa 8 R$ 104,00" at bounding box center [268, 282] width 214 height 70
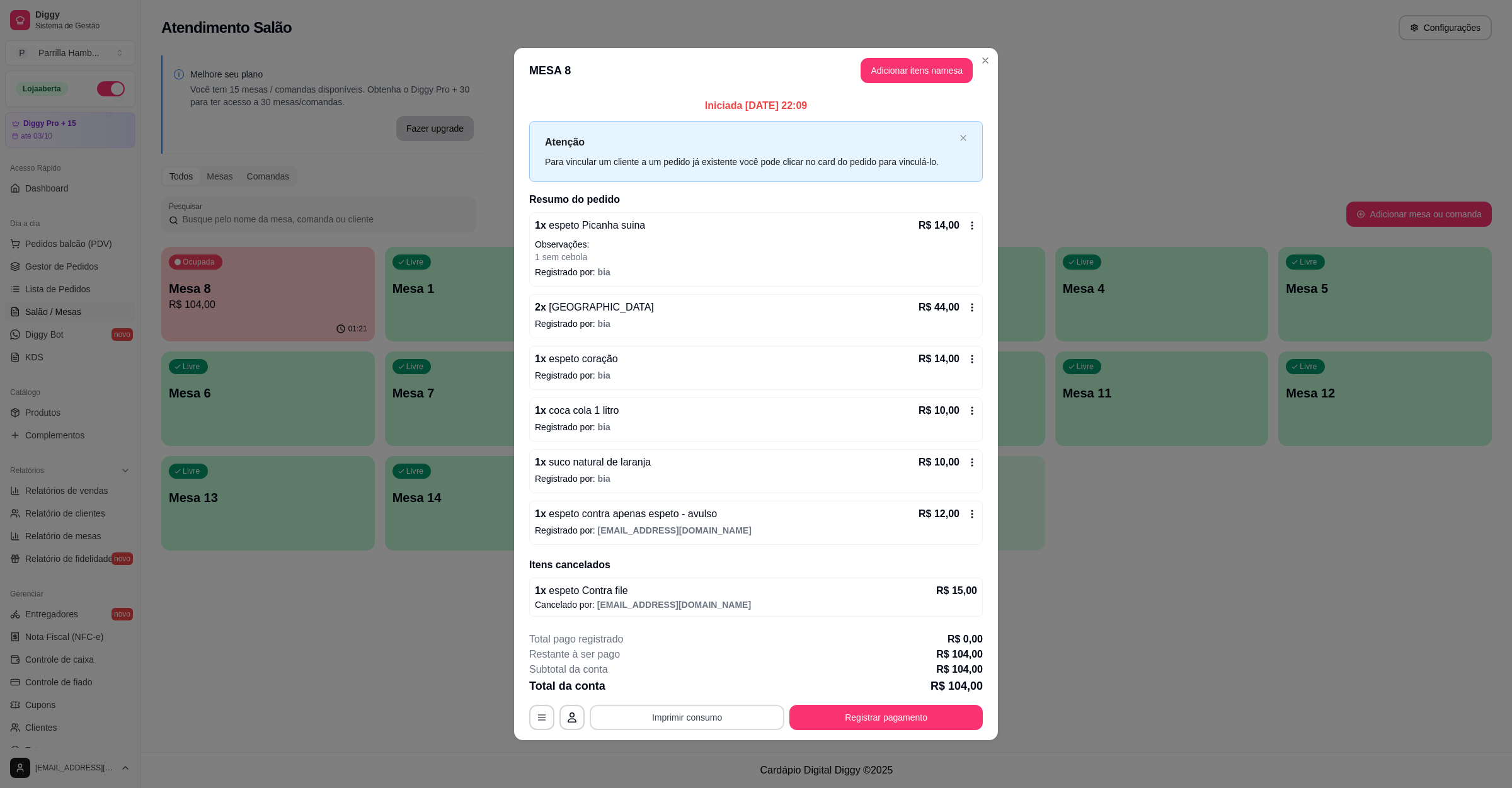
click at [714, 726] on button "Imprimir consumo" at bounding box center [687, 717] width 194 height 25
click at [712, 683] on button "IMPRESSORA" at bounding box center [690, 691] width 88 height 19
click at [861, 722] on button "Registrar pagamento" at bounding box center [886, 718] width 188 height 24
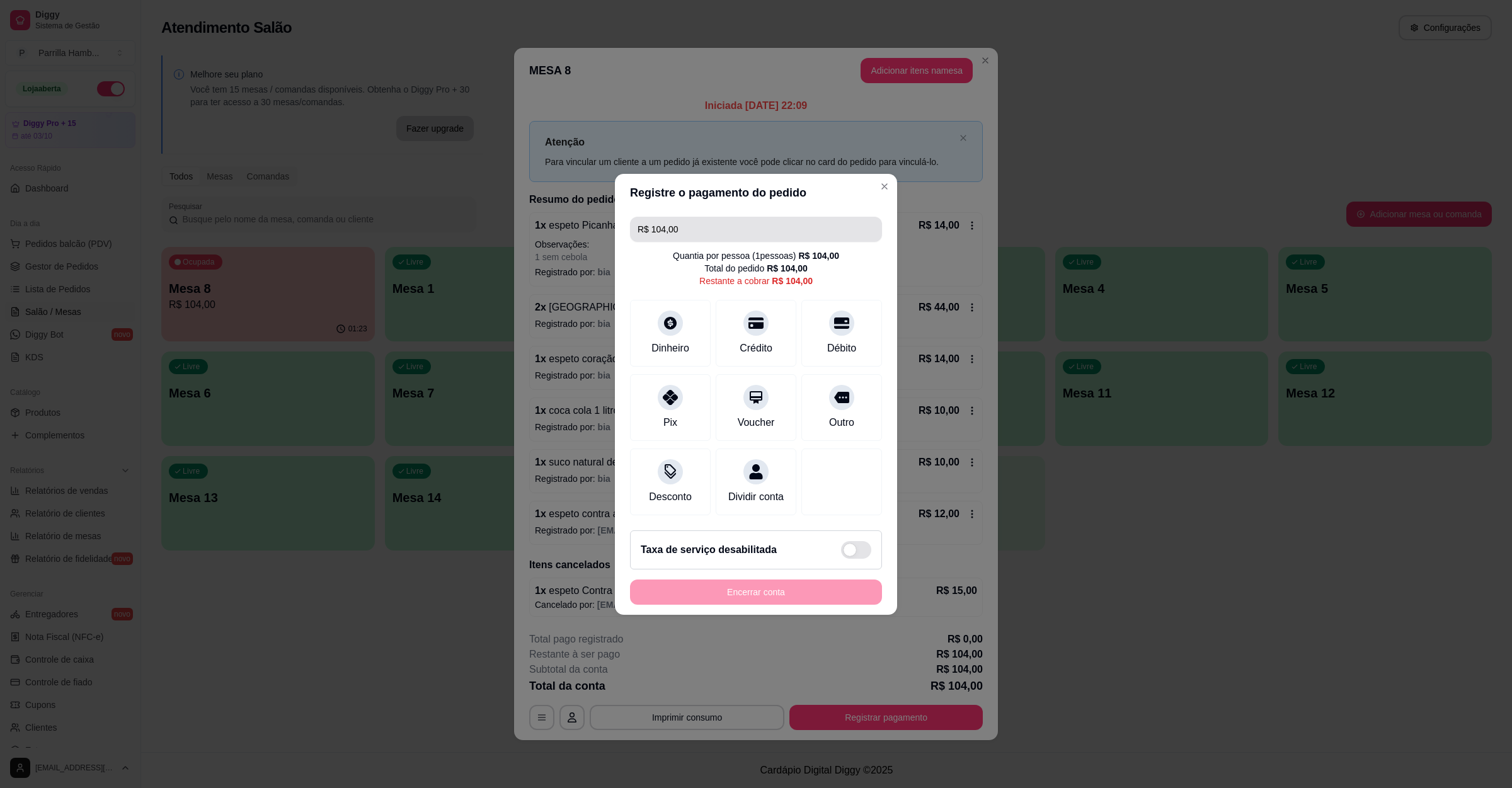
click at [664, 216] on input "R$ 104,00" at bounding box center [756, 229] width 237 height 25
click at [837, 315] on icon at bounding box center [841, 319] width 16 height 16
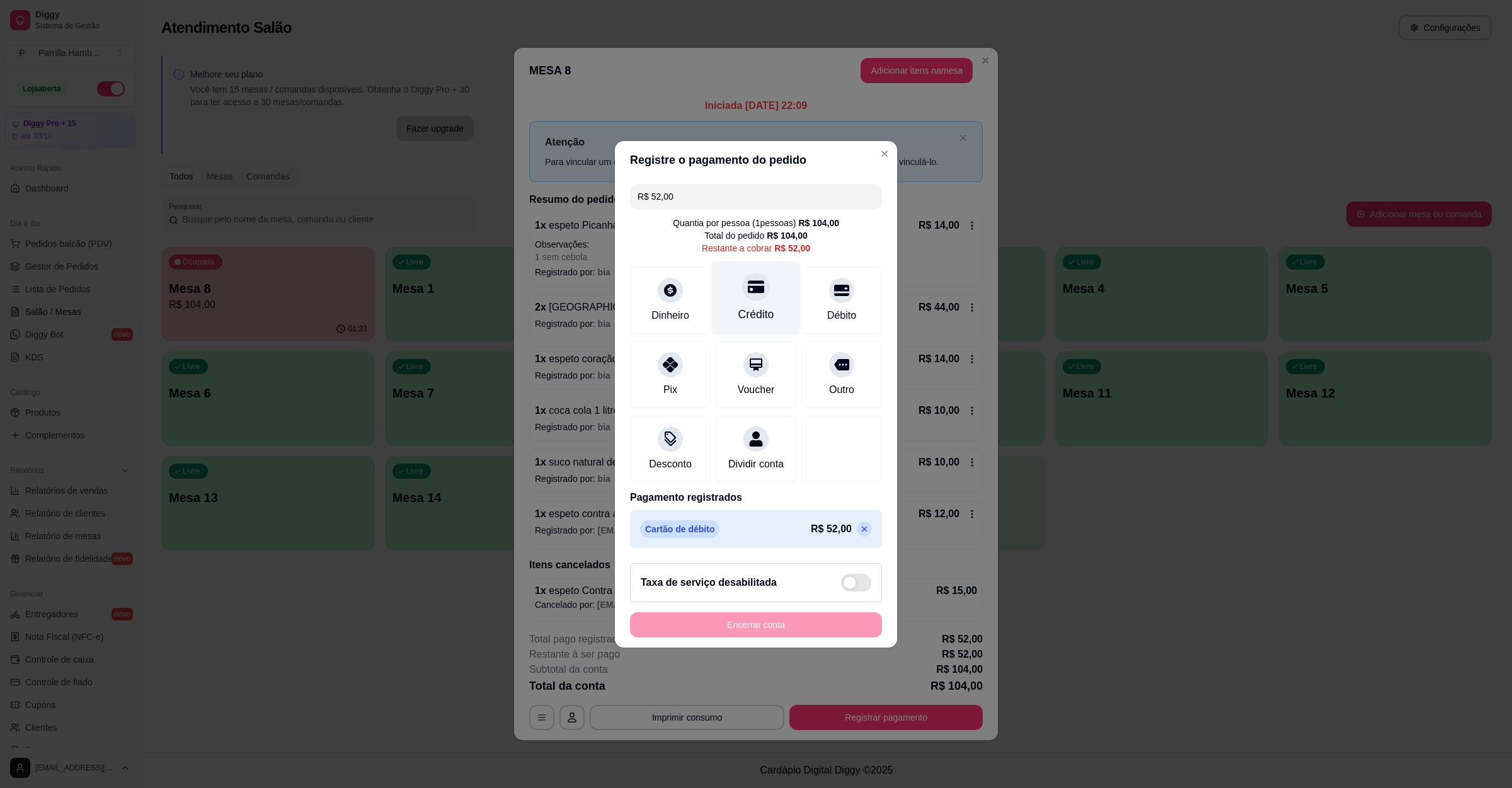
click at [777, 312] on div "Crédito" at bounding box center [756, 298] width 89 height 74
type input "R$ 0,00"
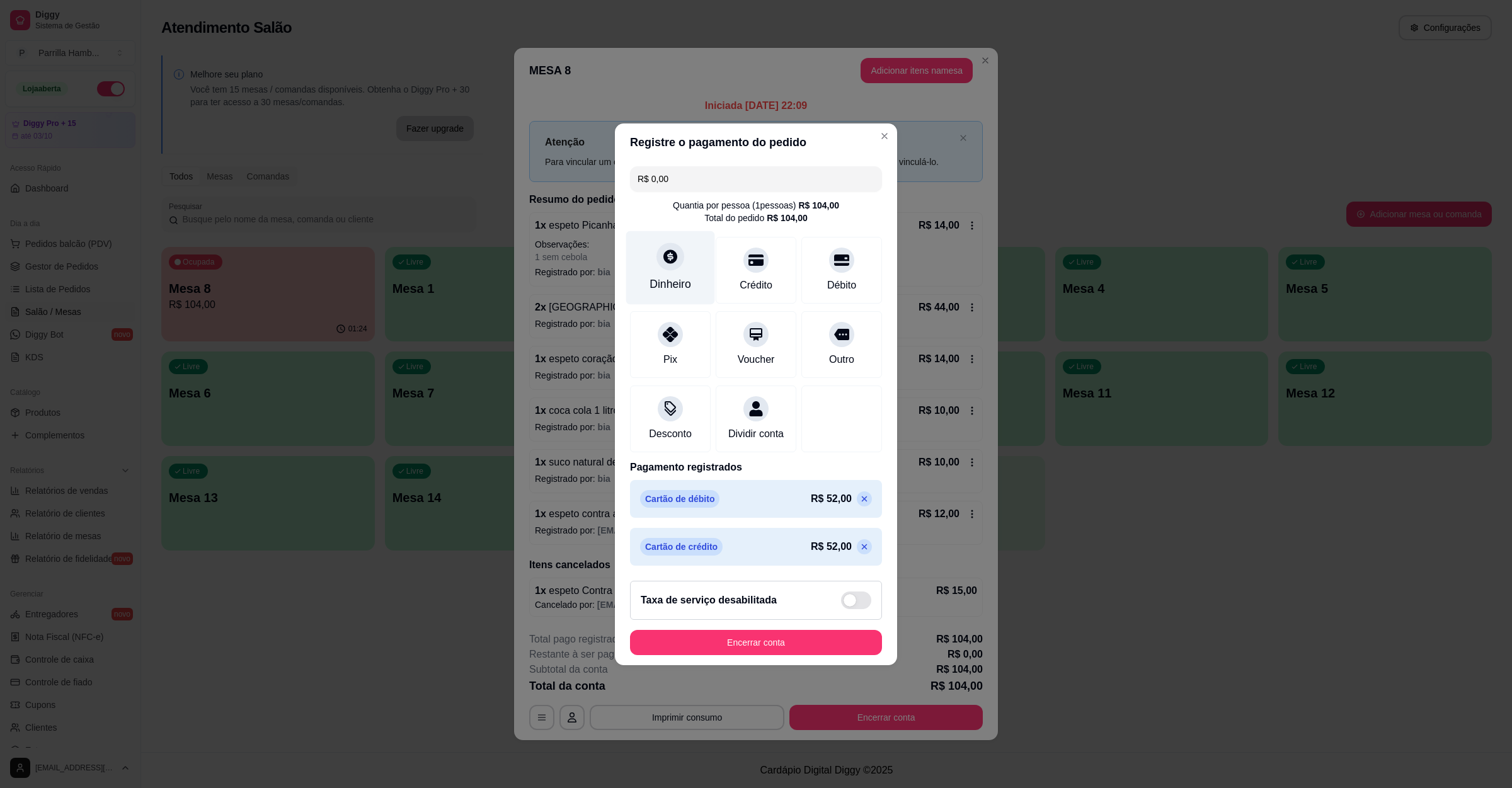
click at [691, 267] on div "Dinheiro" at bounding box center [671, 267] width 89 height 74
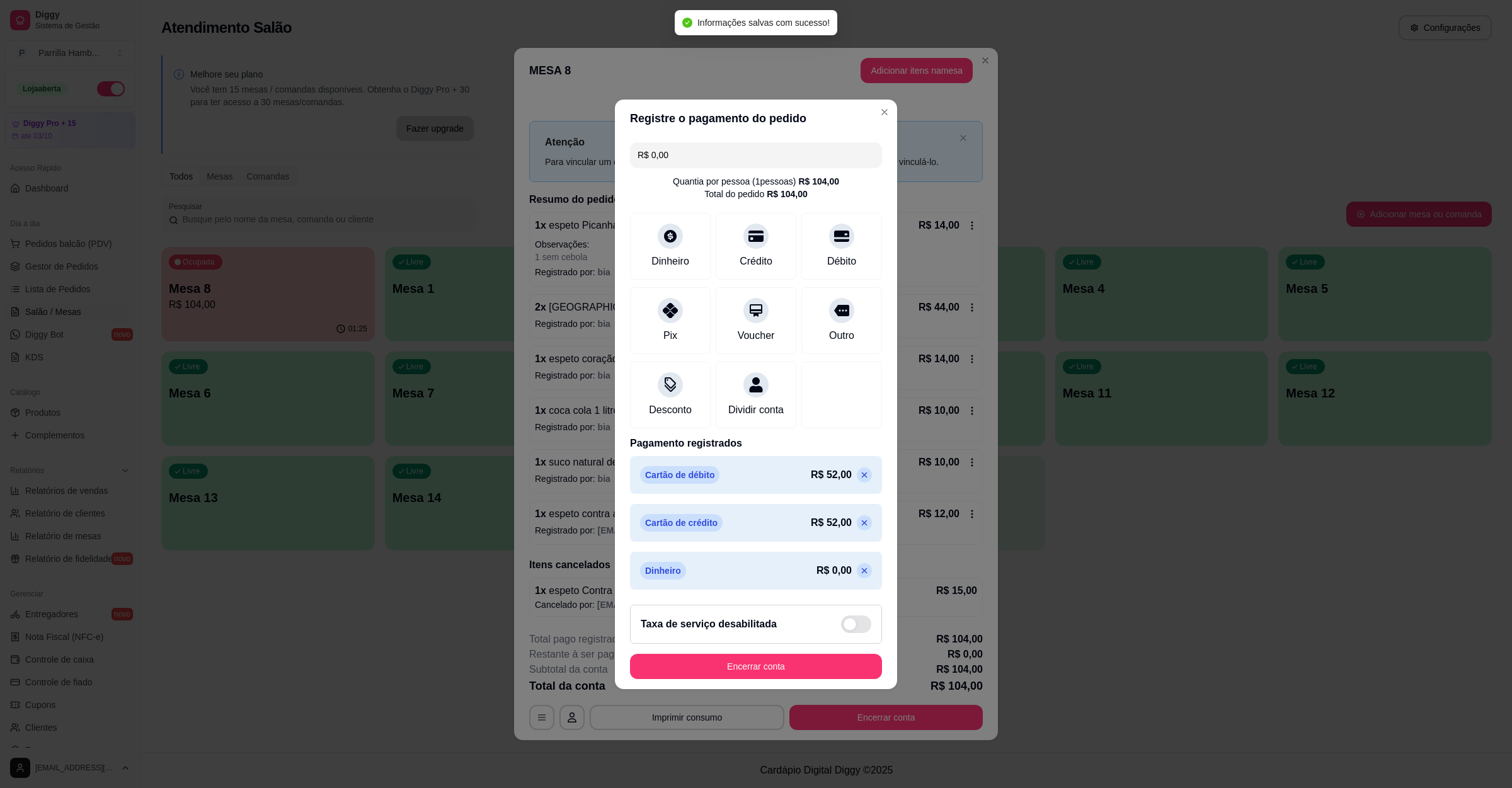
click at [790, 662] on button "Encerrar conta" at bounding box center [755, 666] width 252 height 25
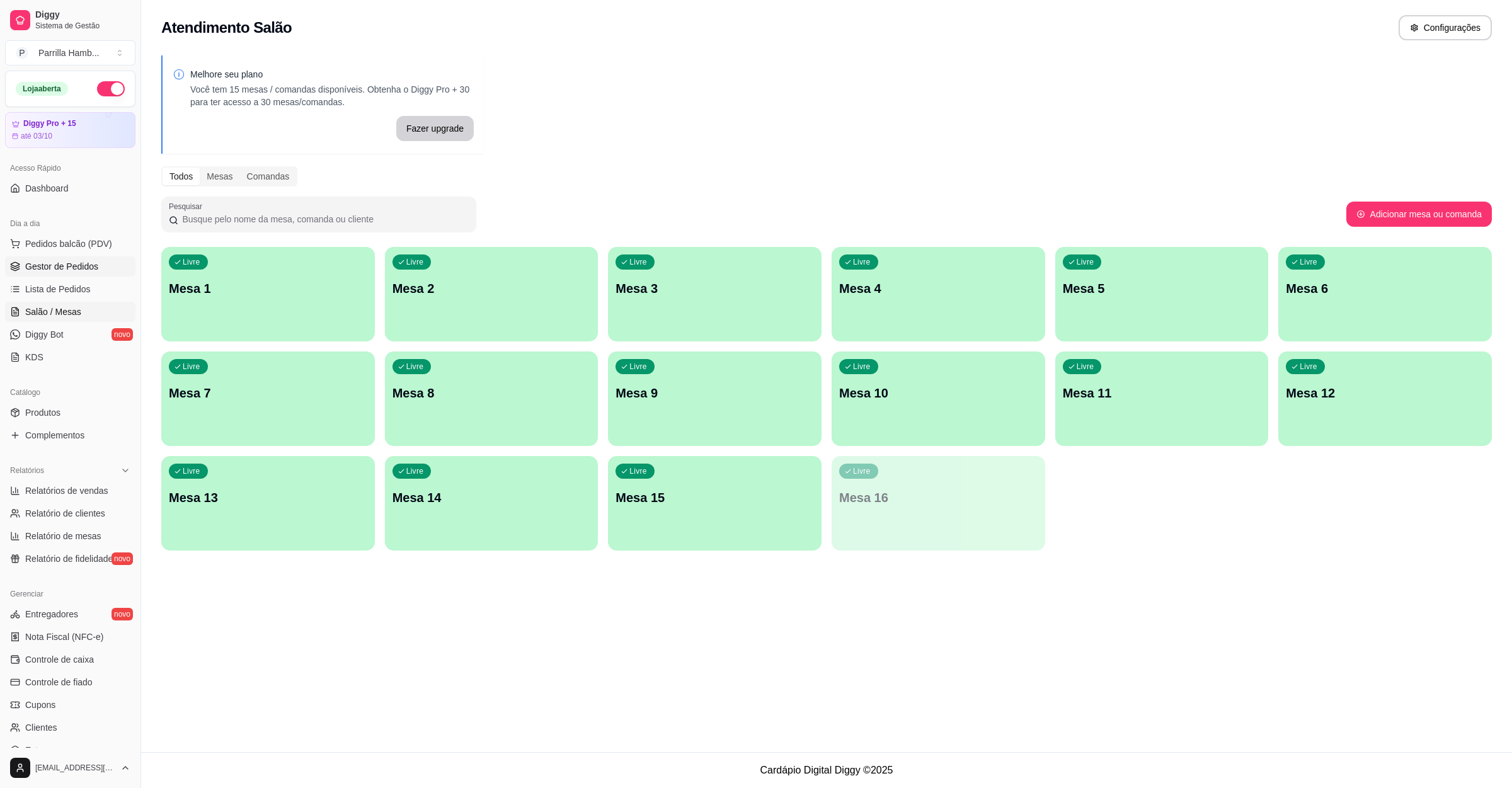
click at [49, 263] on span "Gestor de Pedidos" at bounding box center [62, 267] width 73 height 13
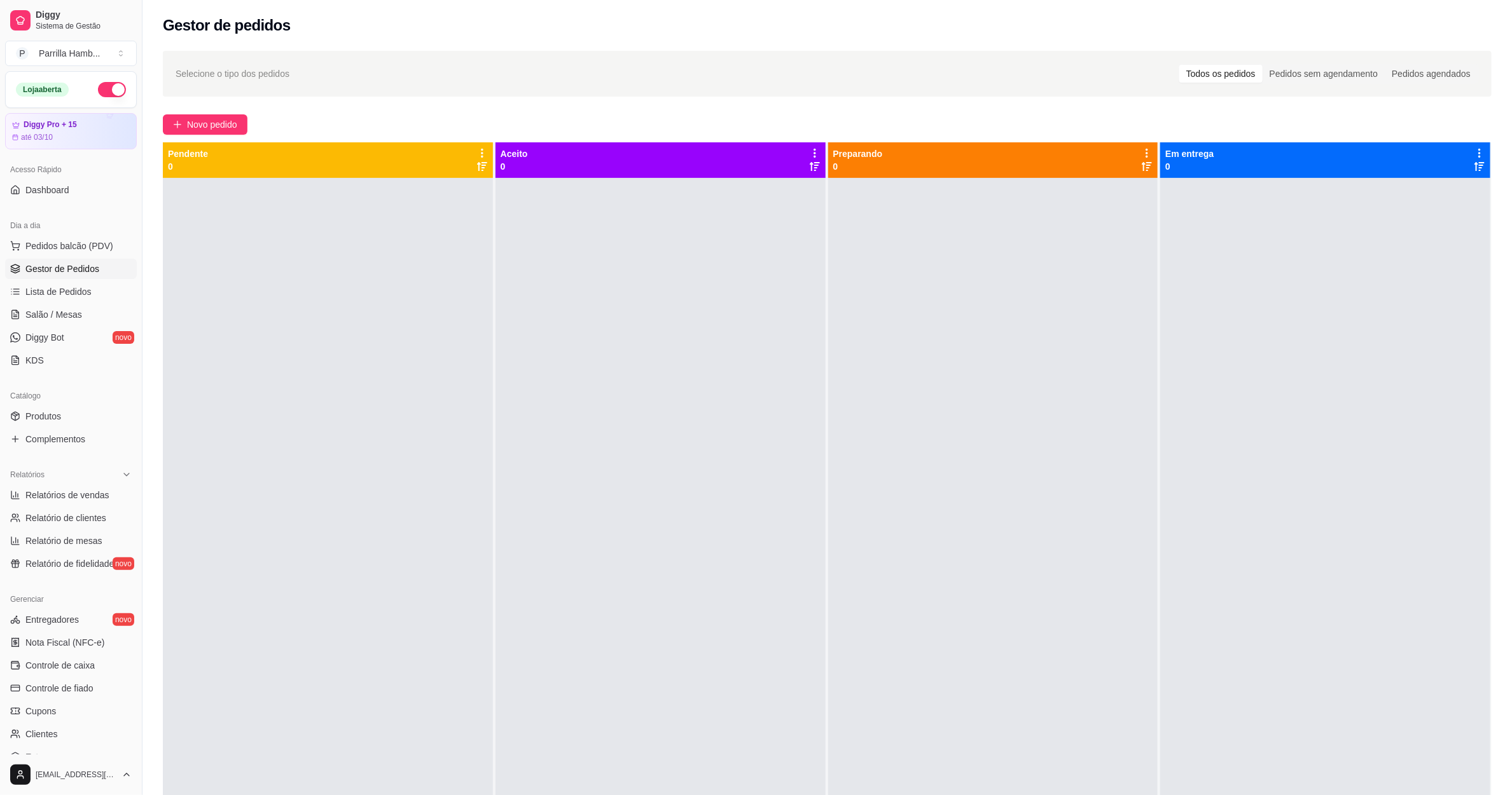
click at [67, 276] on span "Gestor de Pedidos" at bounding box center [62, 269] width 74 height 13
click at [67, 310] on span "Salão / Mesas" at bounding box center [53, 315] width 56 height 13
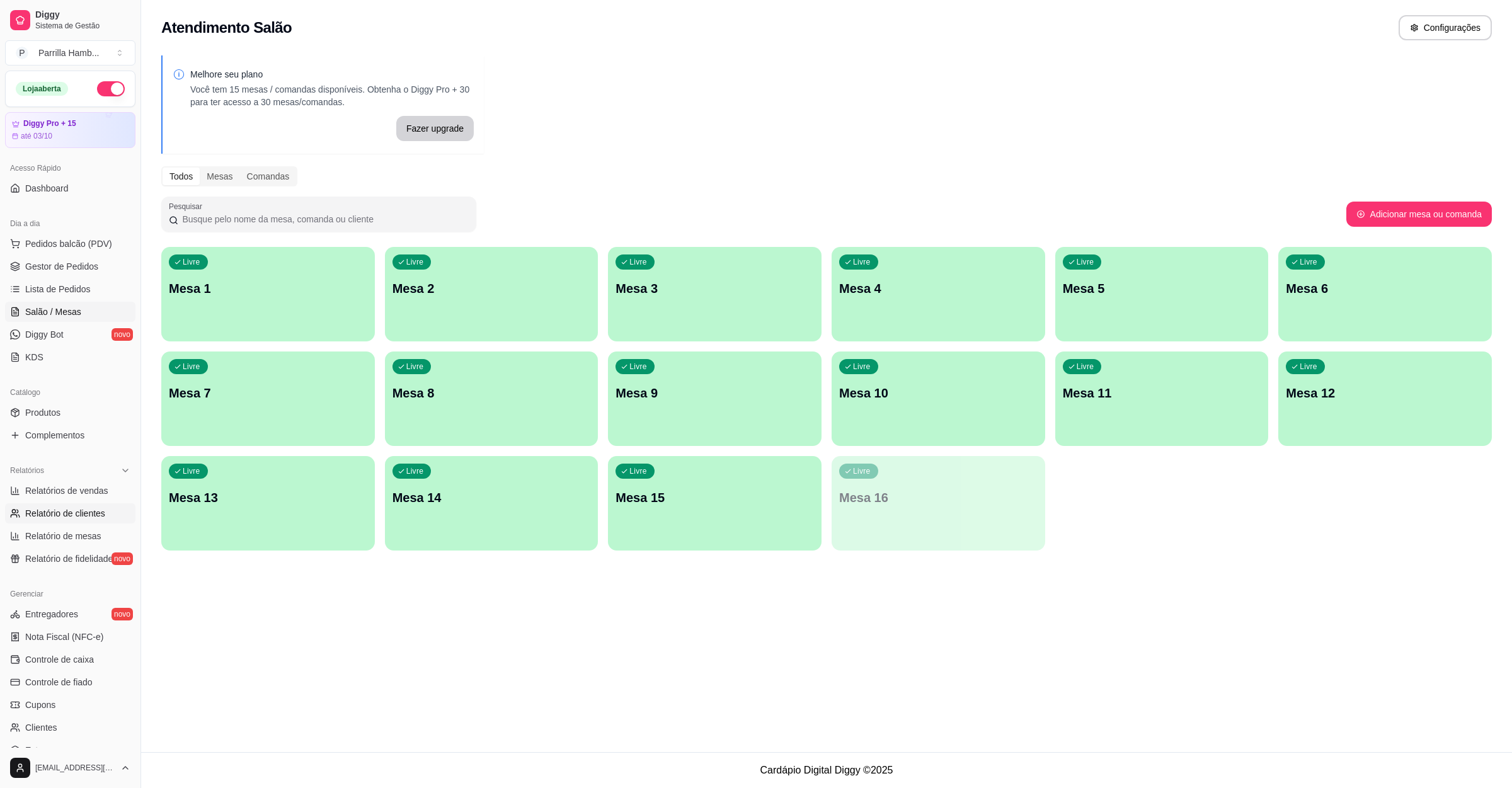
click at [78, 503] on link "Relatório de clientes" at bounding box center [70, 513] width 130 height 20
select select "30"
select select "HIGHEST_TOTAL_SPENT_WITH_ORDERS"
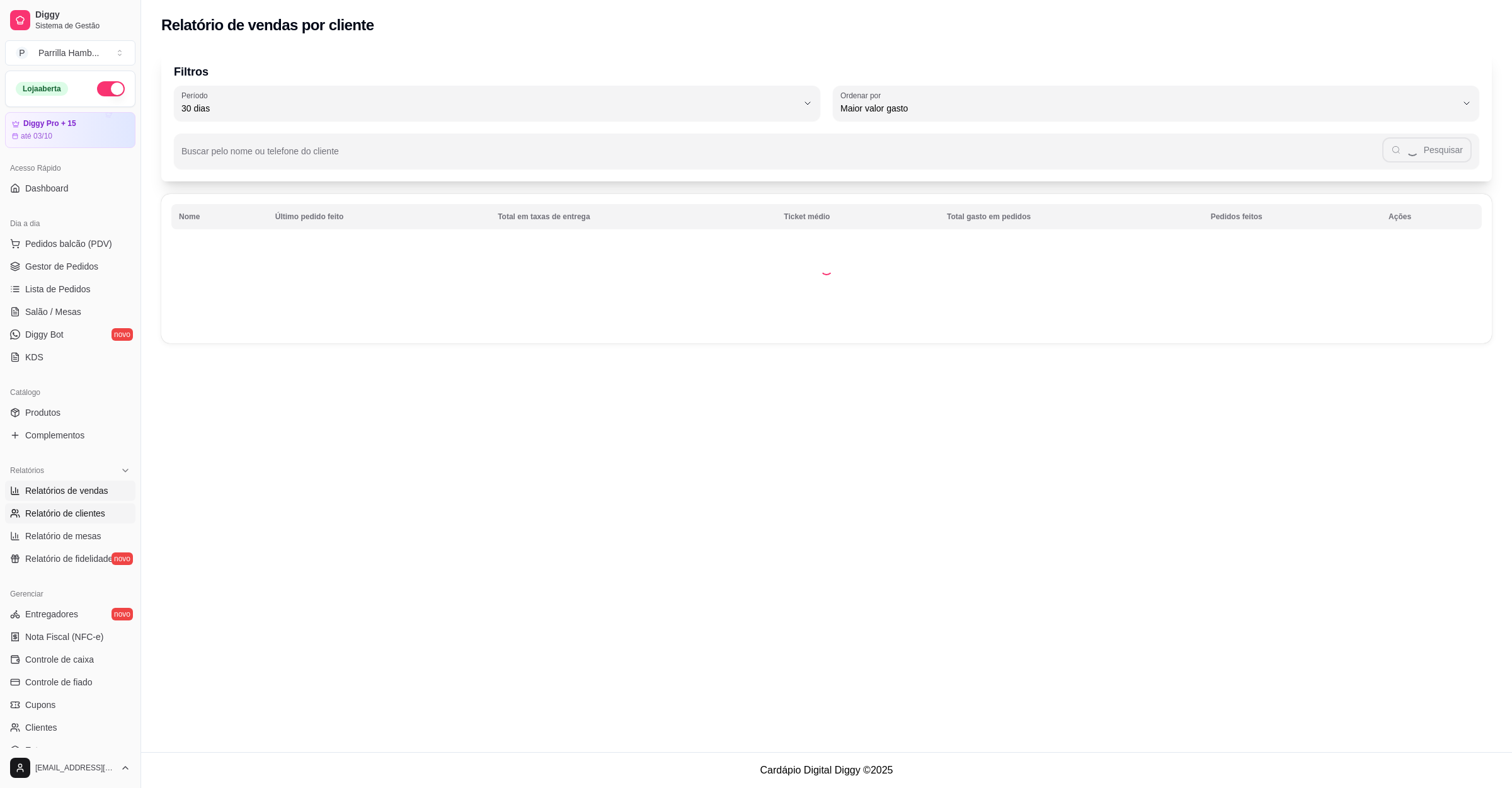
click at [78, 499] on link "Relatórios de vendas" at bounding box center [70, 490] width 130 height 20
select select "ALL"
select select "0"
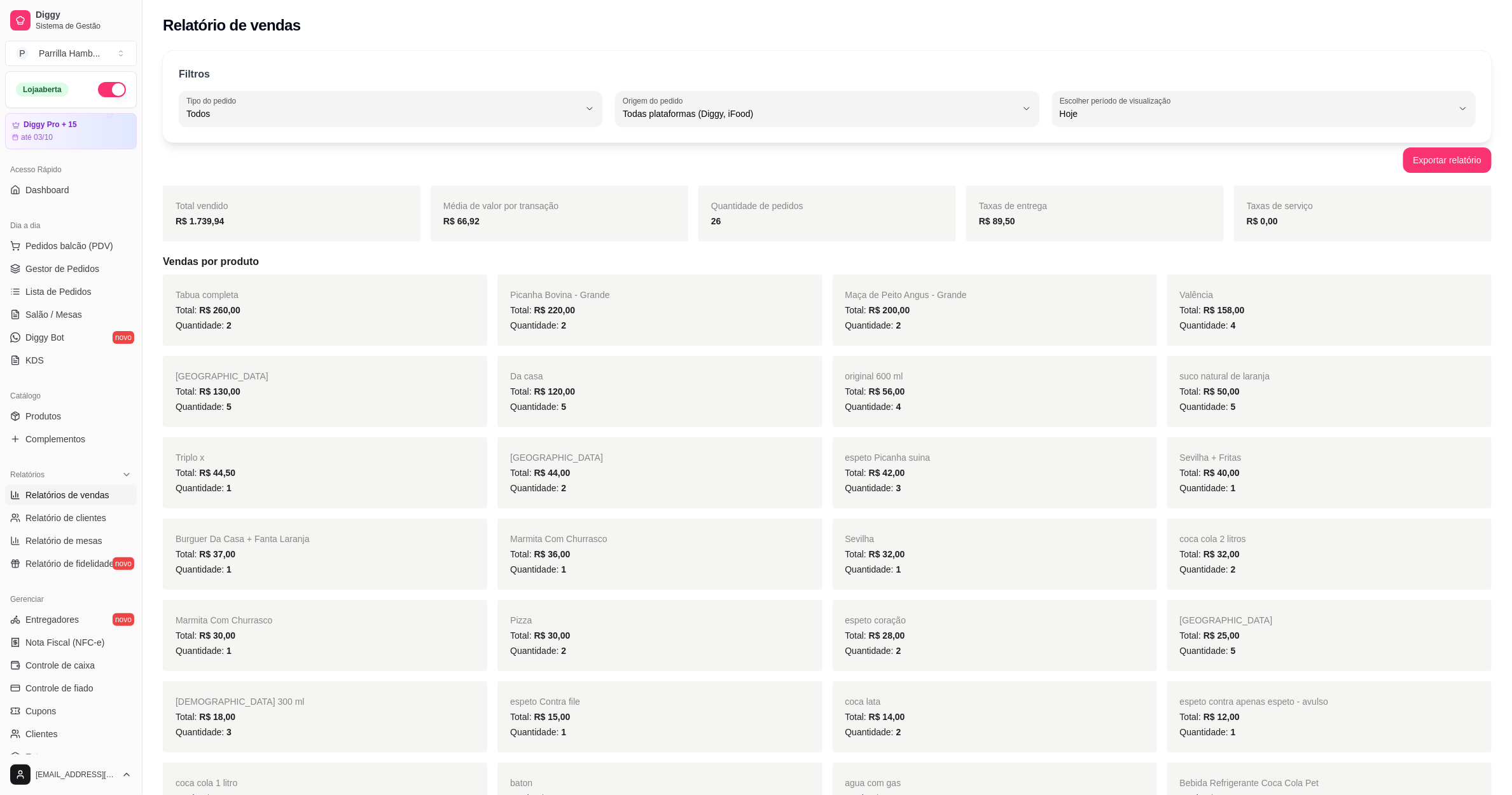
drag, startPoint x: 385, startPoint y: 70, endPoint x: 370, endPoint y: 97, distance: 30.9
click at [385, 71] on div "Filtros" at bounding box center [826, 75] width 1297 height 16
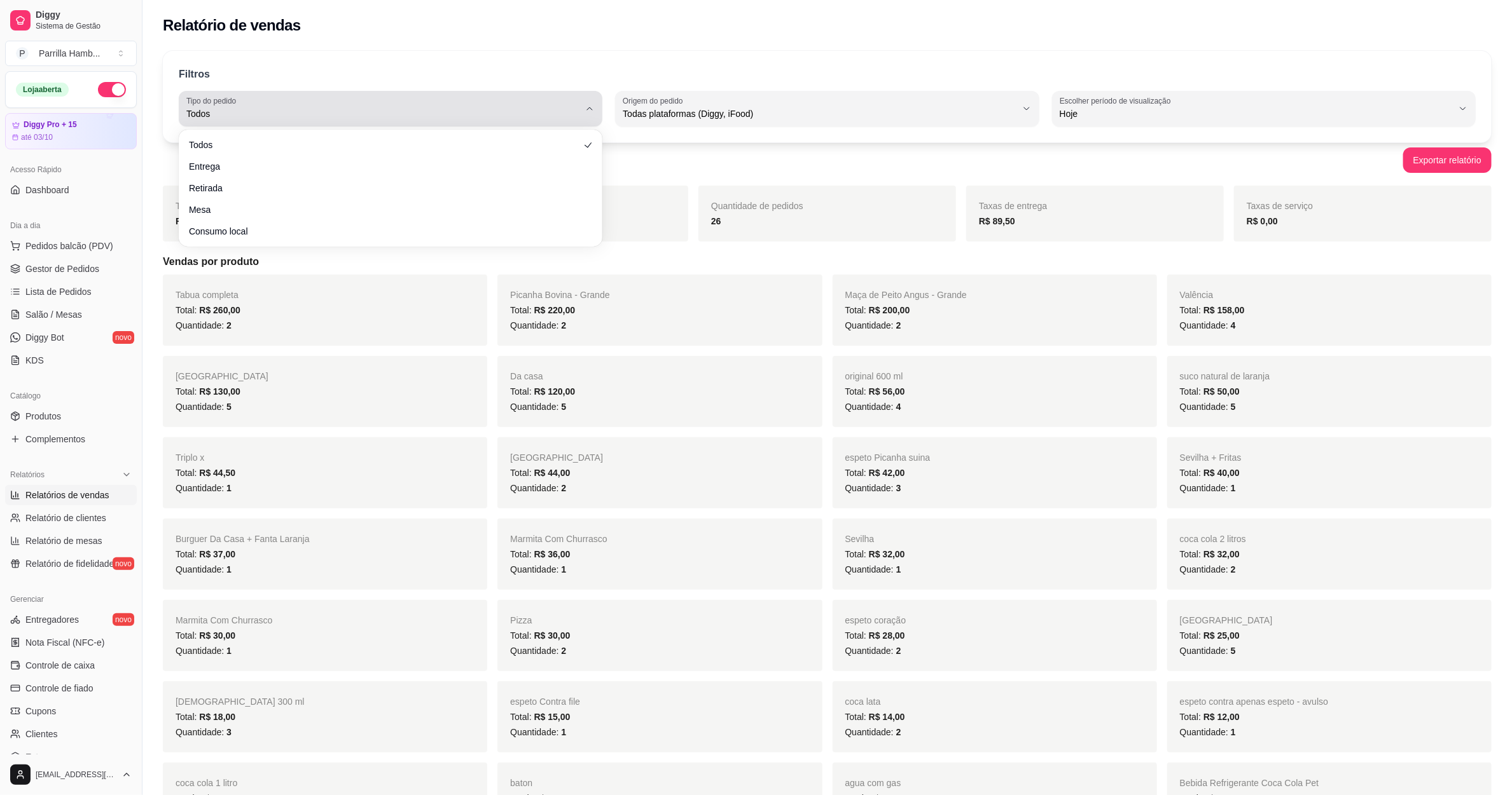
click at [370, 97] on div "Todos" at bounding box center [383, 108] width 393 height 25
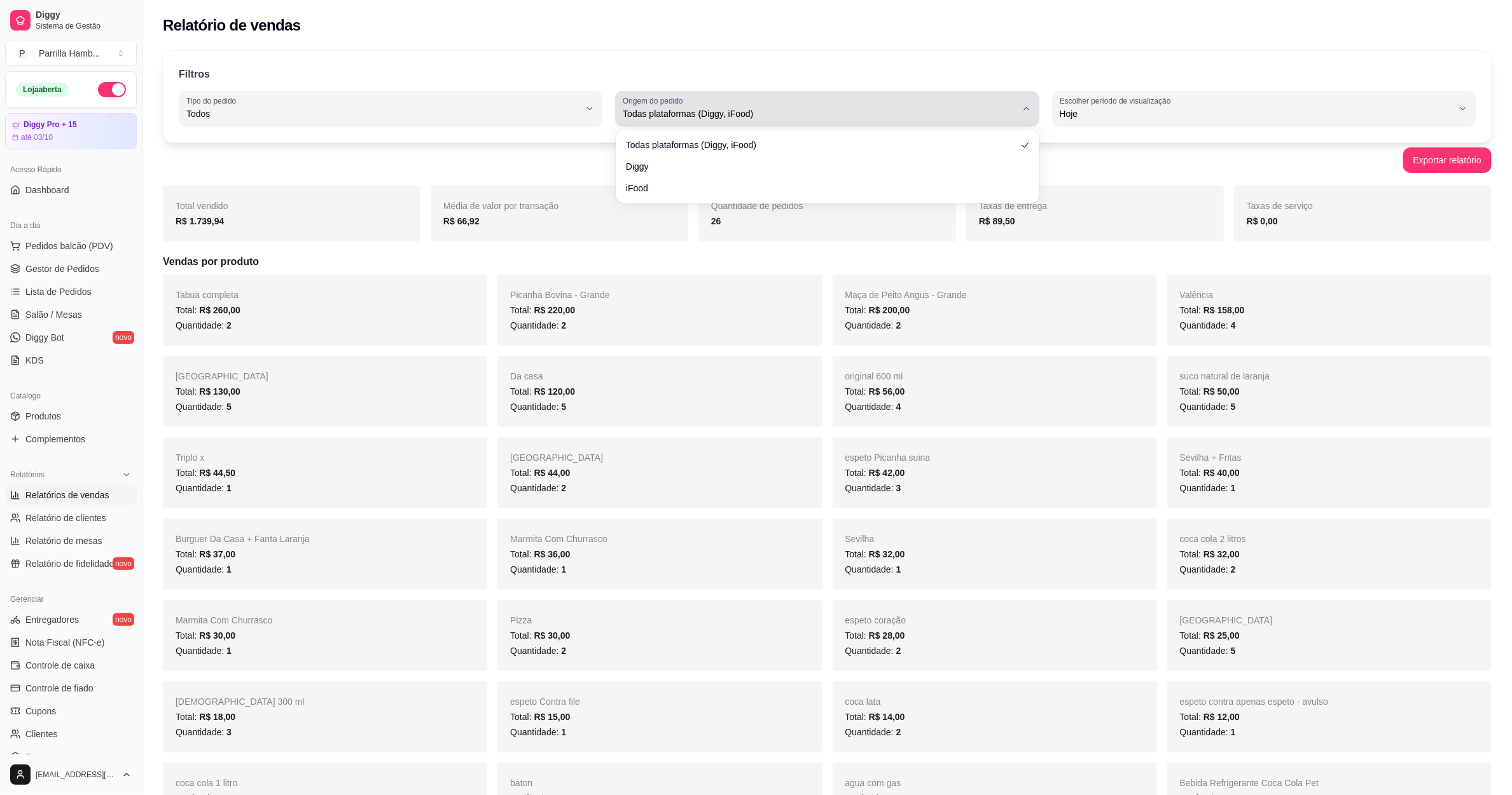
click at [772, 116] on span "Todas plataformas (Diggy, iFood)" at bounding box center [819, 114] width 393 height 13
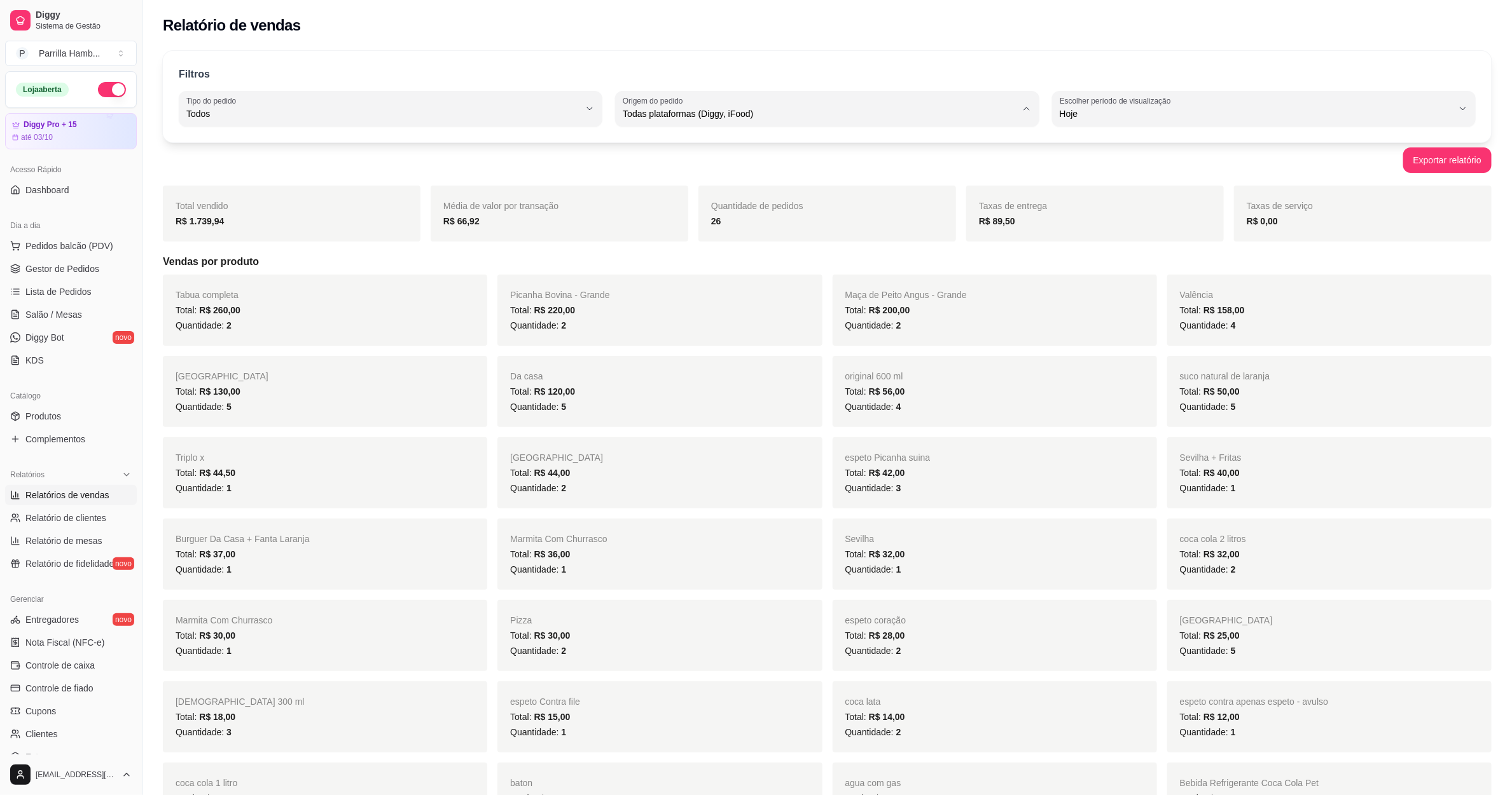
click at [681, 160] on span "Diggy" at bounding box center [821, 164] width 376 height 12
type input "DIGGY"
select select "DIGGY"
